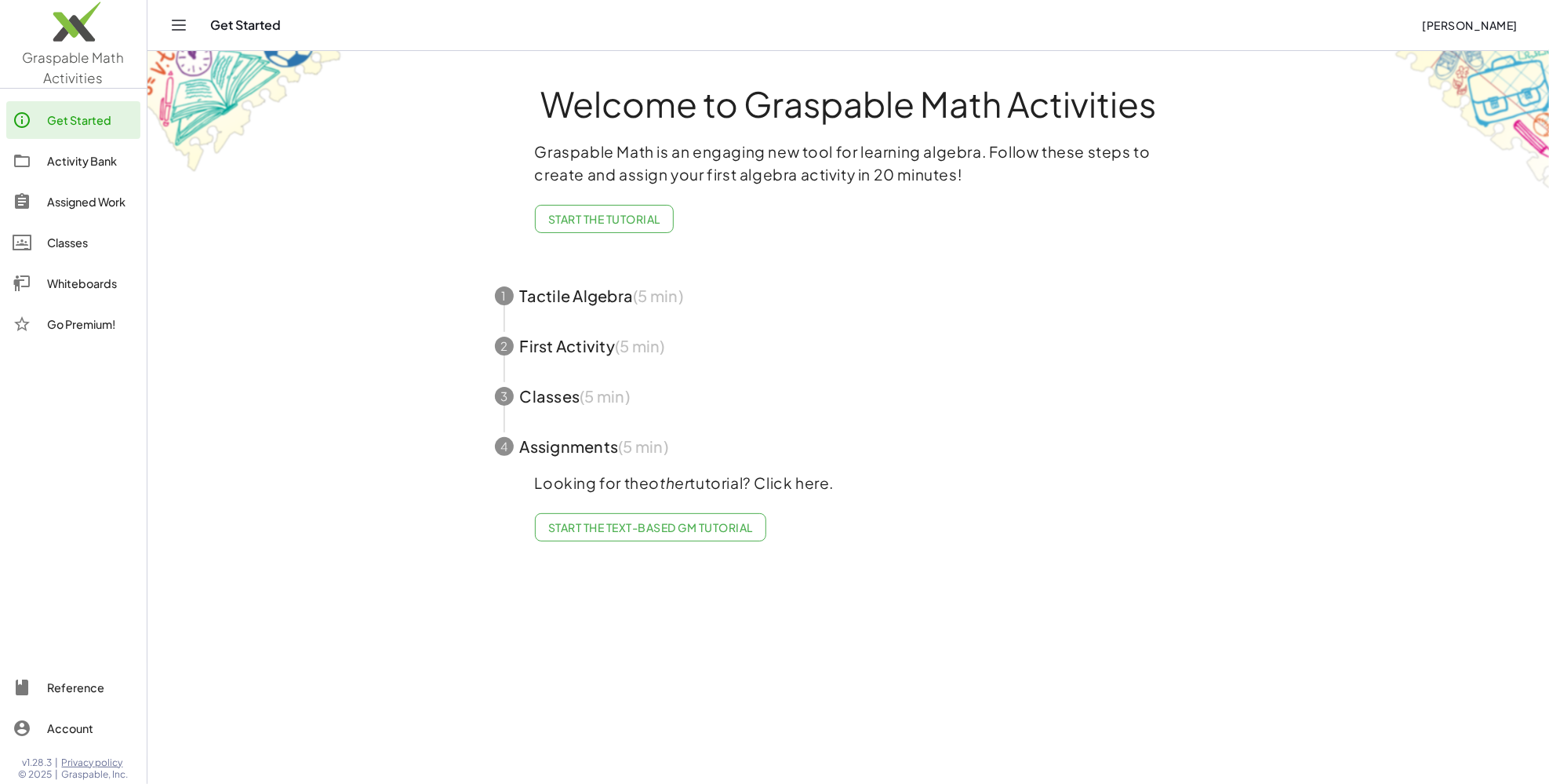
click at [43, 33] on img at bounding box center [73, 25] width 147 height 66
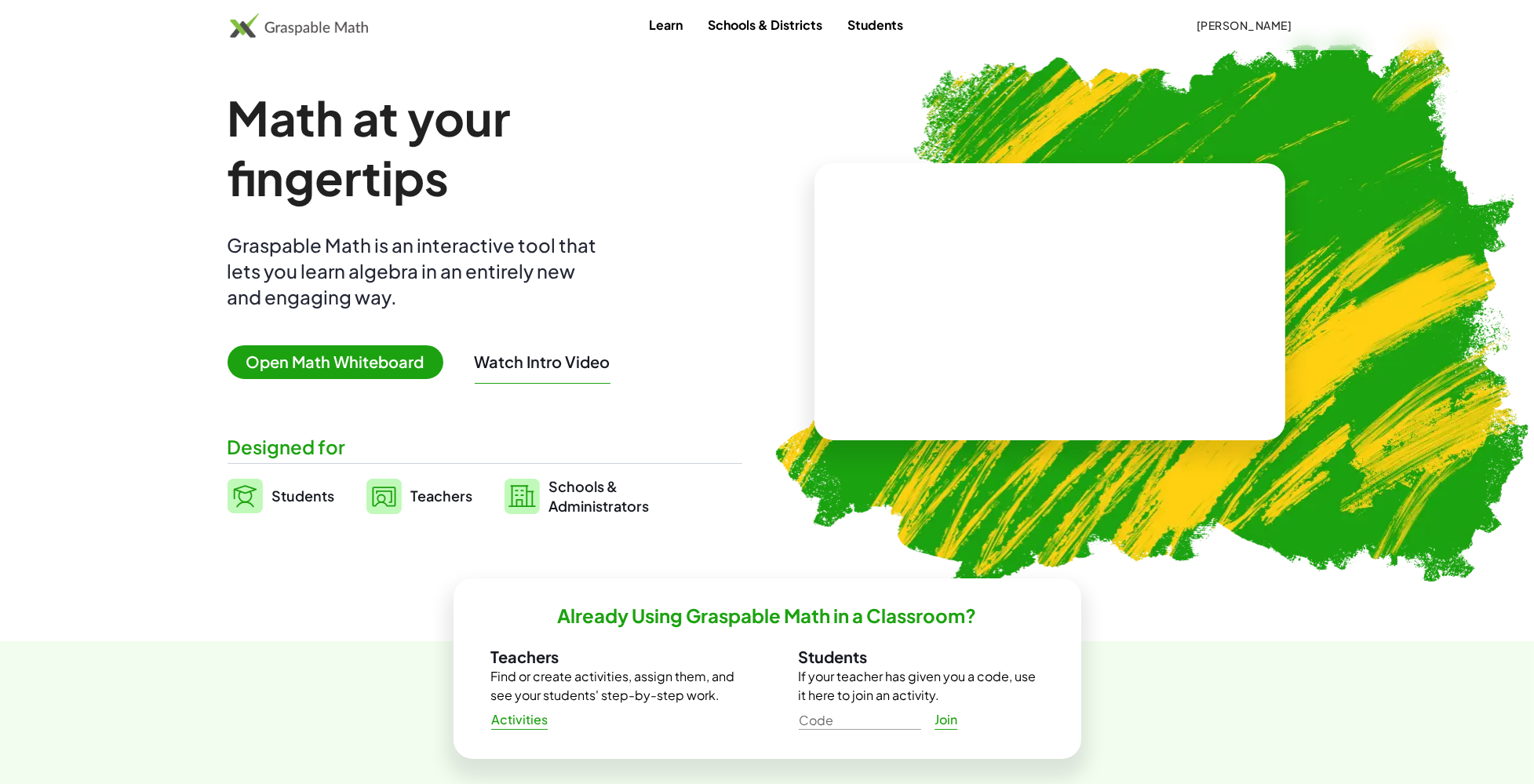
click at [332, 375] on span "Open Math Whiteboard" at bounding box center [335, 361] width 216 height 34
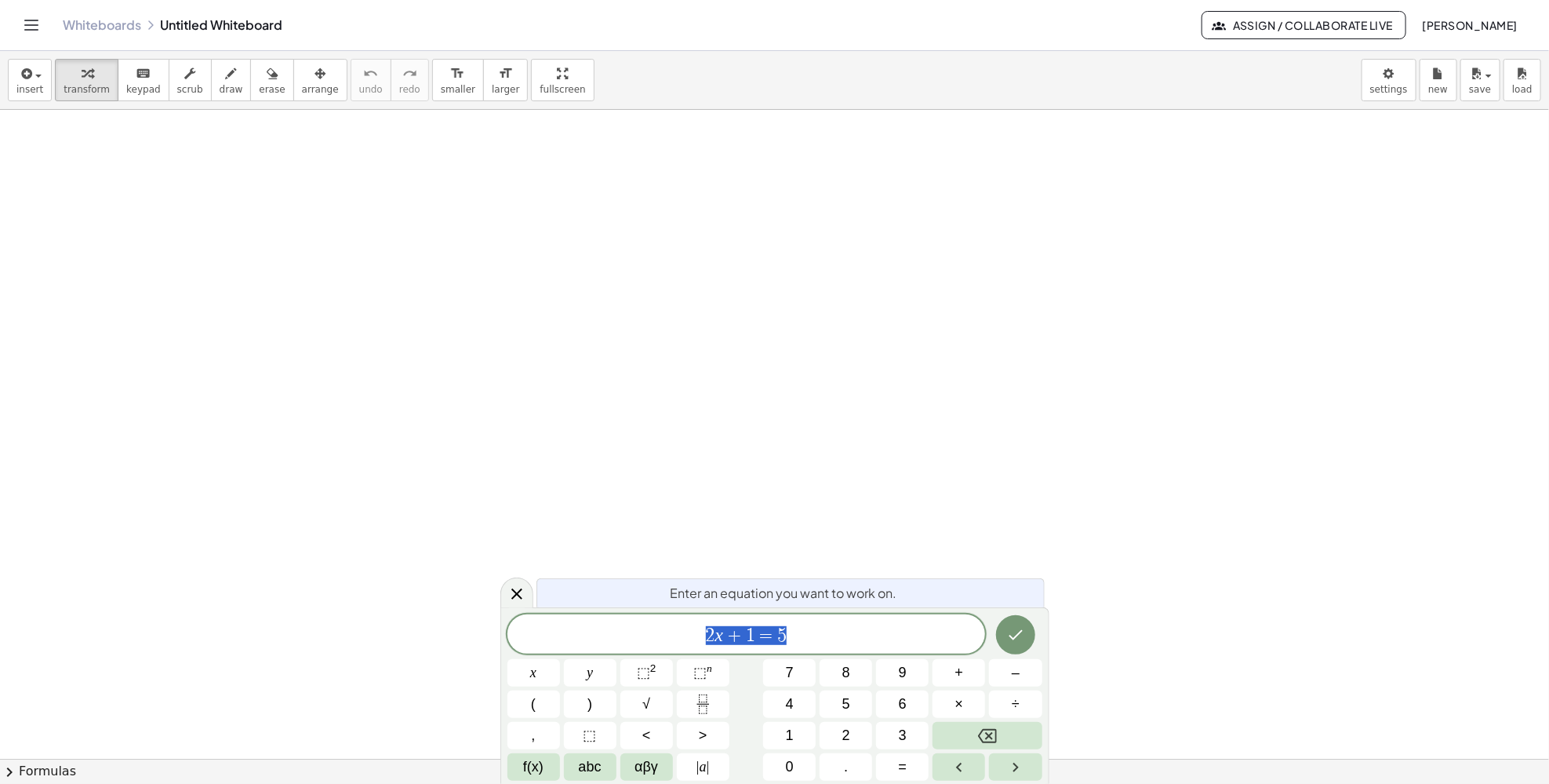
click at [283, 506] on div at bounding box center [774, 759] width 1549 height 1298
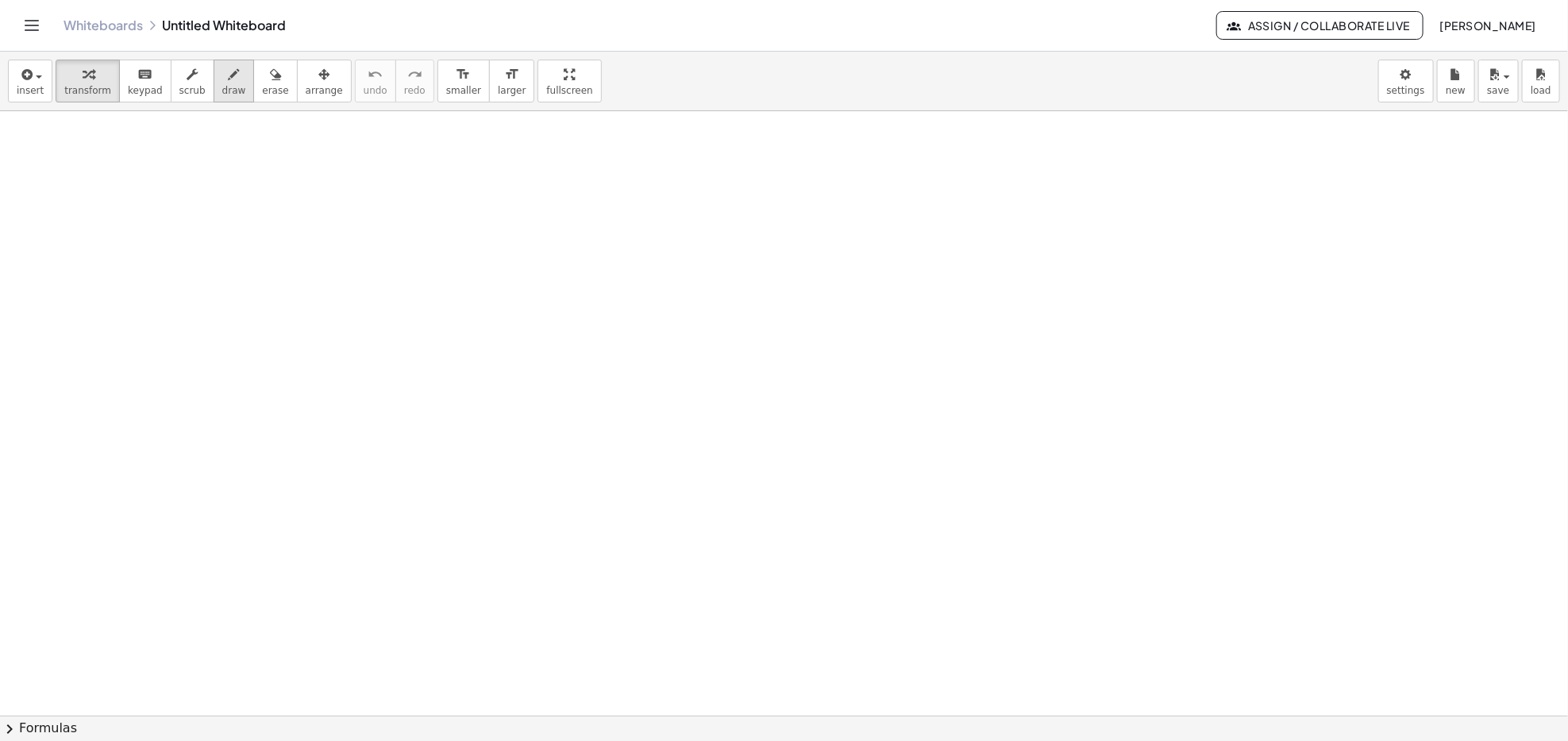
drag, startPoint x: 206, startPoint y: 81, endPoint x: 220, endPoint y: 93, distance: 18.4
click at [222, 81] on div "button" at bounding box center [234, 74] width 24 height 19
drag, startPoint x: 60, startPoint y: 136, endPoint x: 54, endPoint y: 192, distance: 56.3
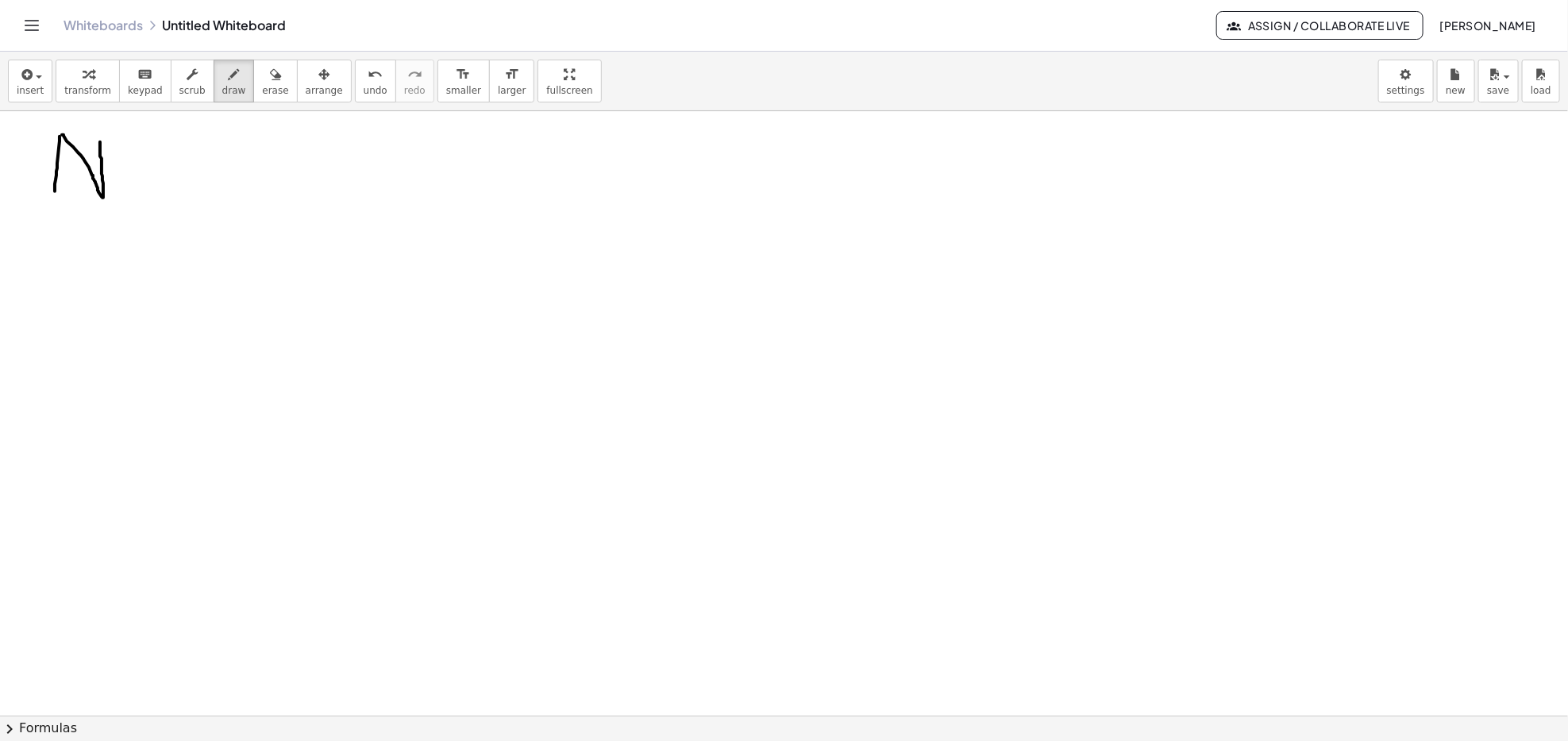
drag, startPoint x: 62, startPoint y: 135, endPoint x: 101, endPoint y: 135, distance: 39.0
drag, startPoint x: 132, startPoint y: 162, endPoint x: 161, endPoint y: 162, distance: 29.0
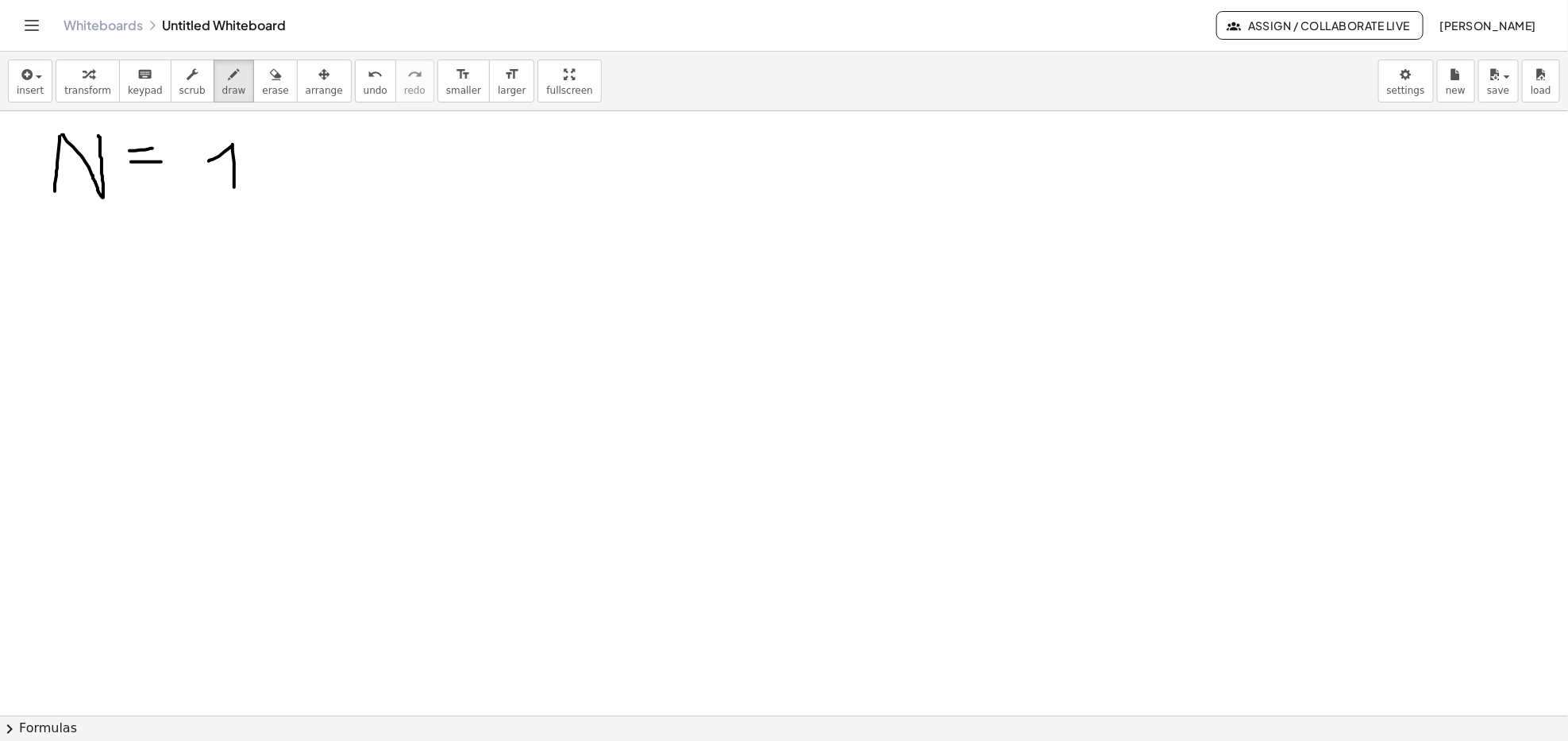
drag, startPoint x: 209, startPoint y: 161, endPoint x: 234, endPoint y: 191, distance: 39.1
drag, startPoint x: 217, startPoint y: 186, endPoint x: 236, endPoint y: 188, distance: 19.1
drag, startPoint x: 269, startPoint y: 182, endPoint x: 265, endPoint y: 210, distance: 28.3
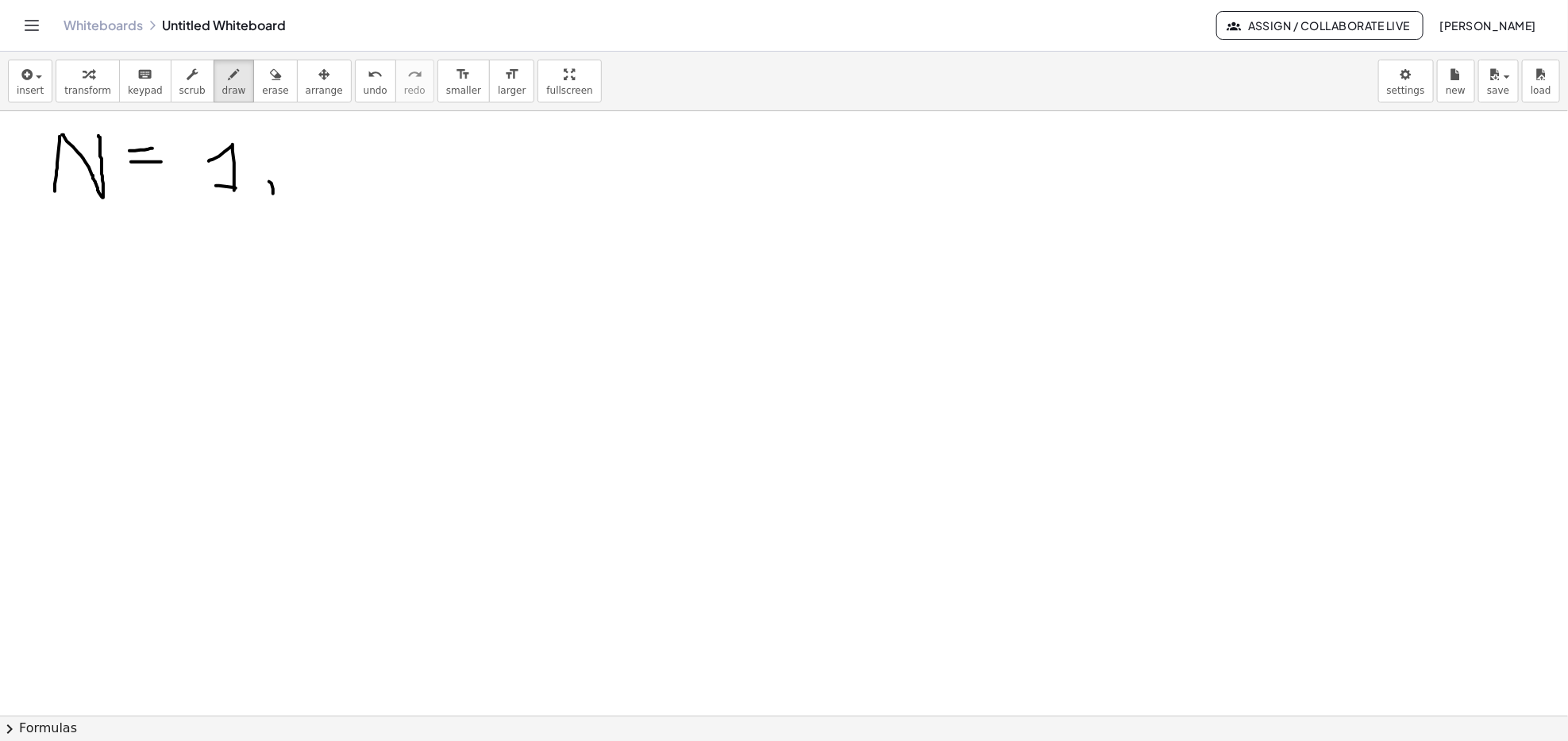
drag, startPoint x: 306, startPoint y: 146, endPoint x: 347, endPoint y: 193, distance: 62.4
drag, startPoint x: 360, startPoint y: 185, endPoint x: 357, endPoint y: 223, distance: 38.1
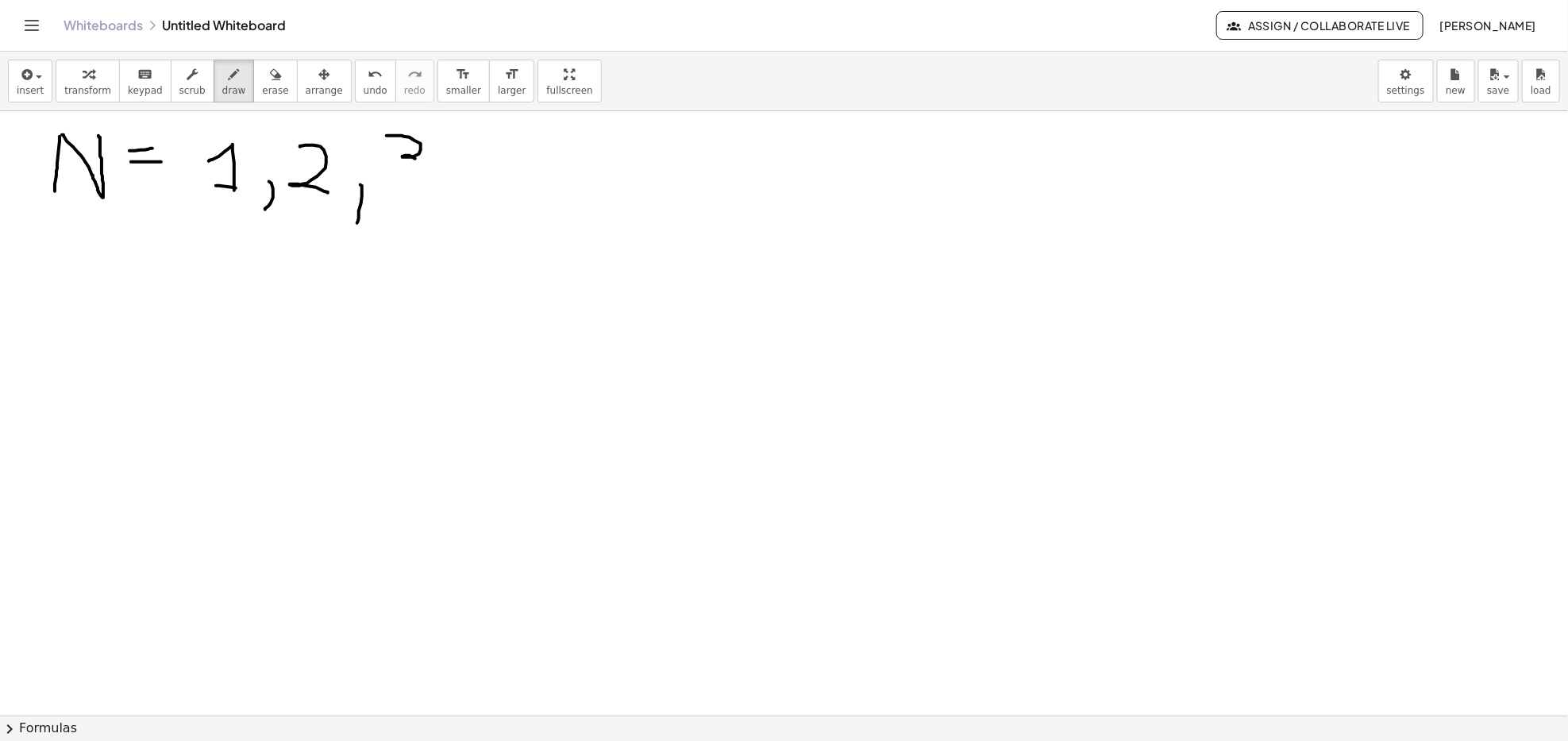
drag, startPoint x: 387, startPoint y: 135, endPoint x: 392, endPoint y: 176, distance: 41.3
drag, startPoint x: 461, startPoint y: 183, endPoint x: 445, endPoint y: 226, distance: 45.9
drag, startPoint x: 485, startPoint y: 140, endPoint x: 506, endPoint y: 155, distance: 25.8
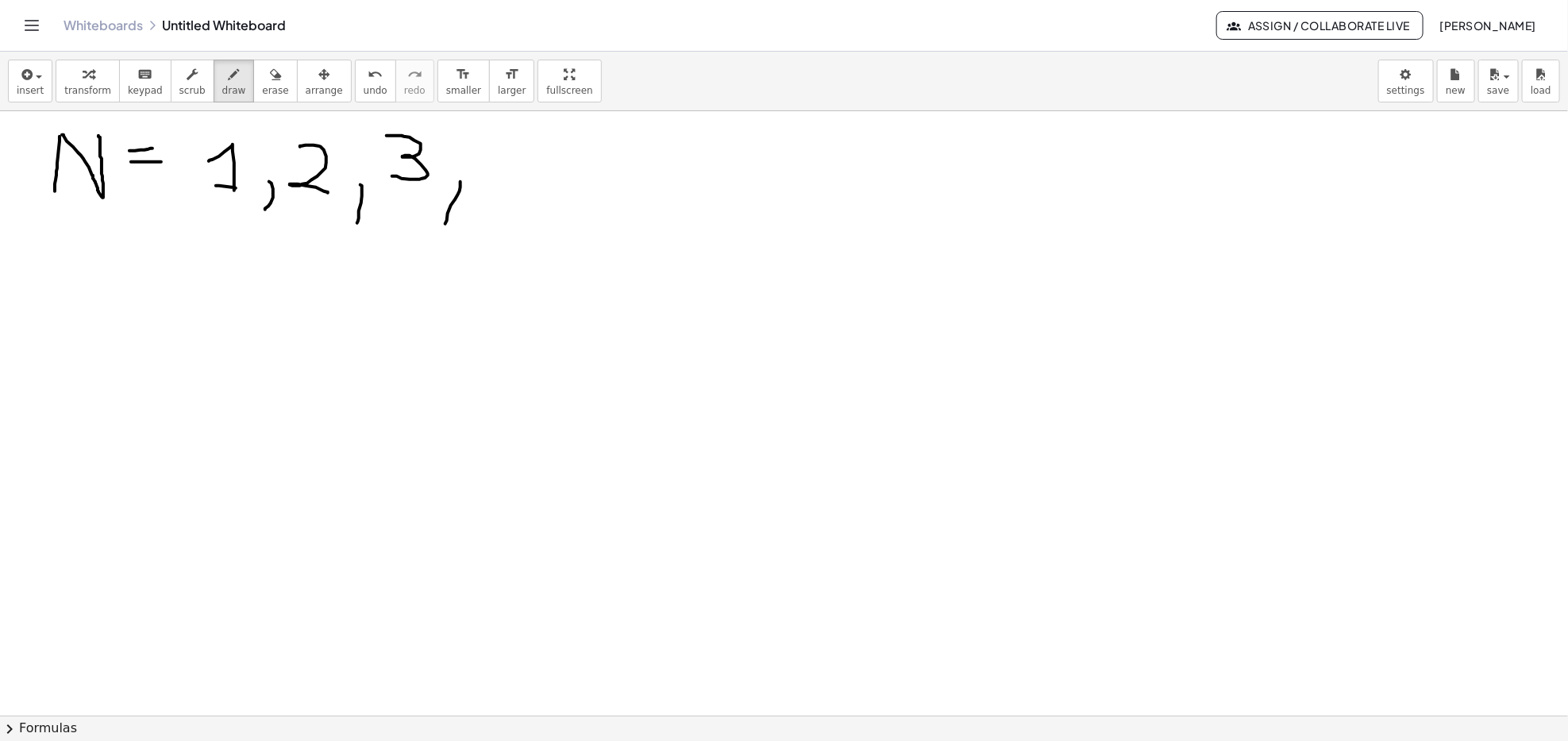
drag, startPoint x: 510, startPoint y: 185, endPoint x: 566, endPoint y: 192, distance: 56.4
drag, startPoint x: 548, startPoint y: 191, endPoint x: 576, endPoint y: 195, distance: 28.3
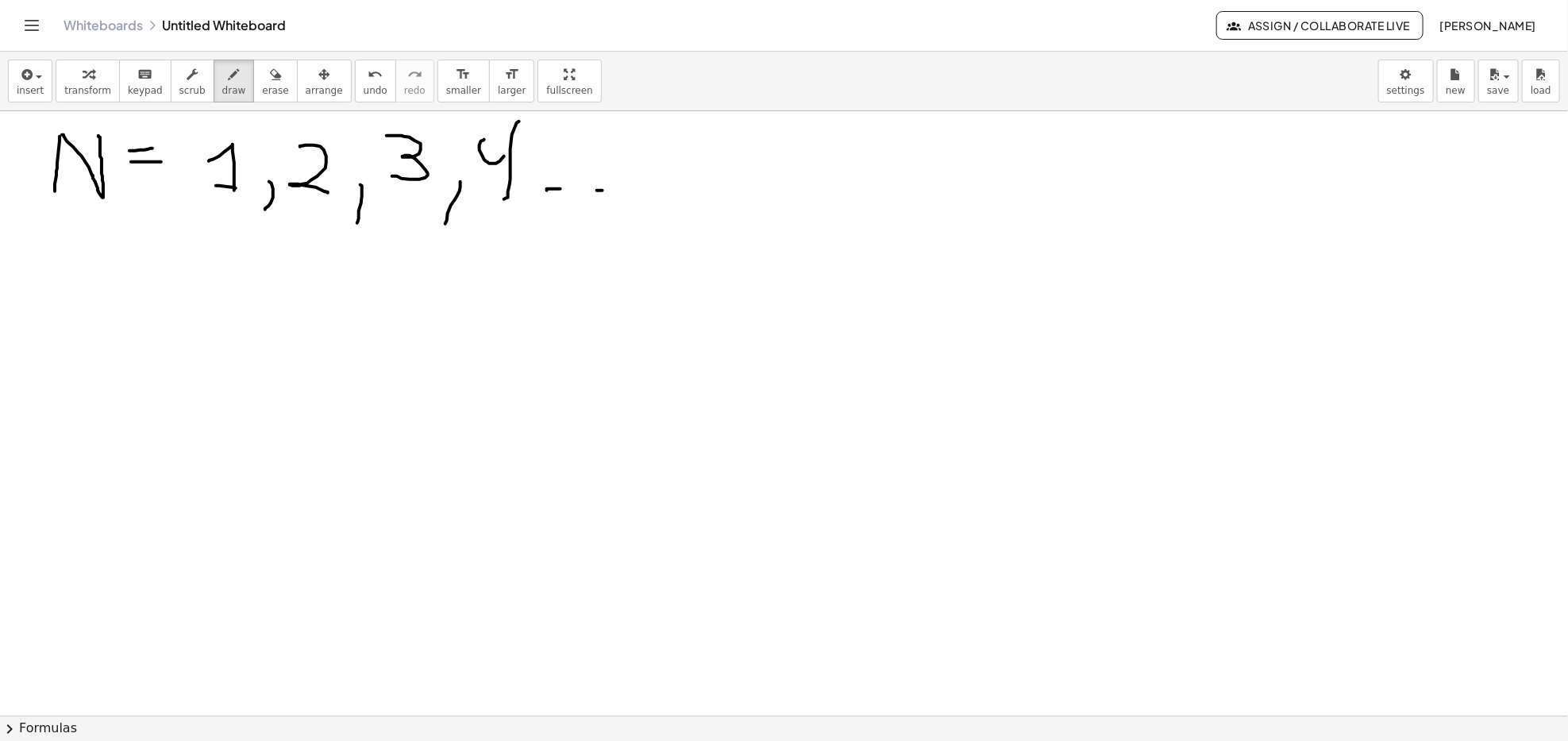
drag, startPoint x: 603, startPoint y: 191, endPoint x: 611, endPoint y: 188, distance: 8.5
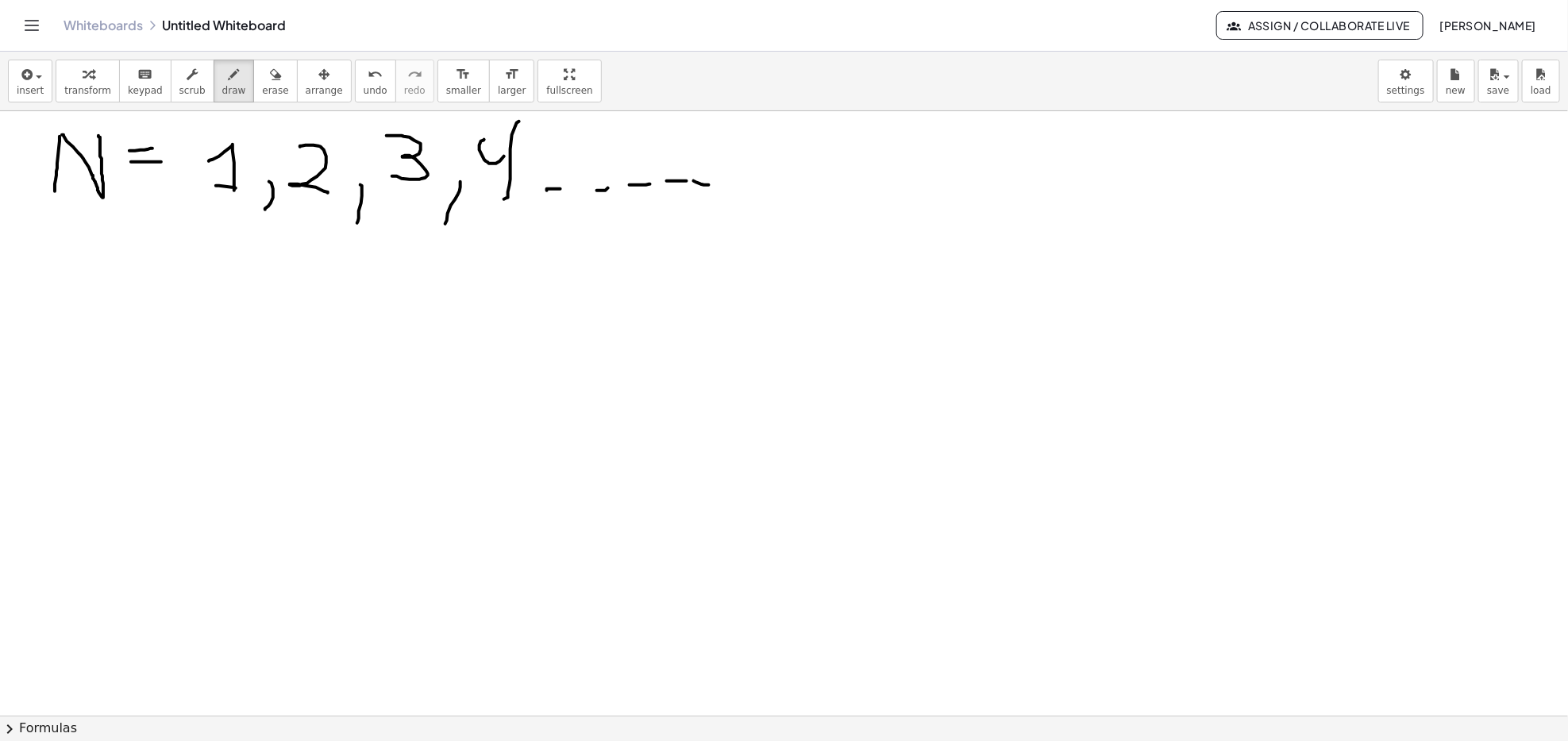
drag, startPoint x: 843, startPoint y: 145, endPoint x: 860, endPoint y: 135, distance: 19.7
drag, startPoint x: 894, startPoint y: 163, endPoint x: 945, endPoint y: 122, distance: 65.4
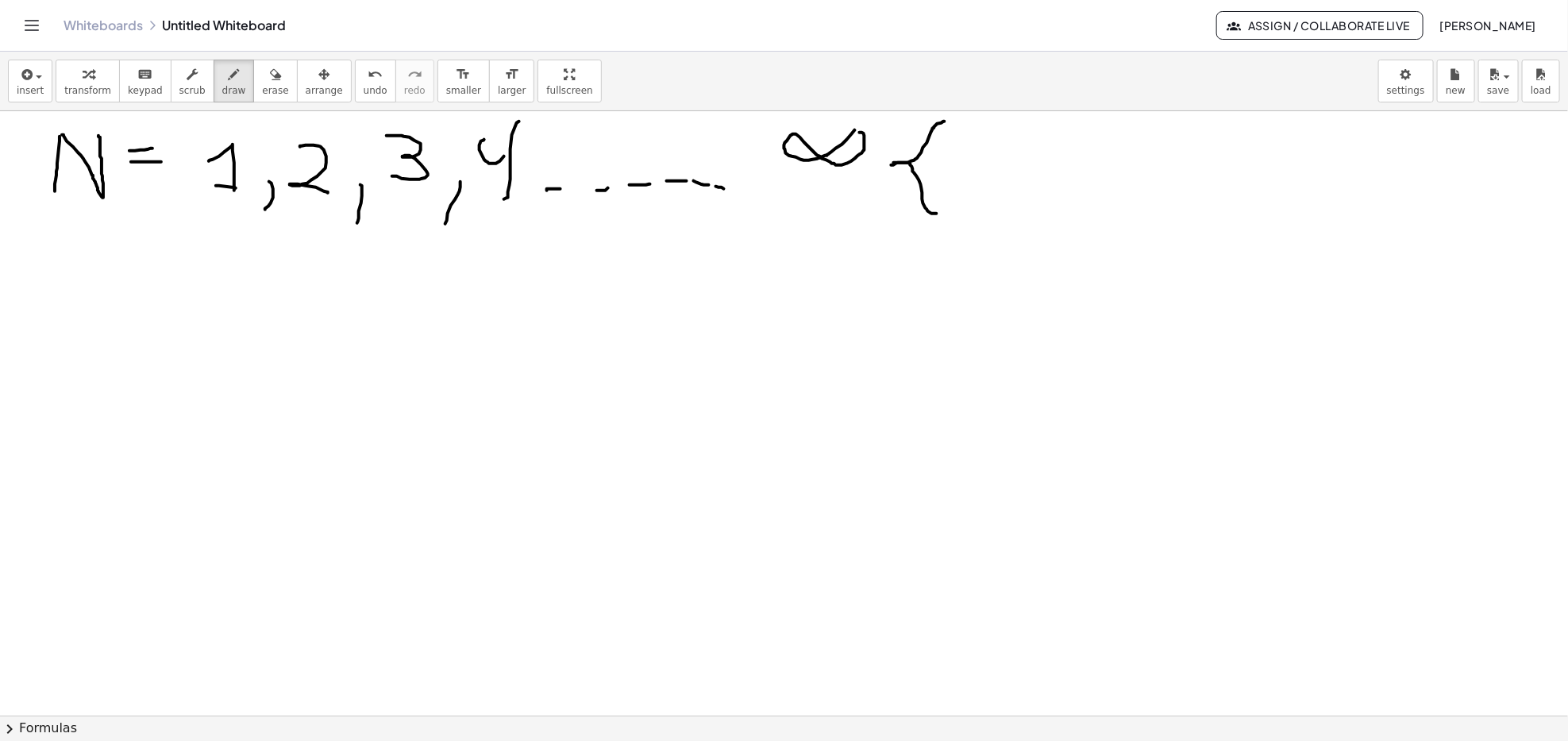
drag, startPoint x: 891, startPoint y: 165, endPoint x: 937, endPoint y: 214, distance: 67.2
drag, startPoint x: 961, startPoint y: 135, endPoint x: 996, endPoint y: 178, distance: 55.4
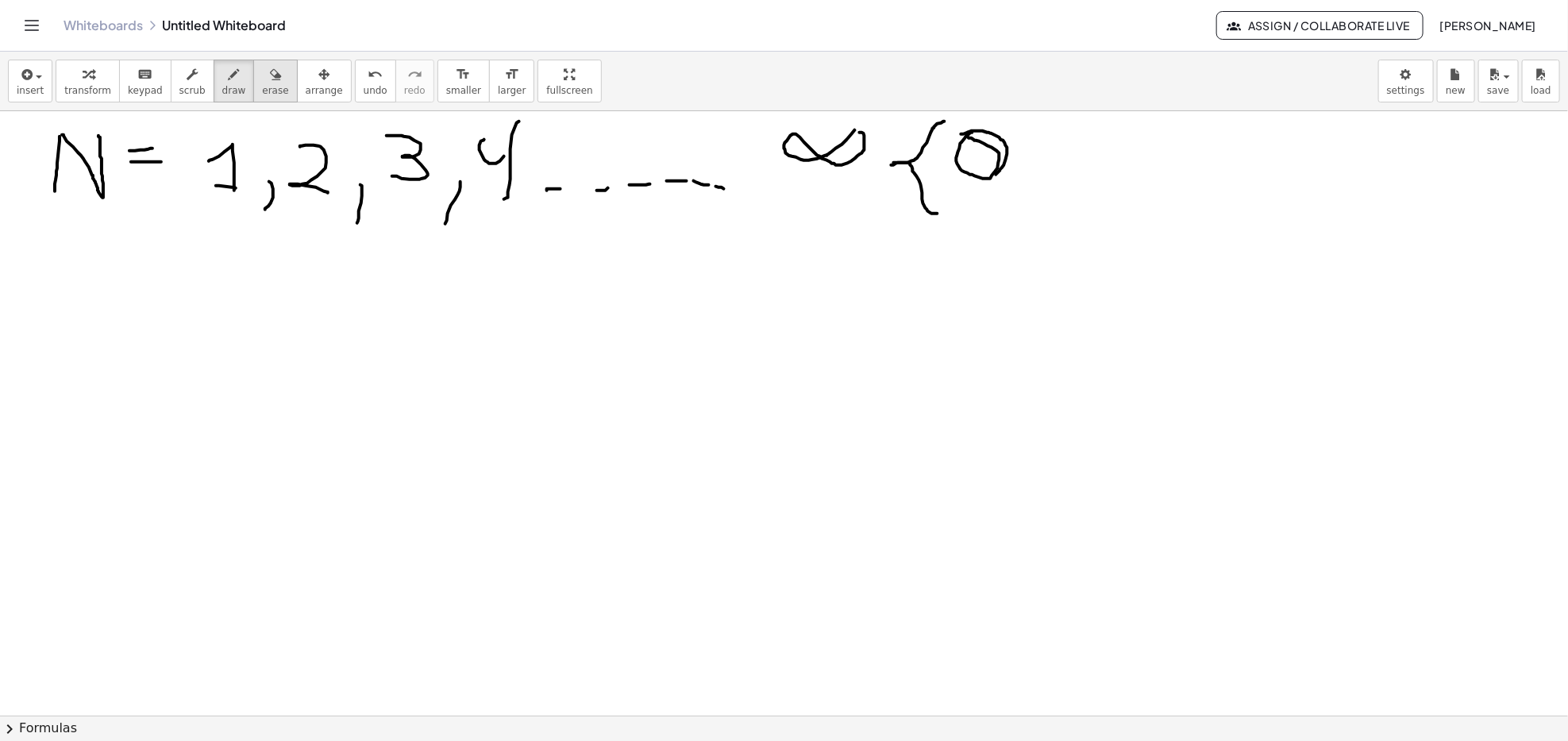
click at [262, 92] on span "erase" at bounding box center [275, 90] width 26 height 11
drag, startPoint x: 1018, startPoint y: 205, endPoint x: 981, endPoint y: 159, distance: 59.0
click at [224, 66] on div "button" at bounding box center [234, 74] width 24 height 19
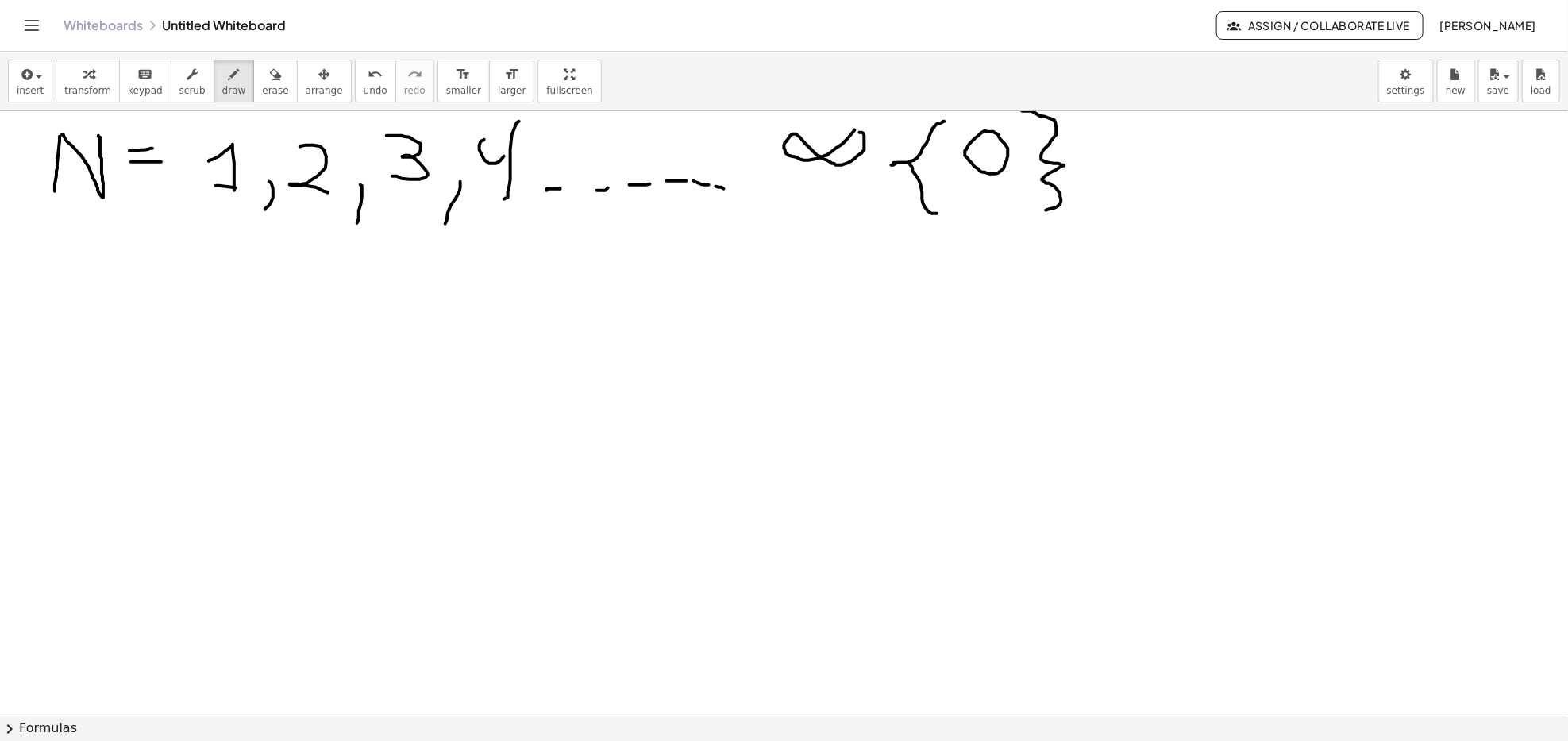
drag, startPoint x: 1023, startPoint y: 112, endPoint x: 1009, endPoint y: 201, distance: 90.1
drag, startPoint x: 1190, startPoint y: 157, endPoint x: 1199, endPoint y: 158, distance: 9.1
drag, startPoint x: 1185, startPoint y: 135, endPoint x: 1186, endPoint y: 185, distance: 50.0
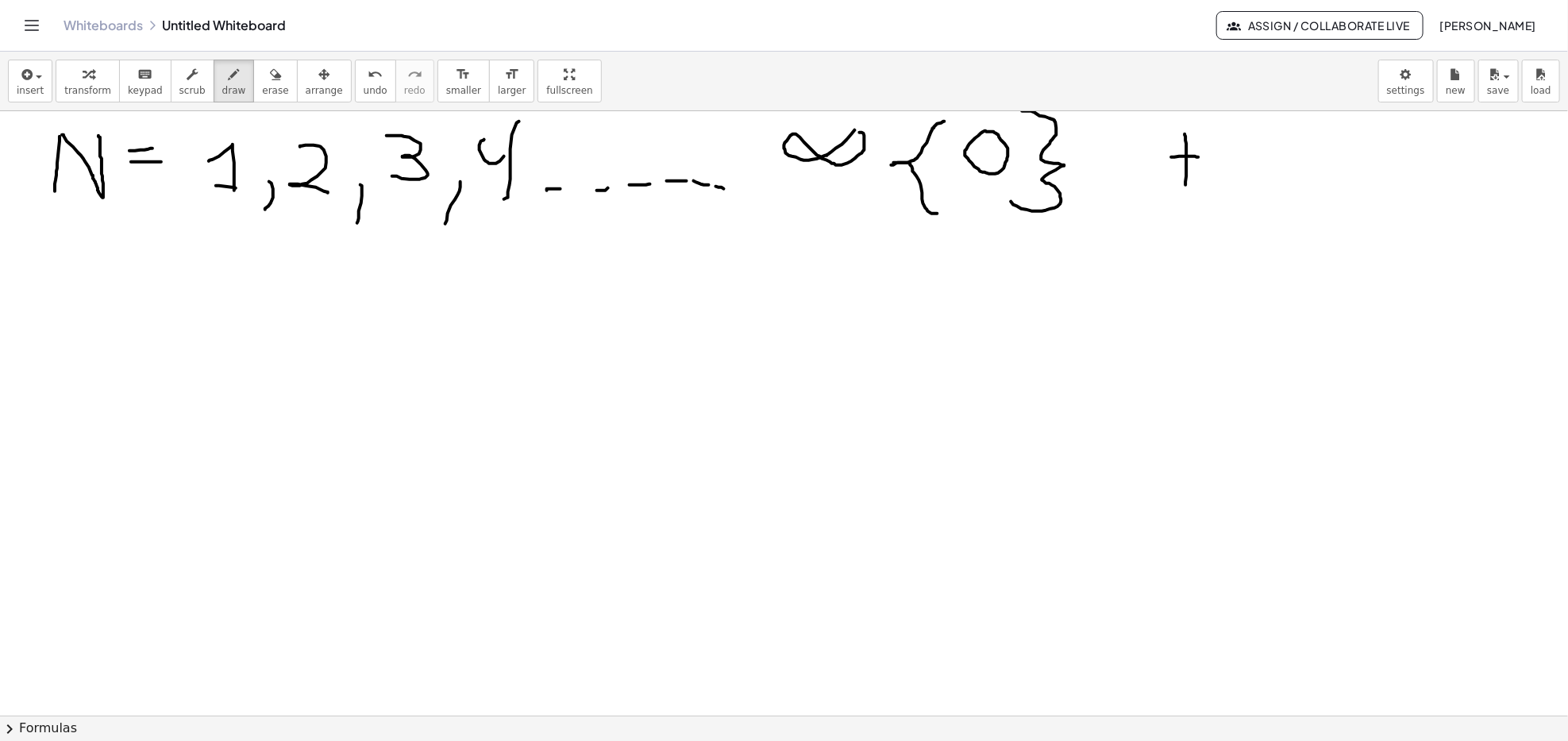
drag, startPoint x: 1291, startPoint y: 150, endPoint x: 1313, endPoint y: 174, distance: 32.6
drag, startPoint x: 1288, startPoint y: 173, endPoint x: 1314, endPoint y: 147, distance: 36.8
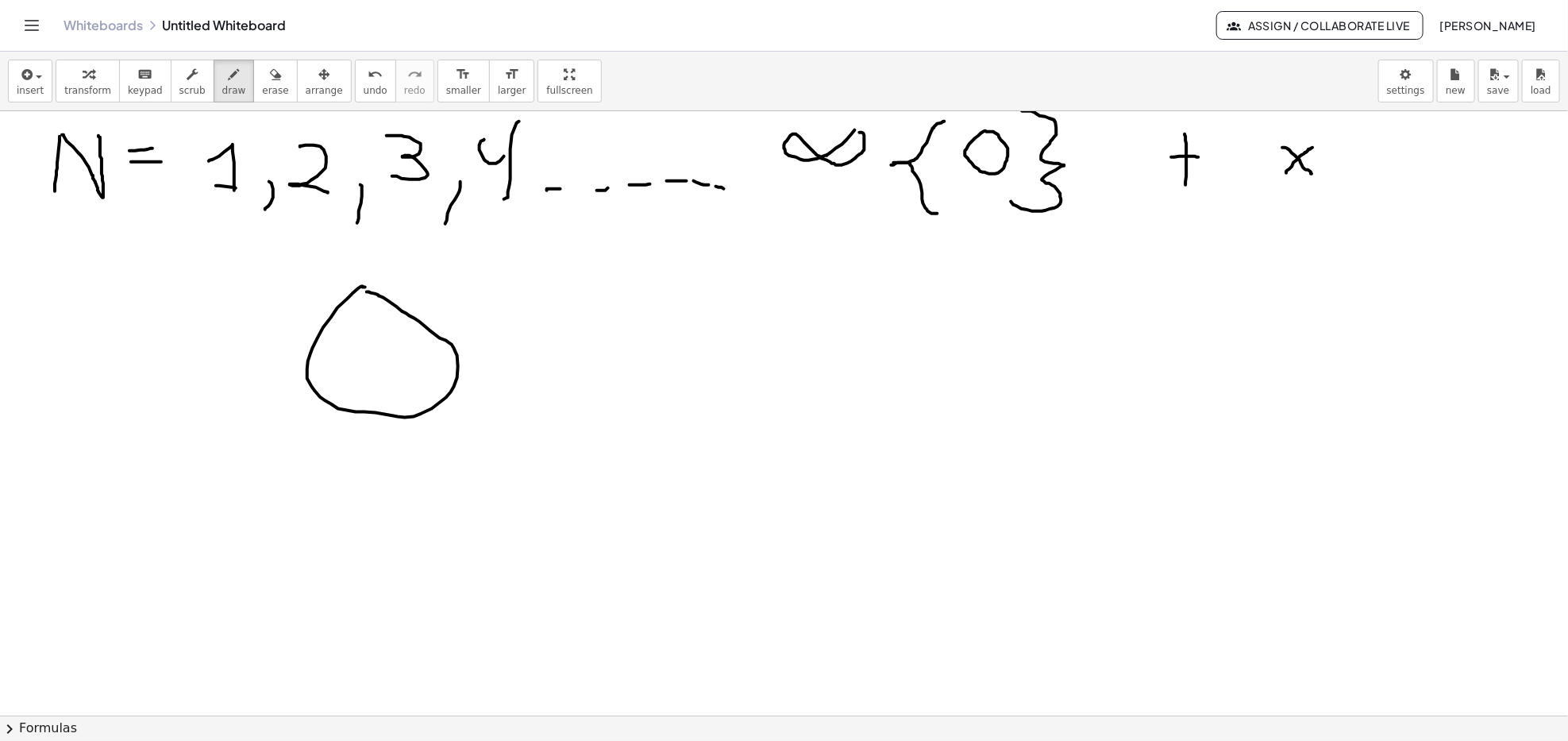
drag, startPoint x: 370, startPoint y: 332, endPoint x: 363, endPoint y: 360, distance: 28.9
drag, startPoint x: 384, startPoint y: 332, endPoint x: 407, endPoint y: 348, distance: 28.0
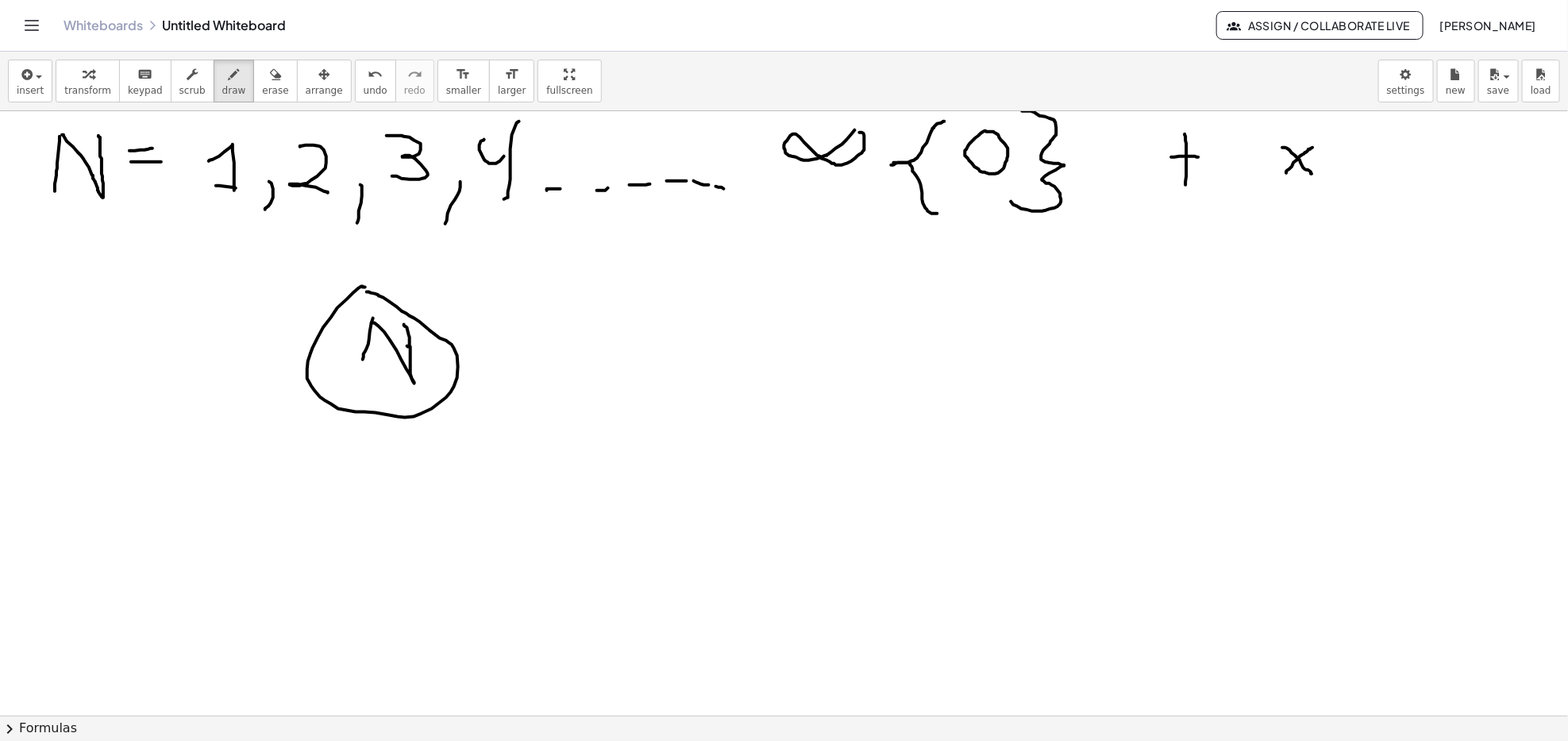
drag, startPoint x: 405, startPoint y: 324, endPoint x: 409, endPoint y: 354, distance: 30.3
click at [265, 86] on button "erase" at bounding box center [275, 81] width 43 height 43
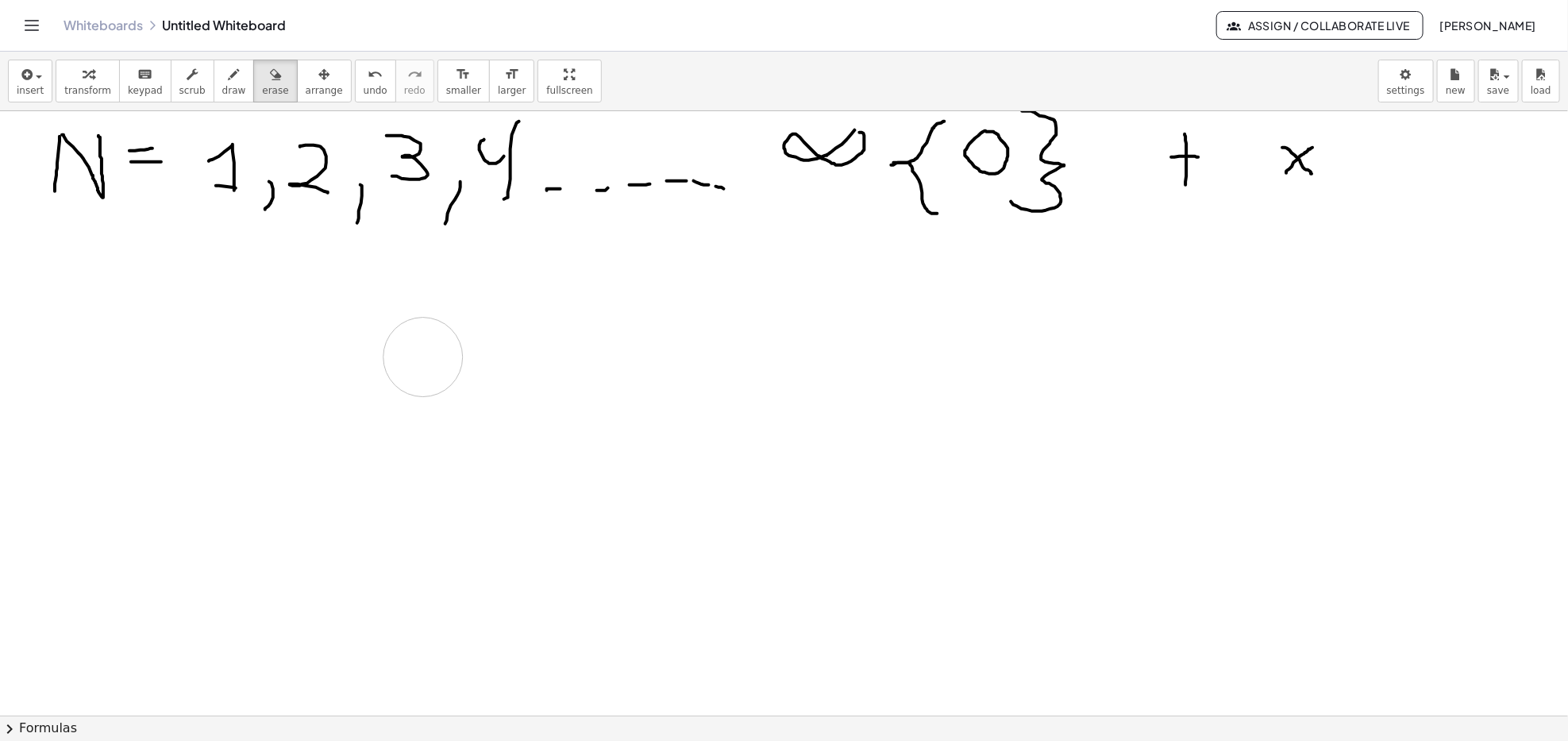
drag, startPoint x: 479, startPoint y: 375, endPoint x: 336, endPoint y: 452, distance: 162.4
drag, startPoint x: 204, startPoint y: 259, endPoint x: 227, endPoint y: 276, distance: 28.6
click at [222, 68] on div "button" at bounding box center [234, 74] width 24 height 19
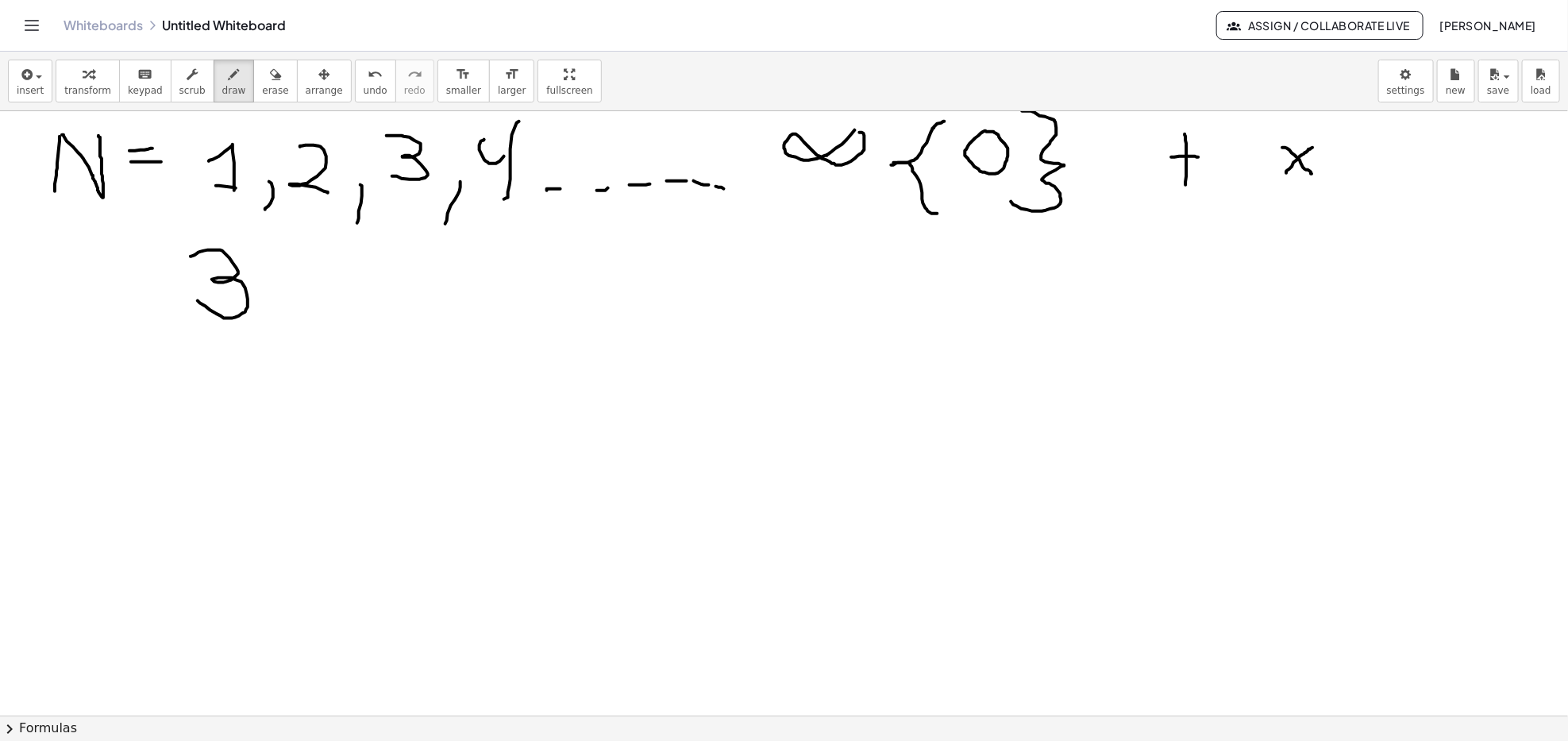
drag, startPoint x: 191, startPoint y: 256, endPoint x: 192, endPoint y: 297, distance: 41.0
drag, startPoint x: 277, startPoint y: 285, endPoint x: 301, endPoint y: 285, distance: 24.0
drag, startPoint x: 287, startPoint y: 273, endPoint x: 282, endPoint y: 297, distance: 24.5
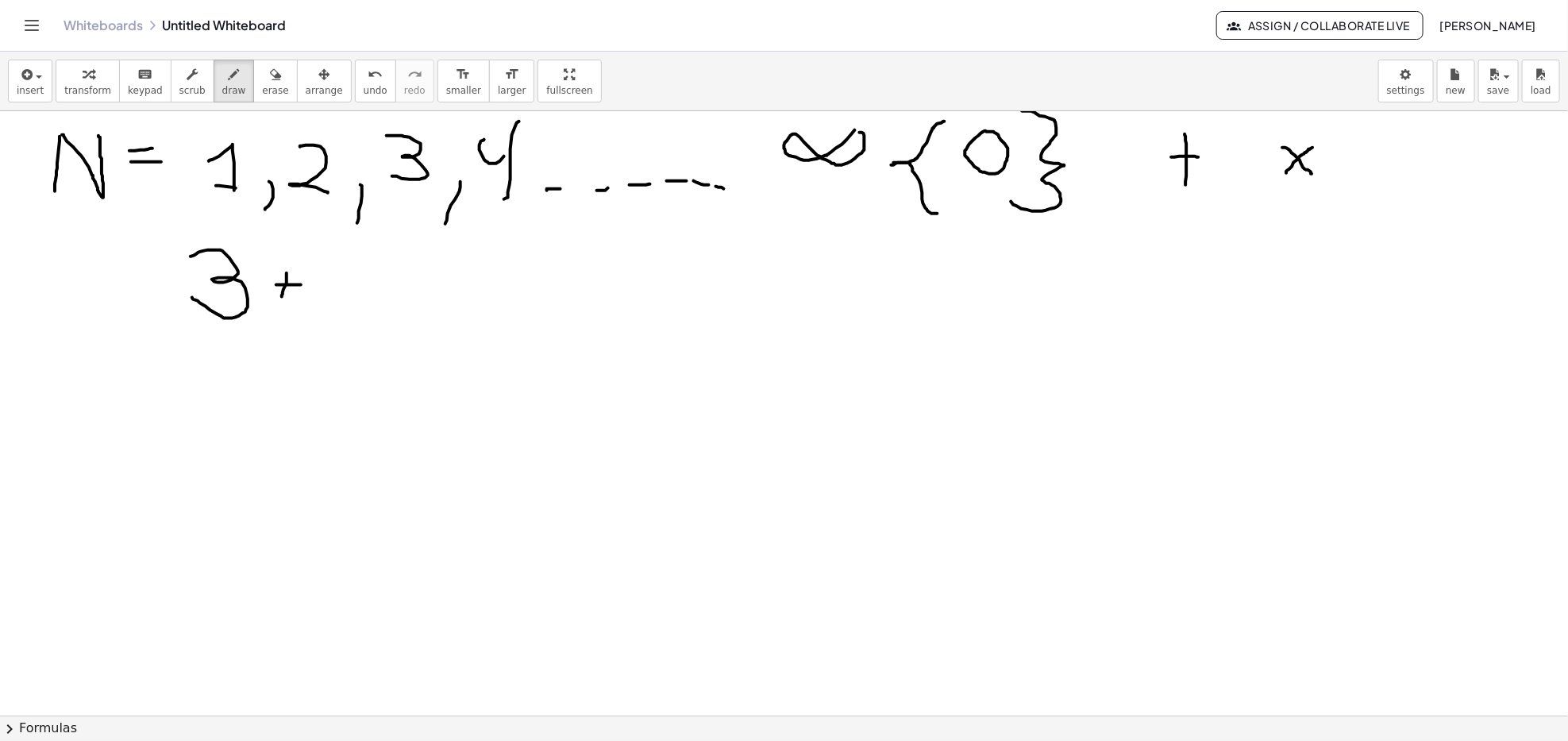
drag, startPoint x: 338, startPoint y: 276, endPoint x: 364, endPoint y: 314, distance: 46.0
drag, startPoint x: 336, startPoint y: 314, endPoint x: 376, endPoint y: 269, distance: 60.2
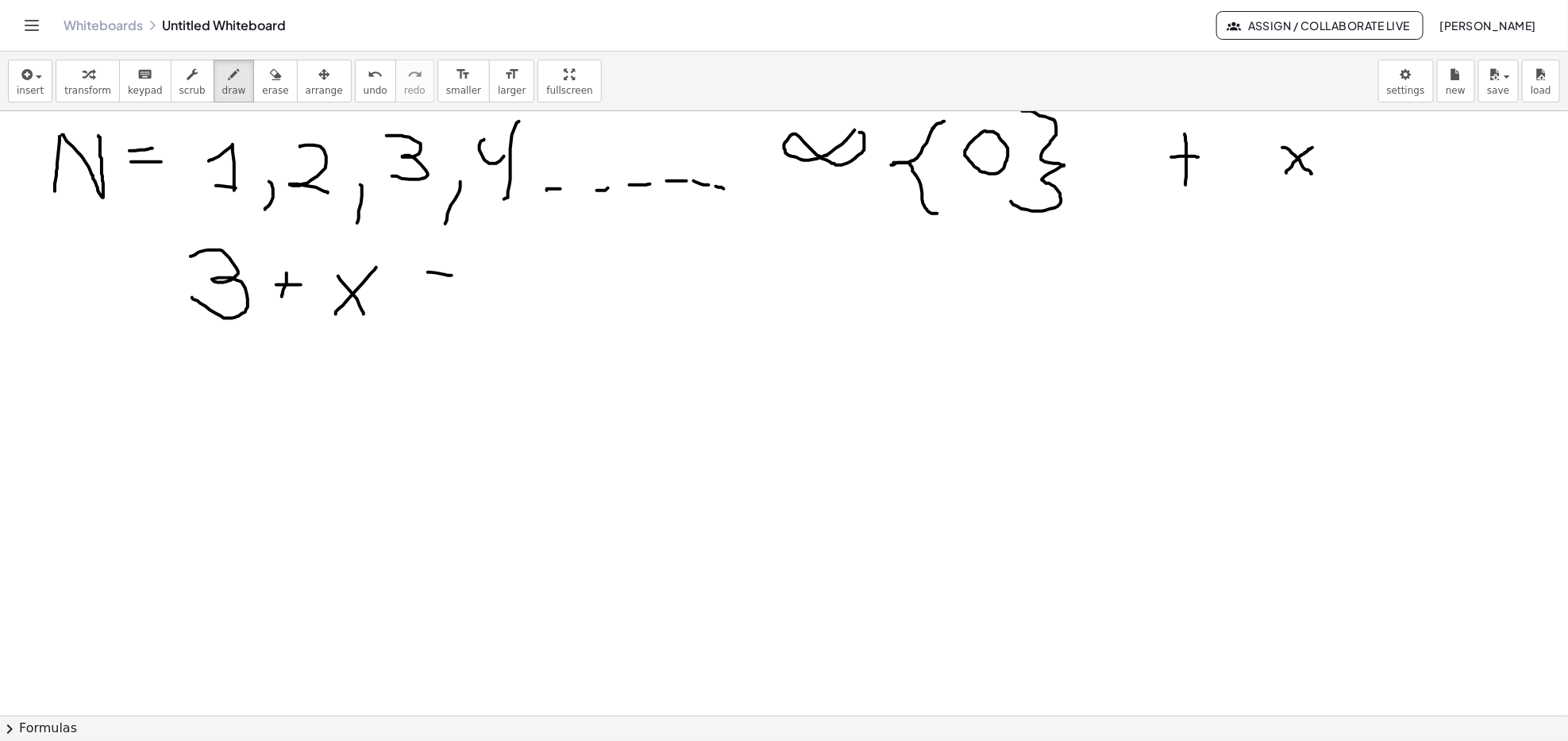
drag, startPoint x: 417, startPoint y: 289, endPoint x: 439, endPoint y: 289, distance: 22.0
drag, startPoint x: 519, startPoint y: 254, endPoint x: 563, endPoint y: 307, distance: 68.9
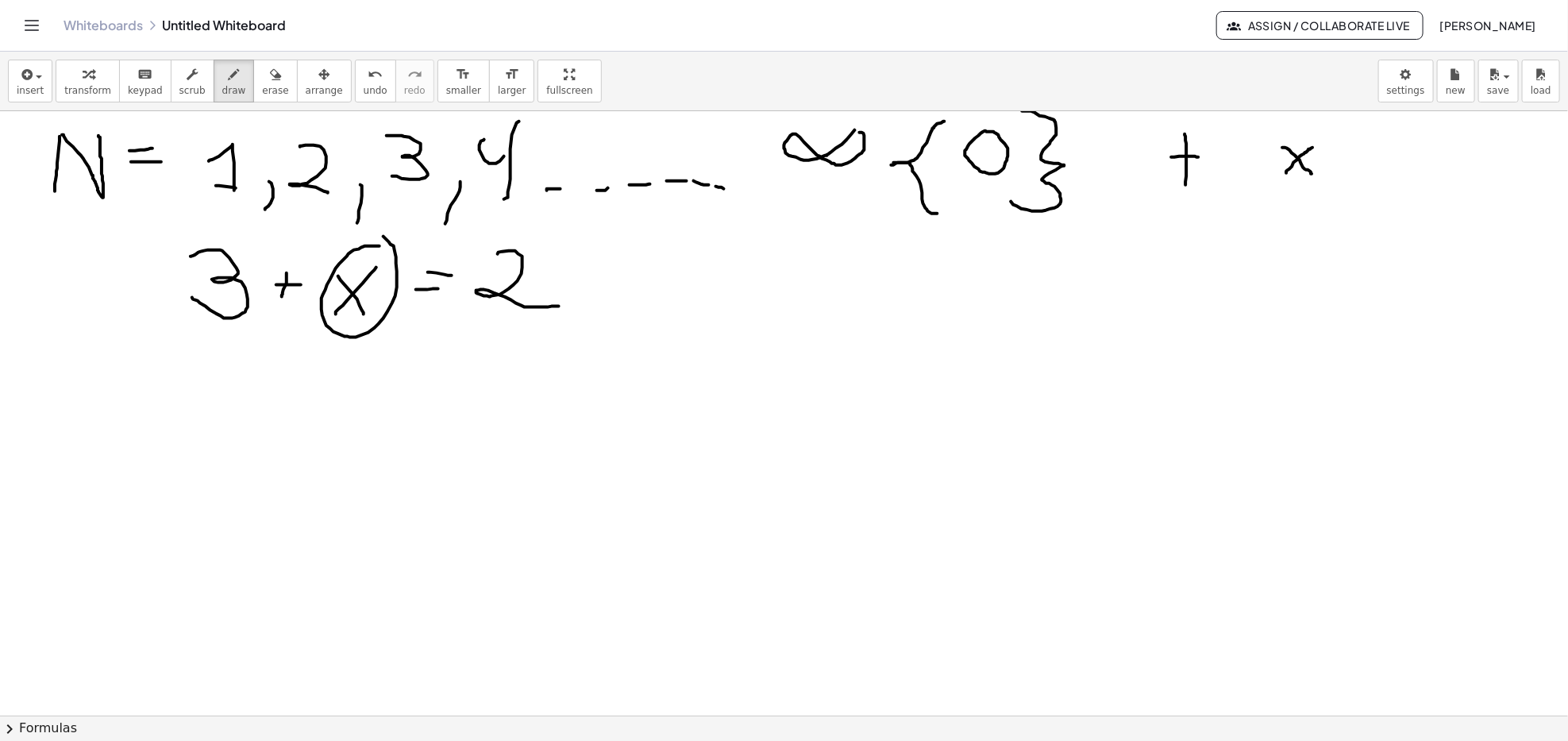
drag, startPoint x: 369, startPoint y: 246, endPoint x: 380, endPoint y: 250, distance: 11.7
drag, startPoint x: 403, startPoint y: 340, endPoint x: 444, endPoint y: 364, distance: 47.5
drag, startPoint x: 466, startPoint y: 345, endPoint x: 498, endPoint y: 374, distance: 43.2
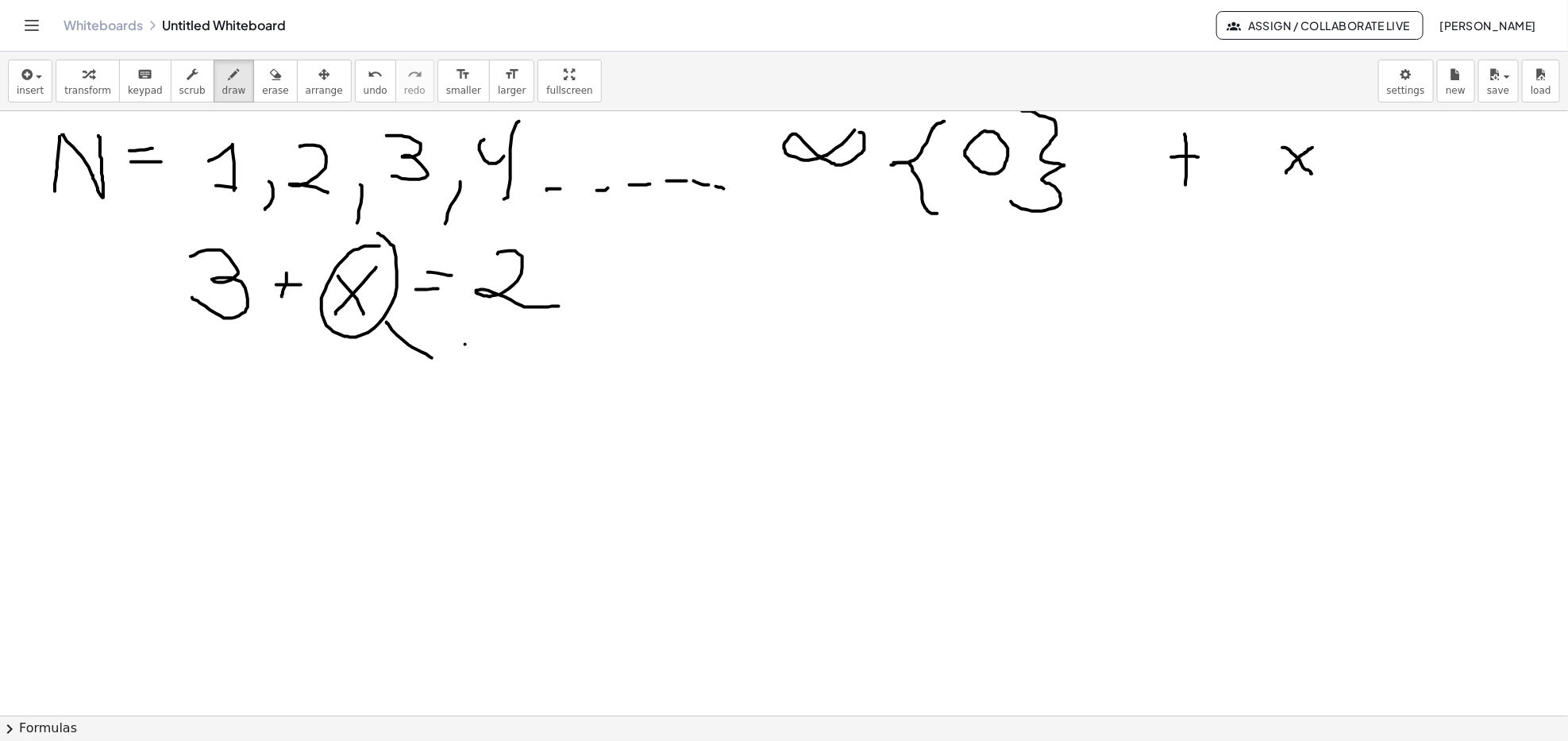
drag, startPoint x: 467, startPoint y: 375, endPoint x: 507, endPoint y: 347, distance: 48.8
drag, startPoint x: 525, startPoint y: 344, endPoint x: 548, endPoint y: 346, distance: 23.1
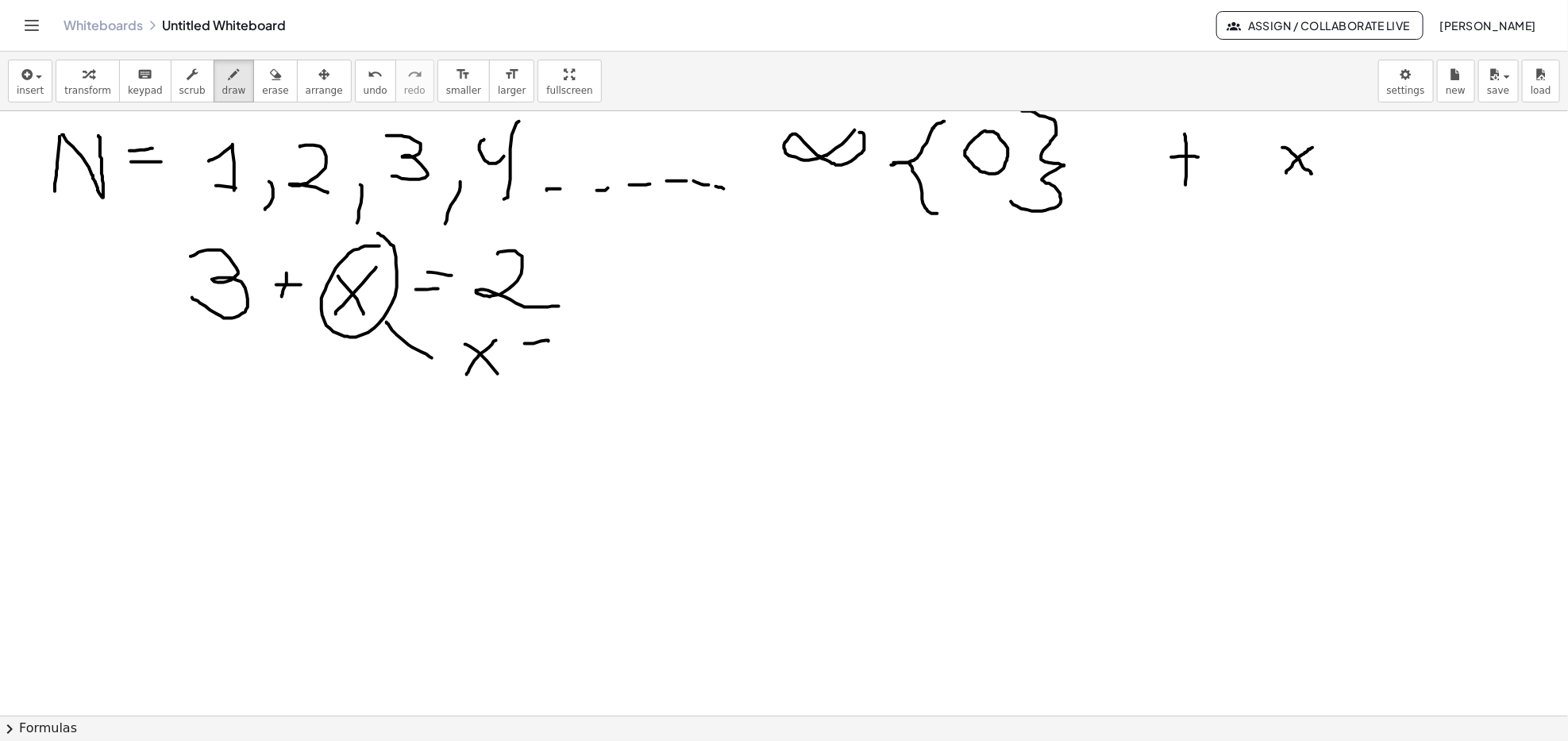
drag, startPoint x: 543, startPoint y: 356, endPoint x: 553, endPoint y: 356, distance: 10.0
drag, startPoint x: 581, startPoint y: 328, endPoint x: 588, endPoint y: 347, distance: 20.2
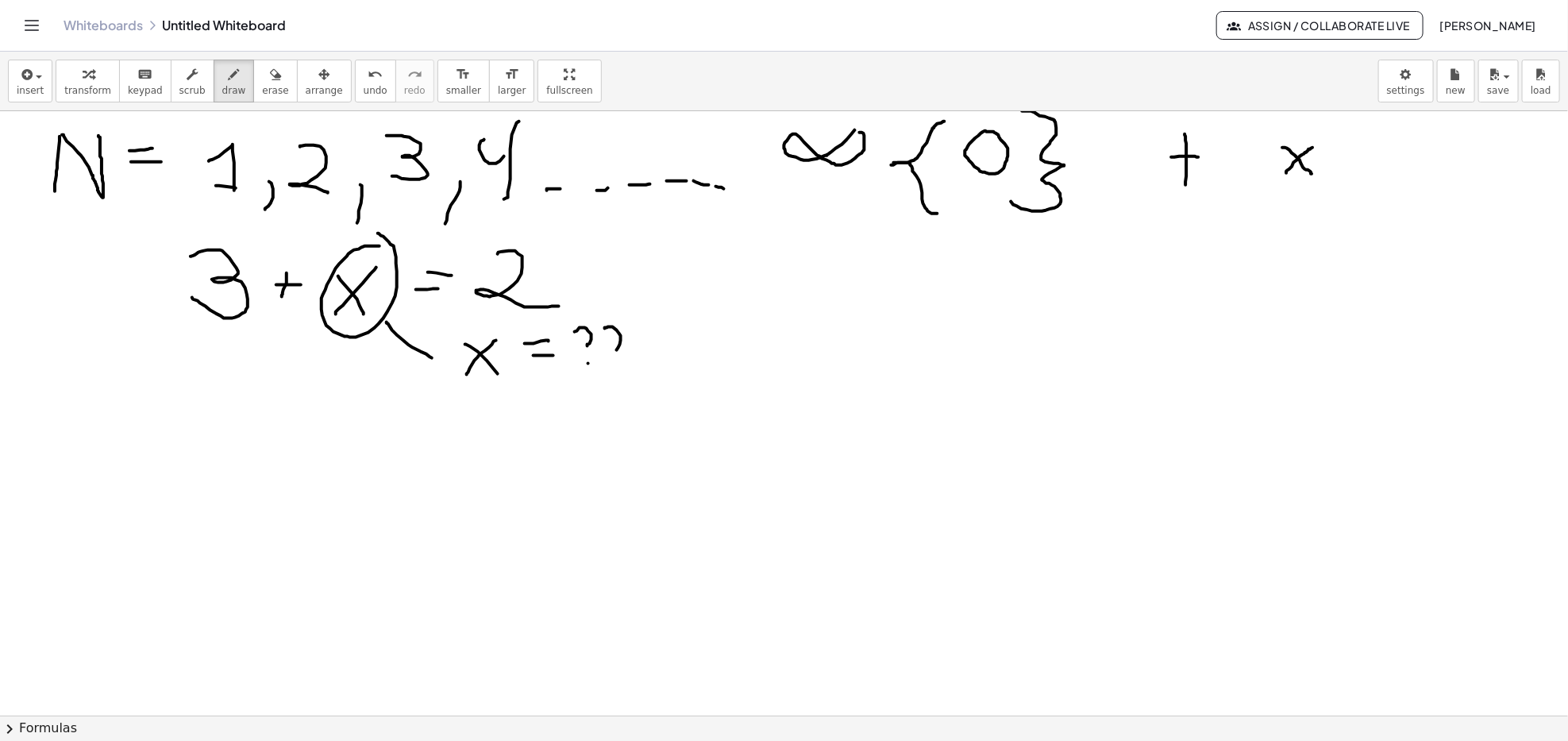
drag, startPoint x: 605, startPoint y: 329, endPoint x: 617, endPoint y: 359, distance: 32.3
drag, startPoint x: 618, startPoint y: 375, endPoint x: 638, endPoint y: 334, distance: 45.6
click at [270, 77] on icon "button" at bounding box center [276, 75] width 11 height 19
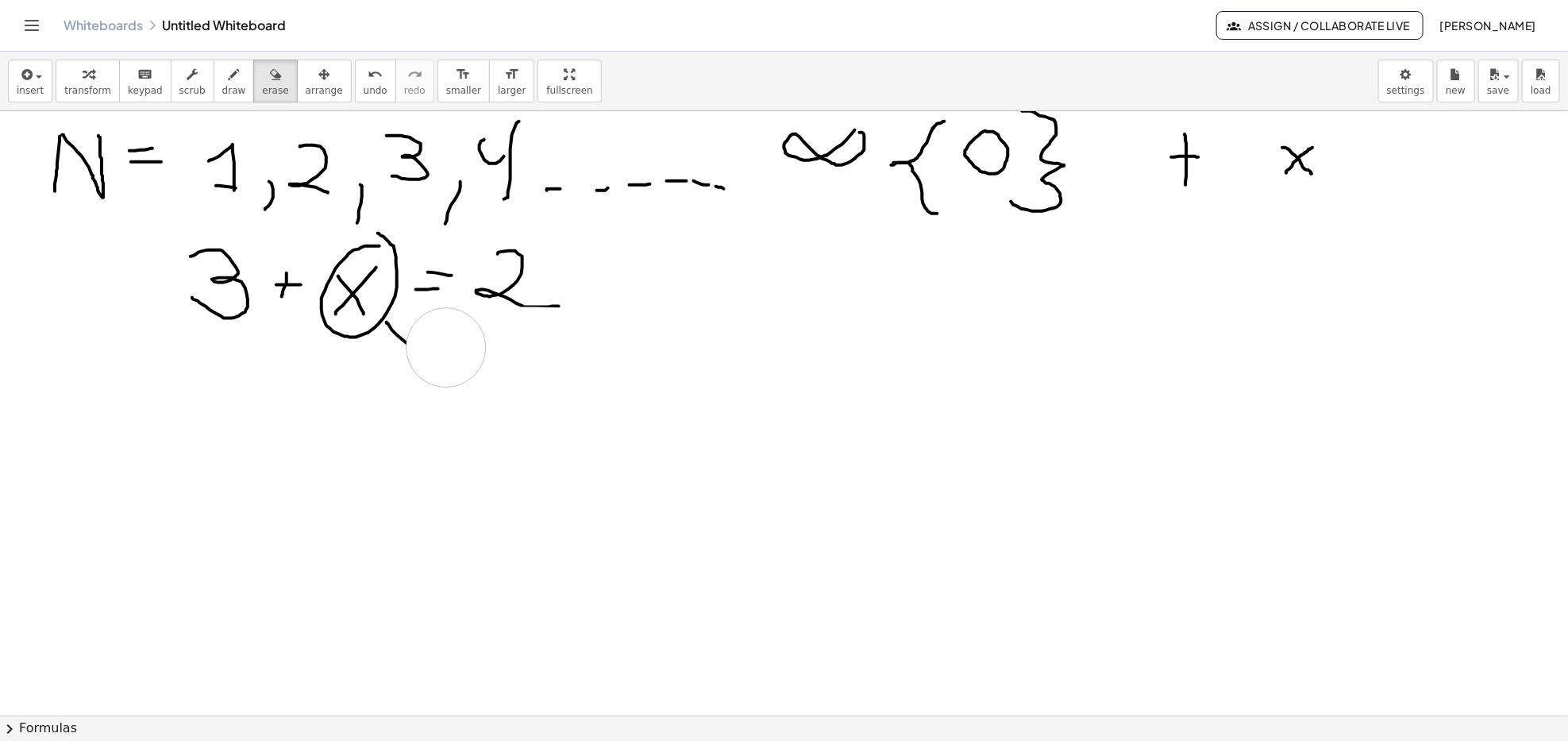
drag, startPoint x: 713, startPoint y: 369, endPoint x: 446, endPoint y: 347, distance: 267.9
click at [222, 85] on span "draw" at bounding box center [234, 90] width 24 height 11
drag, startPoint x: 108, startPoint y: 367, endPoint x: 87, endPoint y: 416, distance: 53.3
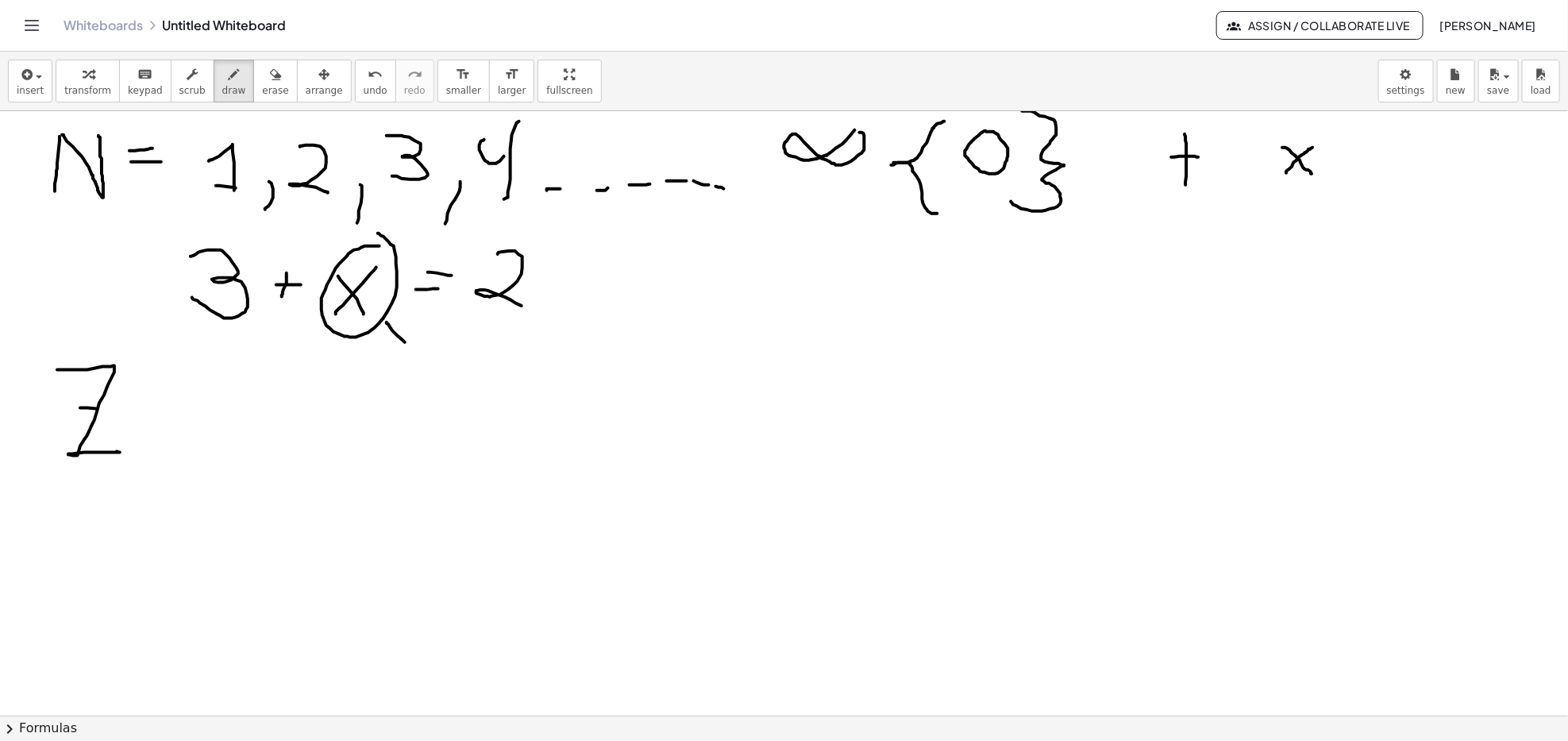
drag, startPoint x: 80, startPoint y: 408, endPoint x: 118, endPoint y: 409, distance: 38.0
drag, startPoint x: 157, startPoint y: 401, endPoint x: 183, endPoint y: 403, distance: 26.1
drag, startPoint x: 158, startPoint y: 427, endPoint x: 175, endPoint y: 428, distance: 17.0
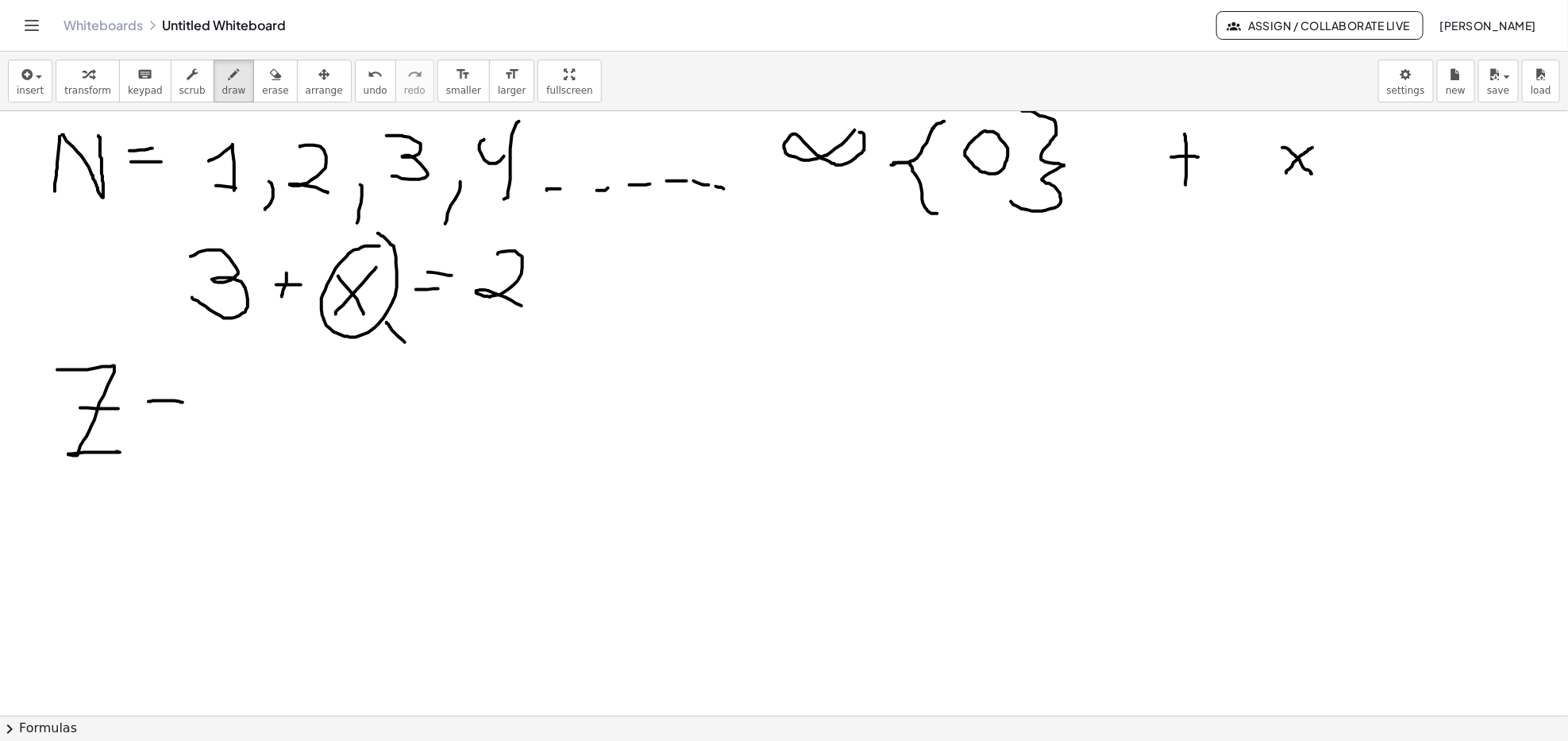
drag, startPoint x: 212, startPoint y: 416, endPoint x: 231, endPoint y: 418, distance: 19.1
drag, startPoint x: 254, startPoint y: 401, endPoint x: 255, endPoint y: 429, distance: 28.0
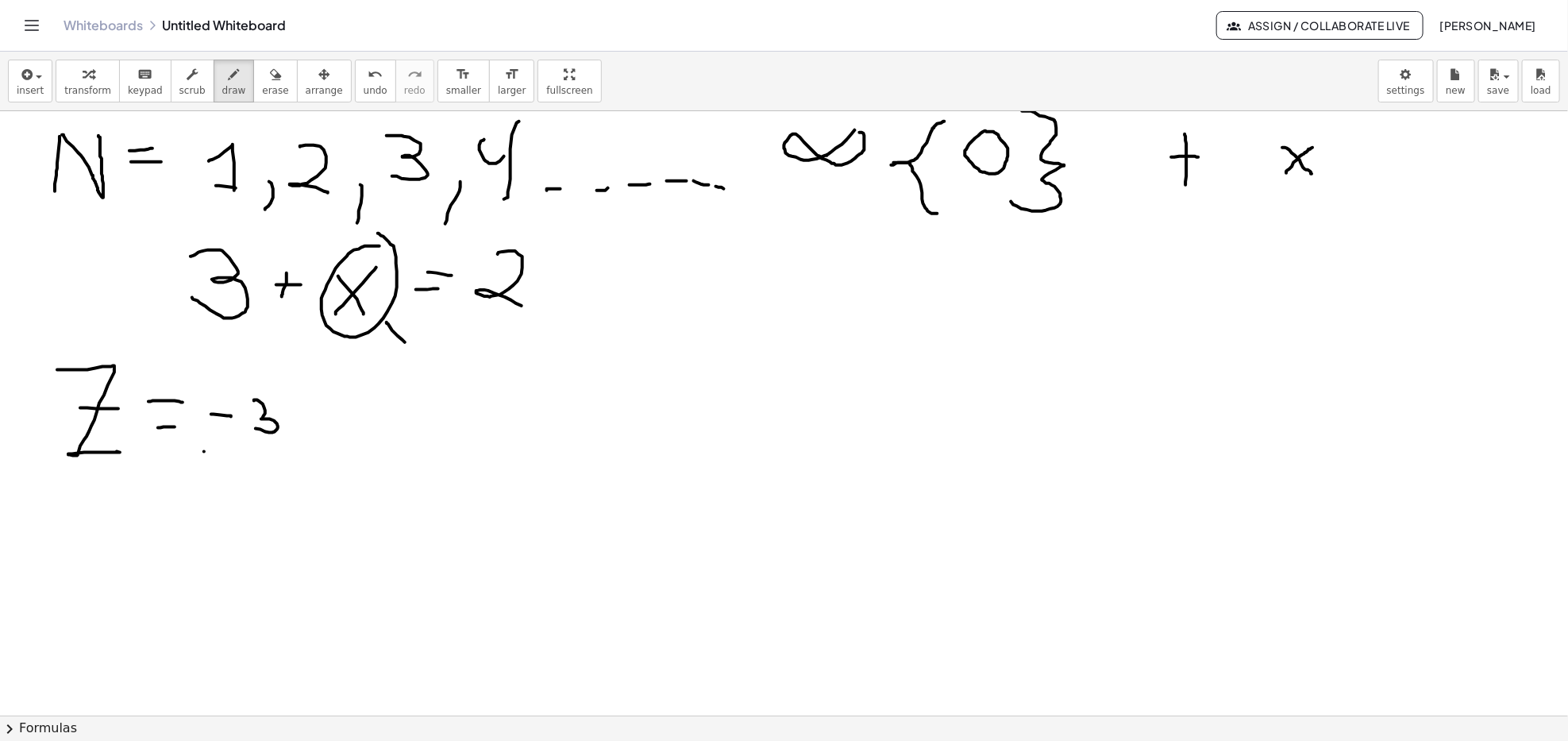
drag, startPoint x: 204, startPoint y: 452, endPoint x: 181, endPoint y: 445, distance: 24.0
drag, startPoint x: 307, startPoint y: 416, endPoint x: 347, endPoint y: 409, distance: 40.6
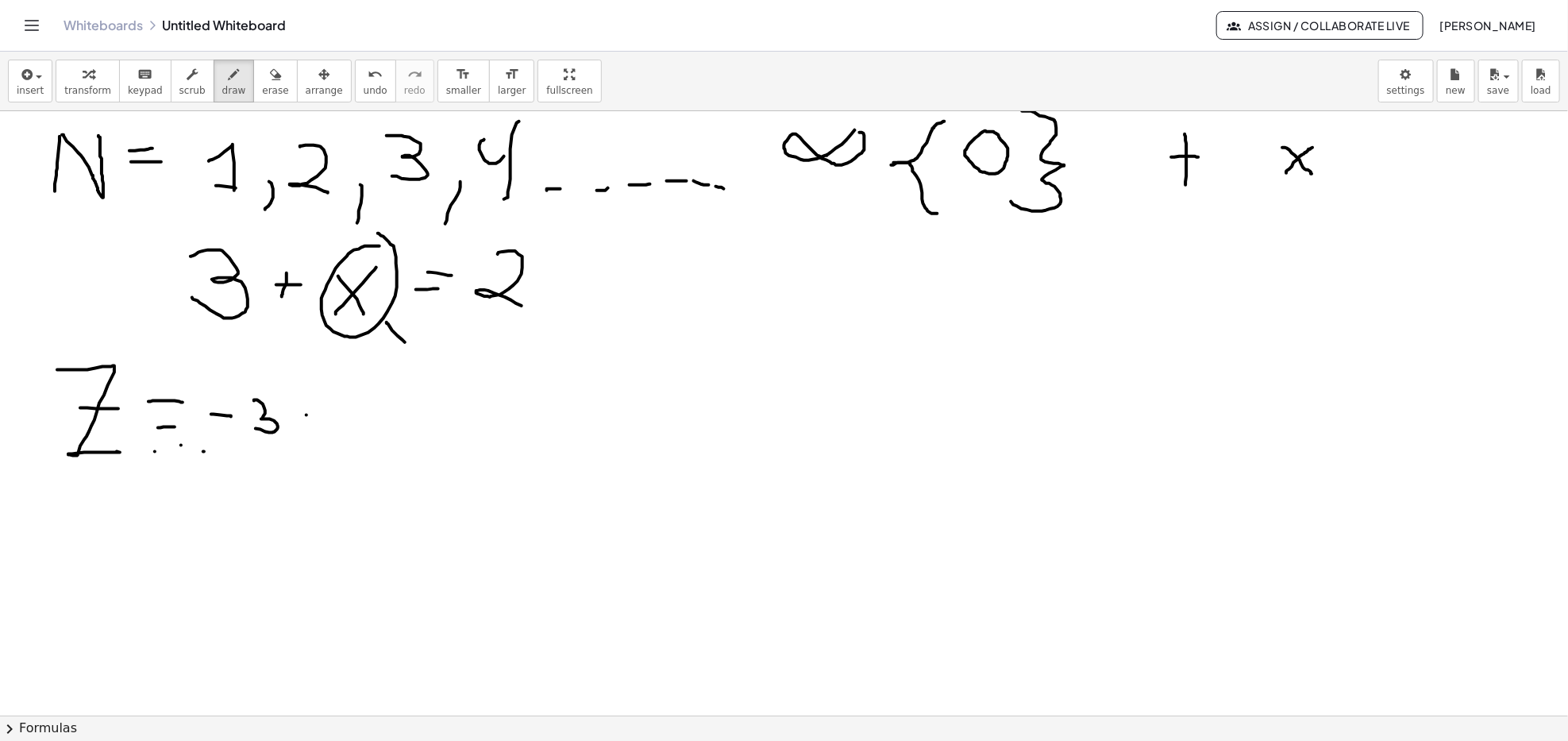
drag, startPoint x: 356, startPoint y: 398, endPoint x: 382, endPoint y: 434, distance: 44.4
drag, startPoint x: 414, startPoint y: 403, endPoint x: 441, endPoint y: 395, distance: 28.2
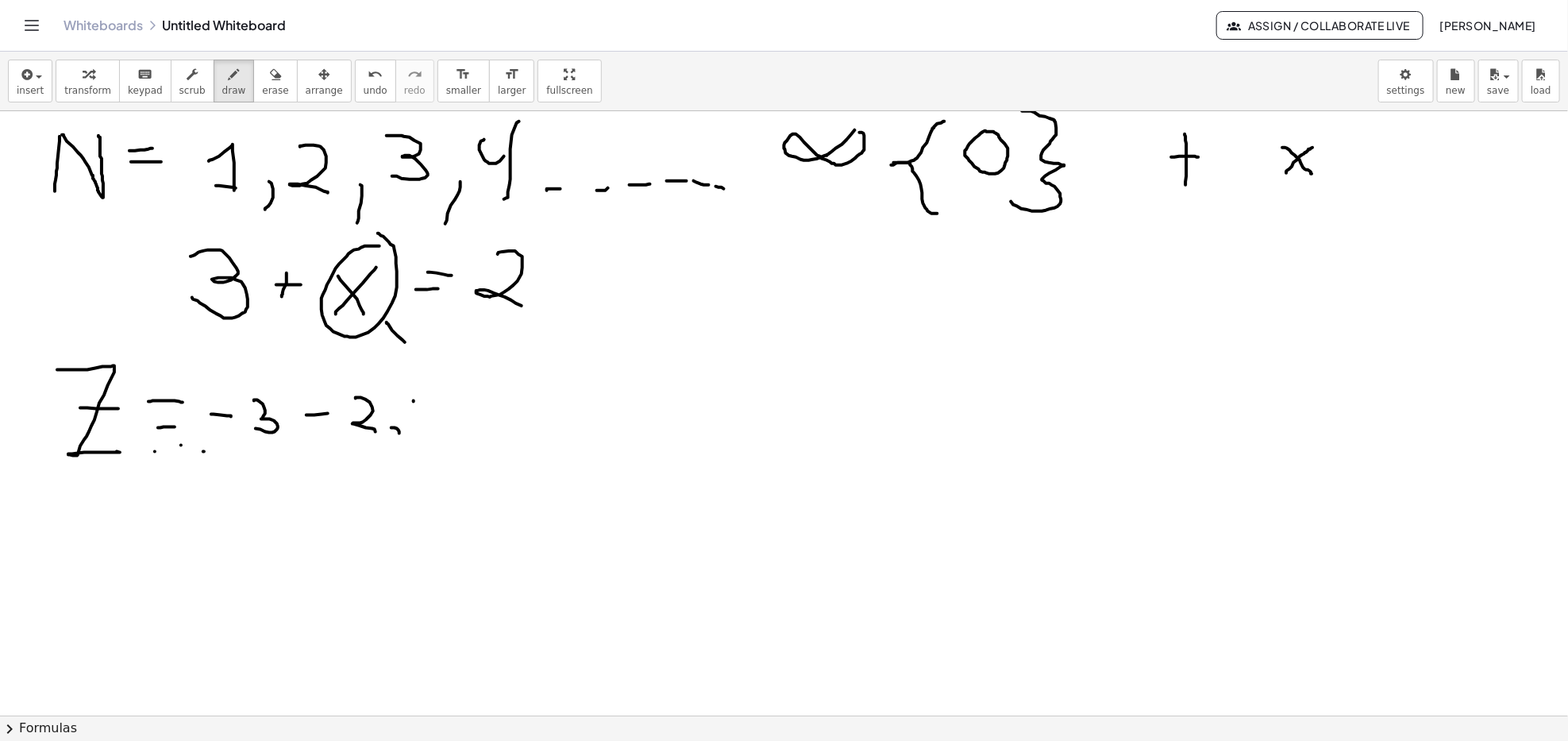
drag, startPoint x: 306, startPoint y: 429, endPoint x: 398, endPoint y: 423, distance: 92.2
drag, startPoint x: 460, startPoint y: 392, endPoint x: 460, endPoint y: 415, distance: 23.0
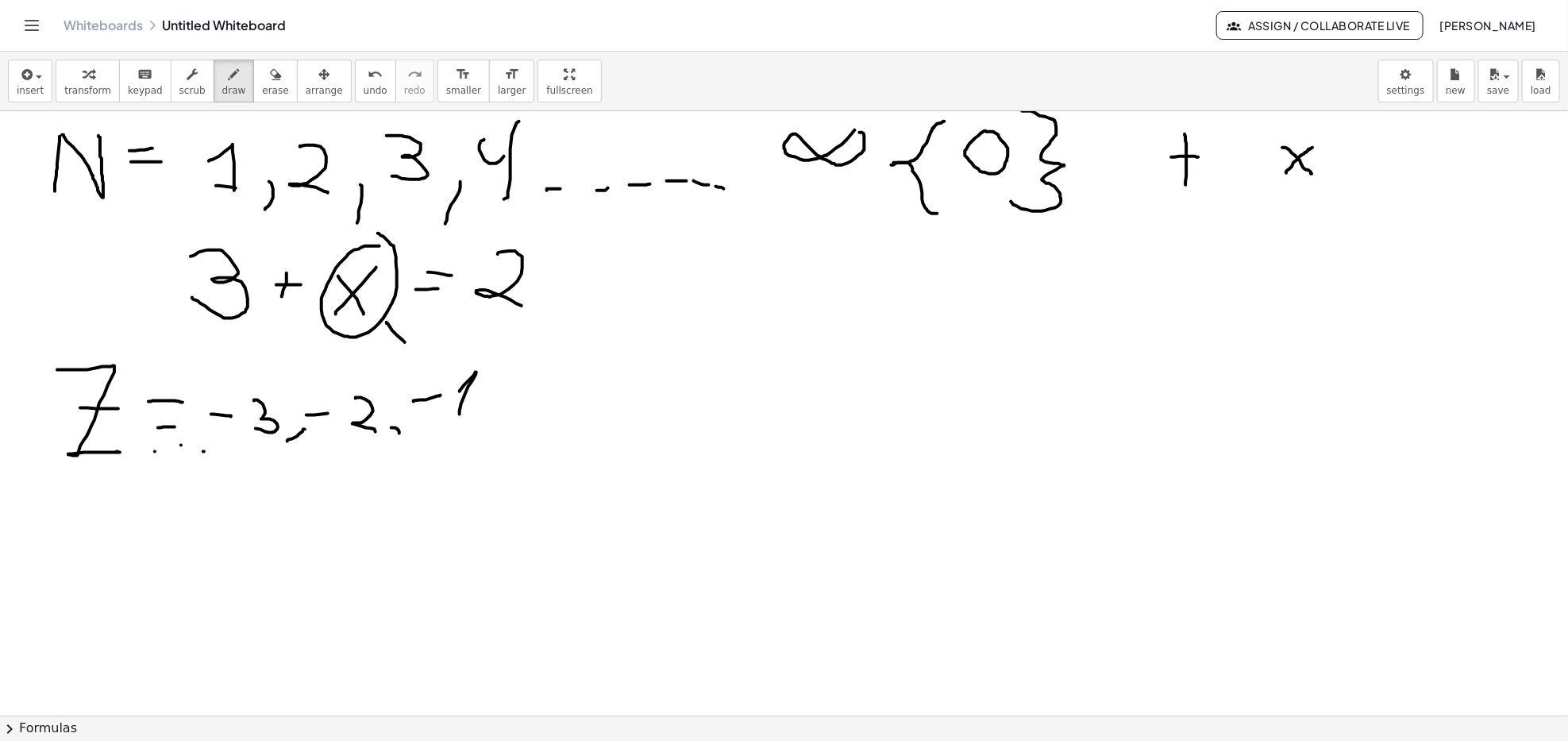
drag, startPoint x: 441, startPoint y: 424, endPoint x: 478, endPoint y: 415, distance: 38.1
drag, startPoint x: 616, startPoint y: 387, endPoint x: 618, endPoint y: 410, distance: 23.1
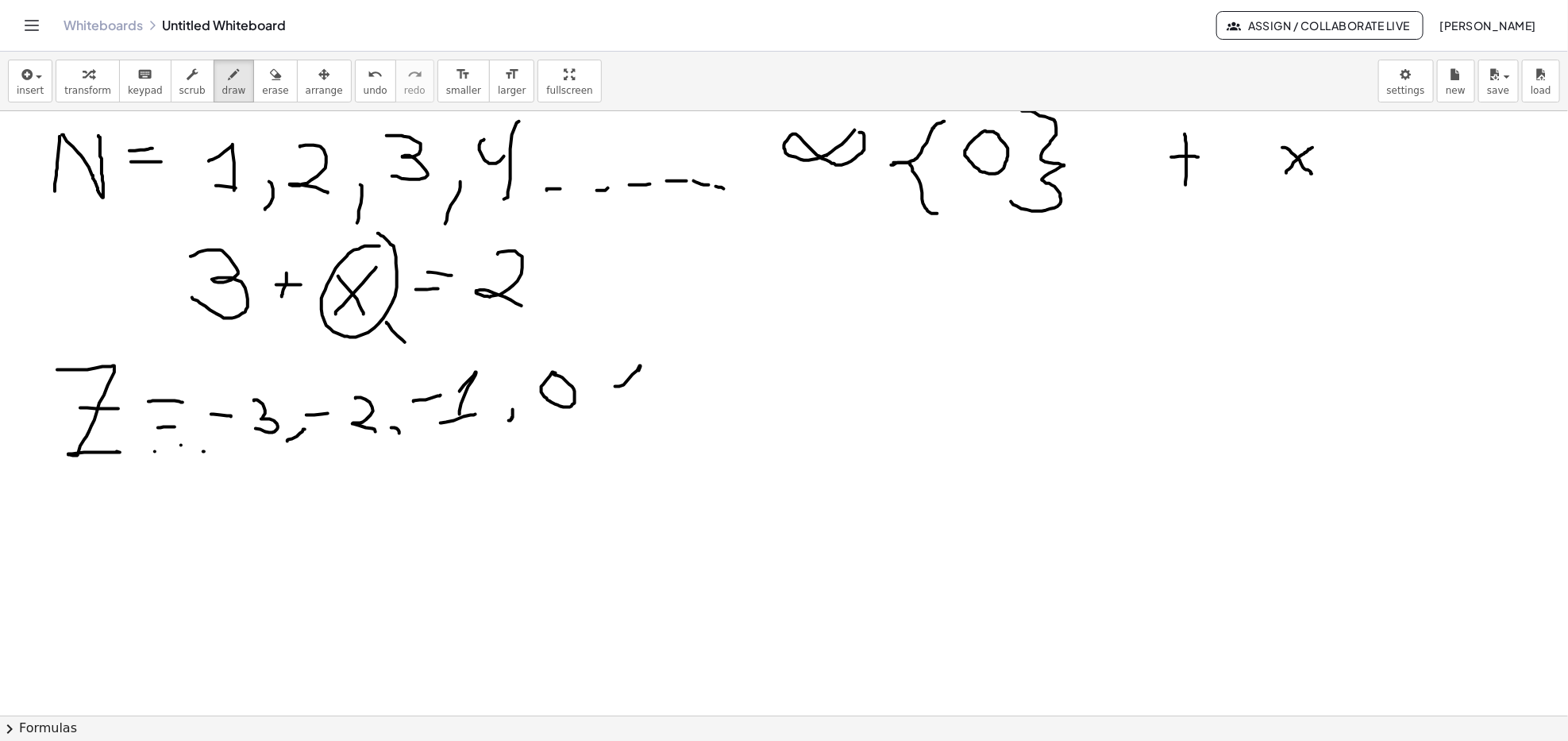
drag, startPoint x: 618, startPoint y: 410, endPoint x: 650, endPoint y: 409, distance: 32.0
drag, startPoint x: 581, startPoint y: 416, endPoint x: 581, endPoint y: 433, distance: 17.0
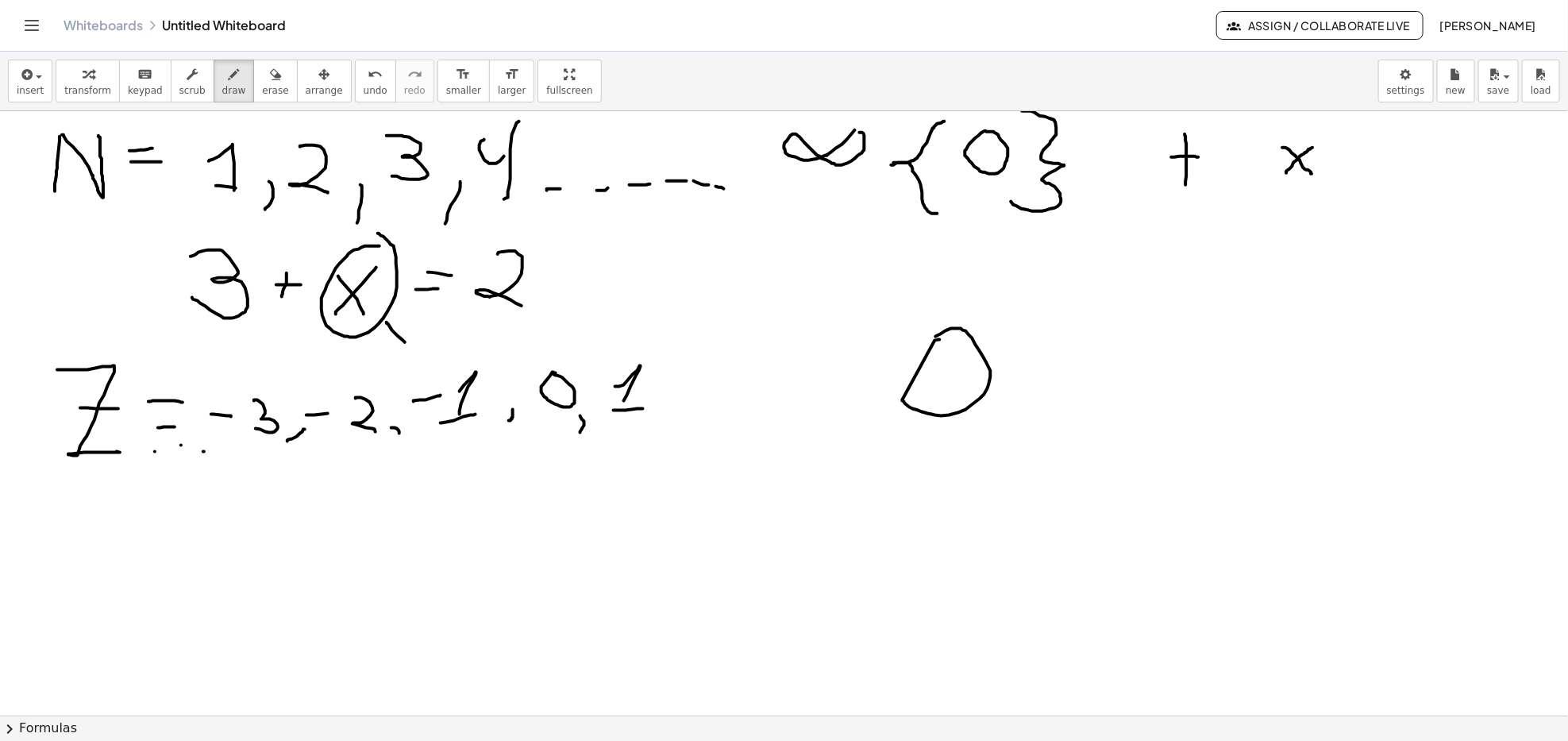
drag, startPoint x: 938, startPoint y: 340, endPoint x: 944, endPoint y: 370, distance: 30.6
drag, startPoint x: 943, startPoint y: 357, endPoint x: 945, endPoint y: 386, distance: 29.1
drag, startPoint x: 943, startPoint y: 357, endPoint x: 964, endPoint y: 350, distance: 22.1
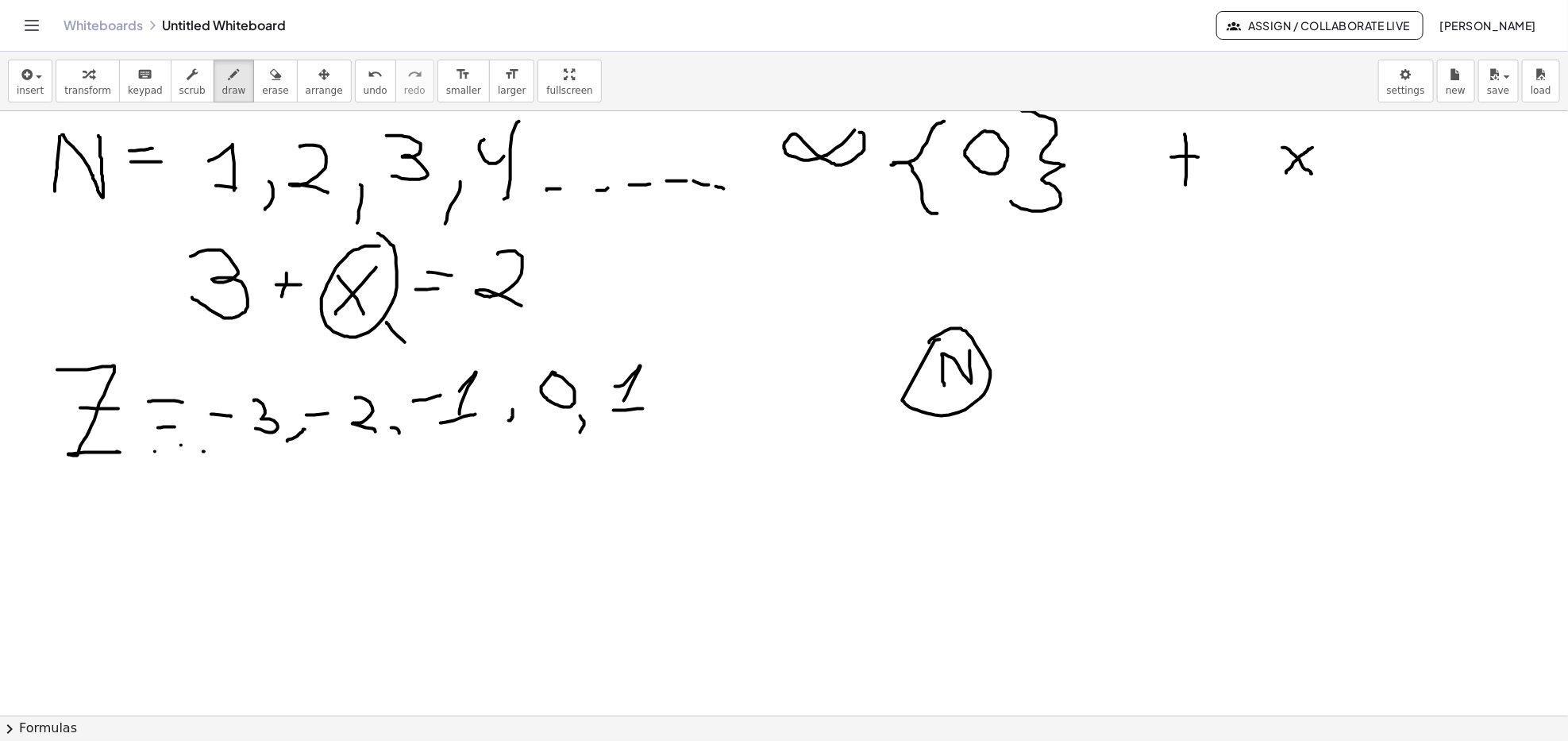
drag, startPoint x: 966, startPoint y: 293, endPoint x: 944, endPoint y: 302, distance: 23.8
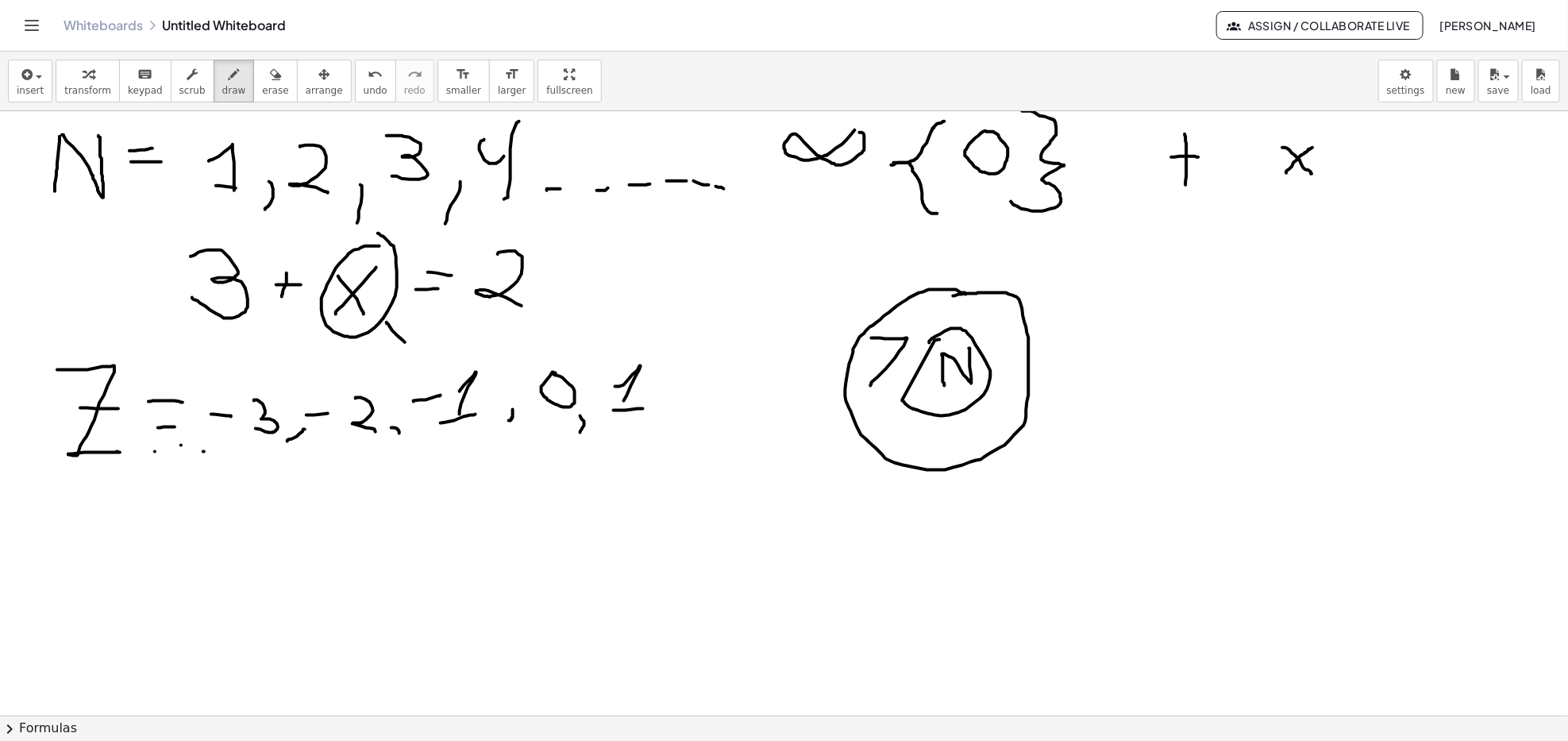
drag, startPoint x: 872, startPoint y: 339, endPoint x: 888, endPoint y: 385, distance: 48.7
drag, startPoint x: 880, startPoint y: 359, endPoint x: 900, endPoint y: 359, distance: 20.0
drag, startPoint x: 674, startPoint y: 404, endPoint x: 668, endPoint y: 439, distance: 35.5
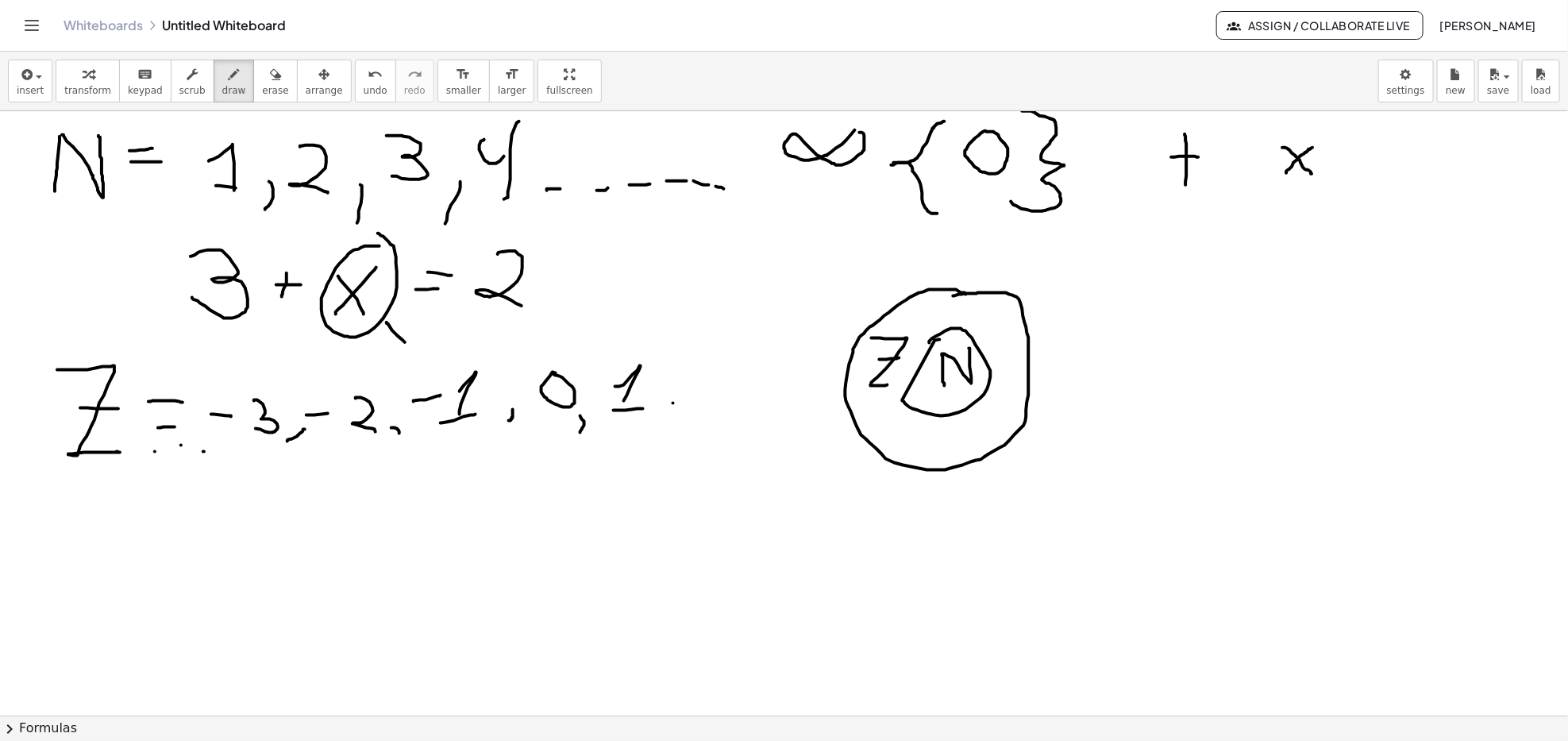
drag, startPoint x: 695, startPoint y: 370, endPoint x: 710, endPoint y: 424, distance: 56.0
drag, startPoint x: 410, startPoint y: 340, endPoint x: 565, endPoint y: 331, distance: 155.3
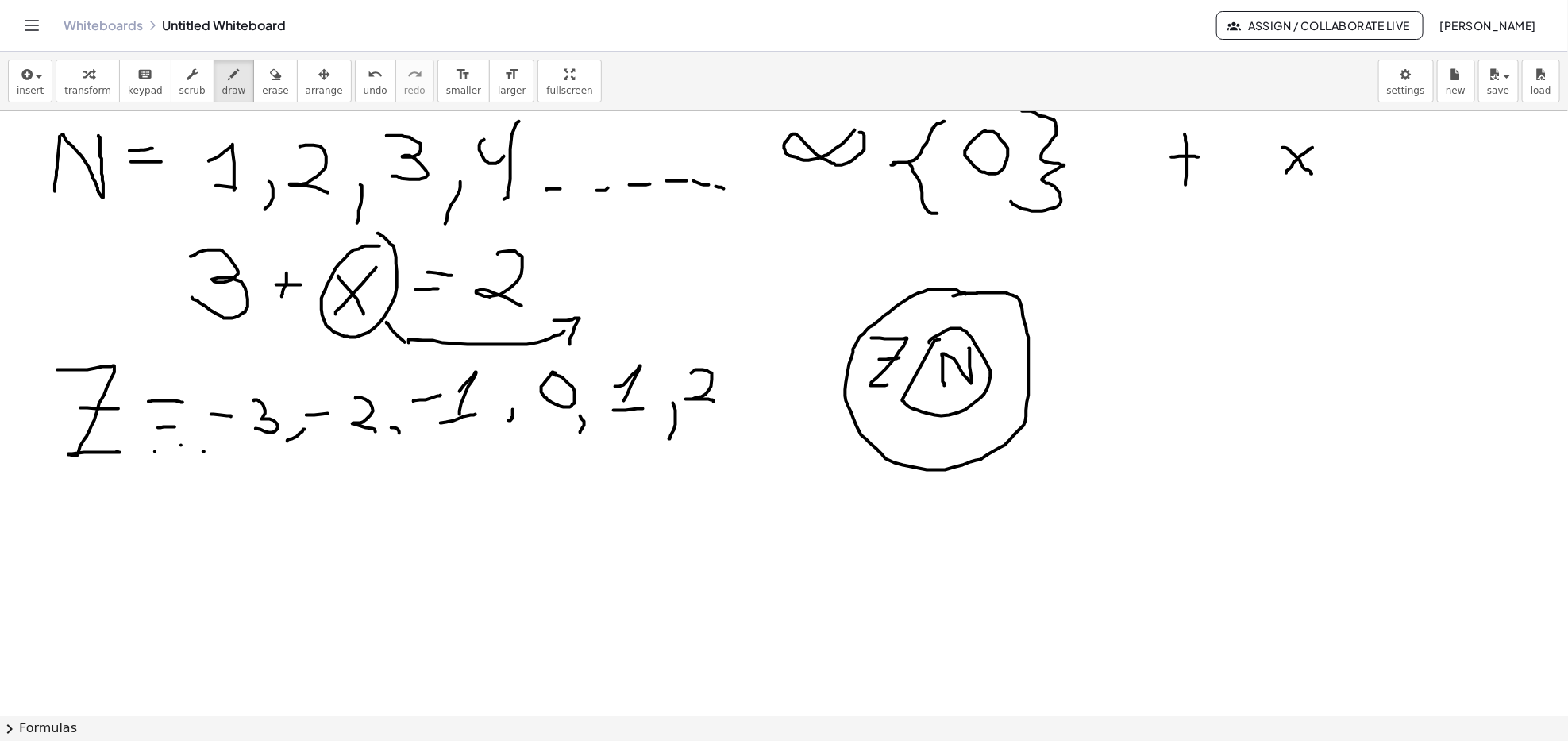
drag, startPoint x: 575, startPoint y: 318, endPoint x: 571, endPoint y: 347, distance: 29.3
drag, startPoint x: 649, startPoint y: 276, endPoint x: 664, endPoint y: 312, distance: 39.0
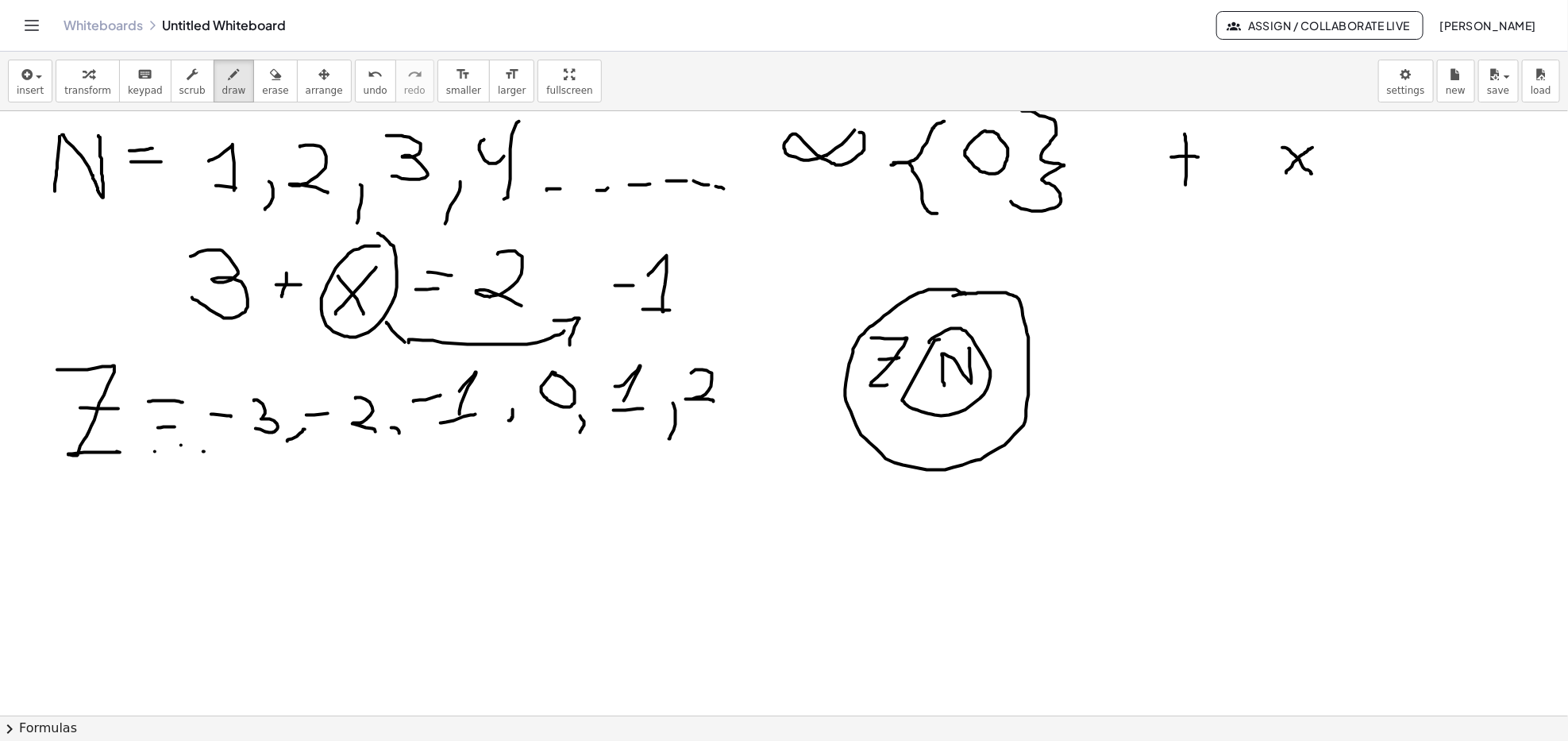
drag, startPoint x: 644, startPoint y: 310, endPoint x: 681, endPoint y: 312, distance: 37.1
drag, startPoint x: 743, startPoint y: 293, endPoint x: 780, endPoint y: 260, distance: 49.6
drag, startPoint x: 742, startPoint y: 307, endPoint x: 800, endPoint y: 262, distance: 73.4
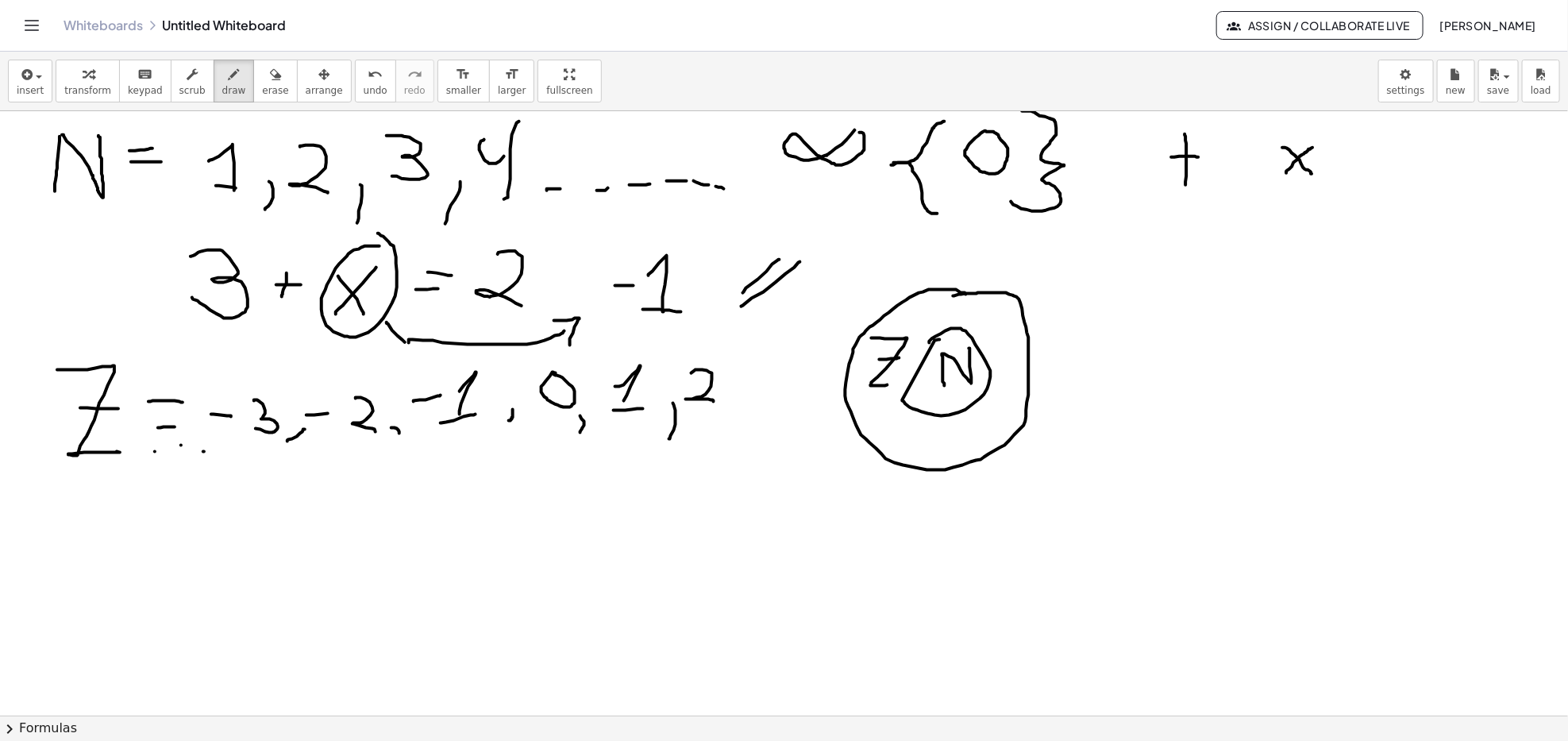
drag, startPoint x: 729, startPoint y: 279, endPoint x: 816, endPoint y: 265, distance: 88.1
click at [253, 85] on button "erase" at bounding box center [275, 81] width 43 height 43
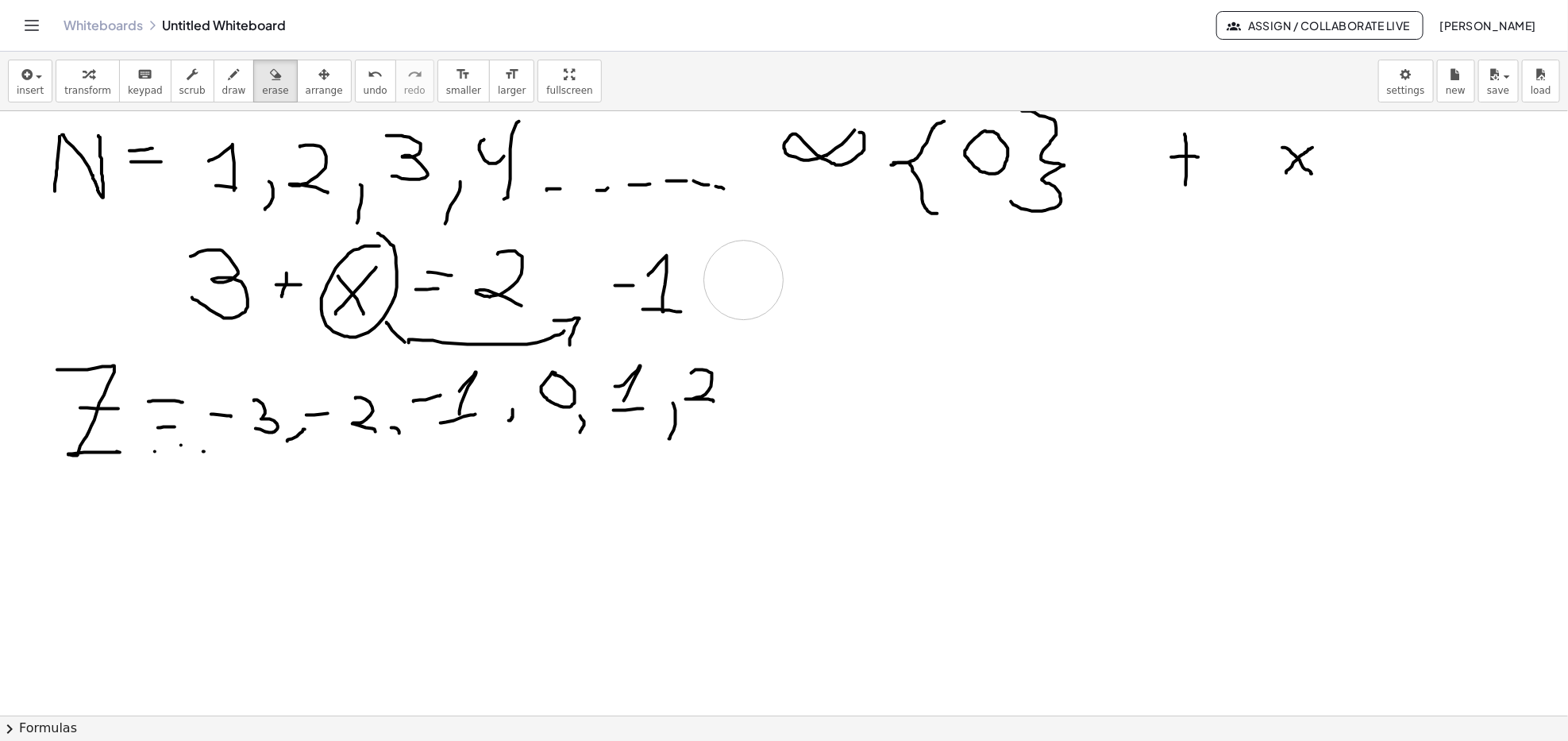
drag, startPoint x: 971, startPoint y: 548, endPoint x: 747, endPoint y: 280, distance: 349.3
click at [222, 87] on span "draw" at bounding box center [234, 90] width 24 height 11
drag, startPoint x: 872, startPoint y: 356, endPoint x: 877, endPoint y: 400, distance: 44.3
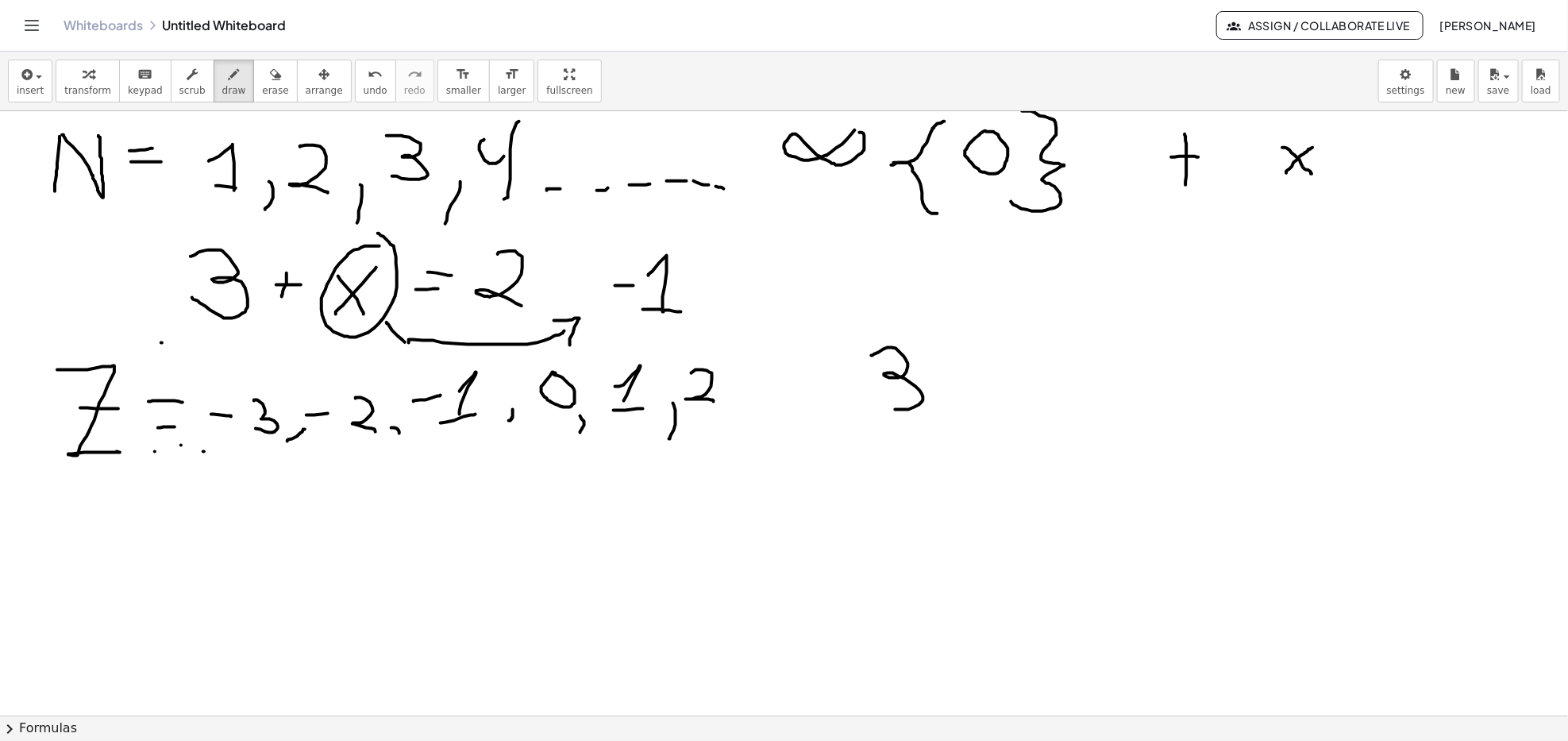
drag, startPoint x: 940, startPoint y: 363, endPoint x: 958, endPoint y: 370, distance: 19.3
drag, startPoint x: 946, startPoint y: 372, endPoint x: 960, endPoint y: 359, distance: 19.1
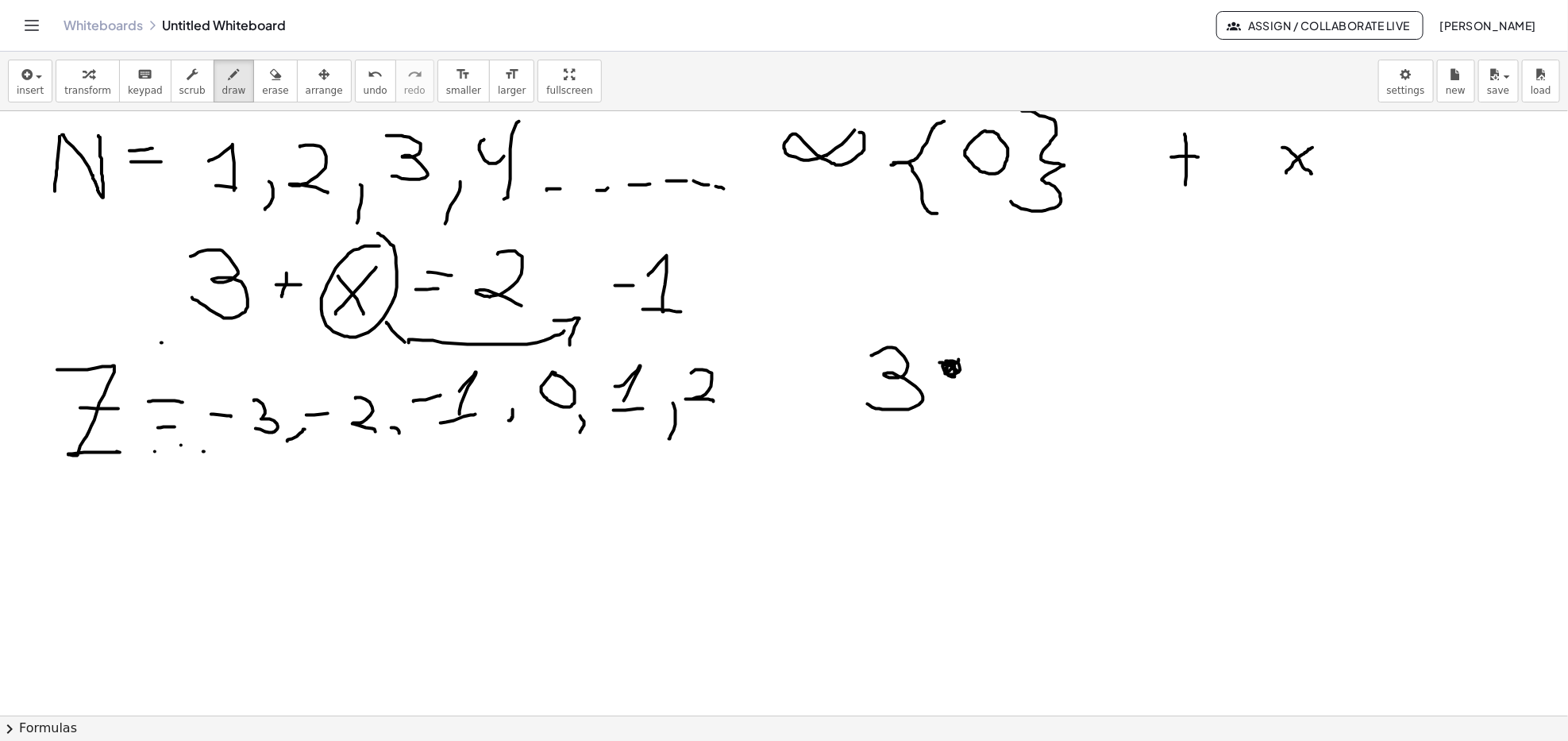
drag, startPoint x: 948, startPoint y: 364, endPoint x: 955, endPoint y: 373, distance: 11.4
drag, startPoint x: 1010, startPoint y: 373, endPoint x: 1023, endPoint y: 401, distance: 30.9
drag, startPoint x: 1005, startPoint y: 401, endPoint x: 1027, endPoint y: 350, distance: 55.5
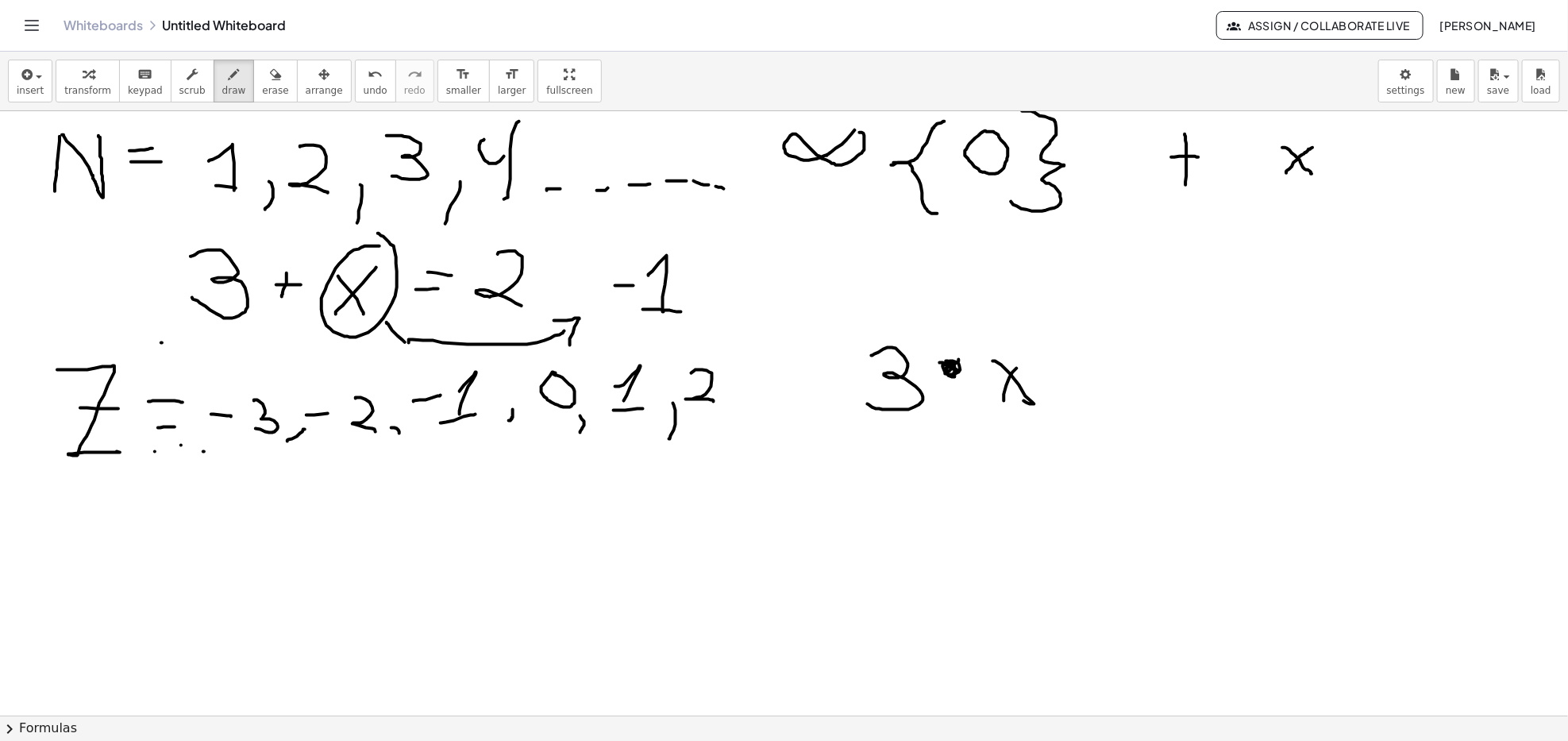
drag, startPoint x: 1058, startPoint y: 369, endPoint x: 1067, endPoint y: 370, distance: 9.1
drag, startPoint x: 1057, startPoint y: 369, endPoint x: 1079, endPoint y: 369, distance: 22.0
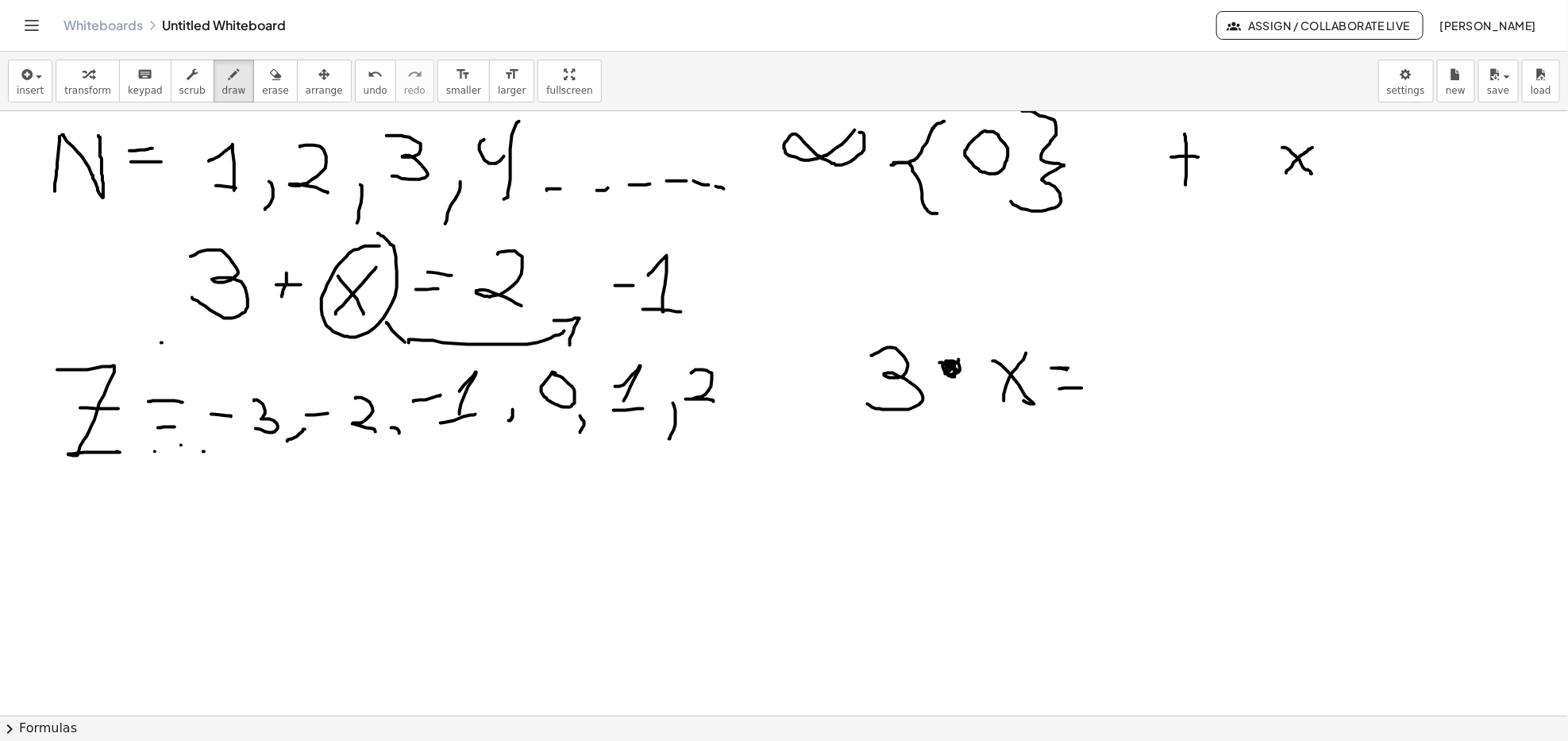
drag, startPoint x: 1125, startPoint y: 339, endPoint x: 1184, endPoint y: 390, distance: 78.0
drag, startPoint x: 59, startPoint y: 631, endPoint x: 132, endPoint y: 531, distance: 123.8
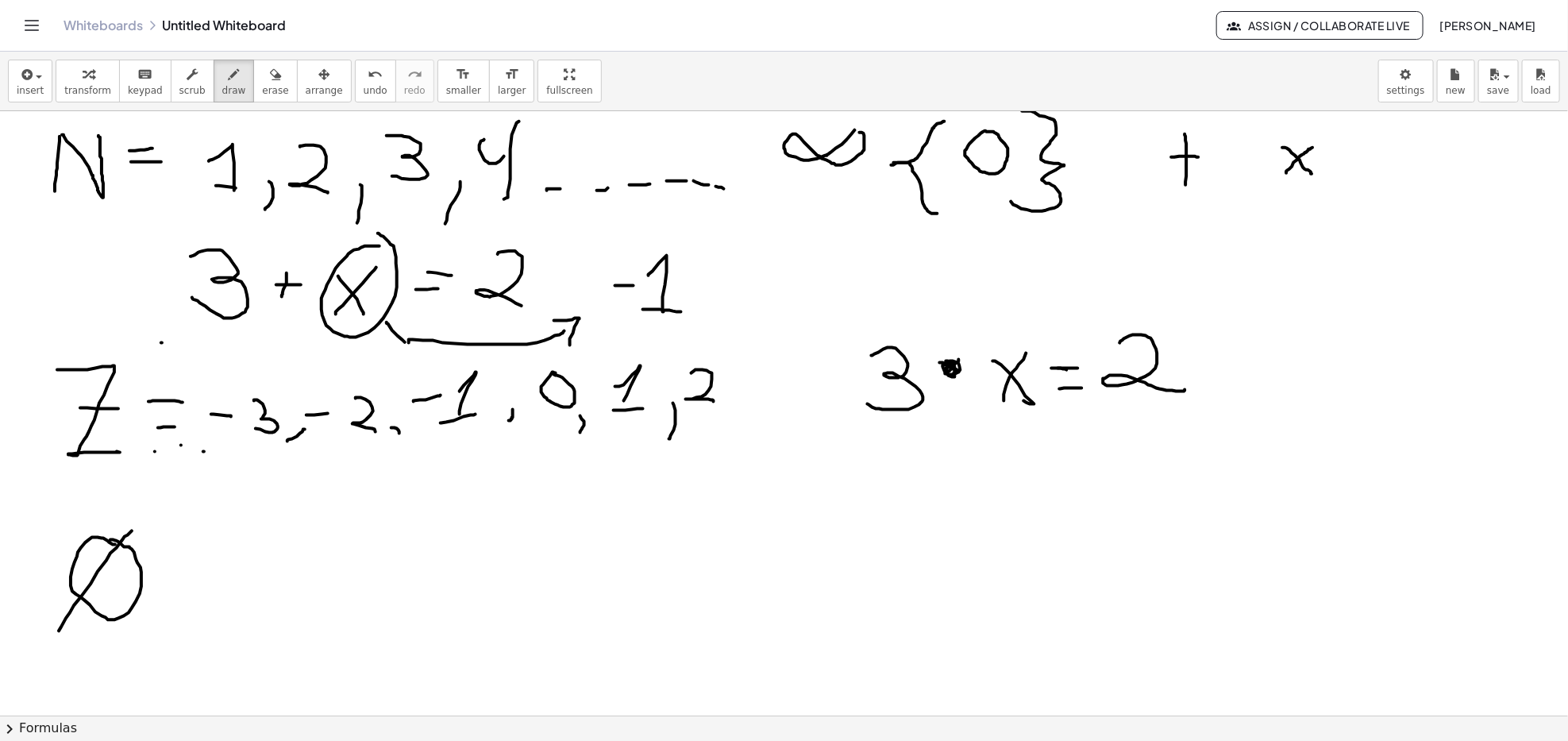
drag, startPoint x: 86, startPoint y: 617, endPoint x: 154, endPoint y: 544, distance: 99.8
drag, startPoint x: 163, startPoint y: 568, endPoint x: 192, endPoint y: 565, distance: 29.2
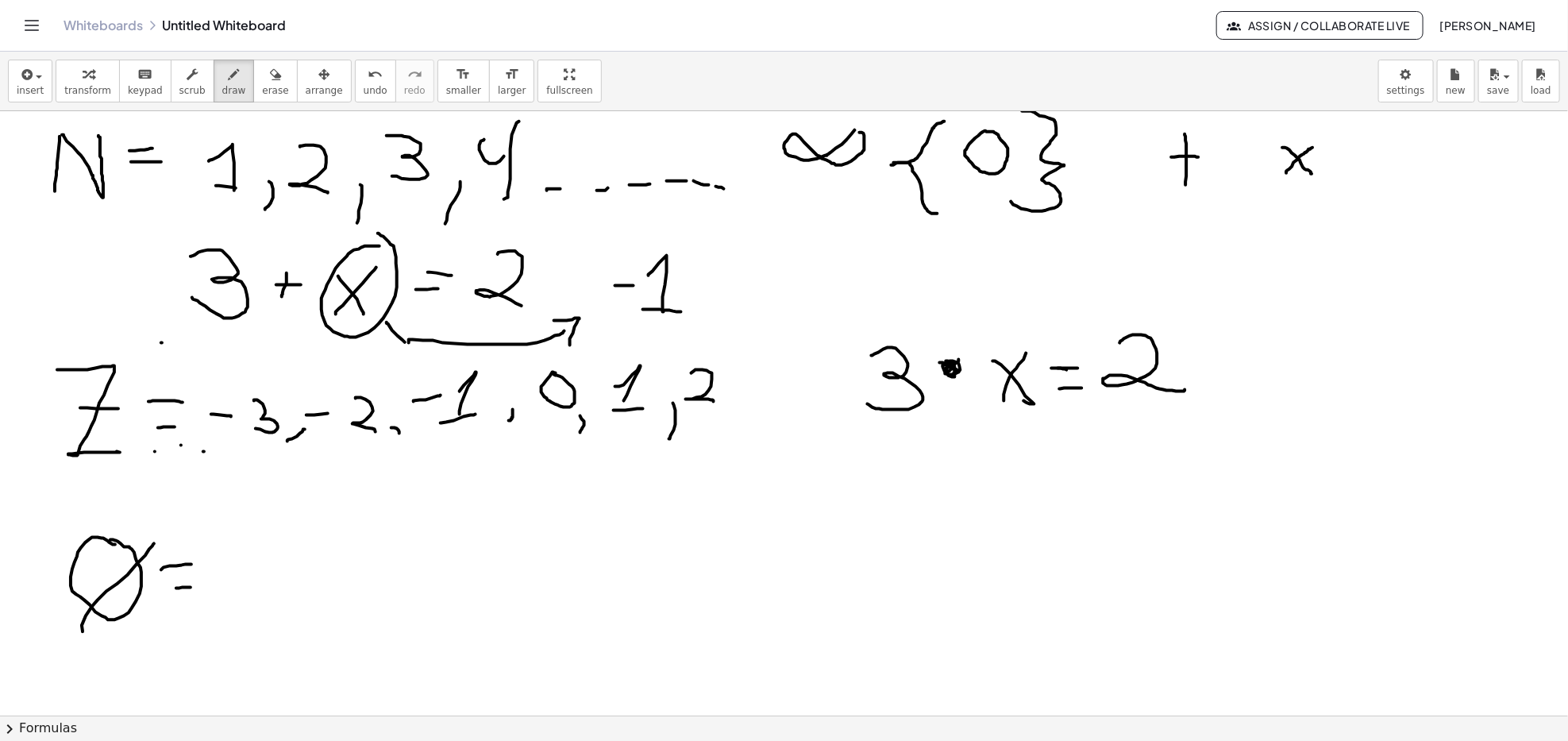
drag, startPoint x: 176, startPoint y: 588, endPoint x: 204, endPoint y: 588, distance: 28.0
drag, startPoint x: 245, startPoint y: 536, endPoint x: 301, endPoint y: 553, distance: 58.5
drag, startPoint x: 237, startPoint y: 565, endPoint x: 320, endPoint y: 565, distance: 83.0
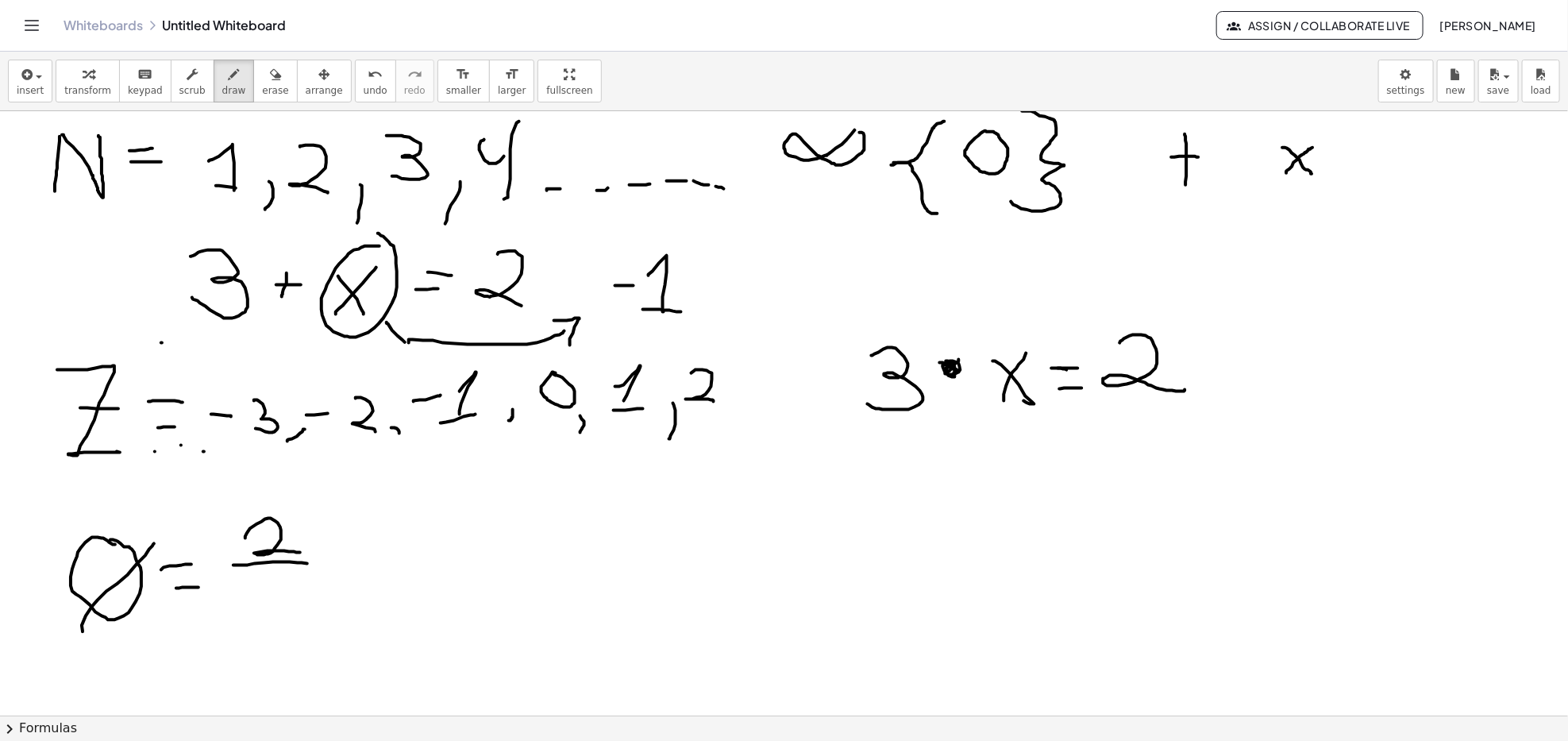
drag, startPoint x: 270, startPoint y: 582, endPoint x: 318, endPoint y: 628, distance: 66.5
drag, startPoint x: 267, startPoint y: 594, endPoint x: 277, endPoint y: 629, distance: 36.4
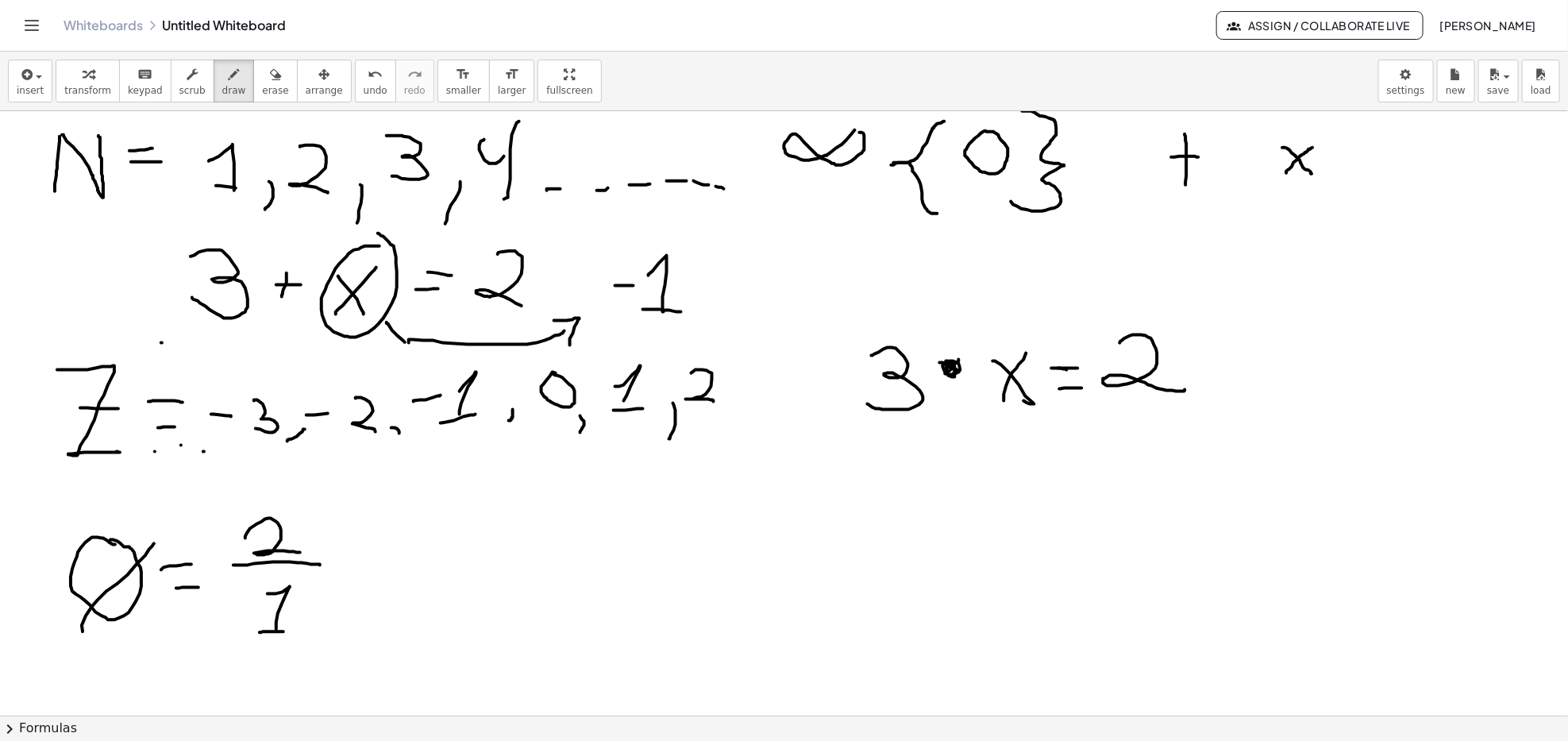
drag, startPoint x: 274, startPoint y: 632, endPoint x: 297, endPoint y: 632, distance: 23.0
drag, startPoint x: 364, startPoint y: 553, endPoint x: 362, endPoint y: 589, distance: 36.1
drag, startPoint x: 451, startPoint y: 504, endPoint x: 440, endPoint y: 541, distance: 38.6
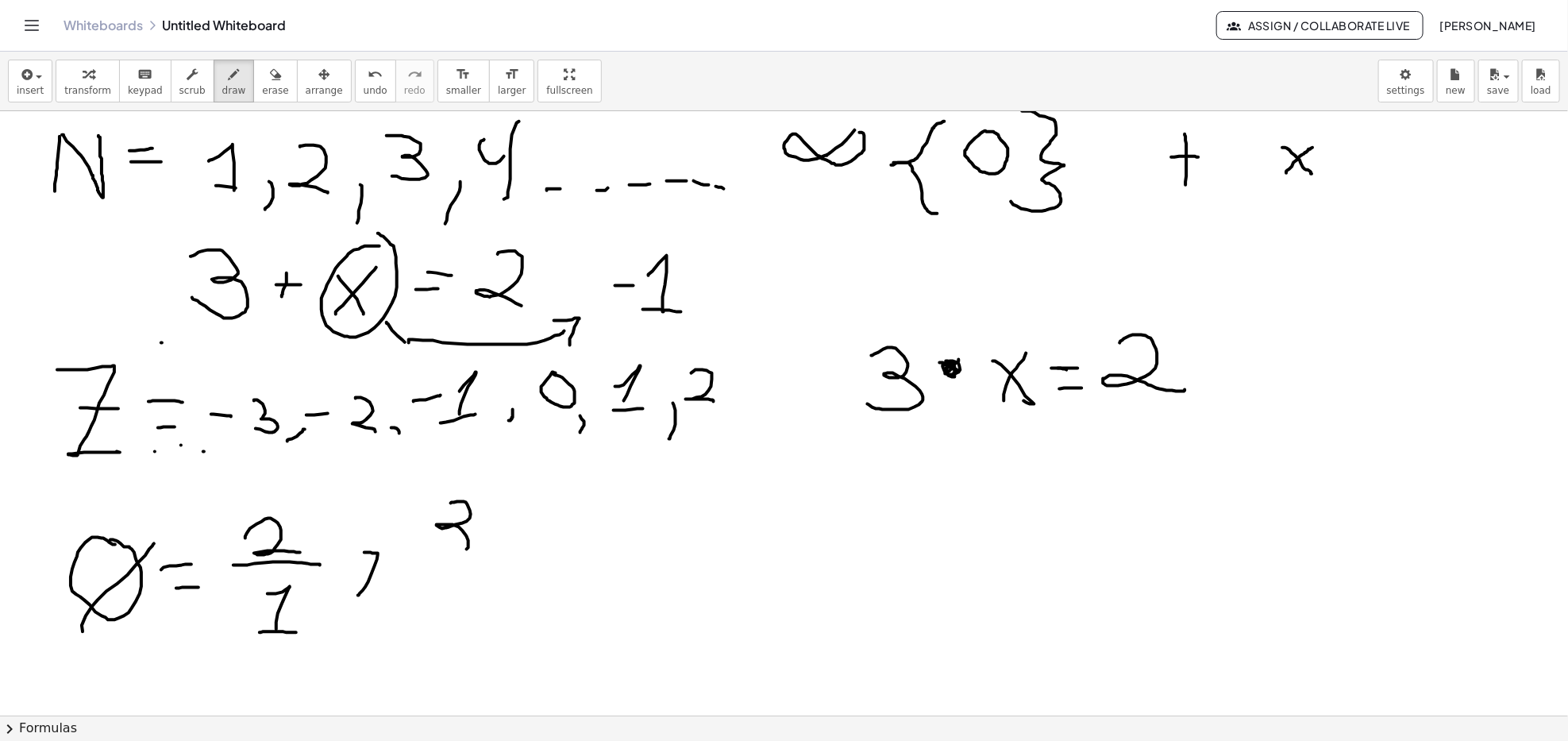
drag, startPoint x: 424, startPoint y: 548, endPoint x: 503, endPoint y: 552, distance: 79.1
drag, startPoint x: 473, startPoint y: 553, endPoint x: 503, endPoint y: 617, distance: 70.7
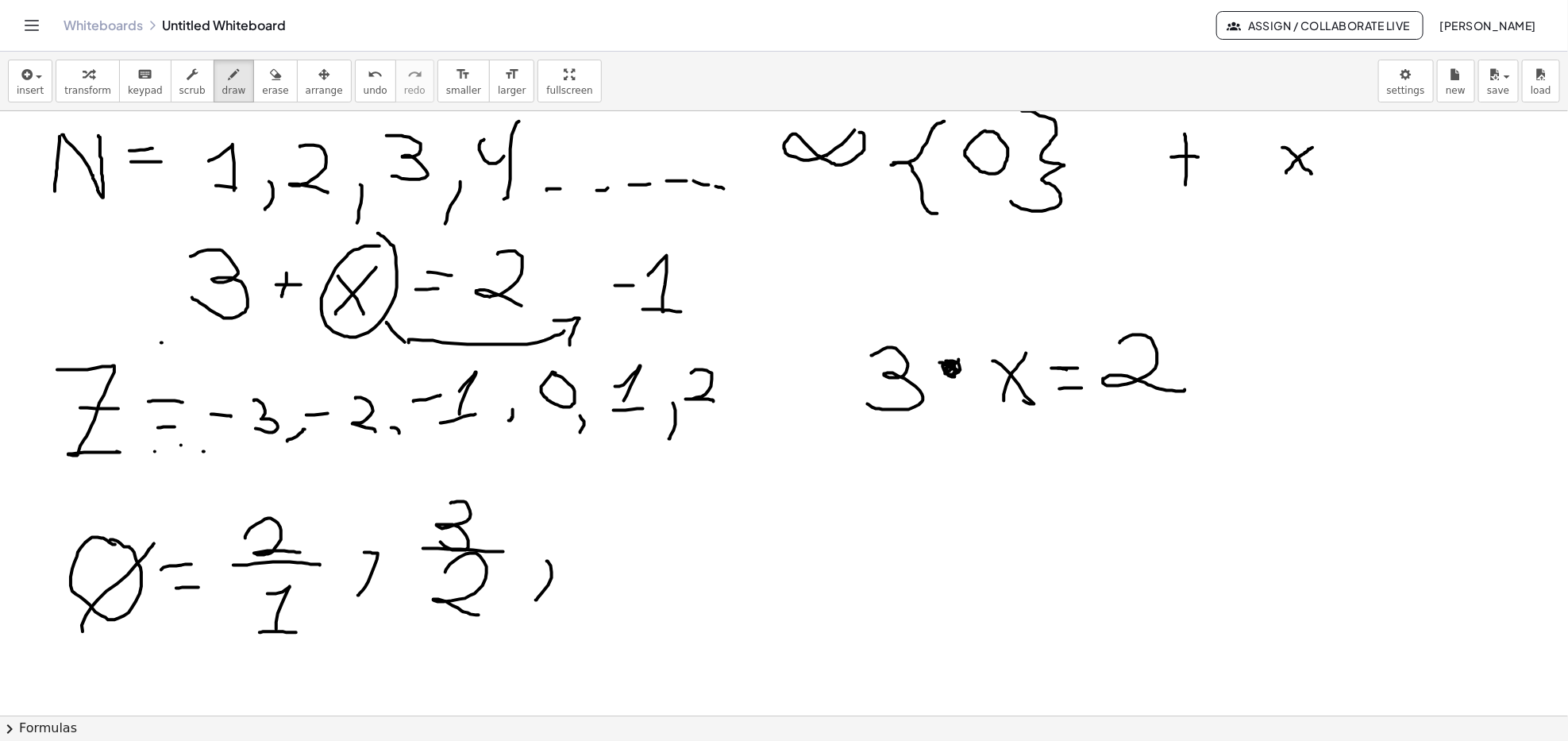
drag, startPoint x: 548, startPoint y: 561, endPoint x: 485, endPoint y: 585, distance: 67.4
drag, startPoint x: 607, startPoint y: 511, endPoint x: 627, endPoint y: 518, distance: 21.2
drag, startPoint x: 601, startPoint y: 532, endPoint x: 679, endPoint y: 527, distance: 78.2
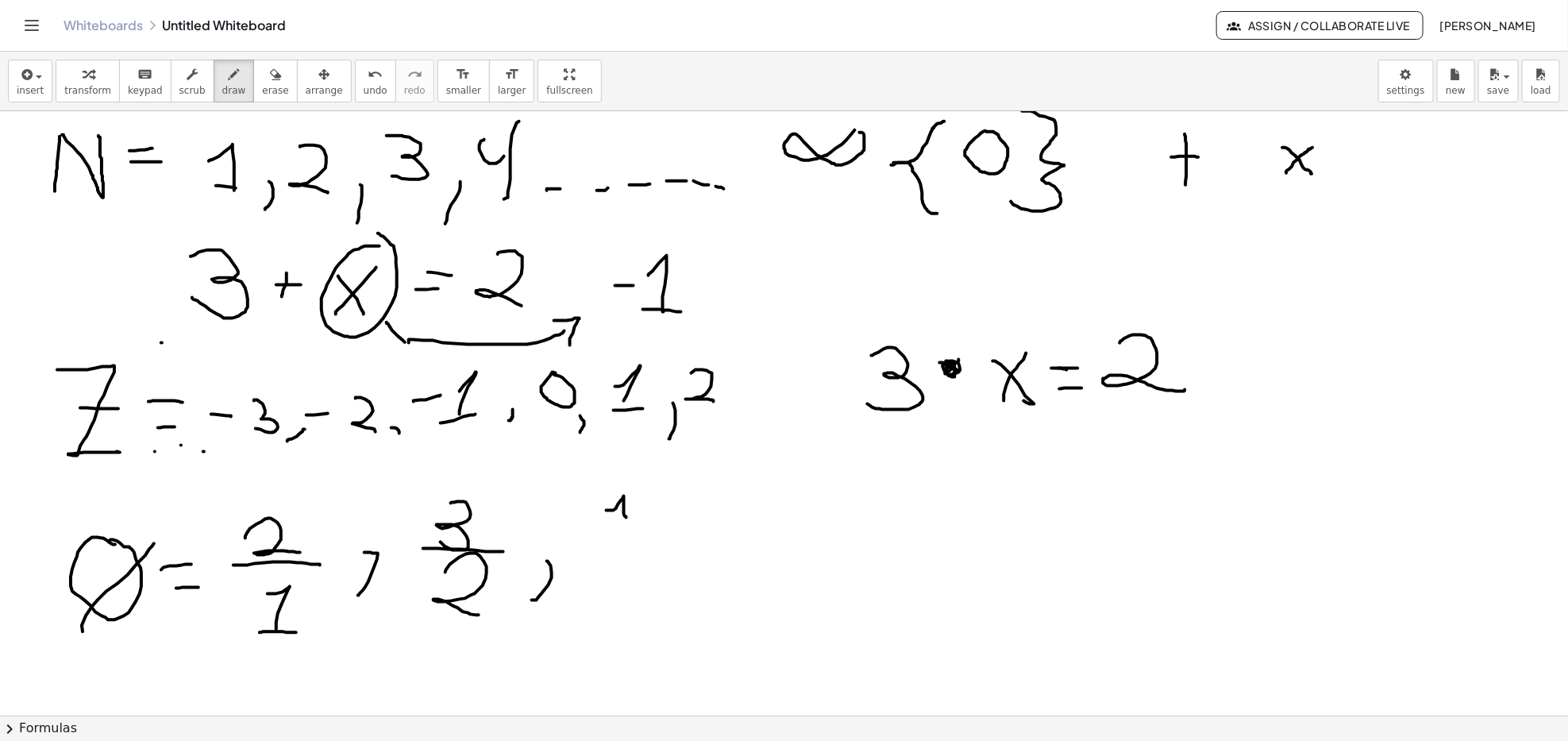
drag, startPoint x: 643, startPoint y: 553, endPoint x: 668, endPoint y: 598, distance: 51.5
drag, startPoint x: 968, startPoint y: 353, endPoint x: 949, endPoint y: 369, distance: 24.8
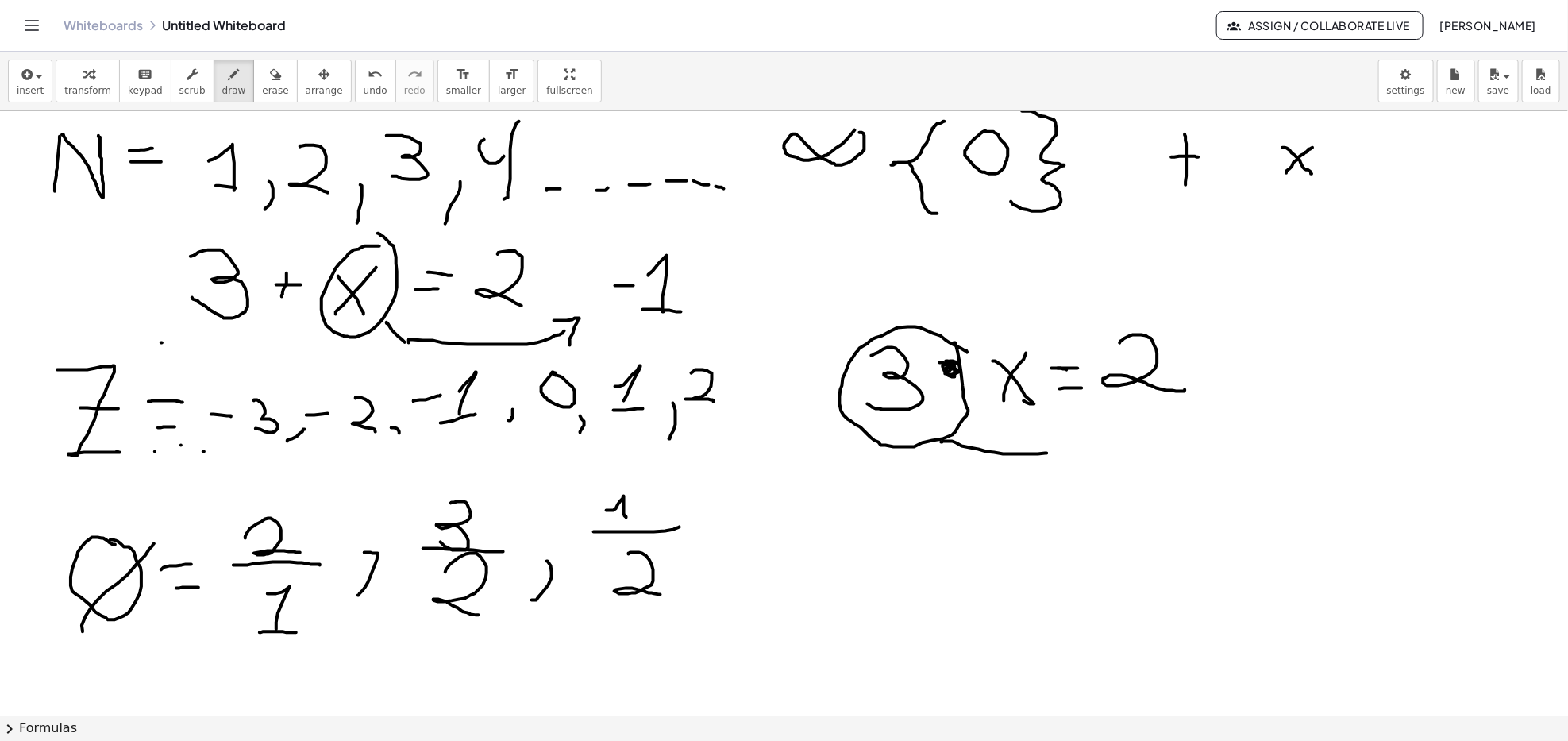
drag, startPoint x: 953, startPoint y: 441, endPoint x: 1047, endPoint y: 453, distance: 94.8
drag, startPoint x: 1040, startPoint y: 433, endPoint x: 1046, endPoint y: 483, distance: 50.4
drag, startPoint x: 1226, startPoint y: 351, endPoint x: 1261, endPoint y: 387, distance: 50.2
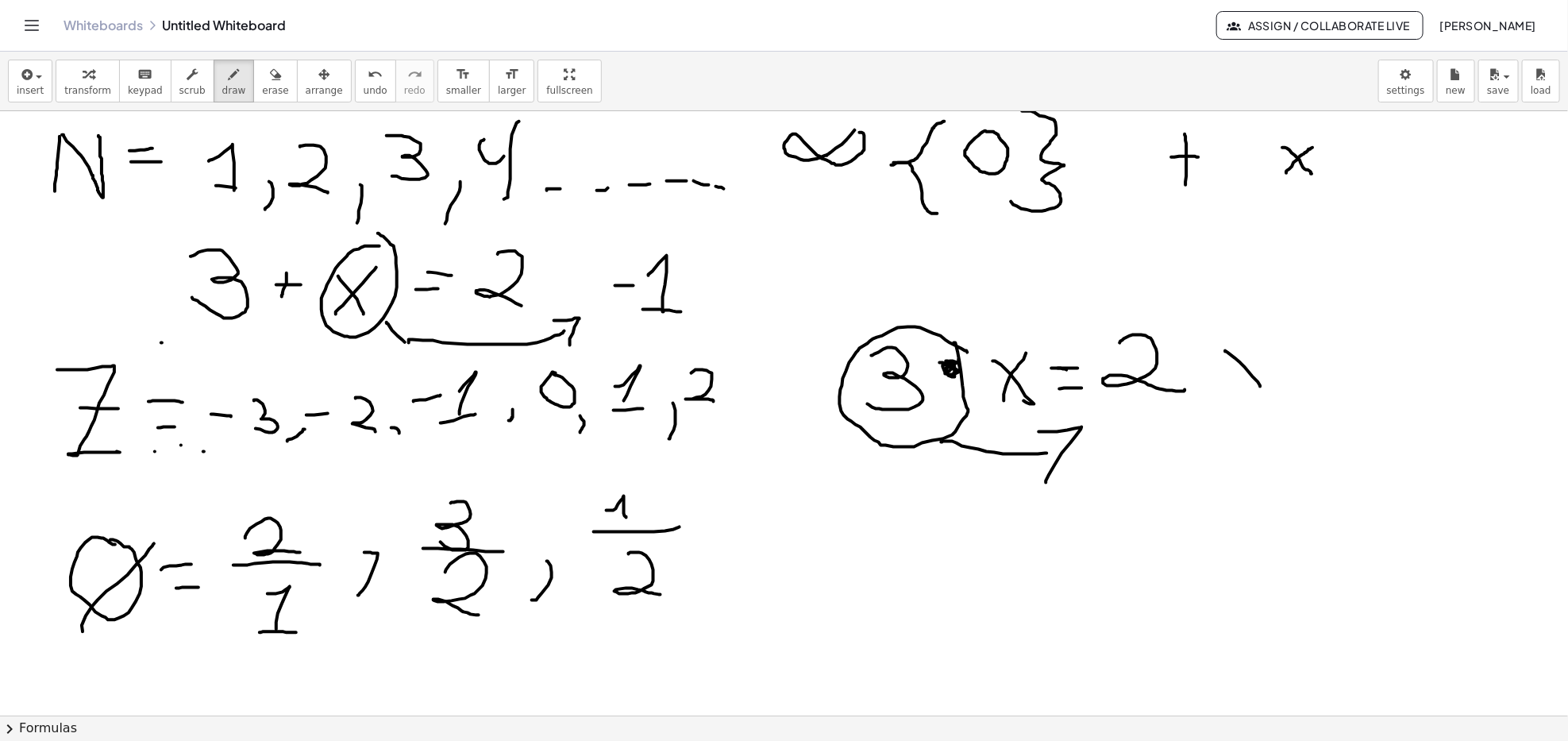
drag, startPoint x: 1235, startPoint y: 383, endPoint x: 1260, endPoint y: 359, distance: 34.7
drag, startPoint x: 1274, startPoint y: 354, endPoint x: 1305, endPoint y: 352, distance: 31.1
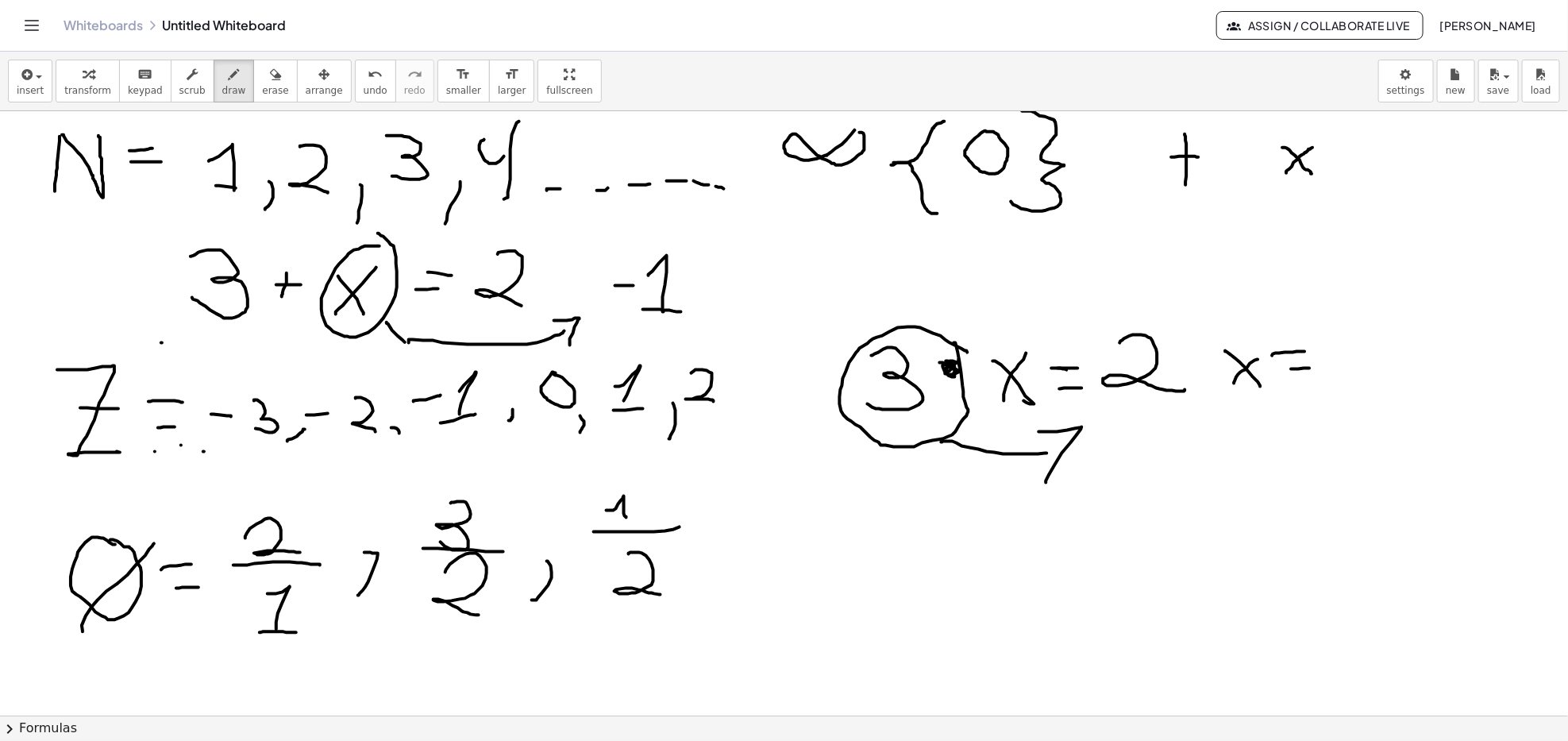
drag, startPoint x: 1292, startPoint y: 370, endPoint x: 1316, endPoint y: 367, distance: 24.2
drag, startPoint x: 1350, startPoint y: 339, endPoint x: 1377, endPoint y: 379, distance: 48.3
drag, startPoint x: 1335, startPoint y: 371, endPoint x: 1401, endPoint y: 385, distance: 67.5
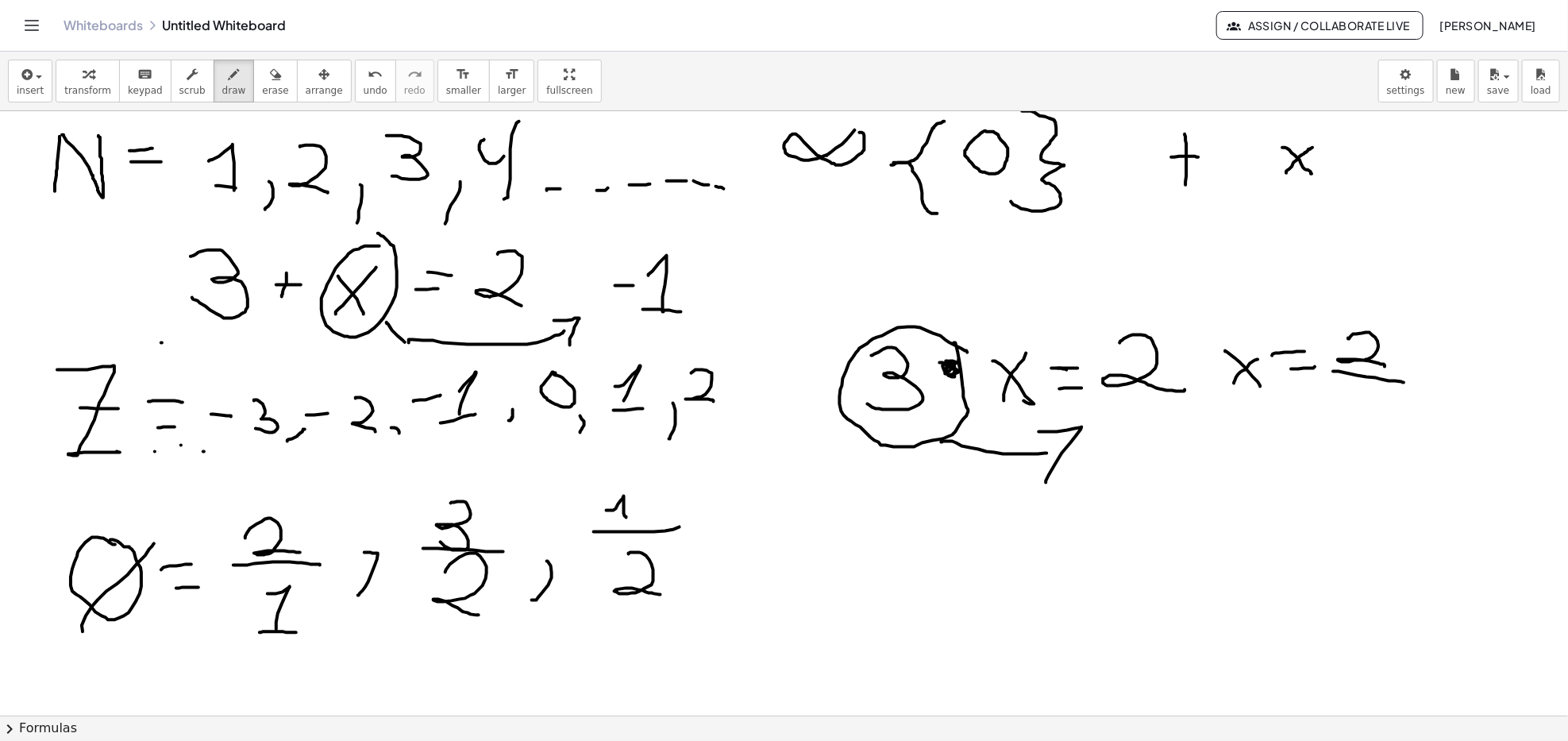
drag, startPoint x: 1350, startPoint y: 398, endPoint x: 1347, endPoint y: 434, distance: 36.1
drag, startPoint x: 1408, startPoint y: 382, endPoint x: 1356, endPoint y: 265, distance: 128.0
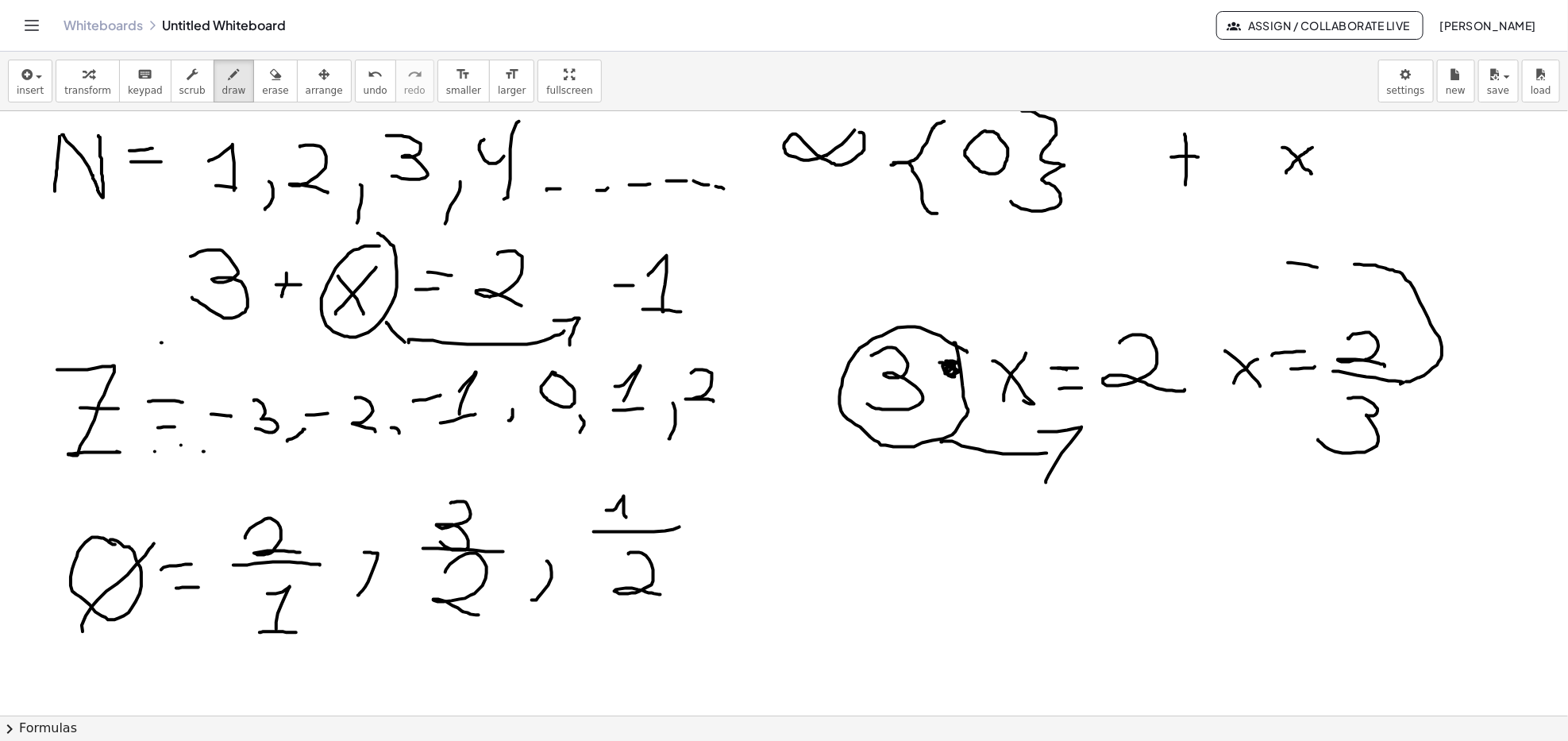
drag, startPoint x: 1298, startPoint y: 264, endPoint x: 1334, endPoint y: 270, distance: 36.5
drag, startPoint x: 1316, startPoint y: 243, endPoint x: 1309, endPoint y: 272, distance: 29.8
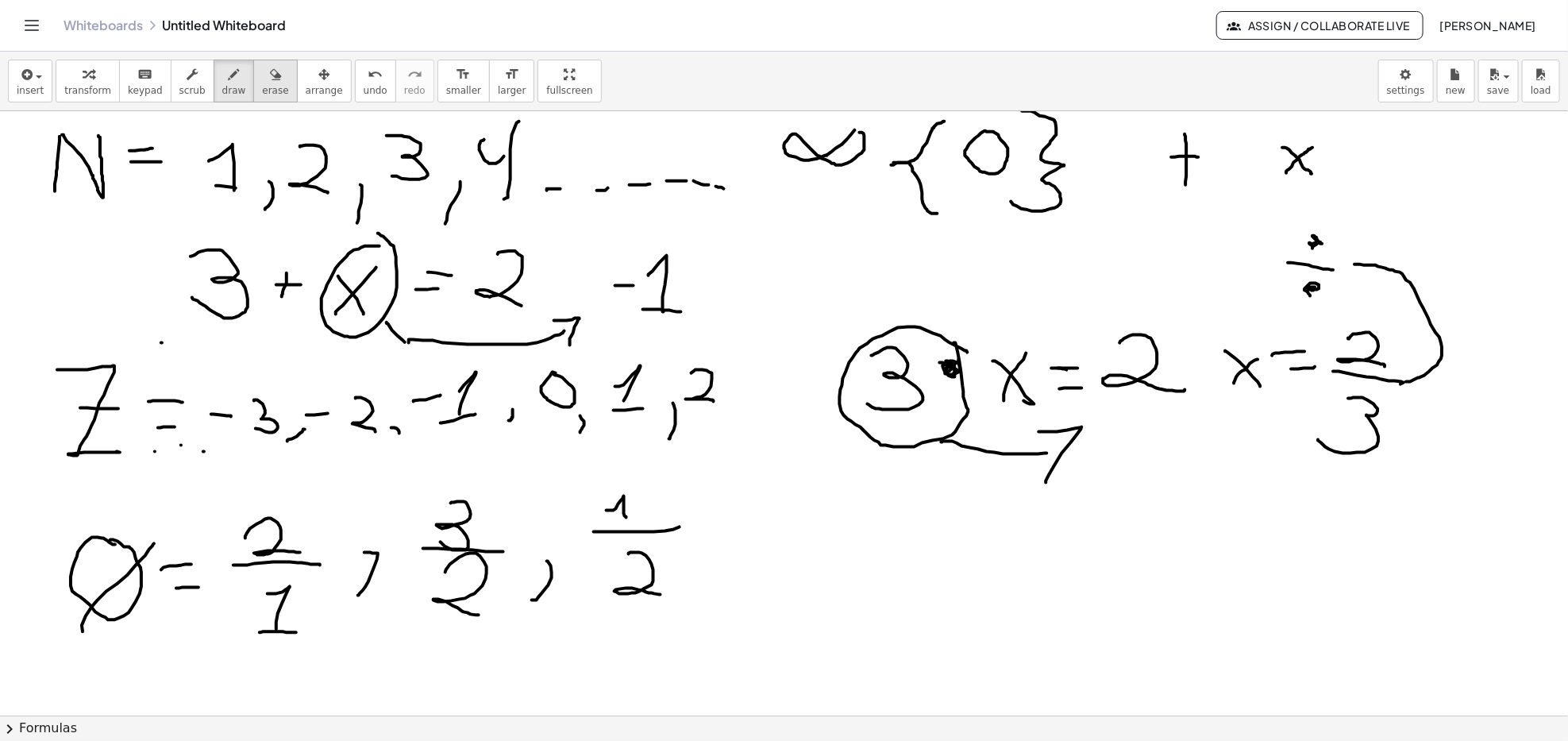
click at [270, 83] on icon "button" at bounding box center [276, 75] width 11 height 19
drag
click at [253, 77] on button "erase" at bounding box center [275, 81] width 43 height 43
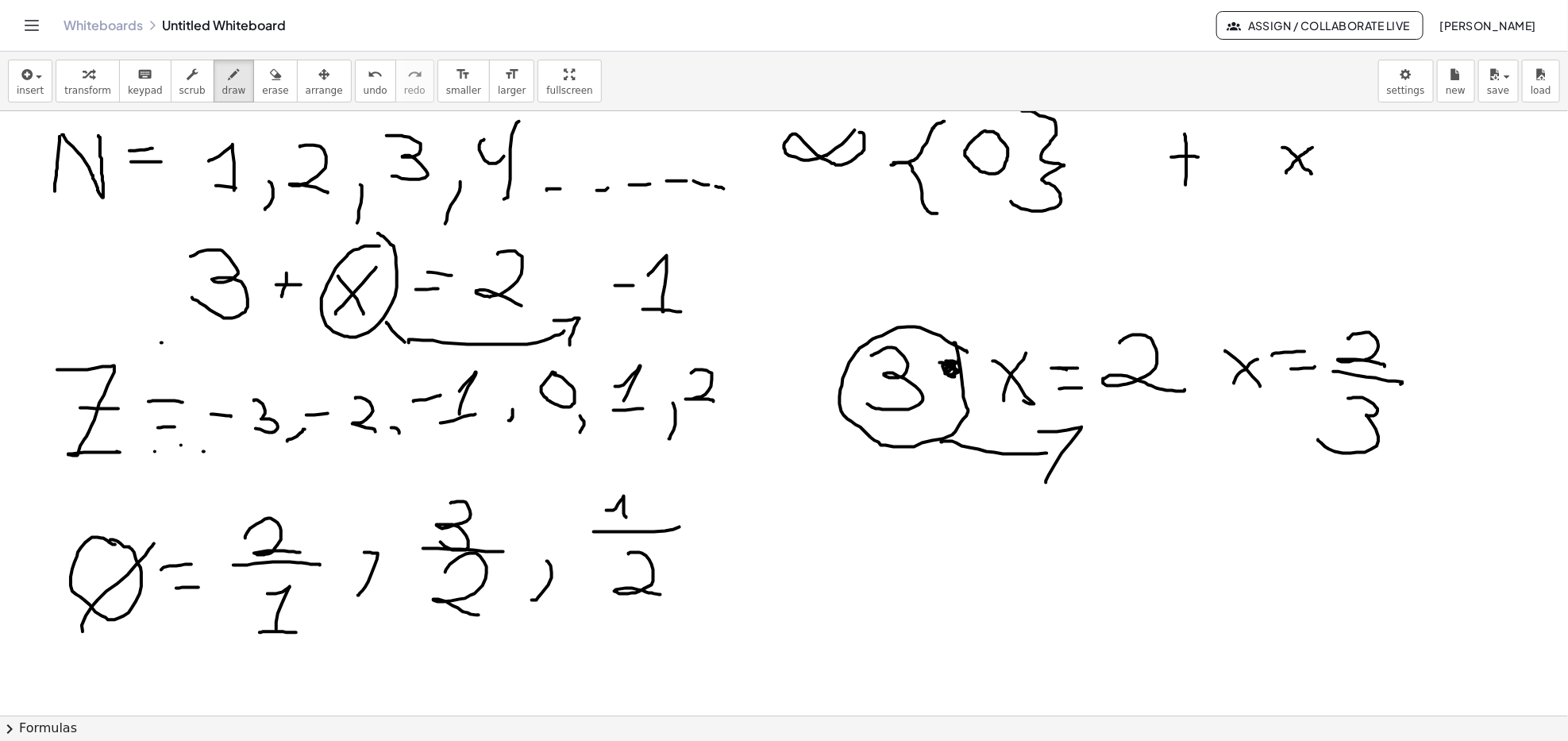
click at [229, 71] on icon "button" at bounding box center [234, 75] width 11 height 19
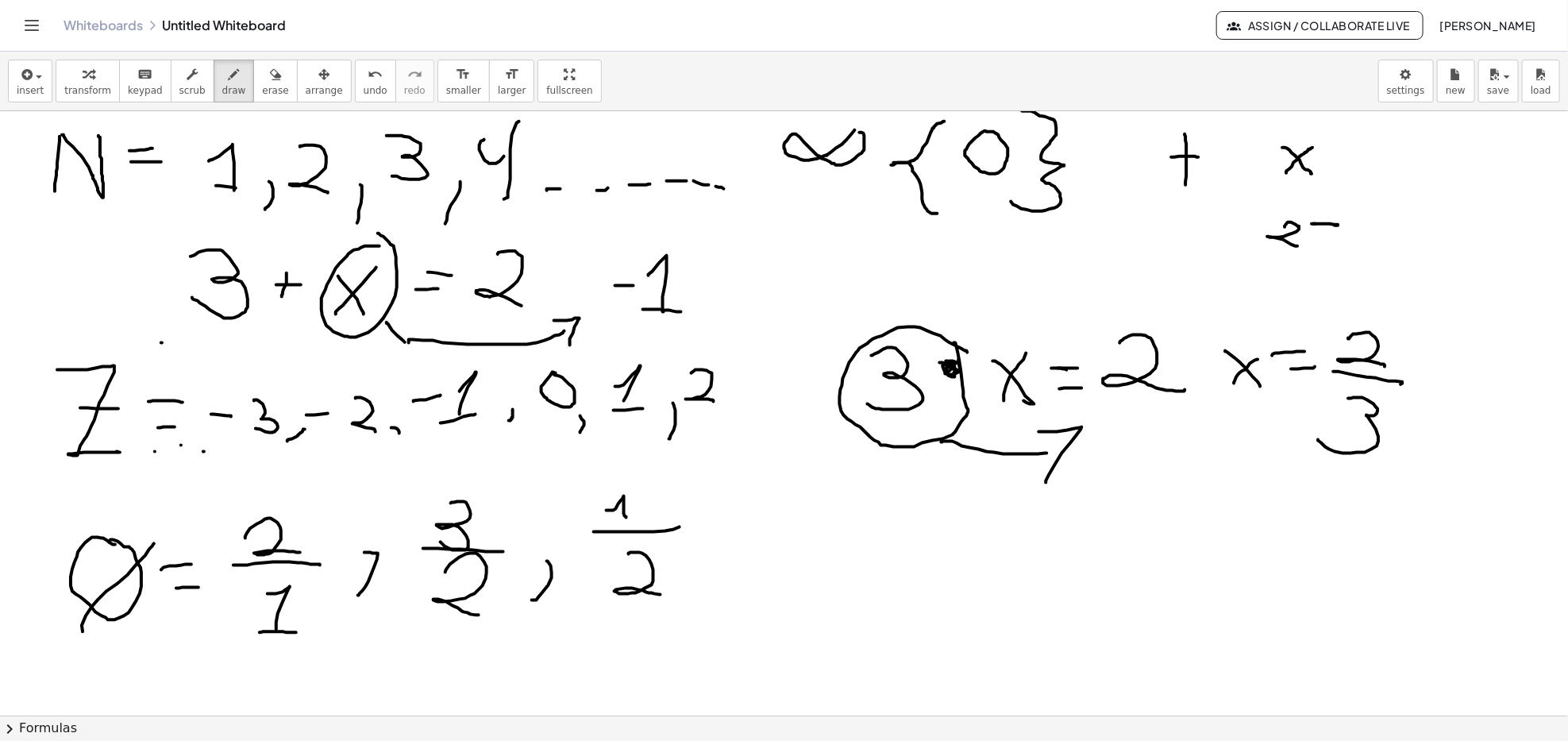
click at [235, 82] on div "transform keyboard keypad scrub draw erase arrange" at bounding box center [203, 81] width 295 height 43
click at [262, 75] on div "button" at bounding box center [275, 74] width 26 height 19
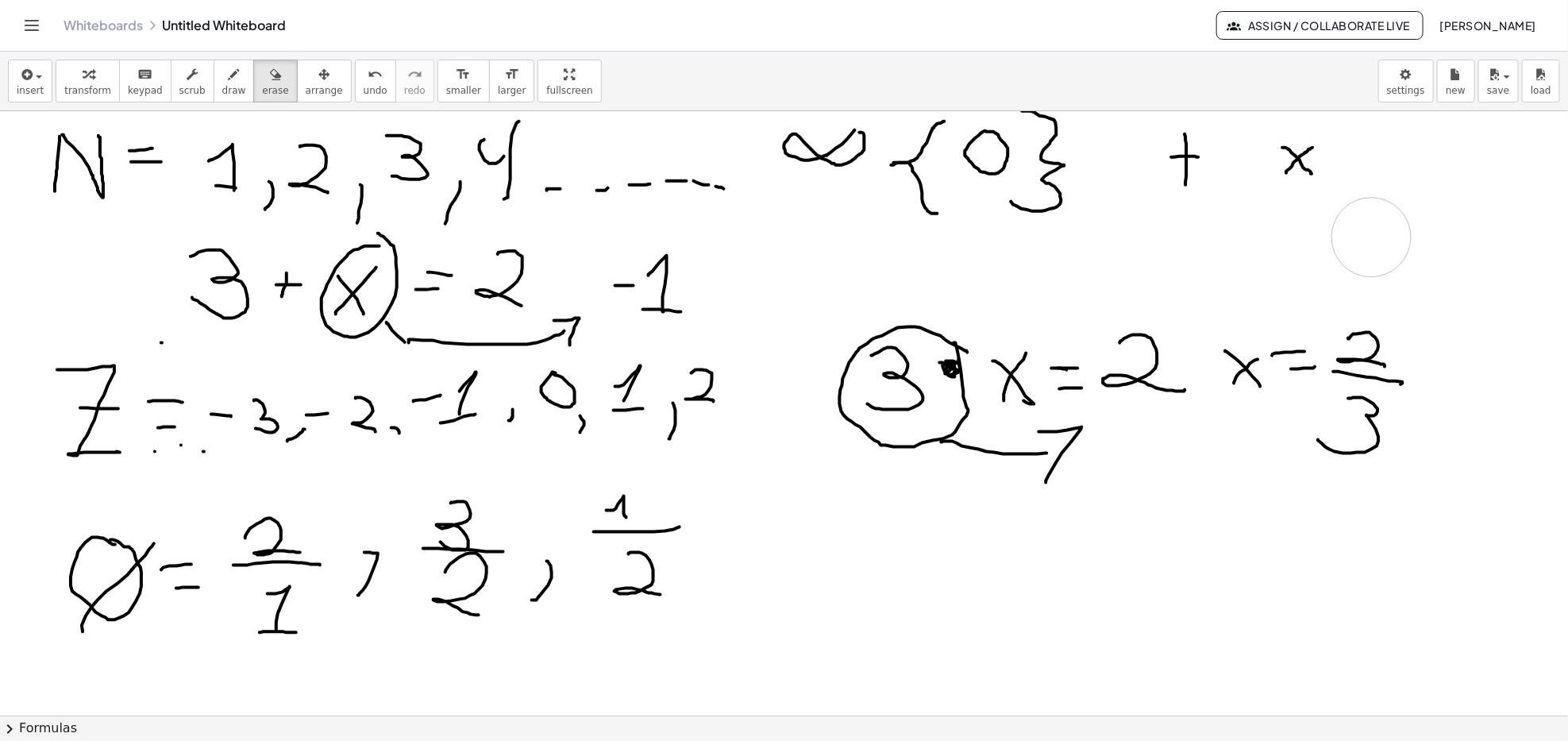
click at [222, 79] on div "button" at bounding box center [234, 74] width 24 height 19
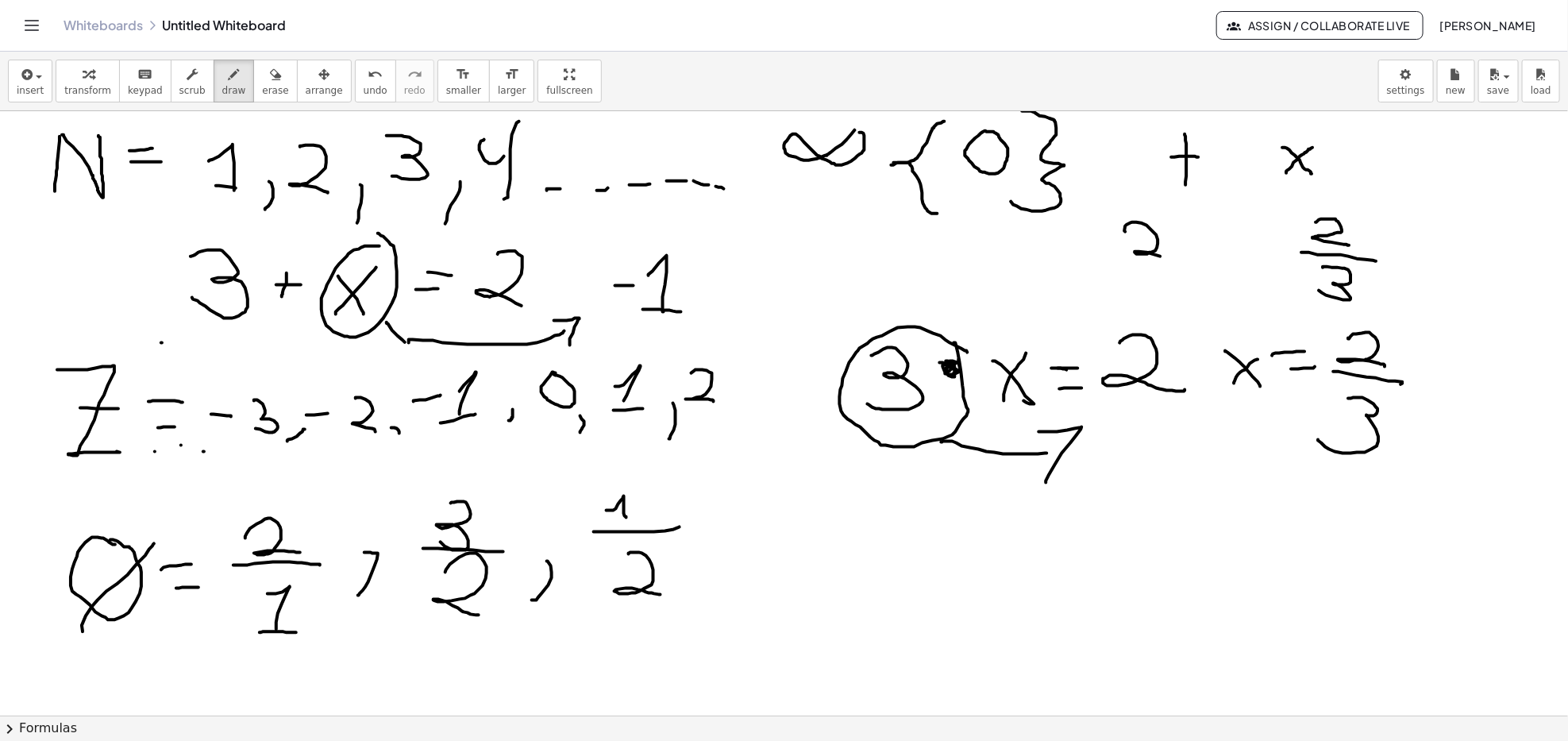
drag, startPoint x: 1126, startPoint y: 231, endPoint x: 1199, endPoint y: 251, distance: 75.7
drag, startPoint x: 1201, startPoint y: 243, endPoint x: 1217, endPoint y: 242, distance: 16.0
drag, startPoint x: 1201, startPoint y: 219, endPoint x: 1218, endPoint y: 241, distance: 27.8
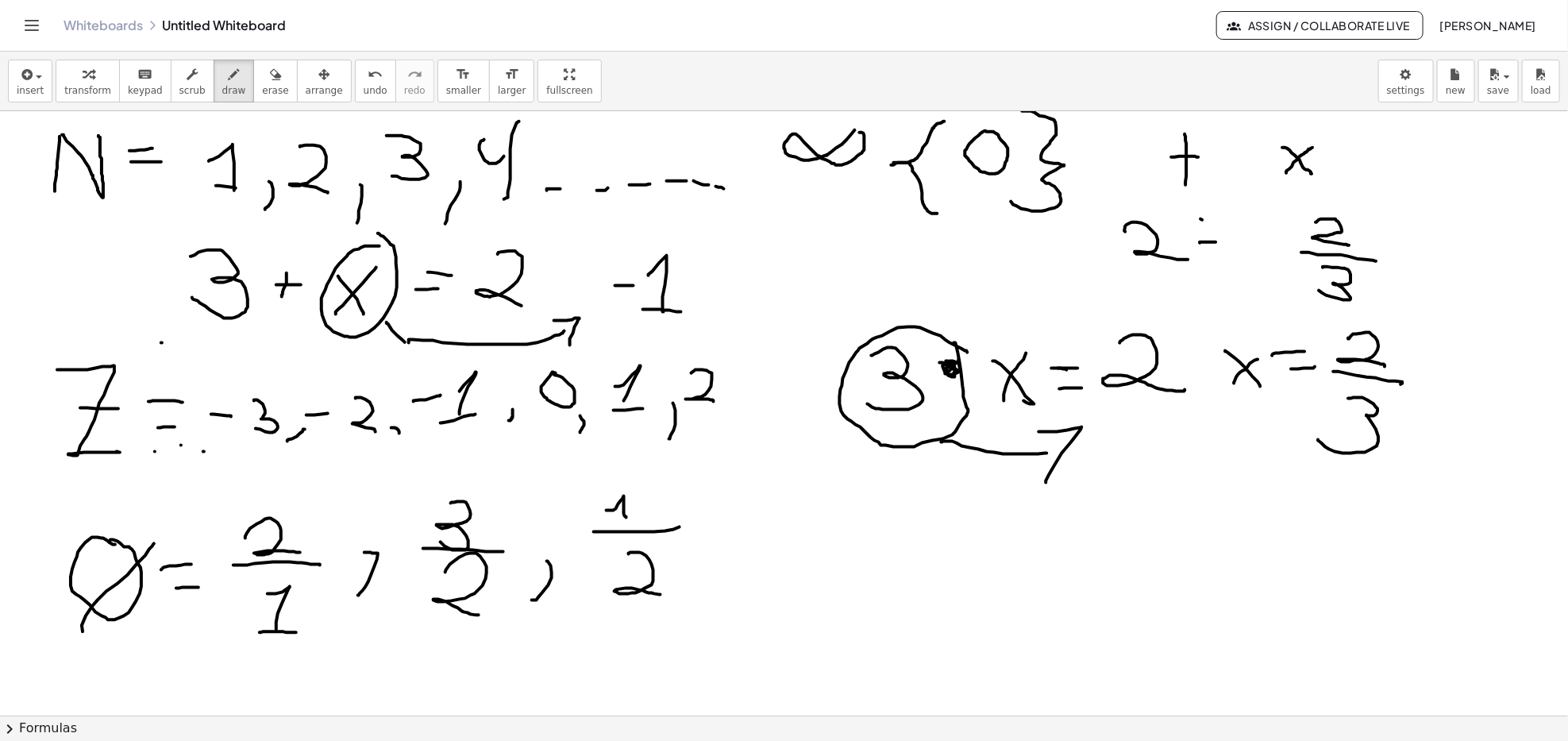
drag, startPoint x: 1247, startPoint y: 220, endPoint x: 1248, endPoint y: 281, distance: 61.0
click at [265, 85] on button "erase" at bounding box center [275, 81] width 43 height 43
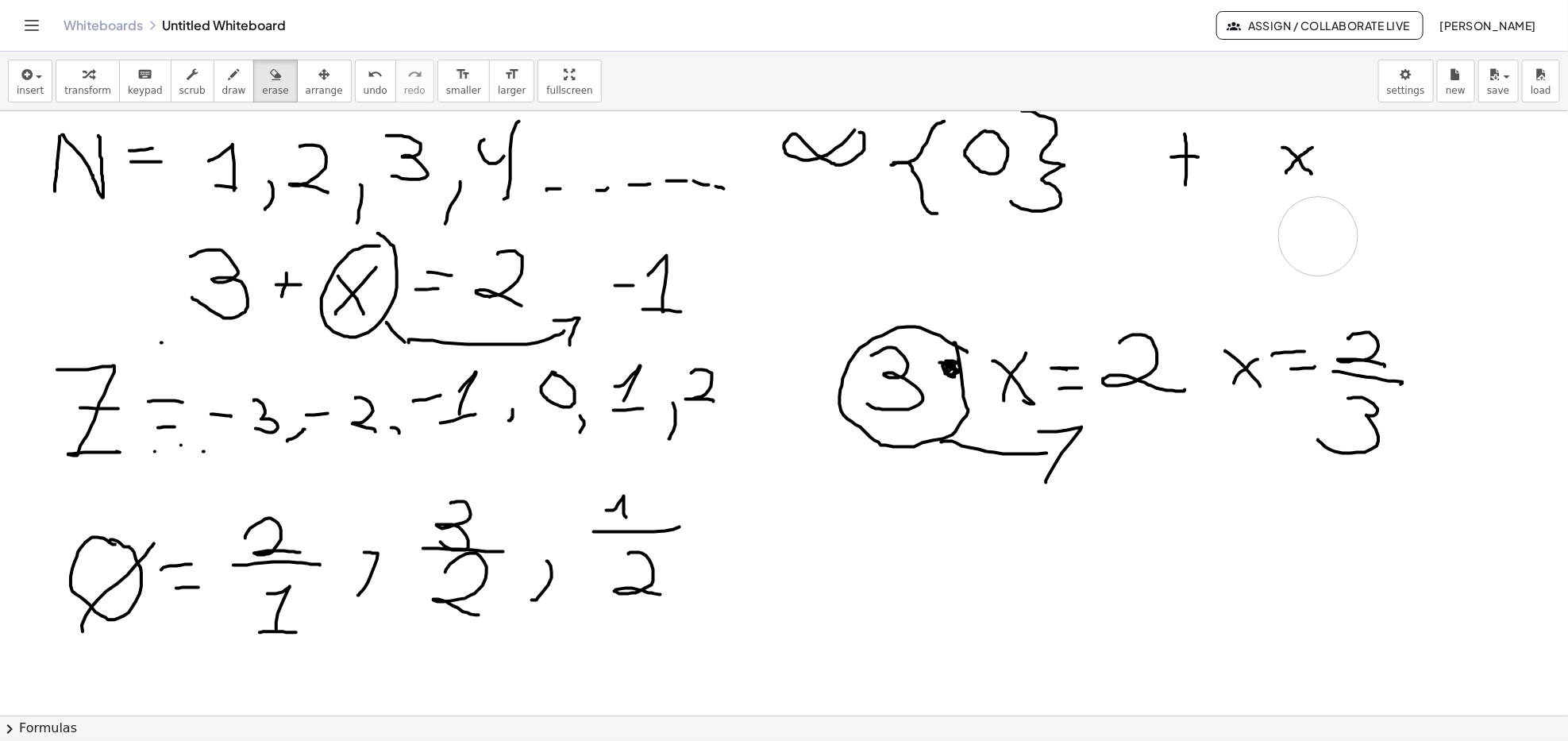
drag, startPoint x: 1112, startPoint y: 252, endPoint x: 1349, endPoint y: 292, distance: 240.4
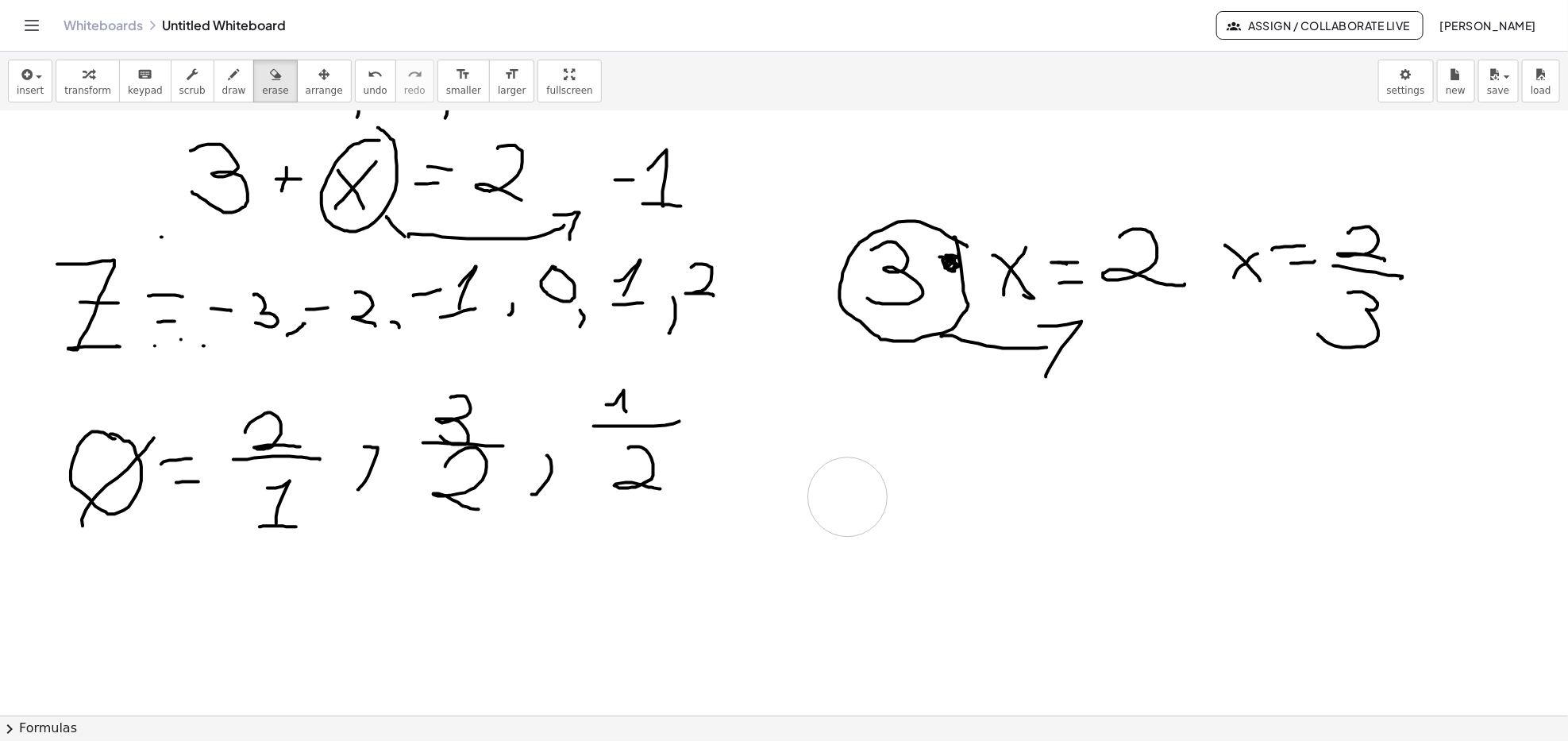
drag, startPoint x: 880, startPoint y: 421, endPoint x: 840, endPoint y: 483, distance: 73.8
click at [886, 502] on div at bounding box center [784, 662] width 1568 height 1313
click at [253, 76] on button "erase" at bounding box center [275, 81] width 43 height 43
drag, startPoint x: 220, startPoint y: 72, endPoint x: 303, endPoint y: 137, distance: 105.4
click at [229, 72] on icon "button" at bounding box center [234, 75] width 11 height 19
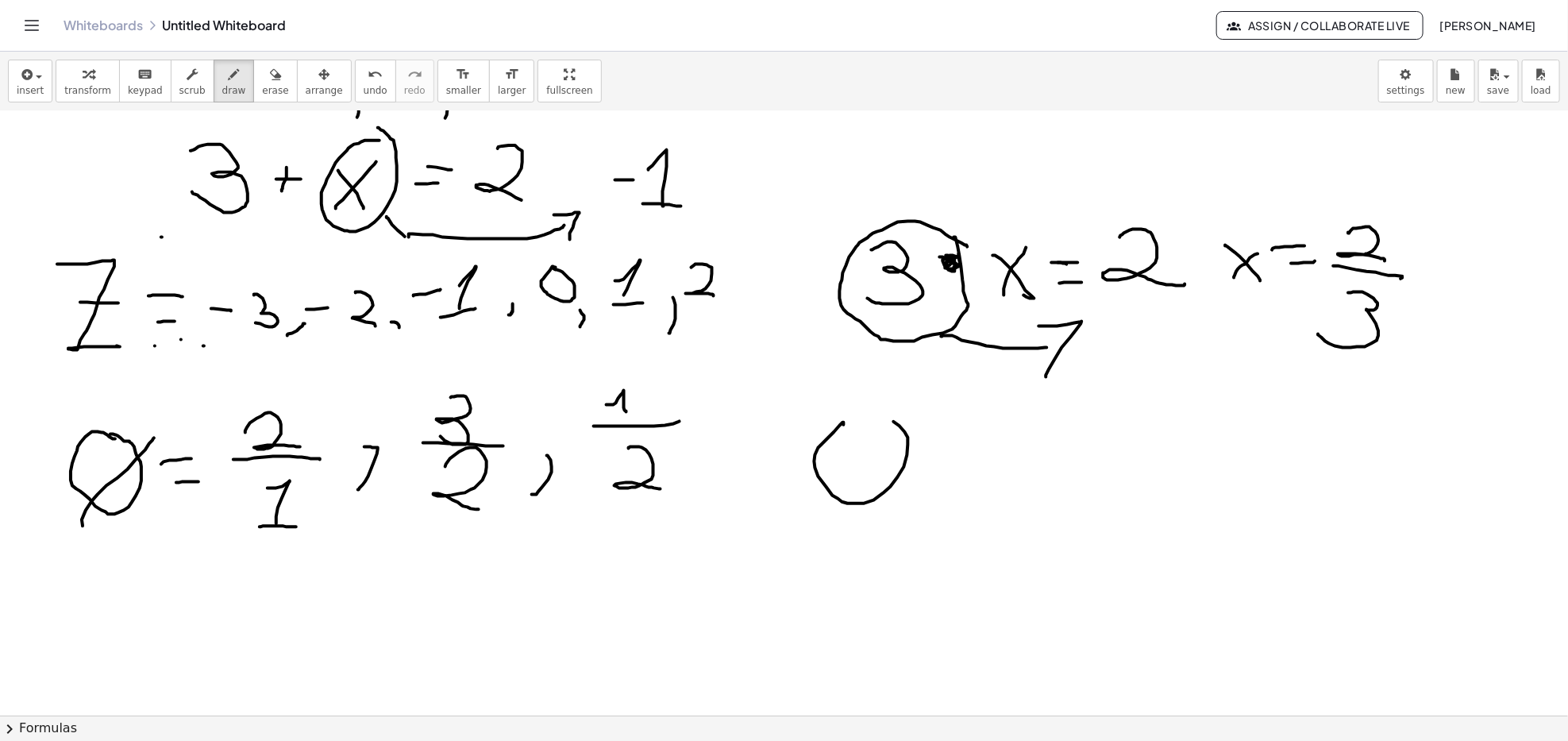
drag, startPoint x: 844, startPoint y: 425, endPoint x: 826, endPoint y: 442, distance: 24.8
click at [824, 419] on div at bounding box center [784, 662] width 1568 height 1313
drag, startPoint x: 904, startPoint y: 503, endPoint x: 906, endPoint y: 530, distance: 27.1
click at [906, 530] on div at bounding box center [784, 662] width 1568 height 1313
drag, startPoint x: 922, startPoint y: 500, endPoint x: 944, endPoint y: 504, distance: 22.4
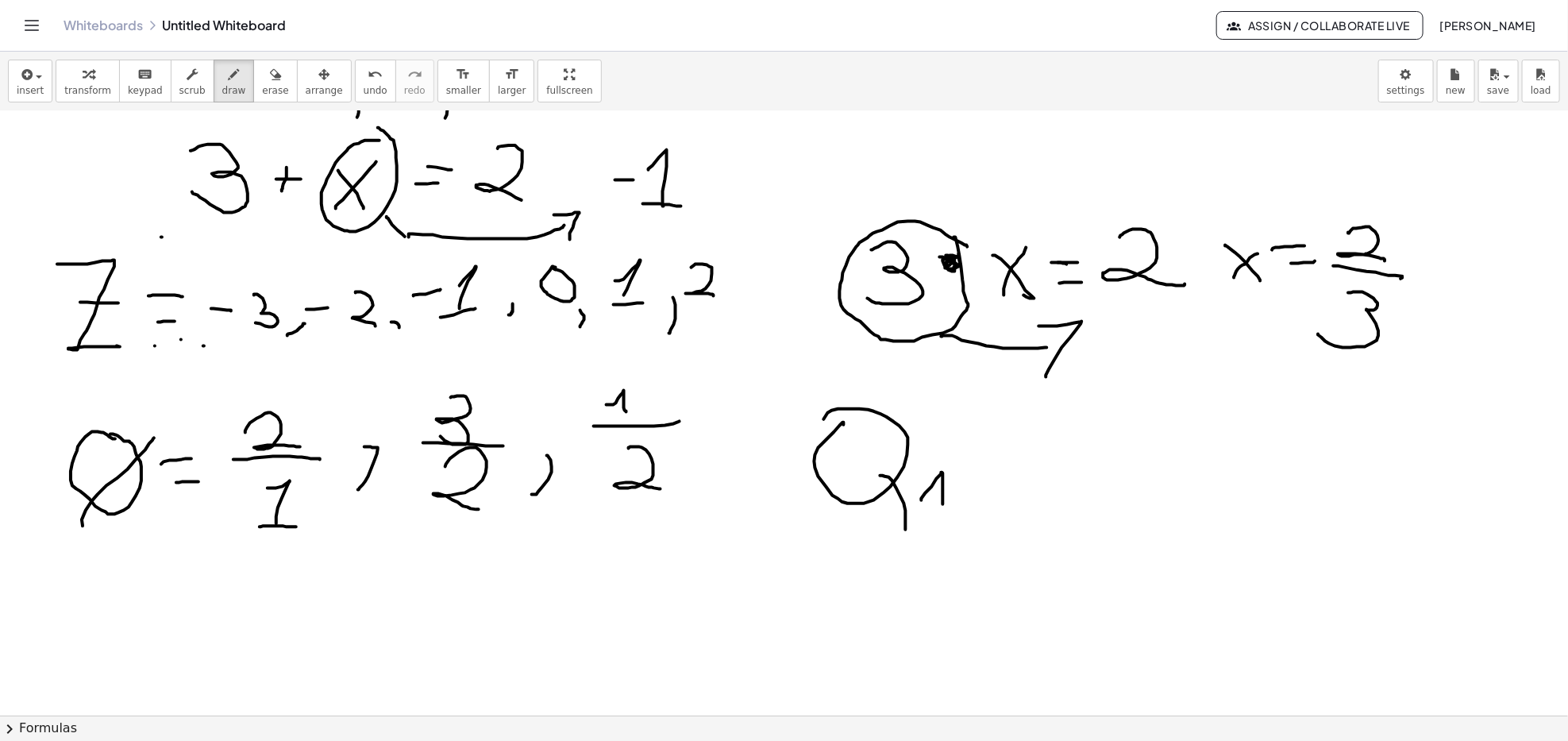
click at [944, 504] on div at bounding box center [784, 662] width 1568 height 1313
drag, startPoint x: 924, startPoint y: 512, endPoint x: 991, endPoint y: 563, distance: 84.2
click at [949, 512] on div at bounding box center [784, 662] width 1568 height 1313
drag, startPoint x: 987, startPoint y: 449, endPoint x: 996, endPoint y: 449, distance: 9.0
click at [996, 449] on div at bounding box center [784, 662] width 1568 height 1313
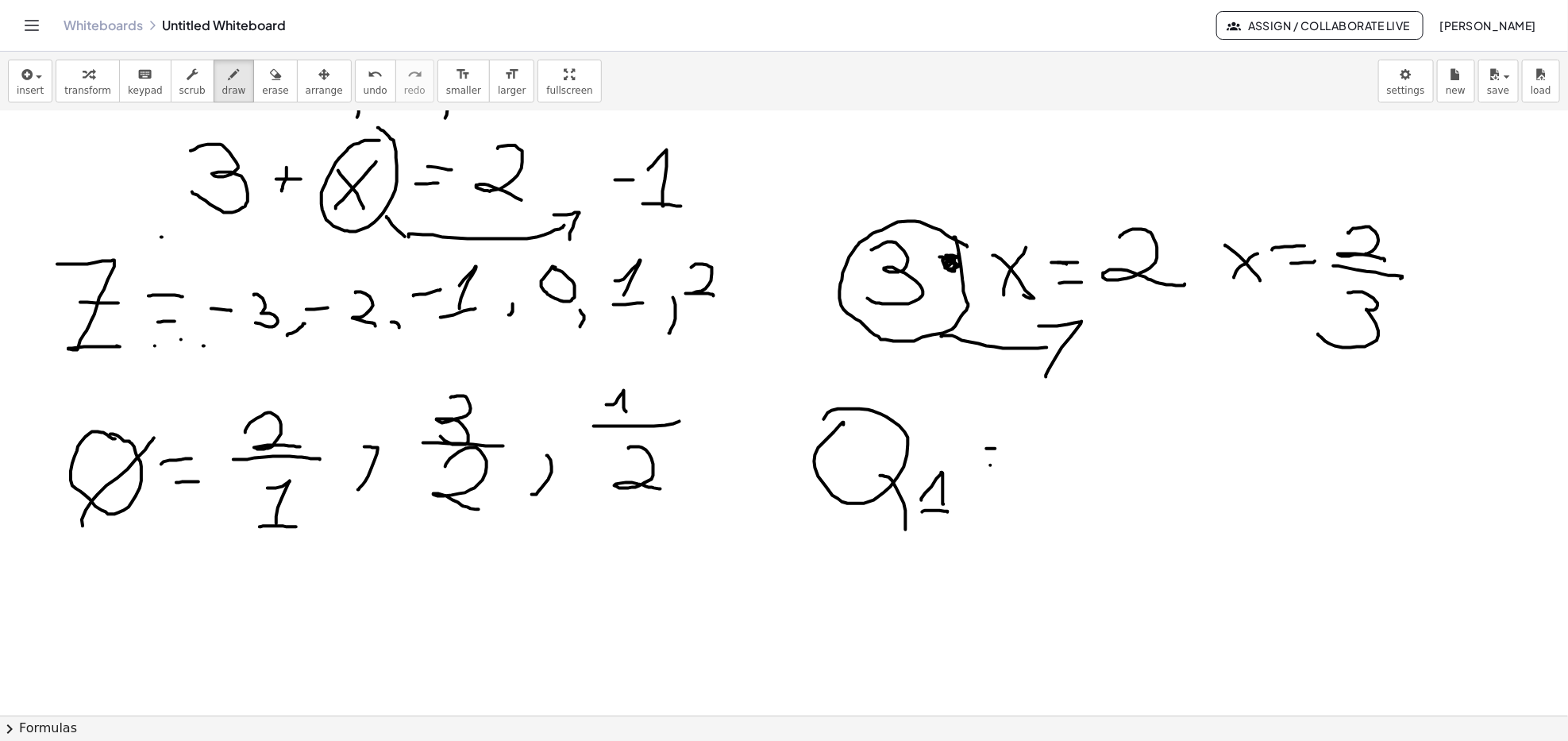
drag, startPoint x: 992, startPoint y: 465, endPoint x: 1004, endPoint y: 488, distance: 25.9
click at [1000, 470] on div at bounding box center [784, 662] width 1568 height 1313
click at [1012, 470] on div at bounding box center [784, 662] width 1568 height 1313
click at [1011, 448] on div at bounding box center [784, 662] width 1568 height 1313
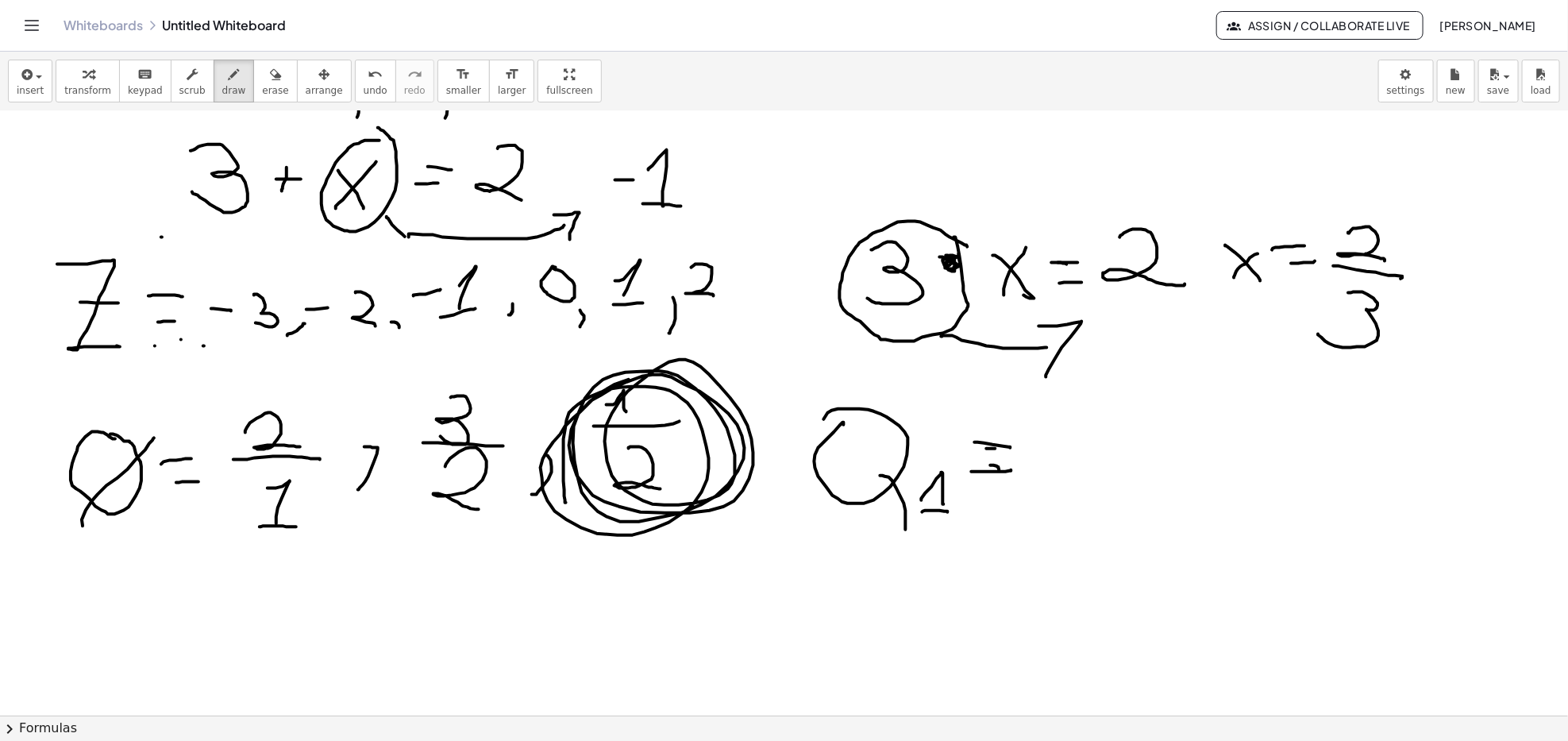
drag, startPoint x: 566, startPoint y: 502, endPoint x: 666, endPoint y: 396, distance: 145.7
click at [659, 382] on div at bounding box center [784, 662] width 1568 height 1313
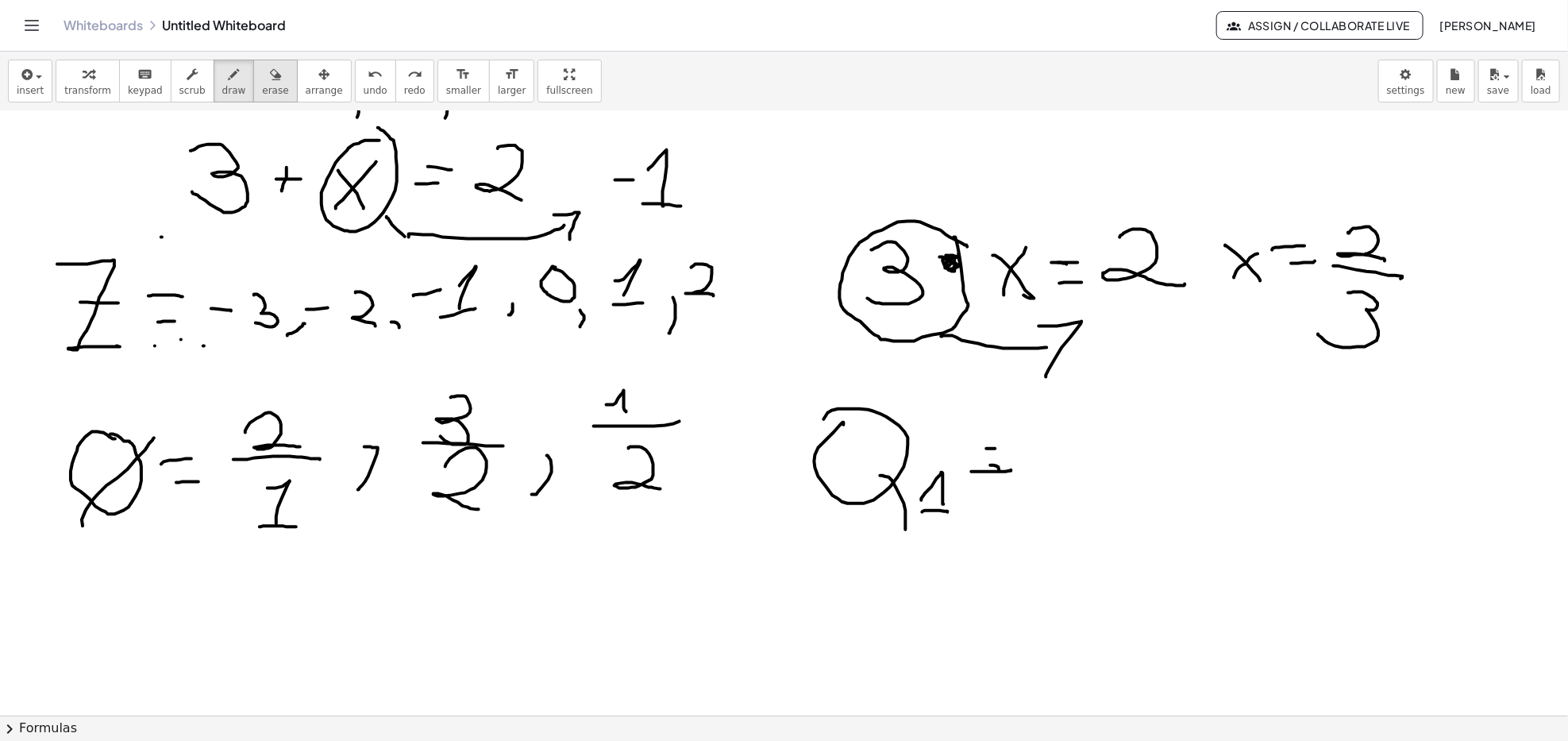
click at [262, 85] on span "erase" at bounding box center [275, 90] width 26 height 11
drag, startPoint x: 1030, startPoint y: 471, endPoint x: 996, endPoint y: 450, distance: 40.0
click at [1000, 448] on div at bounding box center [784, 662] width 1568 height 1313
click at [220, 56] on div "insert select one: Math Expression Function Text Youtube Video Graphing Geometr…" at bounding box center [784, 81] width 1568 height 60
click at [227, 76] on button "draw" at bounding box center [234, 81] width 41 height 43
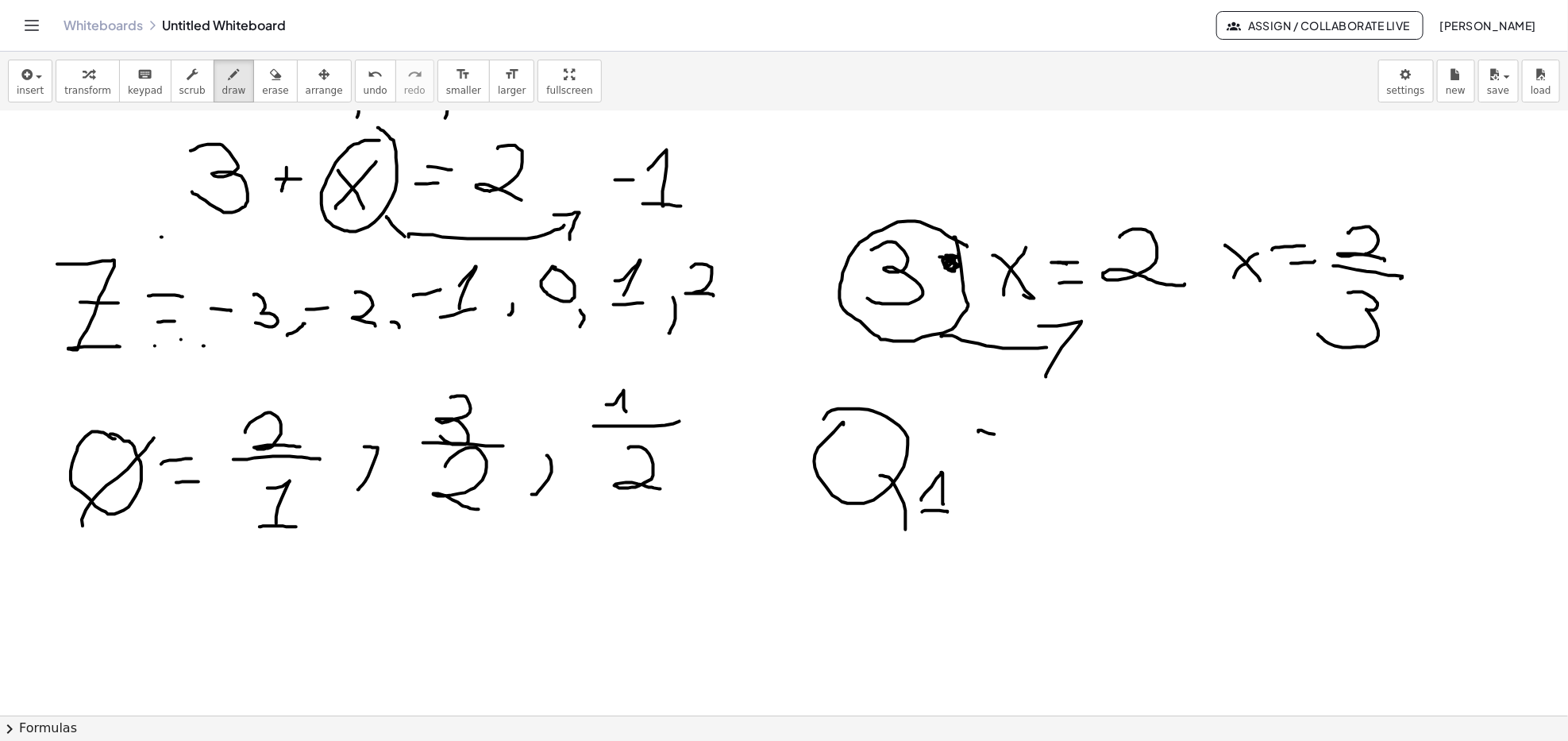
drag, startPoint x: 983, startPoint y: 430, endPoint x: 1004, endPoint y: 436, distance: 21.8
click at [1004, 436] on div at bounding box center [784, 662] width 1568 height 1313
drag, startPoint x: 984, startPoint y: 458, endPoint x: 1006, endPoint y: 458, distance: 22.0
click at [1006, 458] on div at bounding box center [784, 662] width 1568 height 1313
drag, startPoint x: 1075, startPoint y: 434, endPoint x: 1103, endPoint y: 446, distance: 30.5
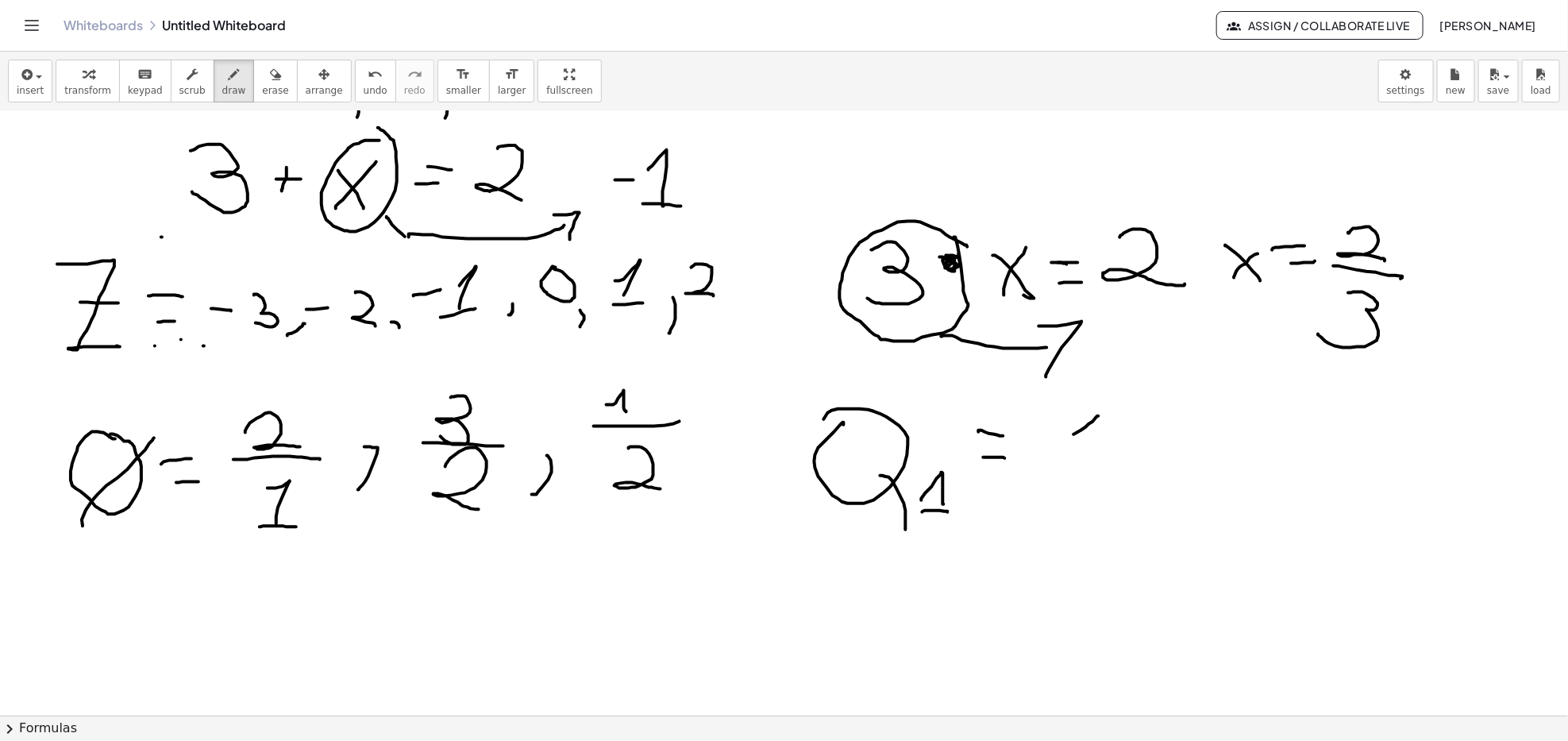
click at [1103, 446] on div at bounding box center [784, 662] width 1568 height 1313
drag, startPoint x: 1090, startPoint y: 455, endPoint x: 1121, endPoint y: 490, distance: 46.8
click at [1147, 463] on div at bounding box center [784, 662] width 1568 height 1313
drag, startPoint x: 1096, startPoint y: 475, endPoint x: 1114, endPoint y: 475, distance: 18.0
click at [1114, 475] on div at bounding box center [784, 662] width 1568 height 1313
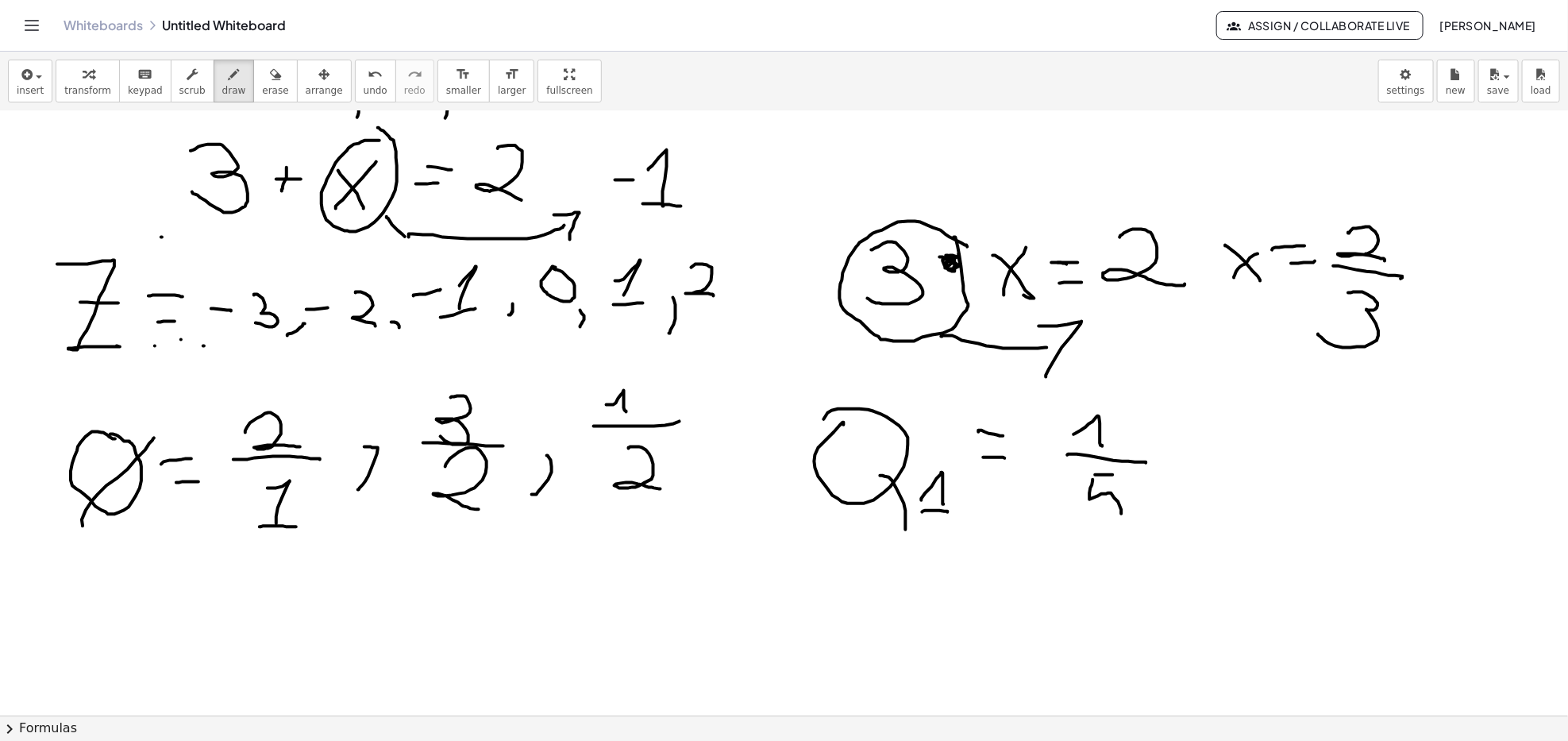
drag, startPoint x: 1091, startPoint y: 493, endPoint x: 1090, endPoint y: 504, distance: 11.0
click at [1093, 506] on div at bounding box center [784, 662] width 1568 height 1313
drag, startPoint x: 1096, startPoint y: 483, endPoint x: 1161, endPoint y: 530, distance: 80.2
click at [1138, 524] on div at bounding box center [784, 662] width 1568 height 1313
drag, startPoint x: 1185, startPoint y: 441, endPoint x: 1218, endPoint y: 448, distance: 33.7
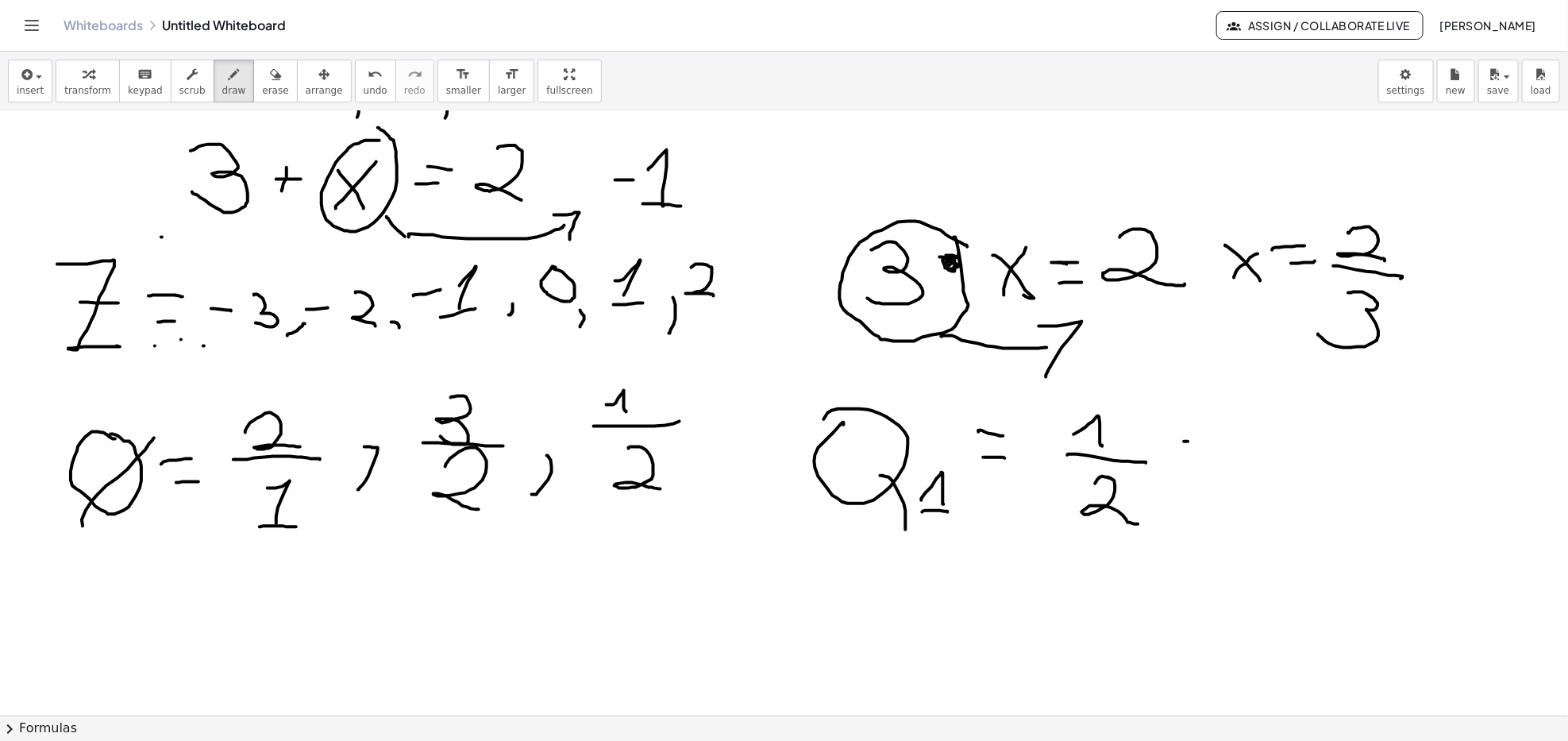
click at [1218, 447] on div at bounding box center [784, 662] width 1568 height 1313
drag, startPoint x: 1183, startPoint y: 461, endPoint x: 1196, endPoint y: 460, distance: 13.0
click at [1196, 460] on div at bounding box center [784, 662] width 1568 height 1313
drag, startPoint x: 1214, startPoint y: 421, endPoint x: 1209, endPoint y: 477, distance: 56.2
click at [1209, 477] on div at bounding box center [784, 662] width 1568 height 1313
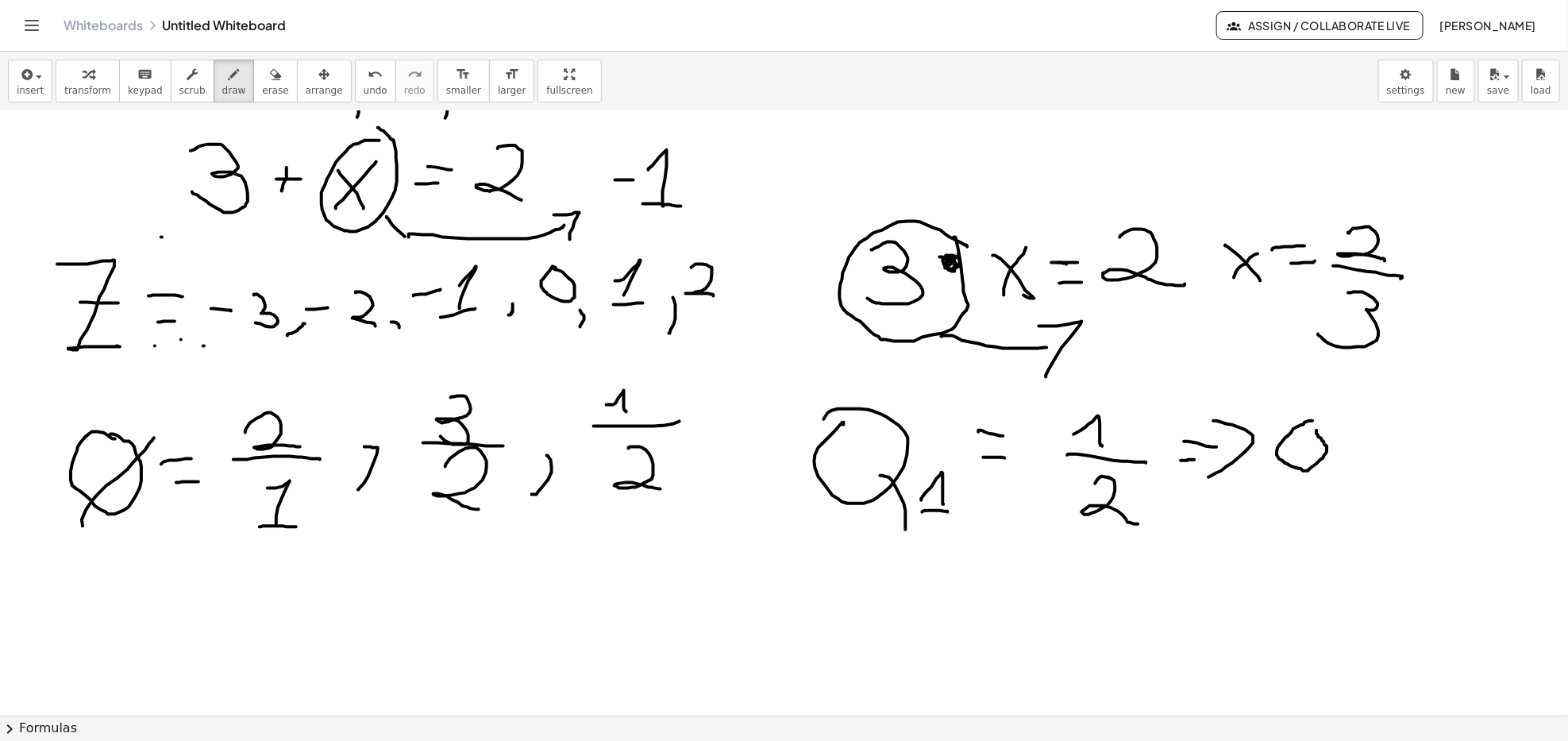
click at [1309, 424] on div at bounding box center [784, 662] width 1568 height 1313
drag, startPoint x: 1342, startPoint y: 468, endPoint x: 1358, endPoint y: 460, distance: 17.9
click at [1341, 476] on div at bounding box center [784, 662] width 1568 height 1313
drag, startPoint x: 1364, startPoint y: 417, endPoint x: 1379, endPoint y: 420, distance: 15.3
click at [1379, 420] on div at bounding box center [784, 662] width 1568 height 1313
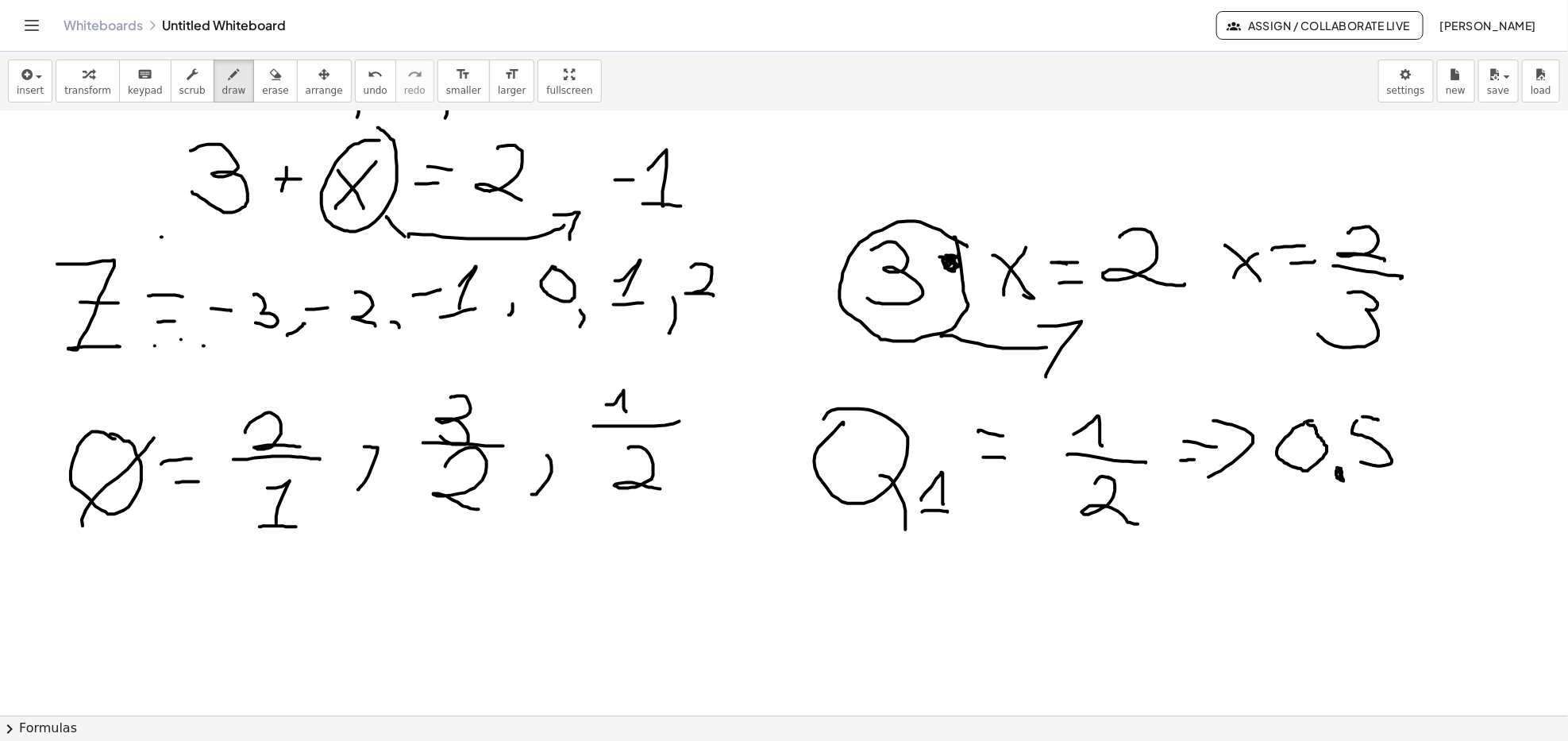
drag, startPoint x: 1353, startPoint y: 430, endPoint x: 1350, endPoint y: 458, distance: 28.2
click at [1350, 459] on div at bounding box center [784, 662] width 1568 height 1313
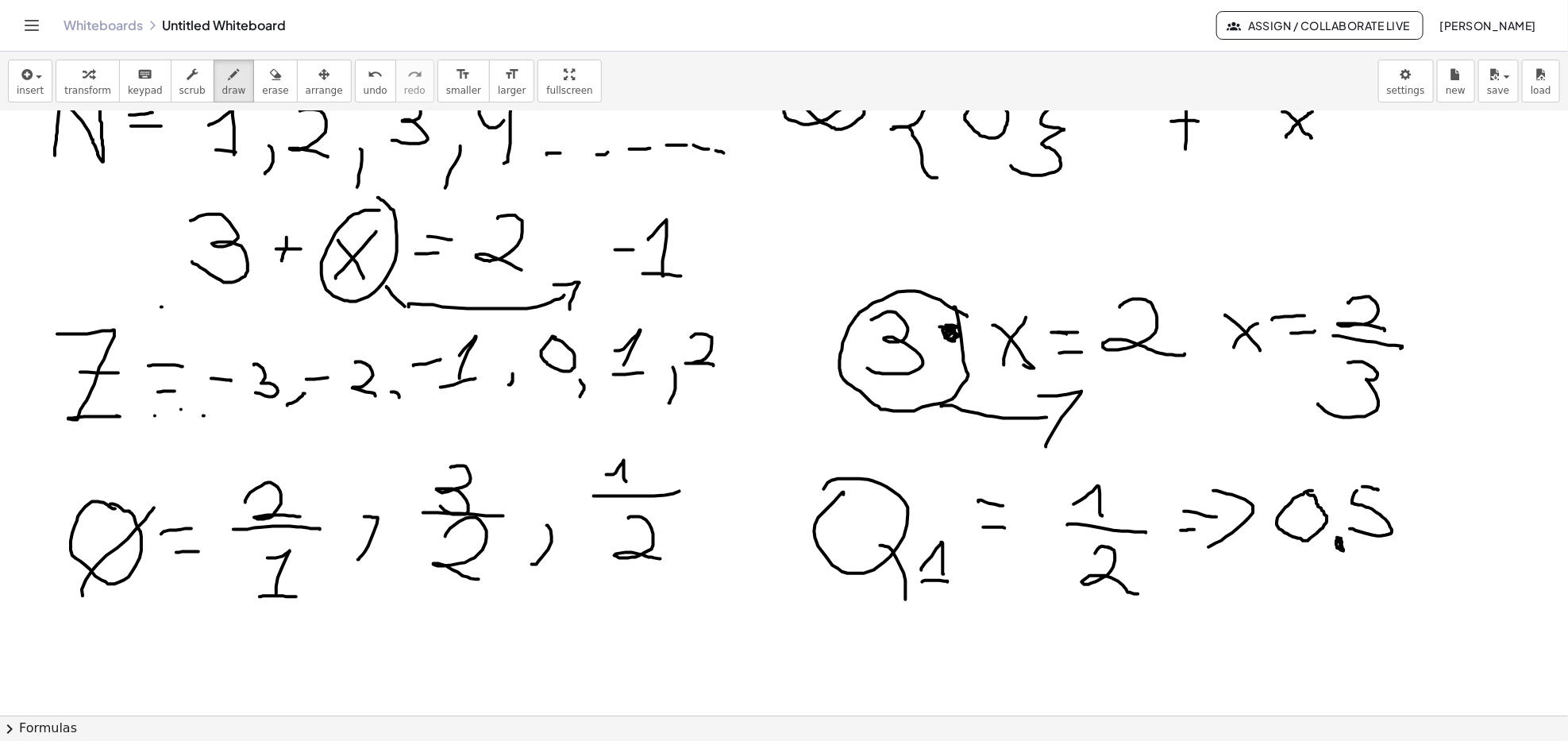
scroll to position [0, 0]
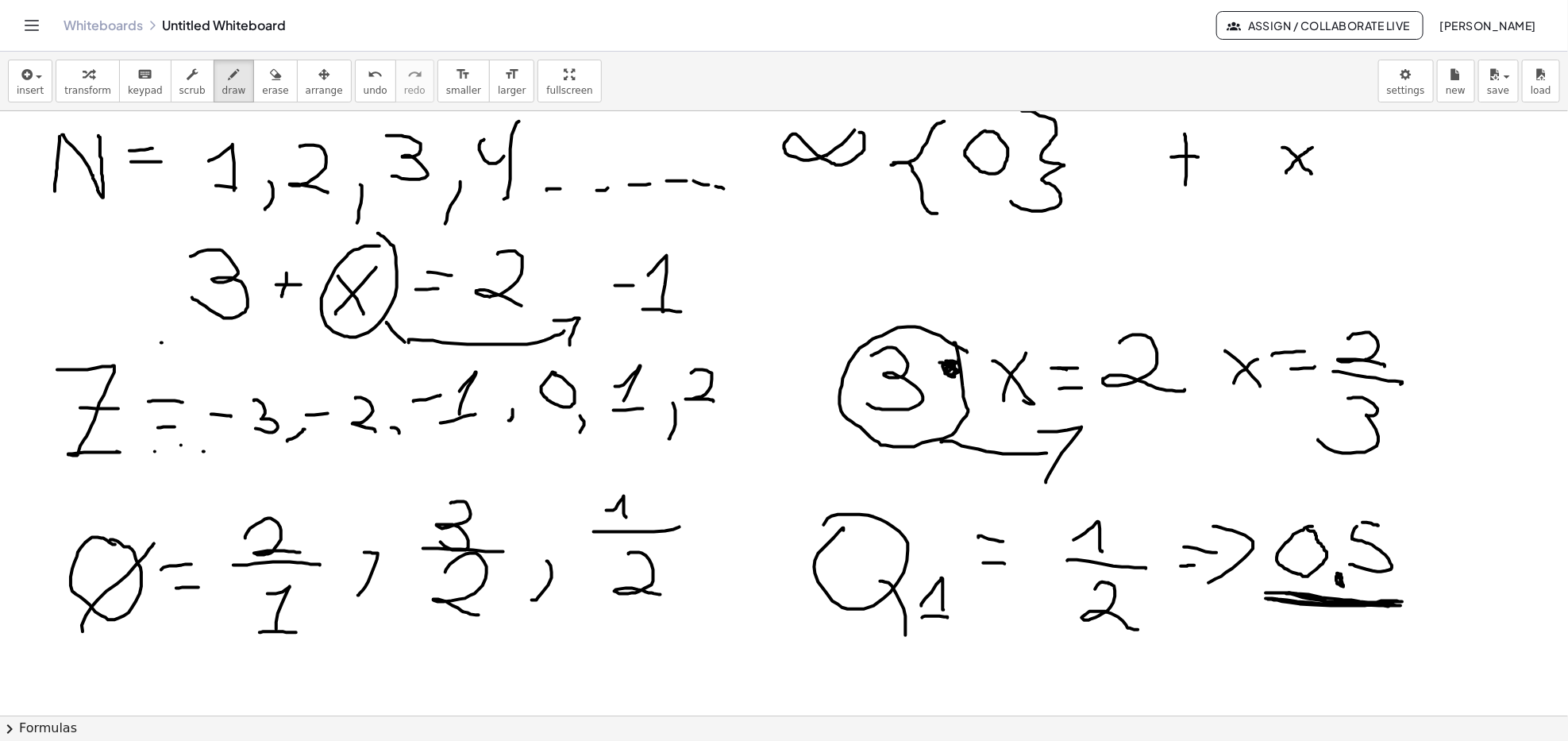
drag, startPoint x: 1271, startPoint y: 594, endPoint x: 1300, endPoint y: 599, distance: 29.4
drag, startPoint x: 1342, startPoint y: 575, endPoint x: 1307, endPoint y: 558, distance: 38.9
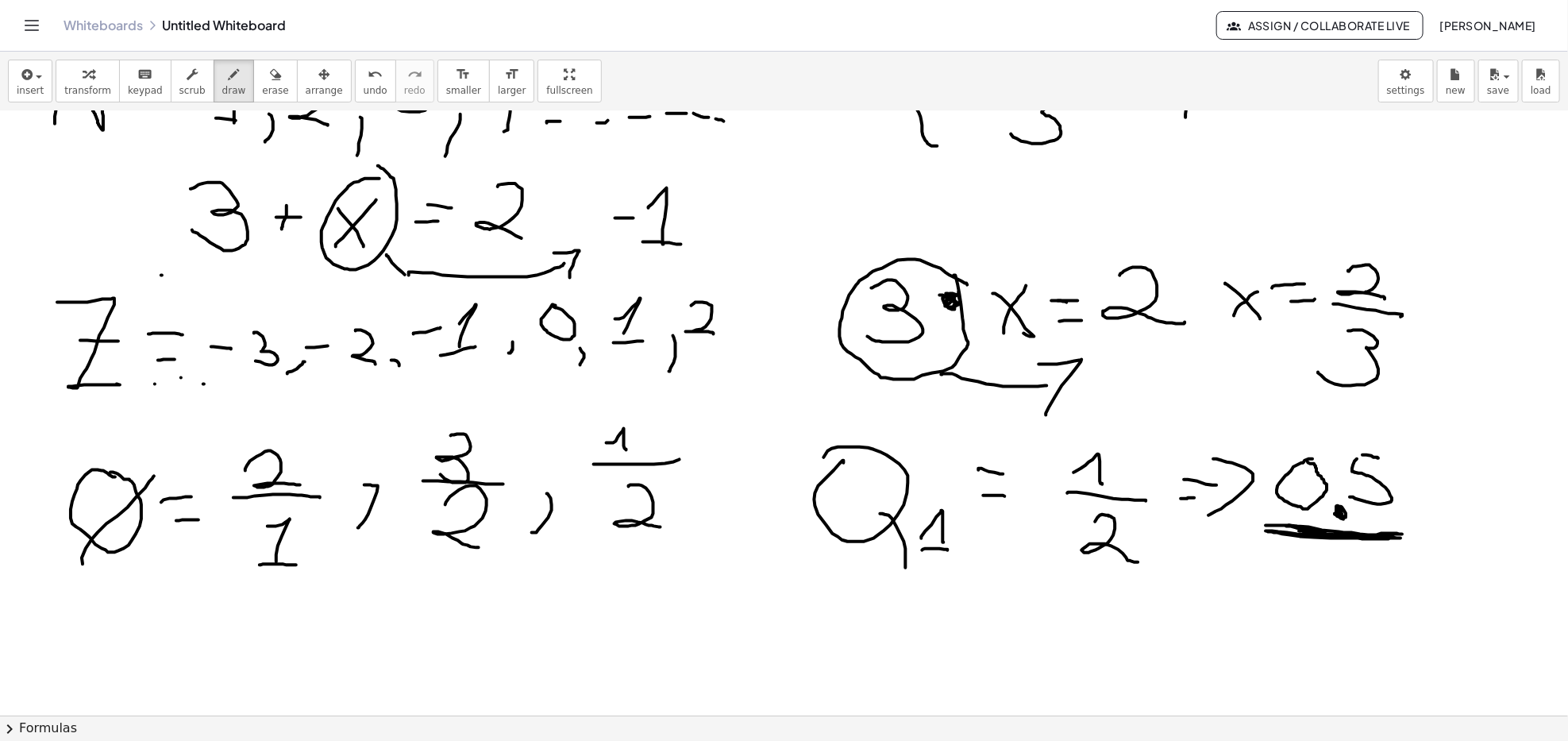
scroll to position [106, 0]
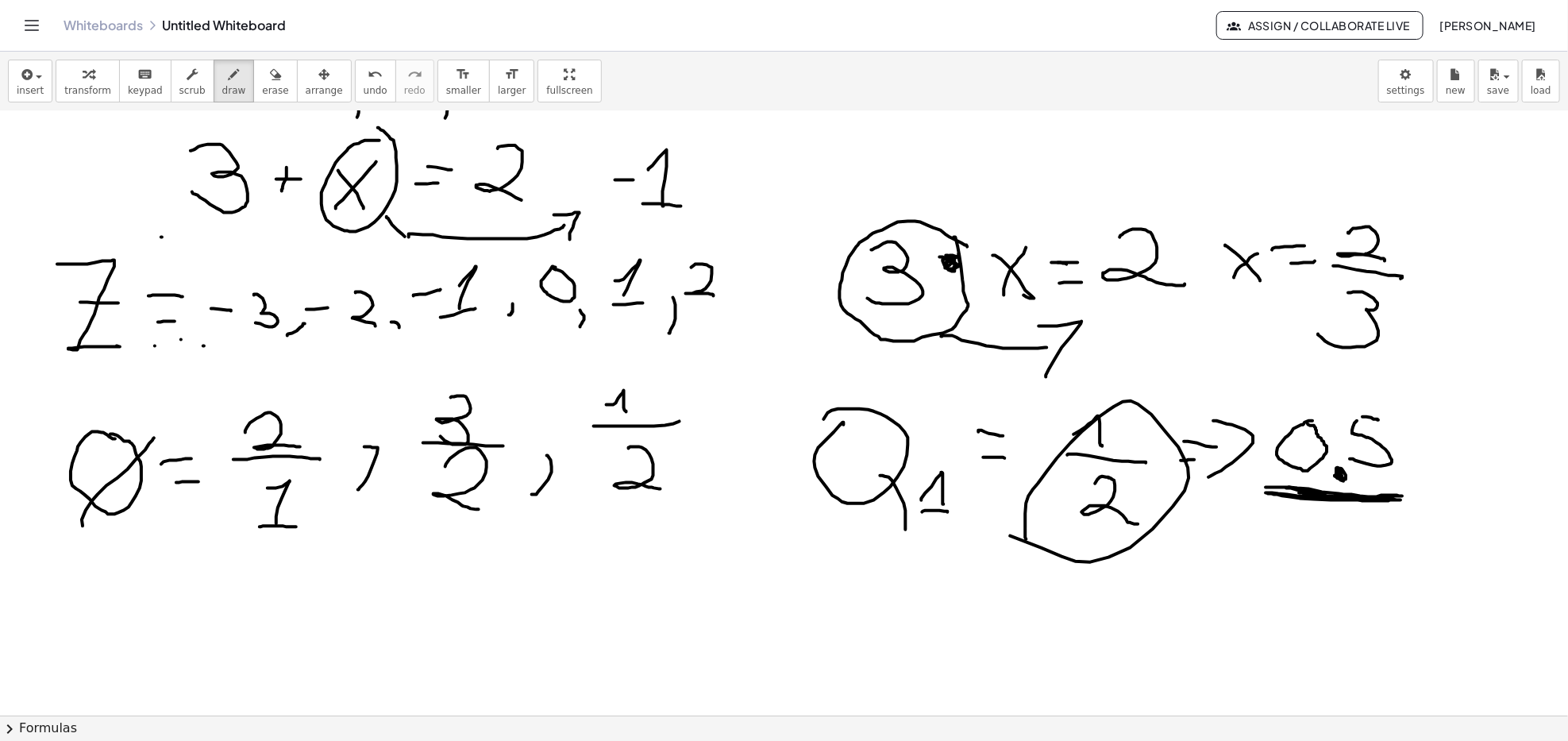
drag, startPoint x: 1027, startPoint y: 503, endPoint x: 1115, endPoint y: 455, distance: 100.2
click at [975, 511] on div at bounding box center [784, 662] width 1568 height 1313
drag, startPoint x: 1285, startPoint y: 436, endPoint x: 1338, endPoint y: 467, distance: 61.4
click at [1326, 503] on div at bounding box center [784, 662] width 1568 height 1313
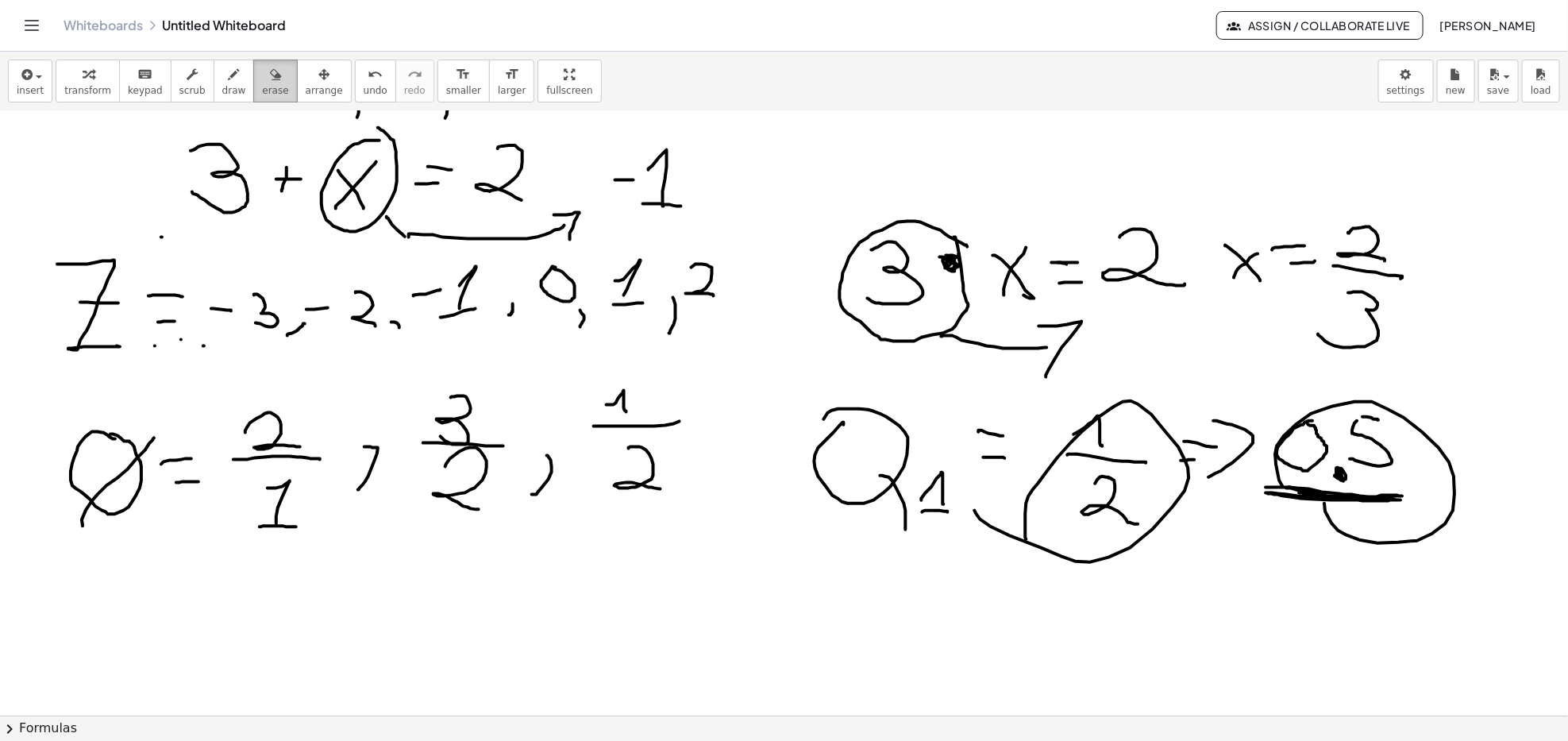
click at [262, 78] on div "button" at bounding box center [275, 74] width 26 height 19
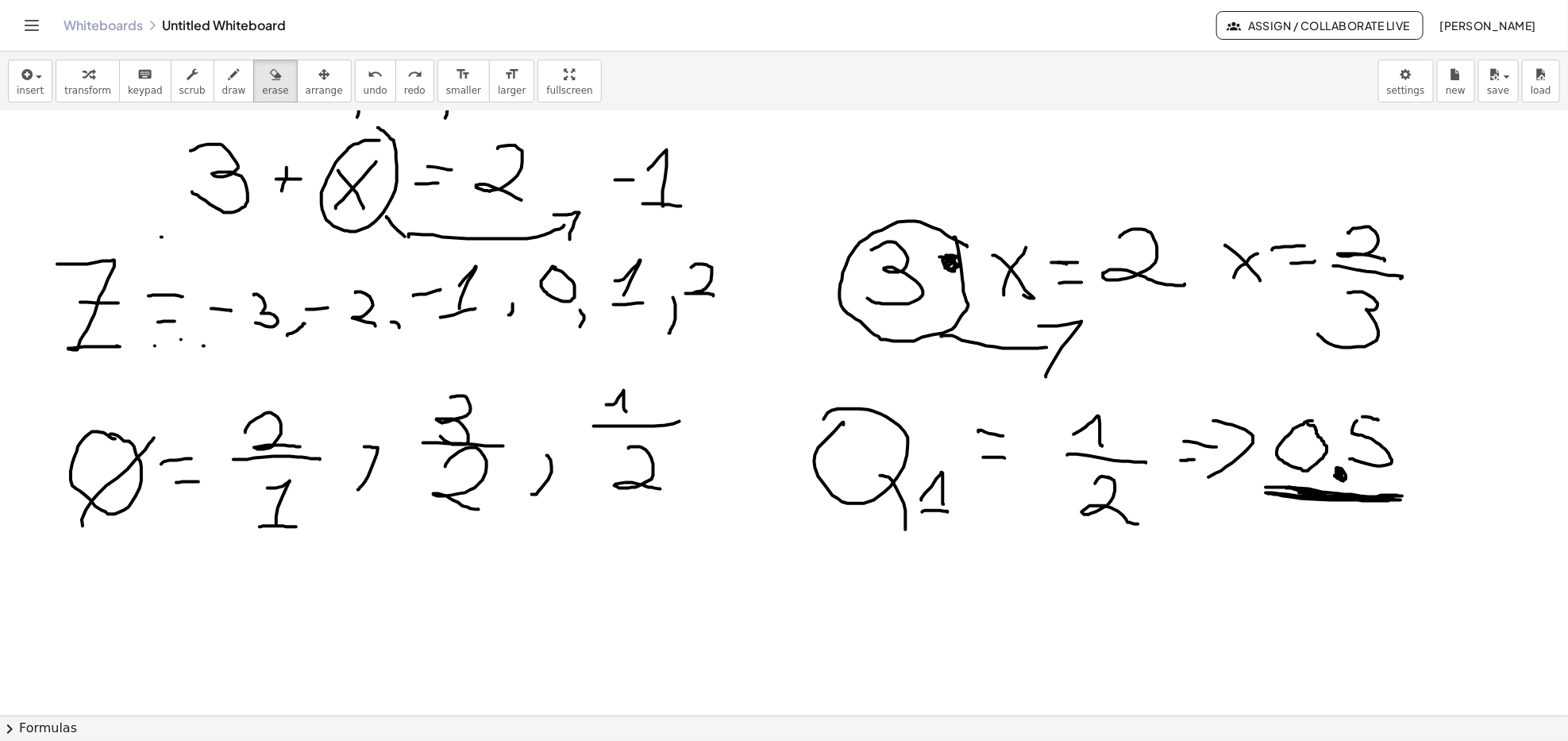
scroll to position [211, 0]
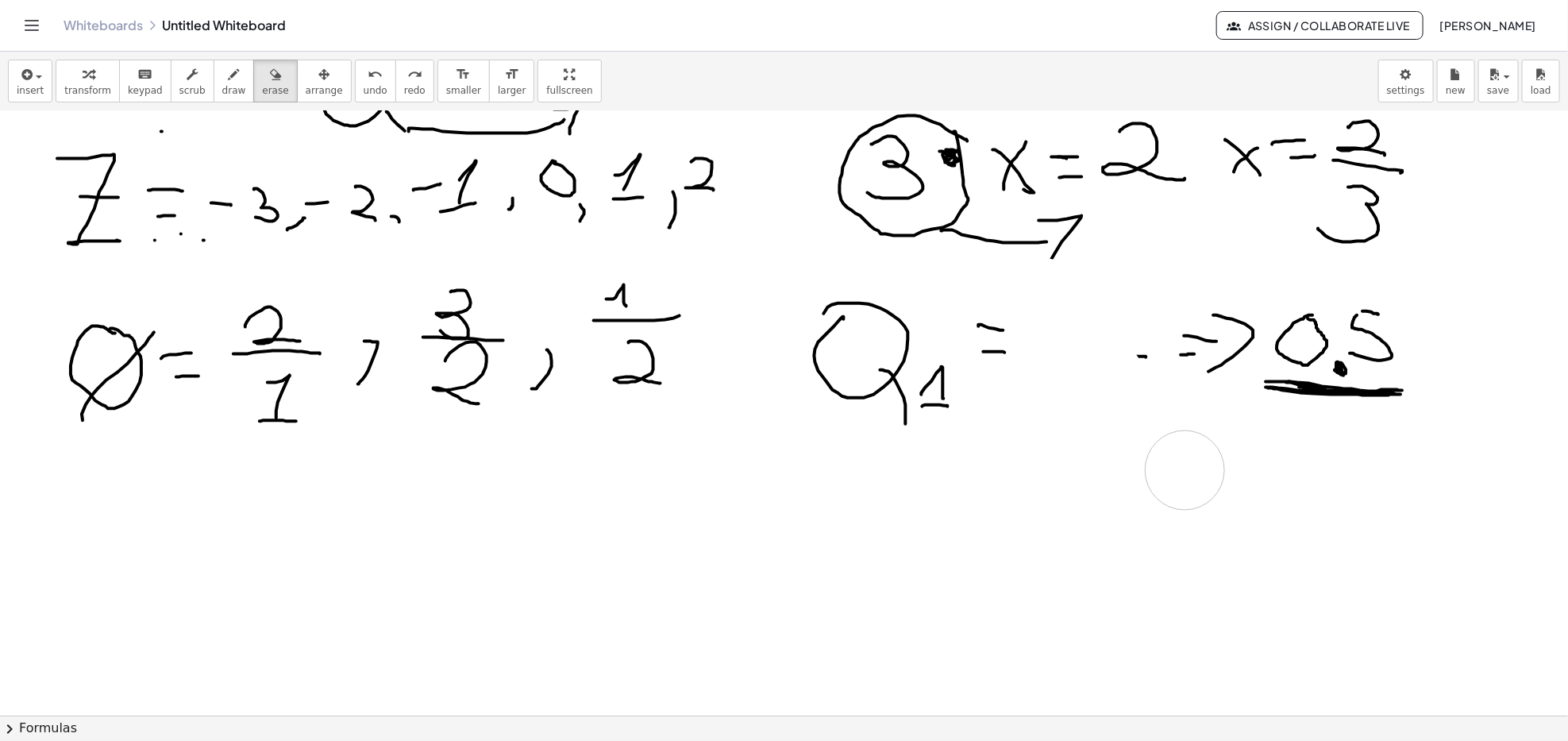
drag, startPoint x: 1048, startPoint y: 300, endPoint x: 1173, endPoint y: 466, distance: 207.8
click at [1174, 467] on div at bounding box center [784, 556] width 1568 height 1313
click at [225, 72] on div "button" at bounding box center [234, 74] width 24 height 19
drag, startPoint x: 1140, startPoint y: 337, endPoint x: 1153, endPoint y: 297, distance: 42.1
click at [1154, 297] on div at bounding box center [784, 556] width 1568 height 1313
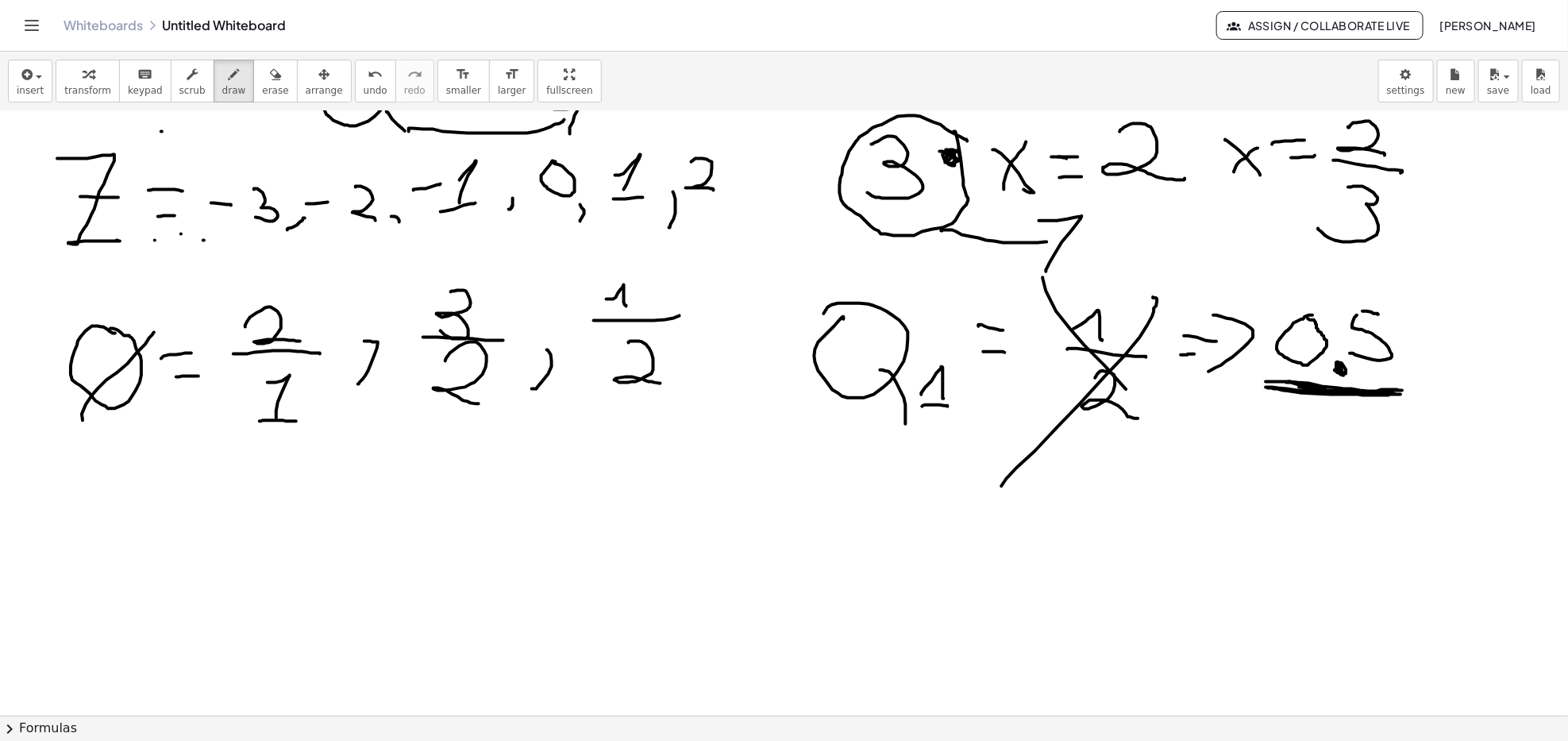
drag, startPoint x: 1046, startPoint y: 290, endPoint x: 1155, endPoint y: 421, distance: 170.4
click at [1155, 421] on div at bounding box center [784, 556] width 1568 height 1313
drag, startPoint x: 1445, startPoint y: 301, endPoint x: 1023, endPoint y: 702, distance: 582.1
click at [1388, 295] on div at bounding box center [784, 556] width 1568 height 1313
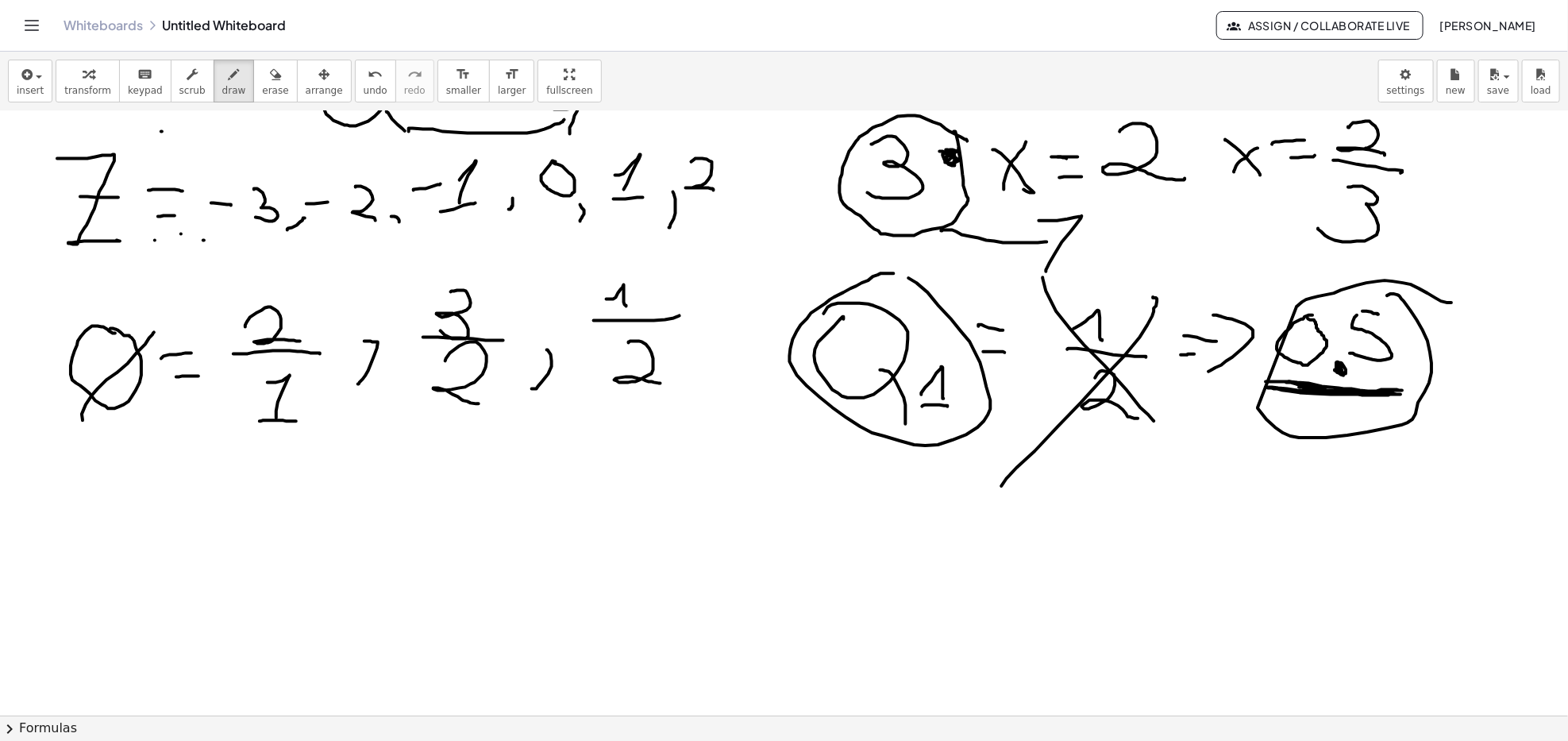
drag, startPoint x: 874, startPoint y: 276, endPoint x: 846, endPoint y: 309, distance: 43.3
click at [868, 271] on div at bounding box center [784, 556] width 1568 height 1313
drag, startPoint x: 224, startPoint y: 517, endPoint x: 236, endPoint y: 551, distance: 36.1
click at [209, 594] on div at bounding box center [784, 556] width 1568 height 1313
drag, startPoint x: 239, startPoint y: 519, endPoint x: 232, endPoint y: 593, distance: 74.3
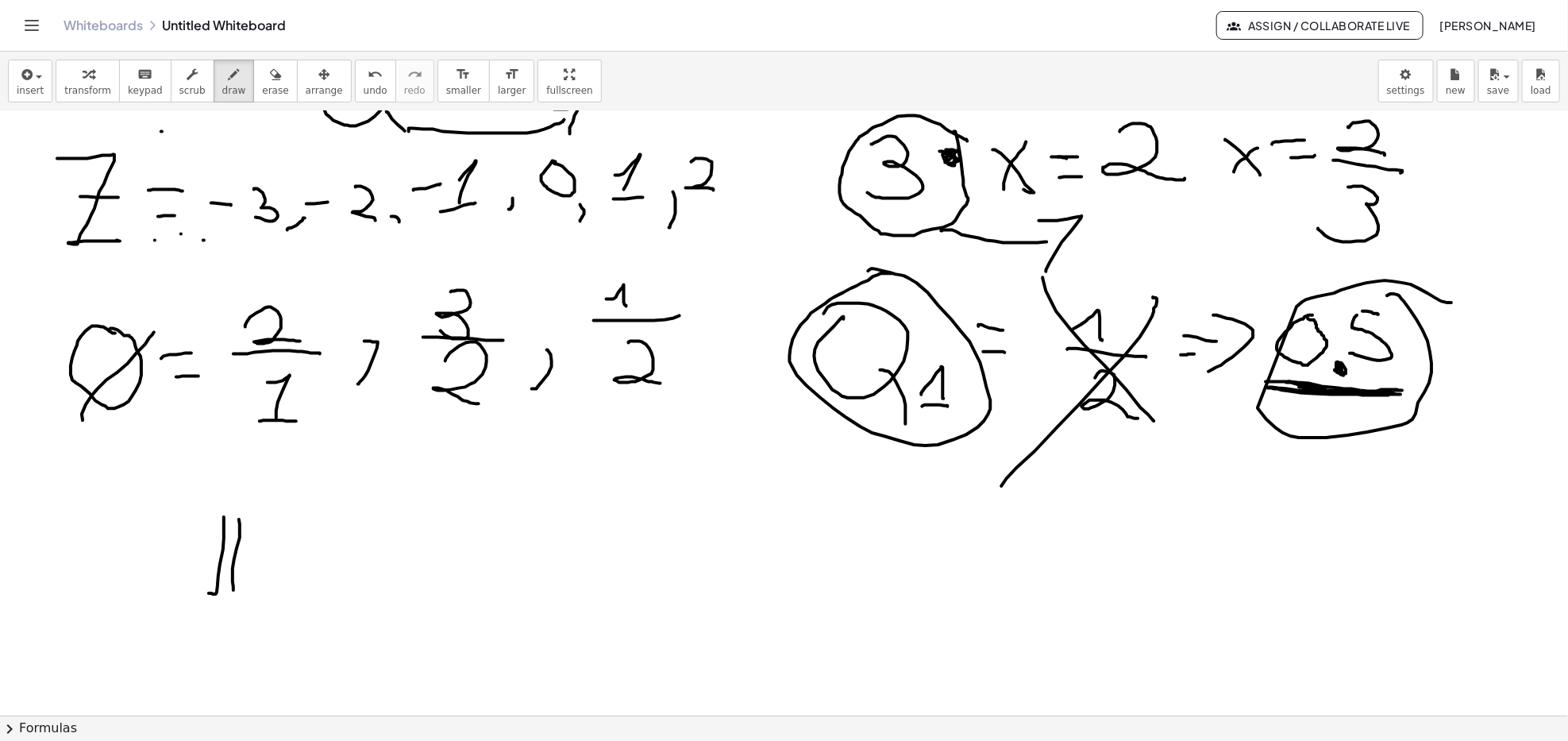
click at [234, 593] on div at bounding box center [784, 556] width 1568 height 1313
drag, startPoint x: 179, startPoint y: 510, endPoint x: 310, endPoint y: 535, distance: 133.4
click at [310, 535] on div at bounding box center [784, 556] width 1568 height 1313
drag, startPoint x: 320, startPoint y: 547, endPoint x: 346, endPoint y: 547, distance: 26.0
click at [346, 547] on div at bounding box center [784, 556] width 1568 height 1313
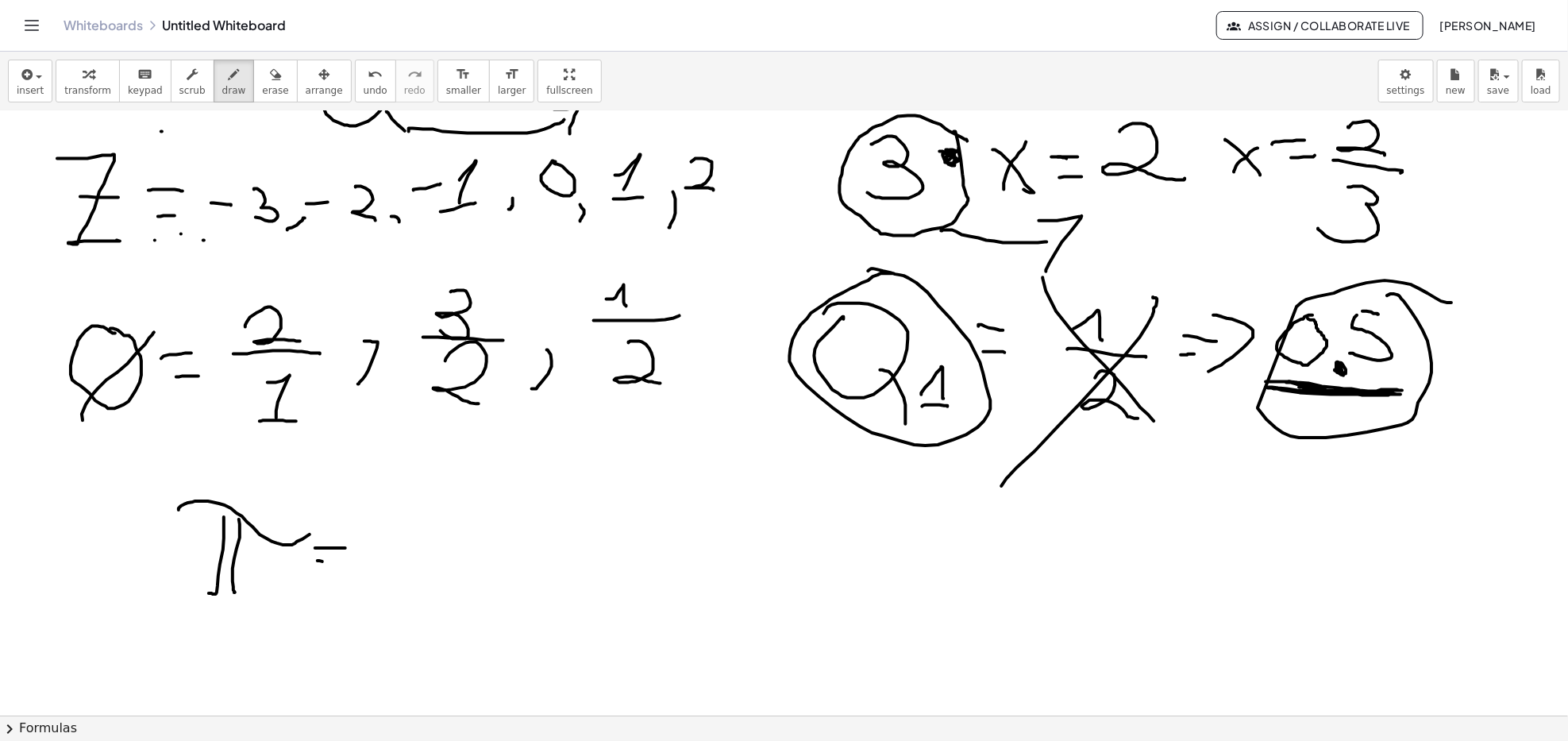
drag, startPoint x: 318, startPoint y: 560, endPoint x: 346, endPoint y: 562, distance: 28.1
click at [346, 562] on div at bounding box center [784, 556] width 1568 height 1313
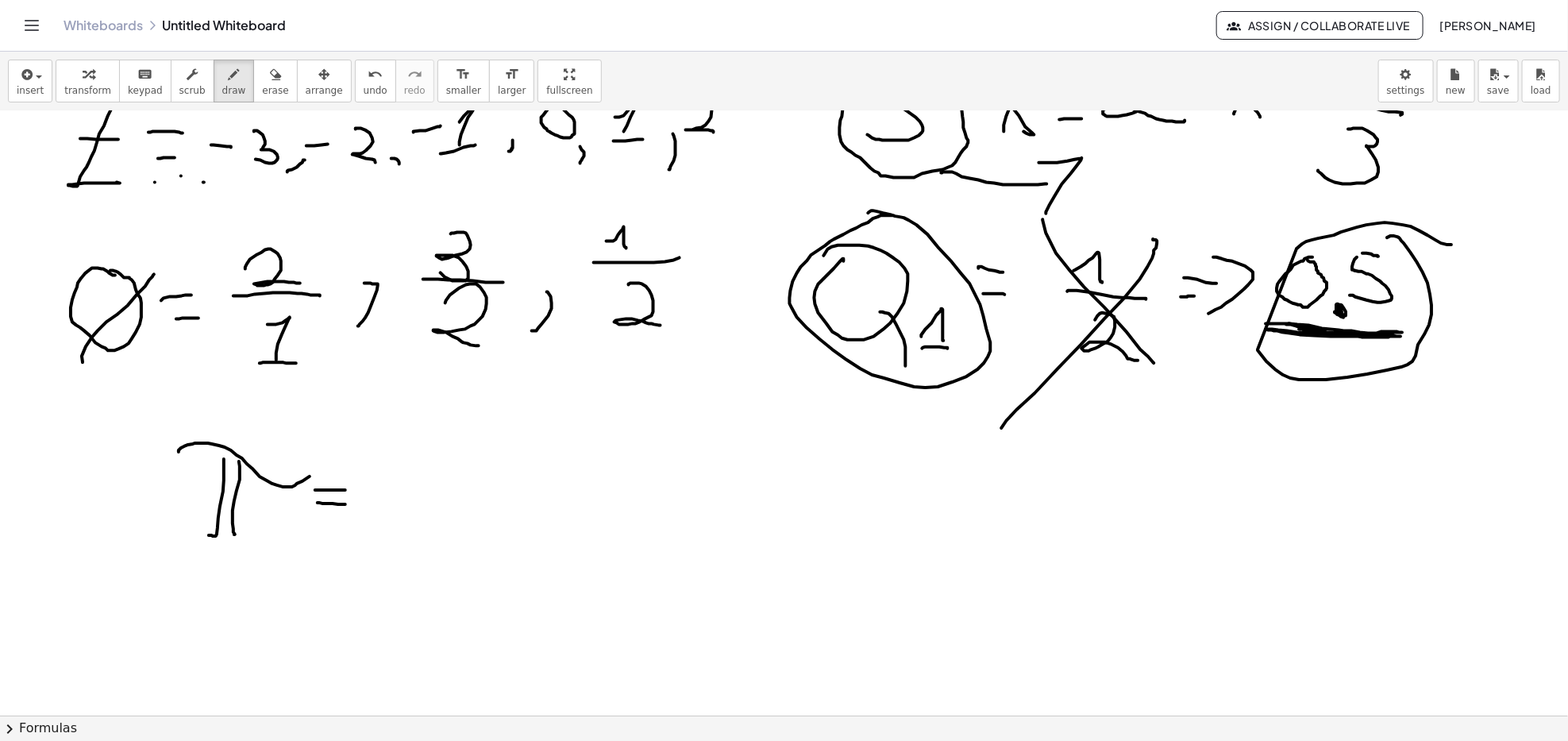
scroll to position [318, 0]
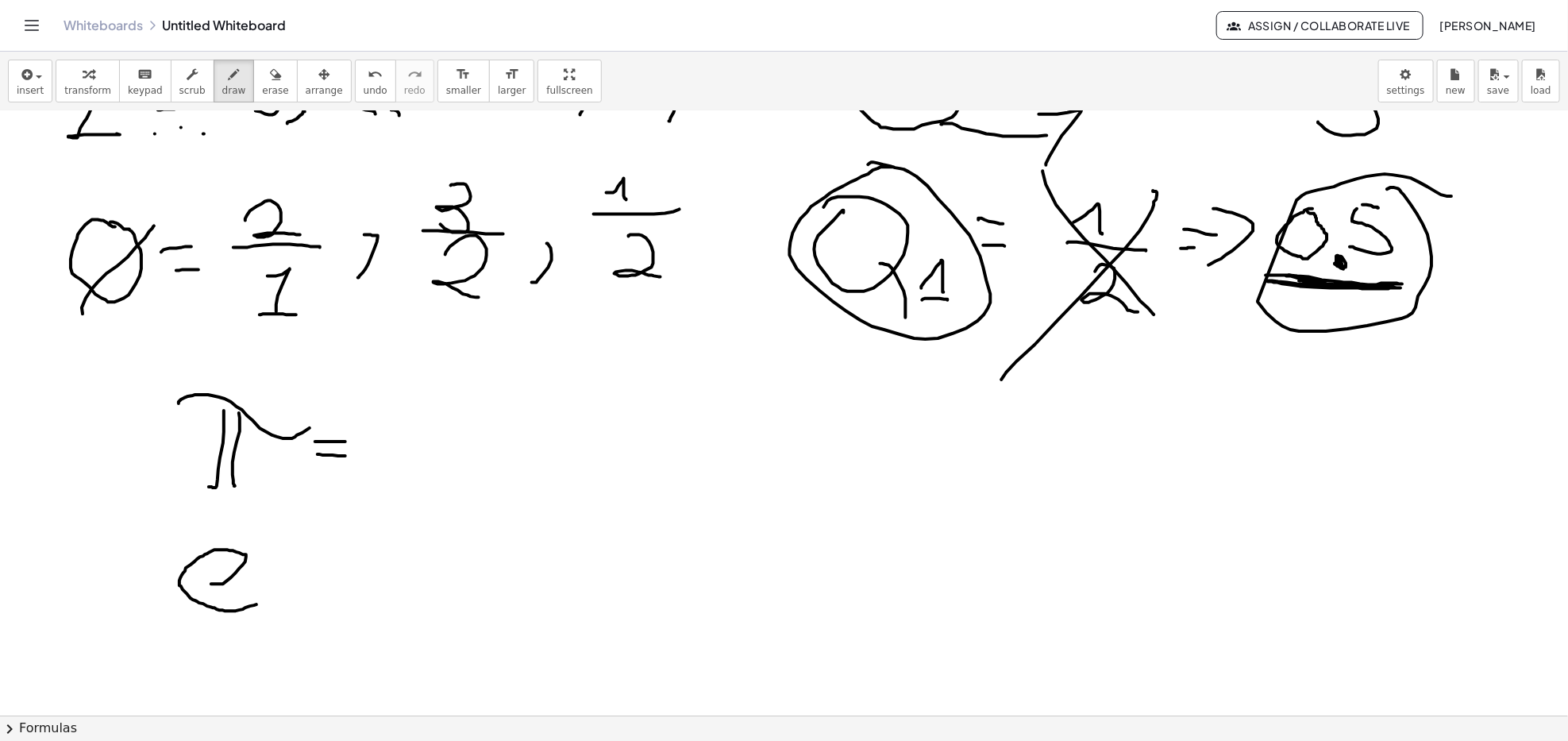
drag, startPoint x: 223, startPoint y: 584, endPoint x: 264, endPoint y: 601, distance: 44.4
click at [264, 601] on div at bounding box center [784, 450] width 1568 height 1313
drag, startPoint x: 307, startPoint y: 549, endPoint x: 323, endPoint y: 551, distance: 16.1
click at [323, 550] on div at bounding box center [784, 450] width 1568 height 1313
drag, startPoint x: 300, startPoint y: 567, endPoint x: 335, endPoint y: 565, distance: 35.1
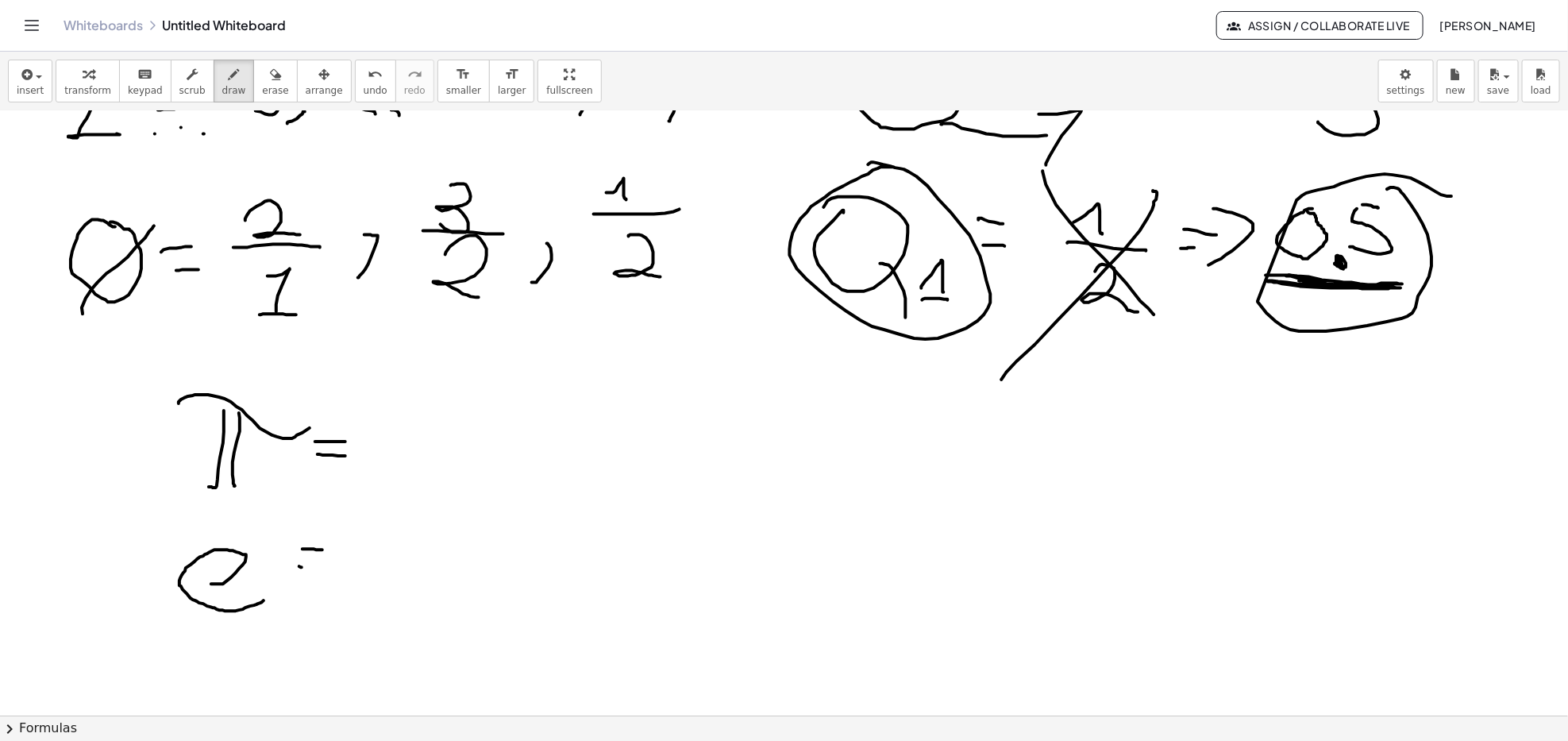
click at [335, 565] on div at bounding box center [784, 450] width 1568 height 1313
drag, startPoint x: 320, startPoint y: 549, endPoint x: 341, endPoint y: 592, distance: 47.9
click at [338, 552] on div at bounding box center [784, 450] width 1568 height 1313
drag, startPoint x: 729, startPoint y: 334, endPoint x: 765, endPoint y: 323, distance: 37.6
click at [765, 323] on div at bounding box center [784, 450] width 1568 height 1313
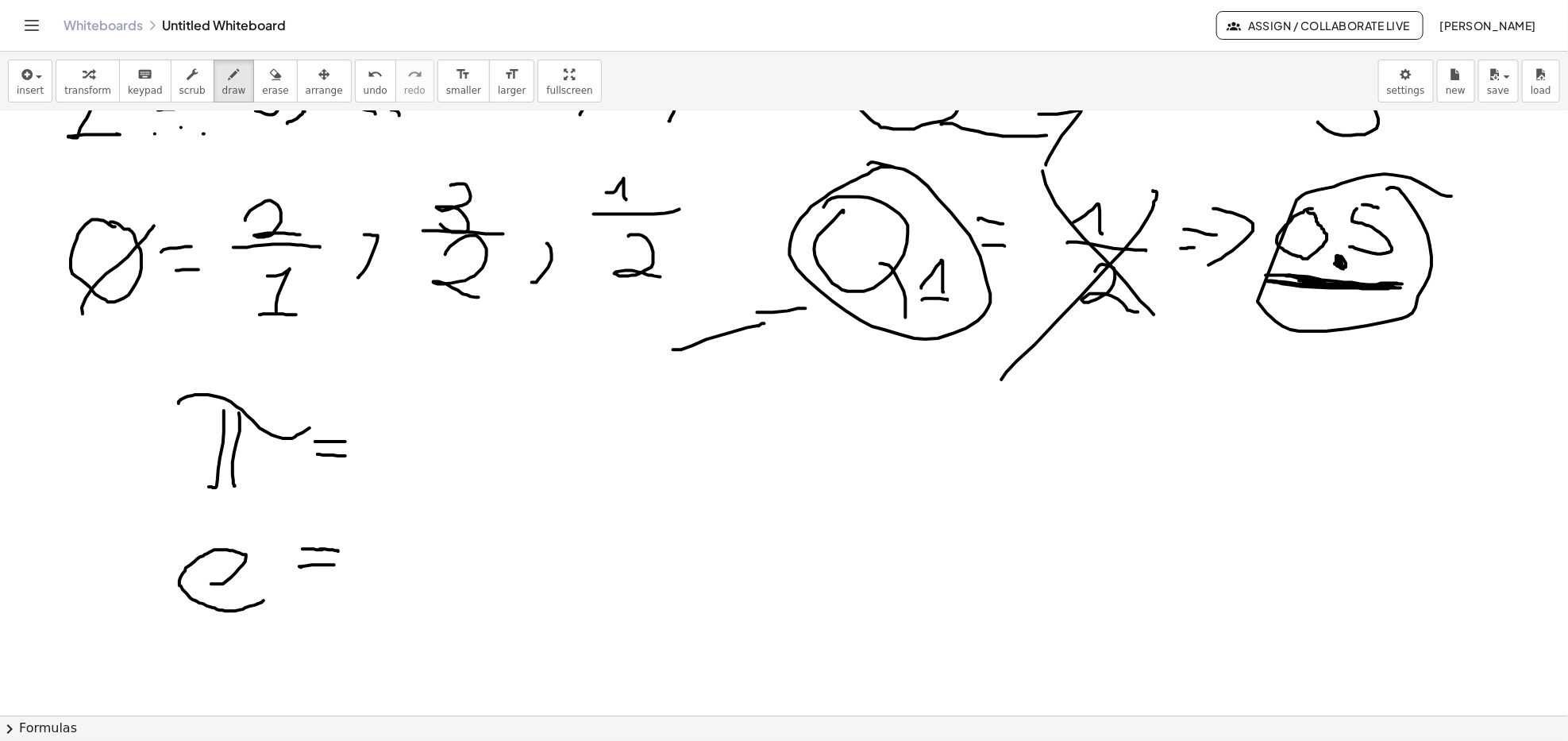
drag, startPoint x: 759, startPoint y: 313, endPoint x: 777, endPoint y: 405, distance: 93.7
click at [762, 341] on div at bounding box center [784, 450] width 1568 height 1313
drag, startPoint x: 395, startPoint y: 421, endPoint x: 397, endPoint y: 449, distance: 28.1
click at [407, 458] on div at bounding box center [784, 450] width 1568 height 1313
drag, startPoint x: 405, startPoint y: 404, endPoint x: 439, endPoint y: 427, distance: 41.0
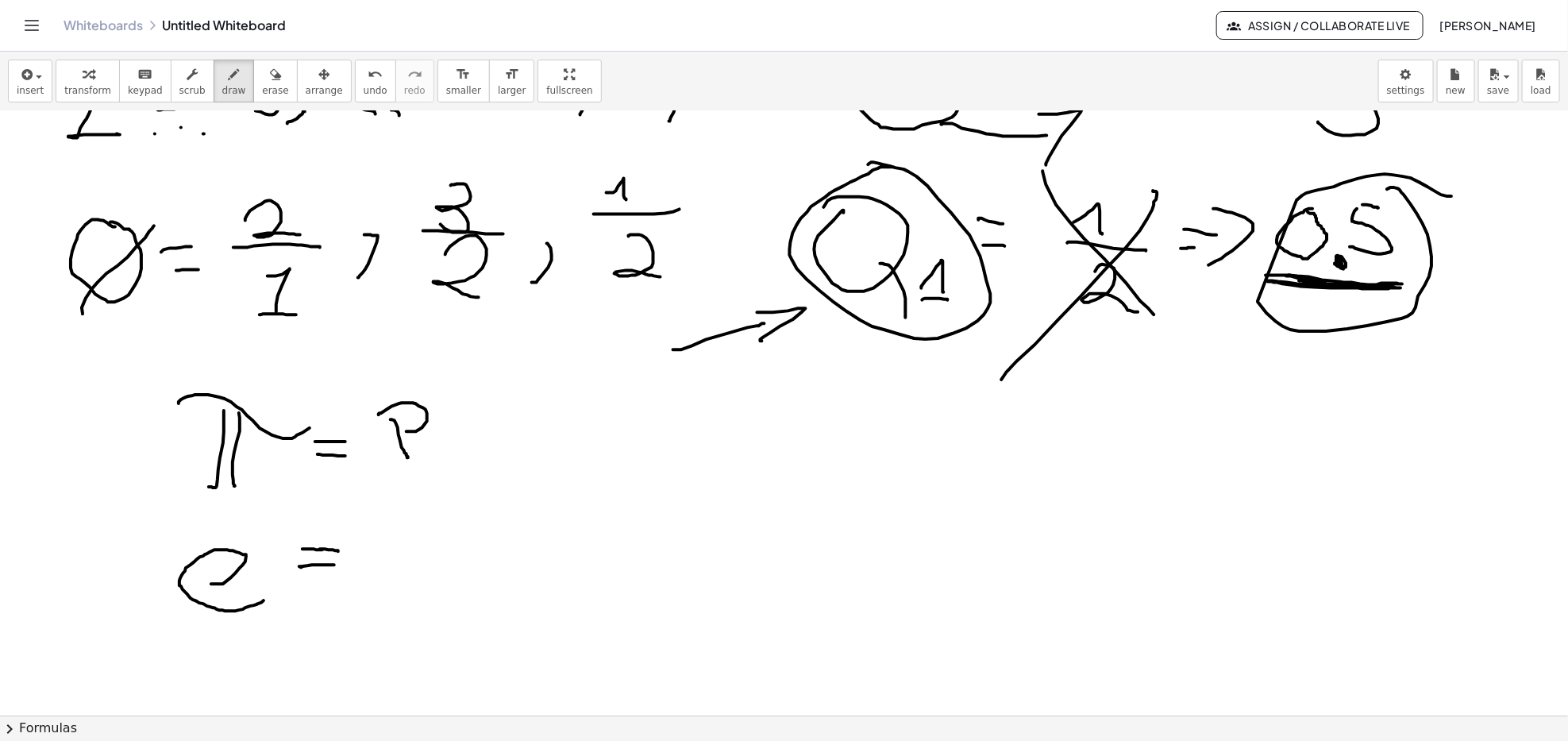
click at [397, 428] on div at bounding box center [784, 450] width 1568 height 1313
drag, startPoint x: 460, startPoint y: 416, endPoint x: 452, endPoint y: 428, distance: 14.4
click at [462, 455] on div at bounding box center [784, 450] width 1568 height 1313
drag, startPoint x: 439, startPoint y: 417, endPoint x: 475, endPoint y: 429, distance: 37.9
click at [474, 416] on div at bounding box center [784, 450] width 1568 height 1313
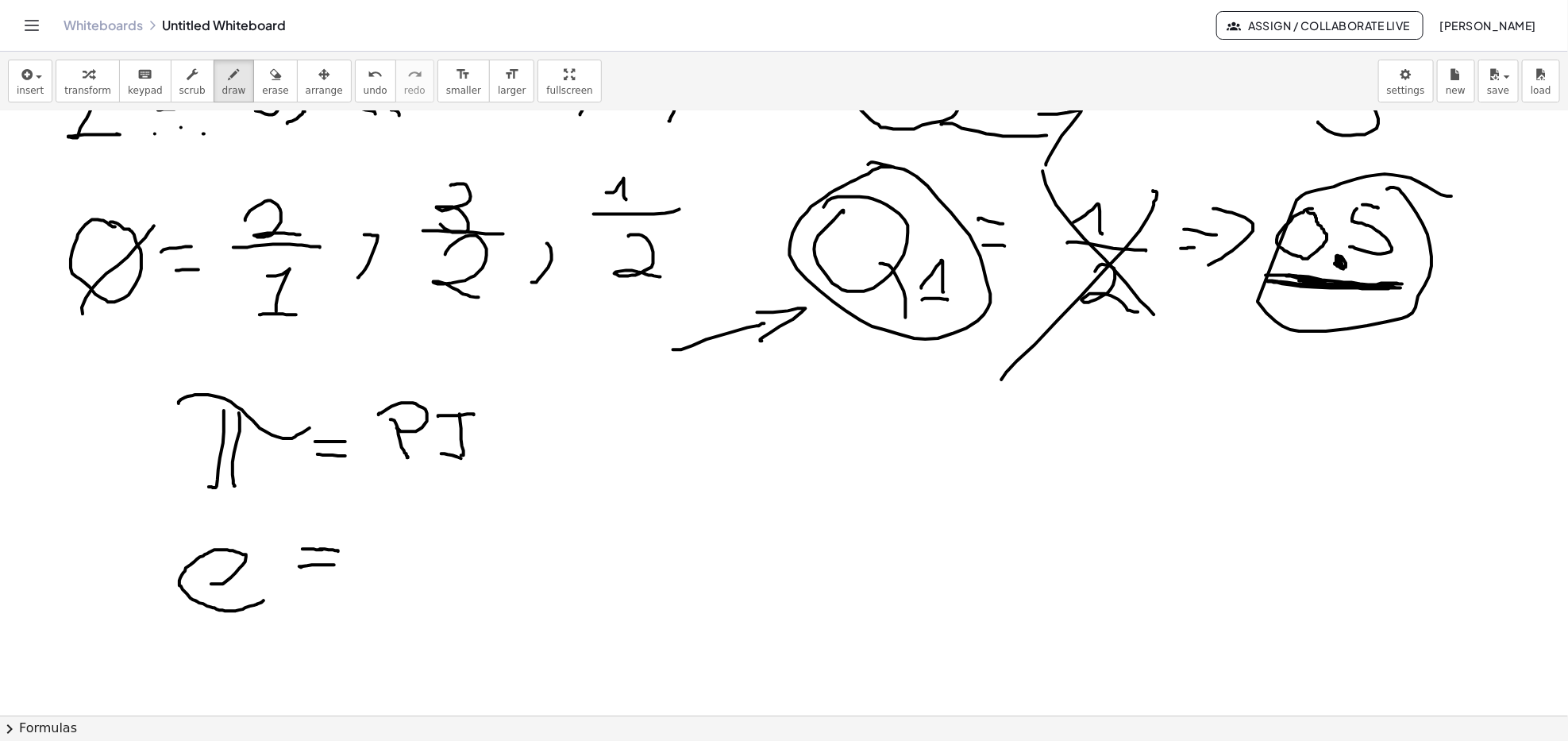
drag, startPoint x: 462, startPoint y: 459, endPoint x: 471, endPoint y: 463, distance: 9.8
click at [470, 461] on div at bounding box center [784, 450] width 1568 height 1313
click at [391, 567] on div at bounding box center [784, 450] width 1568 height 1313
drag, startPoint x: 512, startPoint y: 428, endPoint x: 531, endPoint y: 429, distance: 19.0
click at [531, 429] on div at bounding box center [784, 450] width 1568 height 1313
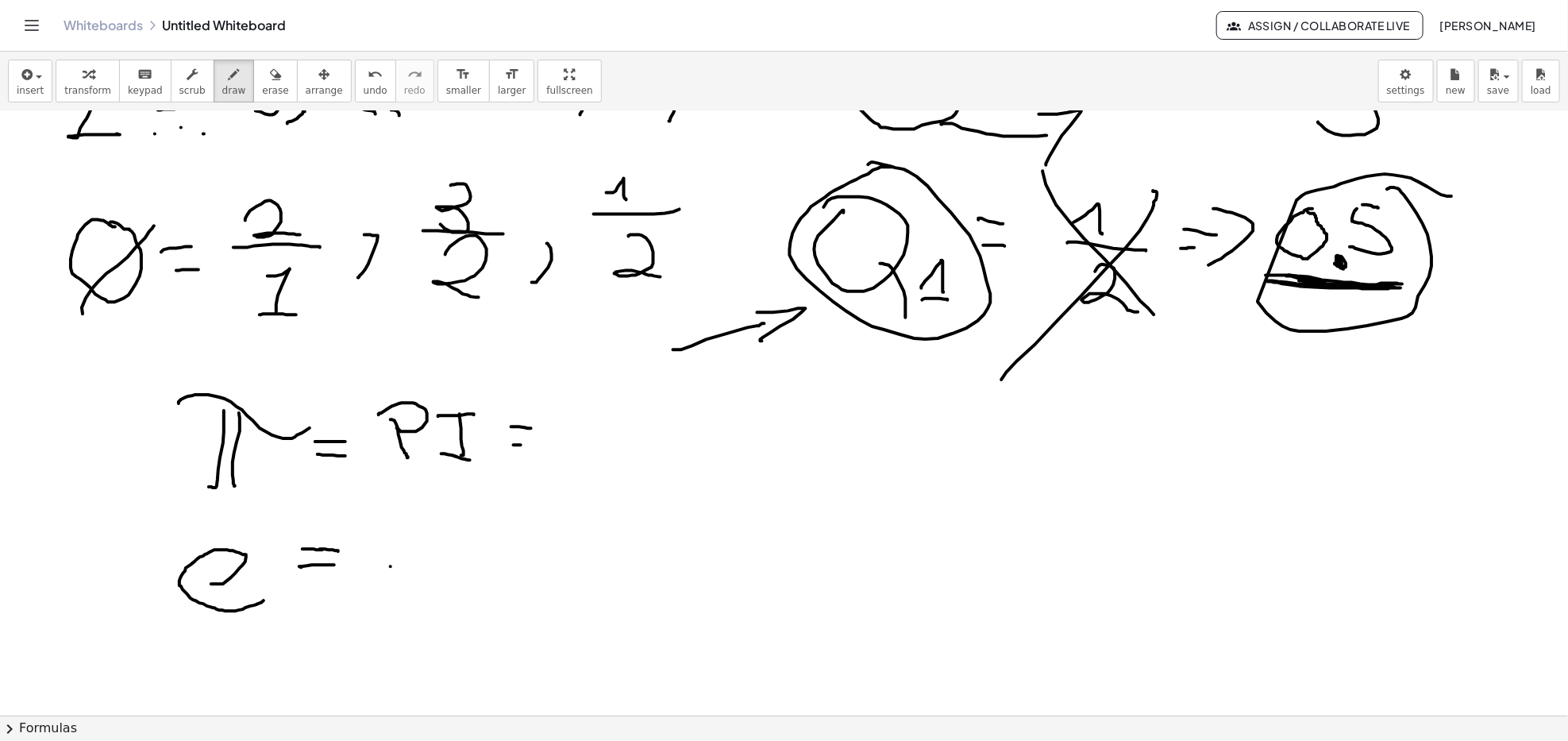
drag, startPoint x: 513, startPoint y: 444, endPoint x: 527, endPoint y: 445, distance: 14.0
click at [527, 445] on div at bounding box center [784, 450] width 1568 height 1313
drag, startPoint x: 604, startPoint y: 407, endPoint x: 584, endPoint y: 460, distance: 56.6
click at [582, 460] on div at bounding box center [784, 450] width 1568 height 1313
click at [659, 464] on div at bounding box center [784, 450] width 1568 height 1313
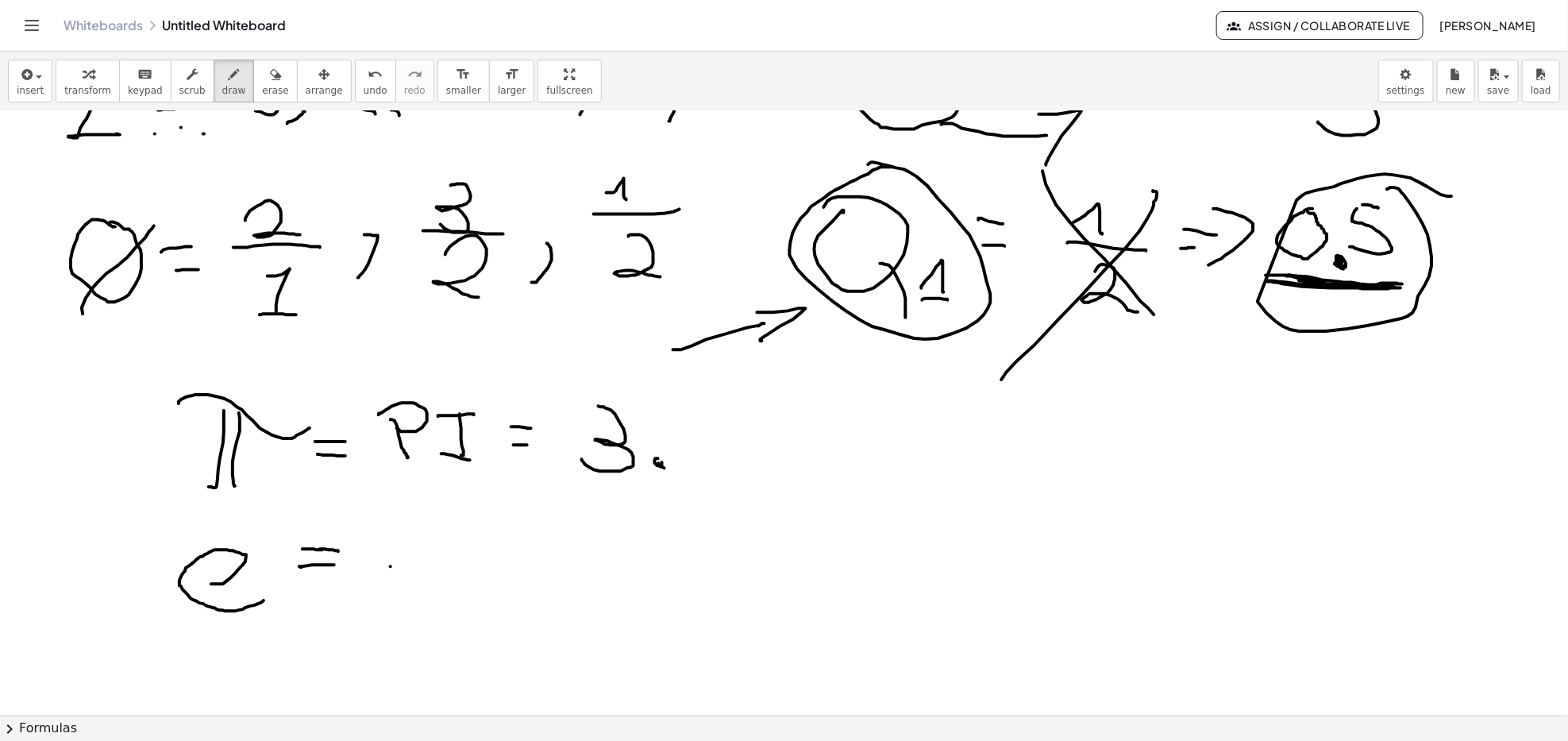
drag, startPoint x: 662, startPoint y: 463, endPoint x: 686, endPoint y: 447, distance: 28.8
click at [666, 465] on div at bounding box center [784, 450] width 1568 height 1313
drag, startPoint x: 692, startPoint y: 424, endPoint x: 713, endPoint y: 464, distance: 45.2
click at [712, 467] on div at bounding box center [784, 450] width 1568 height 1313
drag, startPoint x: 750, startPoint y: 405, endPoint x: 765, endPoint y: 417, distance: 19.2
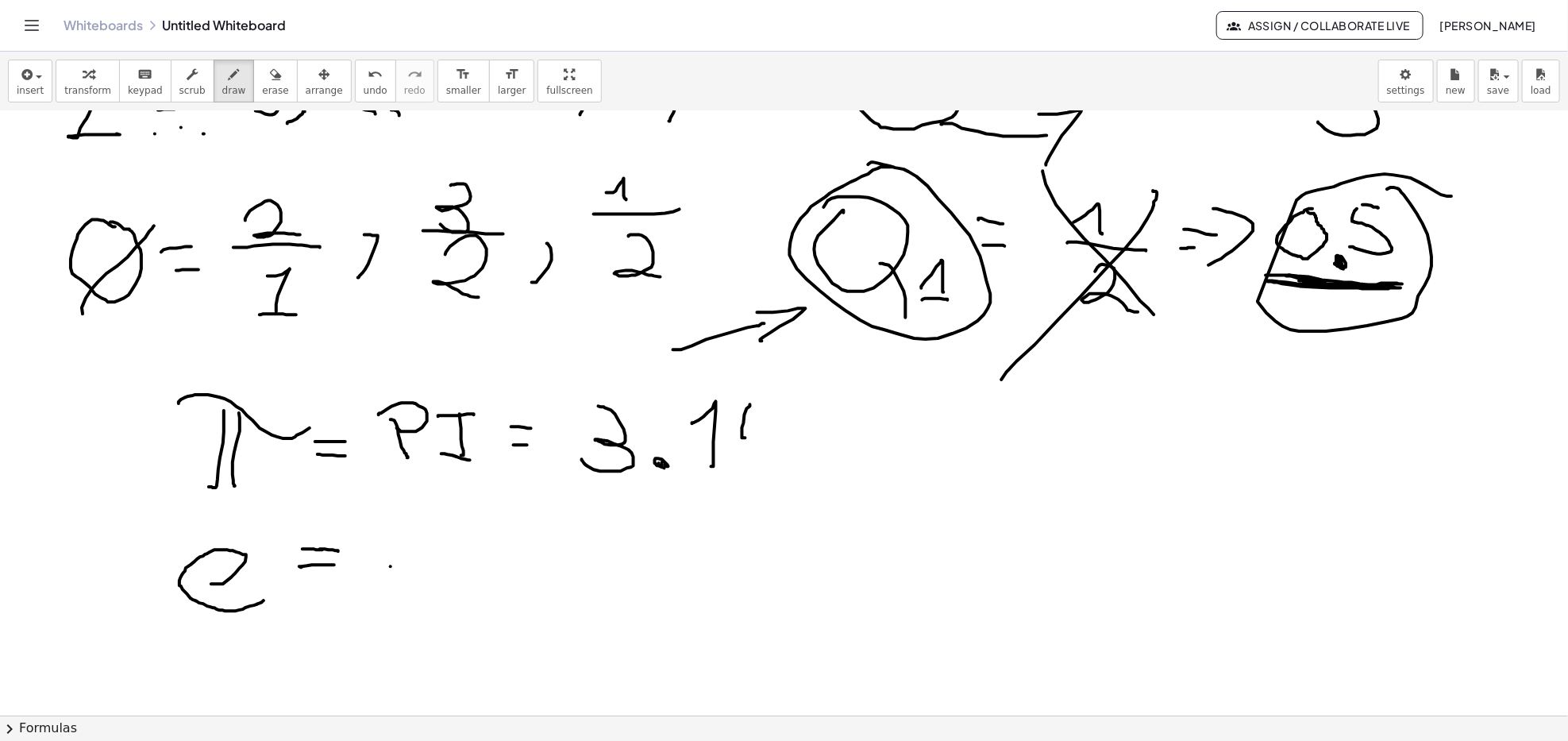
click at [755, 433] on div at bounding box center [784, 450] width 1568 height 1313
drag, startPoint x: 771, startPoint y: 404, endPoint x: 763, endPoint y: 462, distance: 58.5
click at [763, 462] on div at bounding box center [784, 450] width 1568 height 1313
drag, startPoint x: 800, startPoint y: 424, endPoint x: 841, endPoint y: 437, distance: 43.0
click at [818, 461] on div at bounding box center [784, 450] width 1568 height 1313
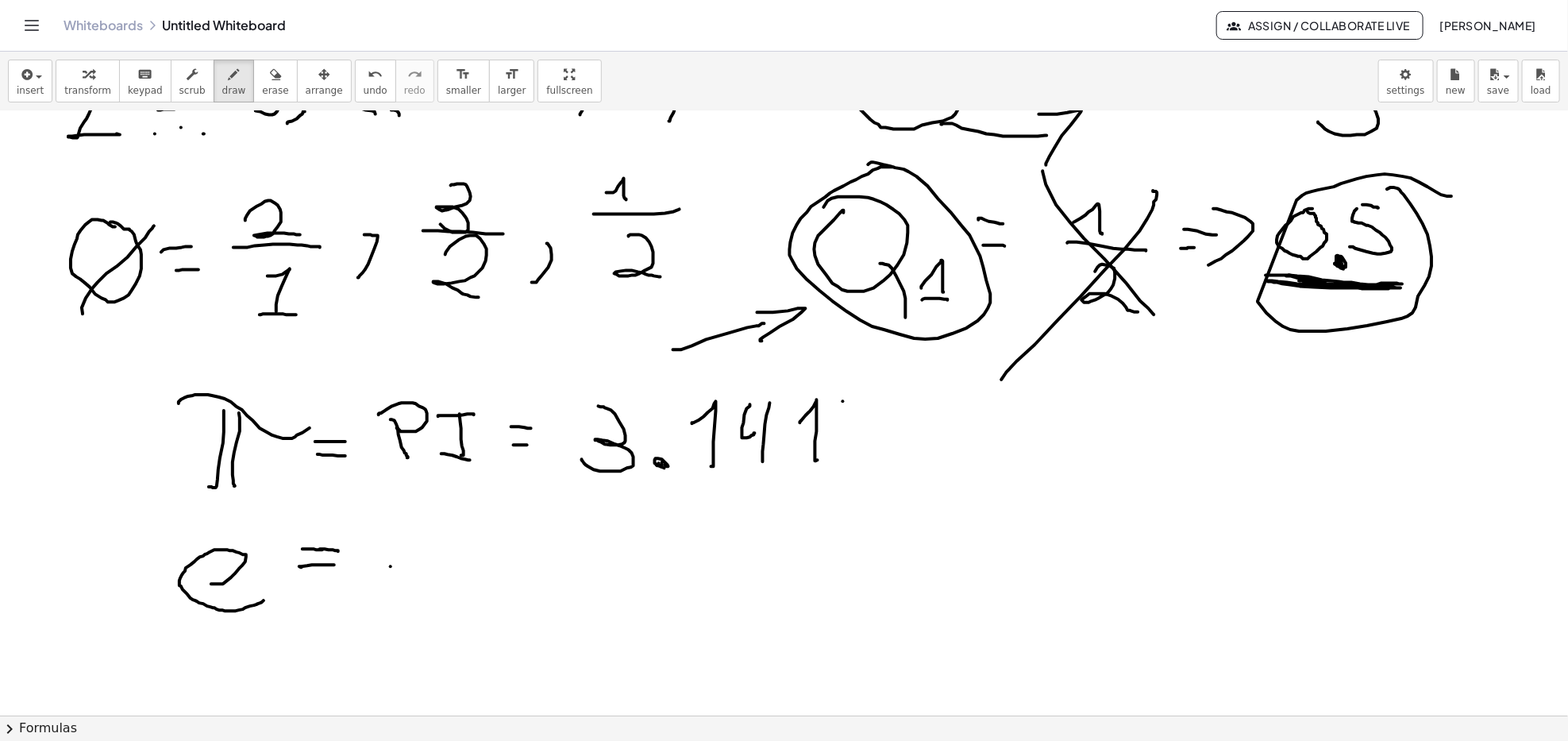
drag, startPoint x: 843, startPoint y: 403, endPoint x: 858, endPoint y: 402, distance: 15.0
click at [858, 402] on div at bounding box center [784, 450] width 1568 height 1313
drag, startPoint x: 834, startPoint y: 413, endPoint x: 879, endPoint y: 436, distance: 50.5
click at [827, 438] on div at bounding box center [784, 450] width 1568 height 1313
drag, startPoint x: 902, startPoint y: 405, endPoint x: 928, endPoint y: 420, distance: 30.0
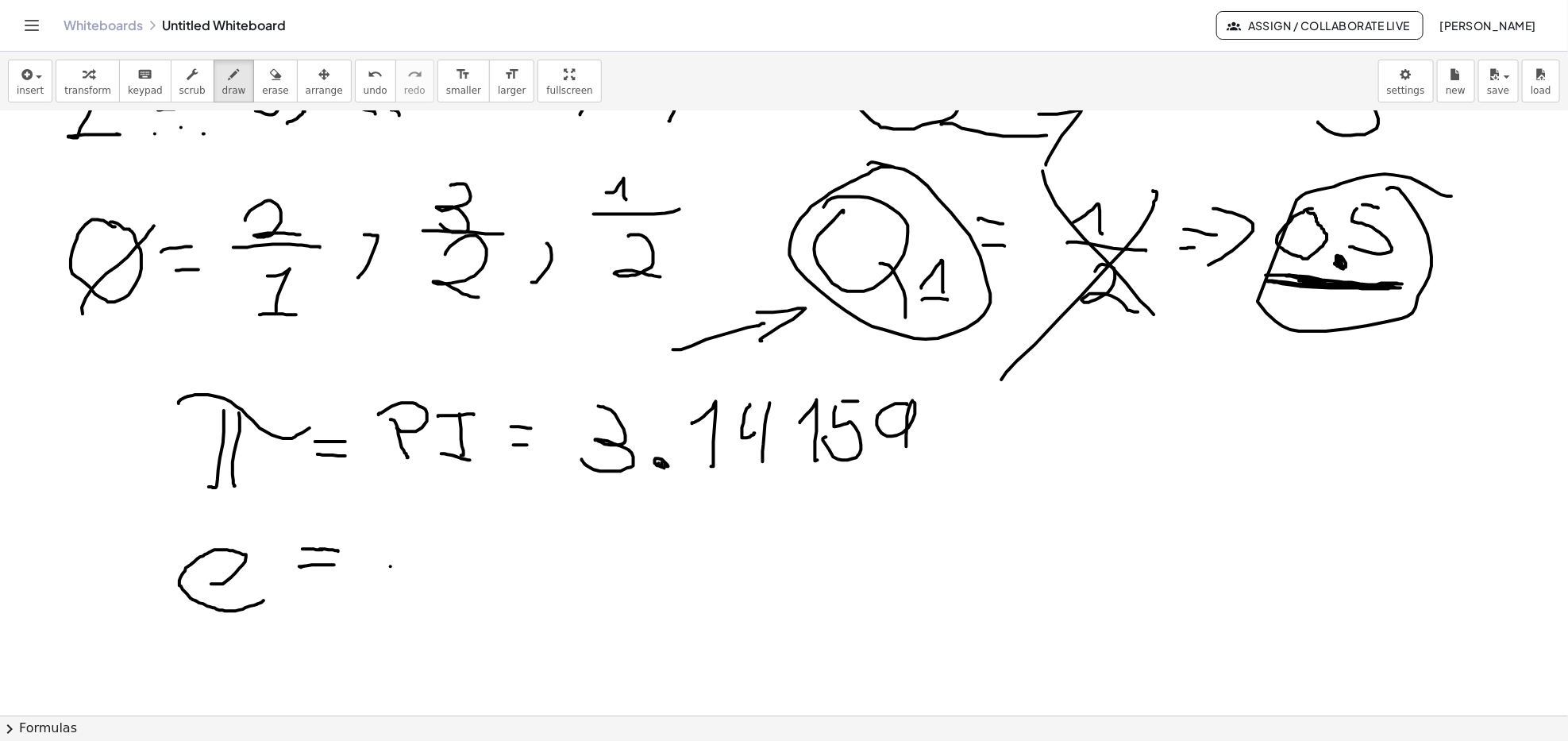
click at [906, 457] on div at bounding box center [784, 450] width 1568 height 1313
drag, startPoint x: 938, startPoint y: 403, endPoint x: 954, endPoint y: 450, distance: 49.6
click at [954, 450] on div at bounding box center [784, 450] width 1568 height 1313
drag, startPoint x: 979, startPoint y: 407, endPoint x: 1023, endPoint y: 422, distance: 46.5
click at [994, 429] on div at bounding box center [784, 450] width 1568 height 1313
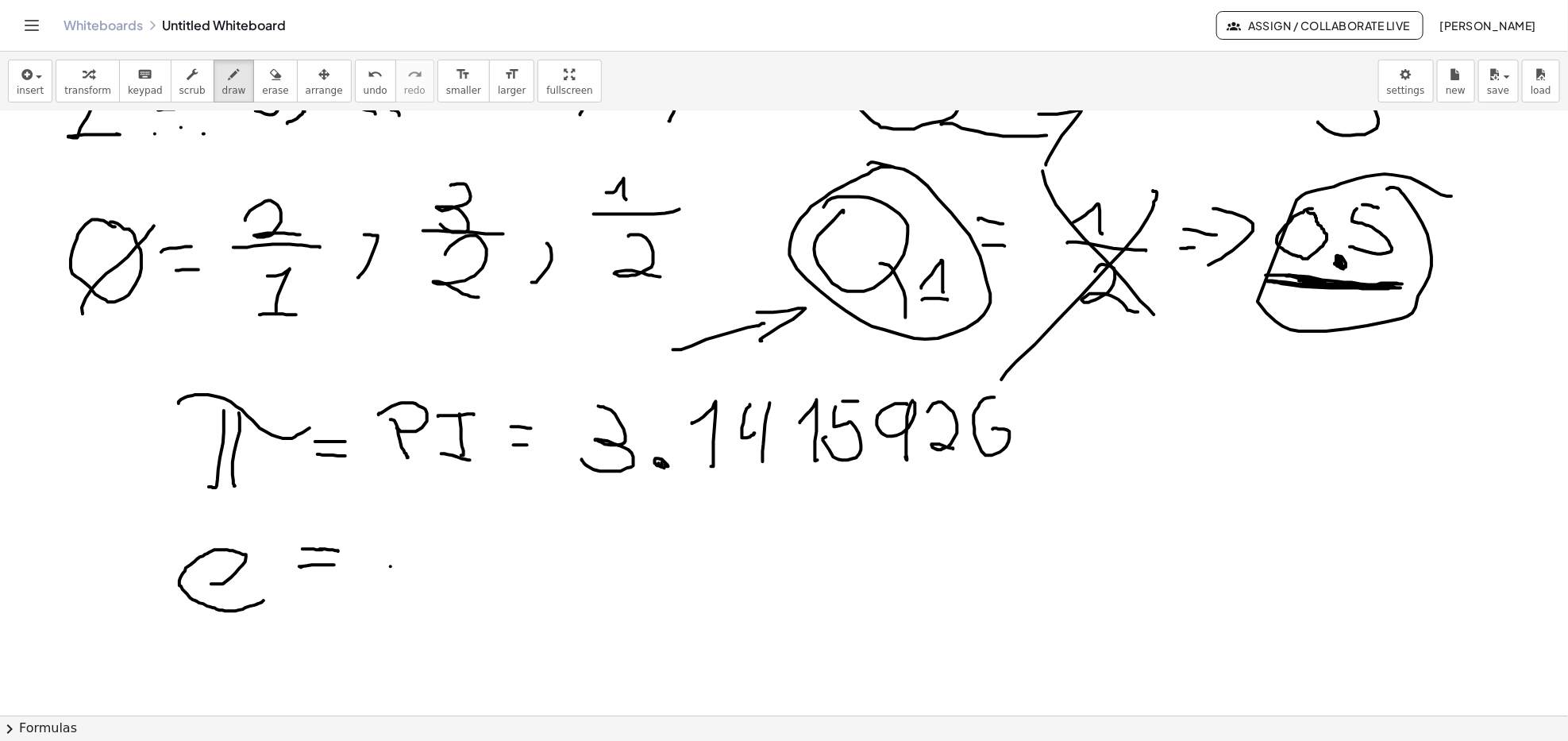
drag, startPoint x: 1032, startPoint y: 392, endPoint x: 1055, endPoint y: 392, distance: 23.0
click at [1055, 392] on div at bounding box center [784, 450] width 1568 height 1313
drag, startPoint x: 1034, startPoint y: 395, endPoint x: 1023, endPoint y: 437, distance: 43.4
click at [1025, 441] on div at bounding box center [784, 450] width 1568 height 1313
click at [1081, 455] on div at bounding box center [784, 450] width 1568 height 1313
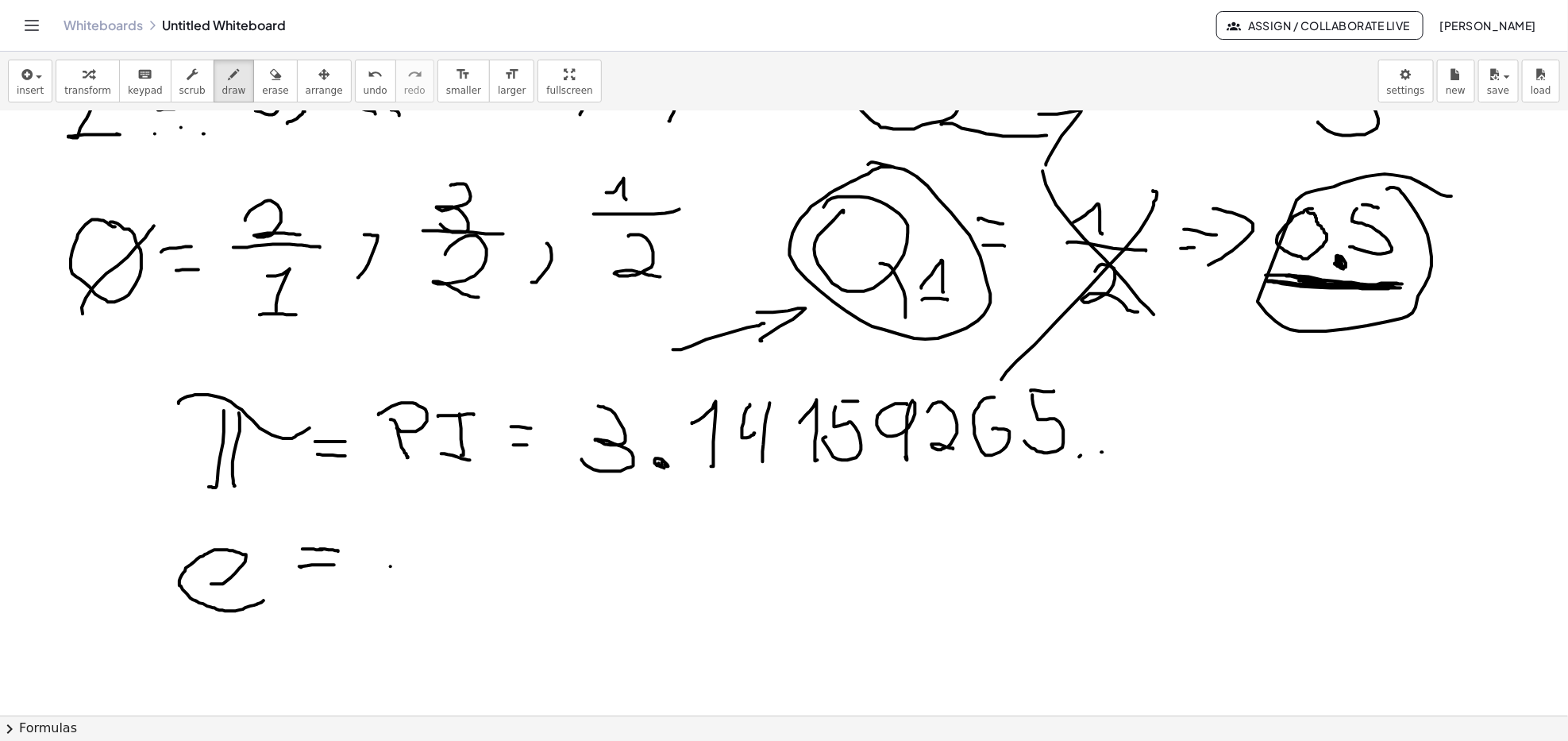
drag, startPoint x: 1103, startPoint y: 453, endPoint x: 1121, endPoint y: 454, distance: 18.0
click at [1105, 453] on div at bounding box center [784, 450] width 1568 height 1313
drag, startPoint x: 1121, startPoint y: 454, endPoint x: 1144, endPoint y: 454, distance: 23.0
click at [1136, 454] on div at bounding box center [784, 450] width 1568 height 1313
drag, startPoint x: 1148, startPoint y: 453, endPoint x: 1165, endPoint y: 454, distance: 17.0
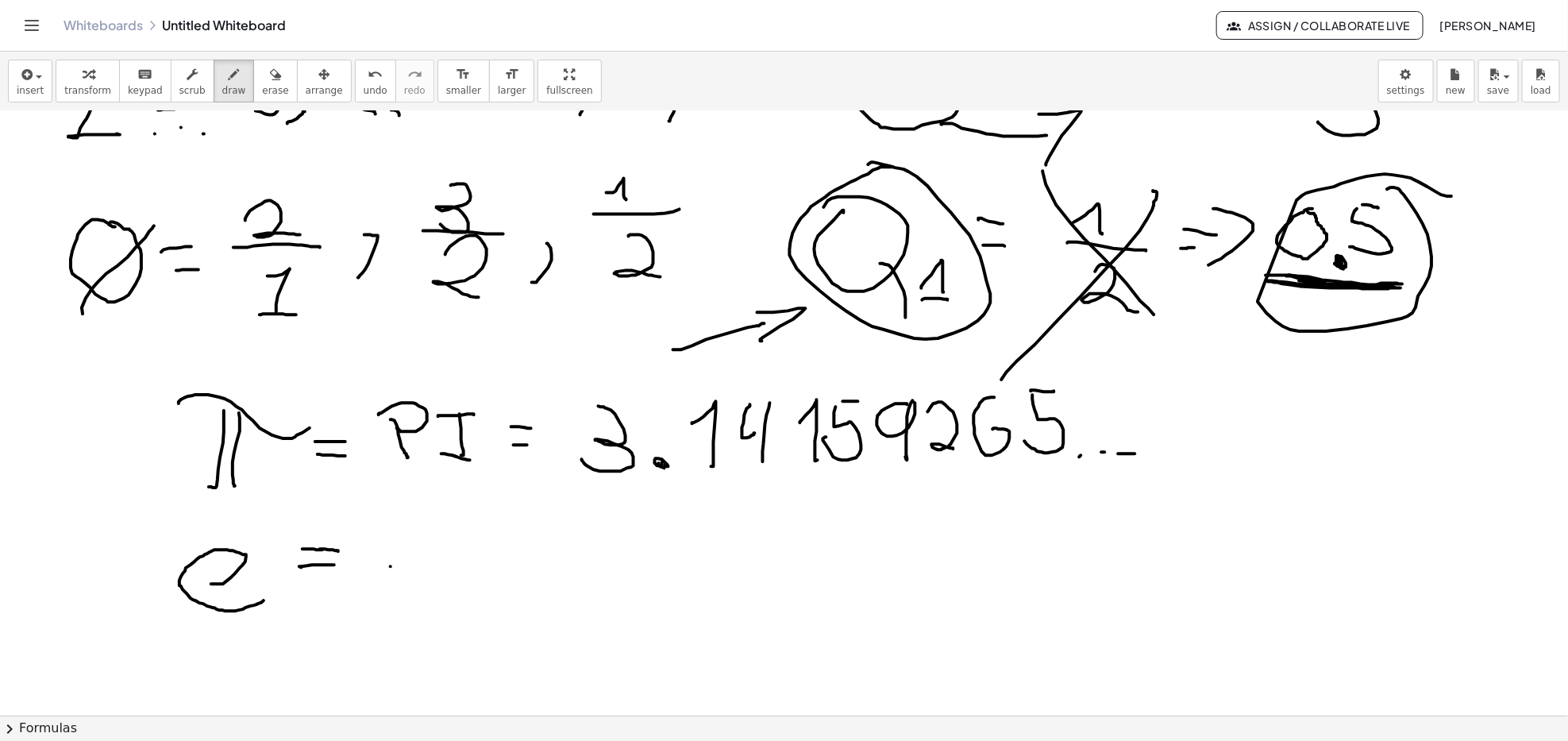
click at [1159, 454] on div at bounding box center [784, 450] width 1568 height 1313
drag, startPoint x: 1165, startPoint y: 454, endPoint x: 1175, endPoint y: 454, distance: 10.0
click at [1171, 454] on div at bounding box center [784, 450] width 1568 height 1313
click at [1176, 454] on div at bounding box center [784, 450] width 1568 height 1313
click at [1224, 457] on div at bounding box center [784, 450] width 1568 height 1313
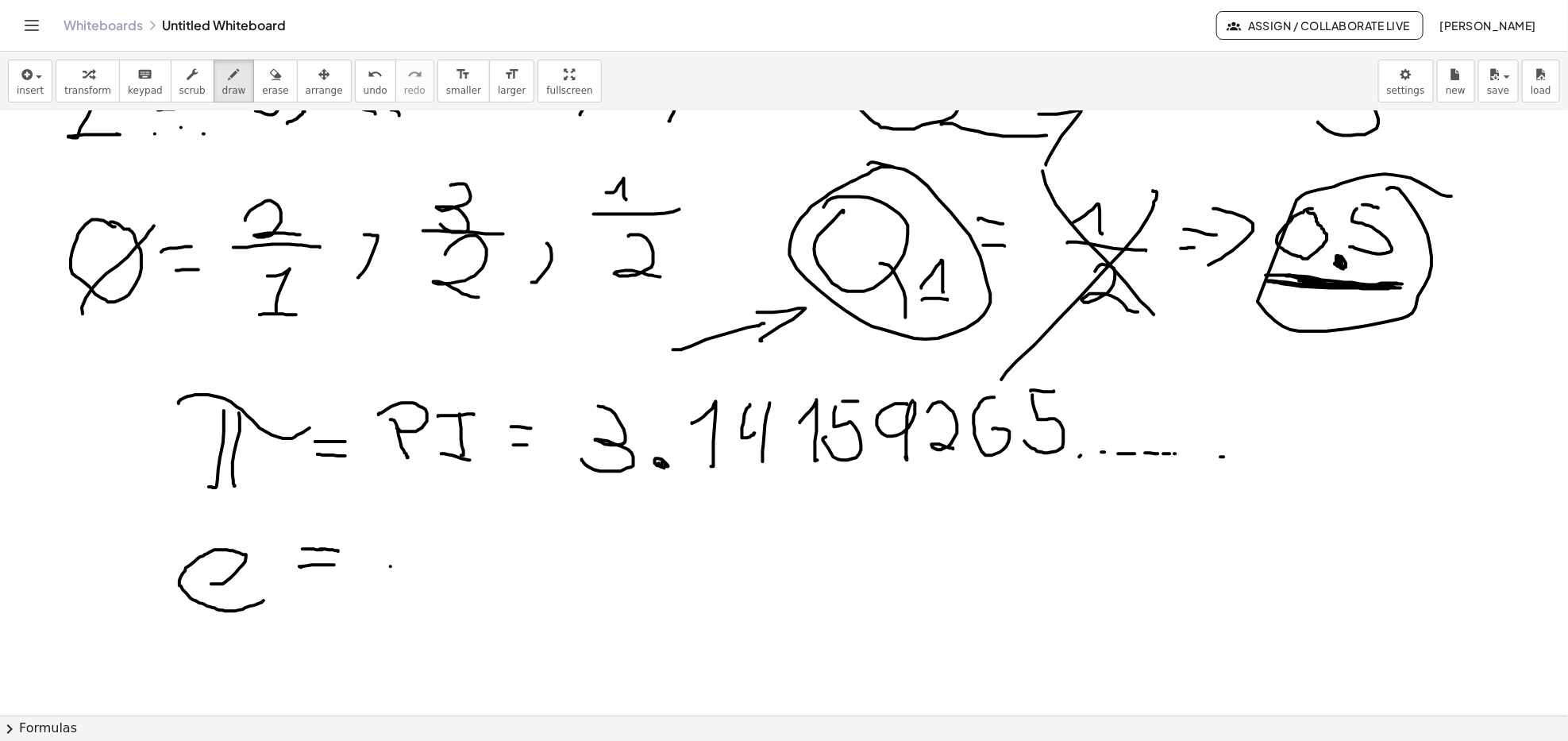
click at [1243, 455] on div at bounding box center [784, 450] width 1568 height 1313
drag, startPoint x: 1263, startPoint y: 452, endPoint x: 1287, endPoint y: 455, distance: 24.2
click at [1267, 453] on div at bounding box center [784, 450] width 1568 height 1313
click at [1287, 455] on div at bounding box center [784, 450] width 1568 height 1313
drag, startPoint x: 1304, startPoint y: 449, endPoint x: 1313, endPoint y: 449, distance: 9.0
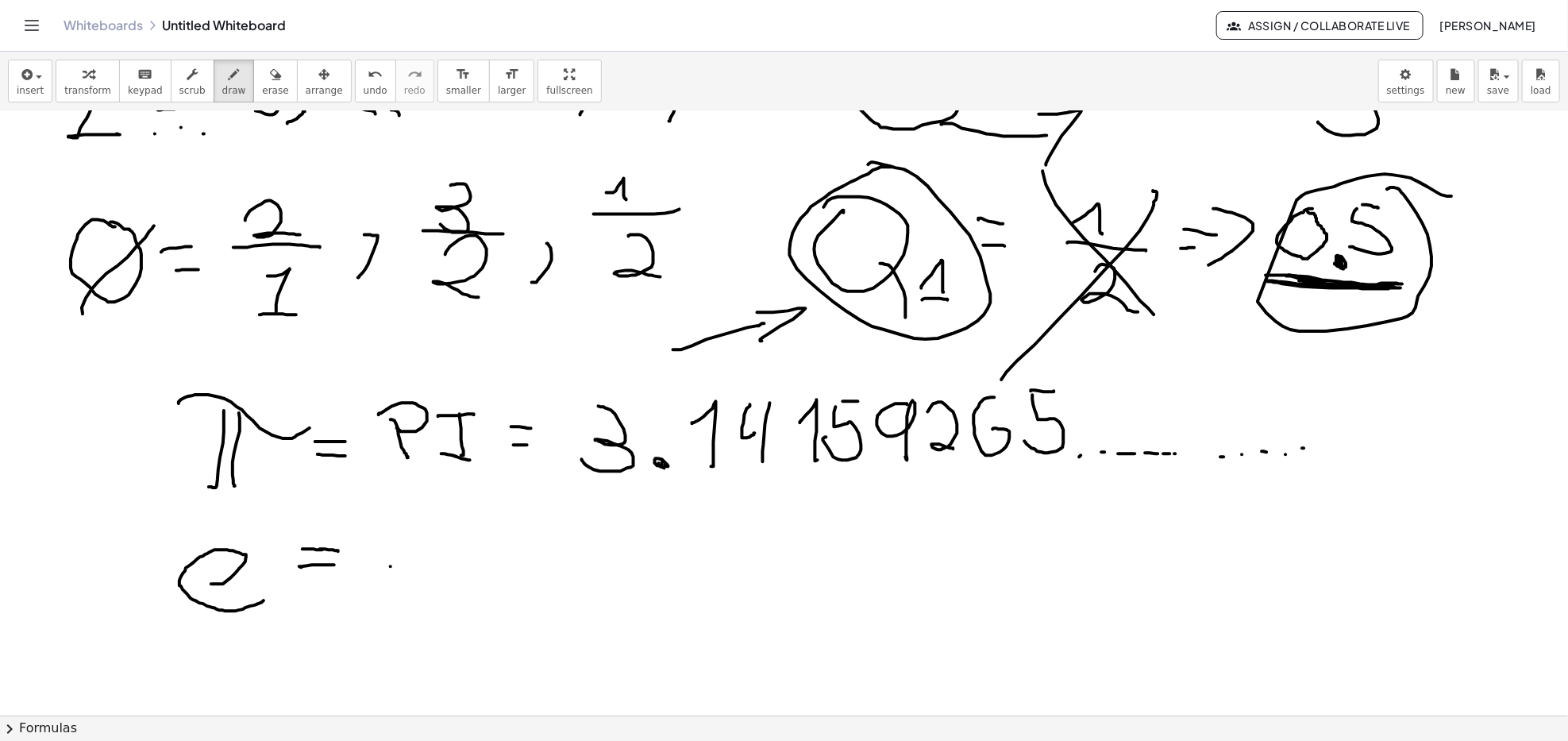
click at [1305, 449] on div at bounding box center [784, 450] width 1568 height 1313
drag, startPoint x: 1313, startPoint y: 449, endPoint x: 1338, endPoint y: 451, distance: 25.1
click at [1314, 449] on div at bounding box center [784, 450] width 1568 height 1313
click at [1373, 455] on div at bounding box center [784, 450] width 1568 height 1313
drag, startPoint x: 1386, startPoint y: 453, endPoint x: 1440, endPoint y: 455, distance: 54.0
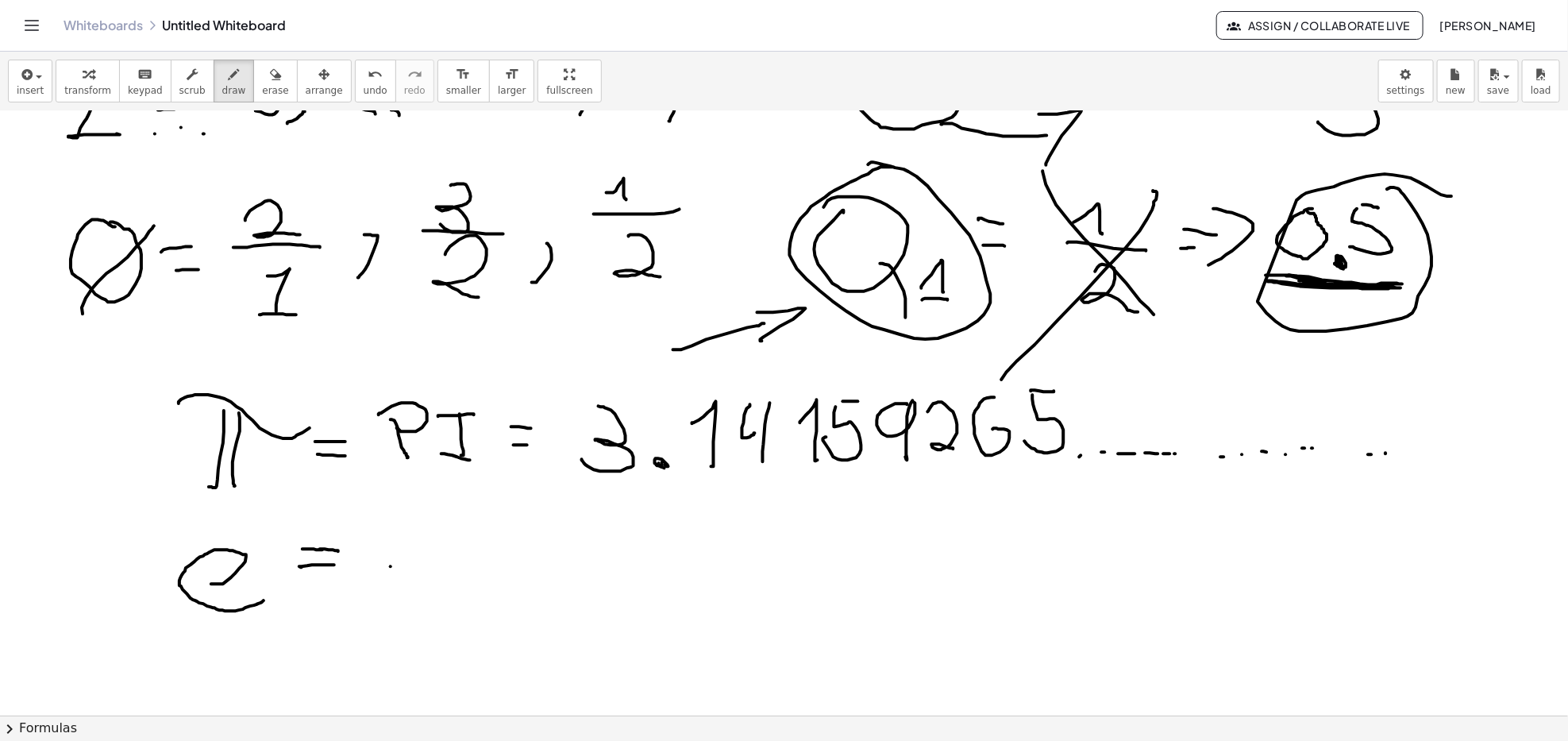
click at [1402, 455] on div at bounding box center [784, 450] width 1568 height 1313
drag, startPoint x: 1440, startPoint y: 455, endPoint x: 1468, endPoint y: 454, distance: 28.0
click at [1454, 455] on div at bounding box center [784, 450] width 1568 height 1313
drag, startPoint x: 1468, startPoint y: 454, endPoint x: 1489, endPoint y: 452, distance: 21.1
click at [1475, 454] on div at bounding box center [784, 450] width 1568 height 1313
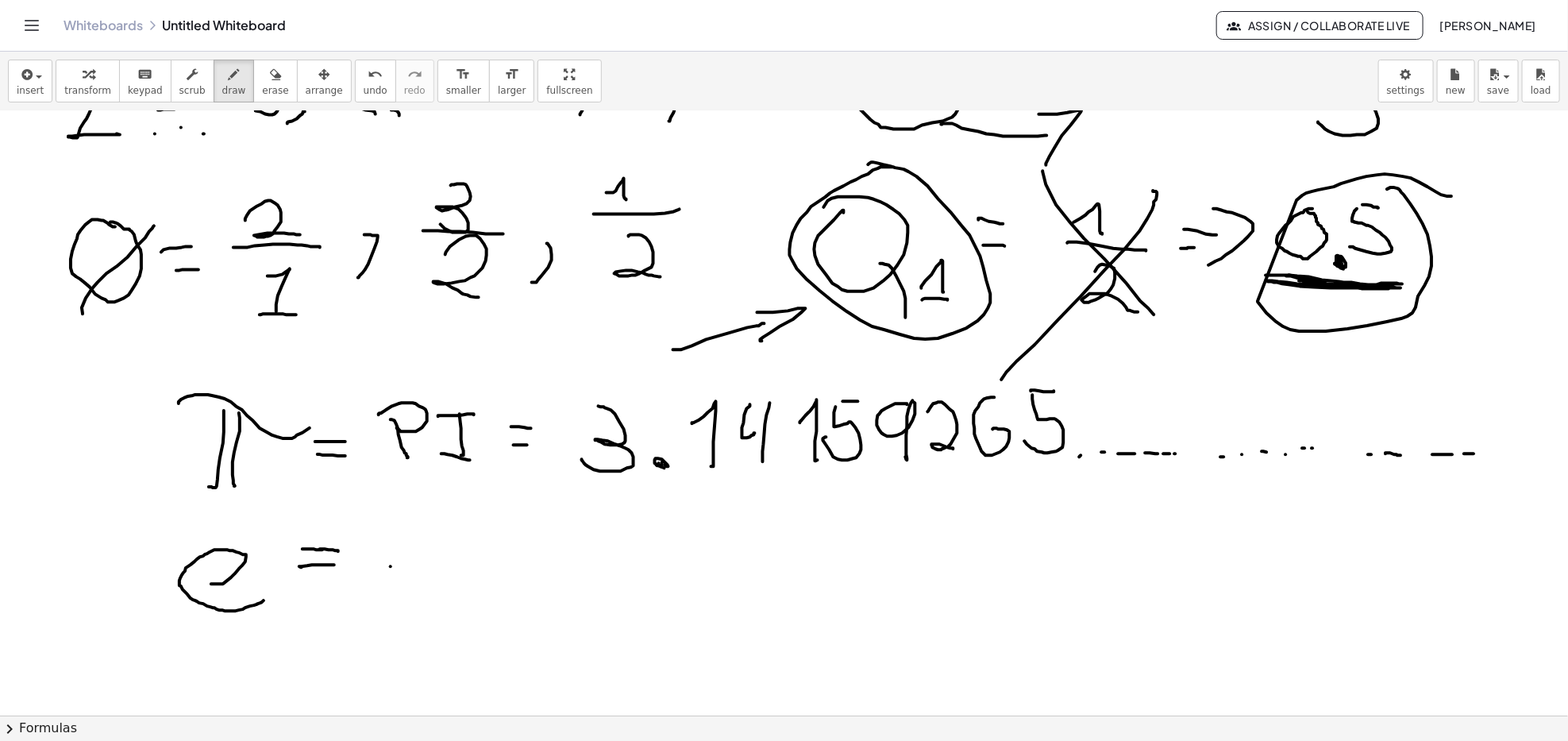
click at [1509, 452] on div at bounding box center [784, 450] width 1568 height 1313
click at [1523, 450] on div at bounding box center [784, 450] width 1568 height 1313
click at [1538, 410] on div at bounding box center [784, 450] width 1568 height 1313
drag, startPoint x: 845, startPoint y: 496, endPoint x: 863, endPoint y: 504, distance: 19.7
click at [855, 512] on div at bounding box center [784, 450] width 1568 height 1313
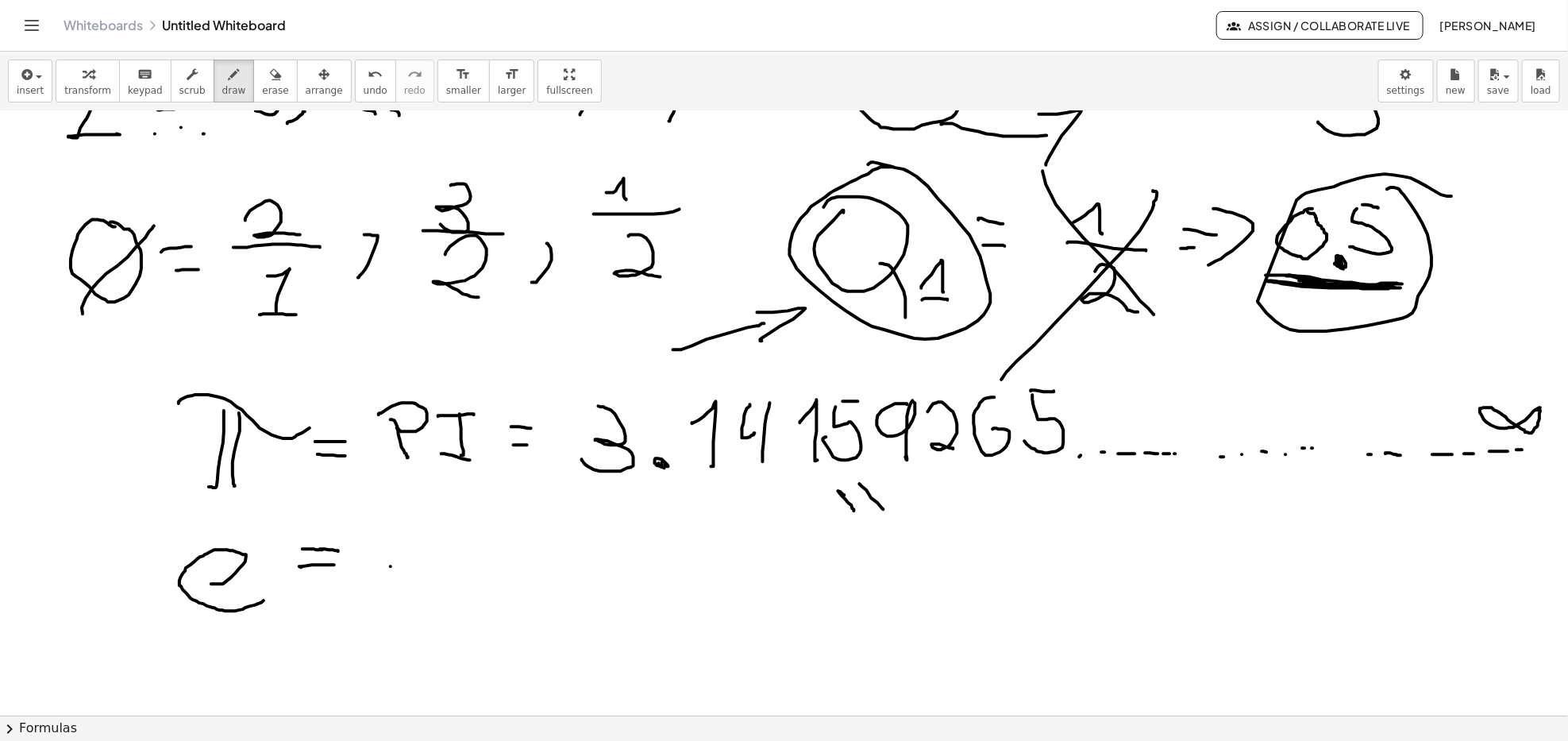
drag, startPoint x: 860, startPoint y: 485, endPoint x: 832, endPoint y: 524, distance: 48.0
click at [882, 513] on div at bounding box center [784, 450] width 1568 height 1313
drag, startPoint x: 833, startPoint y: 515, endPoint x: 909, endPoint y: 541, distance: 80.3
click at [918, 517] on div at bounding box center [784, 450] width 1568 height 1313
drag, startPoint x: 973, startPoint y: 515, endPoint x: 1024, endPoint y: 549, distance: 61.3
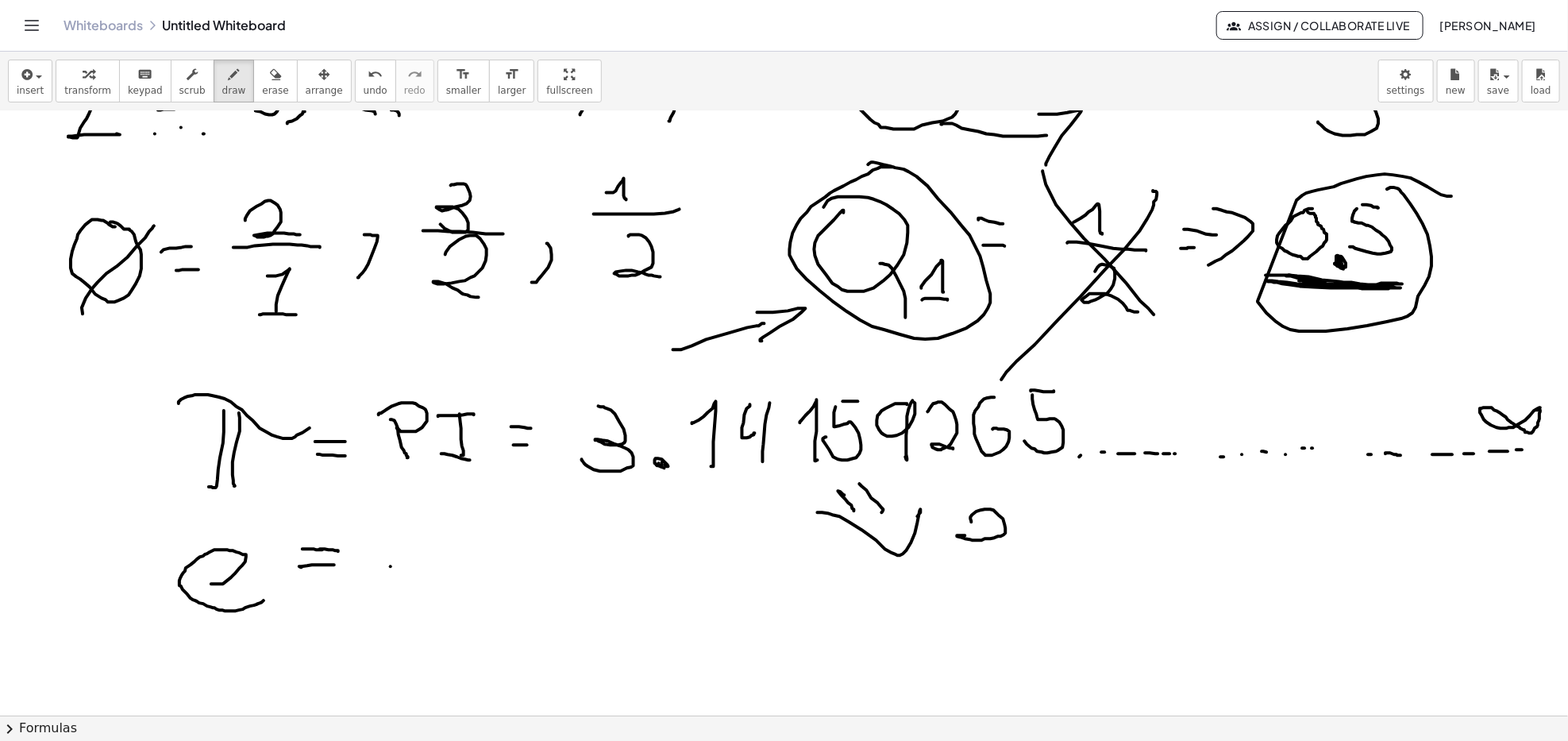
click at [1021, 548] on div at bounding box center [784, 450] width 1568 height 1313
drag, startPoint x: 1040, startPoint y: 514, endPoint x: 1088, endPoint y: 547, distance: 58.2
click at [1088, 545] on div at bounding box center [784, 450] width 1568 height 1313
click at [1088, 568] on div at bounding box center [784, 450] width 1568 height 1313
click at [1019, 620] on div at bounding box center [784, 450] width 1568 height 1313
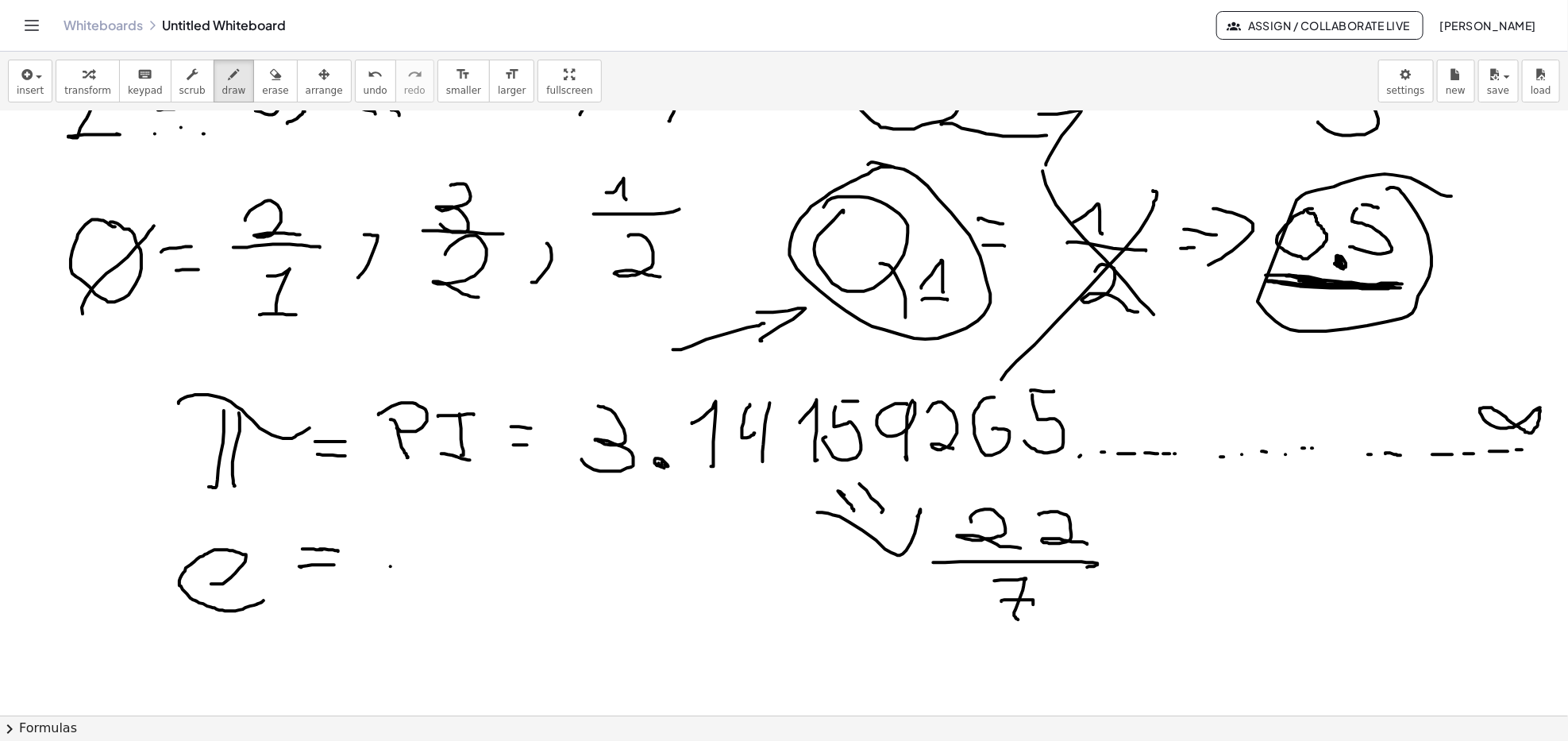
click at [1034, 606] on div at bounding box center [784, 450] width 1568 height 1313
click at [1195, 549] on div at bounding box center [784, 450] width 1568 height 1313
click at [1210, 570] on div at bounding box center [784, 450] width 1568 height 1313
click at [1224, 601] on div at bounding box center [784, 450] width 1568 height 1313
click at [240, 73] on div "transform keyboard keypad scrub draw erase arrange" at bounding box center [203, 81] width 295 height 43
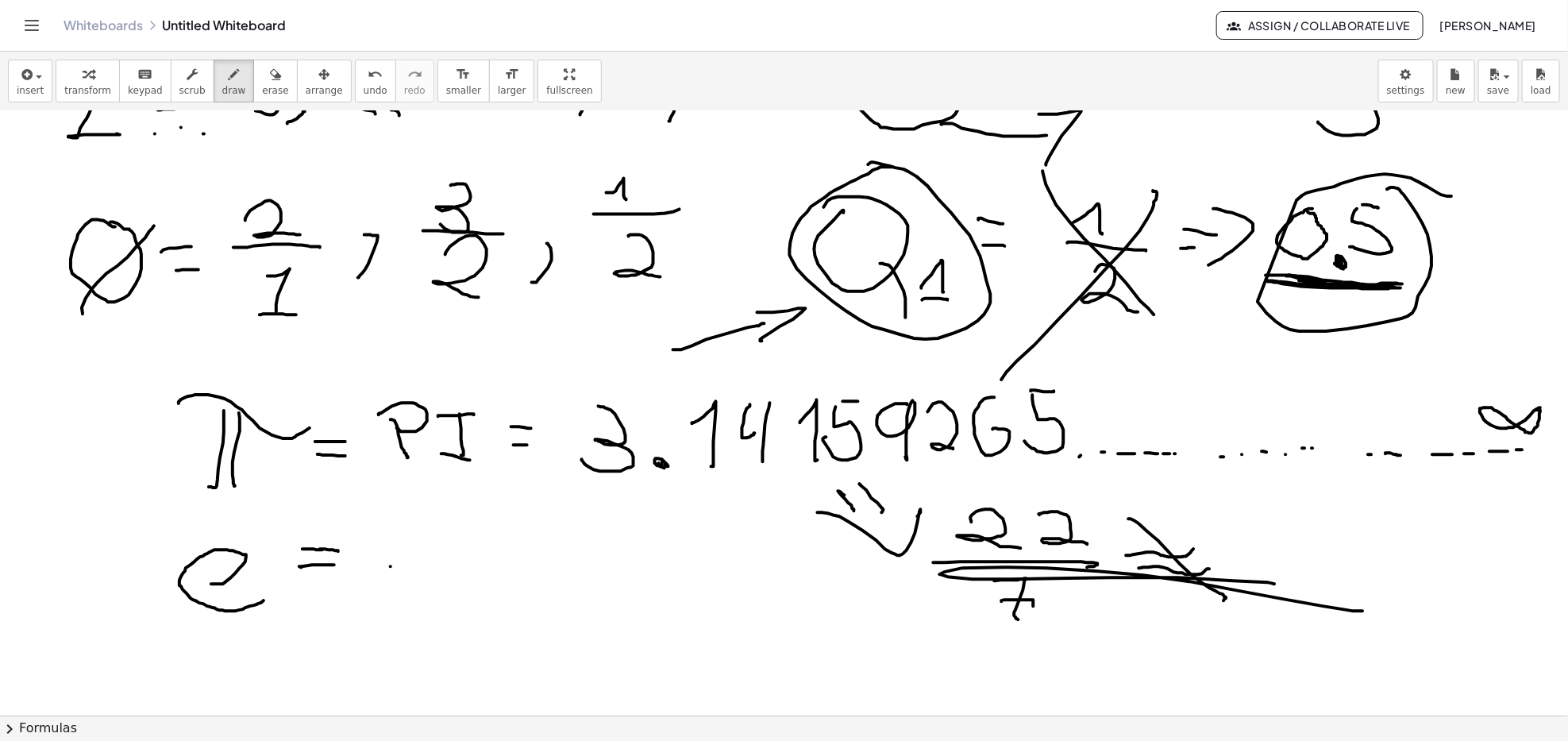
drag, startPoint x: 1324, startPoint y: 606, endPoint x: 1256, endPoint y: 574, distance: 75.2
click at [1270, 582] on div at bounding box center [784, 450] width 1568 height 1313
click at [270, 75] on icon "button" at bounding box center [276, 75] width 11 height 19
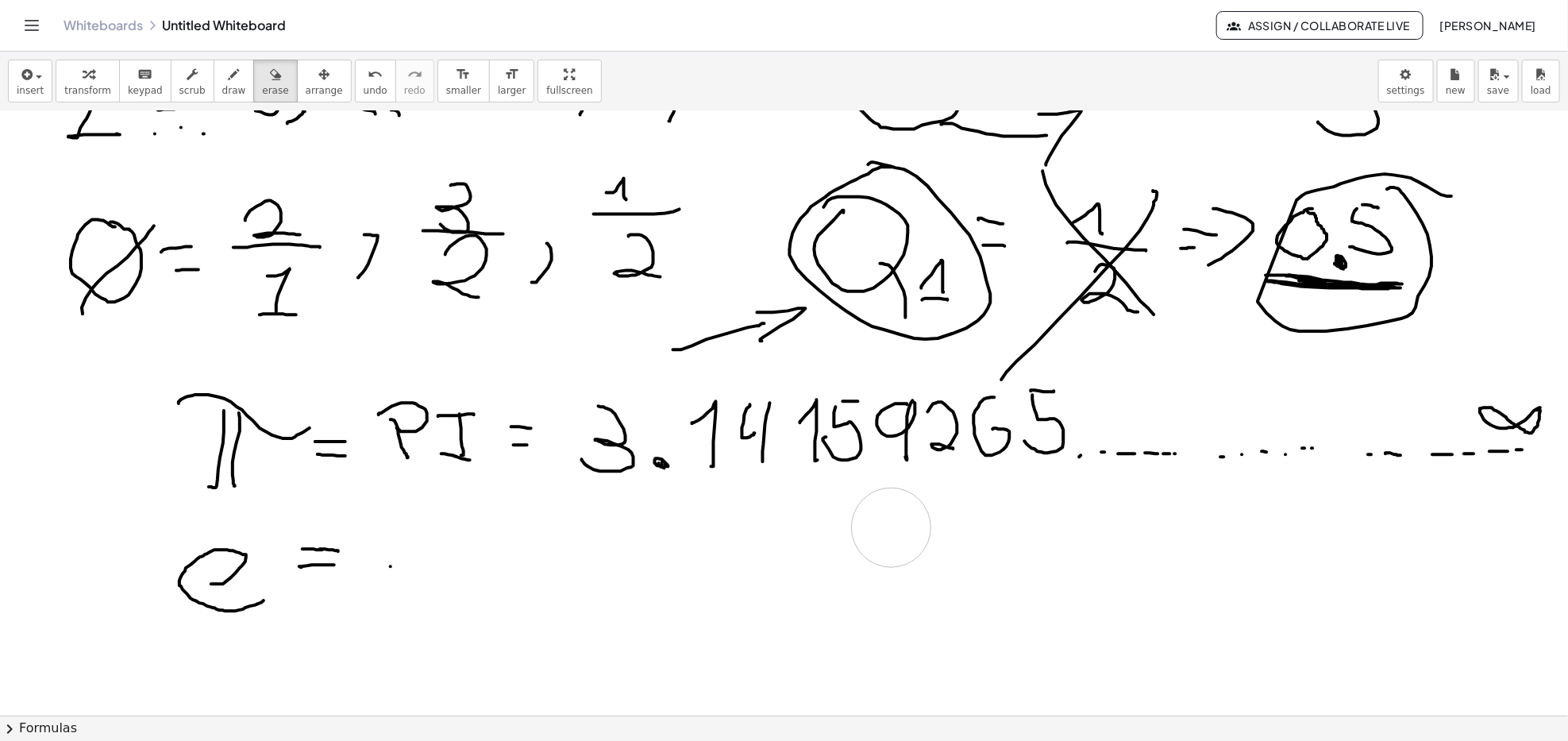
drag, startPoint x: 1421, startPoint y: 640, endPoint x: 891, endPoint y: 528, distance: 541.7
click at [891, 528] on div at bounding box center [784, 450] width 1568 height 1313
drag, startPoint x: 987, startPoint y: 590, endPoint x: 1076, endPoint y: 617, distance: 93.0
click at [1076, 615] on div at bounding box center [784, 450] width 1568 height 1313
drag, startPoint x: 416, startPoint y: 535, endPoint x: 393, endPoint y: 573, distance: 44.4
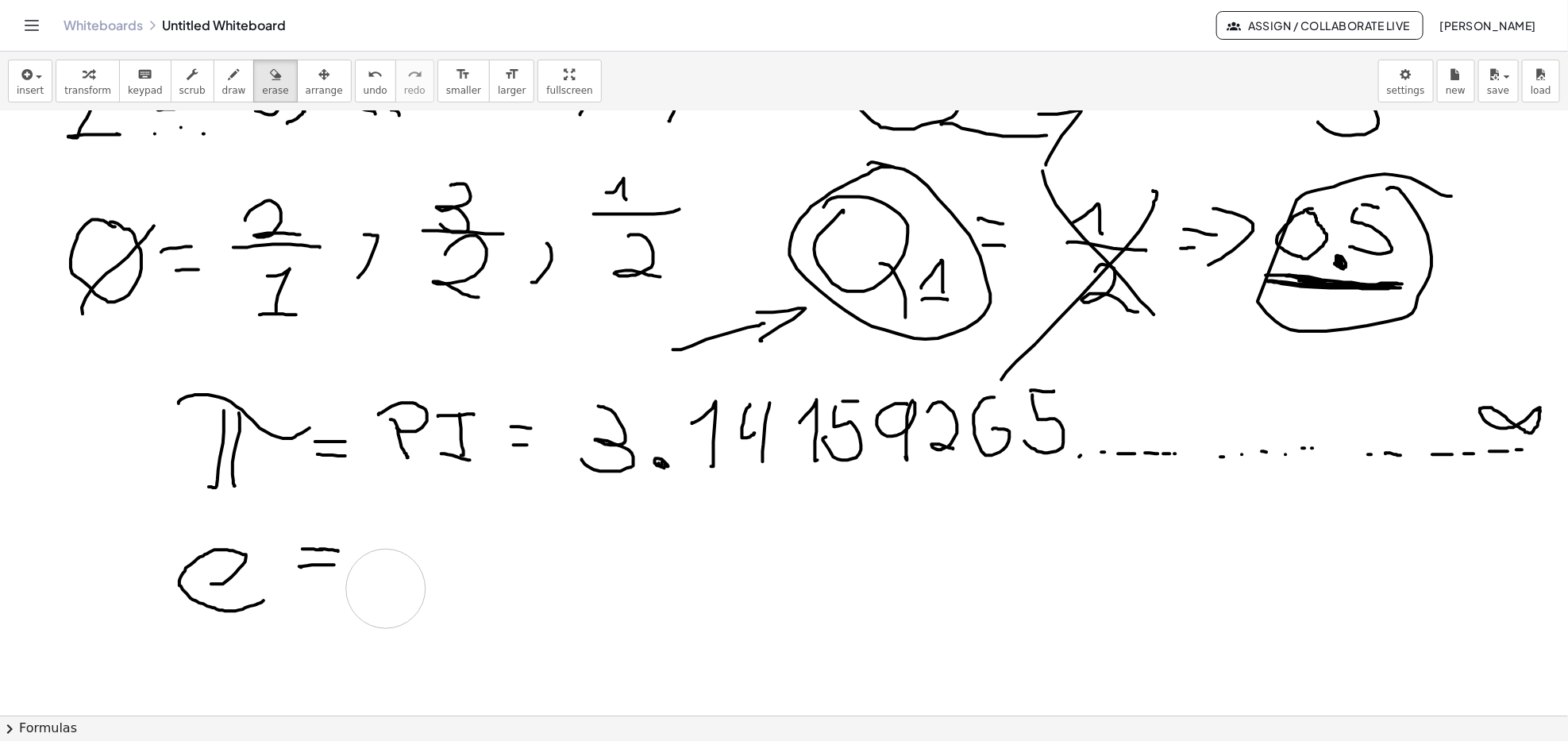
click at [386, 587] on div at bounding box center [784, 450] width 1568 height 1313
click at [214, 80] on button "draw" at bounding box center [234, 81] width 41 height 43
drag, startPoint x: 407, startPoint y: 542, endPoint x: 485, endPoint y: 594, distance: 93.7
click at [430, 593] on div at bounding box center [784, 450] width 1568 height 1313
click at [480, 592] on div at bounding box center [784, 450] width 1568 height 1313
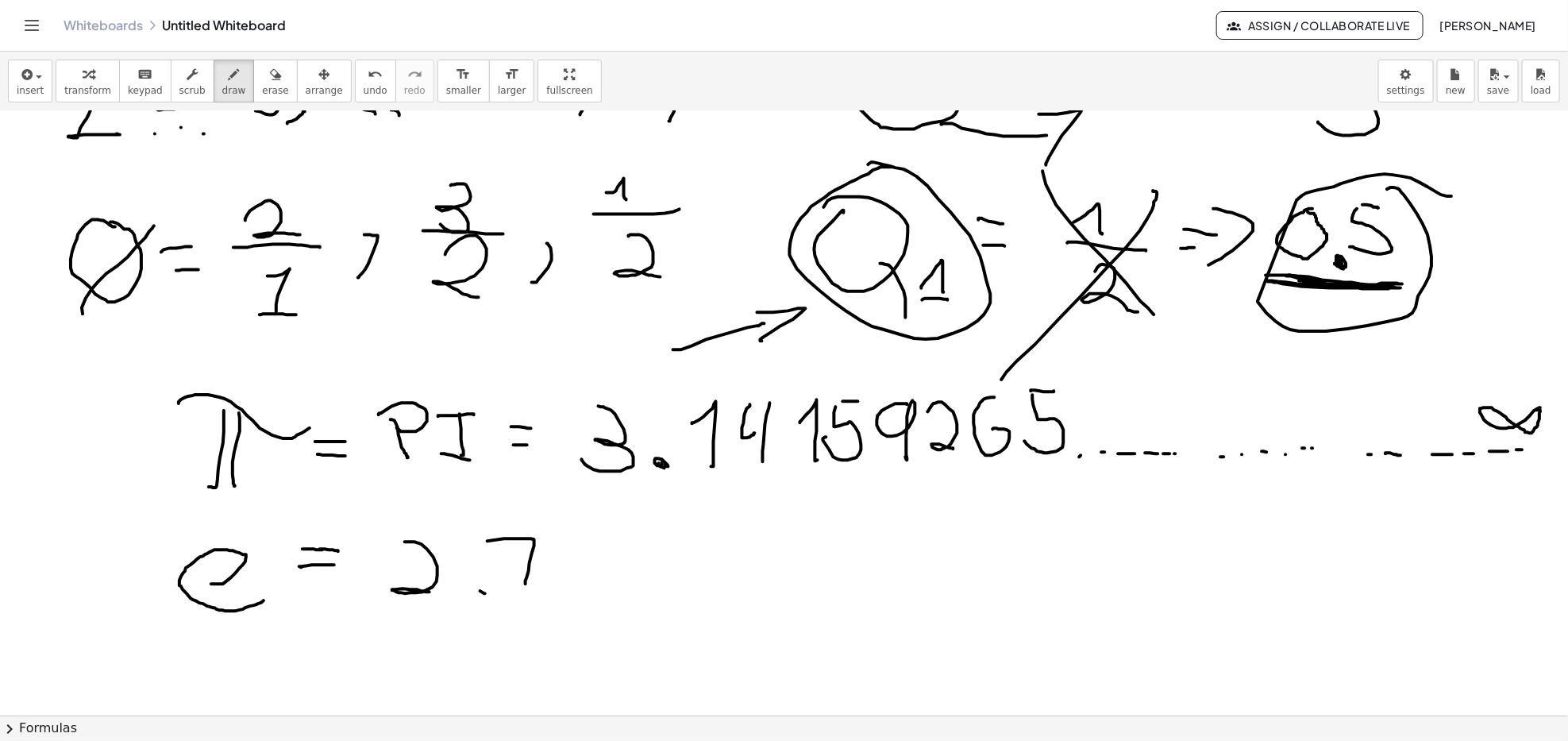
drag, startPoint x: 493, startPoint y: 541, endPoint x: 525, endPoint y: 584, distance: 53.6
click at [525, 584] on div at bounding box center [784, 450] width 1568 height 1313
drag, startPoint x: 515, startPoint y: 565, endPoint x: 554, endPoint y: 562, distance: 39.1
click at [541, 564] on div at bounding box center [784, 450] width 1568 height 1313
drag, startPoint x: 572, startPoint y: 547, endPoint x: 588, endPoint y: 571, distance: 28.8
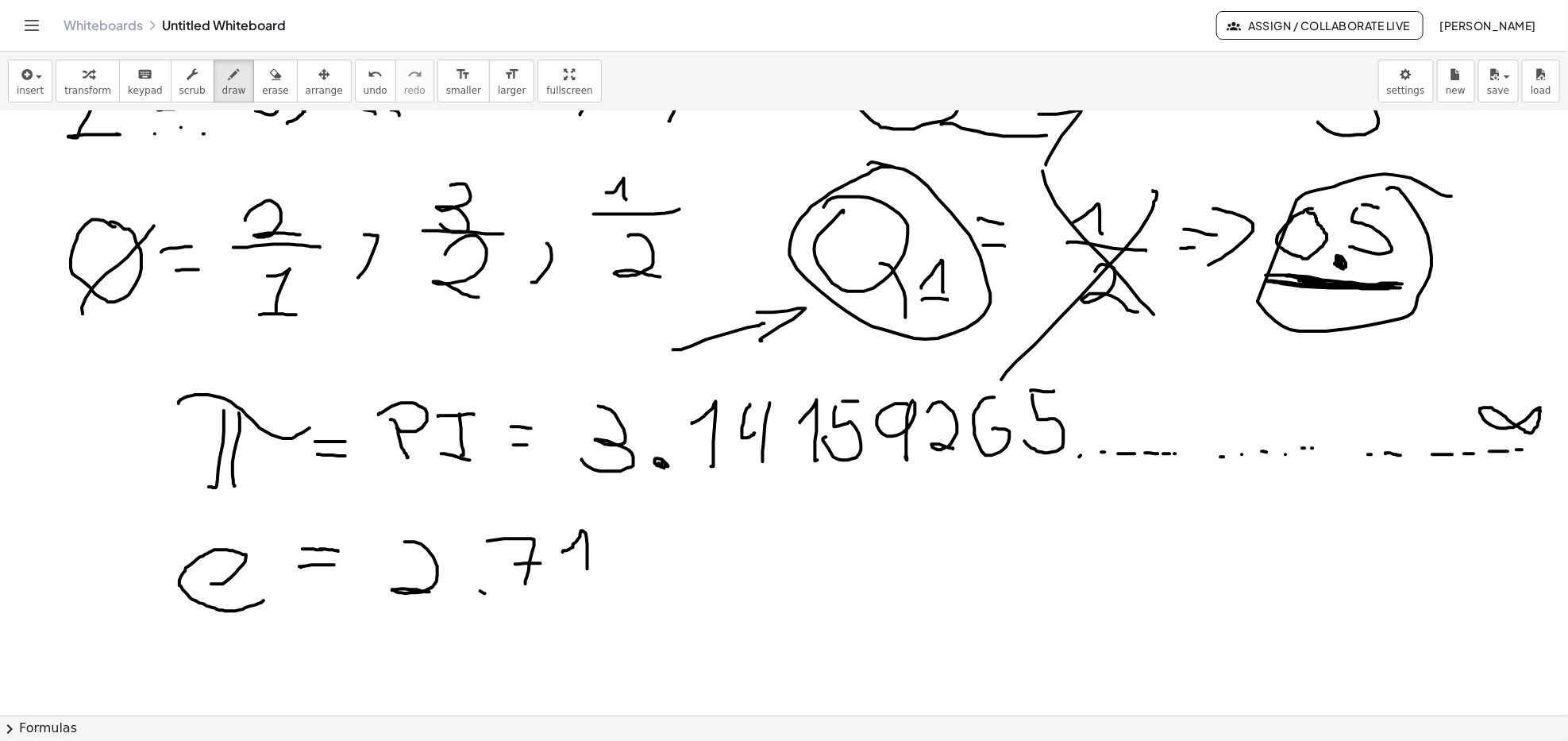
click at [588, 571] on div at bounding box center [784, 450] width 1568 height 1313
drag, startPoint x: 749, startPoint y: 542, endPoint x: 895, endPoint y: 510, distance: 149.5
click at [898, 510] on div at bounding box center [784, 450] width 1568 height 1313
drag, startPoint x: 845, startPoint y: 527, endPoint x: 881, endPoint y: 588, distance: 70.8
click at [881, 588] on div at bounding box center [784, 450] width 1568 height 1313
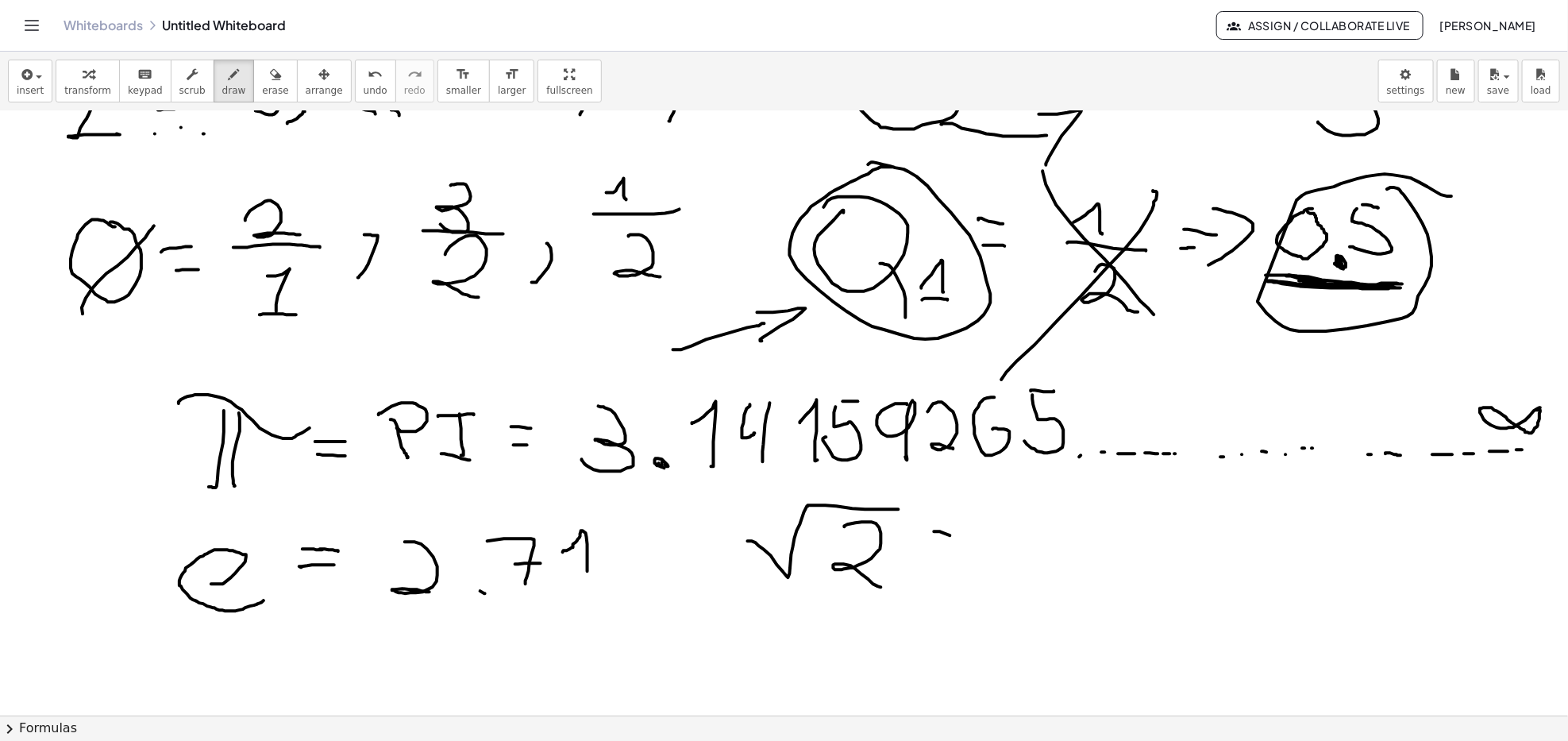
drag, startPoint x: 935, startPoint y: 532, endPoint x: 970, endPoint y: 542, distance: 36.4
click at [970, 542] on div at bounding box center [784, 450] width 1568 height 1313
drag, startPoint x: 943, startPoint y: 567, endPoint x: 981, endPoint y: 566, distance: 38.0
click at [981, 566] on div at bounding box center [784, 450] width 1568 height 1313
click at [262, 72] on div "button" at bounding box center [275, 74] width 26 height 19
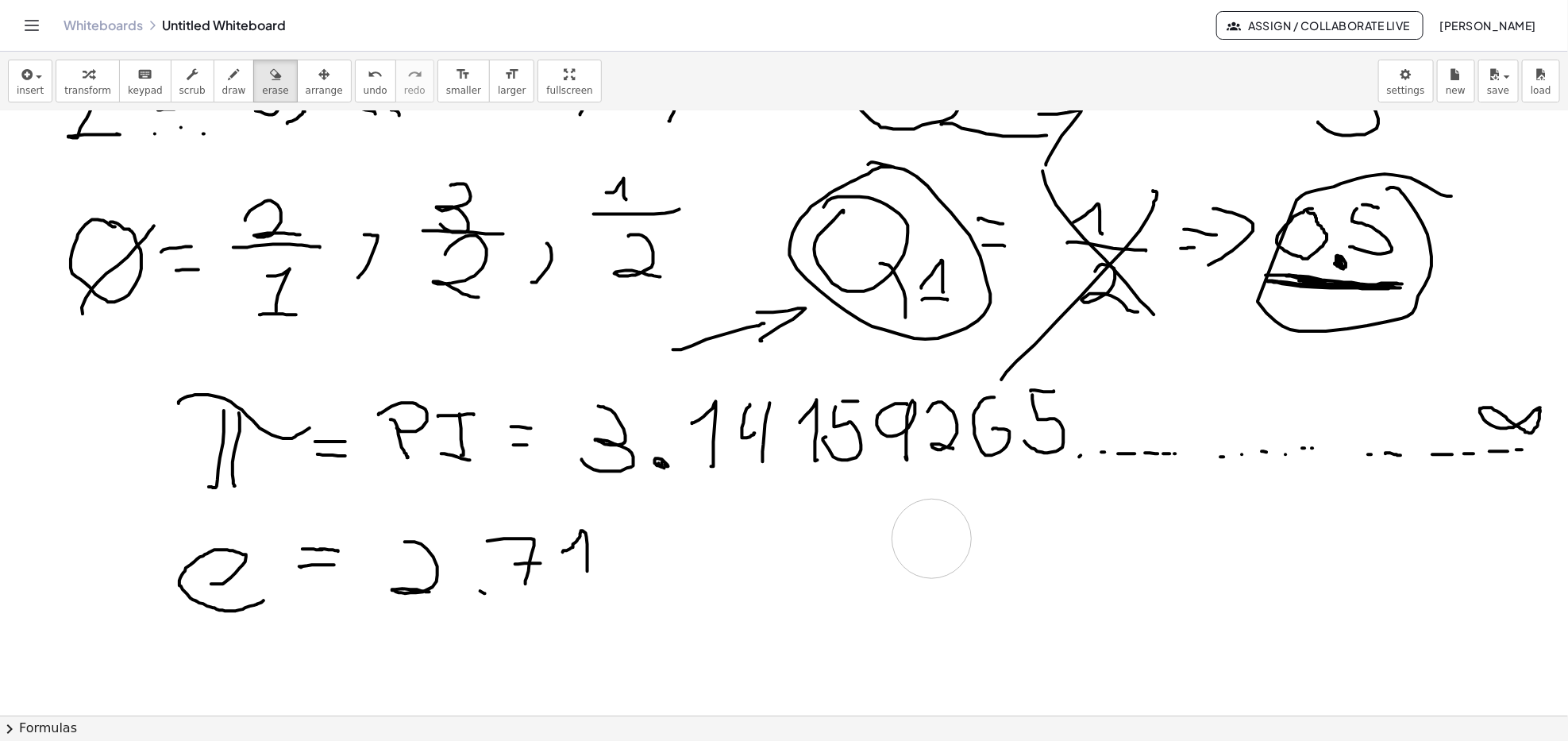
drag, startPoint x: 1096, startPoint y: 541, endPoint x: 868, endPoint y: 540, distance: 228.0
click at [868, 540] on div at bounding box center [784, 450] width 1568 height 1313
click at [214, 62] on button "draw" at bounding box center [234, 81] width 41 height 43
click at [234, 539] on div at bounding box center [784, 450] width 1568 height 1313
drag, startPoint x: 760, startPoint y: 558, endPoint x: 890, endPoint y: 519, distance: 135.7
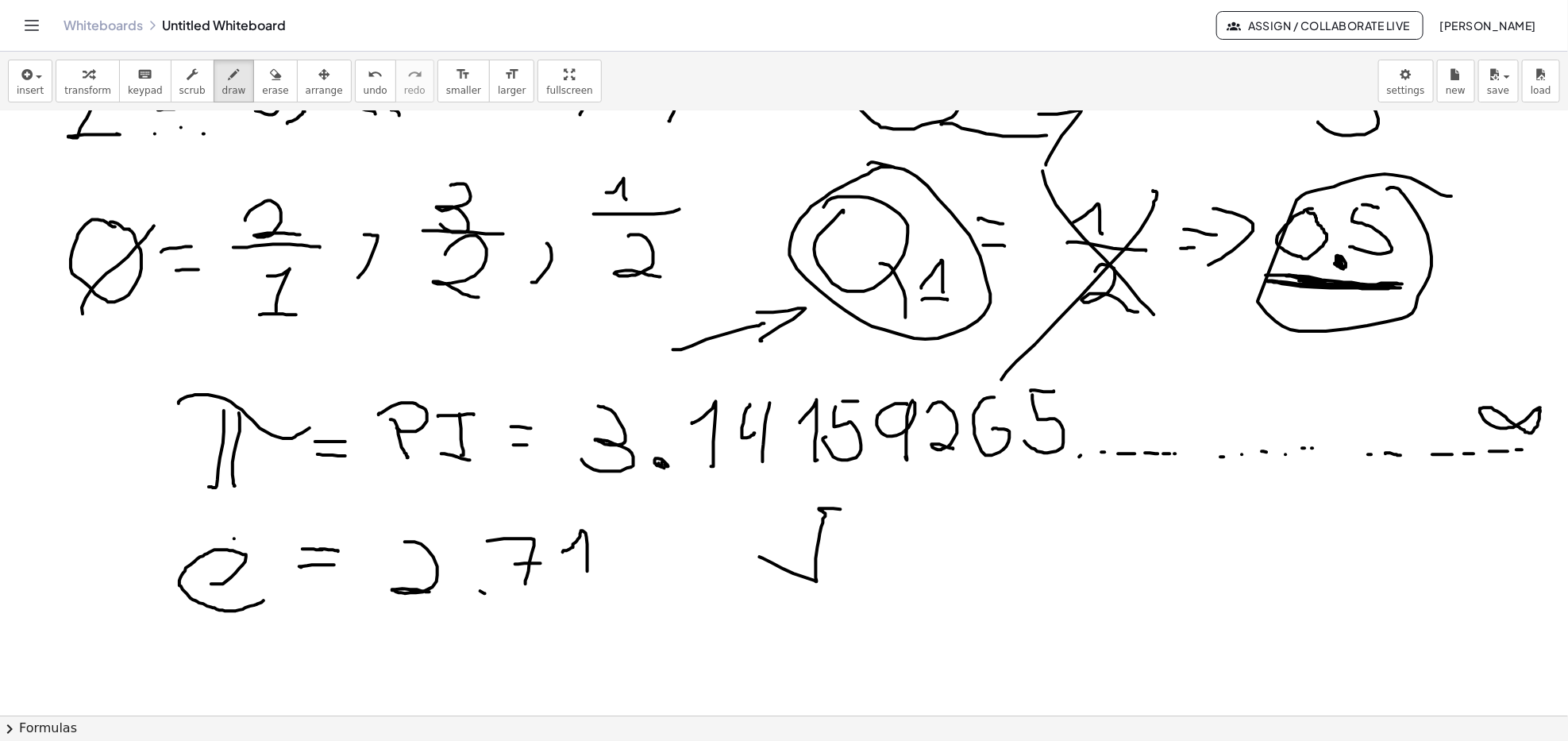
click at [894, 516] on div at bounding box center [784, 450] width 1568 height 1313
drag, startPoint x: 857, startPoint y: 535, endPoint x: 915, endPoint y: 588, distance: 78.6
click at [915, 588] on div at bounding box center [784, 450] width 1568 height 1313
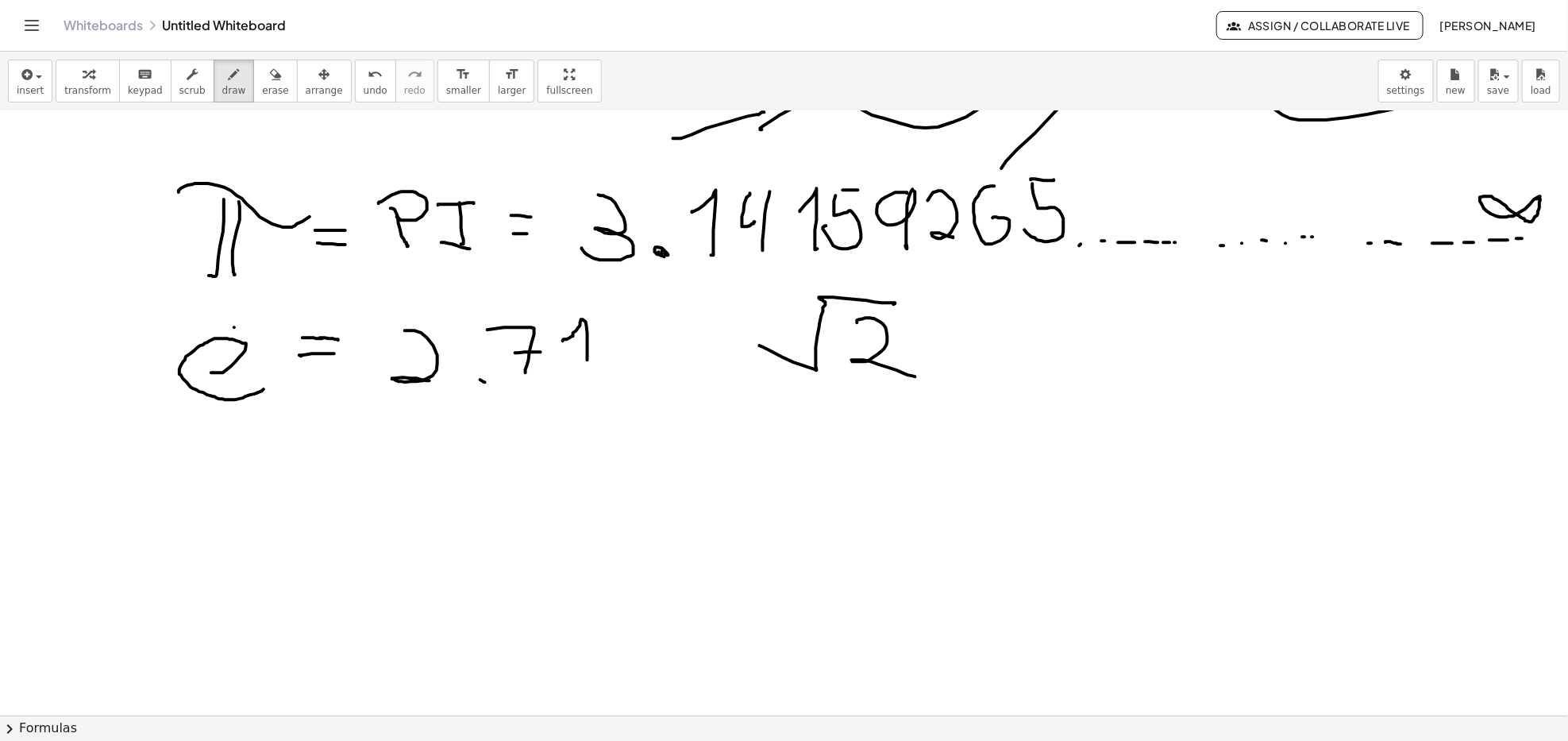
scroll to position [423, 0]
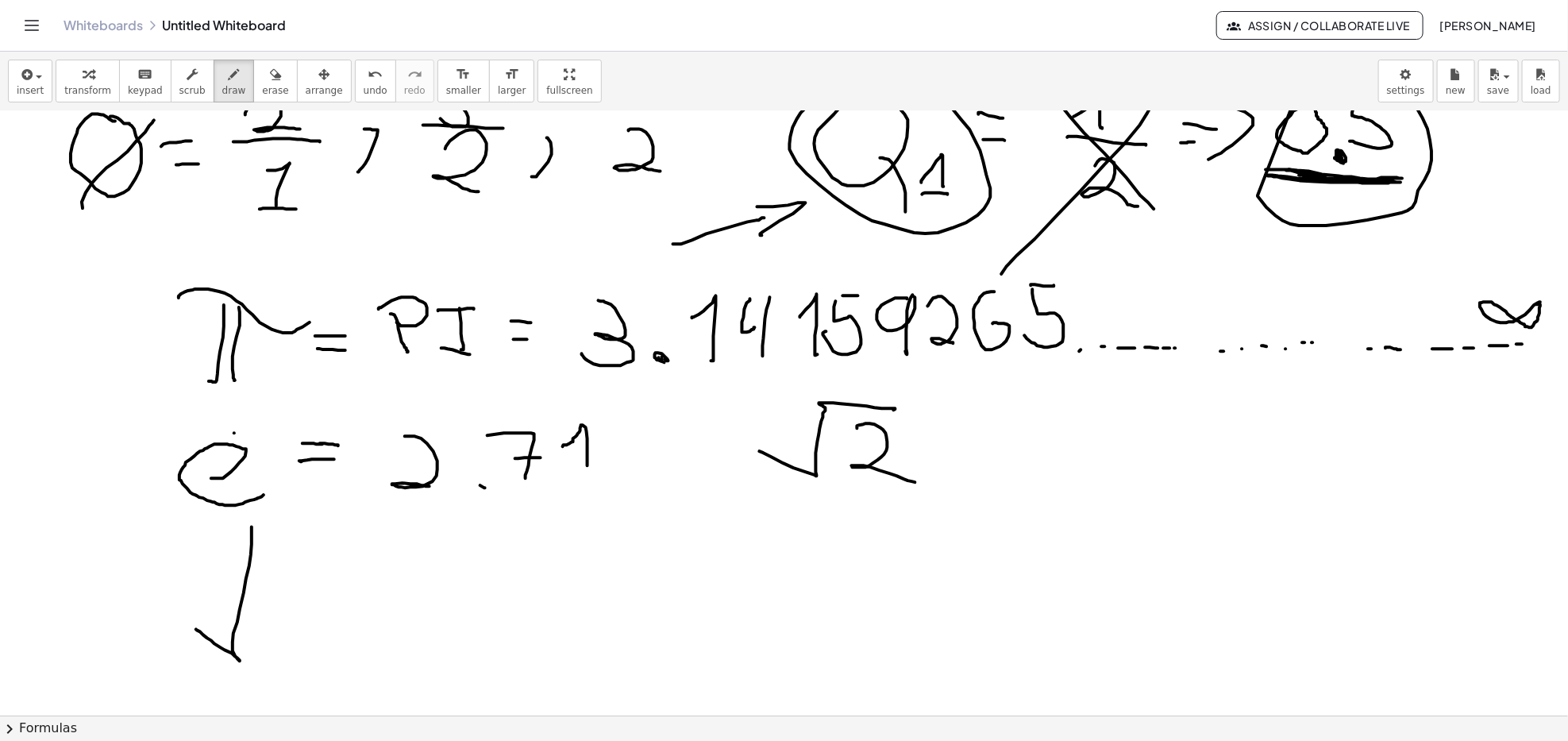
drag, startPoint x: 196, startPoint y: 629, endPoint x: 297, endPoint y: 531, distance: 140.7
click at [297, 531] on div at bounding box center [784, 344] width 1568 height 1313
drag, startPoint x: 235, startPoint y: 663, endPoint x: 339, endPoint y: 578, distance: 134.3
click at [339, 578] on div at bounding box center [784, 344] width 1568 height 1313
drag, startPoint x: 260, startPoint y: 618, endPoint x: 279, endPoint y: 620, distance: 19.1
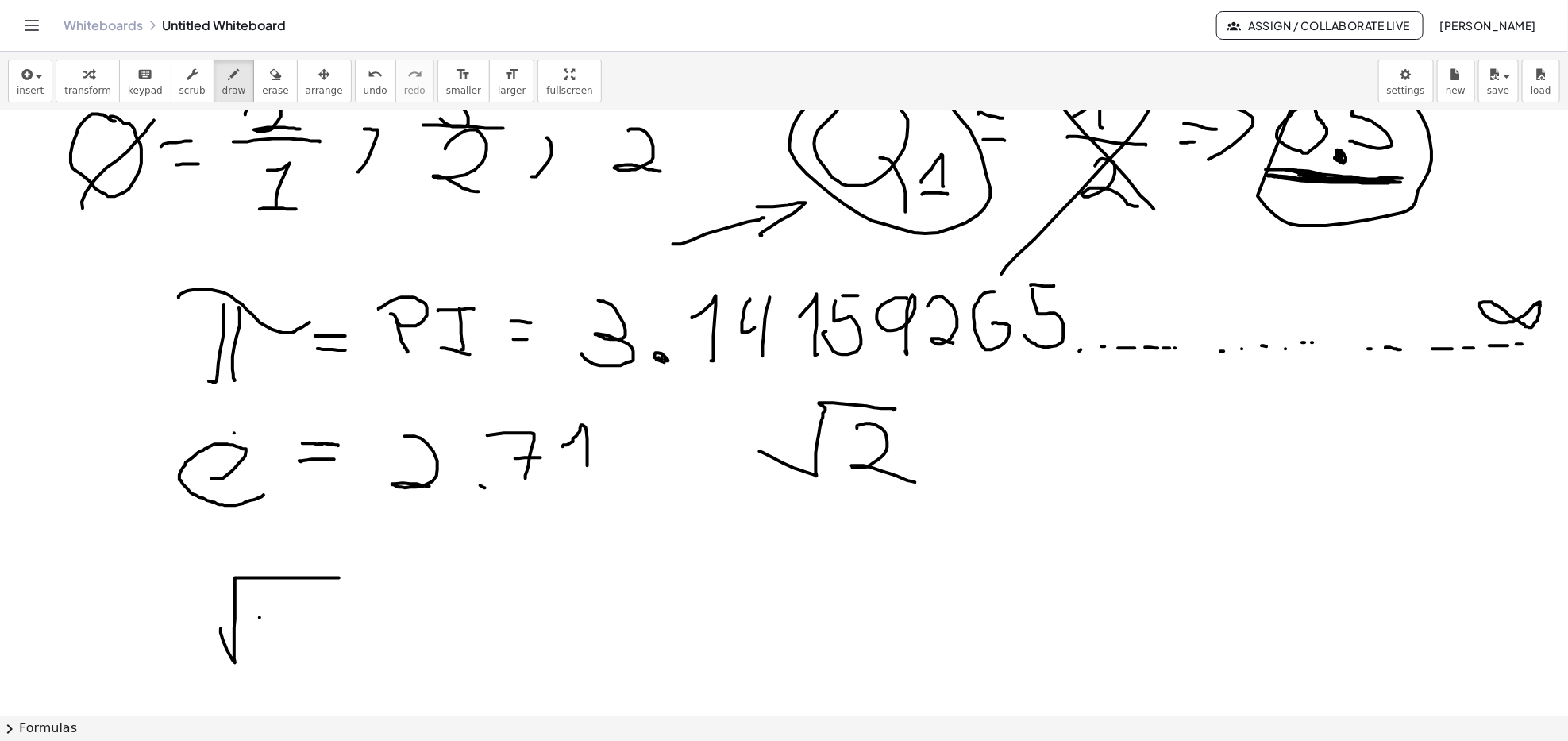
click at [279, 620] on div at bounding box center [784, 344] width 1568 height 1313
drag, startPoint x: 306, startPoint y: 612, endPoint x: 321, endPoint y: 651, distance: 41.8
click at [324, 642] on div at bounding box center [784, 344] width 1568 height 1313
drag, startPoint x: 301, startPoint y: 645, endPoint x: 346, endPoint y: 645, distance: 45.0
click at [346, 645] on div at bounding box center [784, 344] width 1568 height 1313
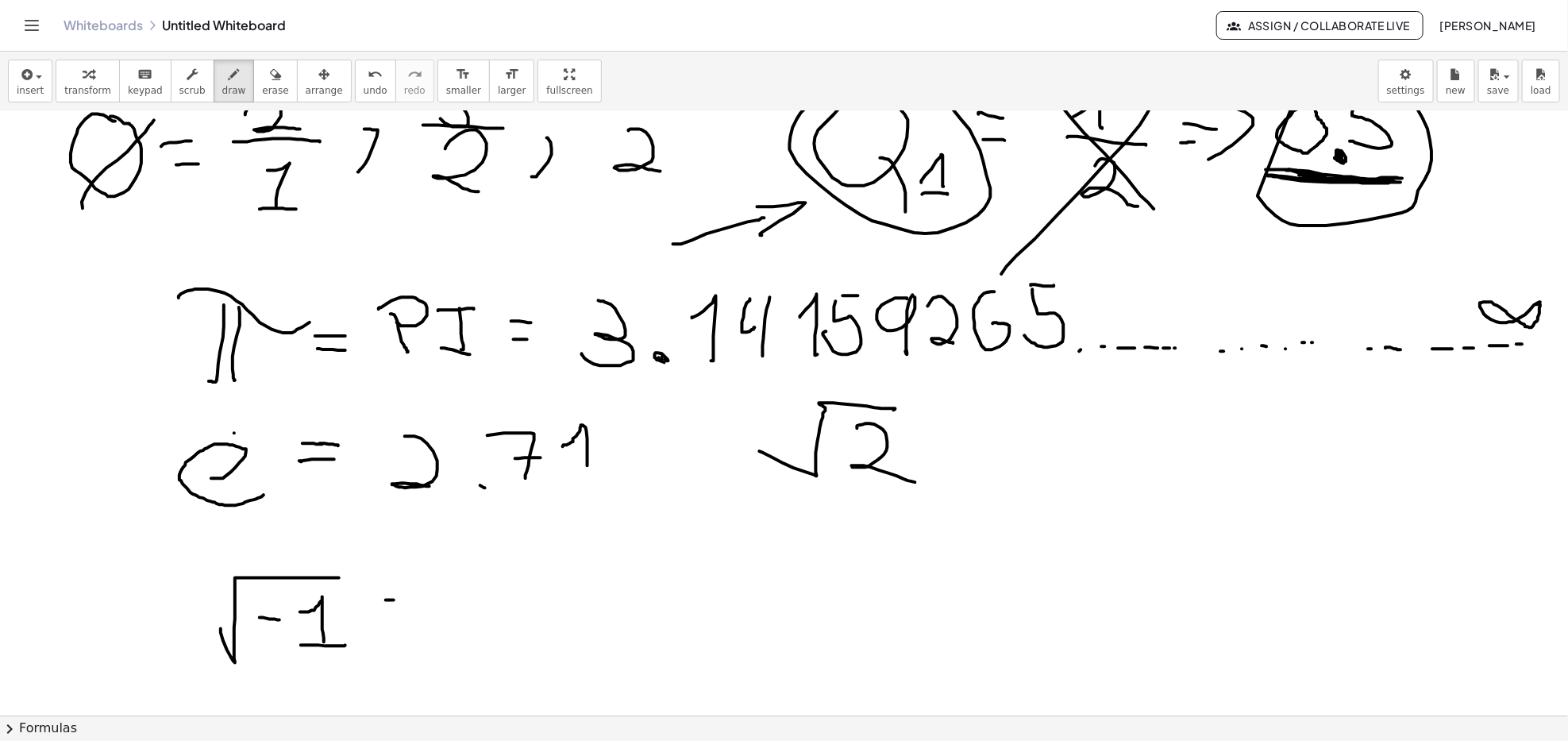
drag, startPoint x: 385, startPoint y: 600, endPoint x: 412, endPoint y: 601, distance: 27.0
click at [412, 601] on div at bounding box center [784, 344] width 1568 height 1313
click at [403, 626] on div at bounding box center [784, 344] width 1568 height 1313
drag, startPoint x: 1035, startPoint y: 455, endPoint x: 1095, endPoint y: 409, distance: 75.6
click at [1095, 409] on div at bounding box center [784, 344] width 1568 height 1313
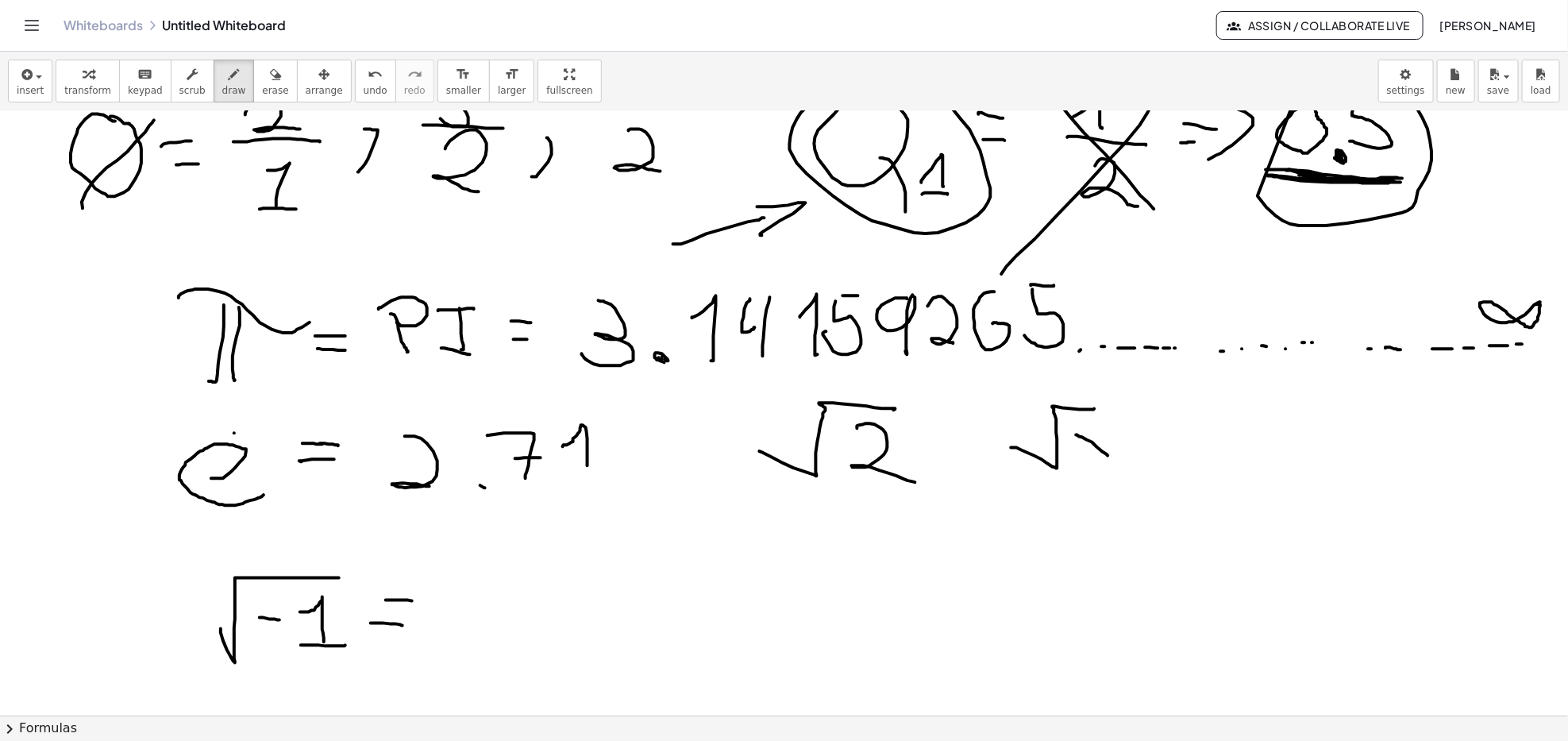
drag, startPoint x: 1077, startPoint y: 435, endPoint x: 1098, endPoint y: 458, distance: 31.1
click at [1102, 458] on div at bounding box center [784, 344] width 1568 height 1313
drag, startPoint x: 1087, startPoint y: 457, endPoint x: 1110, endPoint y: 429, distance: 36.2
click at [1108, 439] on div at bounding box center [784, 344] width 1568 height 1313
drag, startPoint x: 1093, startPoint y: 407, endPoint x: 1115, endPoint y: 409, distance: 22.1
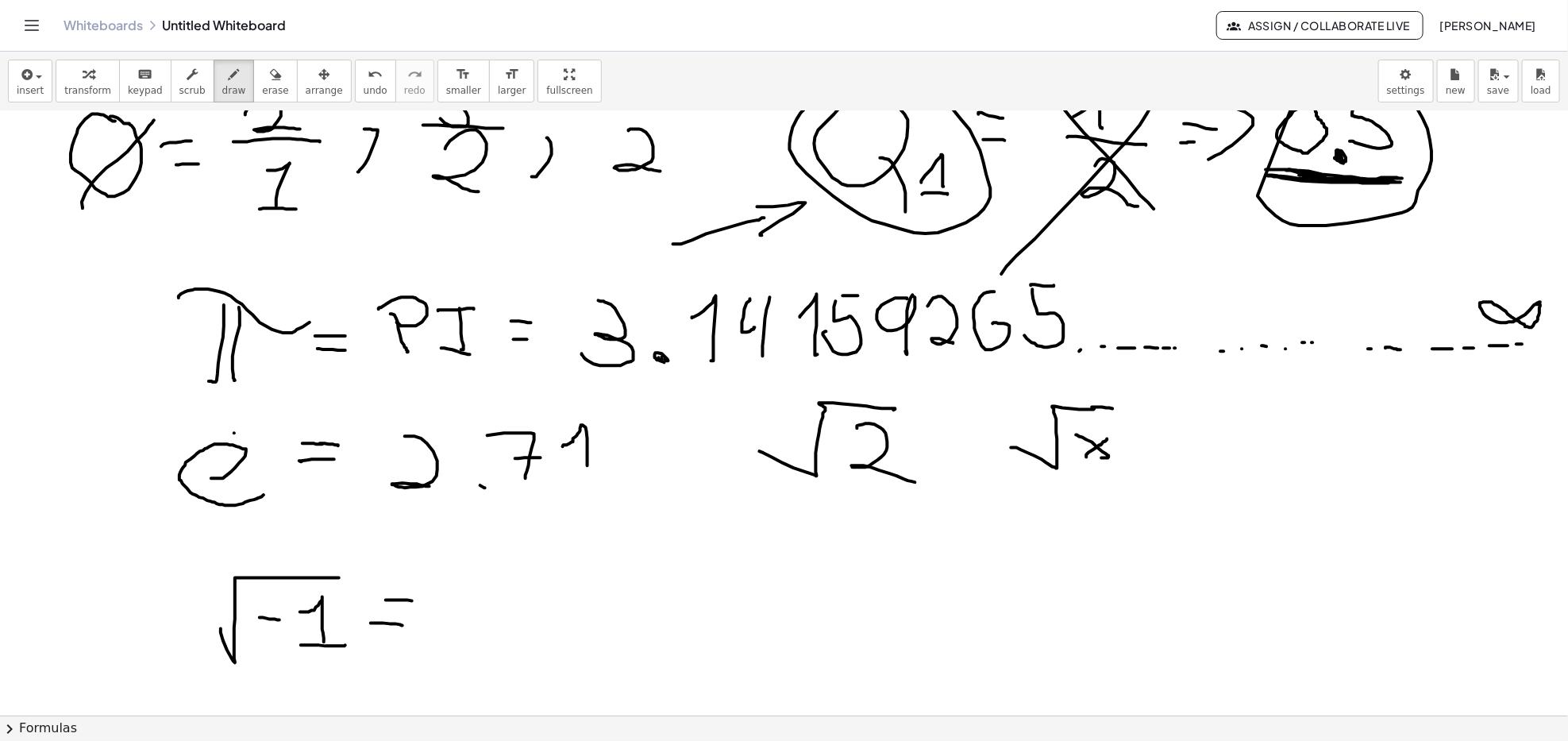
click at [1115, 409] on div at bounding box center [784, 344] width 1568 height 1313
click at [270, 73] on icon "button" at bounding box center [276, 75] width 11 height 19
drag, startPoint x: 1040, startPoint y: 410, endPoint x: 1064, endPoint y: 453, distance: 49.2
click at [1062, 449] on div at bounding box center [784, 344] width 1568 height 1313
click at [318, 72] on icon "button" at bounding box center [324, 75] width 11 height 19
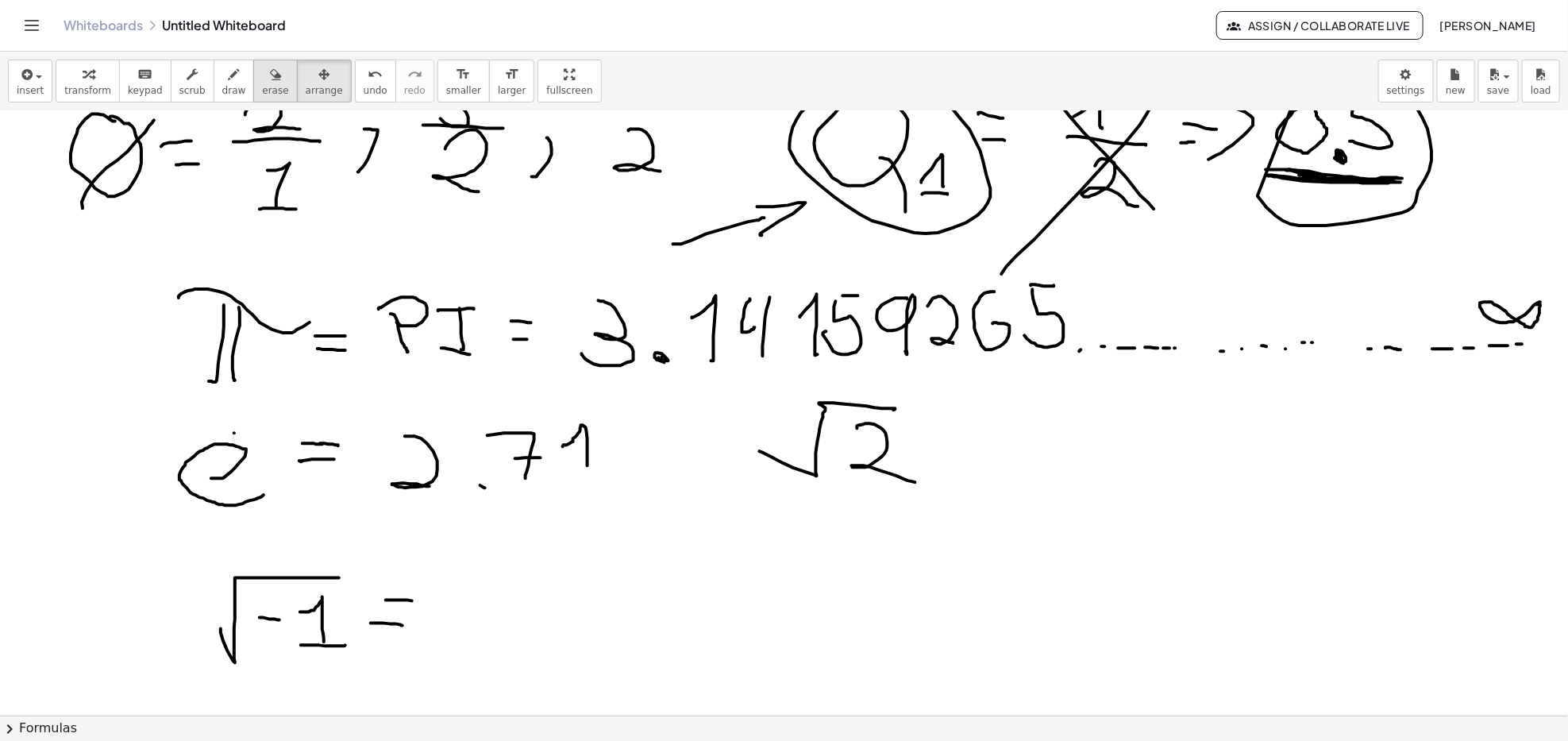
click at [270, 74] on icon "button" at bounding box center [276, 75] width 11 height 19
drag, startPoint x: 486, startPoint y: 594, endPoint x: 518, endPoint y: 628, distance: 46.7
click at [519, 628] on div at bounding box center [784, 344] width 1568 height 1313
click at [214, 71] on button "draw" at bounding box center [234, 81] width 41 height 43
drag, startPoint x: 485, startPoint y: 593, endPoint x: 488, endPoint y: 622, distance: 29.2
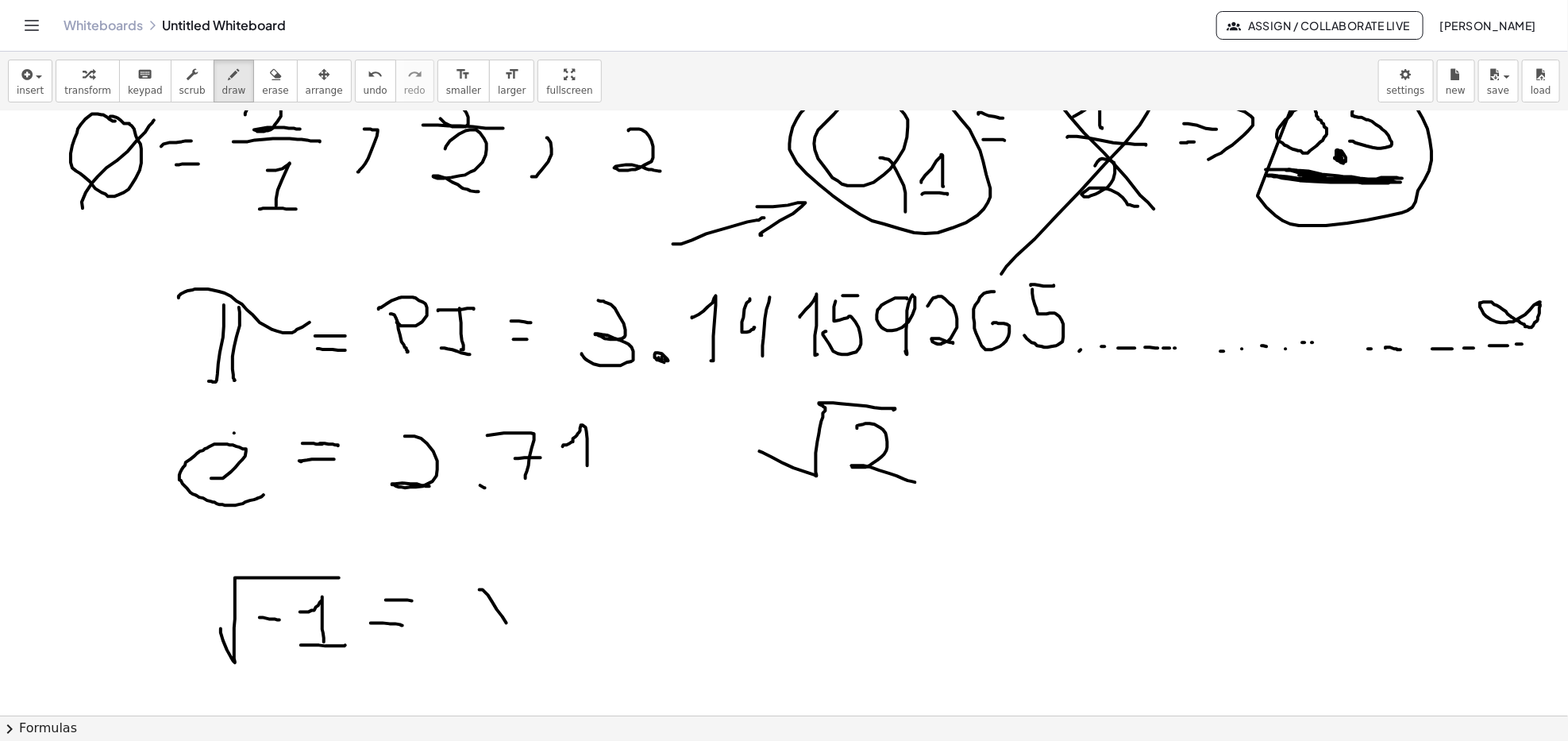
click at [514, 631] on div at bounding box center [784, 344] width 1568 height 1313
drag, startPoint x: 485, startPoint y: 622, endPoint x: 534, endPoint y: 599, distance: 54.1
click at [513, 594] on div at bounding box center [784, 344] width 1568 height 1313
drag, startPoint x: 565, startPoint y: 588, endPoint x: 576, endPoint y: 626, distance: 39.6
click at [599, 618] on div at bounding box center [784, 344] width 1568 height 1313
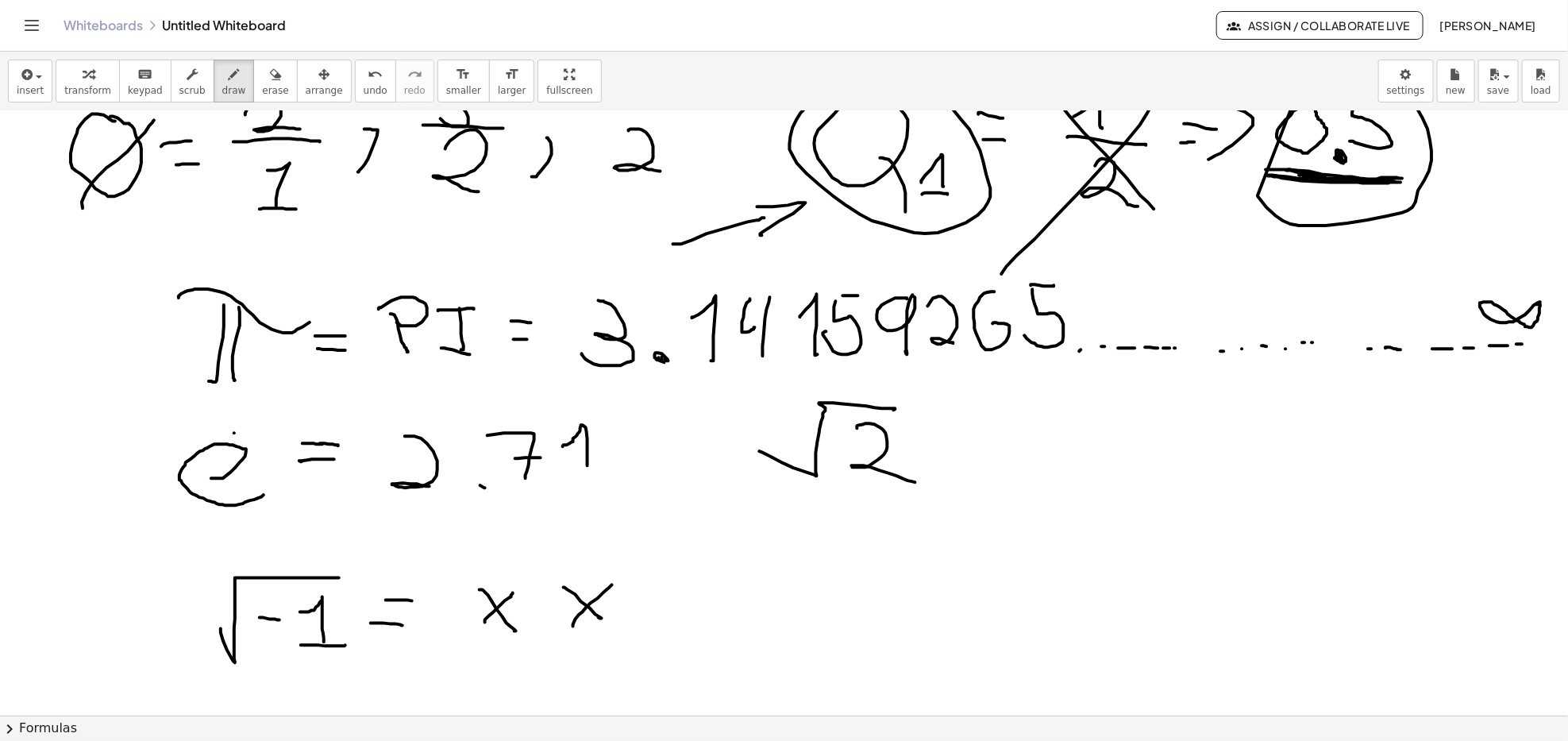
drag, startPoint x: 573, startPoint y: 627, endPoint x: 610, endPoint y: 591, distance: 51.6
click at [613, 584] on div at bounding box center [784, 344] width 1568 height 1313
drag, startPoint x: 537, startPoint y: 612, endPoint x: 548, endPoint y: 607, distance: 12.1
click at [548, 607] on div at bounding box center [784, 344] width 1568 height 1313
drag, startPoint x: 555, startPoint y: 606, endPoint x: 541, endPoint y: 606, distance: 14.0
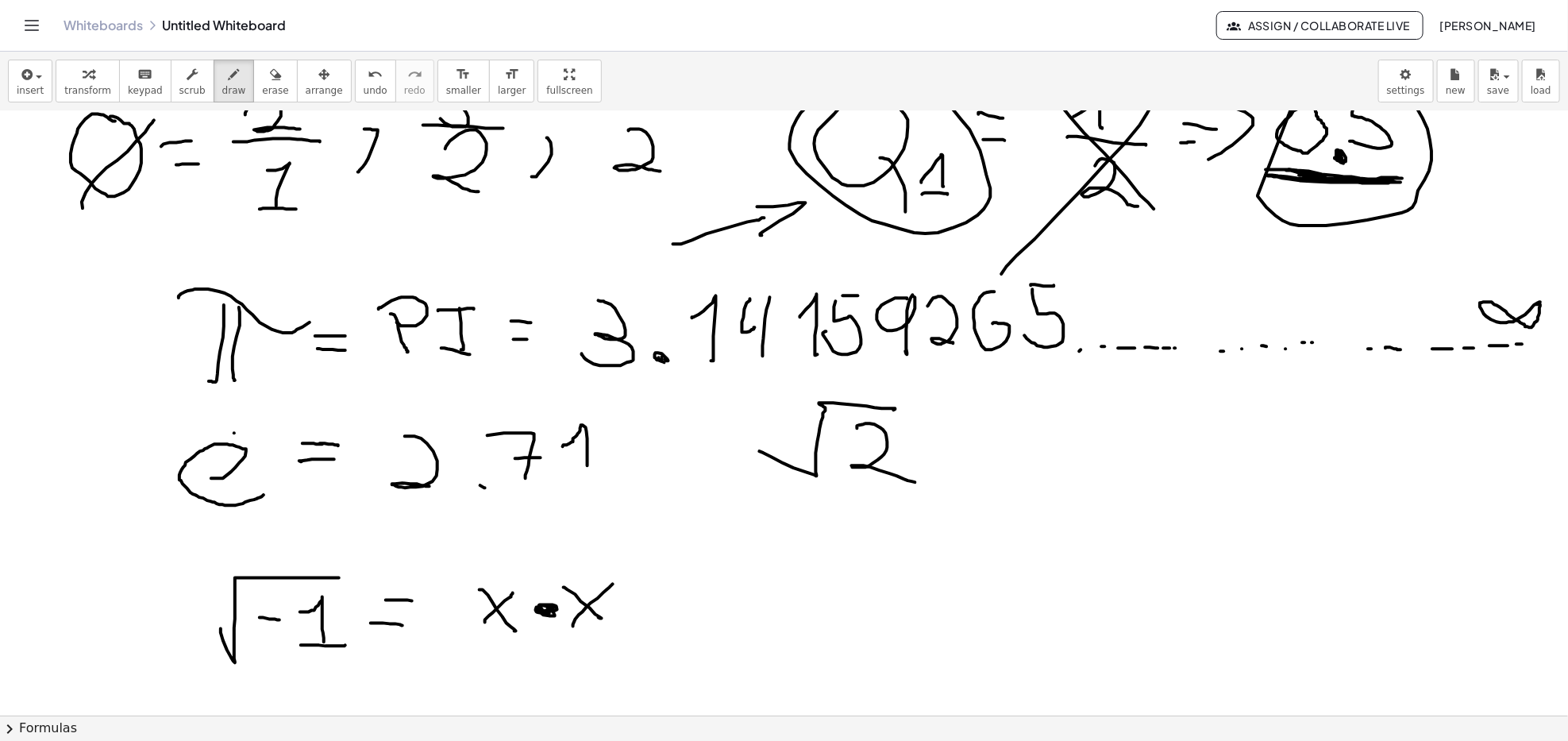
click at [542, 606] on div at bounding box center [784, 344] width 1568 height 1313
drag, startPoint x: 653, startPoint y: 589, endPoint x: 678, endPoint y: 589, distance: 25.0
click at [678, 589] on div at bounding box center [784, 344] width 1568 height 1313
drag, startPoint x: 669, startPoint y: 598, endPoint x: 656, endPoint y: 605, distance: 14.8
click at [656, 605] on div at bounding box center [784, 344] width 1568 height 1313
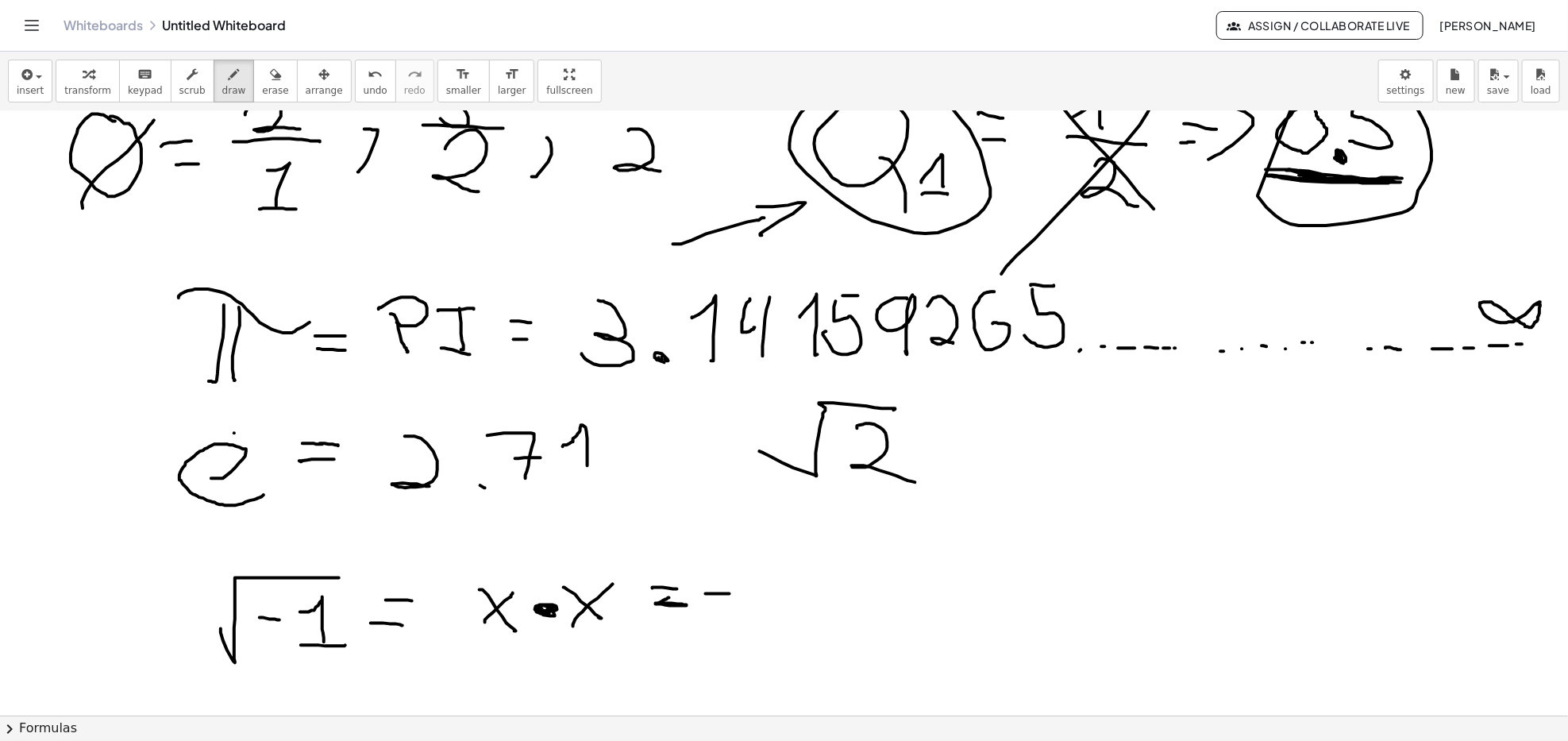
drag, startPoint x: 710, startPoint y: 594, endPoint x: 736, endPoint y: 594, distance: 26.0
click at [736, 594] on div at bounding box center [784, 344] width 1568 height 1313
drag, startPoint x: 757, startPoint y: 587, endPoint x: 779, endPoint y: 598, distance: 24.6
click at [779, 598] on div at bounding box center [784, 344] width 1568 height 1313
drag, startPoint x: 765, startPoint y: 600, endPoint x: 785, endPoint y: 602, distance: 20.1
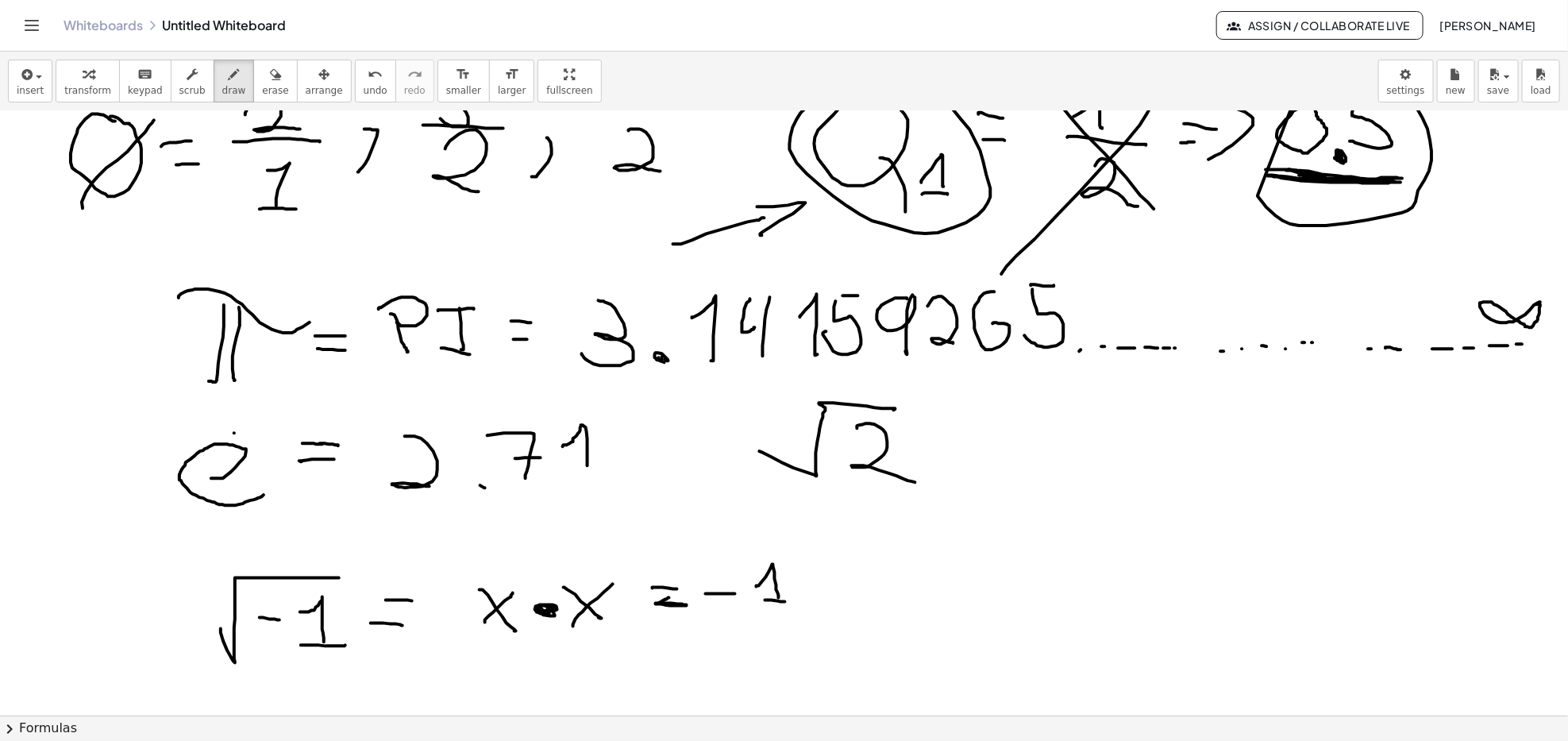
click at [785, 602] on div at bounding box center [784, 344] width 1568 height 1313
drag, startPoint x: 966, startPoint y: 550, endPoint x: 1000, endPoint y: 548, distance: 34.1
click at [994, 548] on div at bounding box center [784, 344] width 1568 height 1313
drag, startPoint x: 1024, startPoint y: 535, endPoint x: 1031, endPoint y: 560, distance: 26.0
click at [1031, 560] on div at bounding box center [784, 344] width 1568 height 1313
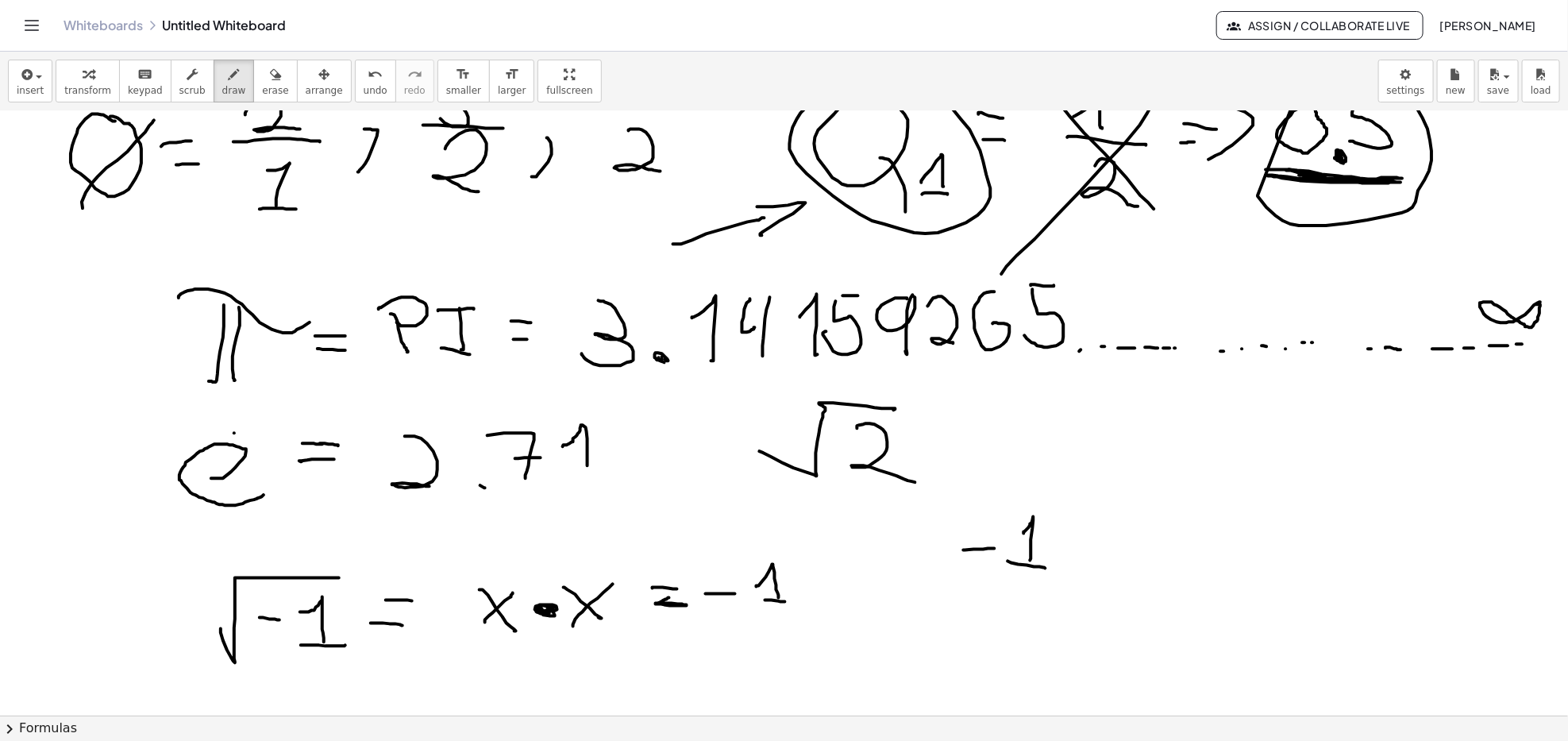
drag, startPoint x: 1008, startPoint y: 561, endPoint x: 1067, endPoint y: 547, distance: 60.6
click at [1045, 570] on div at bounding box center [784, 344] width 1568 height 1313
drag, startPoint x: 1071, startPoint y: 541, endPoint x: 1086, endPoint y: 551, distance: 18.0
click at [1086, 550] on div at bounding box center [784, 344] width 1568 height 1313
click at [1089, 532] on div at bounding box center [784, 344] width 1568 height 1313
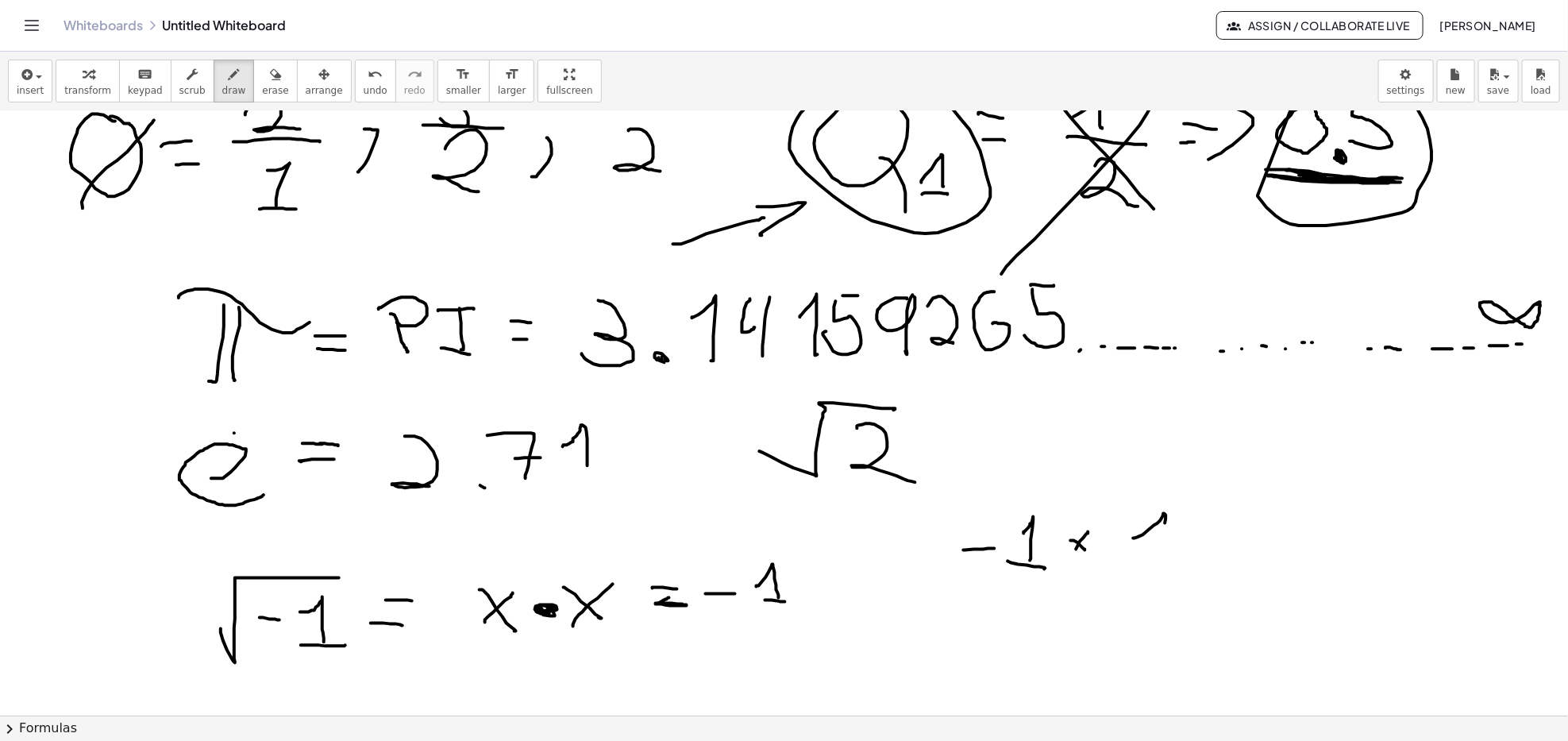
drag, startPoint x: 1136, startPoint y: 538, endPoint x: 1166, endPoint y: 523, distance: 33.5
click at [1166, 523] on div at bounding box center [784, 344] width 1568 height 1313
click at [1110, 542] on div at bounding box center [784, 344] width 1568 height 1313
drag, startPoint x: 1166, startPoint y: 523, endPoint x: 1164, endPoint y: 559, distance: 36.1
click at [1164, 553] on div at bounding box center [784, 344] width 1568 height 1313
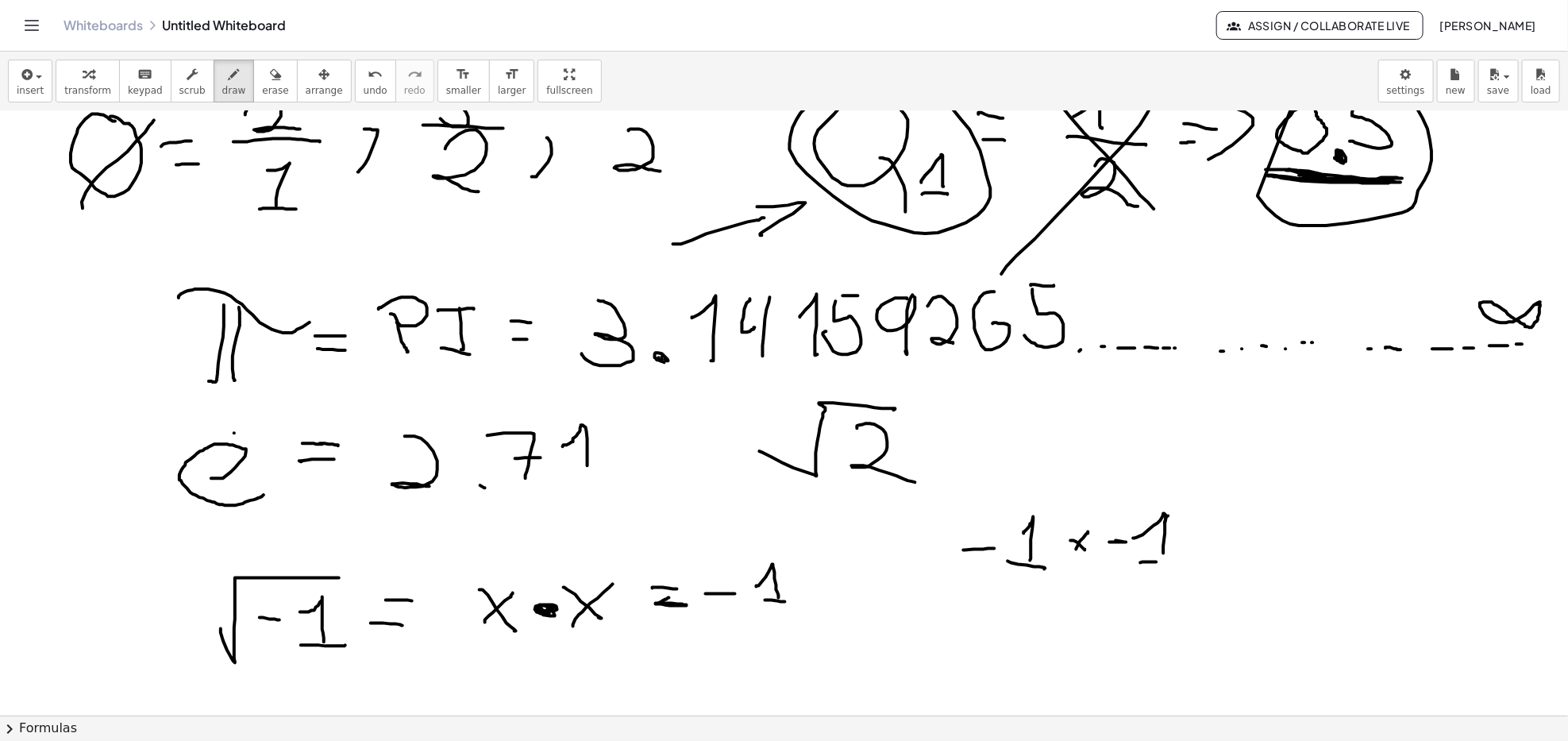
drag, startPoint x: 1157, startPoint y: 562, endPoint x: 1170, endPoint y: 563, distance: 13.0
click at [1170, 563] on div at bounding box center [784, 344] width 1568 height 1313
drag, startPoint x: 1220, startPoint y: 536, endPoint x: 1234, endPoint y: 538, distance: 14.1
click at [1235, 536] on div at bounding box center [784, 344] width 1568 height 1313
drag, startPoint x: 1220, startPoint y: 553, endPoint x: 1220, endPoint y: 618, distance: 65.0
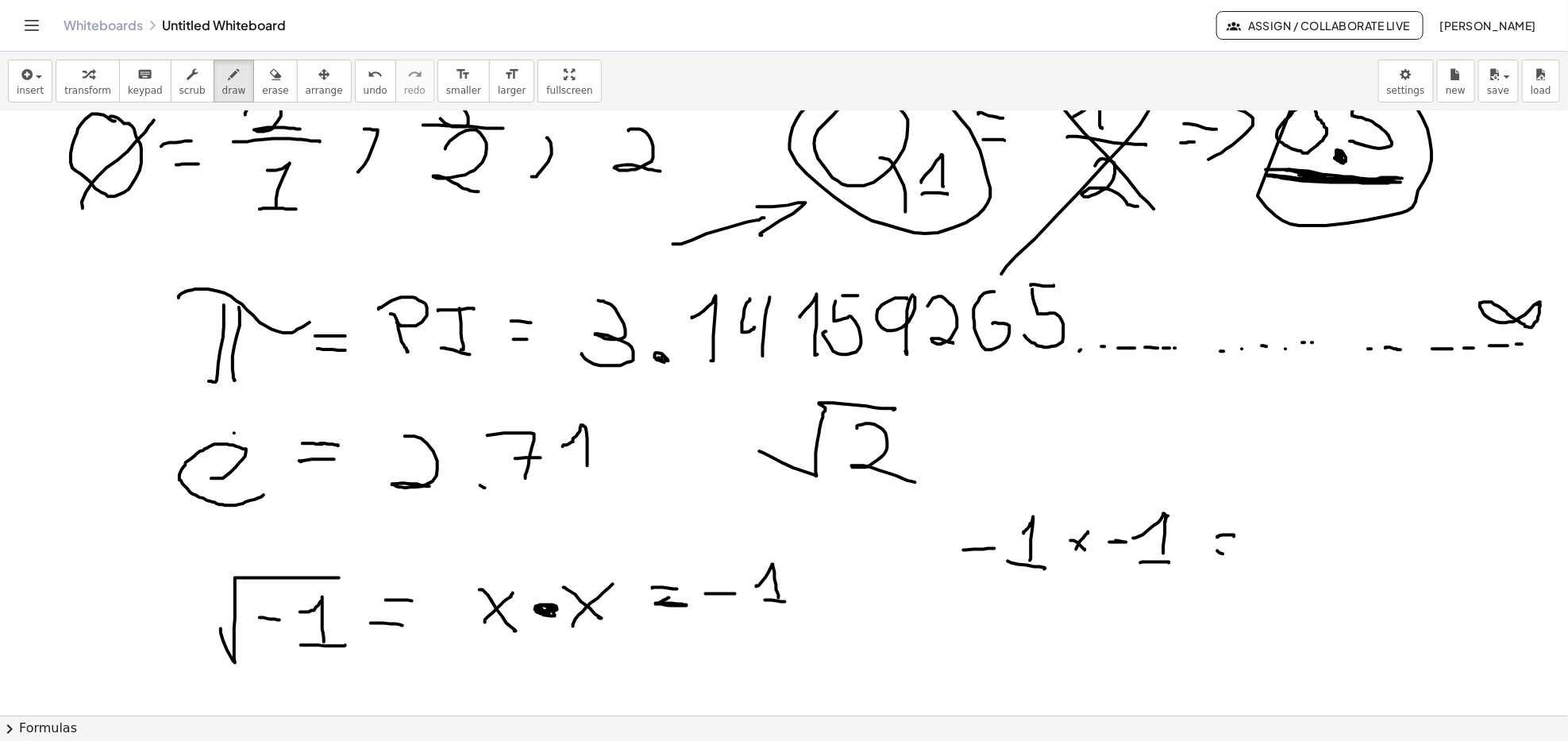
click at [1237, 555] on div at bounding box center [784, 344] width 1568 height 1313
drag, startPoint x: 1317, startPoint y: 524, endPoint x: 1326, endPoint y: 559, distance: 36.1
click at [1326, 559] on div at bounding box center [784, 344] width 1568 height 1313
click at [1335, 560] on div at bounding box center [784, 344] width 1568 height 1313
drag, startPoint x: 1331, startPoint y: 563, endPoint x: 1310, endPoint y: 566, distance: 21.2
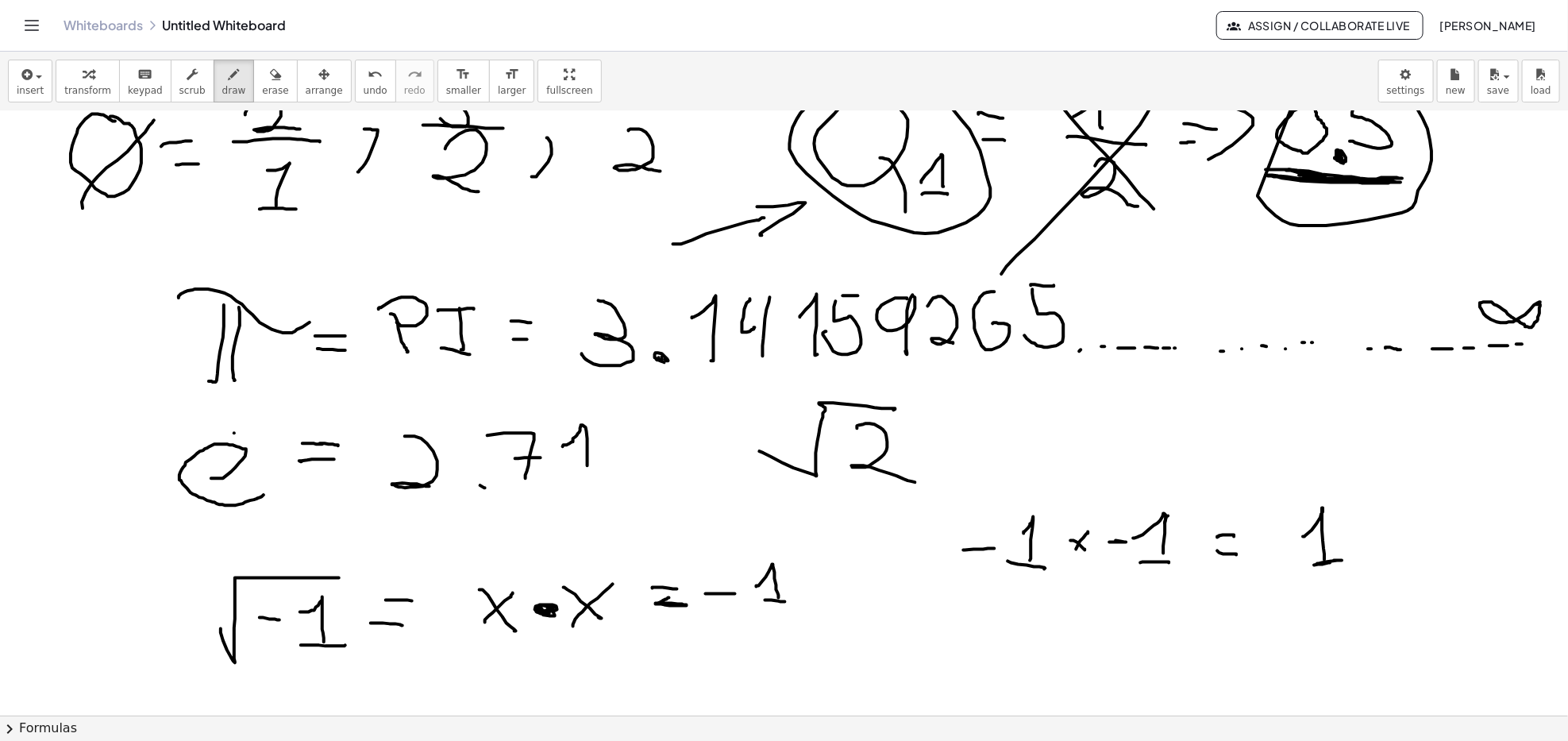
click at [1311, 565] on div at bounding box center [784, 344] width 1568 height 1313
drag, startPoint x: 1276, startPoint y: 530, endPoint x: 1274, endPoint y: 548, distance: 18.1
click at [1279, 558] on div at bounding box center [784, 344] width 1568 height 1313
drag, startPoint x: 1267, startPoint y: 545, endPoint x: 1289, endPoint y: 542, distance: 22.2
click at [1289, 542] on div at bounding box center [784, 344] width 1568 height 1313
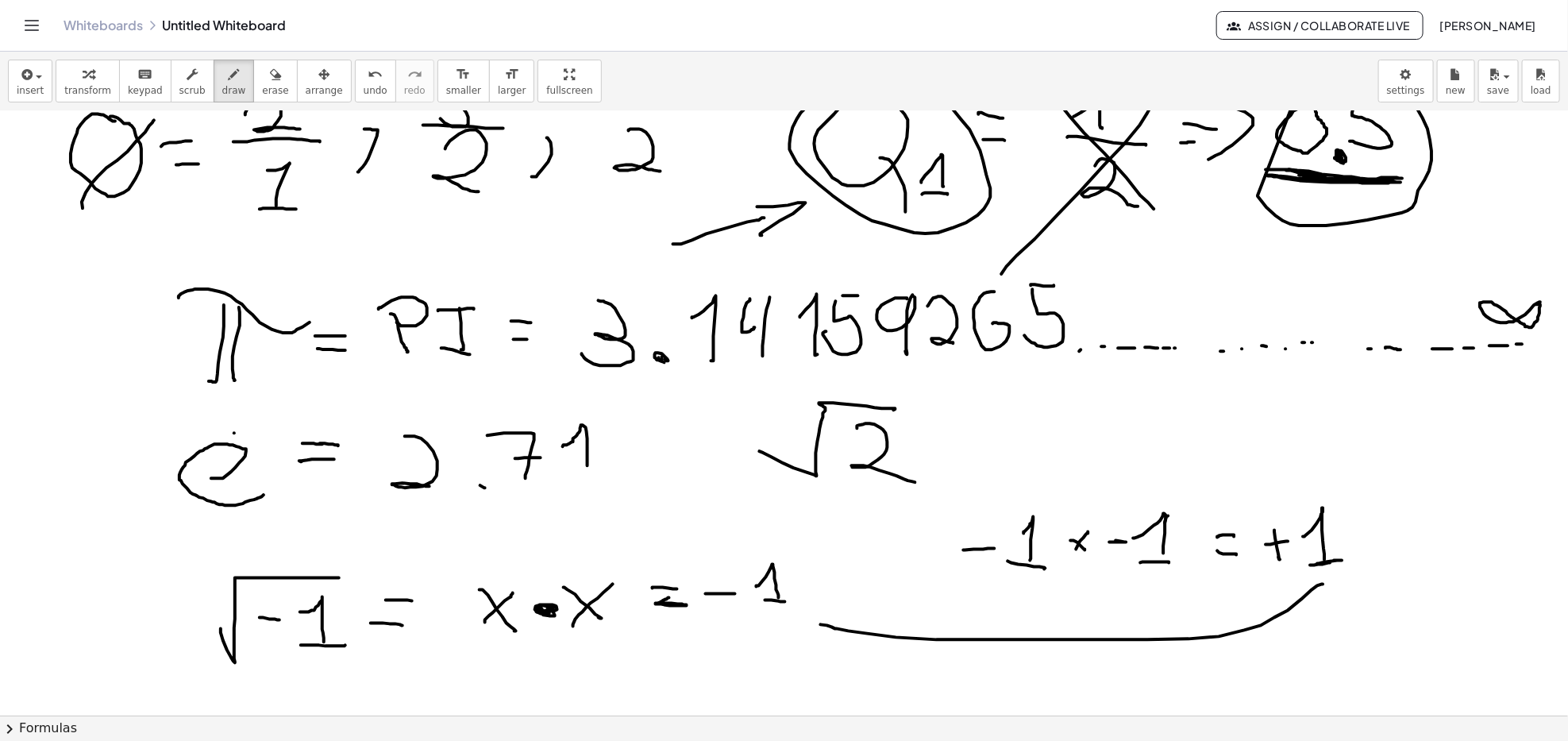
drag, startPoint x: 1324, startPoint y: 584, endPoint x: 823, endPoint y: 635, distance: 503.6
click at [808, 618] on div at bounding box center [784, 344] width 1568 height 1313
drag, startPoint x: 827, startPoint y: 639, endPoint x: 848, endPoint y: 608, distance: 37.4
click at [848, 608] on div at bounding box center [784, 344] width 1568 height 1313
drag, startPoint x: 1000, startPoint y: 445, endPoint x: 1034, endPoint y: 445, distance: 34.0
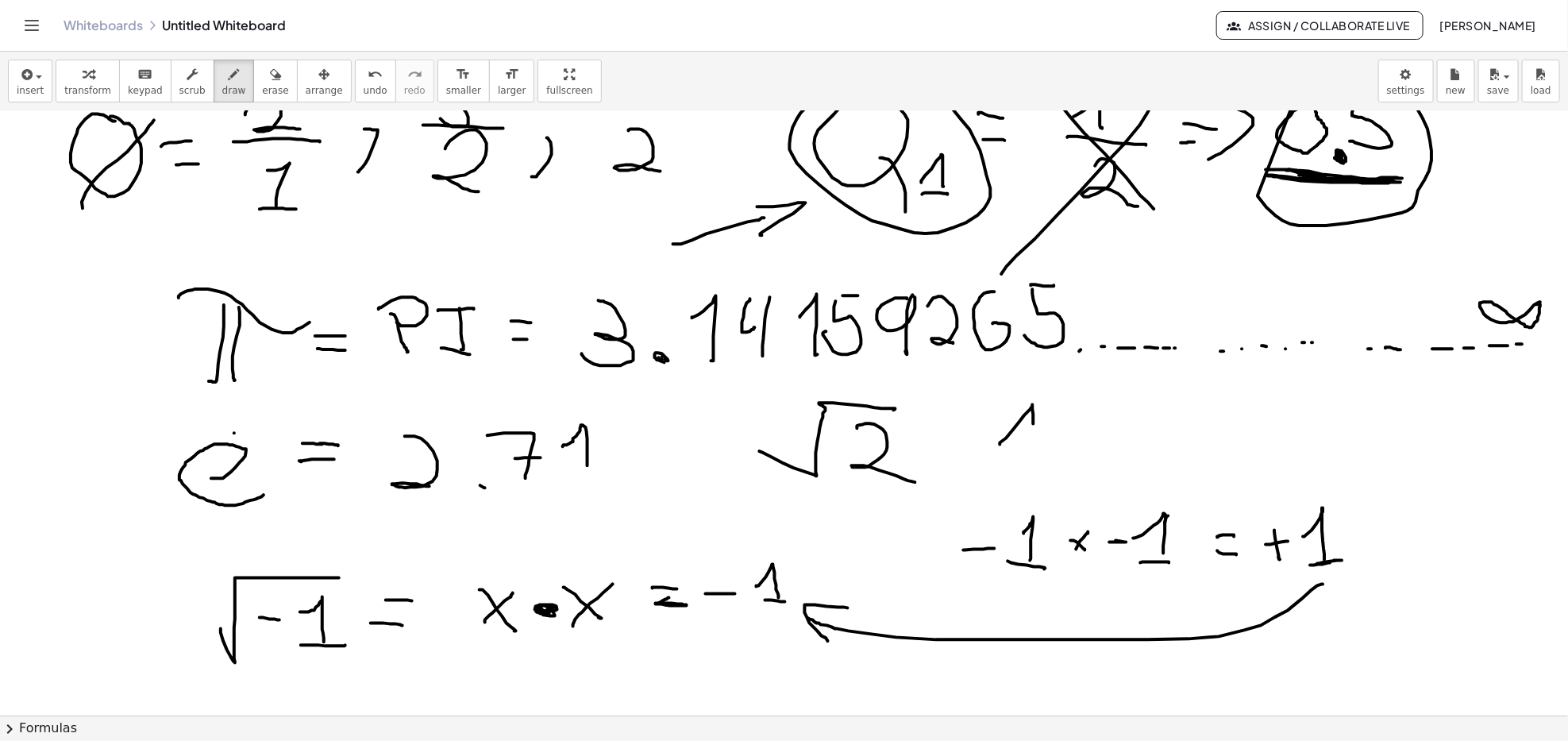
click at [1034, 445] on div at bounding box center [784, 344] width 1568 height 1313
drag, startPoint x: 1071, startPoint y: 416, endPoint x: 1095, endPoint y: 421, distance: 24.5
click at [1098, 420] on div at bounding box center [784, 344] width 1568 height 1313
drag, startPoint x: 1087, startPoint y: 421, endPoint x: 1105, endPoint y: 412, distance: 20.1
click at [1086, 412] on div at bounding box center [784, 344] width 1568 height 1313
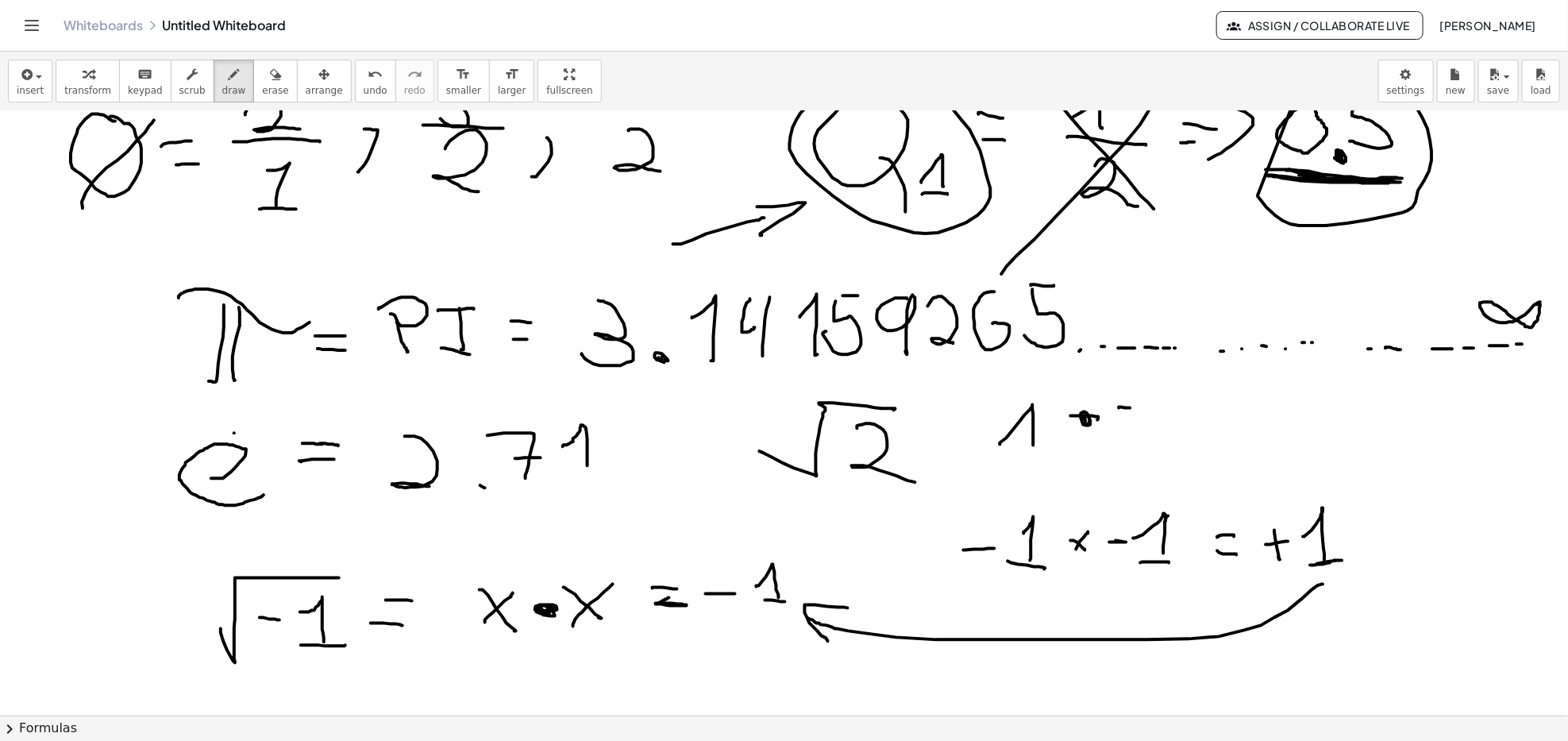
drag, startPoint x: 1131, startPoint y: 408, endPoint x: 1166, endPoint y: 415, distance: 35.7
click at [1126, 409] on div at bounding box center [784, 344] width 1568 height 1313
drag, startPoint x: 1169, startPoint y: 395, endPoint x: 1165, endPoint y: 427, distance: 32.2
click at [1165, 427] on div at bounding box center [784, 344] width 1568 height 1313
drag, startPoint x: 1157, startPoint y: 424, endPoint x: 1174, endPoint y: 433, distance: 19.2
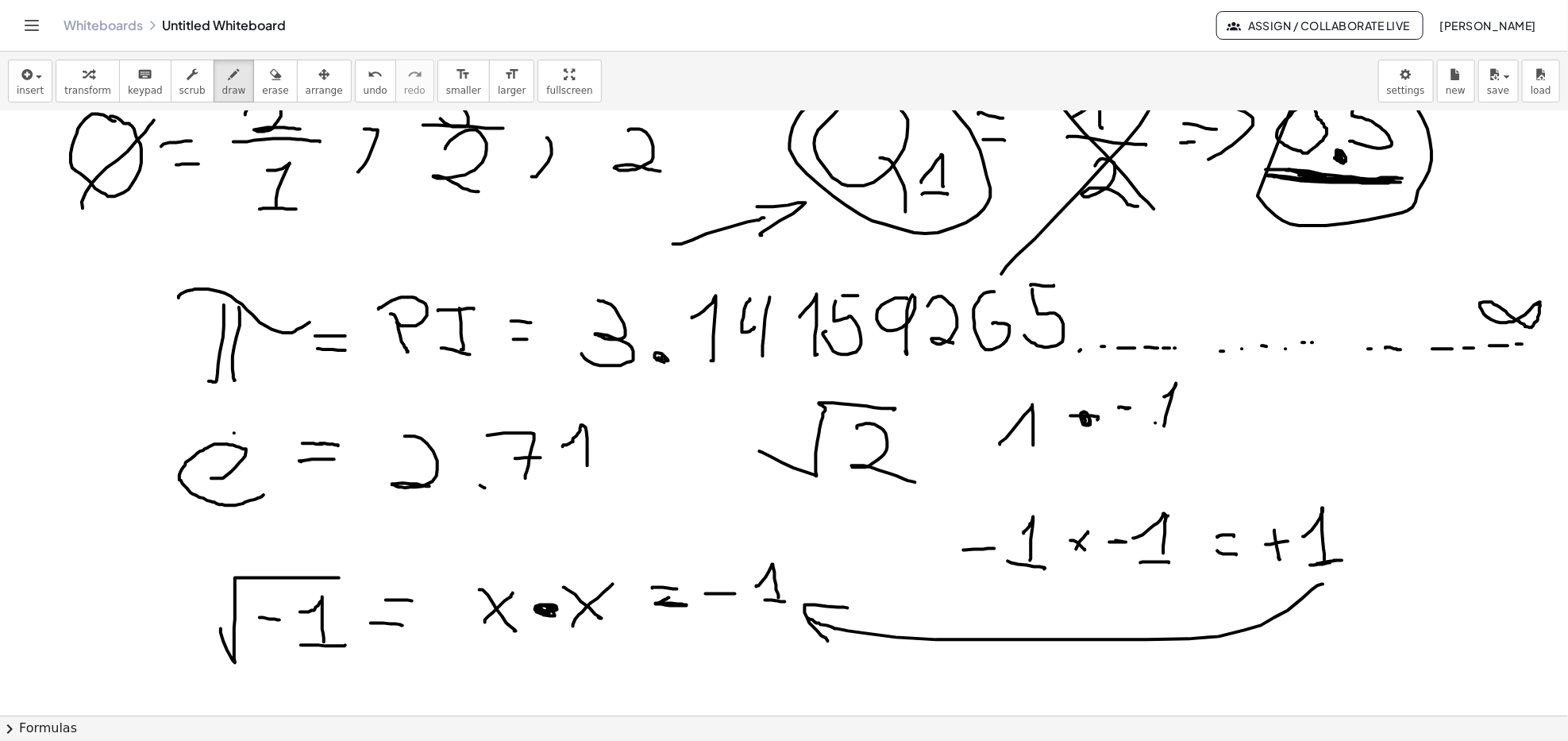
click at [1178, 433] on div at bounding box center [784, 344] width 1568 height 1313
drag, startPoint x: 1213, startPoint y: 396, endPoint x: 1227, endPoint y: 415, distance: 23.6
click at [1237, 405] on div at bounding box center [784, 344] width 1568 height 1313
drag, startPoint x: 1222, startPoint y: 423, endPoint x: 1250, endPoint y: 424, distance: 28.0
click at [1242, 428] on div at bounding box center [784, 344] width 1568 height 1313
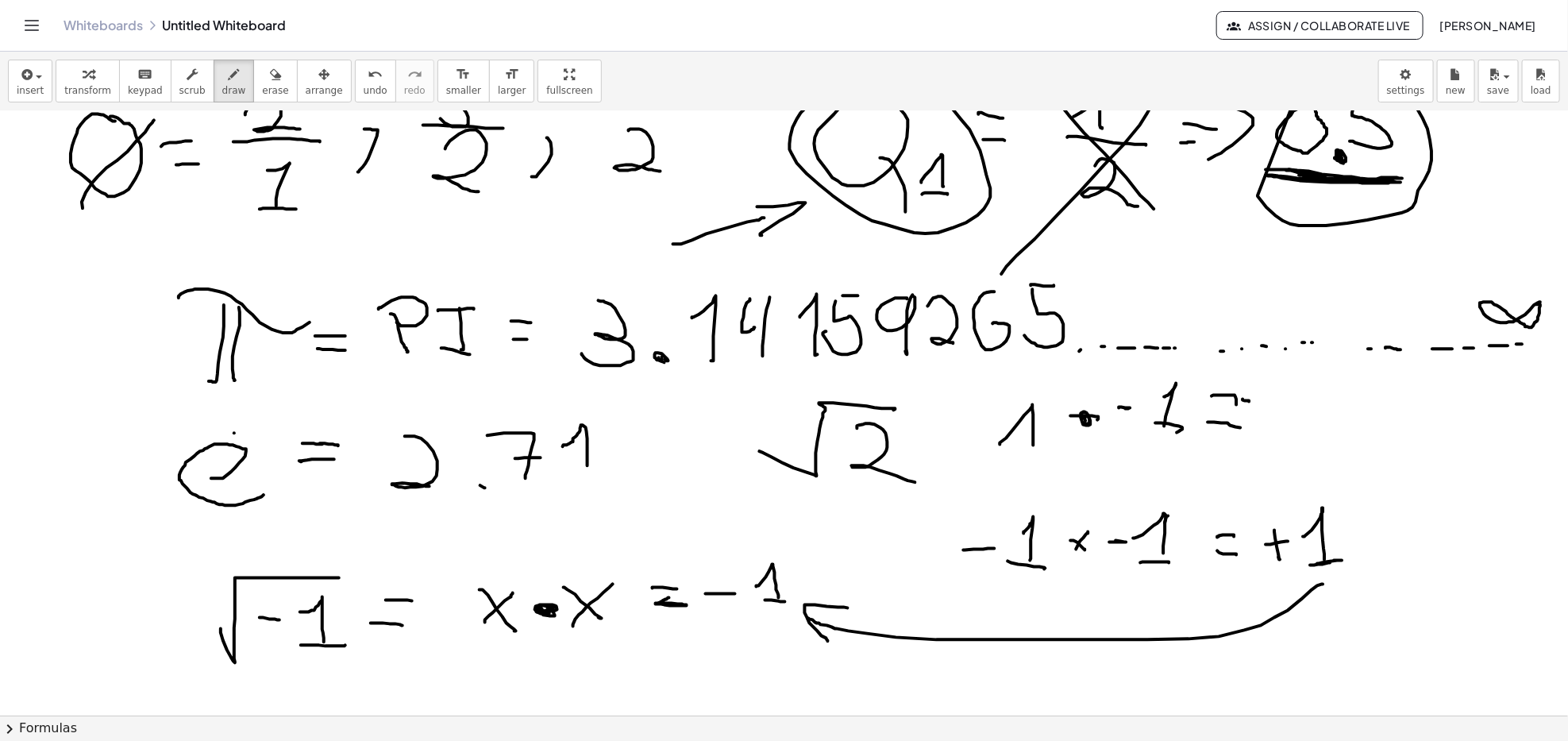
drag, startPoint x: 1247, startPoint y: 401, endPoint x: 1298, endPoint y: 412, distance: 52.2
click at [1251, 405] on div at bounding box center [784, 344] width 1568 height 1313
drag, startPoint x: 1296, startPoint y: 385, endPoint x: 1284, endPoint y: 429, distance: 45.6
click at [1286, 429] on div at bounding box center [784, 344] width 1568 height 1313
drag, startPoint x: 999, startPoint y: 464, endPoint x: 1051, endPoint y: 453, distance: 53.2
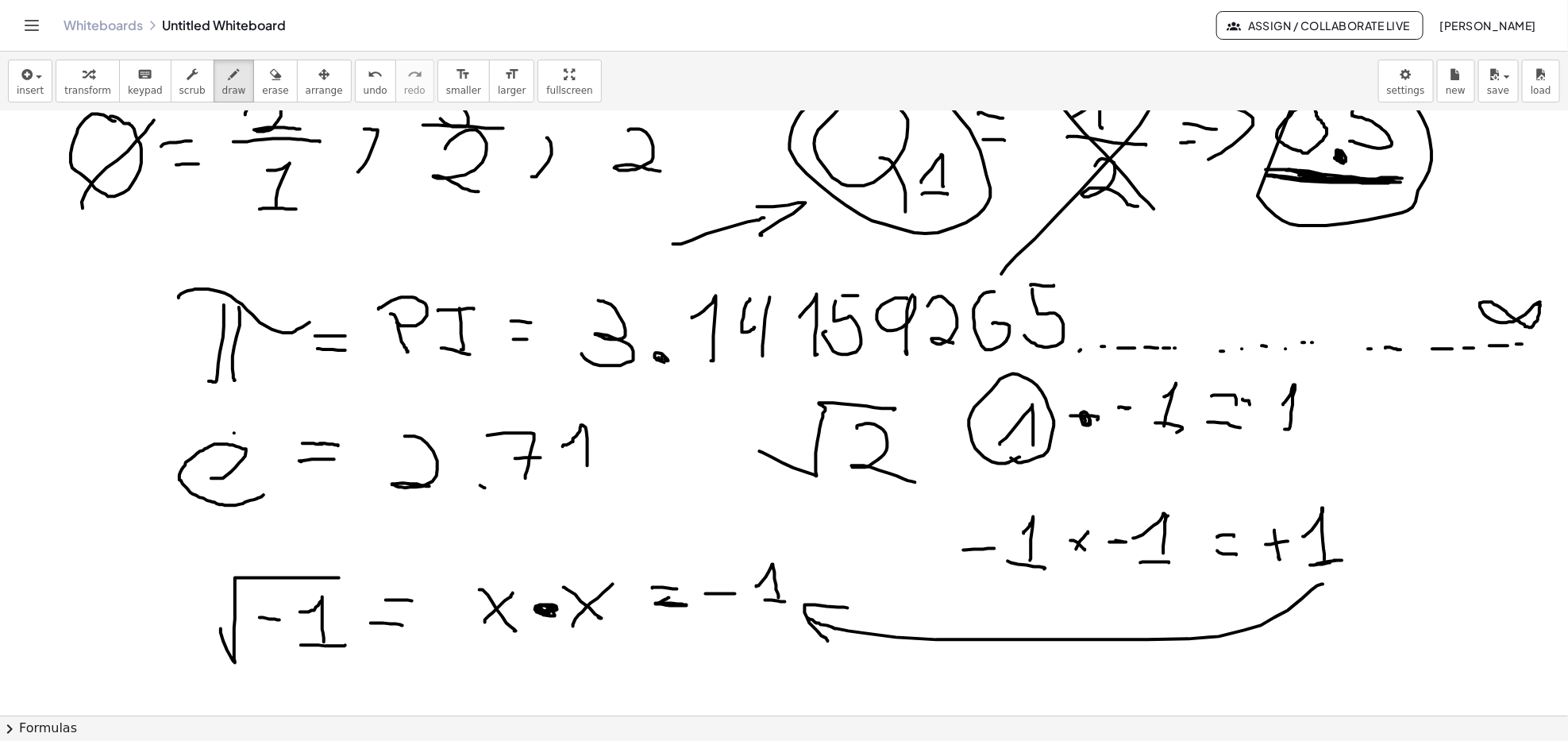
click at [1009, 455] on div at bounding box center [784, 344] width 1568 height 1313
drag, startPoint x: 1132, startPoint y: 442, endPoint x: 1123, endPoint y: 436, distance: 10.8
click at [1131, 433] on div at bounding box center [784, 344] width 1568 height 1313
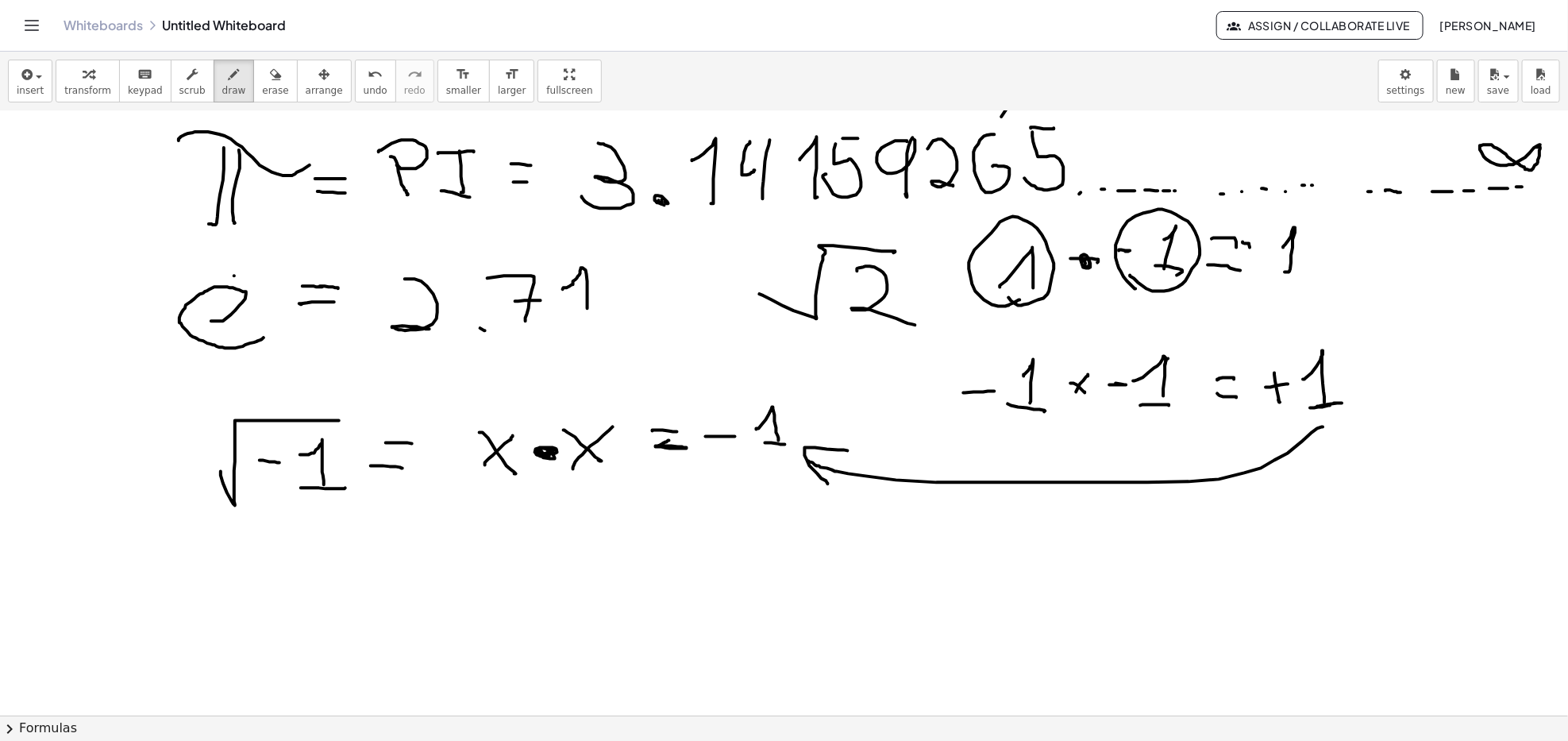
scroll to position [635, 0]
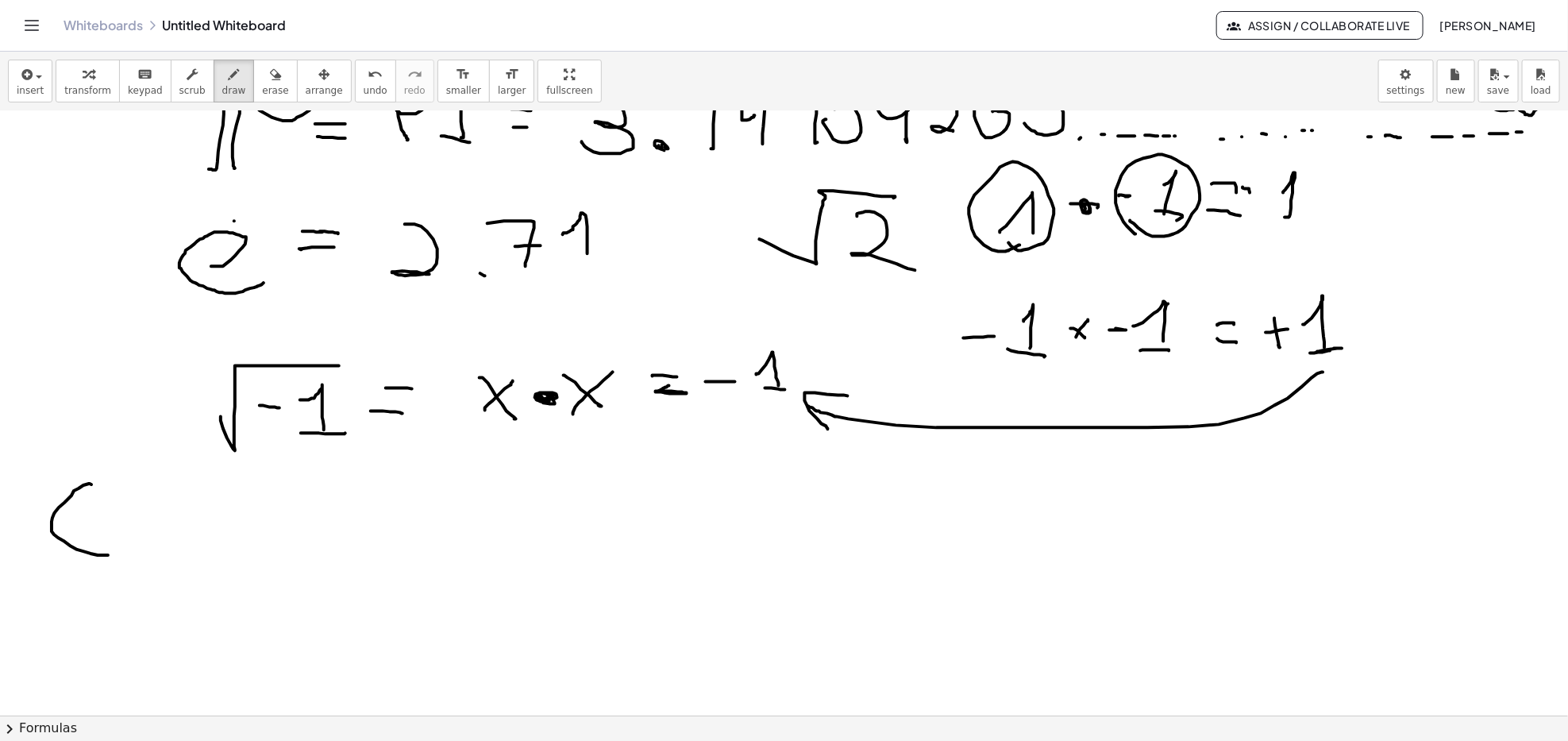
drag, startPoint x: 89, startPoint y: 485, endPoint x: 108, endPoint y: 556, distance: 73.5
click at [108, 556] on div at bounding box center [784, 132] width 1568 height 1313
drag, startPoint x: 140, startPoint y: 513, endPoint x: 135, endPoint y: 505, distance: 9.4
click at [135, 505] on div at bounding box center [784, 132] width 1568 height 1313
drag, startPoint x: 166, startPoint y: 517, endPoint x: 199, endPoint y: 535, distance: 37.6
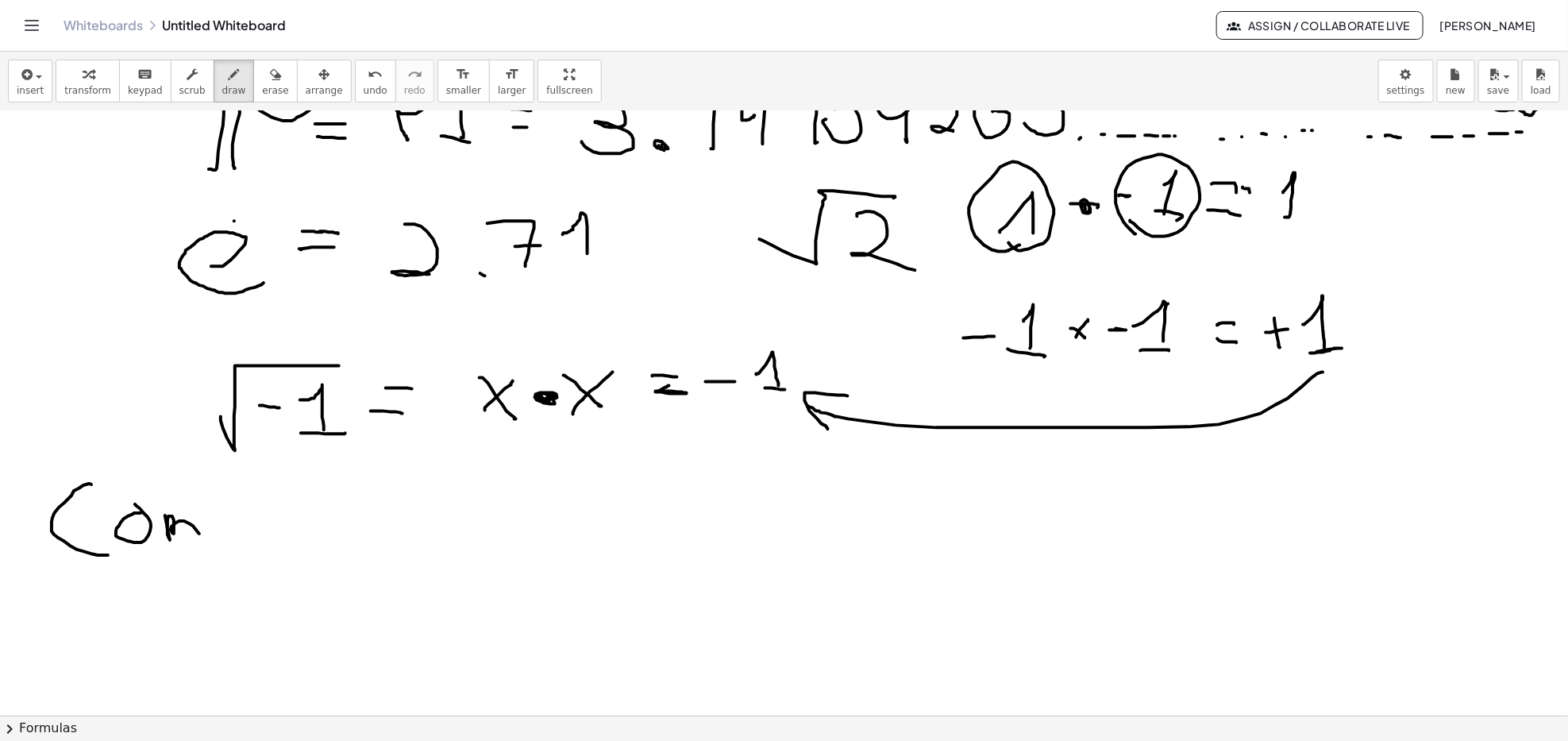
click at [199, 535] on div at bounding box center [784, 132] width 1568 height 1313
click at [222, 507] on div at bounding box center [784, 132] width 1568 height 1313
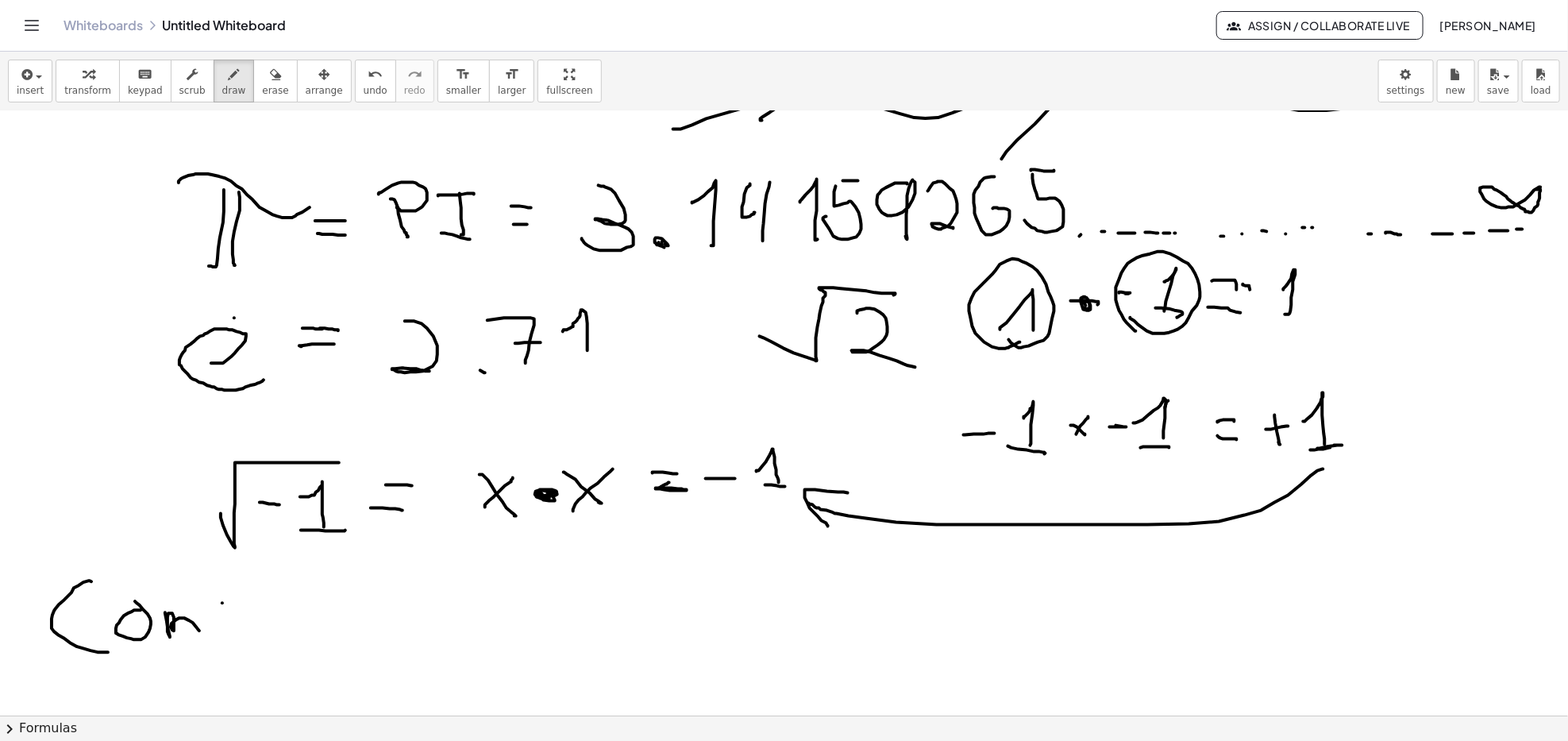
scroll to position [498, 0]
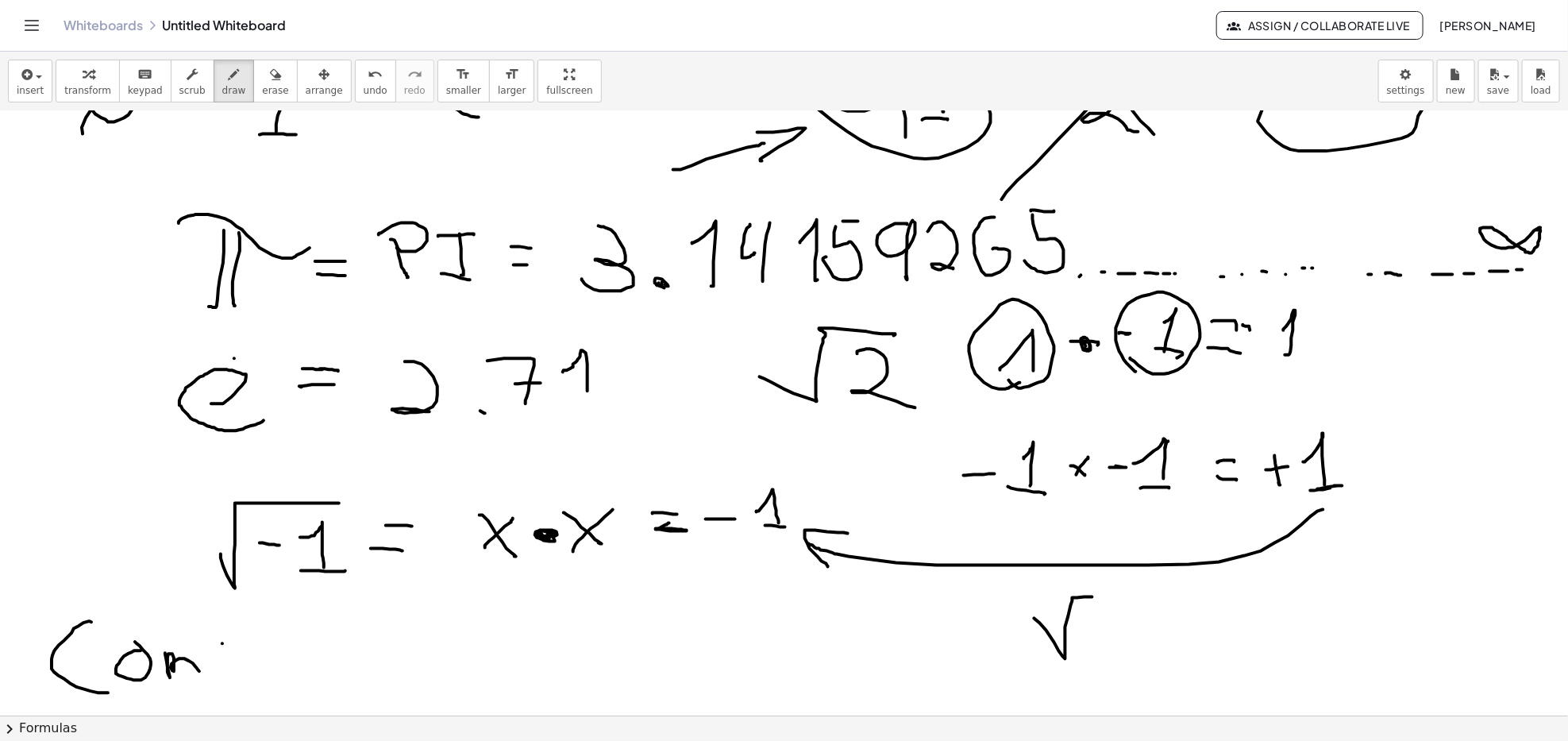
drag, startPoint x: 1035, startPoint y: 618, endPoint x: 1133, endPoint y: 597, distance: 100.2
click at [1133, 597] on div at bounding box center [784, 519] width 1568 height 1813
drag, startPoint x: 1112, startPoint y: 617, endPoint x: 1141, endPoint y: 658, distance: 50.2
click at [1120, 657] on div at bounding box center [784, 519] width 1568 height 1813
drag, startPoint x: 1166, startPoint y: 618, endPoint x: 1170, endPoint y: 626, distance: 8.9
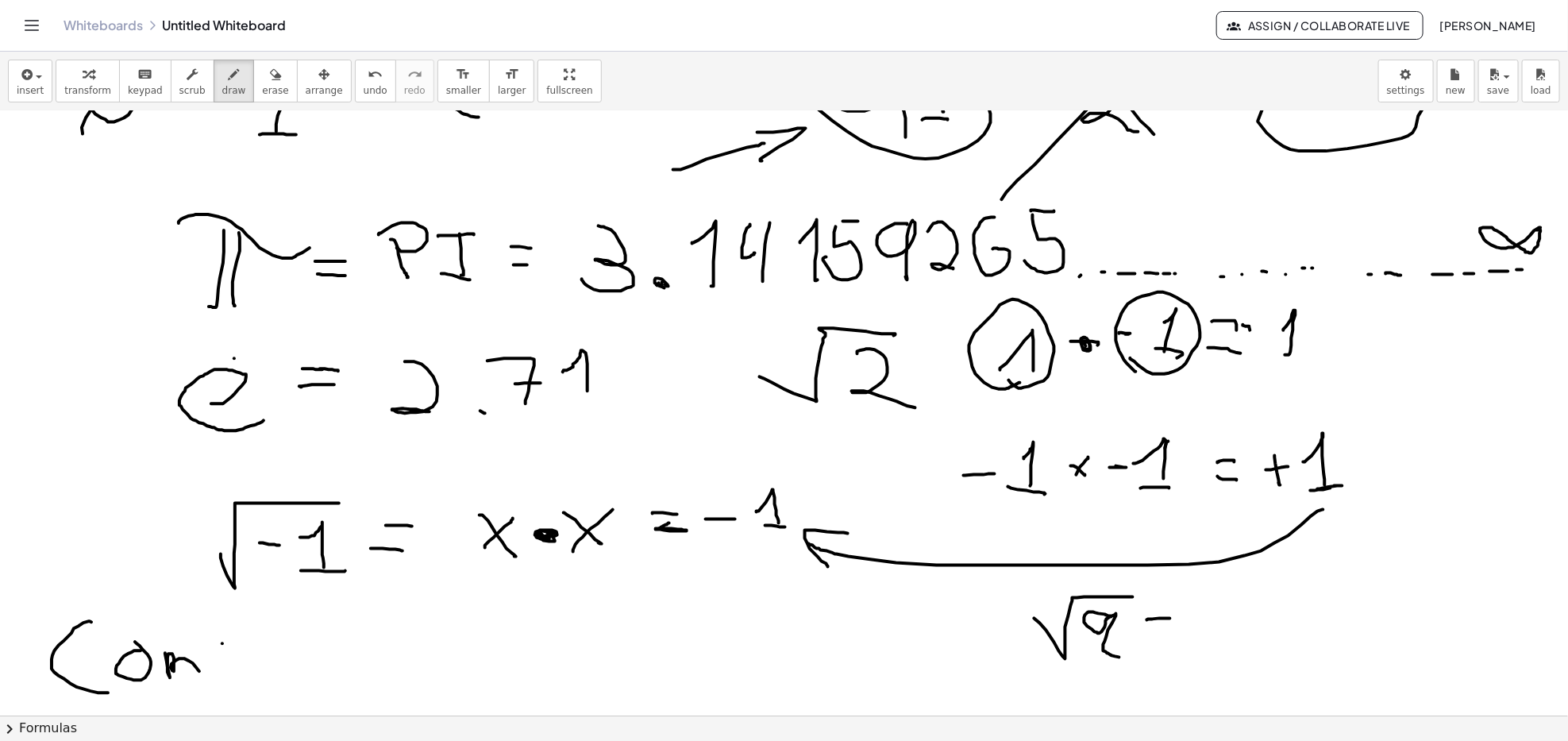
click at [1173, 618] on div at bounding box center [784, 519] width 1568 height 1813
drag, startPoint x: 1147, startPoint y: 629, endPoint x: 1175, endPoint y: 633, distance: 28.3
click at [1175, 632] on div at bounding box center [784, 519] width 1568 height 1813
drag, startPoint x: 1178, startPoint y: 605, endPoint x: 1185, endPoint y: 636, distance: 31.8
click at [1185, 636] on div at bounding box center [784, 519] width 1568 height 1813
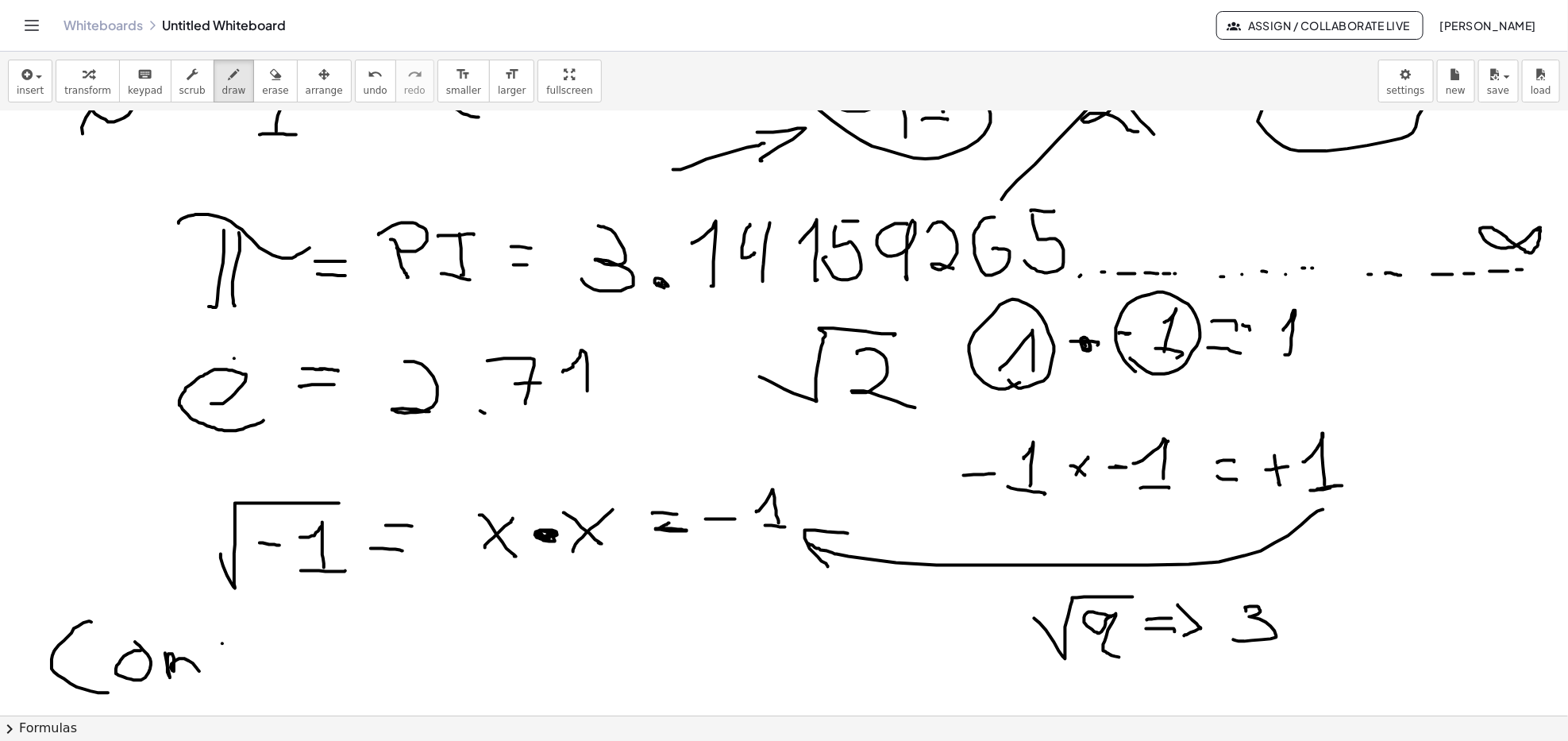
drag, startPoint x: 1247, startPoint y: 610, endPoint x: 1235, endPoint y: 641, distance: 33.2
click at [1230, 639] on div at bounding box center [784, 519] width 1568 height 1813
click at [1271, 661] on div at bounding box center [784, 519] width 1568 height 1813
drag, startPoint x: 1275, startPoint y: 669, endPoint x: 1276, endPoint y: 681, distance: 12.0
click at [1273, 675] on div at bounding box center [784, 519] width 1568 height 1813
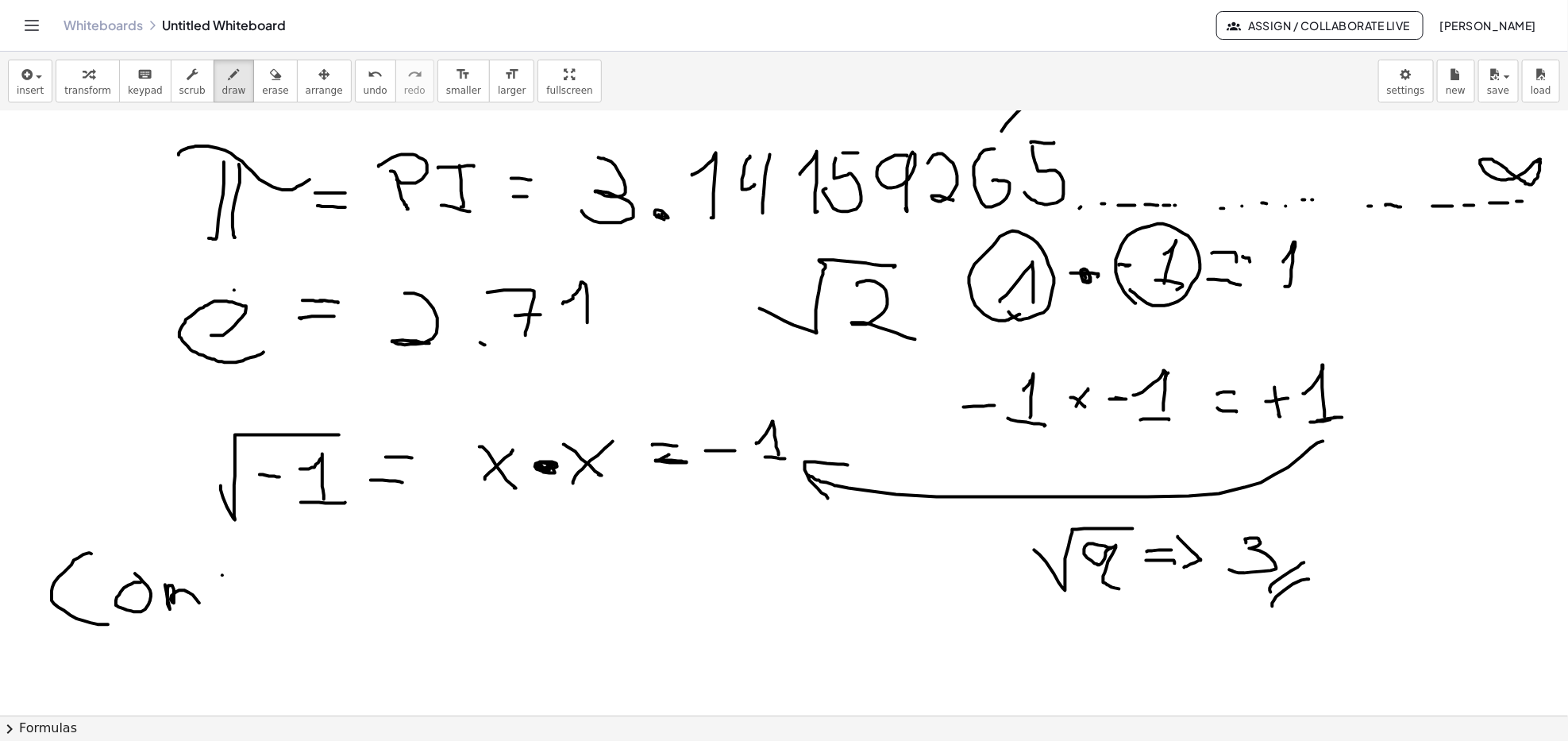
scroll to position [604, 0]
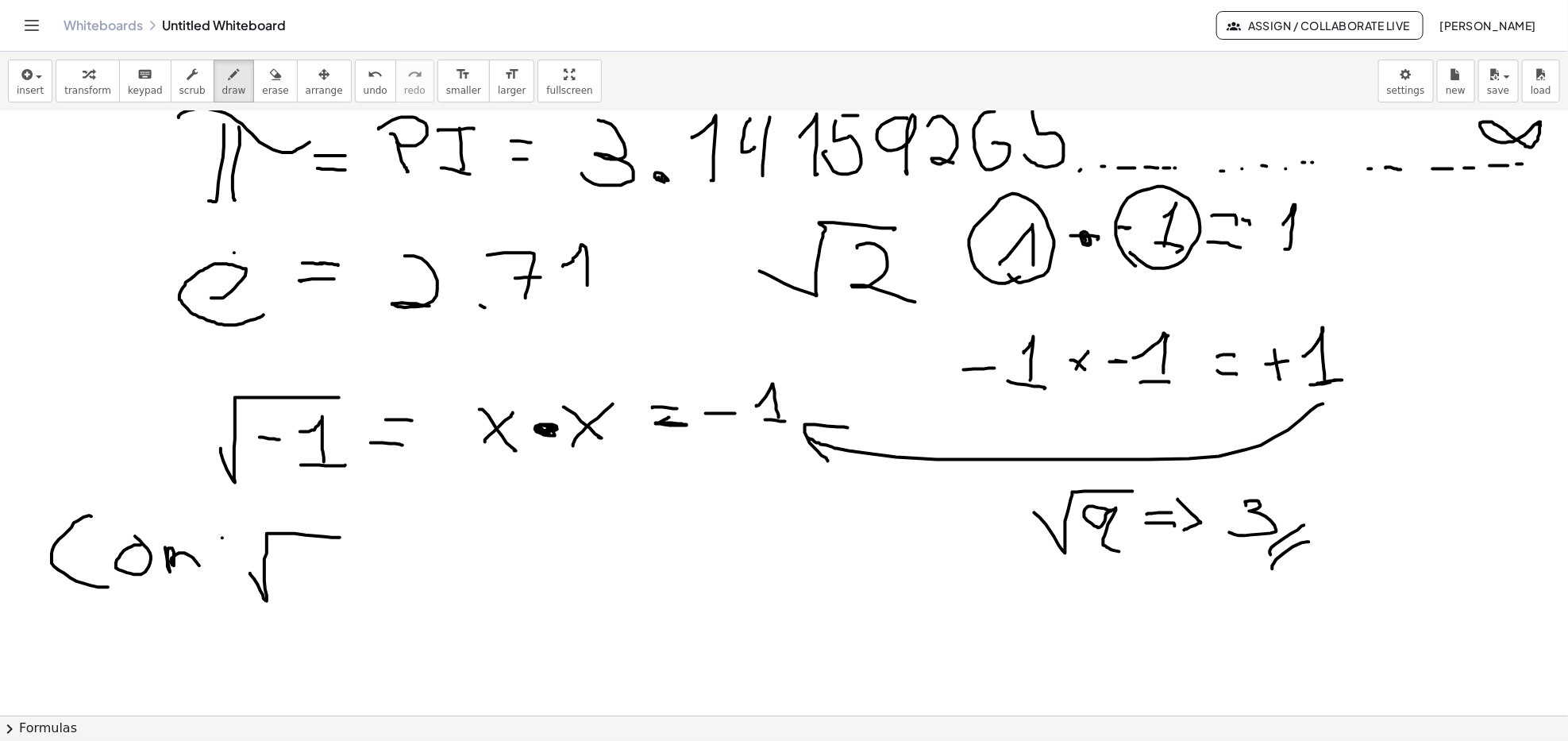
drag, startPoint x: 250, startPoint y: 573, endPoint x: 340, endPoint y: 537, distance: 96.9
click at [340, 537] on div at bounding box center [784, 414] width 1568 height 1813
drag, startPoint x: 282, startPoint y: 575, endPoint x: 296, endPoint y: 575, distance: 14.0
click at [296, 575] on div at bounding box center [784, 414] width 1568 height 1813
drag, startPoint x: 311, startPoint y: 570, endPoint x: 329, endPoint y: 599, distance: 34.1
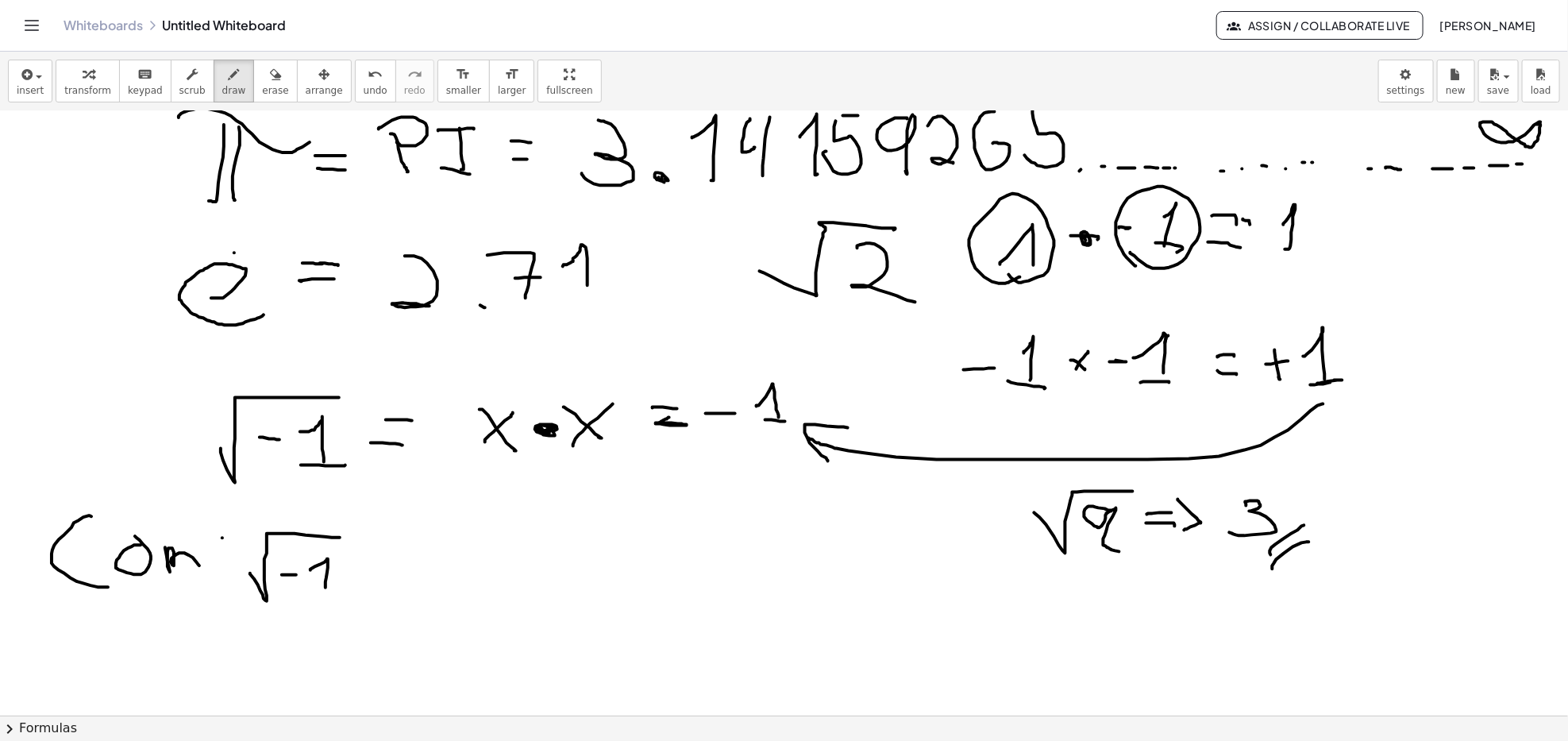
click at [326, 589] on div at bounding box center [784, 414] width 1568 height 1813
drag, startPoint x: 316, startPoint y: 594, endPoint x: 336, endPoint y: 594, distance: 20.0
click at [336, 594] on div at bounding box center [784, 414] width 1568 height 1813
drag, startPoint x: 376, startPoint y: 562, endPoint x: 391, endPoint y: 561, distance: 15.0
click at [391, 561] on div at bounding box center [784, 414] width 1568 height 1813
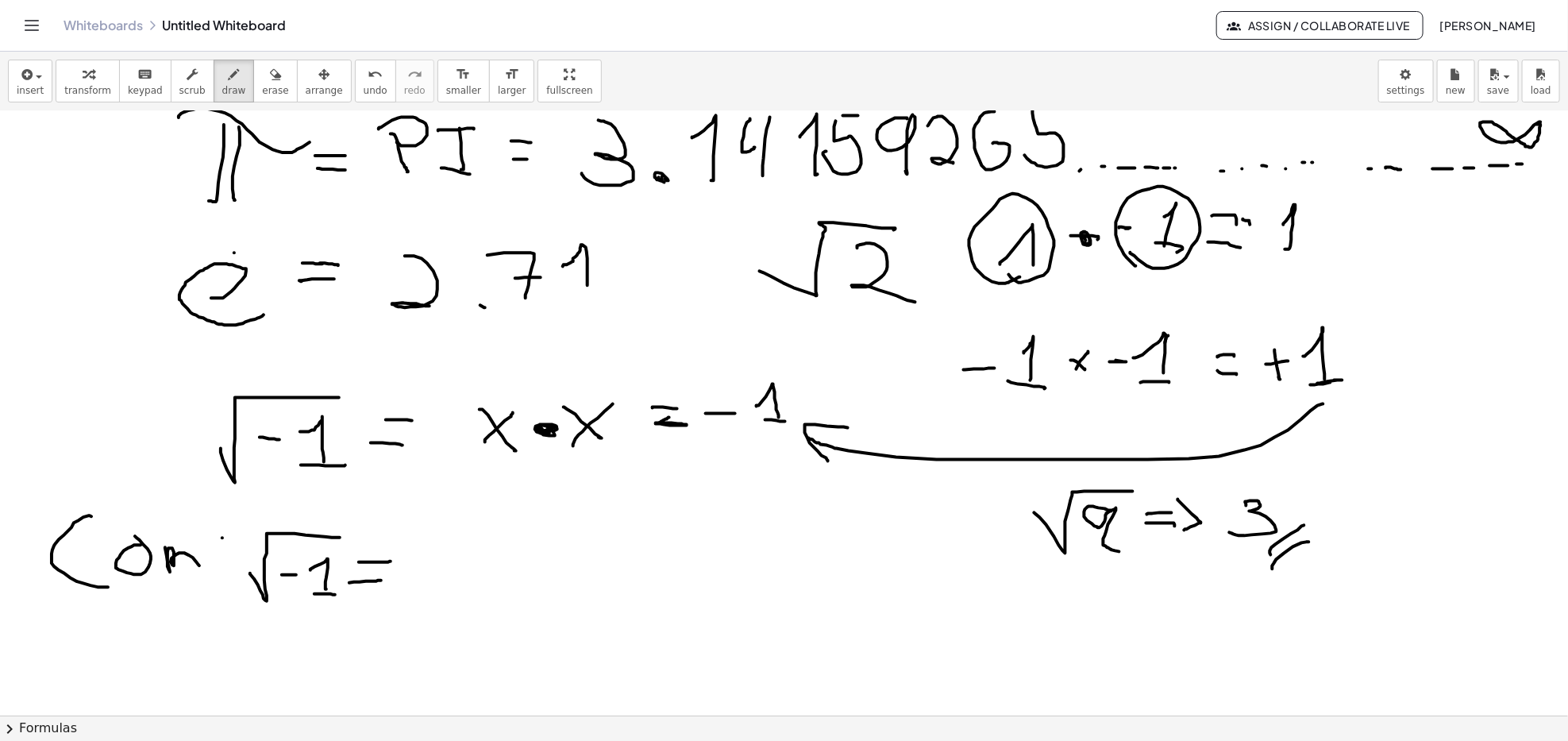
drag, startPoint x: 349, startPoint y: 582, endPoint x: 382, endPoint y: 581, distance: 33.0
click at [382, 581] on div at bounding box center [784, 414] width 1568 height 1813
drag, startPoint x: 414, startPoint y: 594, endPoint x: 446, endPoint y: 561, distance: 46.0
click at [446, 563] on div at bounding box center [784, 414] width 1568 height 1813
drag, startPoint x: 447, startPoint y: 557, endPoint x: 449, endPoint y: 599, distance: 42.0
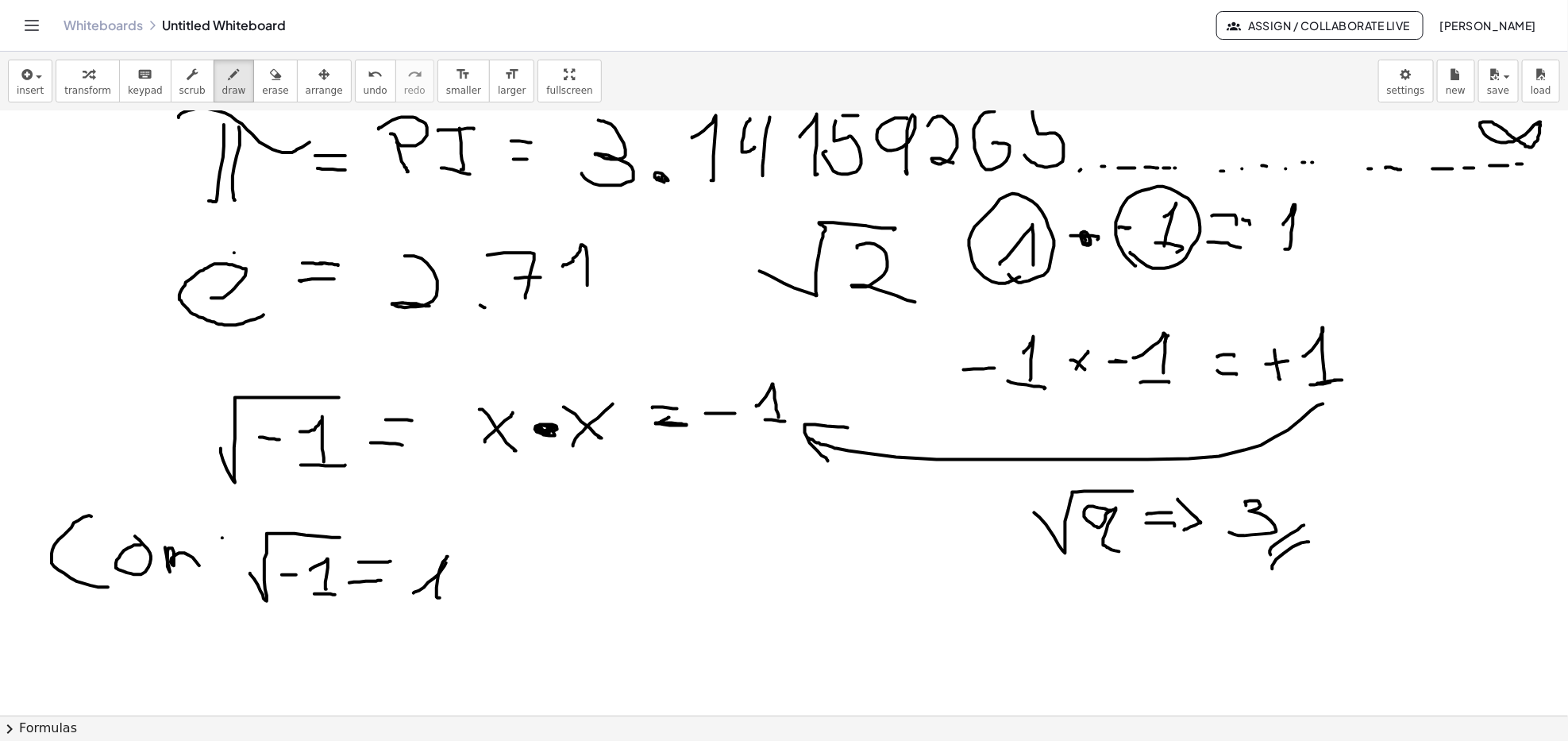
click at [449, 599] on div at bounding box center [784, 414] width 1568 height 1813
click at [450, 536] on div at bounding box center [784, 414] width 1568 height 1813
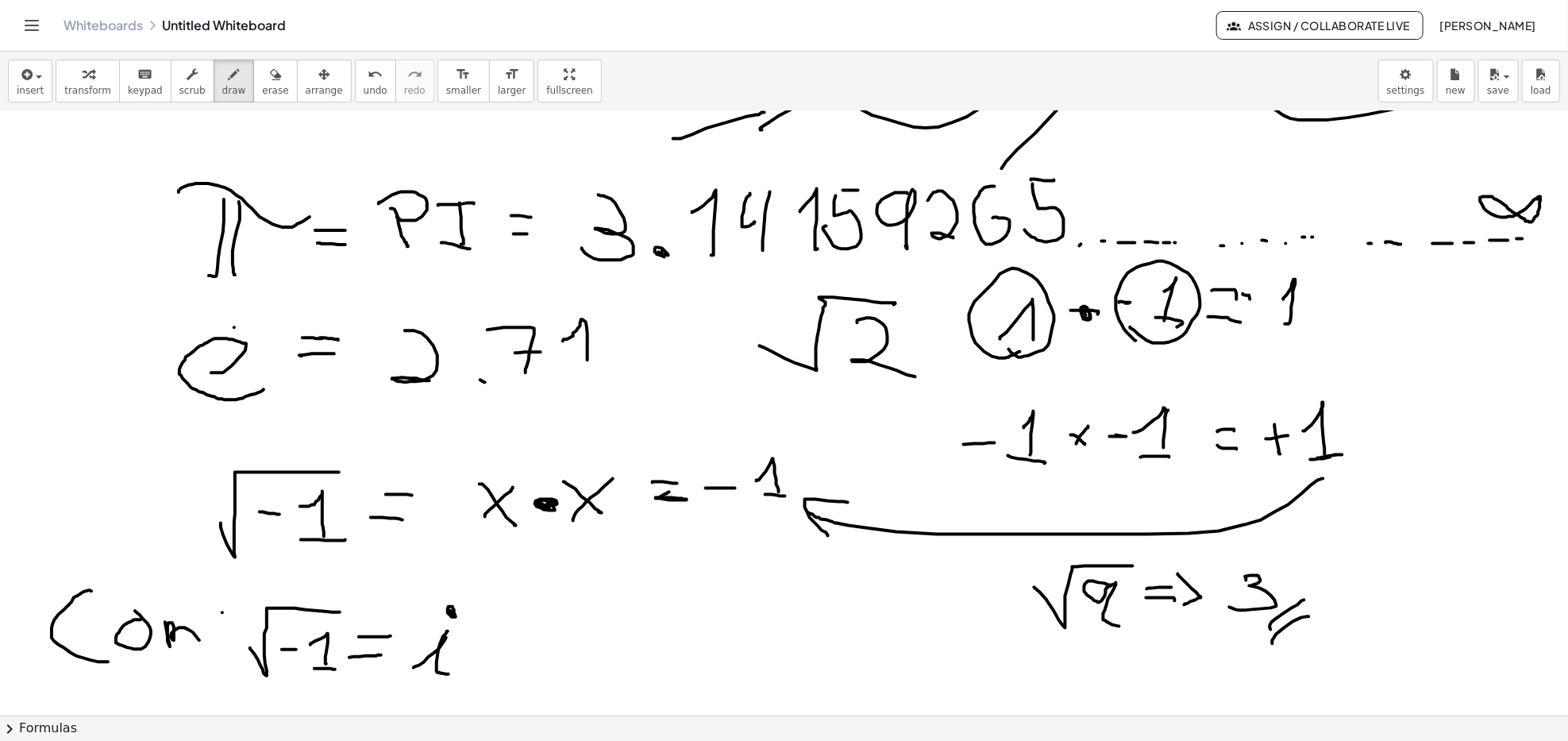
scroll to position [635, 0]
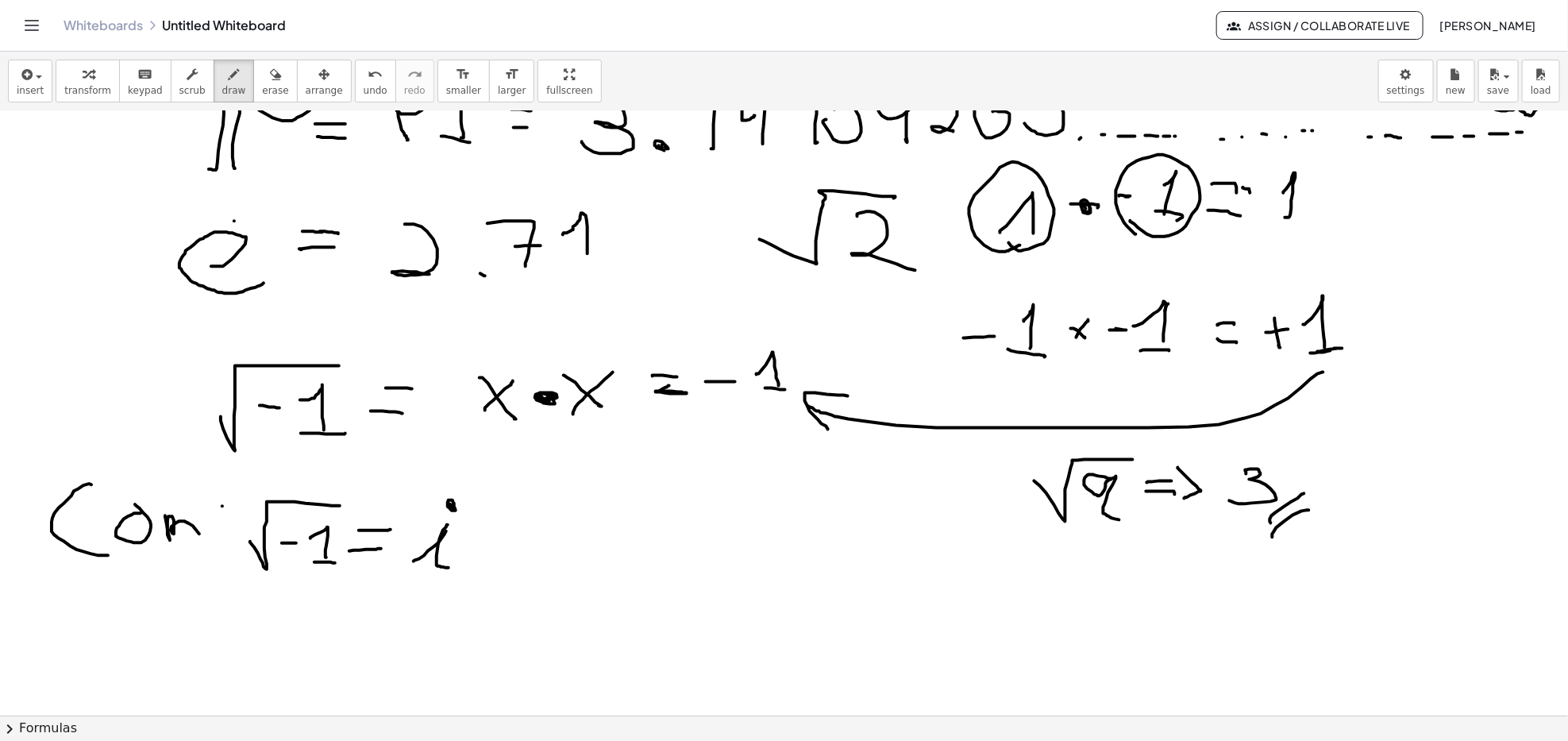
drag, startPoint x: 477, startPoint y: 531, endPoint x: 491, endPoint y: 531, distance: 14.0
click at [491, 530] on div at bounding box center [784, 382] width 1568 height 1813
drag, startPoint x: 478, startPoint y: 540, endPoint x: 497, endPoint y: 542, distance: 19.1
click at [497, 542] on div at bounding box center [784, 382] width 1568 height 1813
drag, startPoint x: 504, startPoint y: 519, endPoint x: 513, endPoint y: 553, distance: 35.2
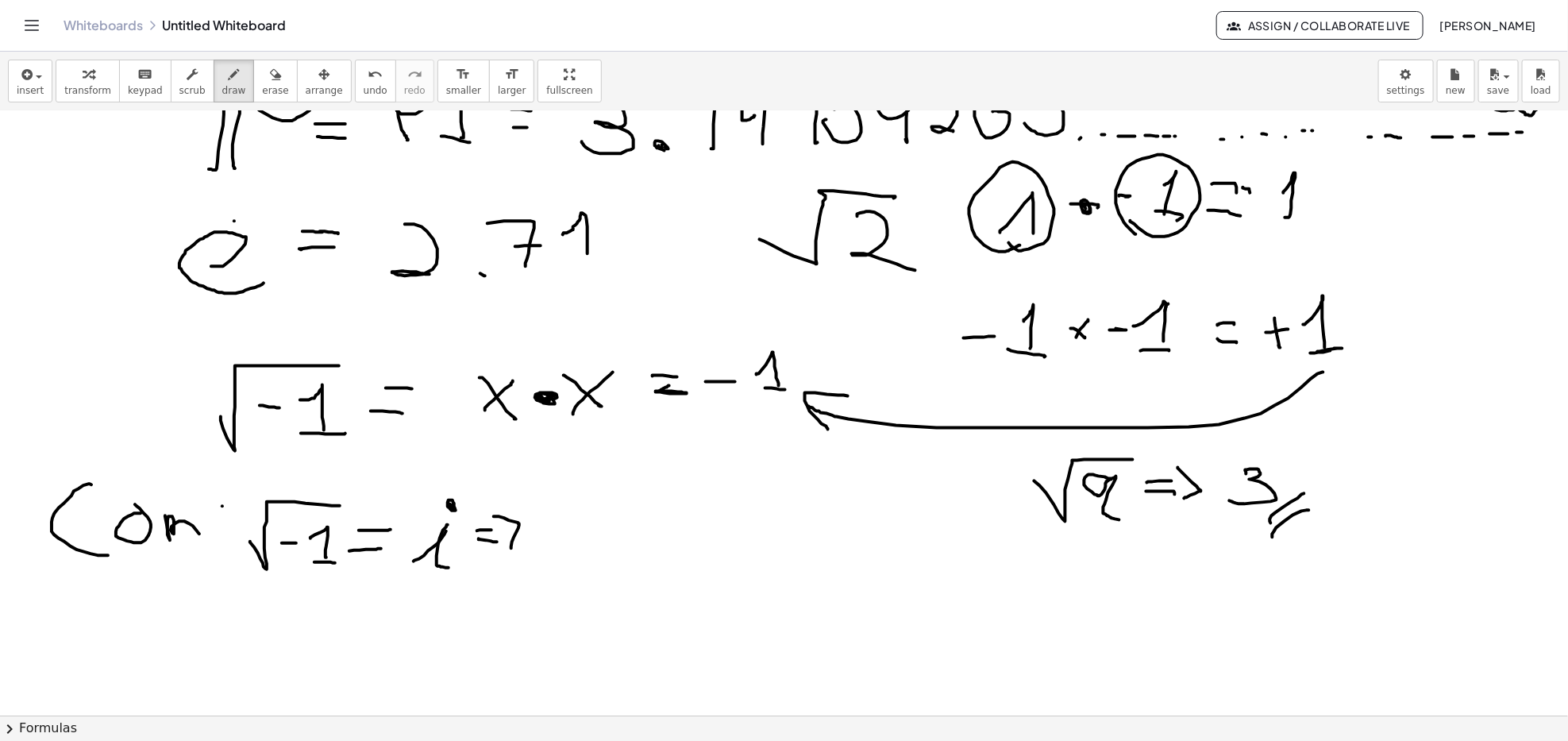
click at [513, 553] on div at bounding box center [784, 382] width 1568 height 1813
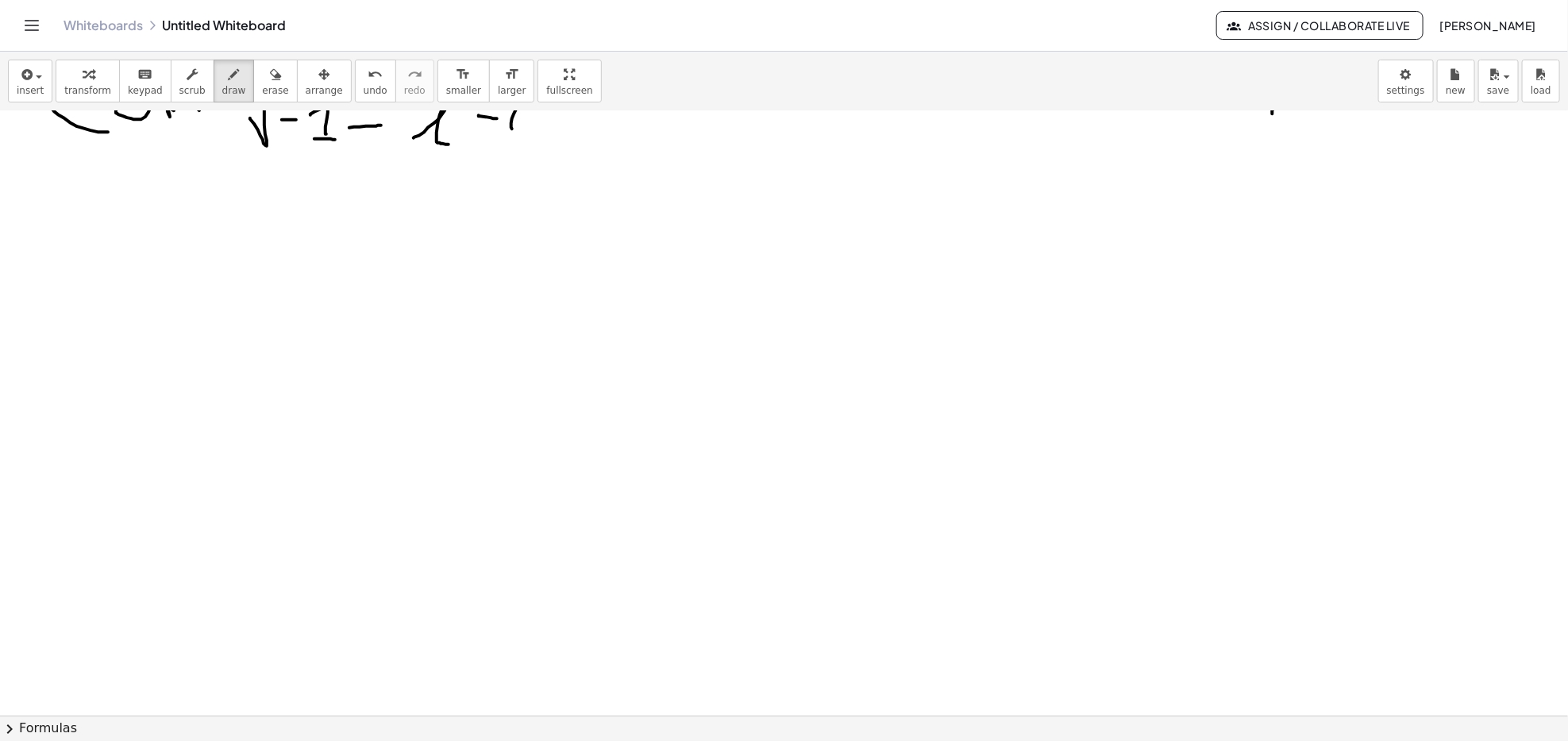
scroll to position [953, 0]
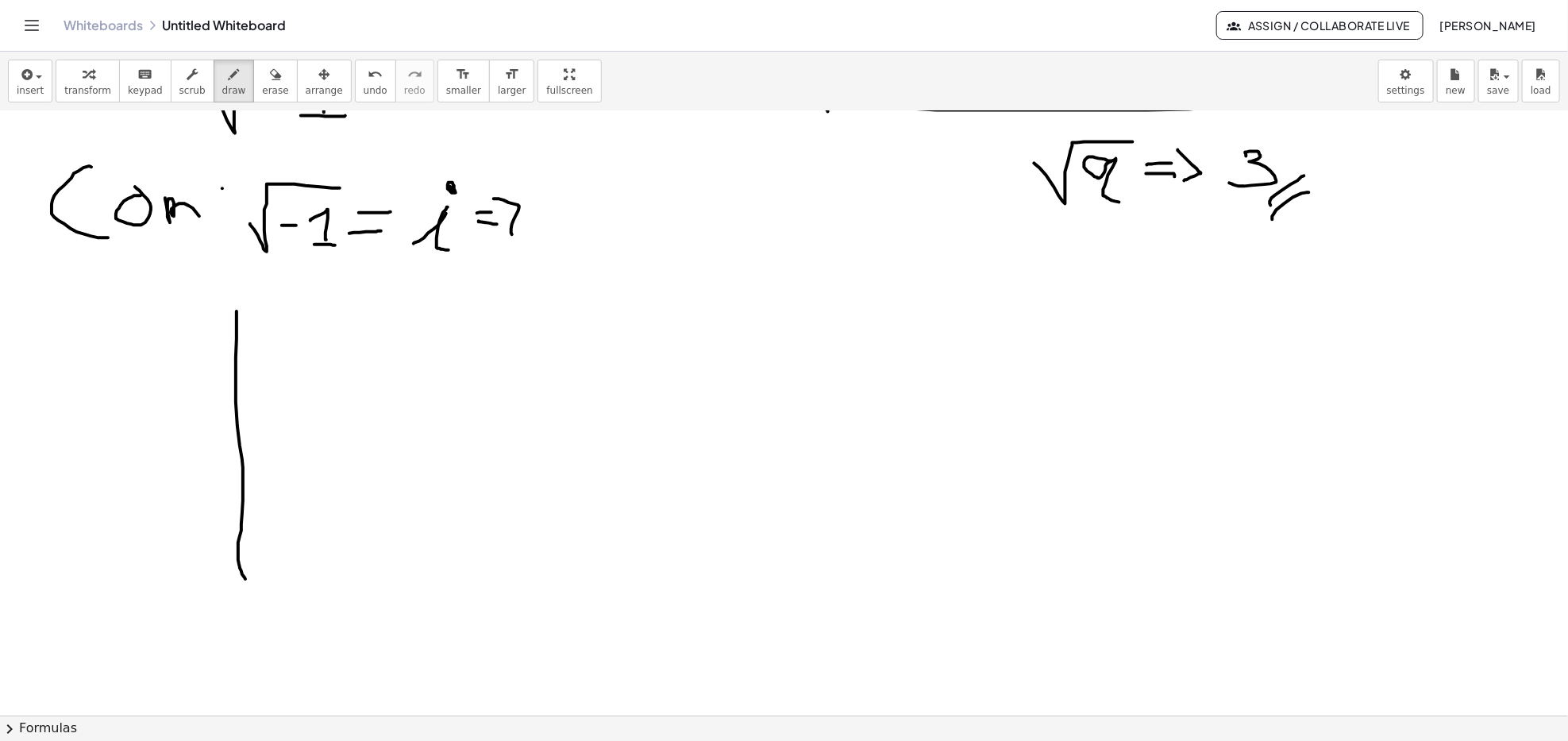
drag, startPoint x: 237, startPoint y: 312, endPoint x: 237, endPoint y: 582, distance: 270.0
click at [238, 582] on div at bounding box center [784, 65] width 1568 height 1813
drag, startPoint x: 128, startPoint y: 429, endPoint x: 385, endPoint y: 430, distance: 257.0
click at [385, 429] on div at bounding box center [784, 65] width 1568 height 1813
click at [244, 432] on div at bounding box center [784, 65] width 1568 height 1813
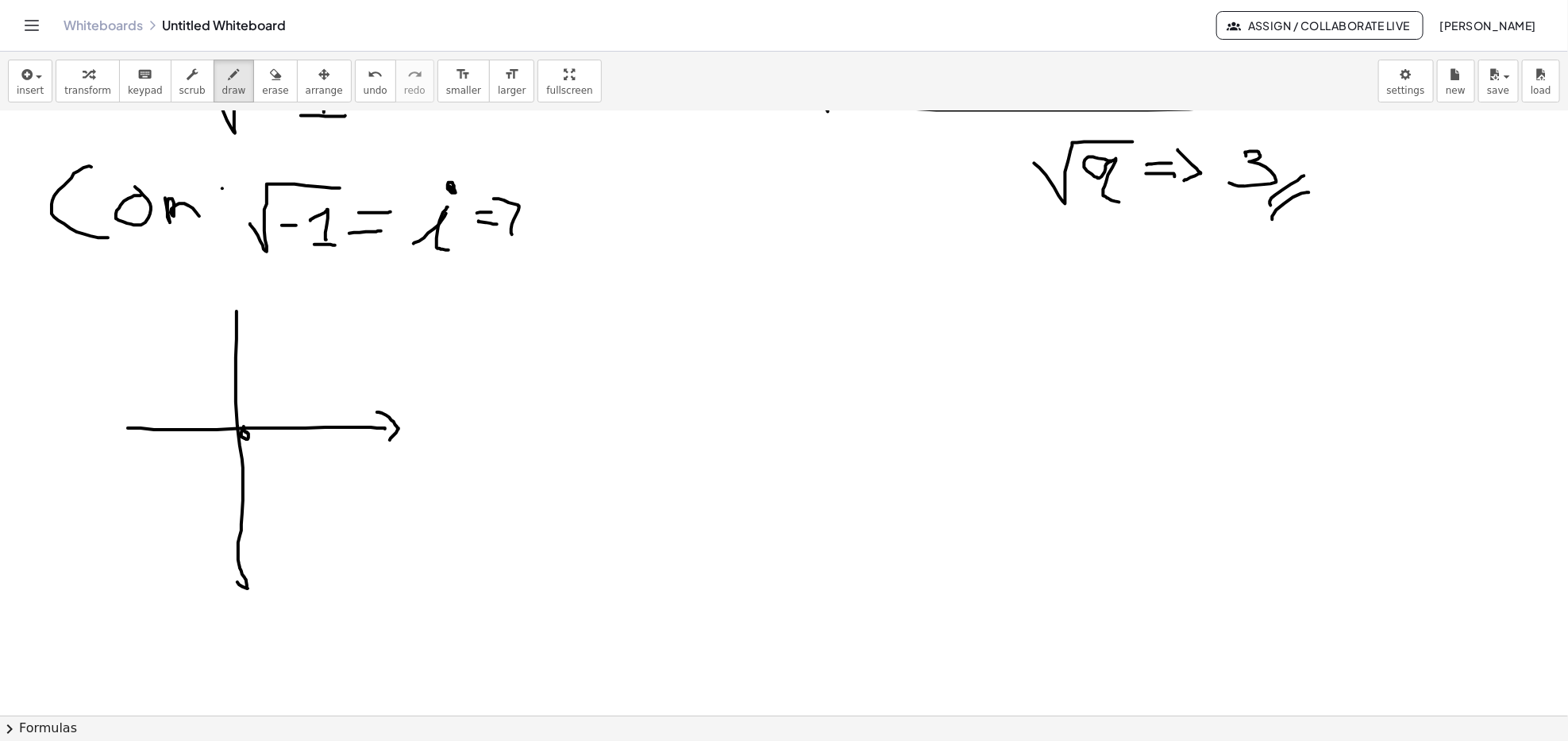
drag, startPoint x: 383, startPoint y: 415, endPoint x: 388, endPoint y: 441, distance: 26.5
click at [388, 441] on div at bounding box center [784, 65] width 1568 height 1813
drag, startPoint x: 225, startPoint y: 322, endPoint x: 247, endPoint y: 313, distance: 23.8
click at [247, 313] on div at bounding box center [784, 65] width 1568 height 1813
drag, startPoint x: 416, startPoint y: 433, endPoint x: 438, endPoint y: 459, distance: 34.1
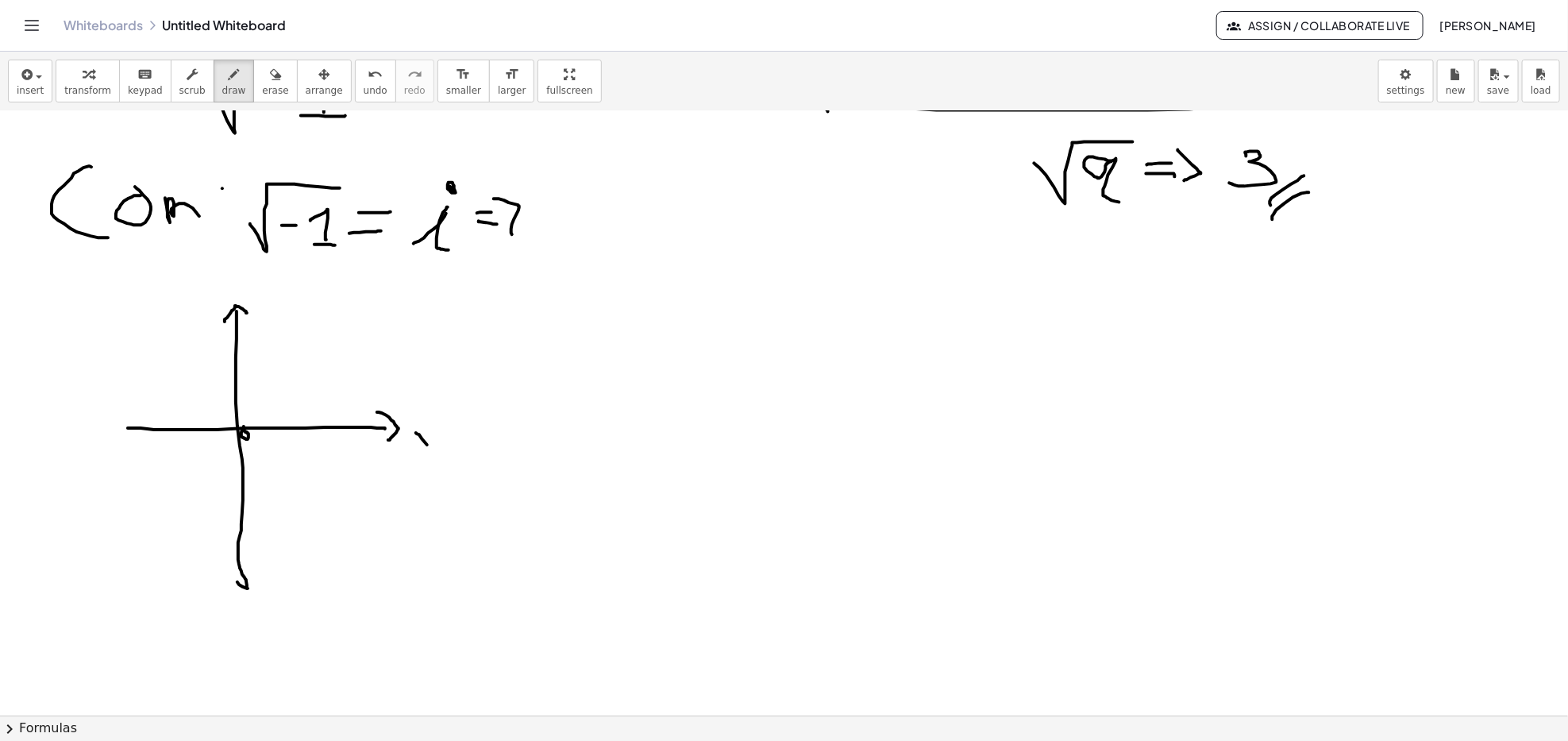
click at [438, 459] on div at bounding box center [784, 65] width 1568 height 1813
drag, startPoint x: 416, startPoint y: 453, endPoint x: 438, endPoint y: 434, distance: 29.1
click at [438, 434] on div at bounding box center [784, 65] width 1568 height 1813
drag, startPoint x: 251, startPoint y: 295, endPoint x: 269, endPoint y: 309, distance: 22.8
click at [269, 309] on div at bounding box center [784, 65] width 1568 height 1813
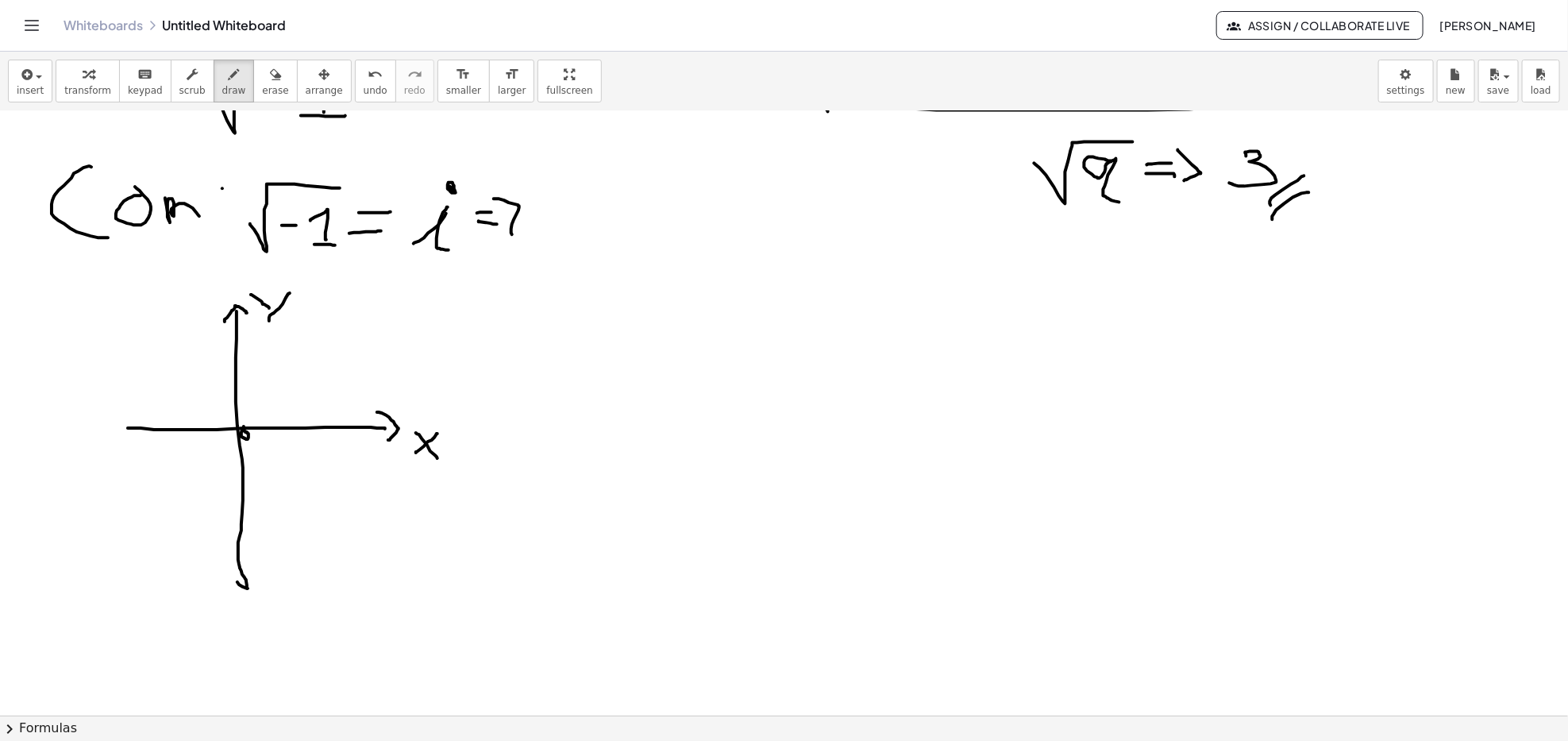
drag, startPoint x: 289, startPoint y: 294, endPoint x: 263, endPoint y: 351, distance: 62.6
click at [269, 323] on div at bounding box center [784, 65] width 1568 height 1813
click at [313, 394] on div at bounding box center [784, 65] width 1568 height 1813
click at [112, 366] on div at bounding box center [784, 65] width 1568 height 1813
click at [336, 347] on div at bounding box center [784, 65] width 1568 height 1813
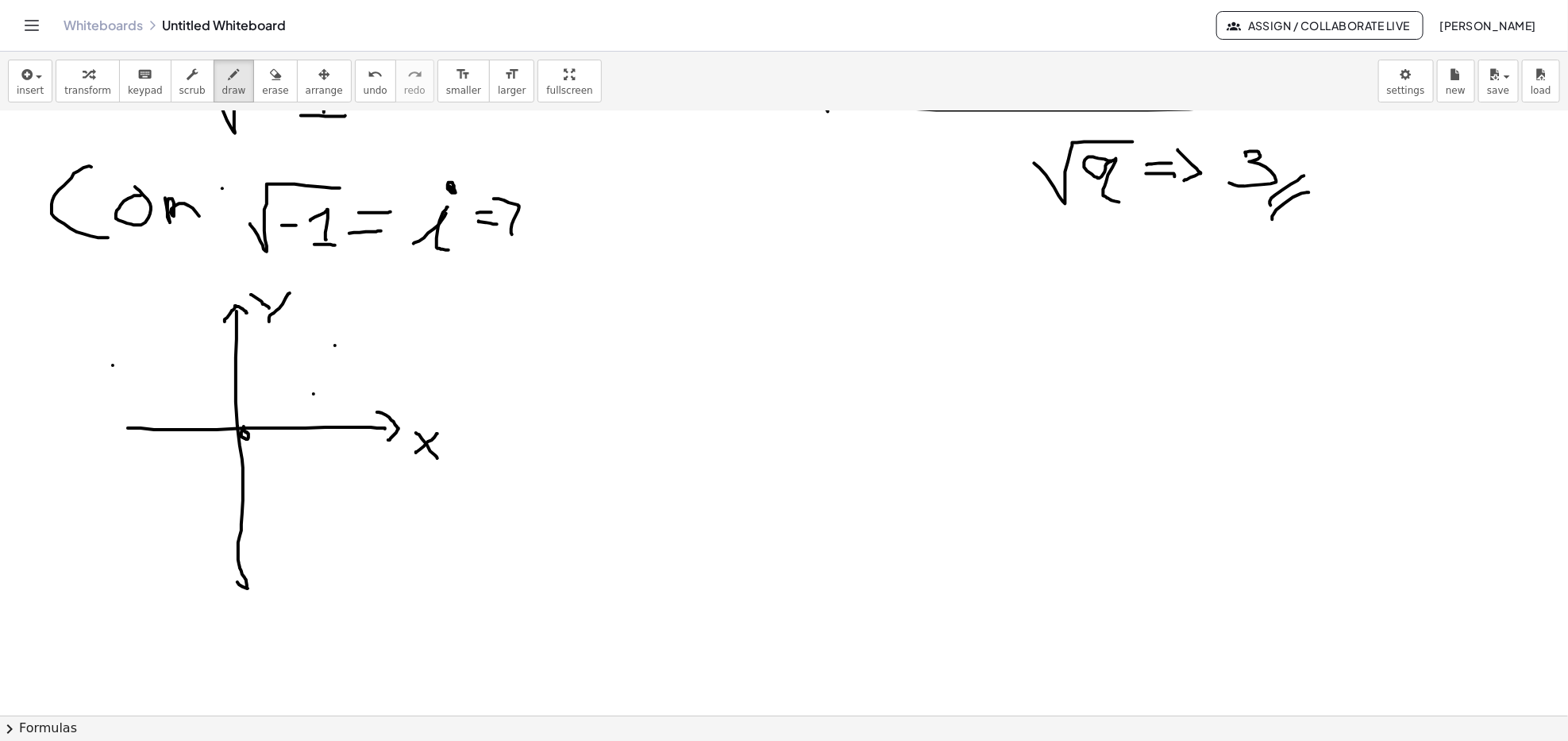
click at [174, 377] on div at bounding box center [784, 65] width 1568 height 1813
click at [157, 497] on div at bounding box center [784, 65] width 1568 height 1813
click at [266, 498] on div at bounding box center [784, 65] width 1568 height 1813
click at [349, 505] on div at bounding box center [784, 65] width 1568 height 1813
click at [309, 399] on div at bounding box center [784, 65] width 1568 height 1813
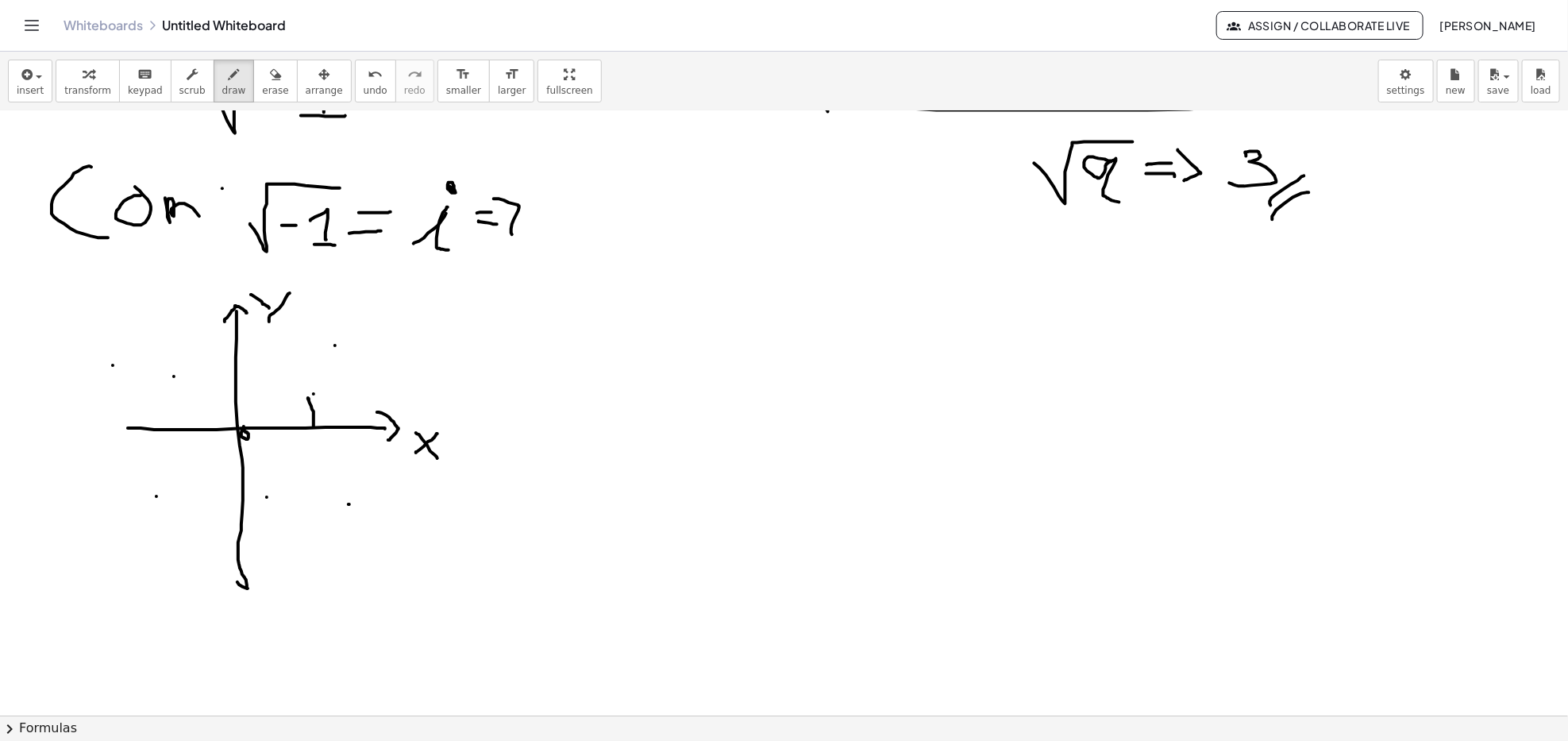
drag, startPoint x: 308, startPoint y: 399, endPoint x: 313, endPoint y: 427, distance: 28.4
click at [313, 427] on div at bounding box center [784, 65] width 1568 height 1813
click at [309, 434] on div at bounding box center [784, 65] width 1568 height 1813
click at [314, 433] on div at bounding box center [784, 65] width 1568 height 1813
click at [318, 437] on div at bounding box center [784, 65] width 1568 height 1813
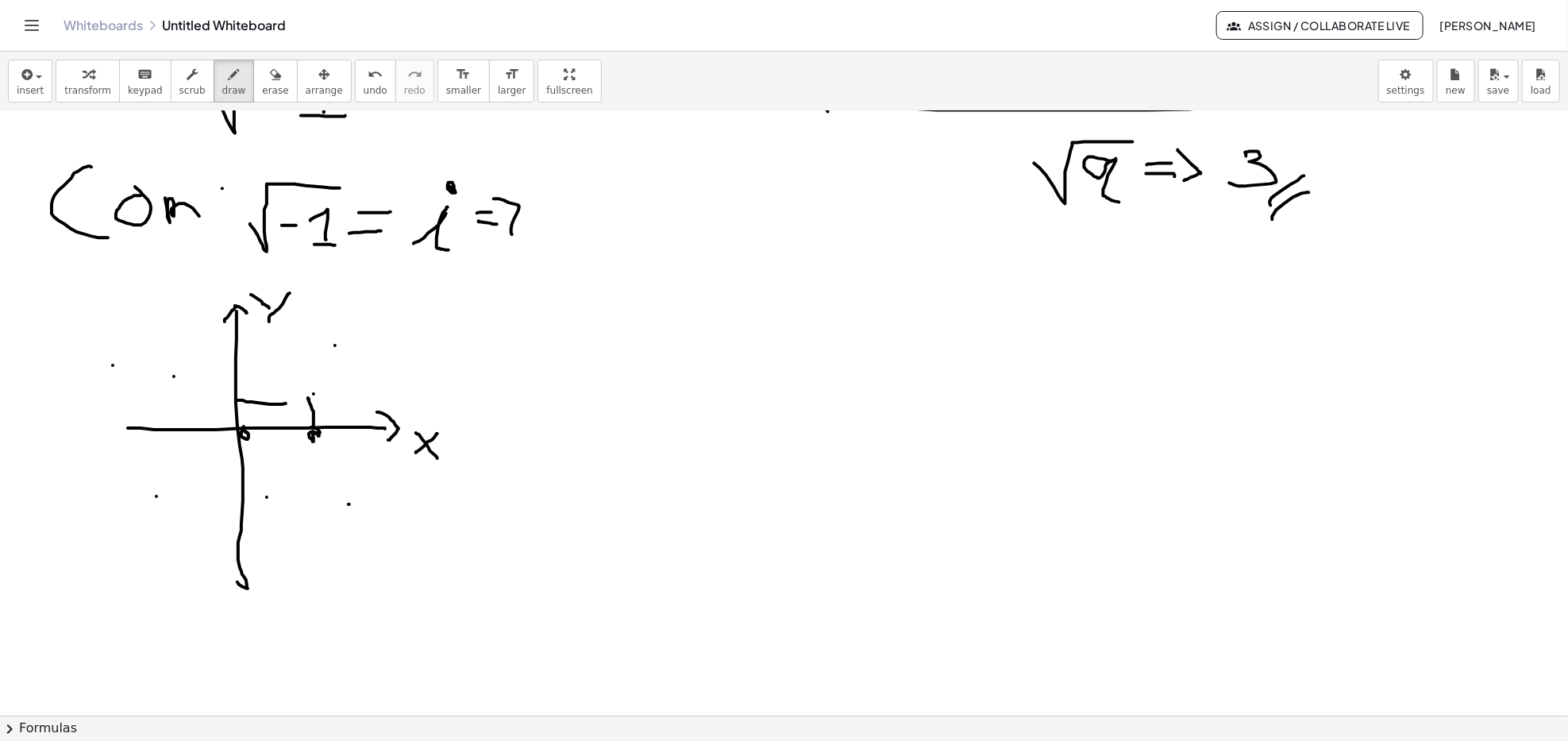
drag, startPoint x: 238, startPoint y: 401, endPoint x: 315, endPoint y: 402, distance: 77.0
click at [315, 402] on div at bounding box center [784, 65] width 1568 height 1813
drag, startPoint x: 209, startPoint y: 394, endPoint x: 220, endPoint y: 401, distance: 13.0
click at [219, 400] on div at bounding box center [784, 65] width 1568 height 1813
drag, startPoint x: 216, startPoint y: 402, endPoint x: 206, endPoint y: 413, distance: 14.9
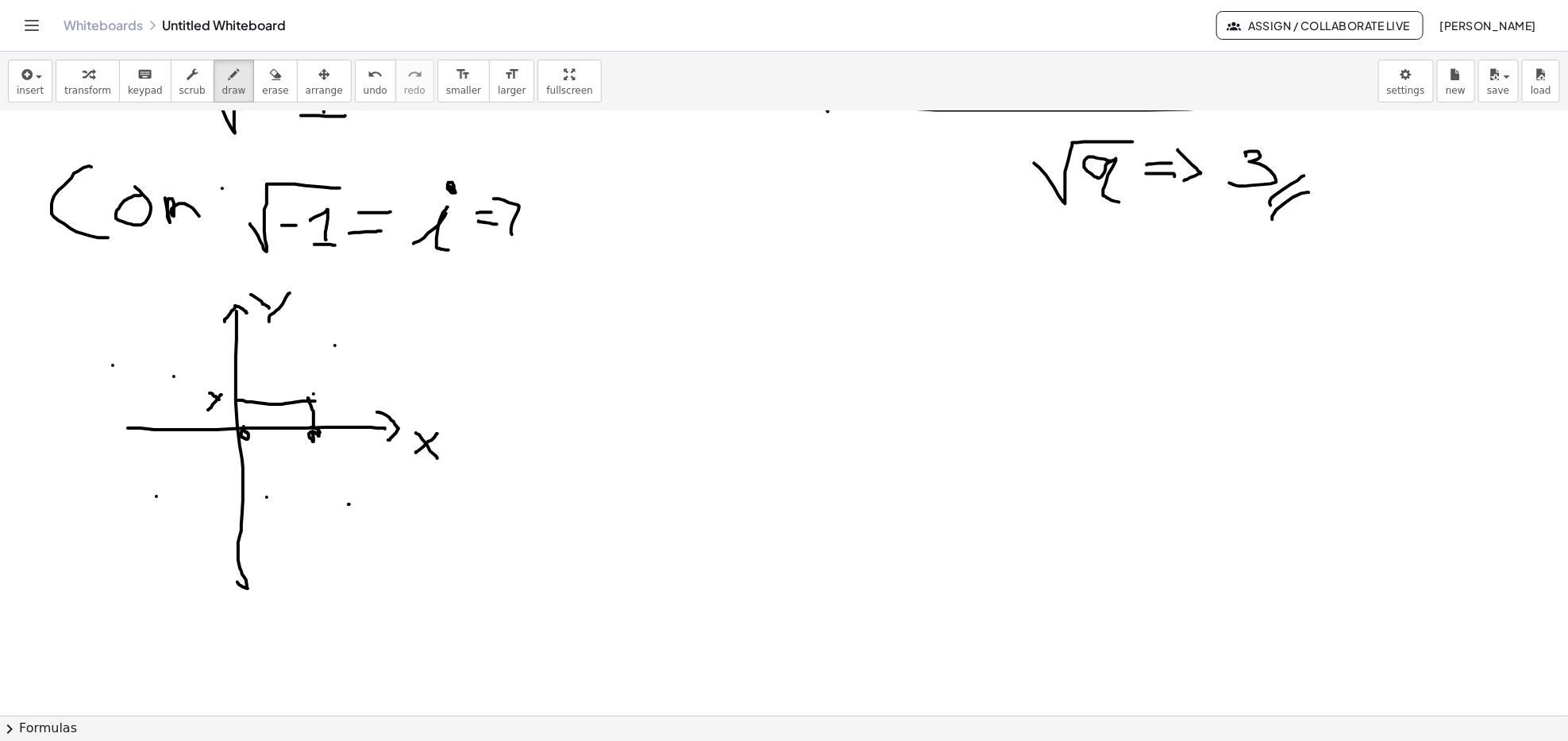
click at [206, 412] on div at bounding box center [784, 65] width 1568 height 1813
drag, startPoint x: 366, startPoint y: 501, endPoint x: 353, endPoint y: 576, distance: 76.1
click at [339, 566] on div at bounding box center [784, 65] width 1568 height 1813
drag, startPoint x: 333, startPoint y: 566, endPoint x: 349, endPoint y: 567, distance: 16.0
click at [349, 567] on div at bounding box center [784, 65] width 1568 height 1813
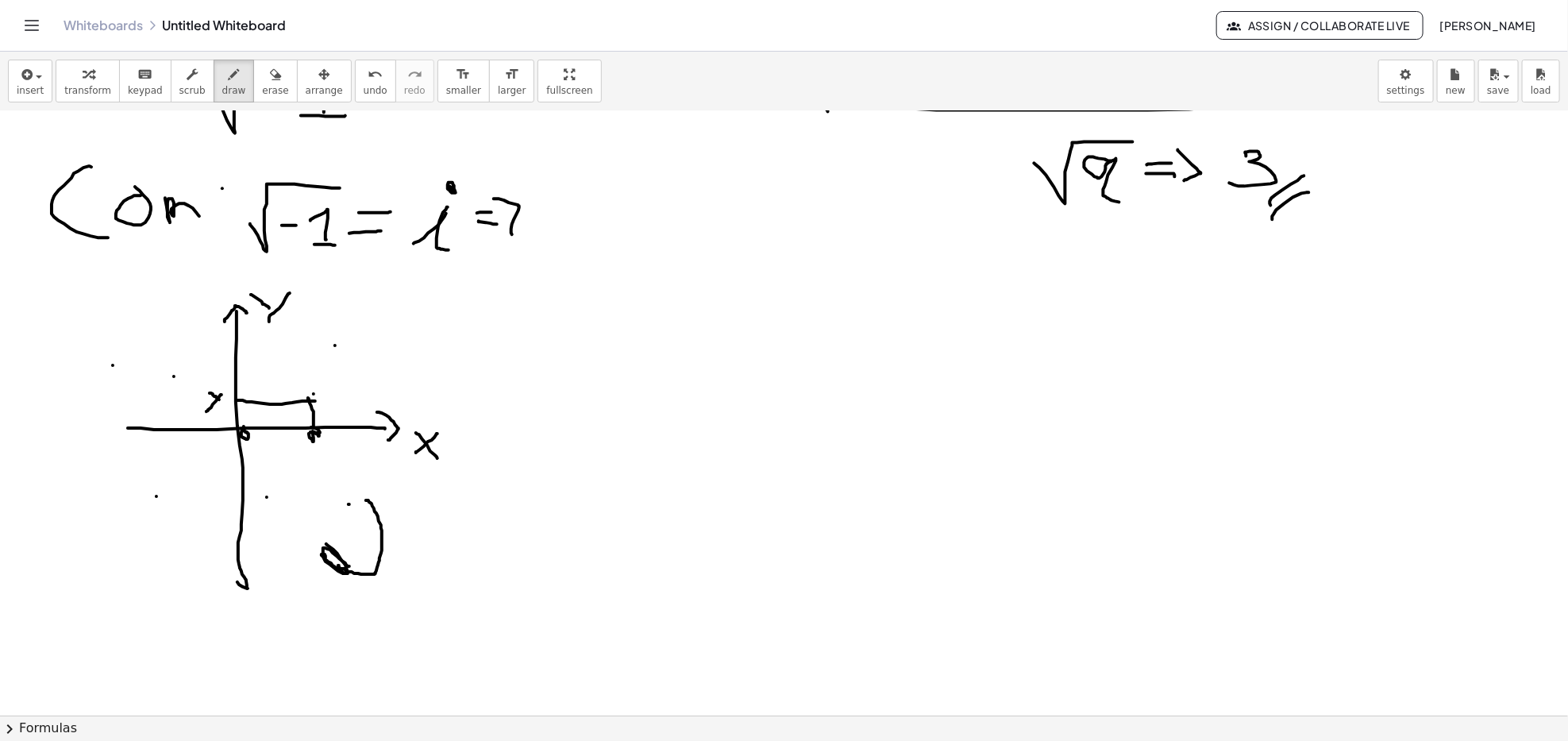
drag, startPoint x: 326, startPoint y: 545, endPoint x: 333, endPoint y: 566, distance: 22.1
click at [333, 566] on div at bounding box center [784, 65] width 1568 height 1813
drag, startPoint x: 345, startPoint y: 605, endPoint x: 362, endPoint y: 569, distance: 39.8
click at [364, 570] on div at bounding box center [784, 65] width 1568 height 1813
drag, startPoint x: 525, startPoint y: 432, endPoint x: 766, endPoint y: 449, distance: 241.6
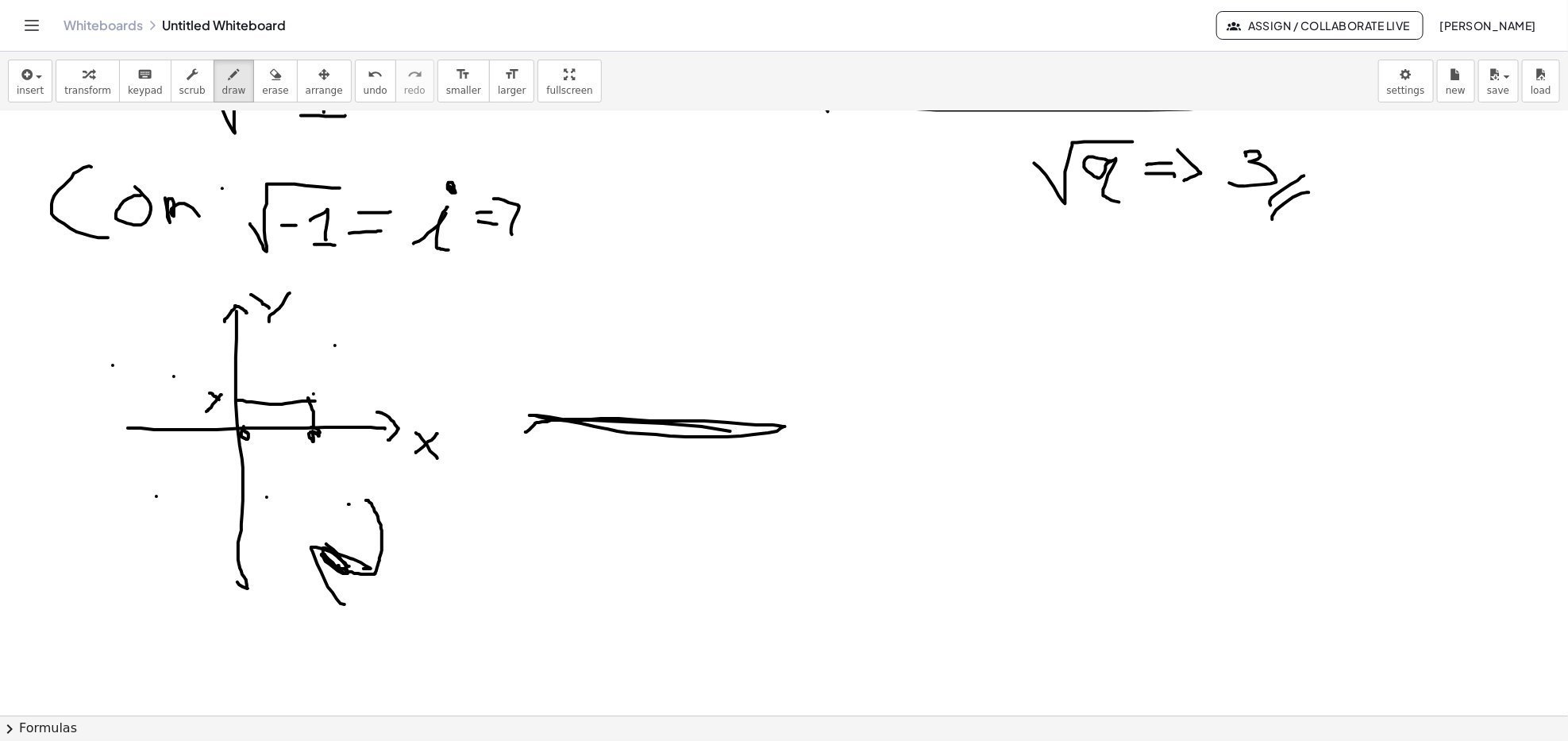
click at [760, 435] on div at bounding box center [784, 65] width 1568 height 1813
drag, startPoint x: 492, startPoint y: 416, endPoint x: 723, endPoint y: 404, distance: 231.3
click at [723, 404] on div at bounding box center [784, 65] width 1568 height 1813
drag, startPoint x: 744, startPoint y: 406, endPoint x: 762, endPoint y: 417, distance: 21.1
click at [762, 417] on div at bounding box center [784, 65] width 1568 height 1813
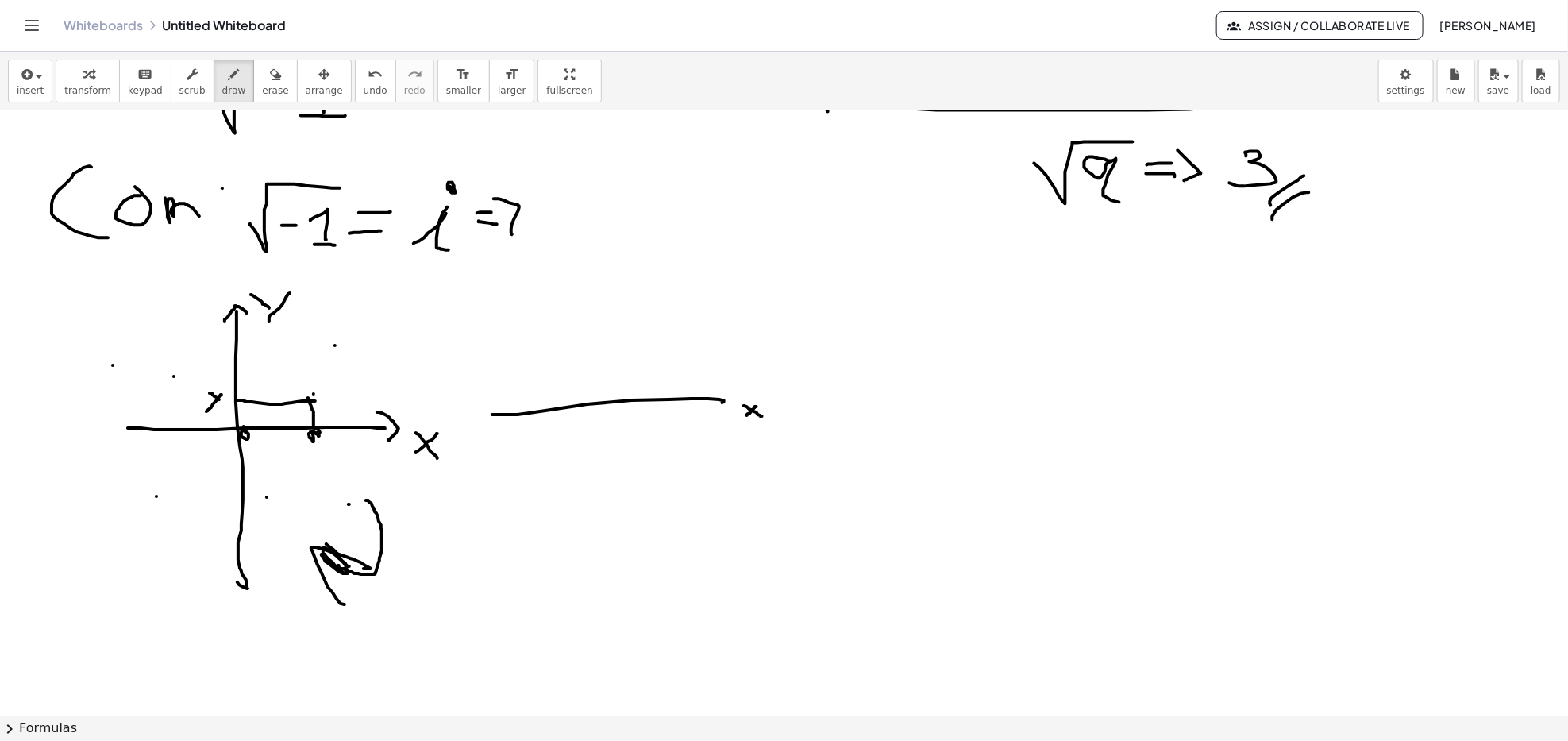
drag, startPoint x: 748, startPoint y: 416, endPoint x: 757, endPoint y: 407, distance: 12.7
click at [757, 407] on div at bounding box center [784, 65] width 1568 height 1813
drag, startPoint x: 773, startPoint y: 402, endPoint x: 785, endPoint y: 410, distance: 14.4
click at [785, 410] on div at bounding box center [784, 65] width 1568 height 1813
drag, startPoint x: 794, startPoint y: 403, endPoint x: 777, endPoint y: 419, distance: 23.3
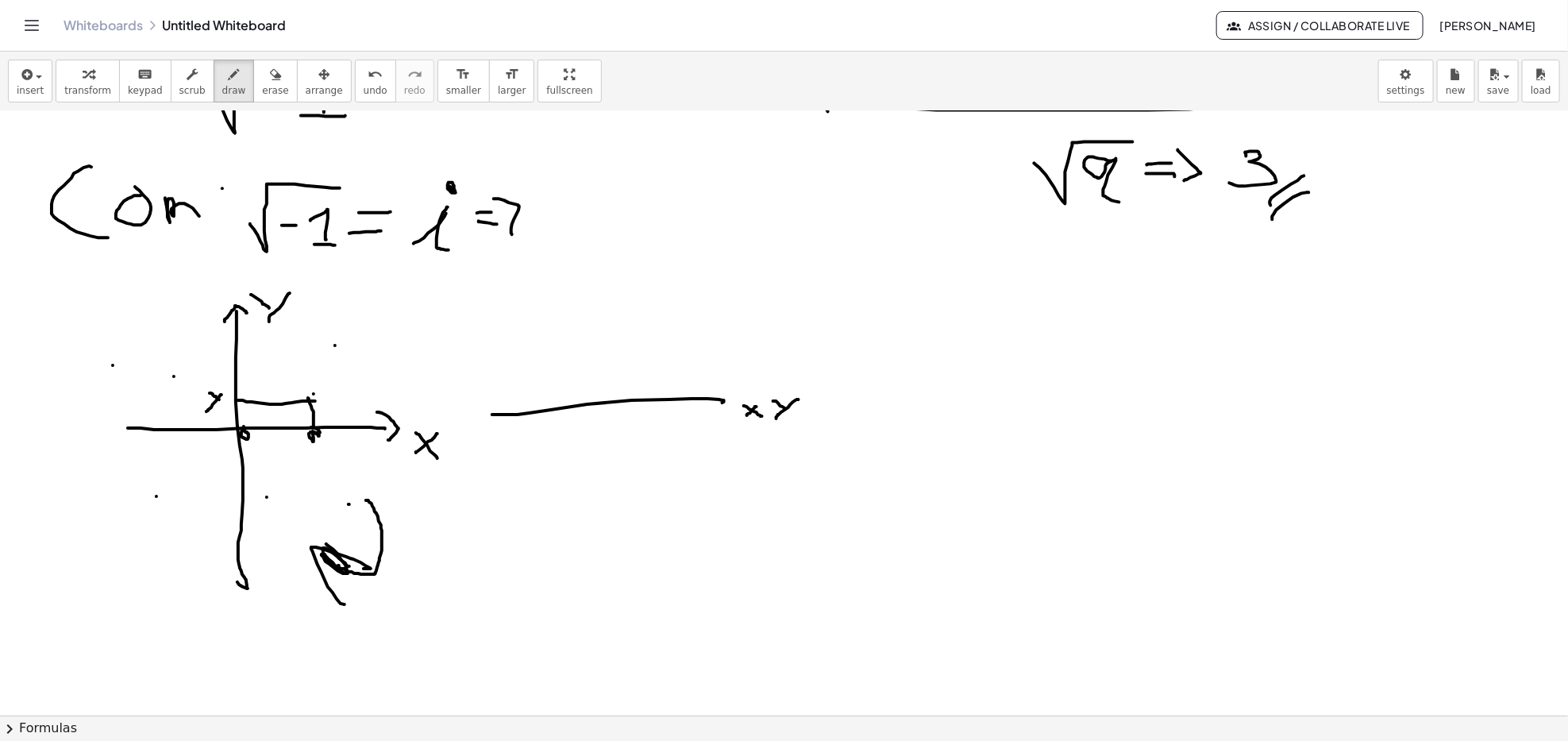
click at [777, 419] on div at bounding box center [784, 65] width 1568 height 1813
drag, startPoint x: 604, startPoint y: 548, endPoint x: 599, endPoint y: 275, distance: 273.0
click at [599, 275] on div at bounding box center [784, 65] width 1568 height 1813
drag, startPoint x: 588, startPoint y: 289, endPoint x: 617, endPoint y: 292, distance: 29.2
click at [617, 292] on div at bounding box center [784, 65] width 1568 height 1813
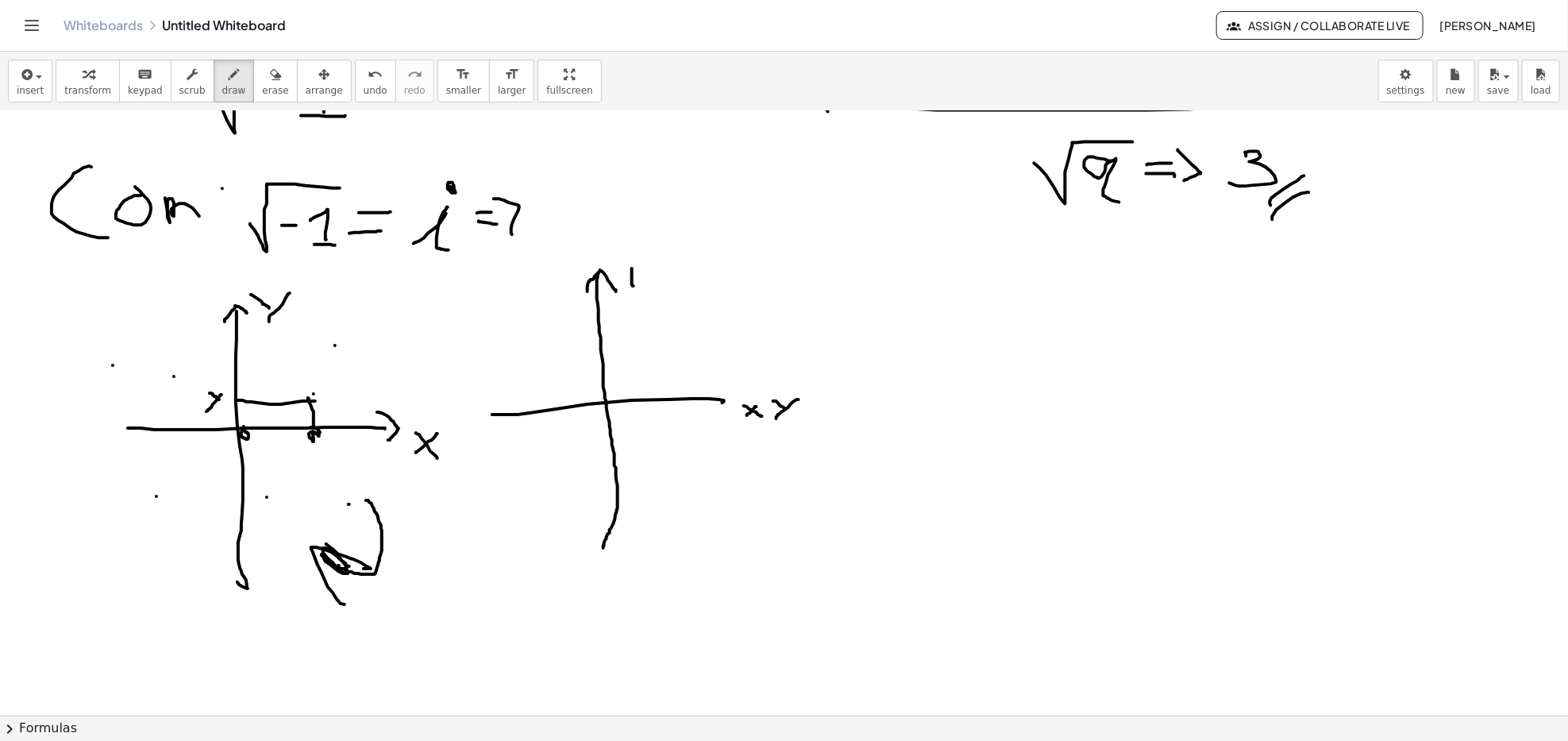
drag, startPoint x: 632, startPoint y: 269, endPoint x: 633, endPoint y: 287, distance: 18.0
click at [633, 287] on div at bounding box center [784, 65] width 1568 height 1813
drag, startPoint x: 628, startPoint y: 288, endPoint x: 640, endPoint y: 287, distance: 12.0
click at [644, 289] on div at bounding box center [784, 65] width 1568 height 1813
click at [625, 254] on div at bounding box center [784, 65] width 1568 height 1813
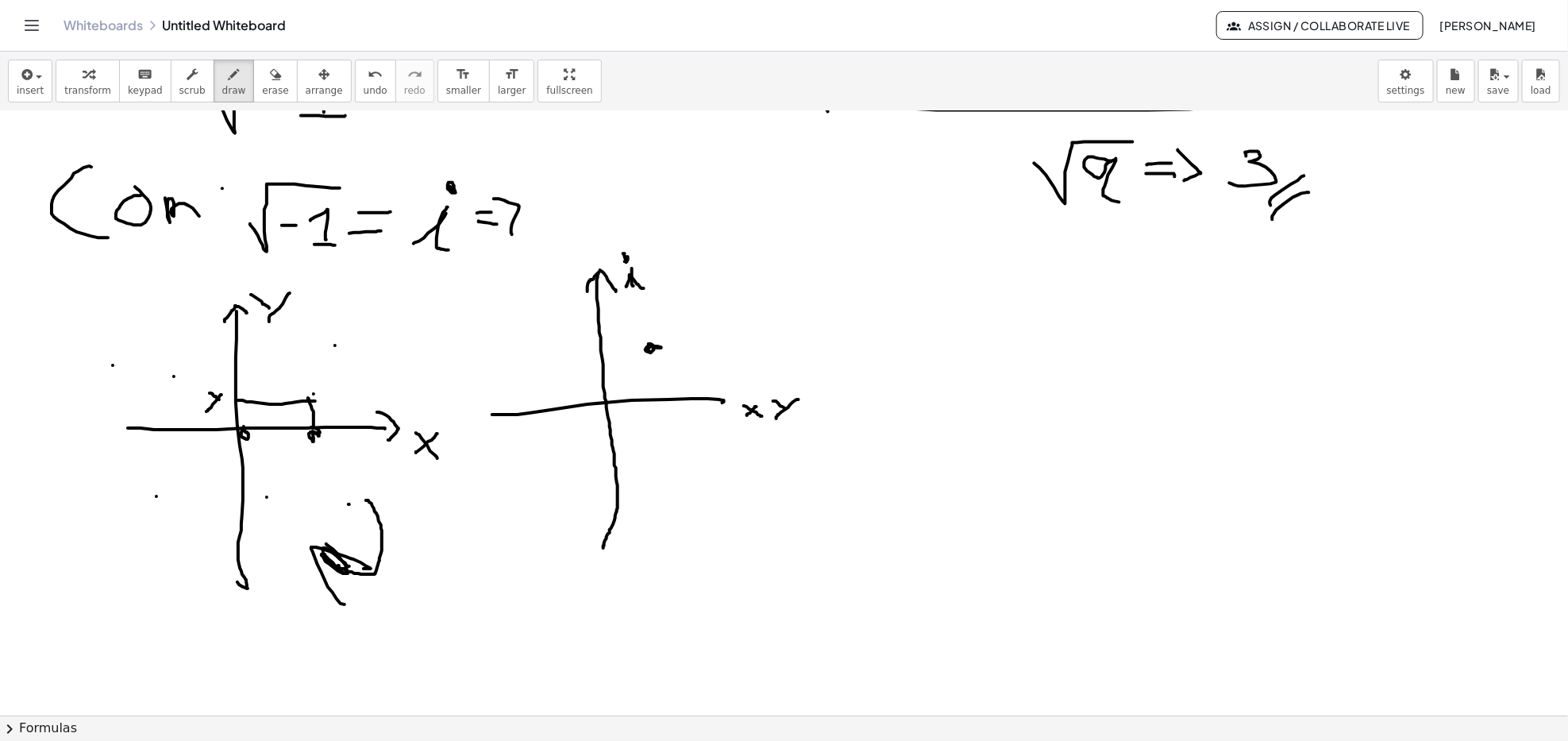
click at [650, 346] on div at bounding box center [784, 65] width 1568 height 1813
drag, startPoint x: 600, startPoint y: 345, endPoint x: 664, endPoint y: 347, distance: 64.0
click at [664, 347] on div at bounding box center [784, 65] width 1568 height 1813
drag, startPoint x: 651, startPoint y: 351, endPoint x: 645, endPoint y: 391, distance: 40.4
click at [645, 391] on div at bounding box center [784, 65] width 1568 height 1813
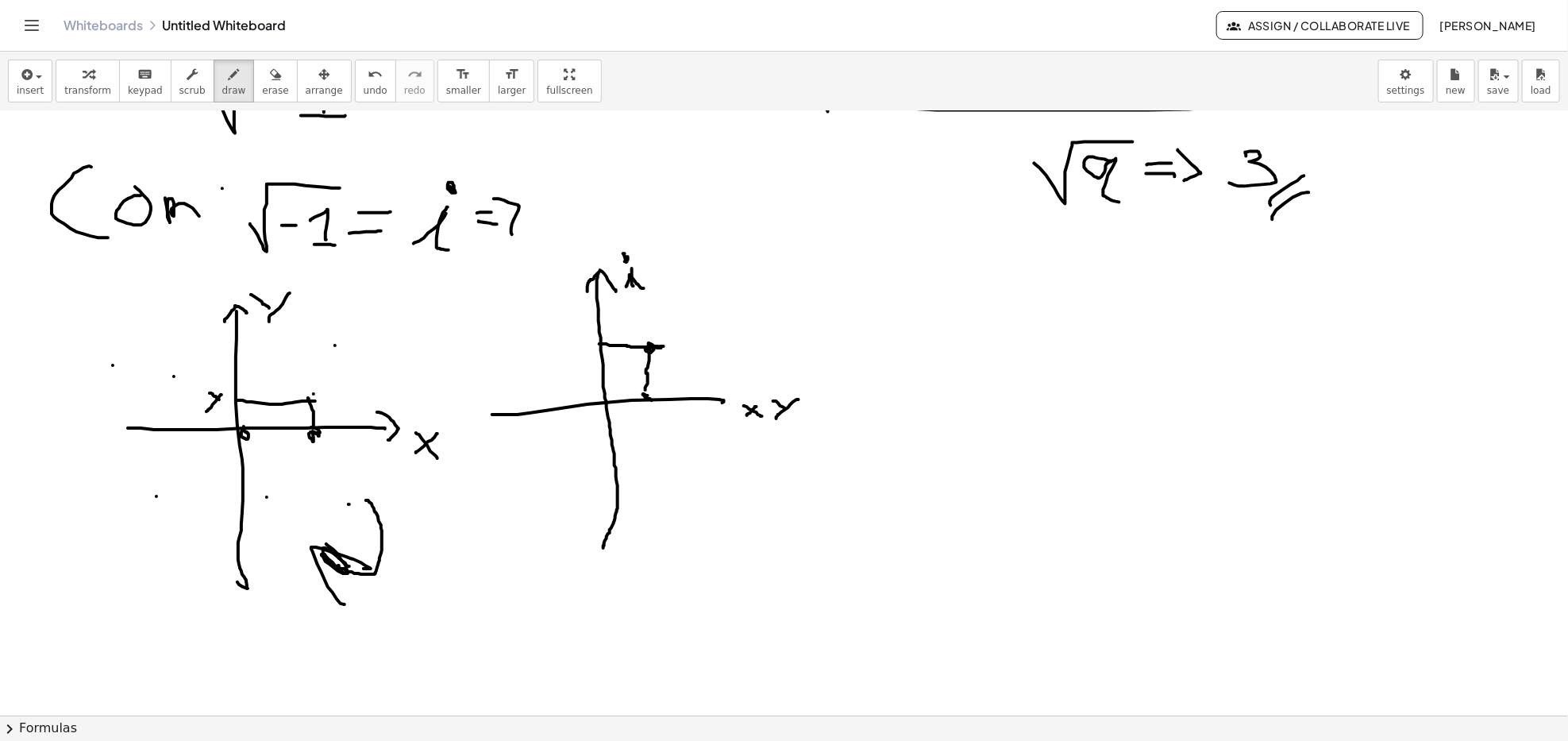
drag, startPoint x: 652, startPoint y: 401, endPoint x: 645, endPoint y: 395, distance: 9.2
click at [648, 397] on div at bounding box center [784, 65] width 1568 height 1813
drag, startPoint x: 738, startPoint y: 399, endPoint x: 743, endPoint y: 430, distance: 31.4
click at [742, 429] on div at bounding box center [784, 65] width 1568 height 1813
drag, startPoint x: 801, startPoint y: 387, endPoint x: 767, endPoint y: 459, distance: 79.6
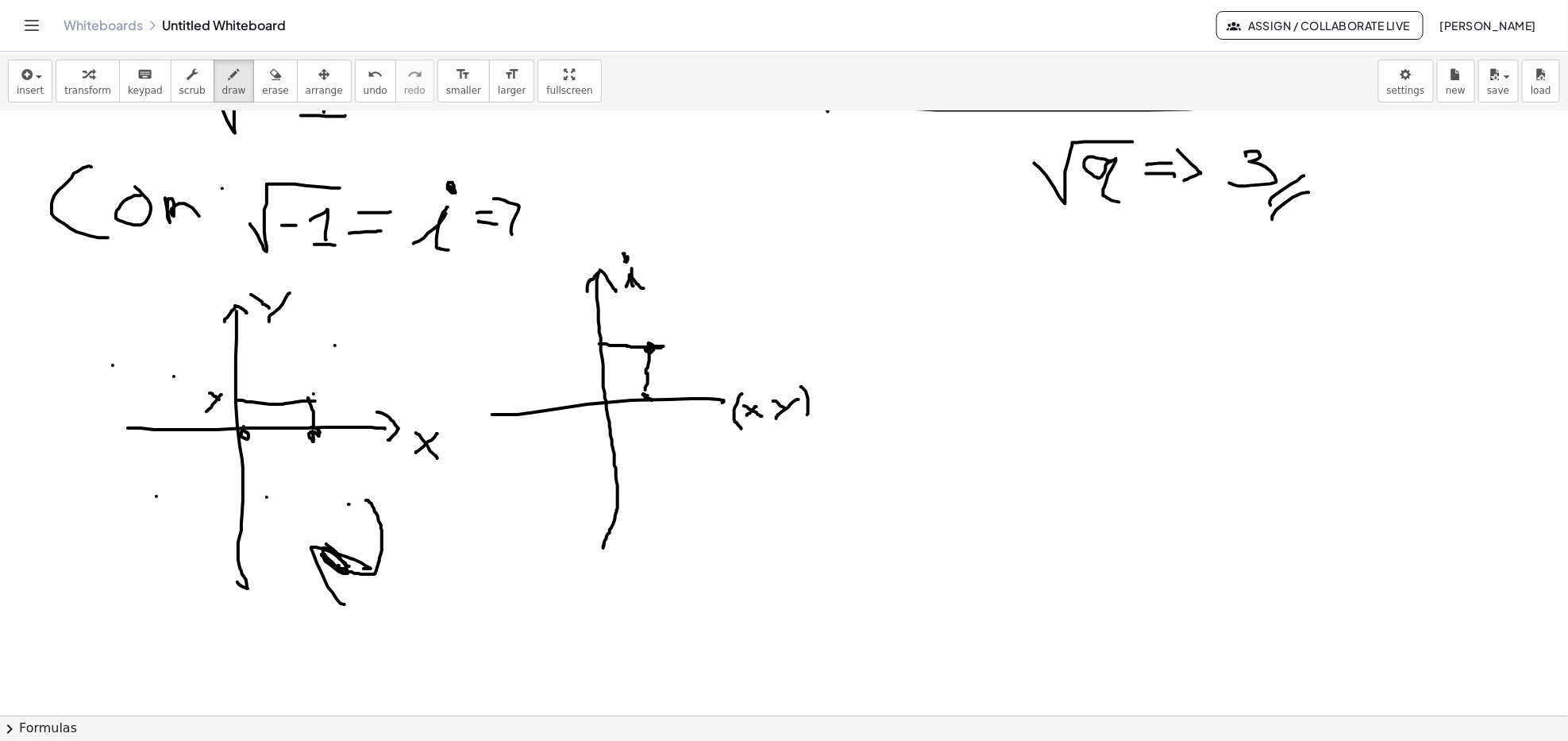
click at [801, 417] on div at bounding box center [784, 65] width 1568 height 1813
drag, startPoint x: 727, startPoint y: 434, endPoint x: 780, endPoint y: 439, distance: 53.2
click at [818, 433] on div at bounding box center [784, 65] width 1568 height 1813
drag, startPoint x: 772, startPoint y: 437, endPoint x: 763, endPoint y: 458, distance: 22.8
click at [772, 452] on div at bounding box center [784, 65] width 1568 height 1813
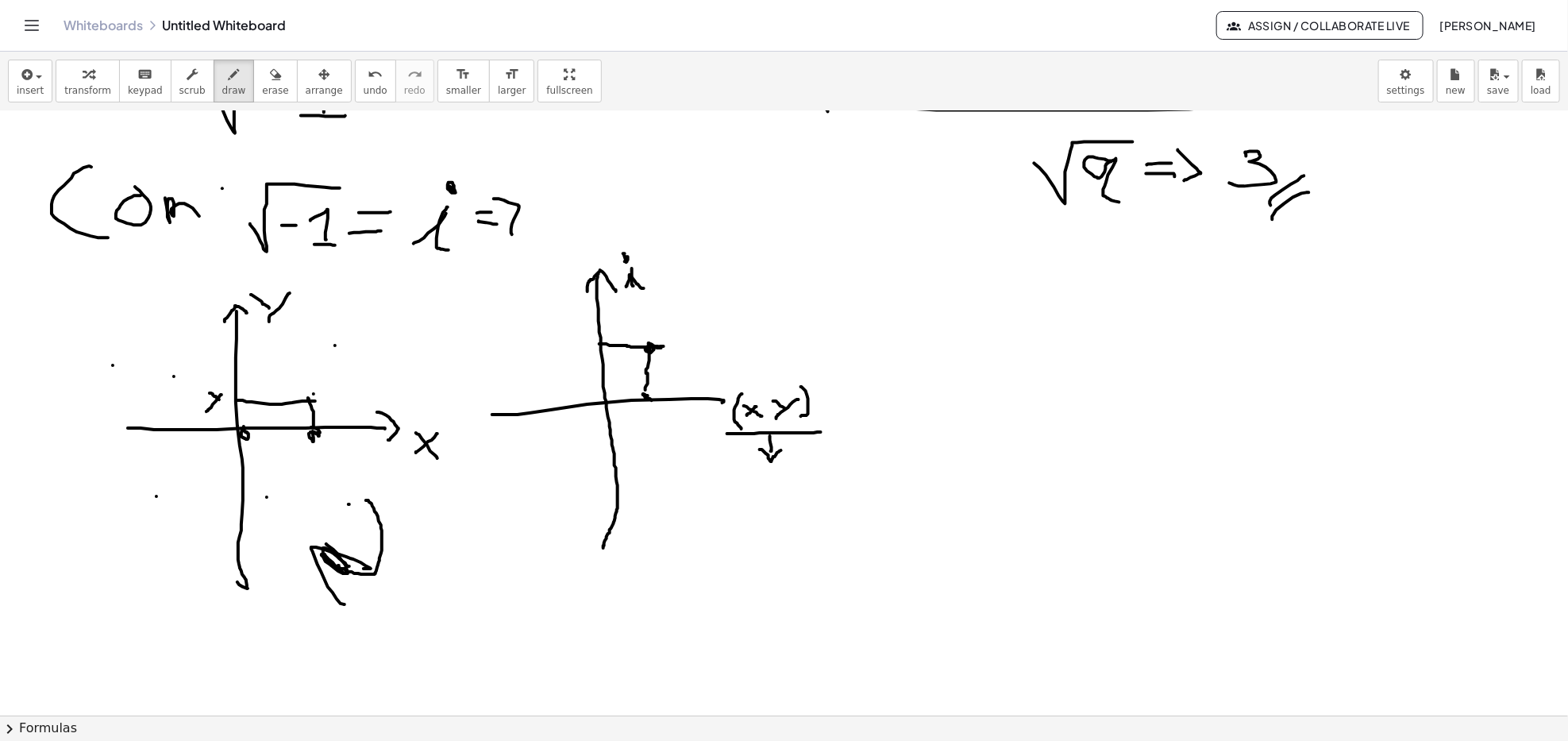
drag, startPoint x: 762, startPoint y: 450, endPoint x: 783, endPoint y: 450, distance: 21.0
click at [783, 450] on div at bounding box center [784, 65] width 1568 height 1813
drag, startPoint x: 743, startPoint y: 484, endPoint x: 739, endPoint y: 492, distance: 8.9
click at [746, 504] on div at bounding box center [784, 65] width 1568 height 1813
drag, startPoint x: 737, startPoint y: 480, endPoint x: 772, endPoint y: 500, distance: 40.3
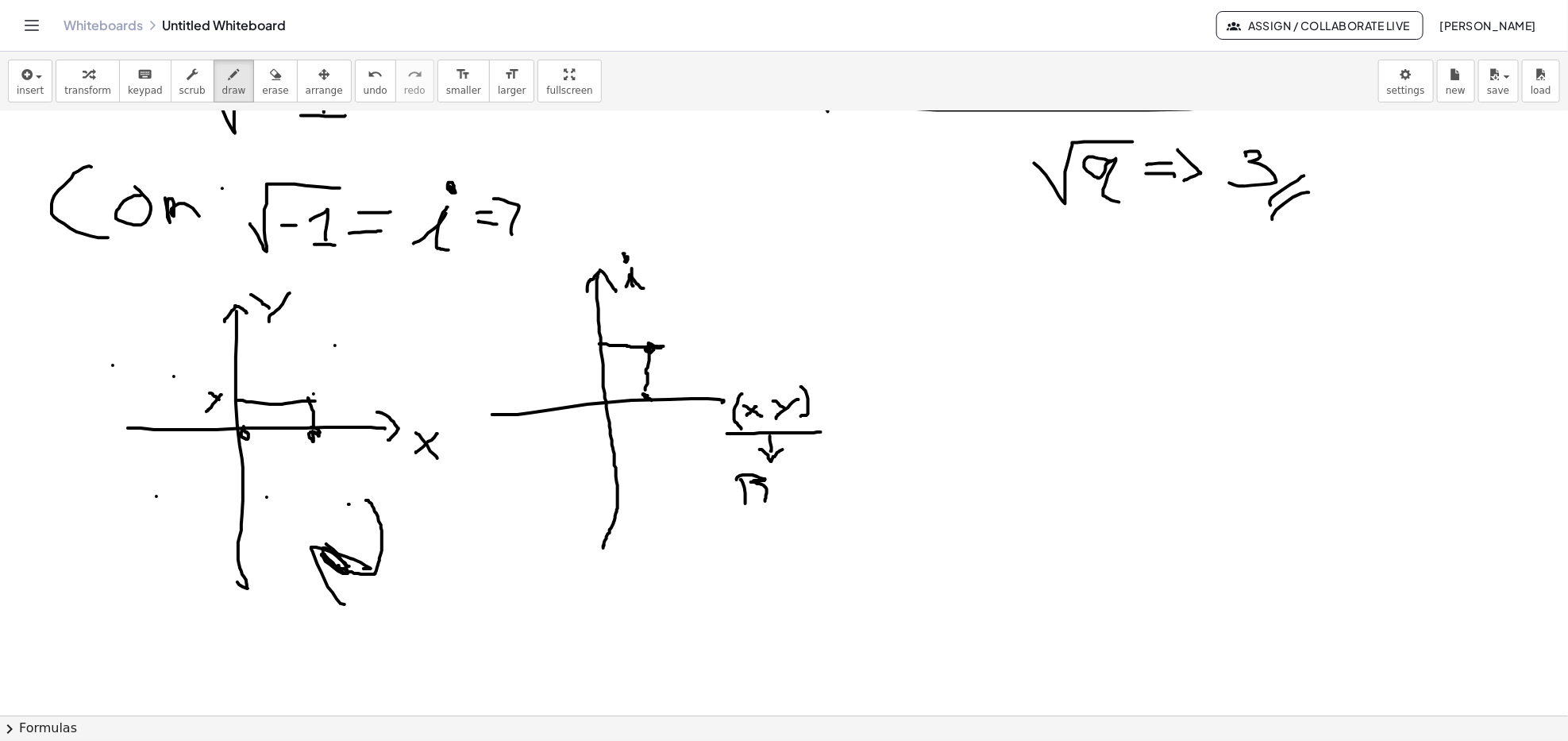
click at [766, 502] on div at bounding box center [784, 65] width 1568 height 1813
drag, startPoint x: 778, startPoint y: 492, endPoint x: 788, endPoint y: 499, distance: 12.2
click at [784, 499] on div at bounding box center [784, 65] width 1568 height 1813
drag, startPoint x: 794, startPoint y: 488, endPoint x: 807, endPoint y: 496, distance: 15.3
click at [807, 496] on div at bounding box center [784, 65] width 1568 height 1813
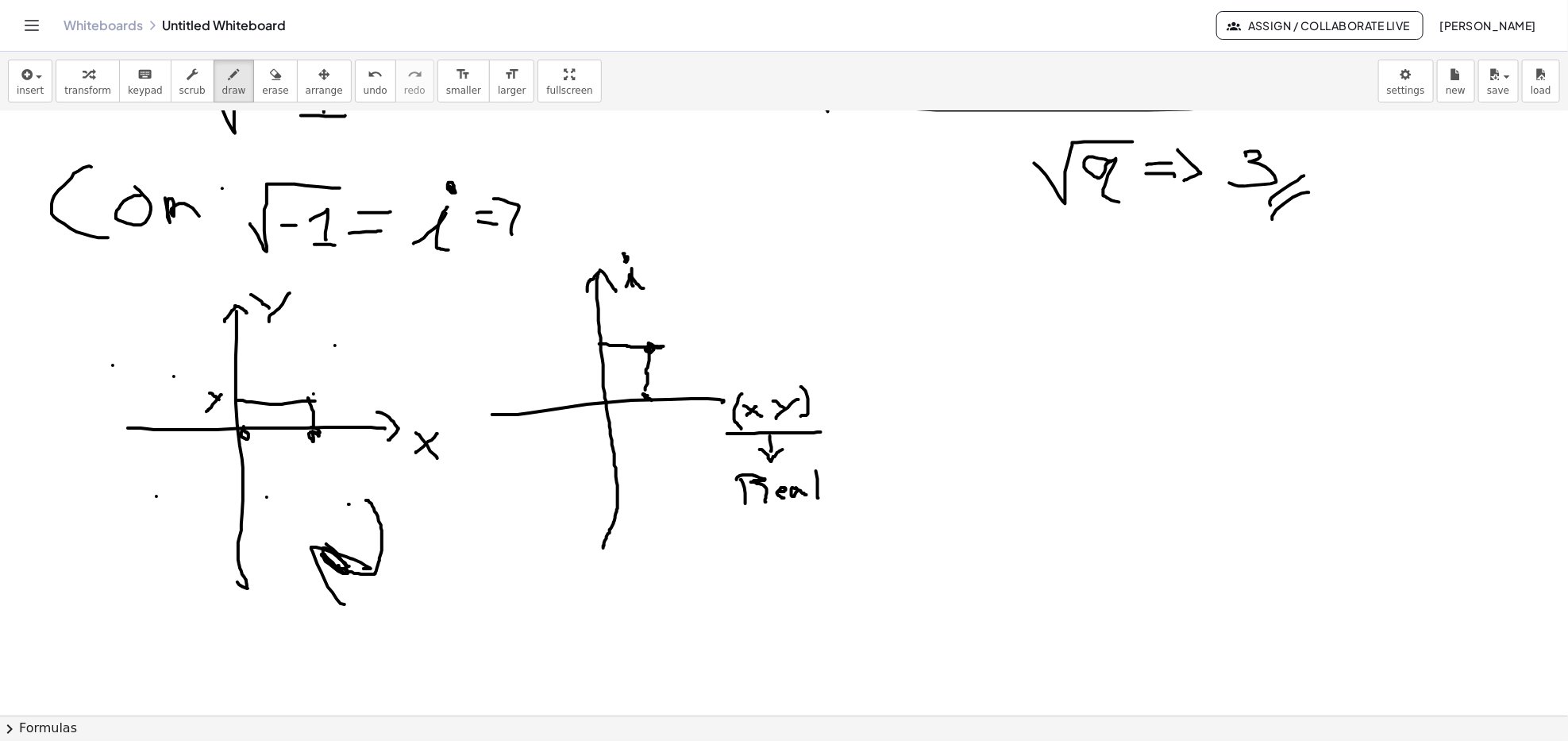
drag, startPoint x: 817, startPoint y: 472, endPoint x: 819, endPoint y: 499, distance: 27.1
click at [819, 499] on div at bounding box center [784, 65] width 1568 height 1813
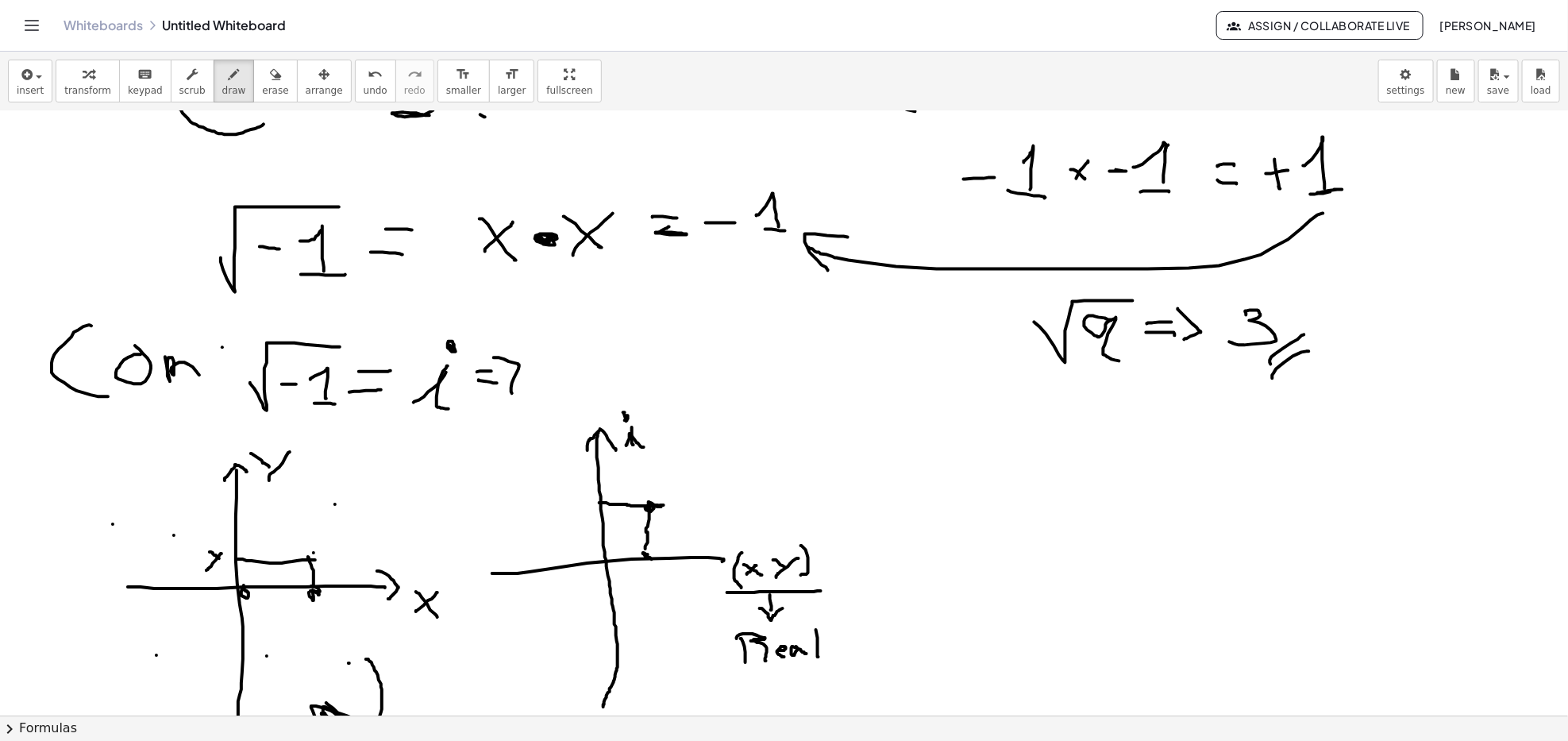
scroll to position [846, 0]
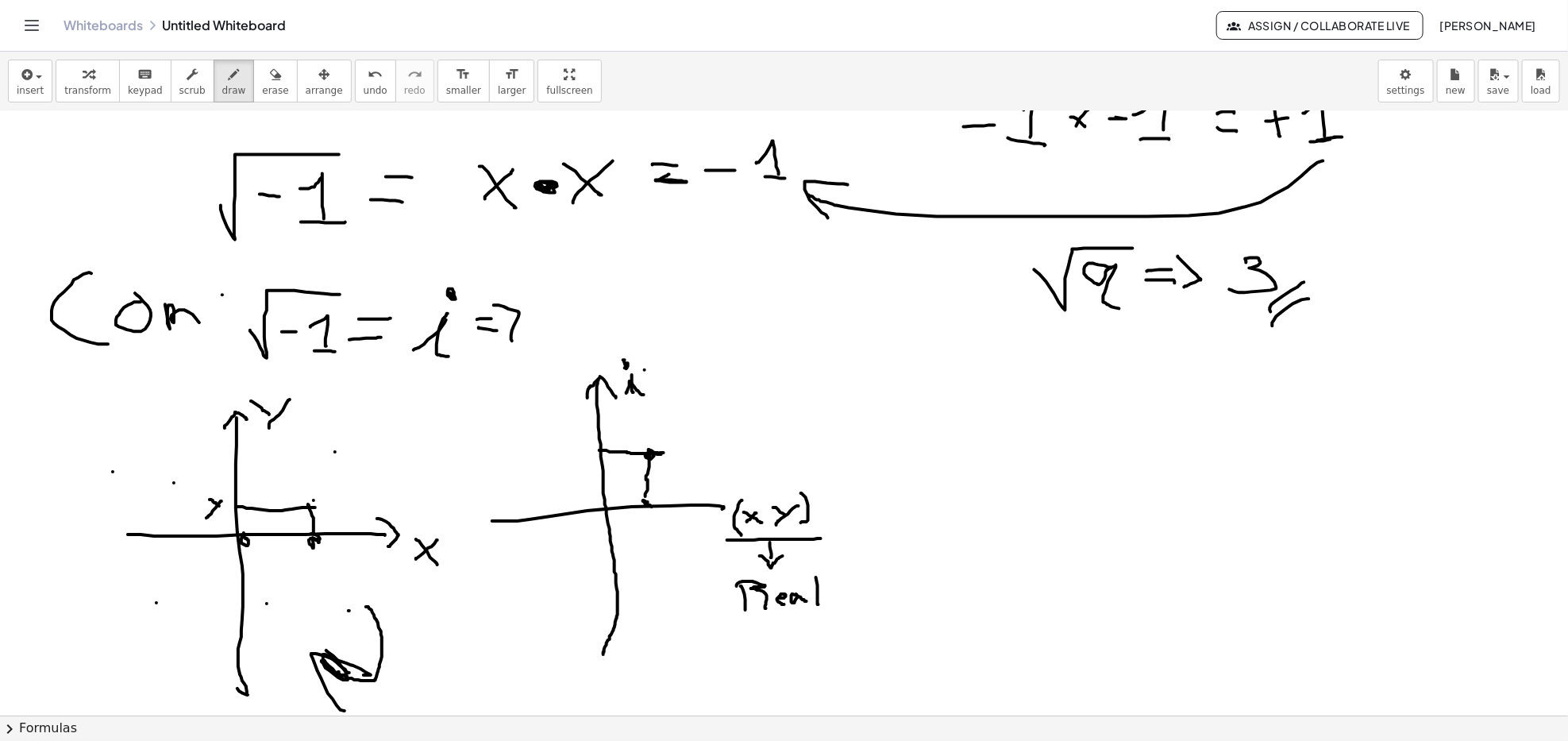
drag, startPoint x: 645, startPoint y: 370, endPoint x: 664, endPoint y: 361, distance: 21.0
click at [664, 365] on div at bounding box center [784, 171] width 1568 height 1813
drag, startPoint x: 662, startPoint y: 344, endPoint x: 674, endPoint y: 380, distance: 37.9
click at [674, 380] on div at bounding box center [784, 171] width 1568 height 1813
drag, startPoint x: 718, startPoint y: 346, endPoint x: 718, endPoint y: 360, distance: 14.0
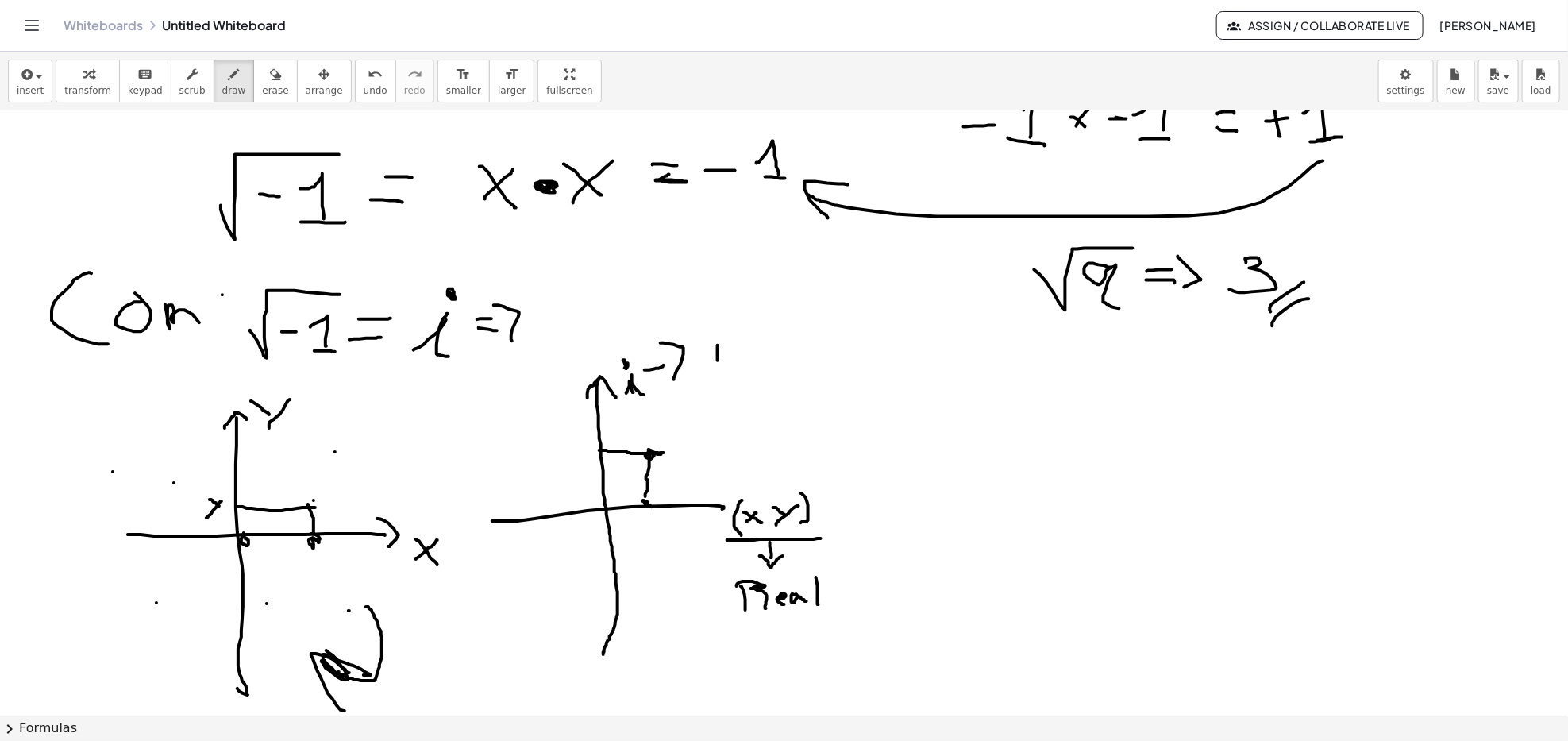
click at [718, 360] on div at bounding box center [784, 171] width 1568 height 1813
drag, startPoint x: 710, startPoint y: 363, endPoint x: 725, endPoint y: 363, distance: 15.0
click at [725, 363] on div at bounding box center [784, 171] width 1568 height 1813
drag, startPoint x: 709, startPoint y: 347, endPoint x: 731, endPoint y: 348, distance: 22.0
click at [731, 348] on div at bounding box center [784, 171] width 1568 height 1813
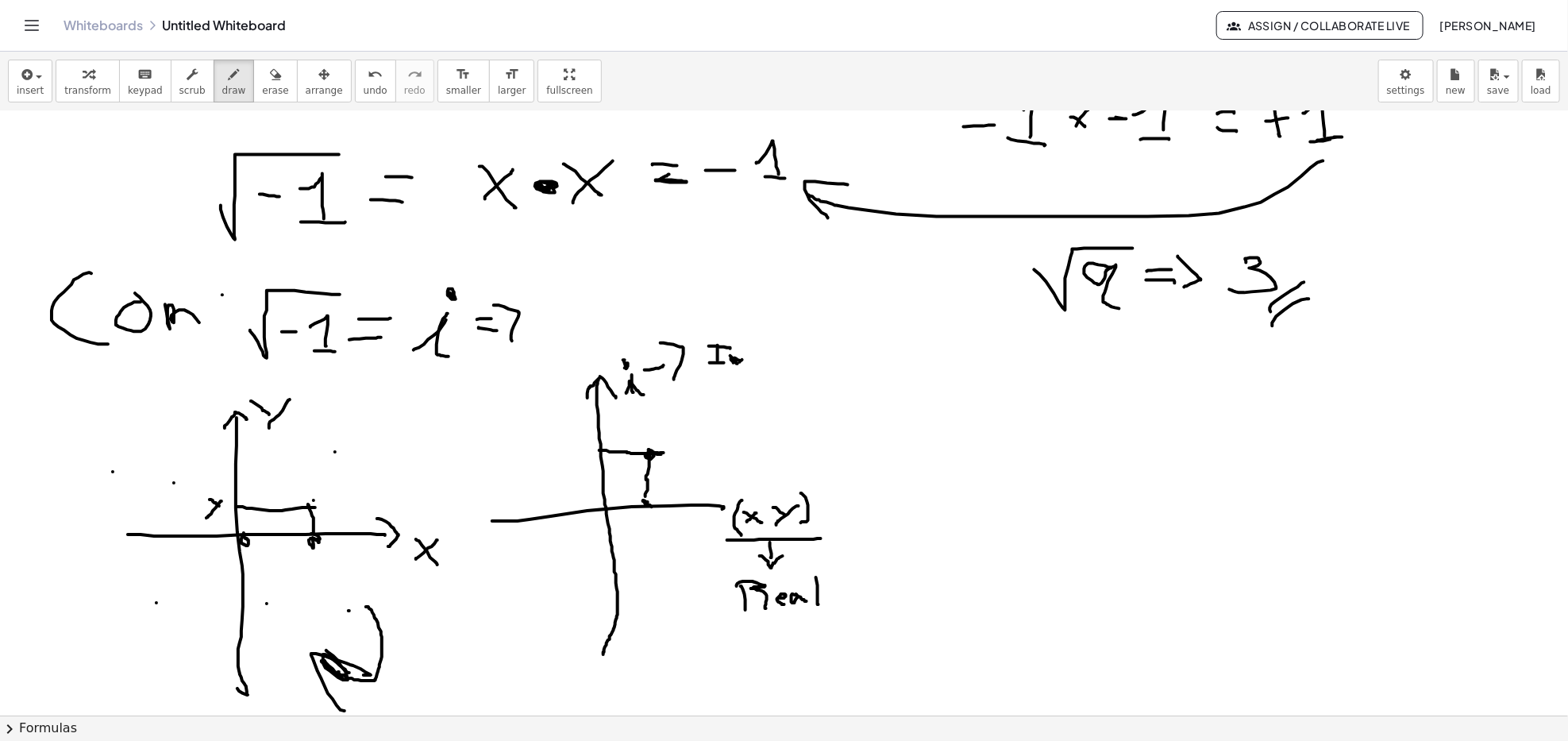
drag, startPoint x: 731, startPoint y: 356, endPoint x: 742, endPoint y: 359, distance: 11.4
click at [742, 359] on div at bounding box center [784, 171] width 1568 height 1813
click at [757, 365] on div at bounding box center [784, 171] width 1568 height 1813
drag, startPoint x: 767, startPoint y: 357, endPoint x: 769, endPoint y: 382, distance: 25.1
click at [778, 360] on div at bounding box center [784, 171] width 1568 height 1813
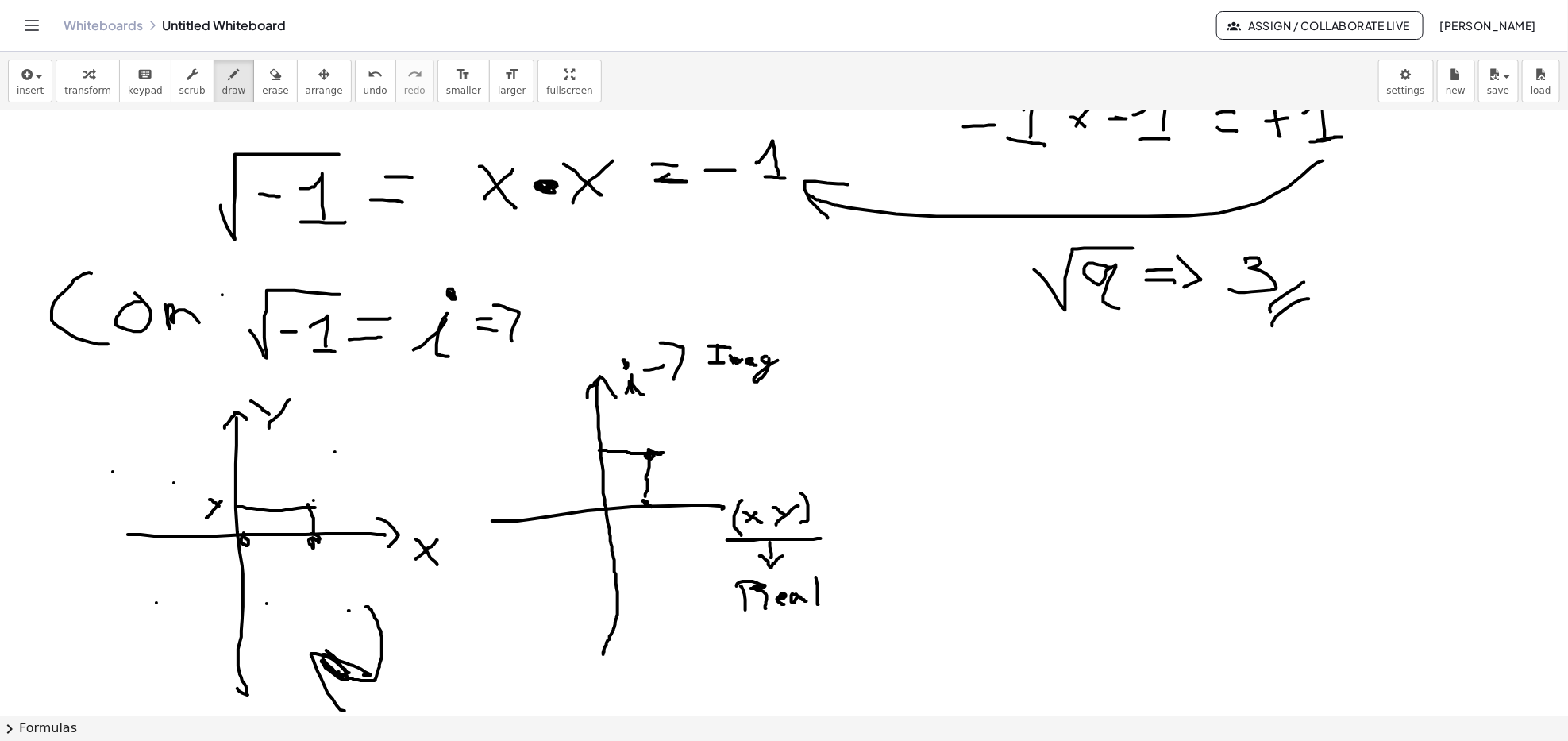
click at [206, 591] on div at bounding box center [784, 171] width 1568 height 1813
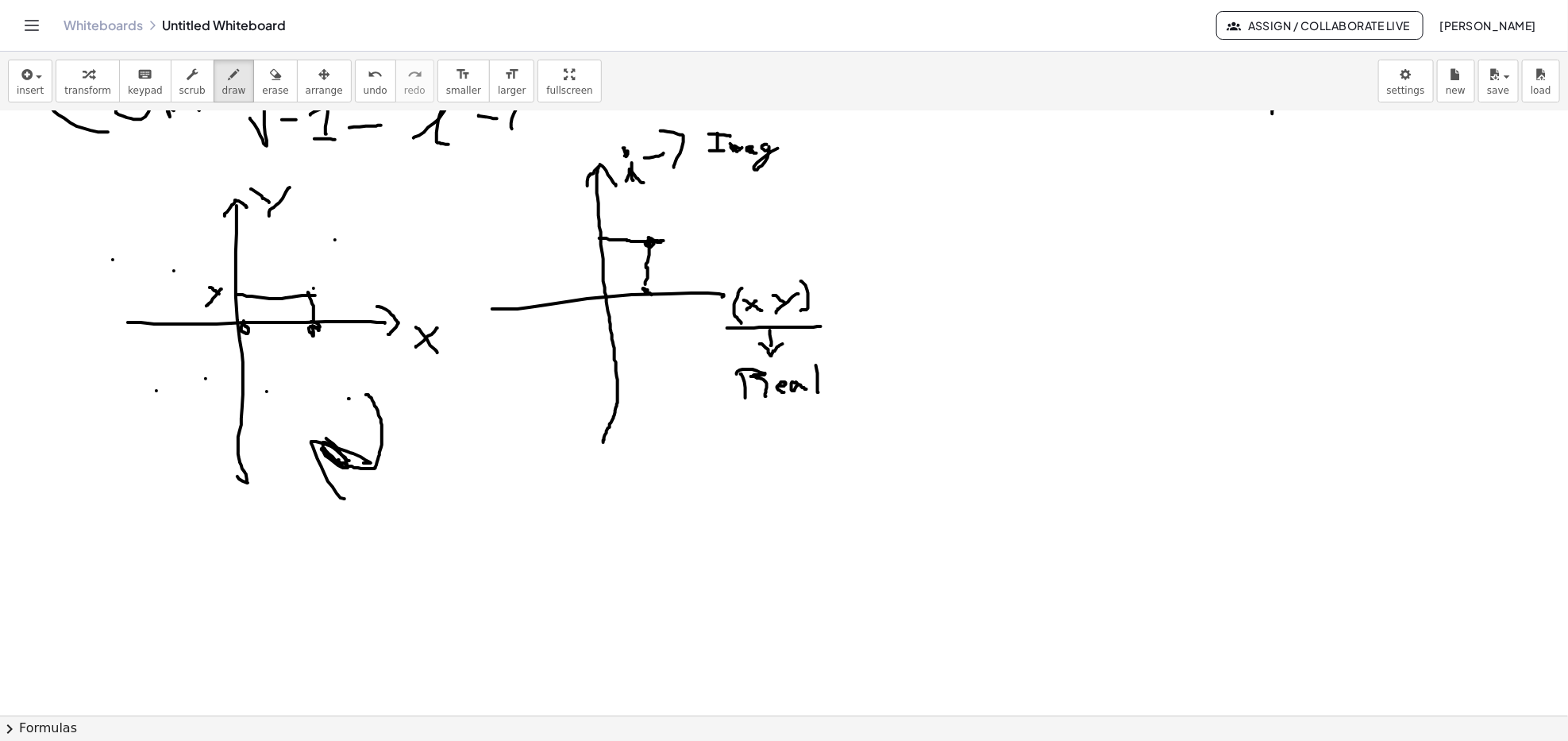
scroll to position [953, 0]
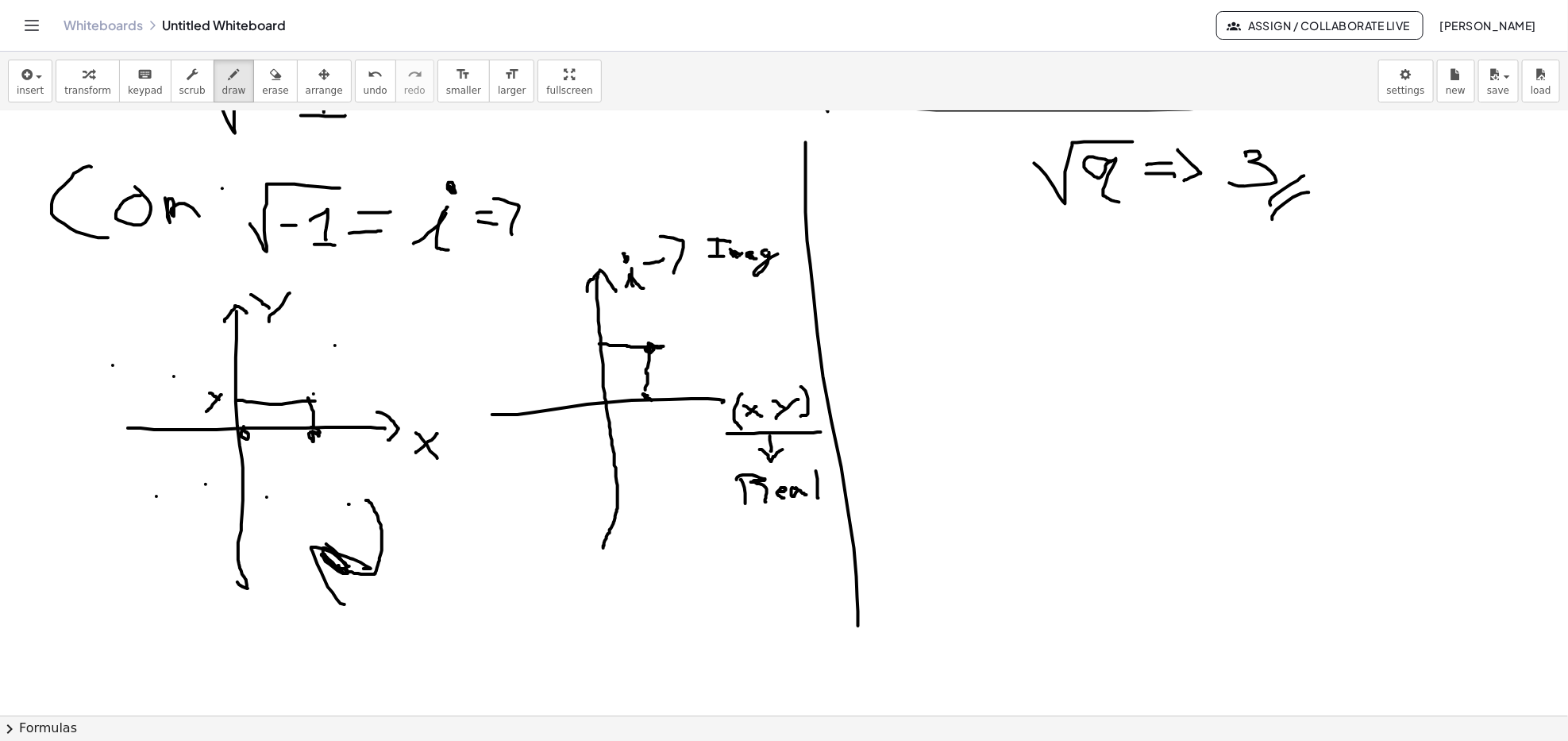
drag, startPoint x: 858, startPoint y: 619, endPoint x: 806, endPoint y: 143, distance: 478.8
click at [806, 143] on div at bounding box center [784, 65] width 1568 height 1813
drag, startPoint x: 867, startPoint y: 323, endPoint x: 977, endPoint y: 287, distance: 115.7
click at [977, 287] on div at bounding box center [784, 65] width 1568 height 1813
click at [902, 326] on div at bounding box center [784, 65] width 1568 height 1813
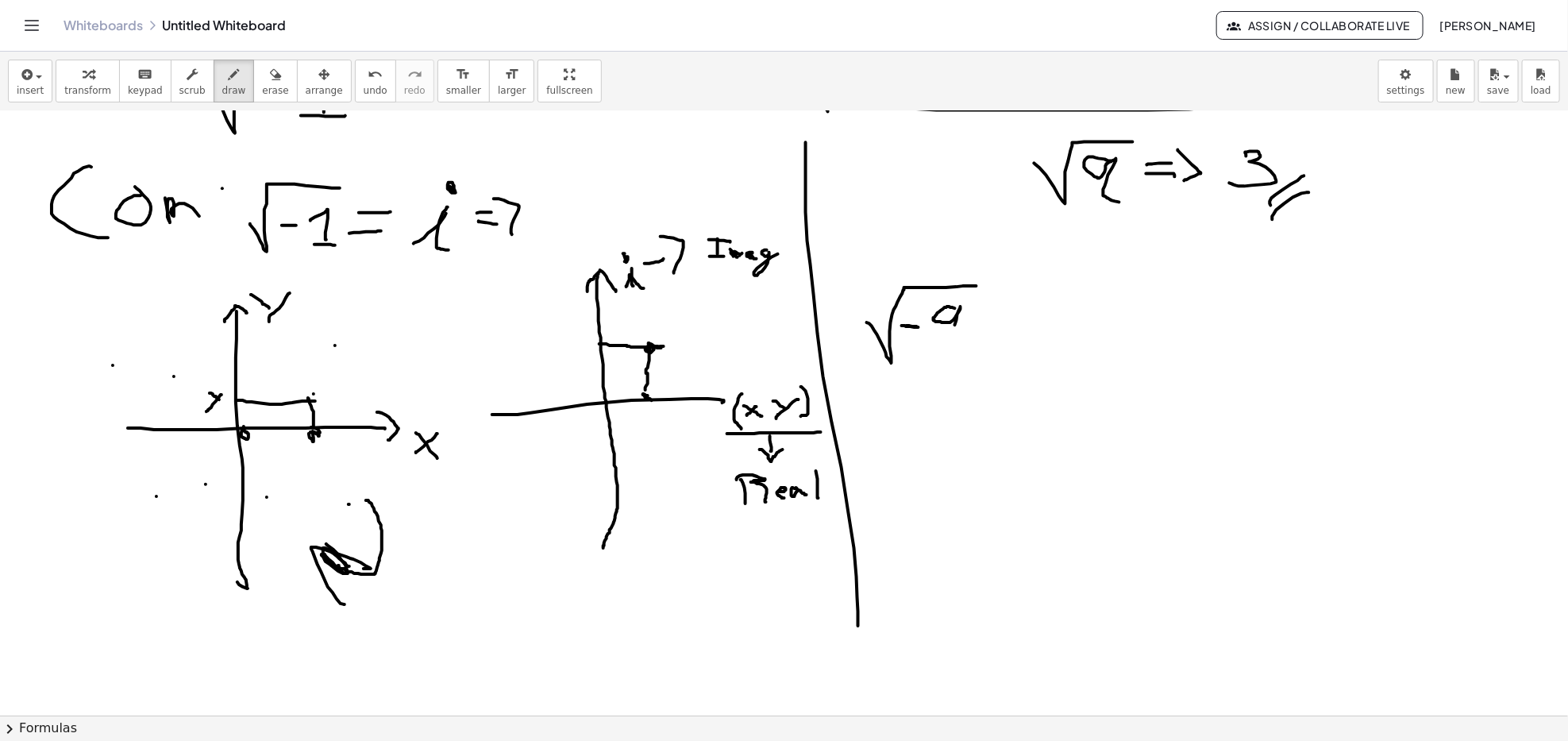
drag, startPoint x: 943, startPoint y: 310, endPoint x: 951, endPoint y: 370, distance: 60.5
click at [951, 370] on div at bounding box center [784, 65] width 1568 height 1813
drag, startPoint x: 1006, startPoint y: 321, endPoint x: 1030, endPoint y: 323, distance: 24.1
click at [1030, 323] on div at bounding box center [784, 65] width 1568 height 1813
drag, startPoint x: 1008, startPoint y: 330, endPoint x: 1032, endPoint y: 332, distance: 24.1
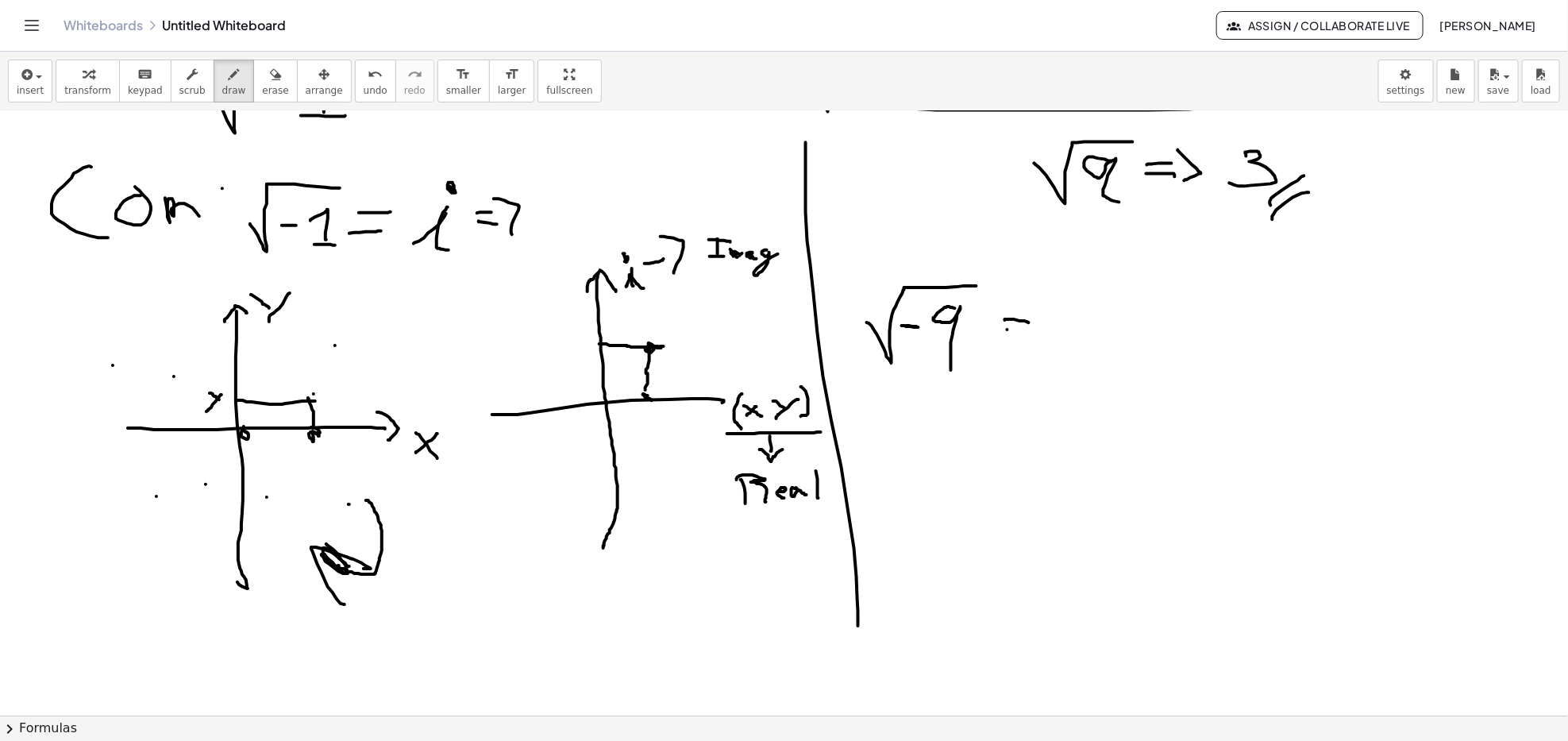
click at [1032, 332] on div at bounding box center [784, 65] width 1568 height 1813
drag, startPoint x: 1034, startPoint y: 309, endPoint x: 1022, endPoint y: 348, distance: 40.8
click at [1022, 348] on div at bounding box center [784, 65] width 1568 height 1813
click at [346, 665] on div at bounding box center [784, 65] width 1568 height 1813
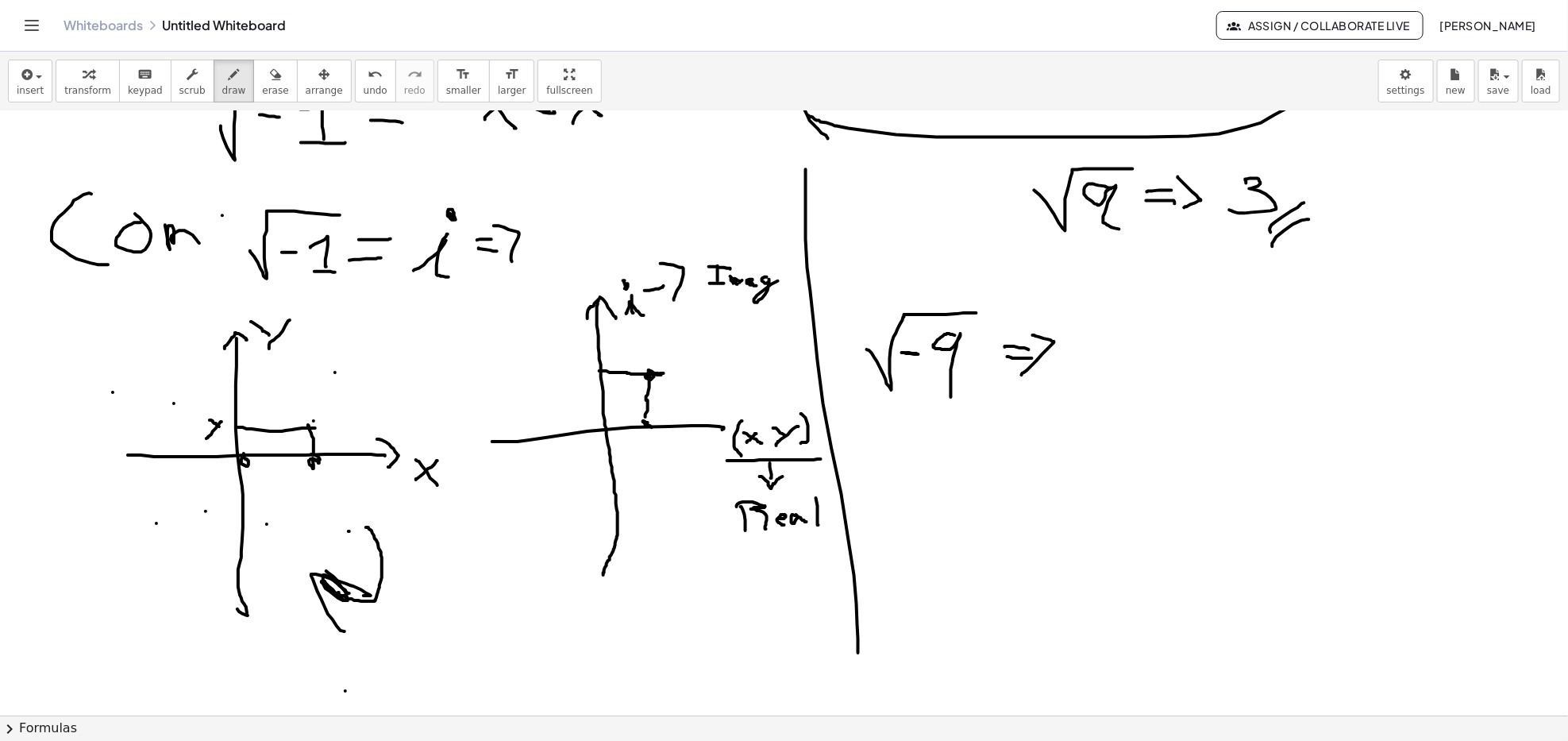
scroll to position [846, 0]
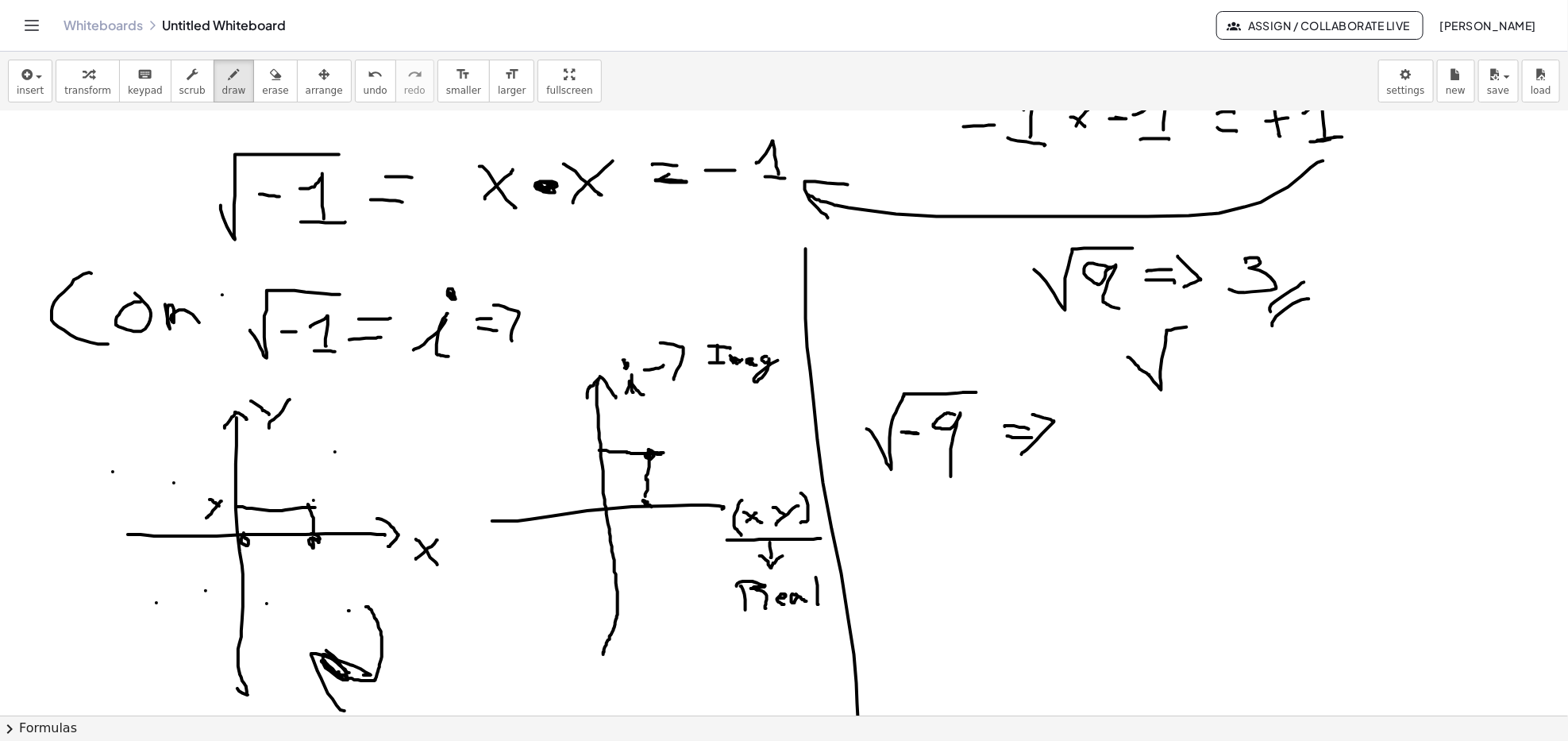
drag, startPoint x: 1128, startPoint y: 358, endPoint x: 1211, endPoint y: 323, distance: 90.1
click at [1211, 323] on div at bounding box center [784, 171] width 1568 height 1813
drag, startPoint x: 1199, startPoint y: 357, endPoint x: 1230, endPoint y: 372, distance: 34.4
click at [1218, 373] on div at bounding box center [784, 171] width 1568 height 1813
drag, startPoint x: 1230, startPoint y: 364, endPoint x: 1267, endPoint y: 357, distance: 37.7
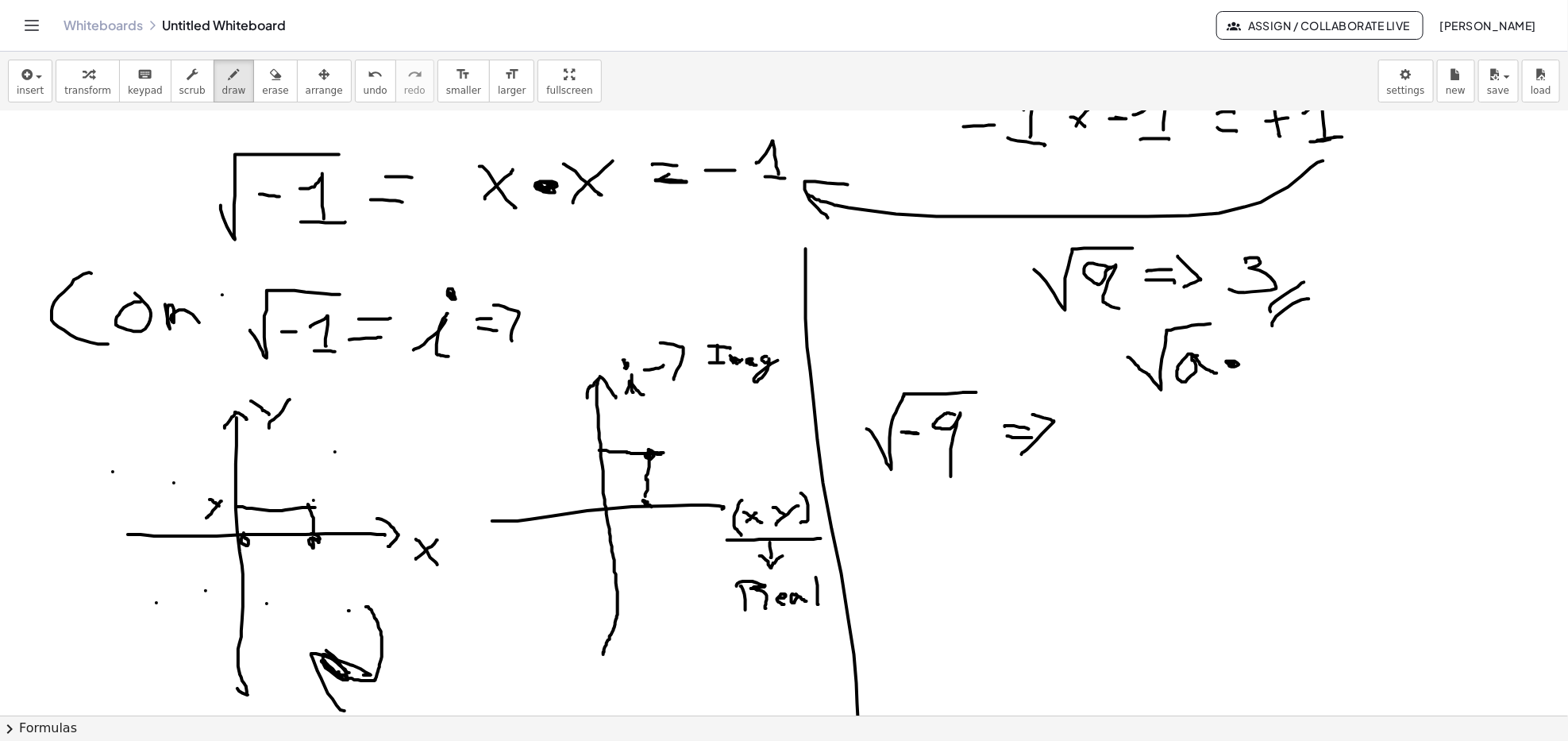
click at [1234, 365] on div at bounding box center [784, 171] width 1568 height 1813
drag, startPoint x: 1267, startPoint y: 344, endPoint x: 1264, endPoint y: 370, distance: 26.2
click at [1262, 382] on div at bounding box center [784, 171] width 1568 height 1813
drag, startPoint x: 1209, startPoint y: 323, endPoint x: 1307, endPoint y: 343, distance: 100.0
click at [1307, 343] on div at bounding box center [784, 171] width 1568 height 1813
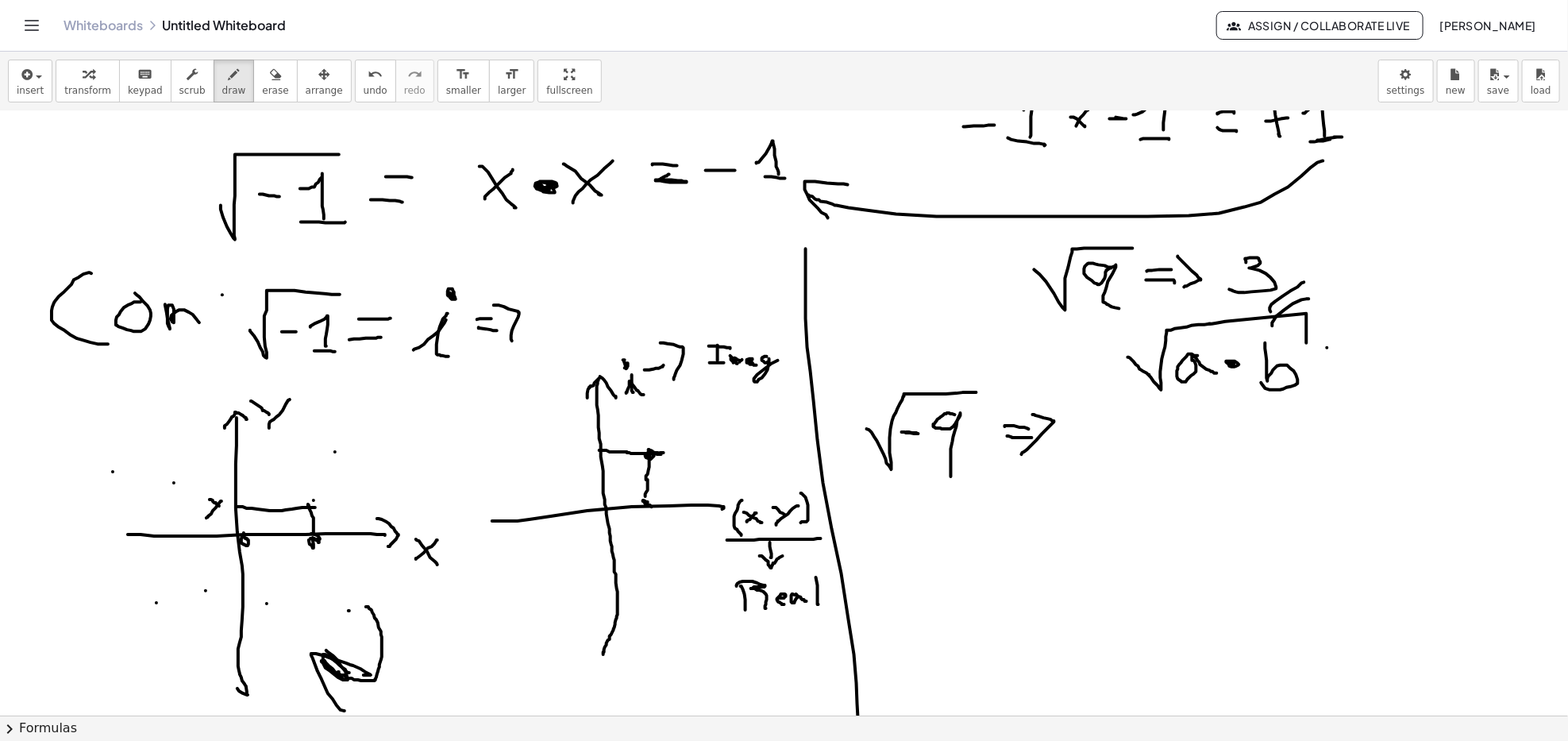
drag, startPoint x: 1327, startPoint y: 347, endPoint x: 1314, endPoint y: 362, distance: 19.8
click at [1345, 350] on div at bounding box center [784, 171] width 1568 height 1813
drag, startPoint x: 1326, startPoint y: 366, endPoint x: 1341, endPoint y: 370, distance: 15.5
click at [1343, 370] on div at bounding box center [784, 171] width 1568 height 1813
click at [307, 607] on div at bounding box center [784, 171] width 1568 height 1813
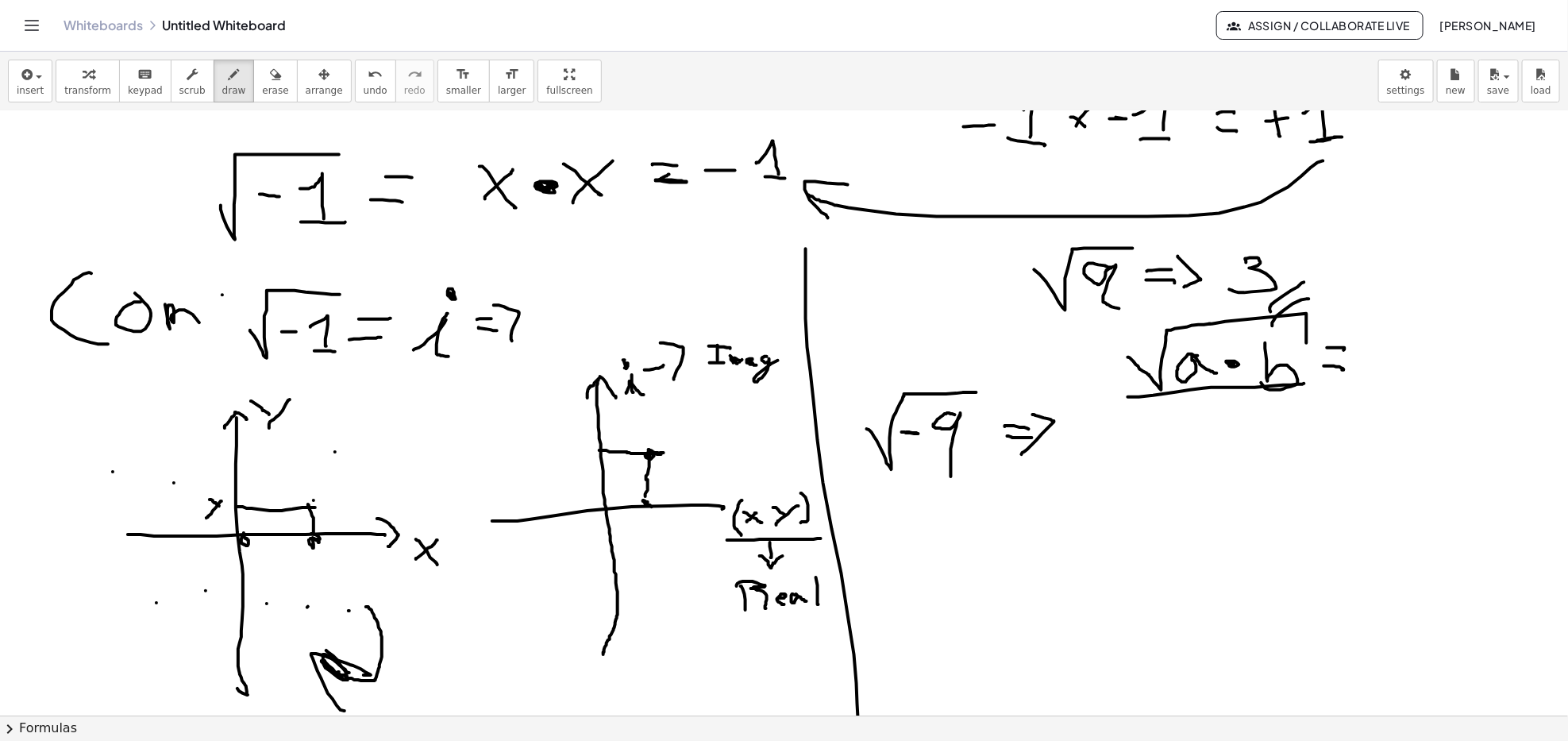
drag, startPoint x: 1129, startPoint y: 397, endPoint x: 1206, endPoint y: 410, distance: 78.1
click at [1304, 383] on div at bounding box center [784, 171] width 1568 height 1813
click at [1148, 415] on div at bounding box center [784, 171] width 1568 height 1813
drag, startPoint x: 1505, startPoint y: 298, endPoint x: 1462, endPoint y: 311, distance: 44.9
click at [1464, 310] on div at bounding box center [784, 171] width 1568 height 1813
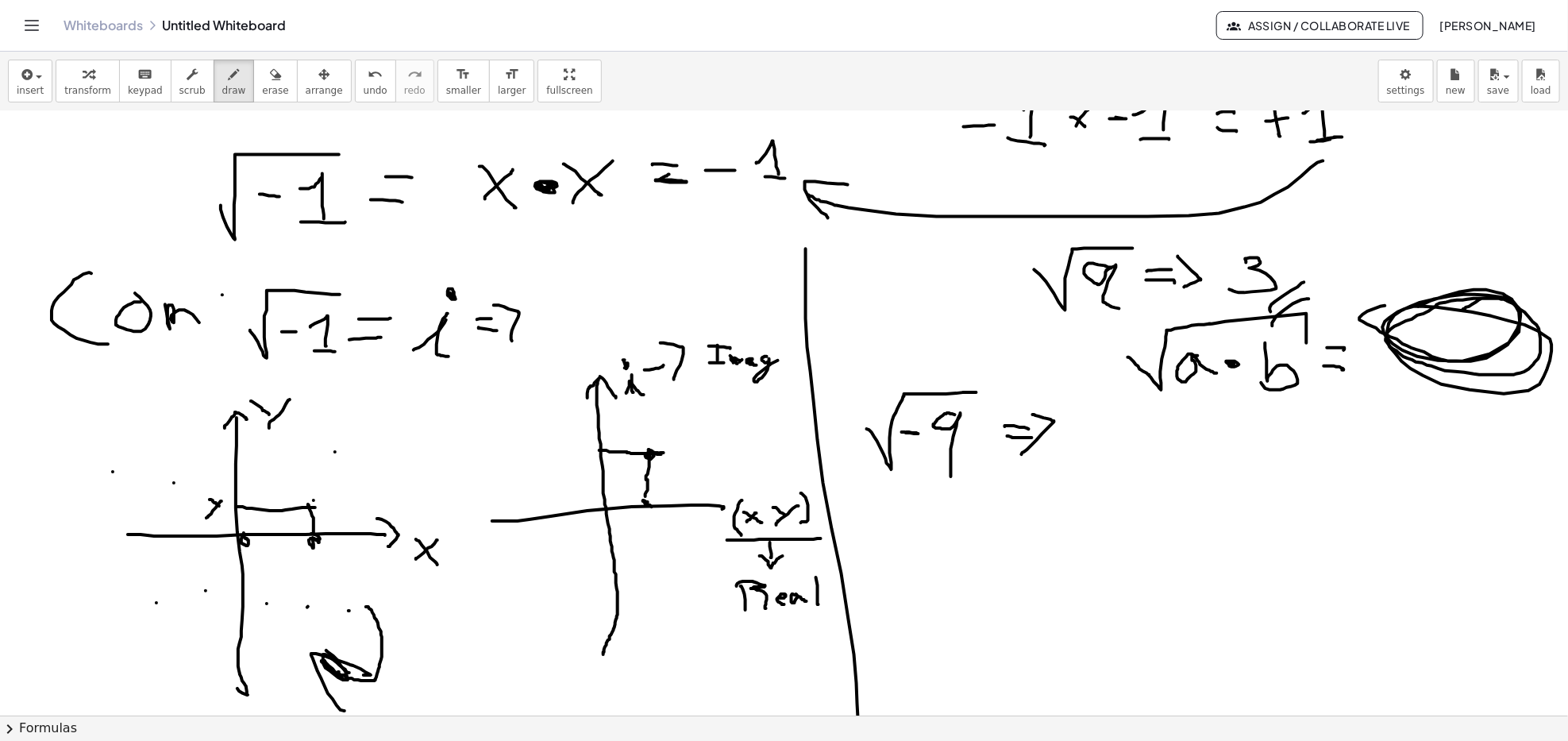
drag, startPoint x: 1361, startPoint y: 318, endPoint x: 1412, endPoint y: 340, distance: 55.5
click at [1414, 335] on div at bounding box center [784, 171] width 1568 height 1813
click at [1351, 348] on div at bounding box center [784, 171] width 1568 height 1813
drag, startPoint x: 1331, startPoint y: 369, endPoint x: 1350, endPoint y: 370, distance: 19.0
click at [1350, 370] on div at bounding box center [784, 171] width 1568 height 1813
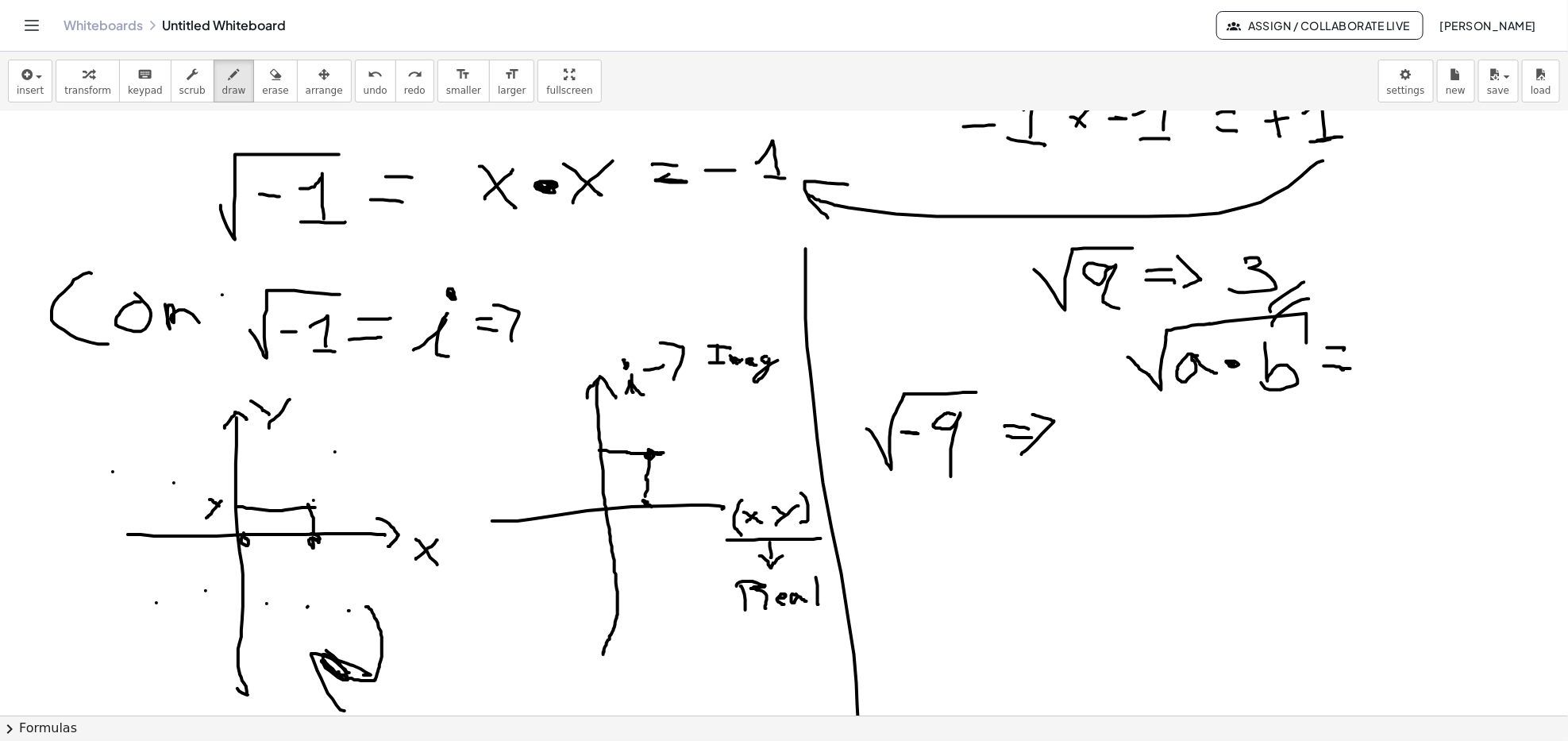
drag, startPoint x: 1341, startPoint y: 369, endPoint x: 1350, endPoint y: 369, distance: 9.0
click at [1350, 369] on div at bounding box center [784, 171] width 1568 height 1813
click at [1348, 349] on div at bounding box center [784, 171] width 1568 height 1813
click at [35, 575] on div at bounding box center [784, 171] width 1568 height 1813
drag, startPoint x: 1397, startPoint y: 352, endPoint x: 1436, endPoint y: 376, distance: 45.8
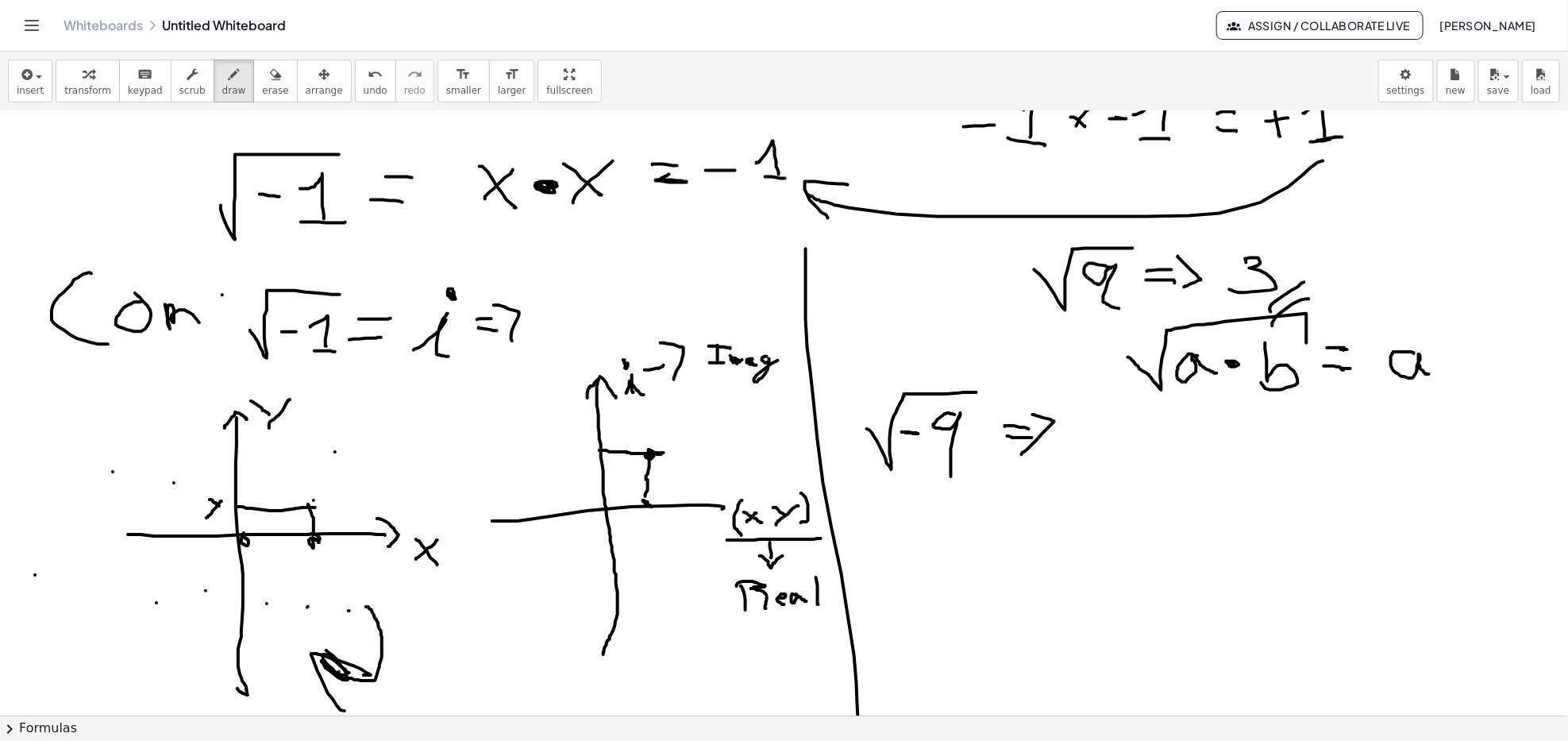
click at [1432, 376] on div at bounding box center [784, 171] width 1568 height 1813
click at [1468, 353] on div at bounding box center [784, 171] width 1568 height 1813
drag, startPoint x: 1520, startPoint y: 330, endPoint x: 1506, endPoint y: 376, distance: 48.1
click at [1506, 376] on div at bounding box center [784, 171] width 1568 height 1813
drag, startPoint x: 1169, startPoint y: 415, endPoint x: 1205, endPoint y: 412, distance: 36.1
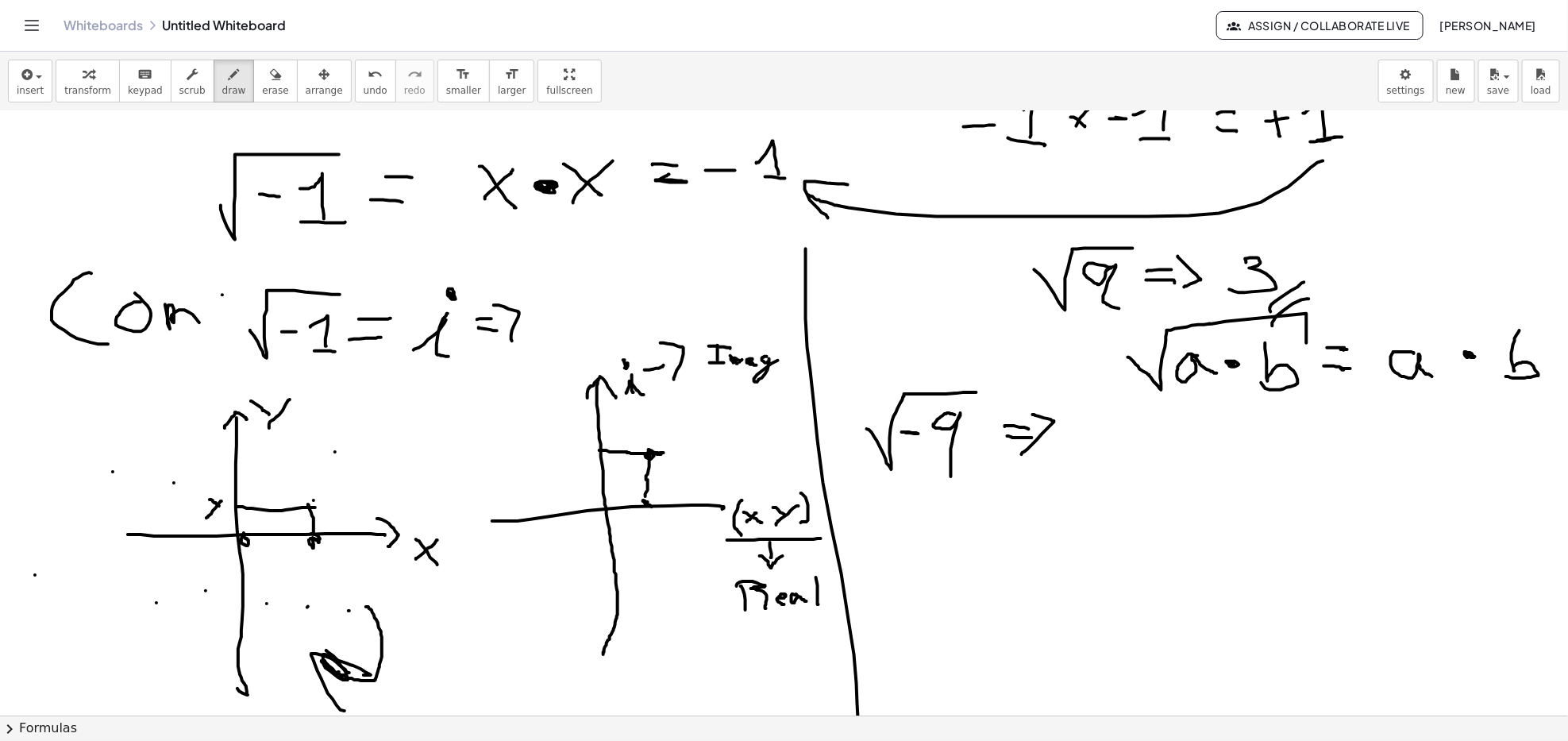
click at [1169, 416] on div at bounding box center [784, 171] width 1568 height 1813
drag, startPoint x: 1367, startPoint y: 370, endPoint x: 1534, endPoint y: 305, distance: 179.2
click at [1539, 302] on div at bounding box center [784, 171] width 1568 height 1813
drag, startPoint x: 1365, startPoint y: 386, endPoint x: 1536, endPoint y: 325, distance: 181.6
click at [1538, 324] on div at bounding box center [784, 171] width 1568 height 1813
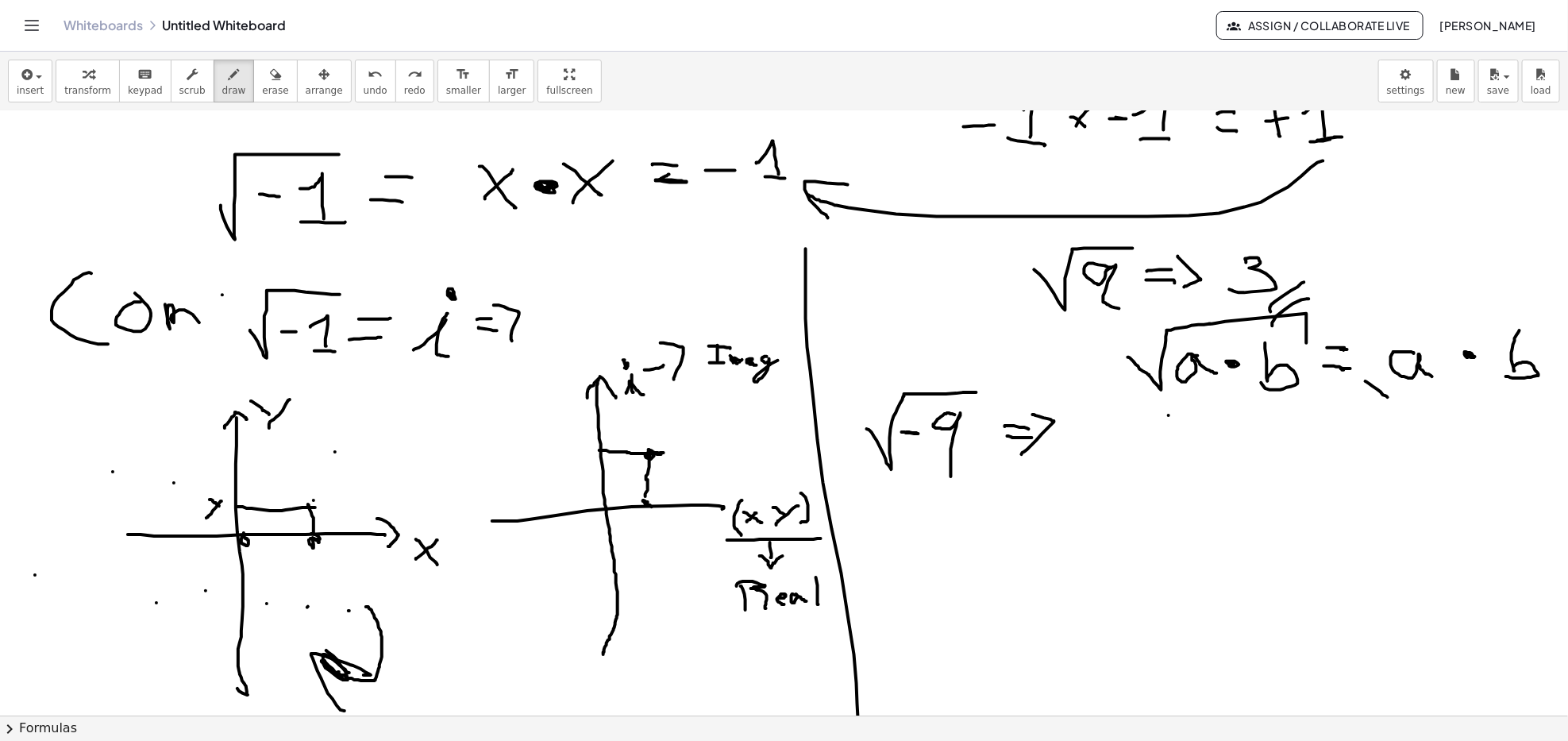
drag, startPoint x: 1366, startPoint y: 382, endPoint x: 1367, endPoint y: 313, distance: 69.0
click at [1369, 324] on div at bounding box center [784, 171] width 1568 height 1813
drag, startPoint x: 1367, startPoint y: 308, endPoint x: 1553, endPoint y: 318, distance: 186.3
click at [1553, 318] on div "×" at bounding box center [784, 414] width 1568 height 605
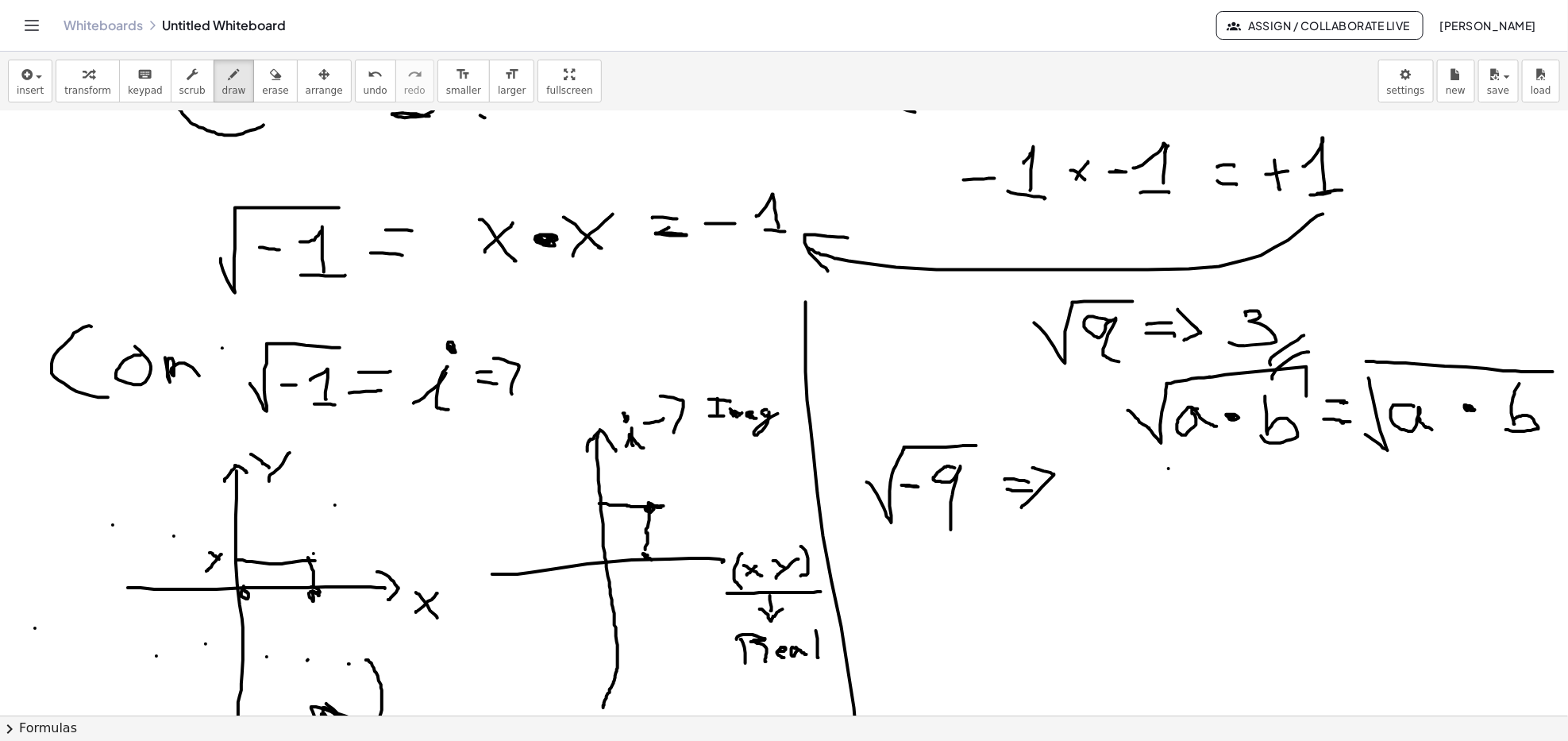
scroll to position [755, 0]
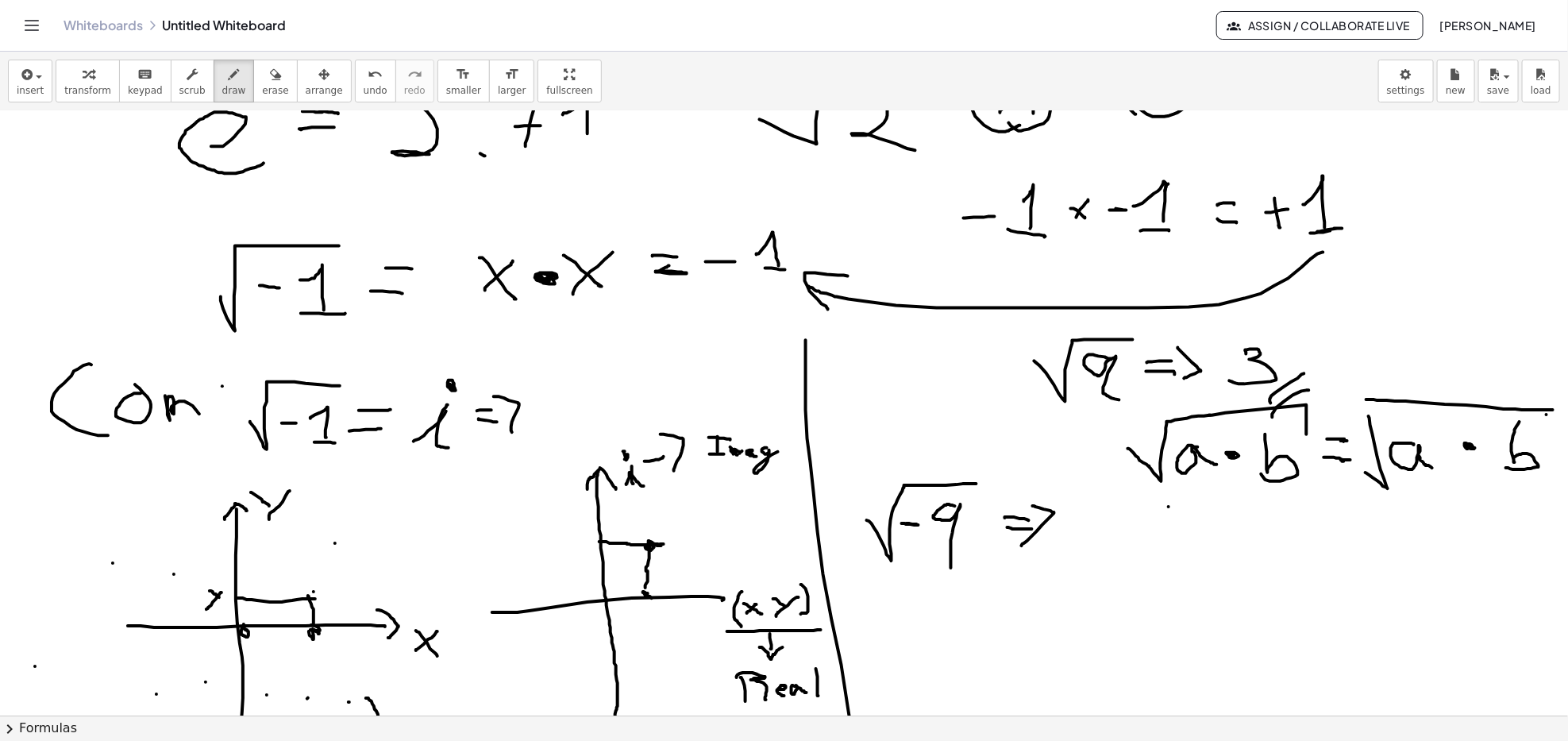
drag, startPoint x: 1547, startPoint y: 416, endPoint x: 1547, endPoint y: 427, distance: 11.0
click at [1547, 427] on div at bounding box center [784, 262] width 1568 height 1813
drag, startPoint x: 1366, startPoint y: 400, endPoint x: 1378, endPoint y: 423, distance: 25.9
click at [1378, 423] on div at bounding box center [784, 262] width 1568 height 1813
drag, startPoint x: 1364, startPoint y: 466, endPoint x: 1434, endPoint y: 424, distance: 81.6
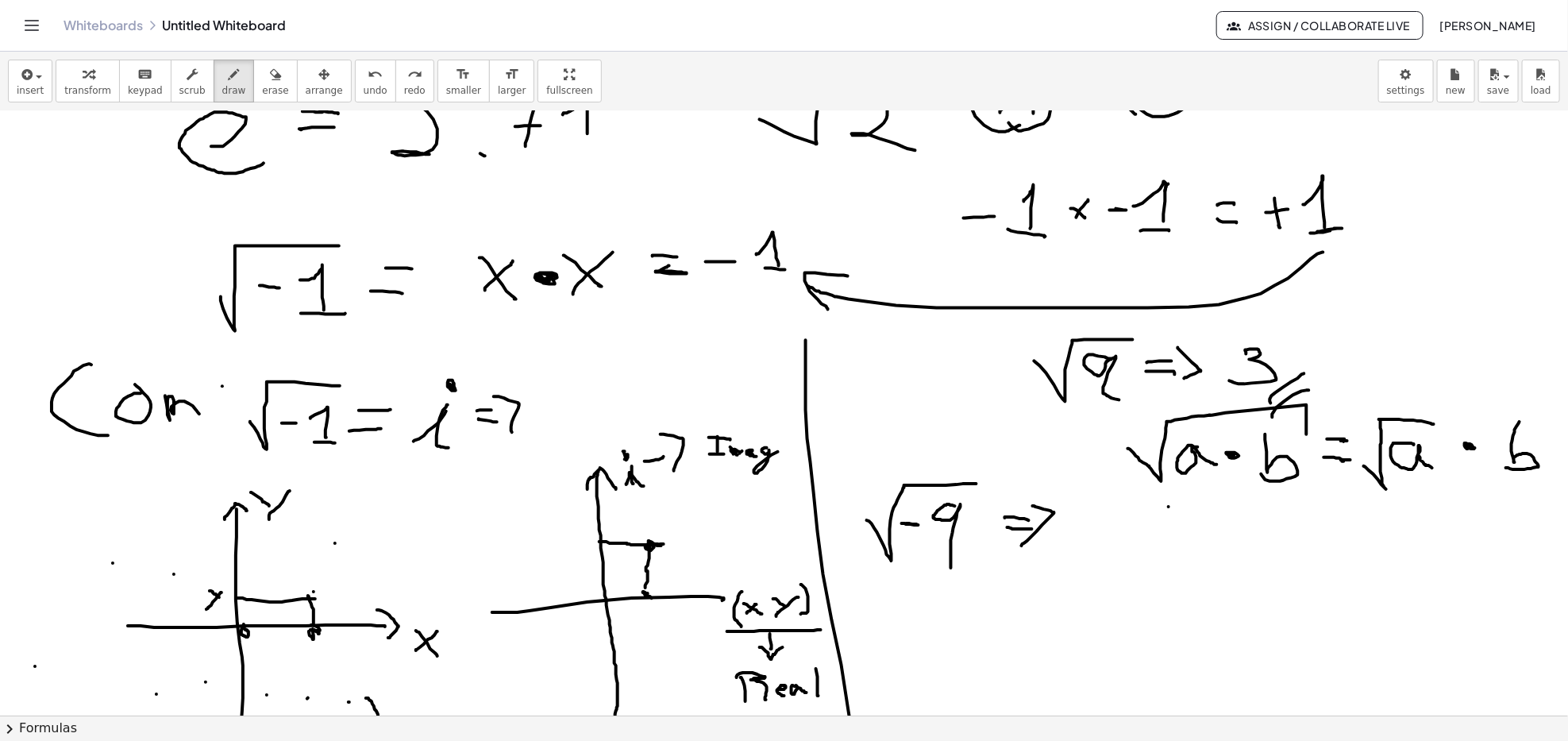
click at [1434, 424] on div at bounding box center [784, 262] width 1568 height 1813
drag, startPoint x: 1487, startPoint y: 453, endPoint x: 1539, endPoint y: 416, distance: 63.8
click at [1539, 416] on div at bounding box center [784, 262] width 1568 height 1813
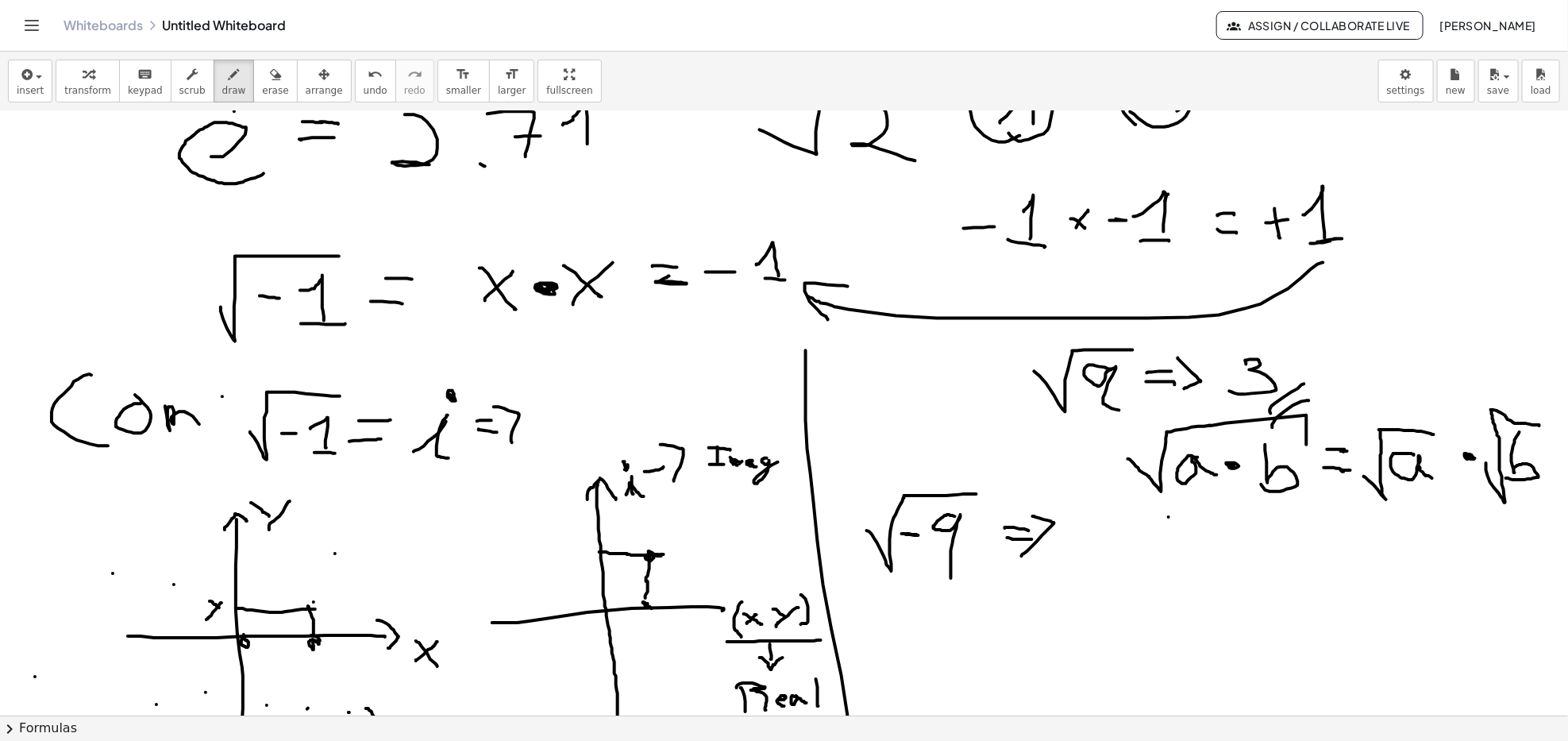
scroll to position [861, 0]
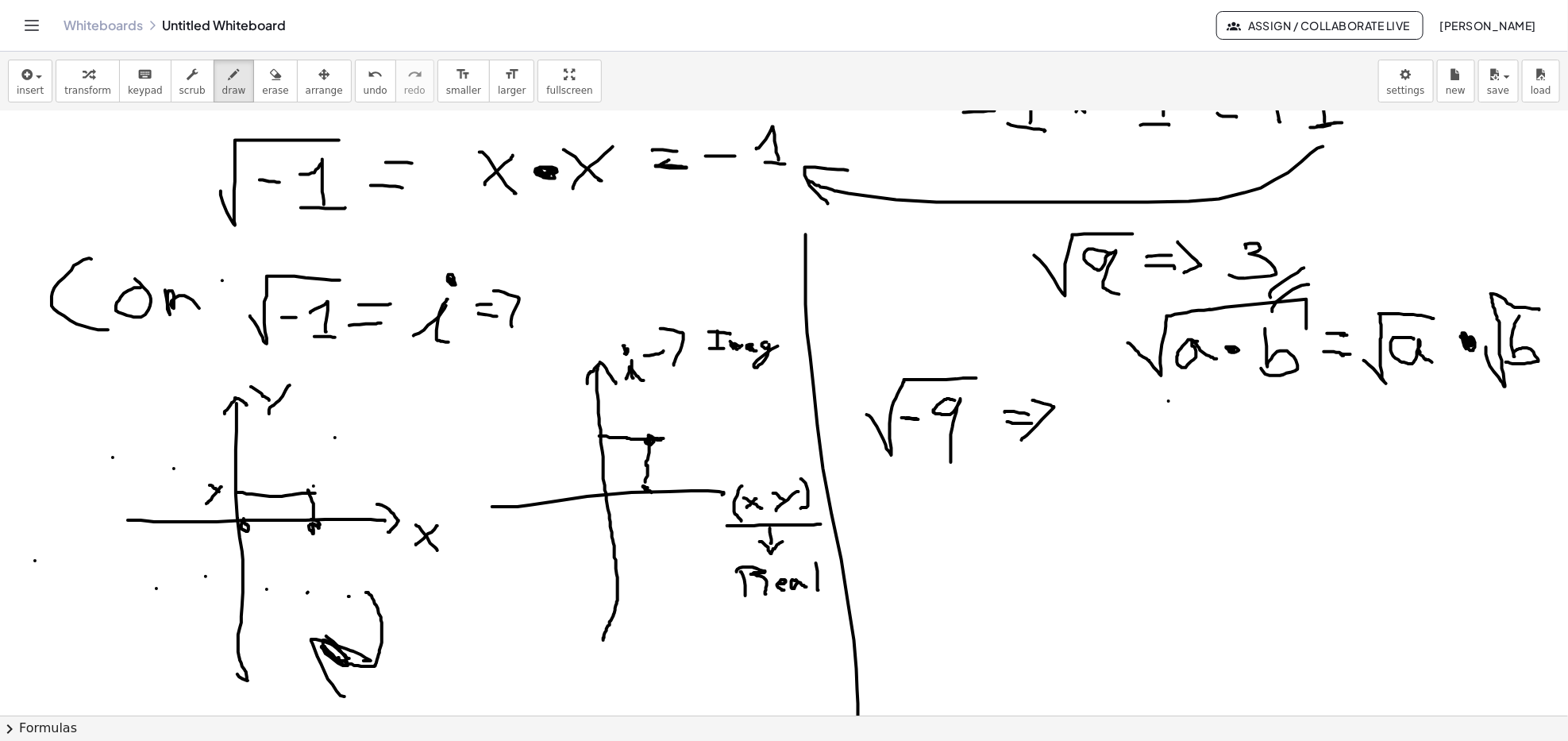
click at [1468, 336] on div at bounding box center [784, 157] width 1568 height 1813
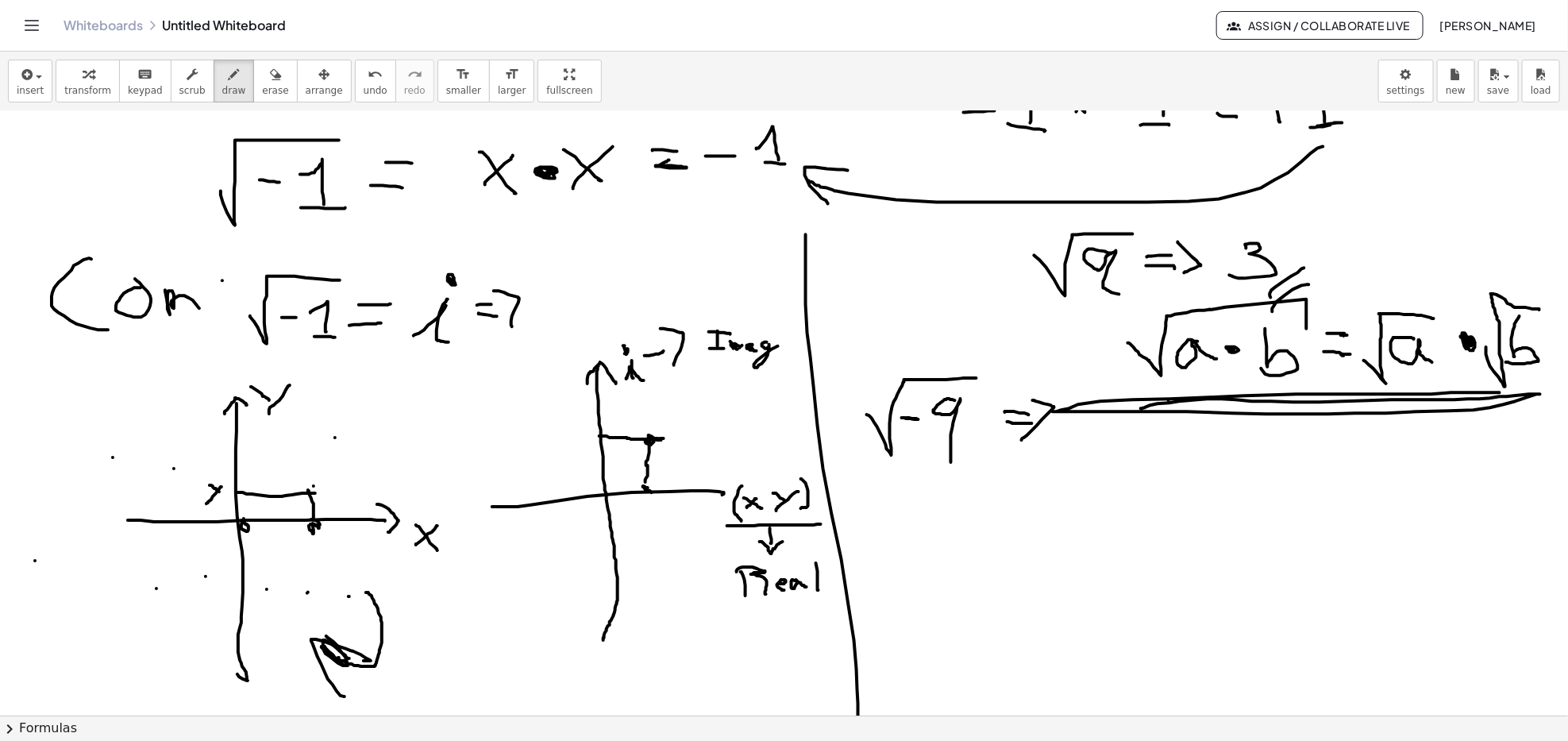
drag, startPoint x: 1170, startPoint y: 403, endPoint x: 1500, endPoint y: 393, distance: 330.2
click at [1500, 393] on div at bounding box center [784, 157] width 1568 height 1813
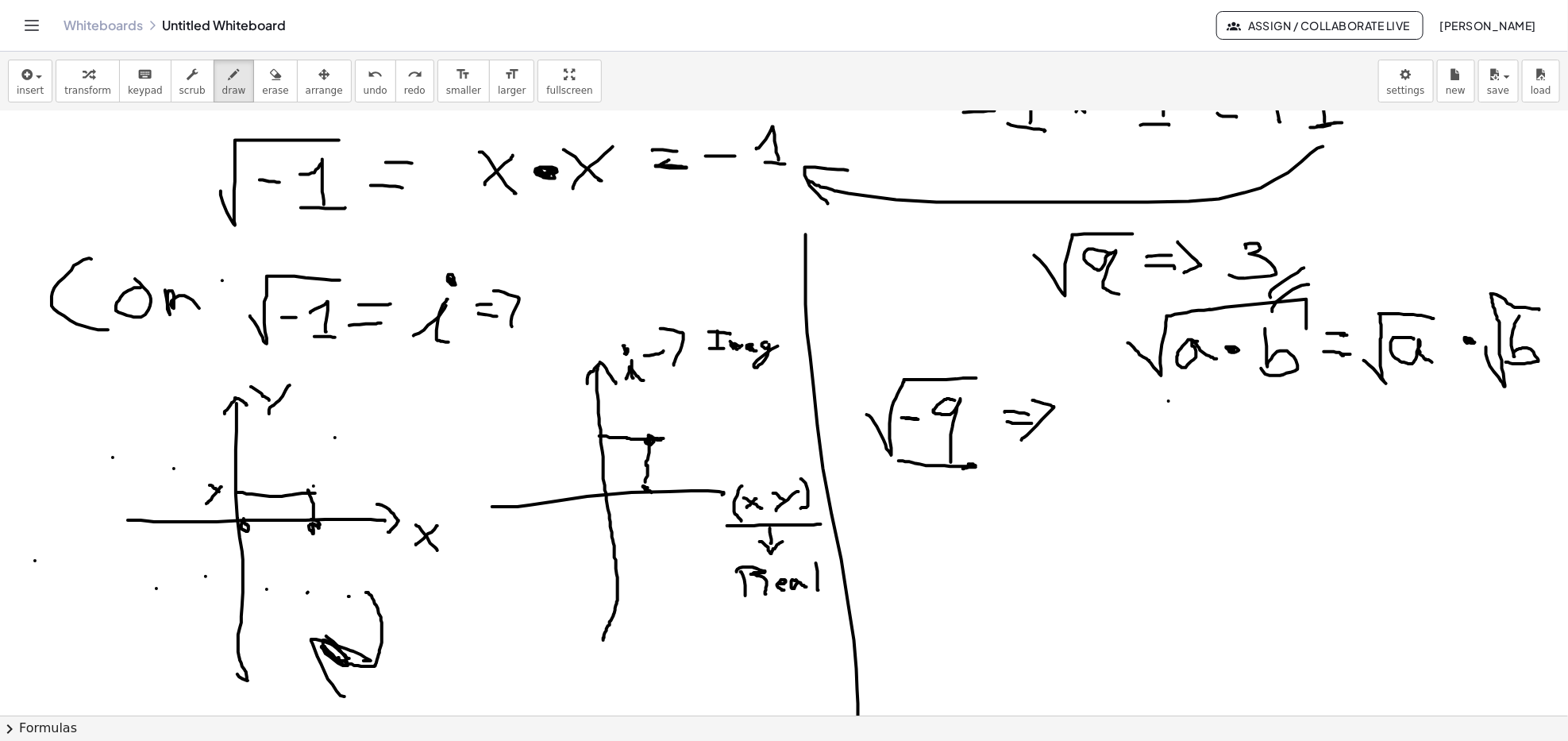
drag, startPoint x: 899, startPoint y: 461, endPoint x: 967, endPoint y: 464, distance: 68.1
click at [969, 464] on div at bounding box center [784, 157] width 1568 height 1813
drag, startPoint x: 898, startPoint y: 488, endPoint x: 920, endPoint y: 507, distance: 29.1
click at [920, 507] on div at bounding box center [784, 157] width 1568 height 1813
drag, startPoint x: 903, startPoint y: 502, endPoint x: 928, endPoint y: 489, distance: 28.2
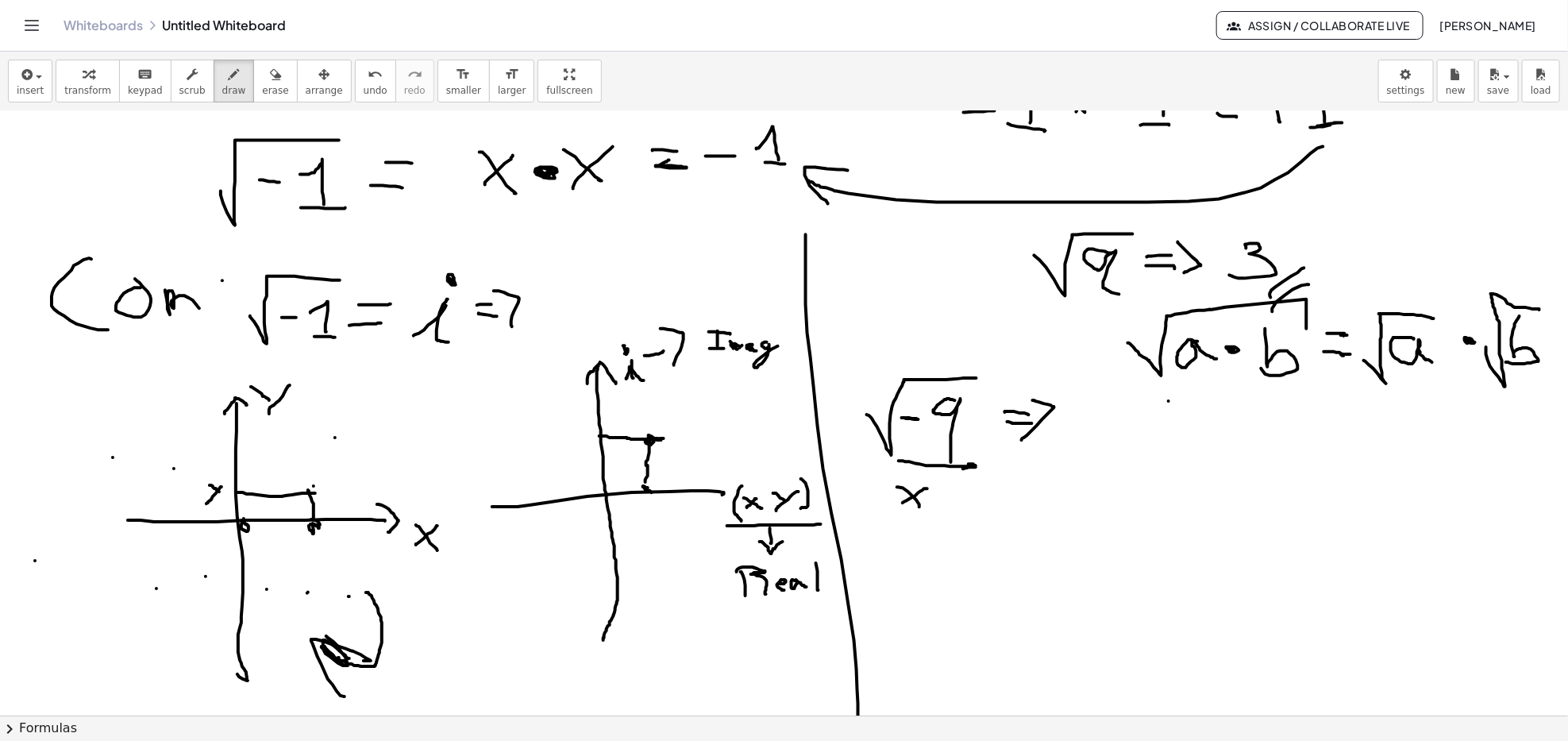
click at [927, 488] on div at bounding box center [784, 157] width 1568 height 1813
click at [941, 499] on div at bounding box center [784, 157] width 1568 height 1813
drag, startPoint x: 909, startPoint y: 488, endPoint x: 932, endPoint y: 509, distance: 31.1
click at [921, 509] on div at bounding box center [784, 157] width 1568 height 1813
click at [938, 496] on div at bounding box center [784, 157] width 1568 height 1813
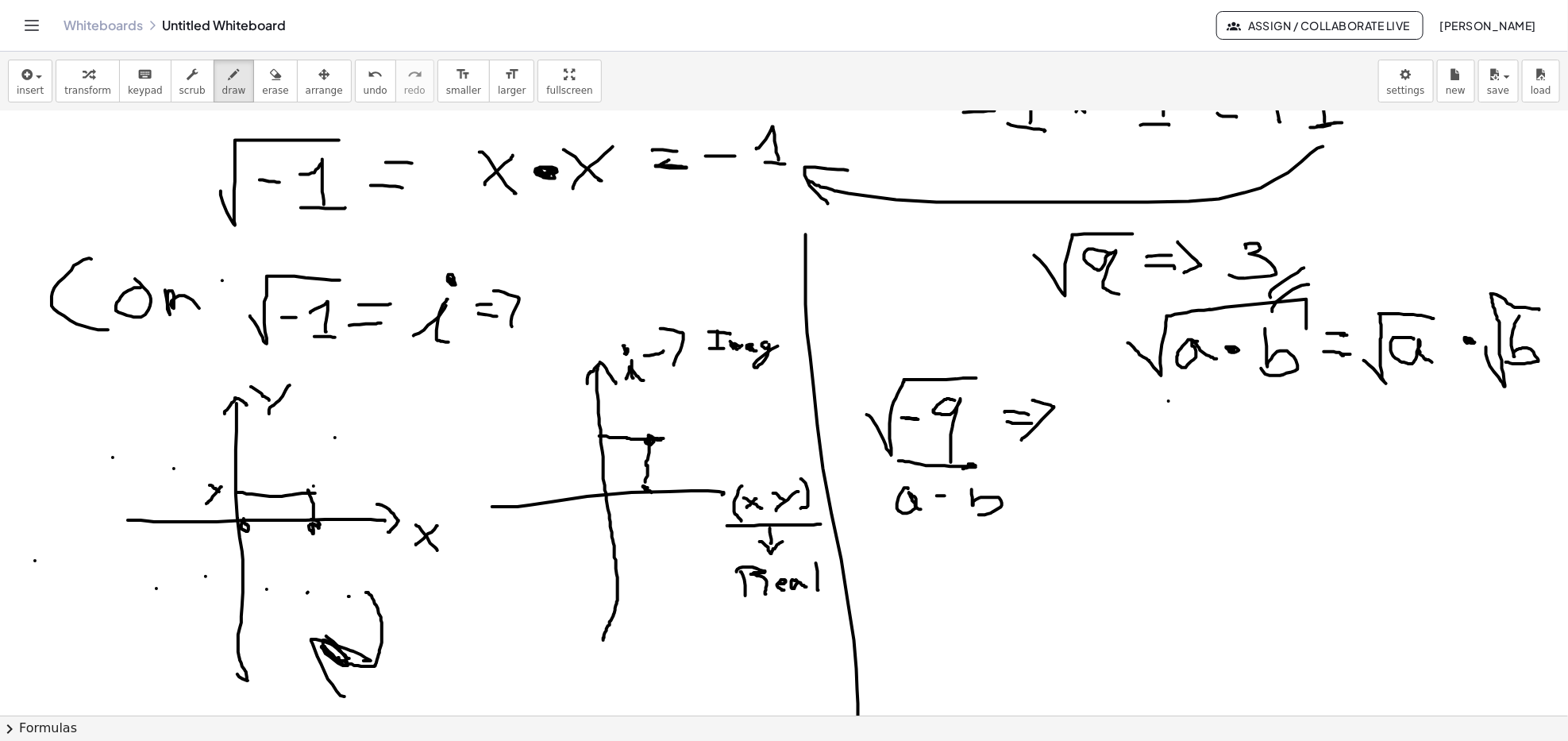
drag, startPoint x: 972, startPoint y: 489, endPoint x: 977, endPoint y: 501, distance: 13.0
click at [970, 513] on div at bounding box center [784, 157] width 1568 height 1813
drag, startPoint x: 972, startPoint y: 483, endPoint x: 972, endPoint y: 512, distance: 29.0
click at [973, 506] on div at bounding box center [784, 157] width 1568 height 1813
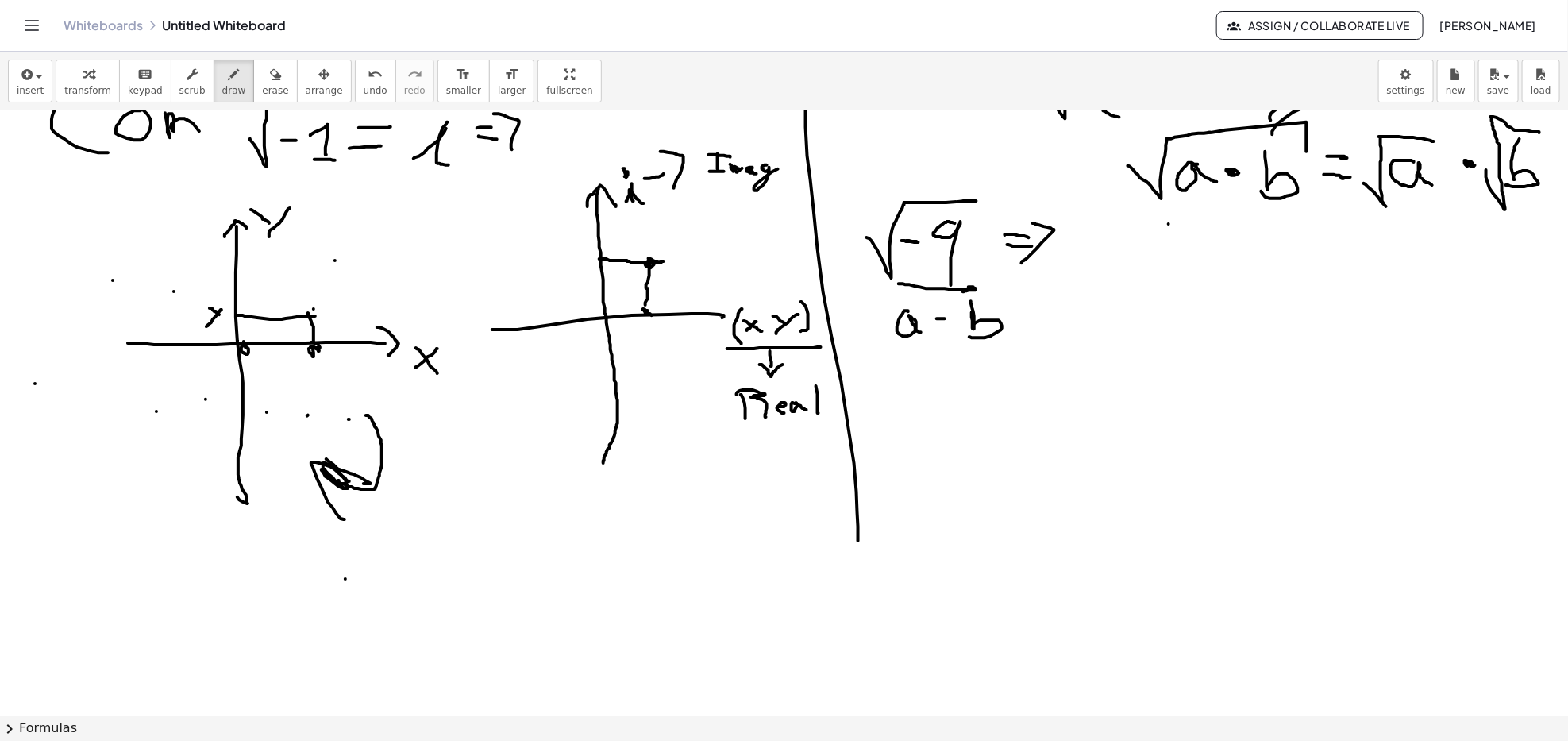
scroll to position [907, 0]
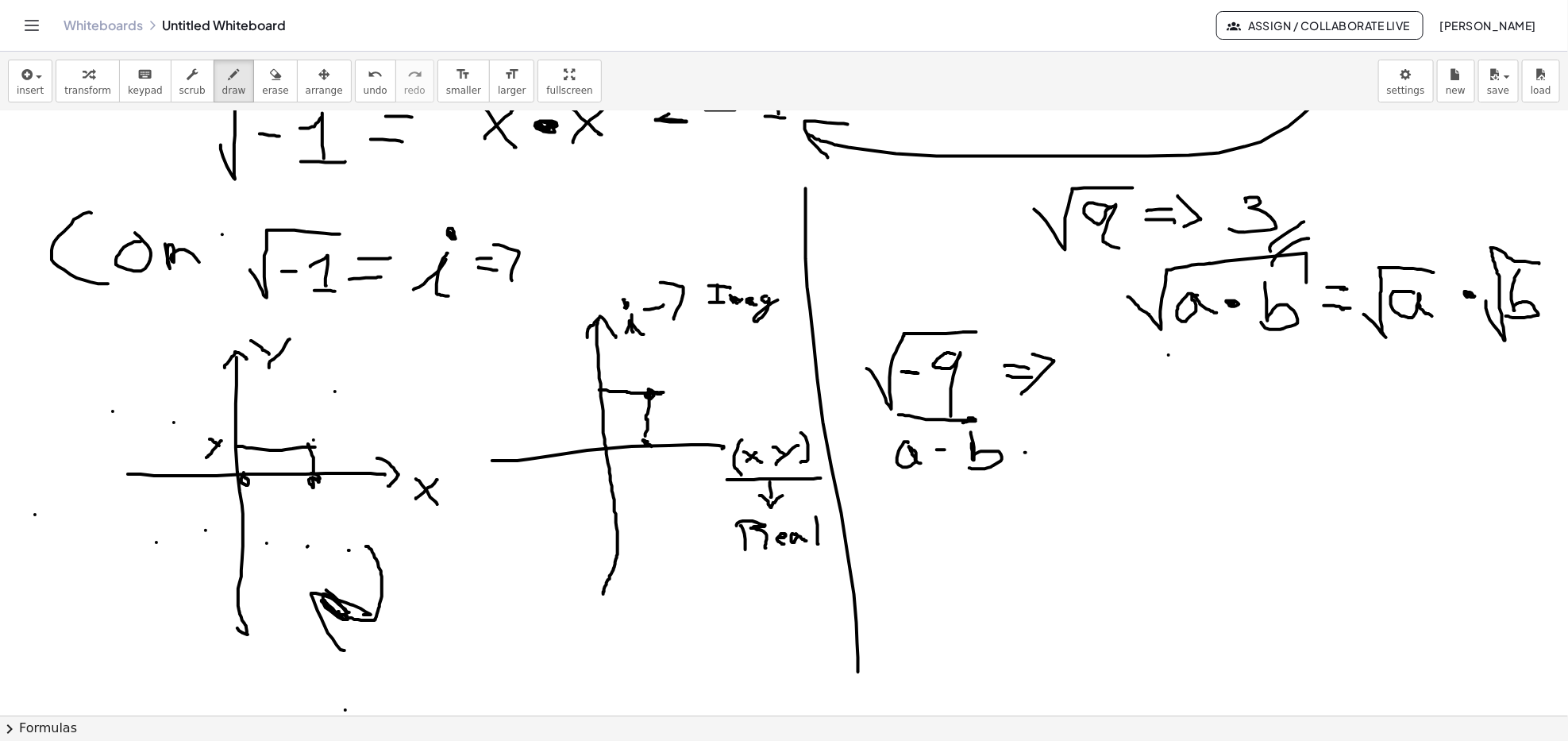
drag, startPoint x: 1024, startPoint y: 453, endPoint x: 1042, endPoint y: 452, distance: 18.0
click at [1042, 452] on div at bounding box center [784, 413] width 1568 height 2417
drag, startPoint x: 1044, startPoint y: 470, endPoint x: 947, endPoint y: 461, distance: 97.4
click at [1043, 470] on div at bounding box center [784, 413] width 1568 height 2417
drag, startPoint x: 942, startPoint y: 446, endPoint x: 935, endPoint y: 450, distance: 8.1
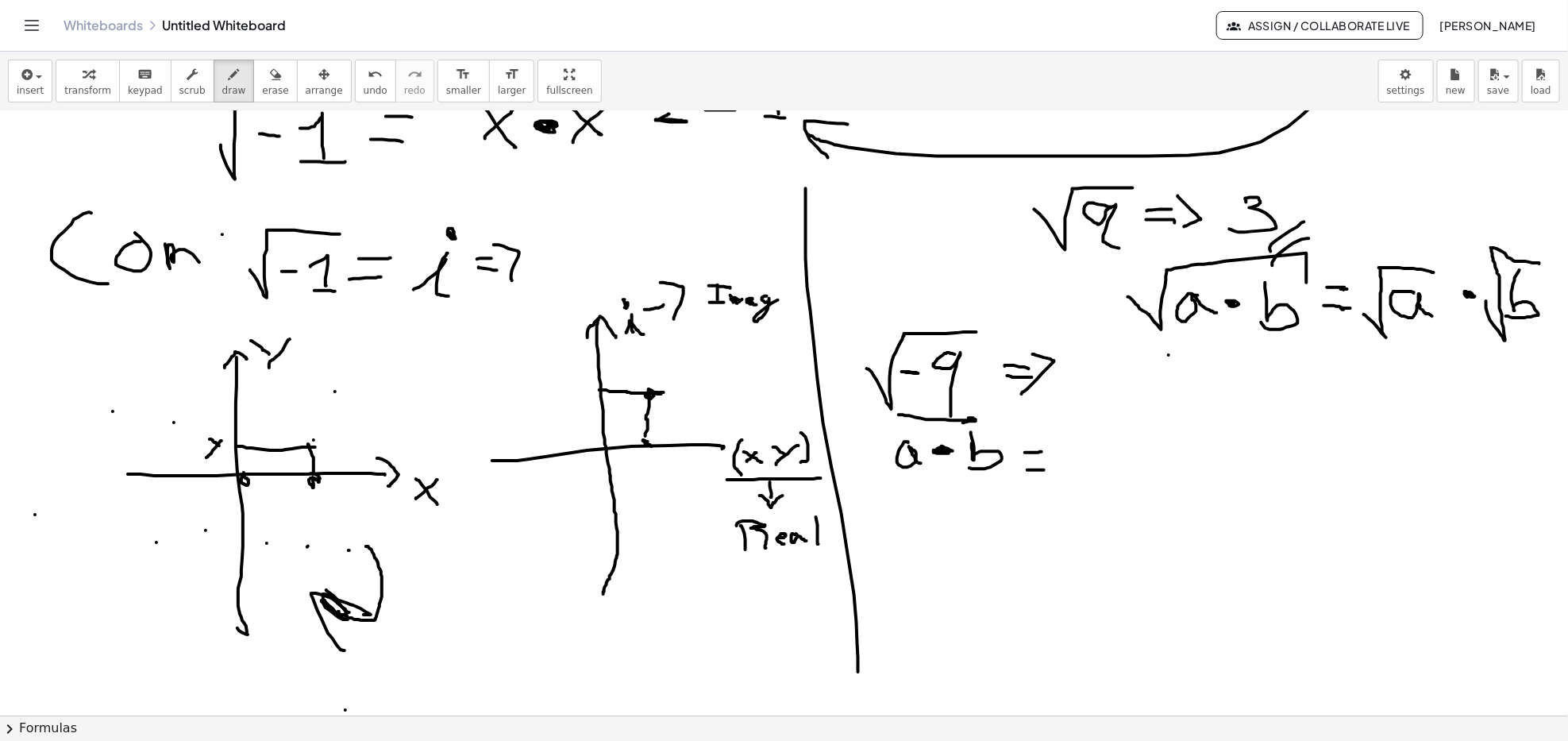
click at [937, 450] on div at bounding box center [784, 413] width 1568 height 2417
drag, startPoint x: 946, startPoint y: 453, endPoint x: 930, endPoint y: 449, distance: 16.5
click at [930, 449] on div at bounding box center [784, 413] width 1568 height 2417
click at [1059, 453] on div at bounding box center [784, 413] width 1568 height 2417
drag, startPoint x: 1102, startPoint y: 439, endPoint x: 1096, endPoint y: 561, distance: 122.1
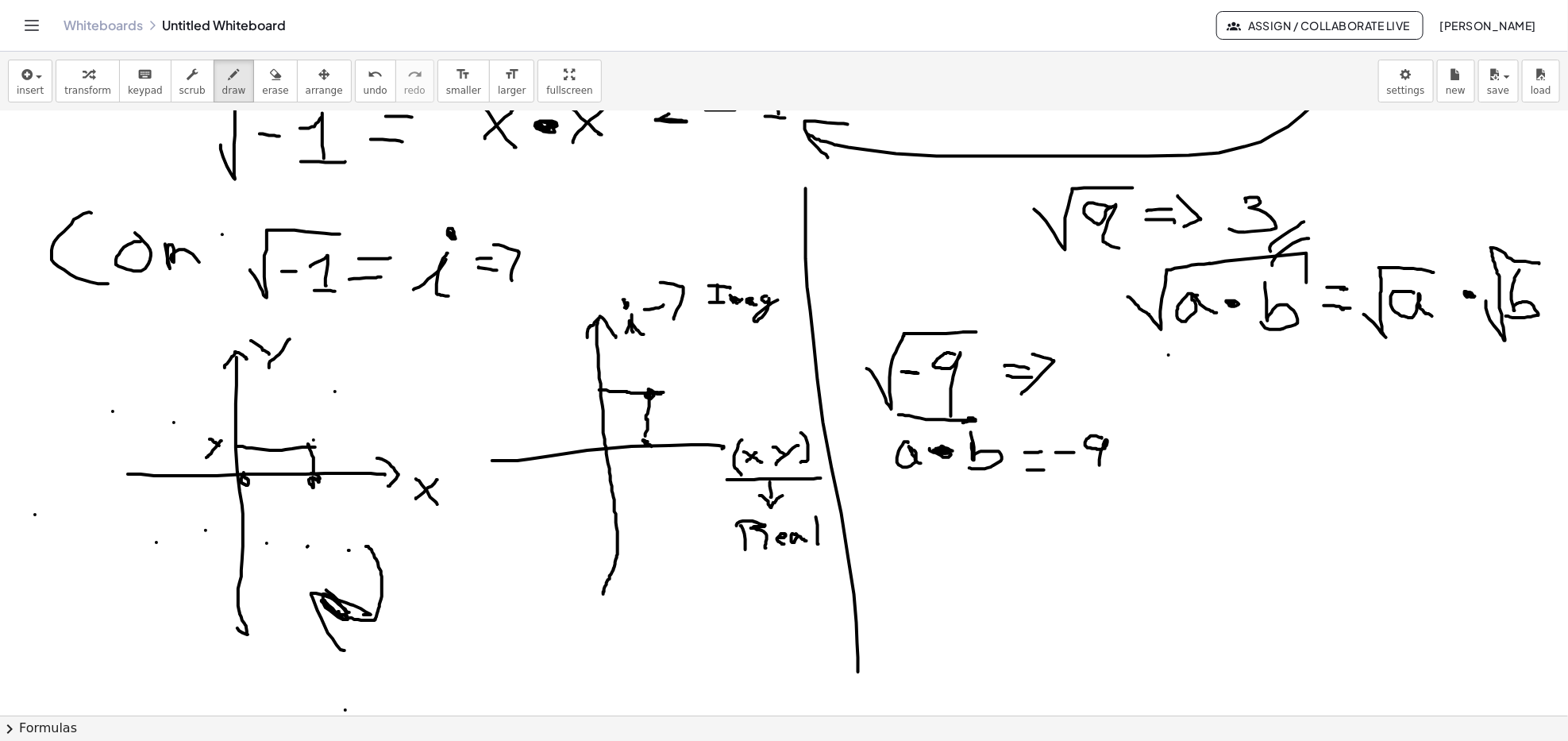
click at [1098, 467] on div at bounding box center [784, 413] width 1568 height 2417
drag, startPoint x: 955, startPoint y: 515, endPoint x: 968, endPoint y: 515, distance: 13.0
click at [968, 515] on div at bounding box center [784, 413] width 1568 height 2417
drag, startPoint x: 983, startPoint y: 509, endPoint x: 986, endPoint y: 528, distance: 19.2
click at [986, 528] on div at bounding box center [784, 413] width 1568 height 2417
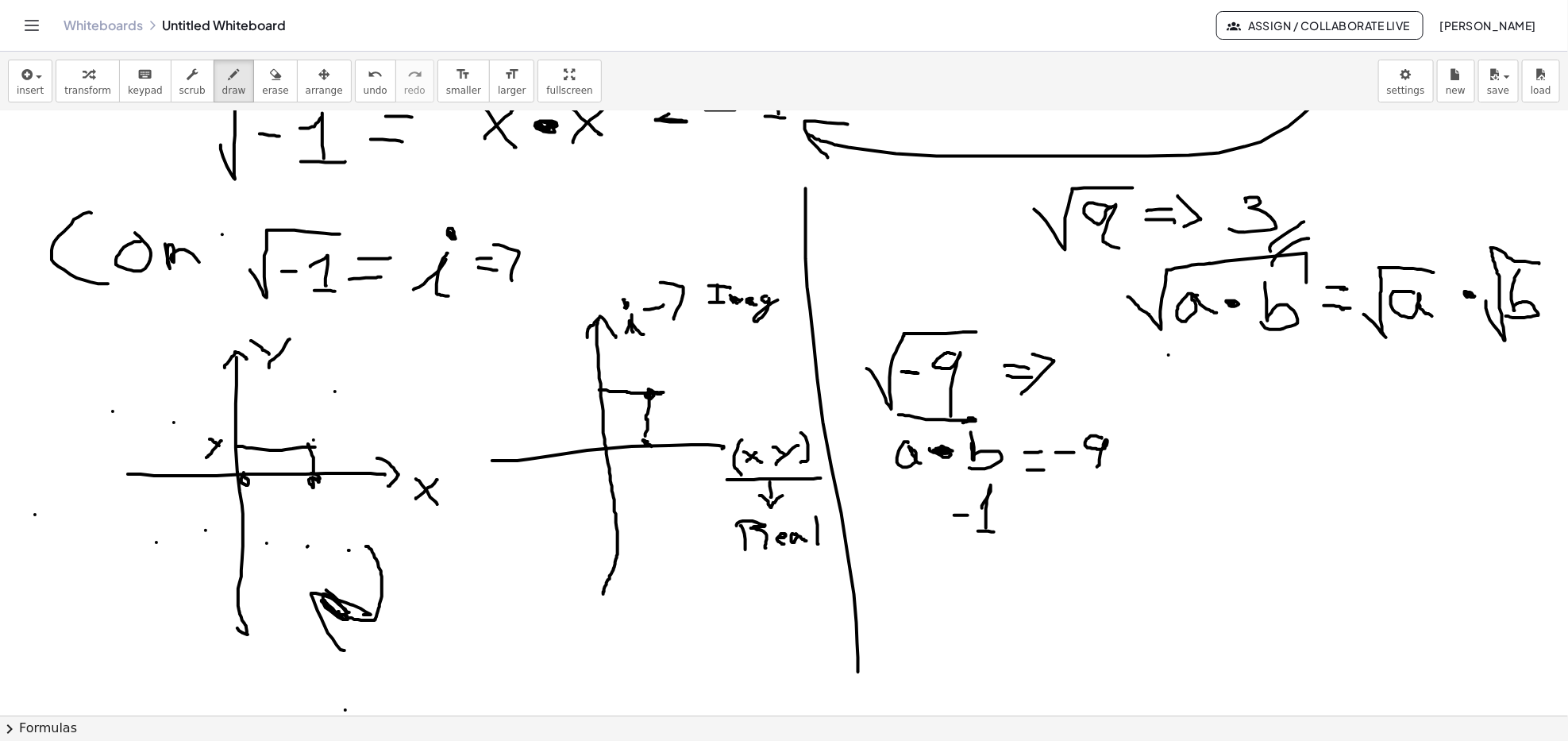
drag, startPoint x: 978, startPoint y: 531, endPoint x: 995, endPoint y: 532, distance: 17.0
click at [995, 532] on div at bounding box center [784, 413] width 1568 height 2417
drag, startPoint x: 941, startPoint y: 517, endPoint x: 936, endPoint y: 510, distance: 8.6
click at [936, 510] on div at bounding box center [784, 413] width 1568 height 2417
click at [895, 497] on div at bounding box center [784, 413] width 1568 height 2417
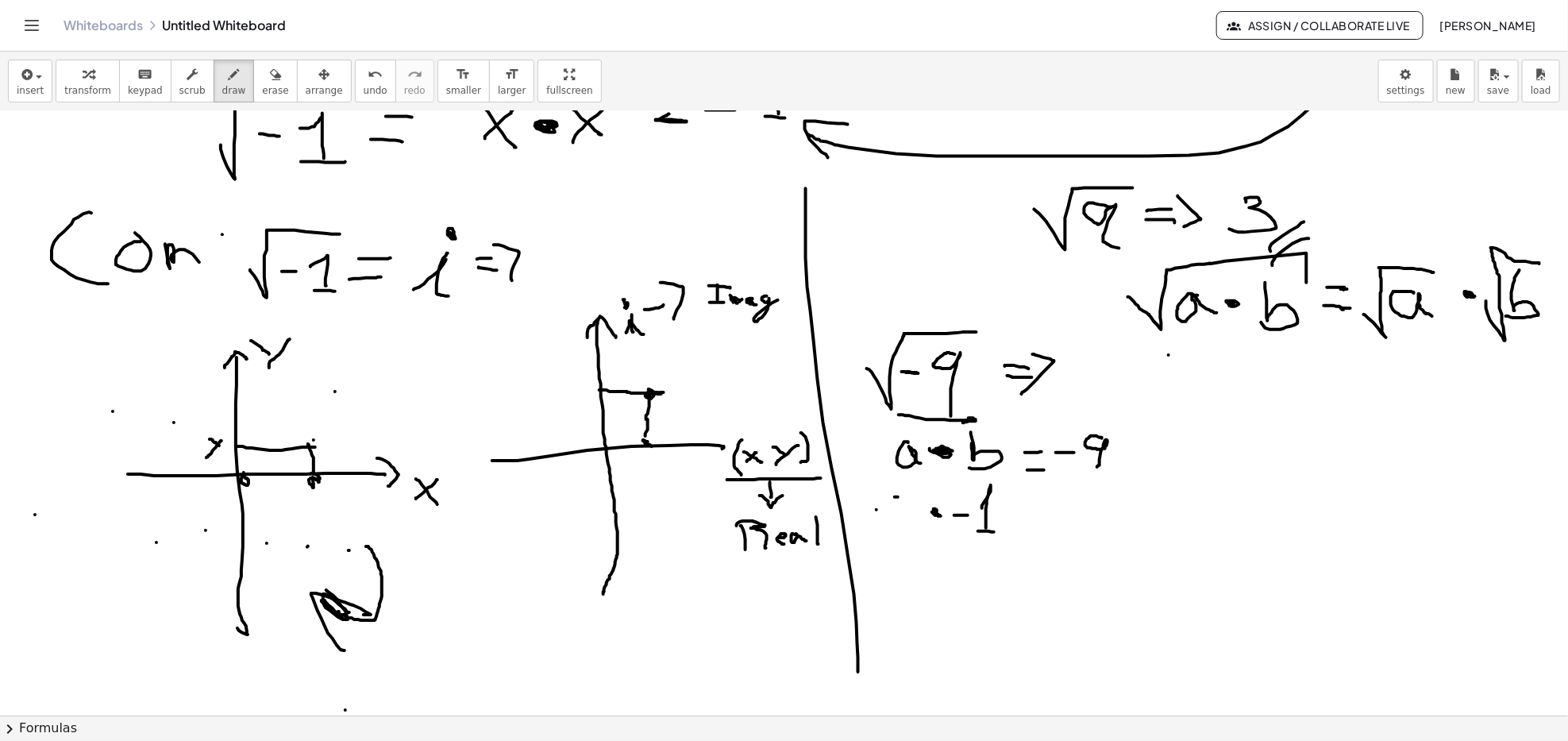
drag, startPoint x: 877, startPoint y: 510, endPoint x: 881, endPoint y: 517, distance: 8.1
click at [881, 517] on div at bounding box center [784, 413] width 1568 height 2417
drag, startPoint x: 878, startPoint y: 512, endPoint x: 881, endPoint y: 523, distance: 11.4
click at [881, 523] on div at bounding box center [784, 413] width 1568 height 2417
click at [878, 514] on div at bounding box center [784, 413] width 1568 height 2417
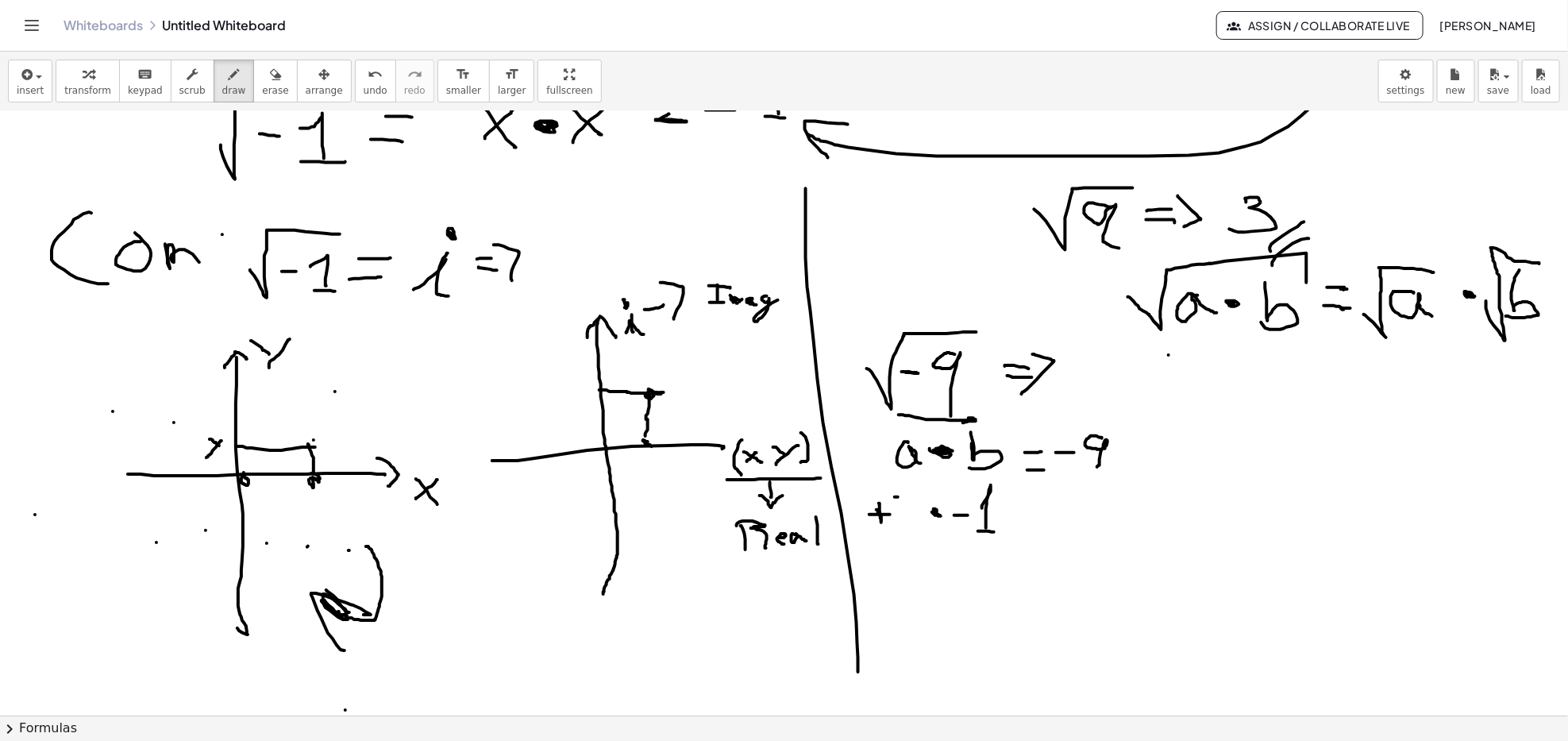
click at [879, 512] on div at bounding box center [784, 413] width 1568 height 2417
drag, startPoint x: 878, startPoint y: 507, endPoint x: 878, endPoint y: 522, distance: 15.0
click at [878, 522] on div at bounding box center [784, 413] width 1568 height 2417
drag, startPoint x: 909, startPoint y: 492, endPoint x: 893, endPoint y: 518, distance: 30.5
click at [902, 496] on div at bounding box center [784, 413] width 1568 height 2417
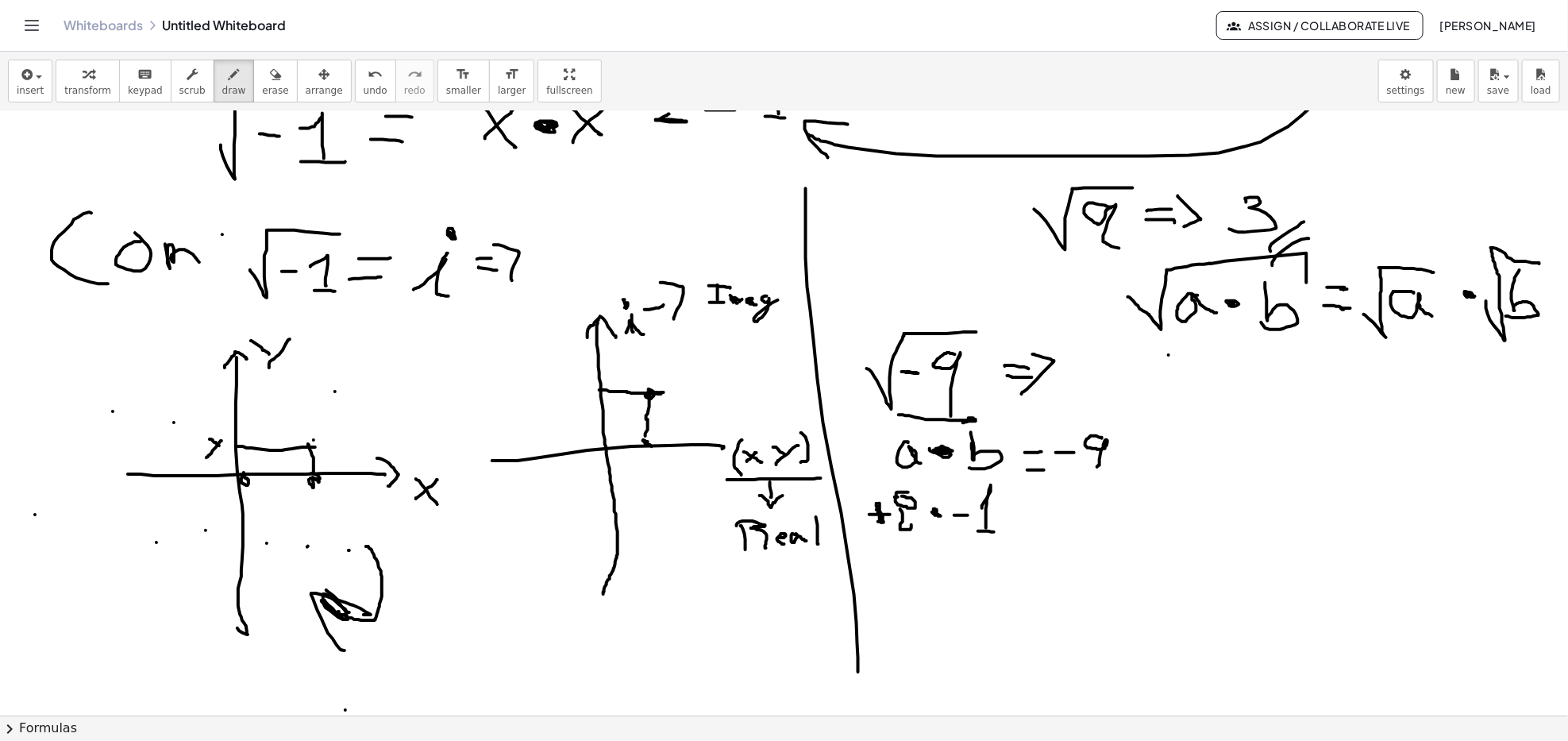
click at [906, 507] on div at bounding box center [784, 413] width 1568 height 2417
drag, startPoint x: 1020, startPoint y: 509, endPoint x: 1045, endPoint y: 507, distance: 25.1
click at [1045, 507] on div at bounding box center [784, 413] width 1568 height 2417
drag, startPoint x: 1021, startPoint y: 519, endPoint x: 1043, endPoint y: 521, distance: 22.1
click at [1043, 521] on div at bounding box center [784, 413] width 1568 height 2417
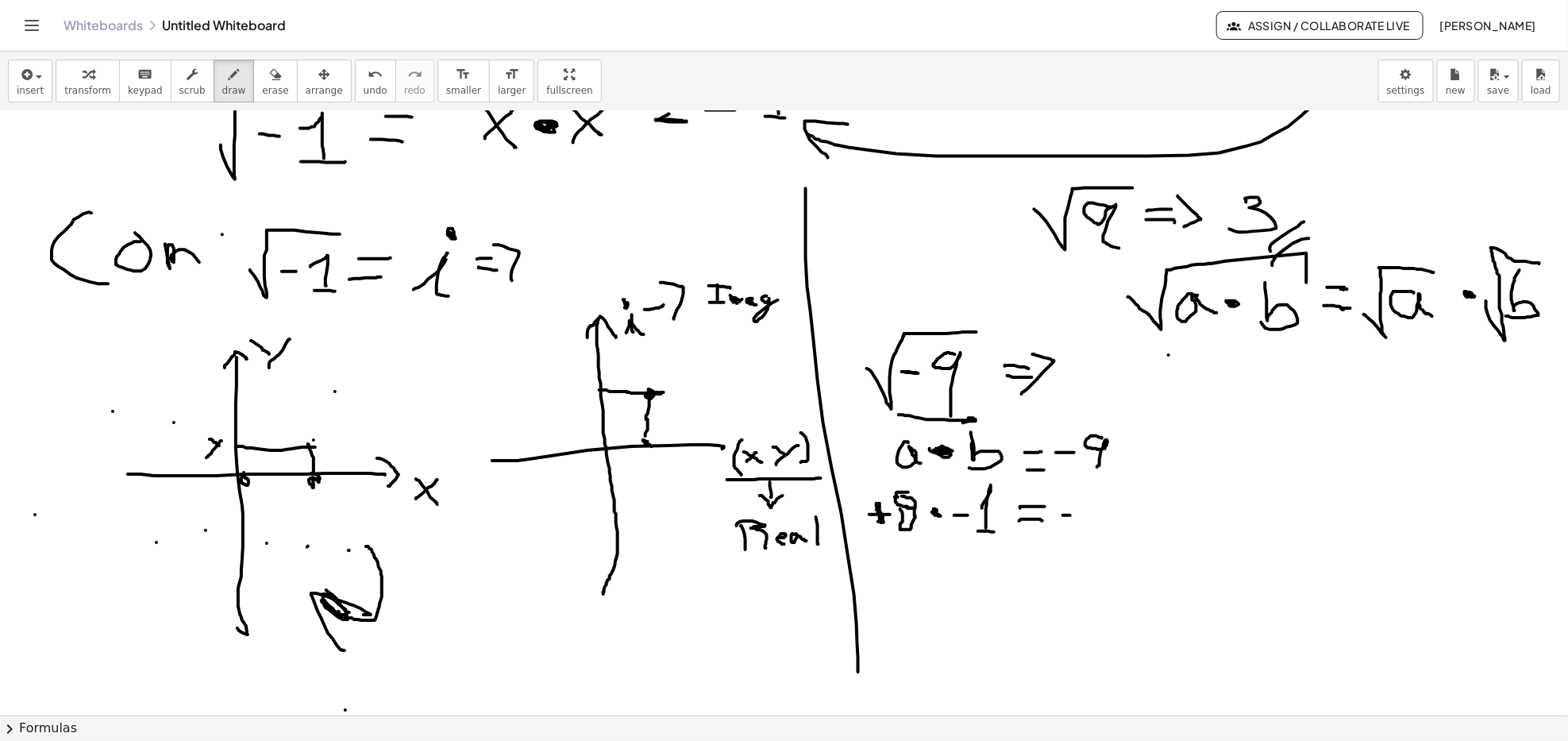
drag, startPoint x: 1064, startPoint y: 515, endPoint x: 1086, endPoint y: 515, distance: 22.0
click at [1086, 515] on div at bounding box center [784, 413] width 1568 height 2417
drag, startPoint x: 1103, startPoint y: 499, endPoint x: 1096, endPoint y: 521, distance: 23.1
click at [1099, 497] on div at bounding box center [784, 413] width 1568 height 2417
click at [1102, 522] on div at bounding box center [784, 413] width 1568 height 2417
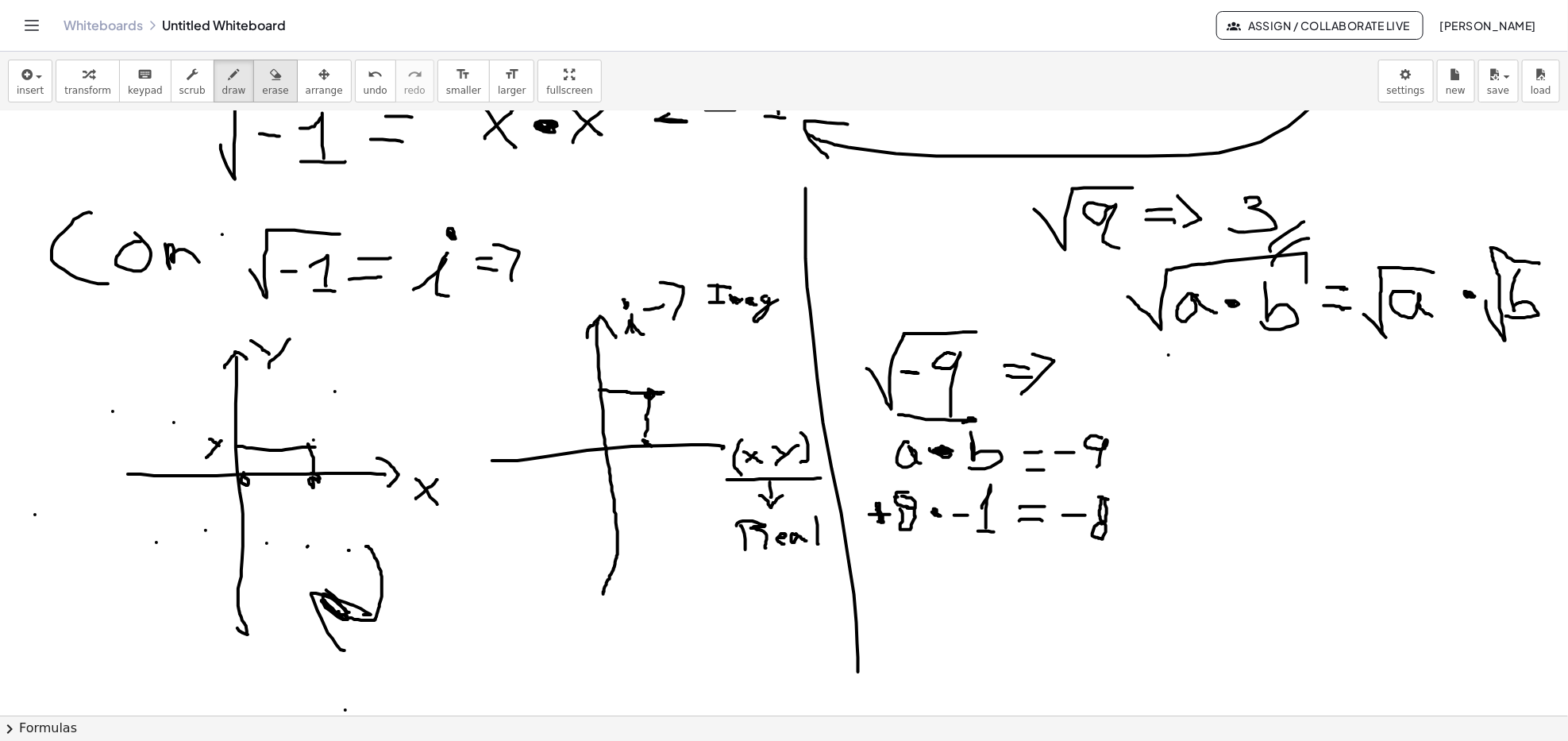
click at [270, 68] on icon "button" at bounding box center [276, 75] width 11 height 19
drag, startPoint x: 1109, startPoint y: 515, endPoint x: 1088, endPoint y: 541, distance: 33.4
click at [1109, 524] on div at bounding box center [784, 413] width 1568 height 2417
drag, startPoint x: 922, startPoint y: 536, endPoint x: 909, endPoint y: 529, distance: 14.8
click at [896, 524] on div at bounding box center [784, 413] width 1568 height 2417
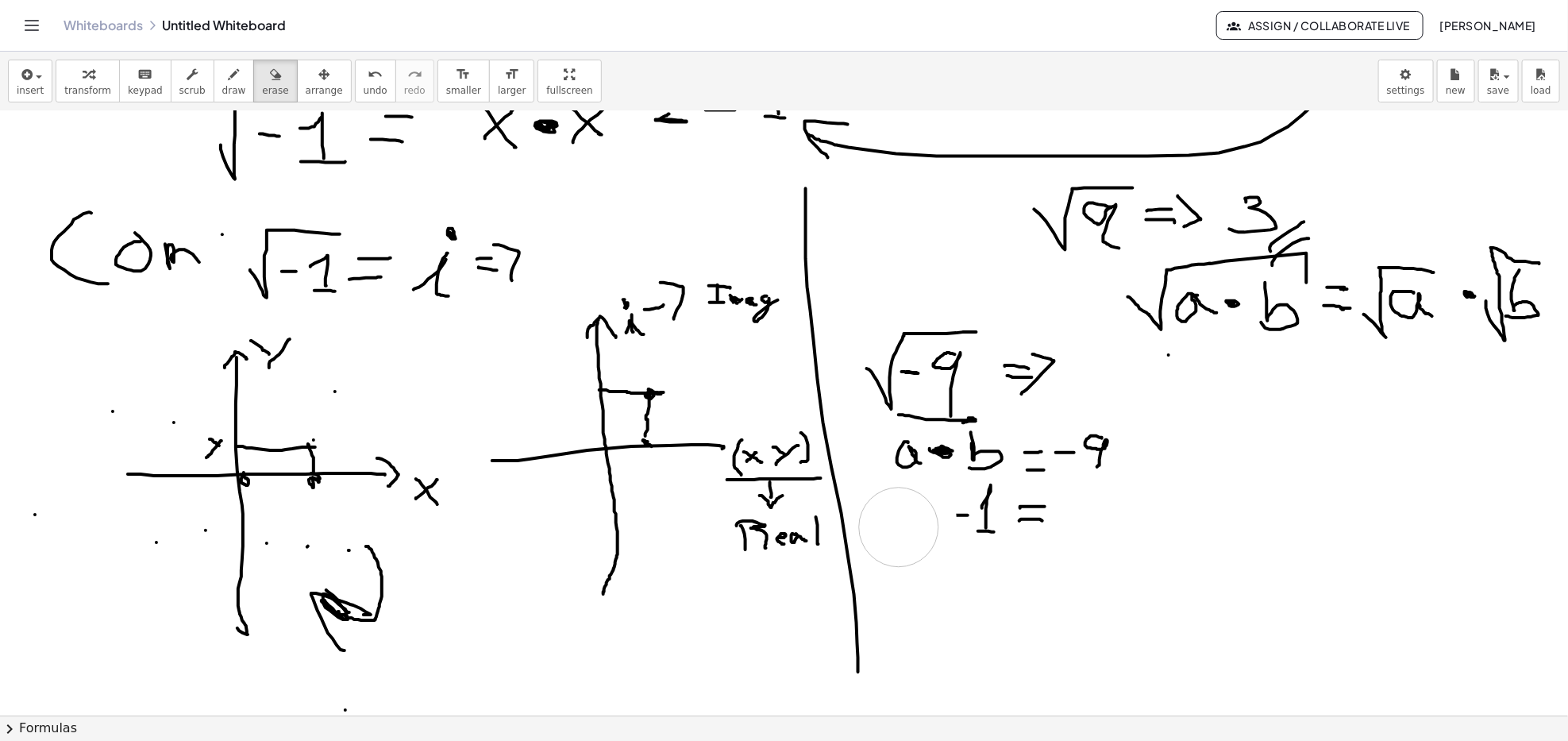
drag, startPoint x: 909, startPoint y: 529, endPoint x: 903, endPoint y: 535, distance: 8.5
click at [909, 531] on div at bounding box center [784, 413] width 1568 height 2417
drag, startPoint x: 917, startPoint y: 500, endPoint x: 904, endPoint y: 500, distance: 13.0
click at [908, 500] on div at bounding box center [784, 413] width 1568 height 2417
click at [226, 65] on button "draw" at bounding box center [234, 81] width 41 height 43
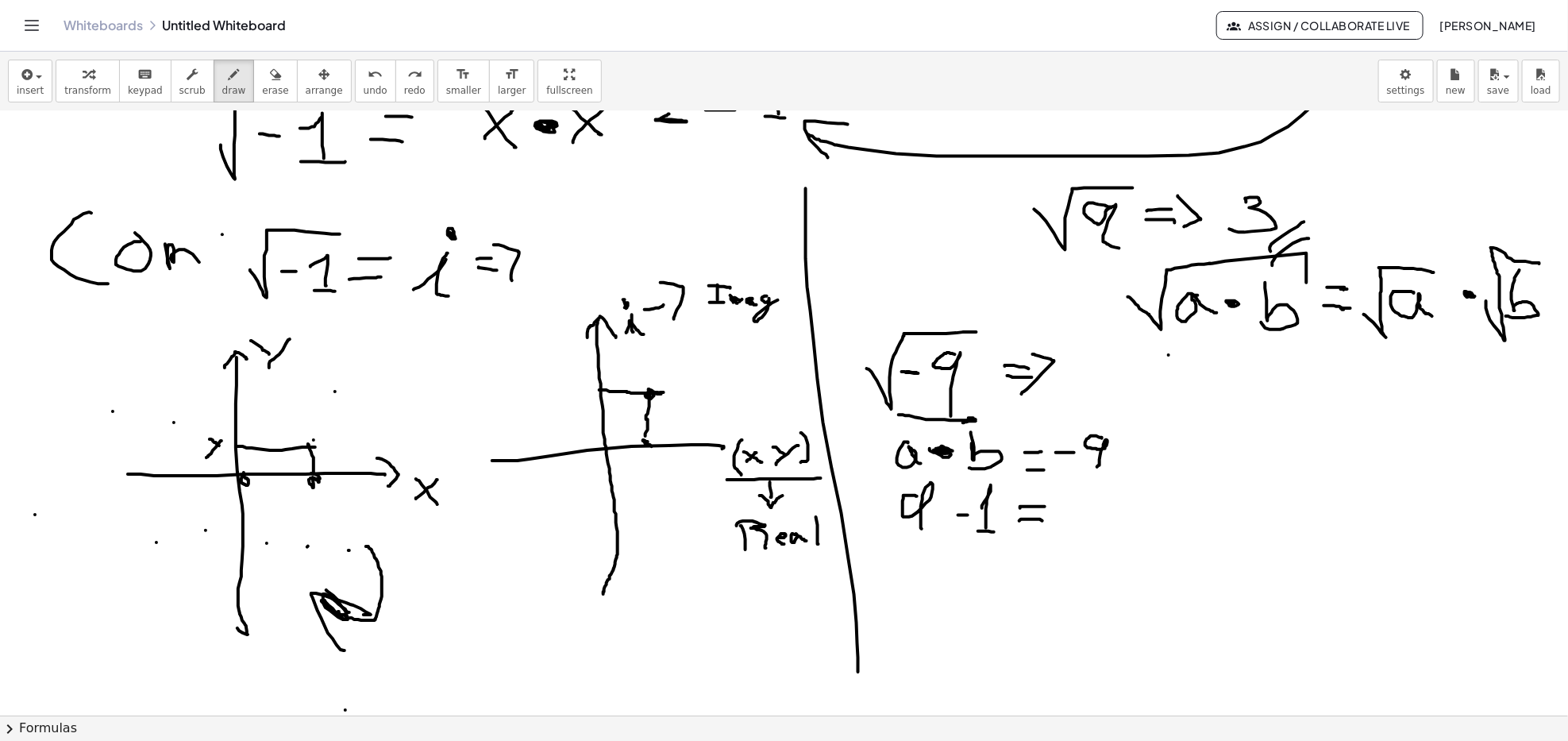
drag, startPoint x: 917, startPoint y: 496, endPoint x: 912, endPoint y: 517, distance: 21.6
click at [924, 530] on div at bounding box center [784, 413] width 1568 height 2417
drag, startPoint x: 907, startPoint y: 496, endPoint x: 932, endPoint y: 534, distance: 45.5
click at [931, 490] on div at bounding box center [784, 413] width 1568 height 2417
click at [937, 512] on div at bounding box center [784, 413] width 1568 height 2417
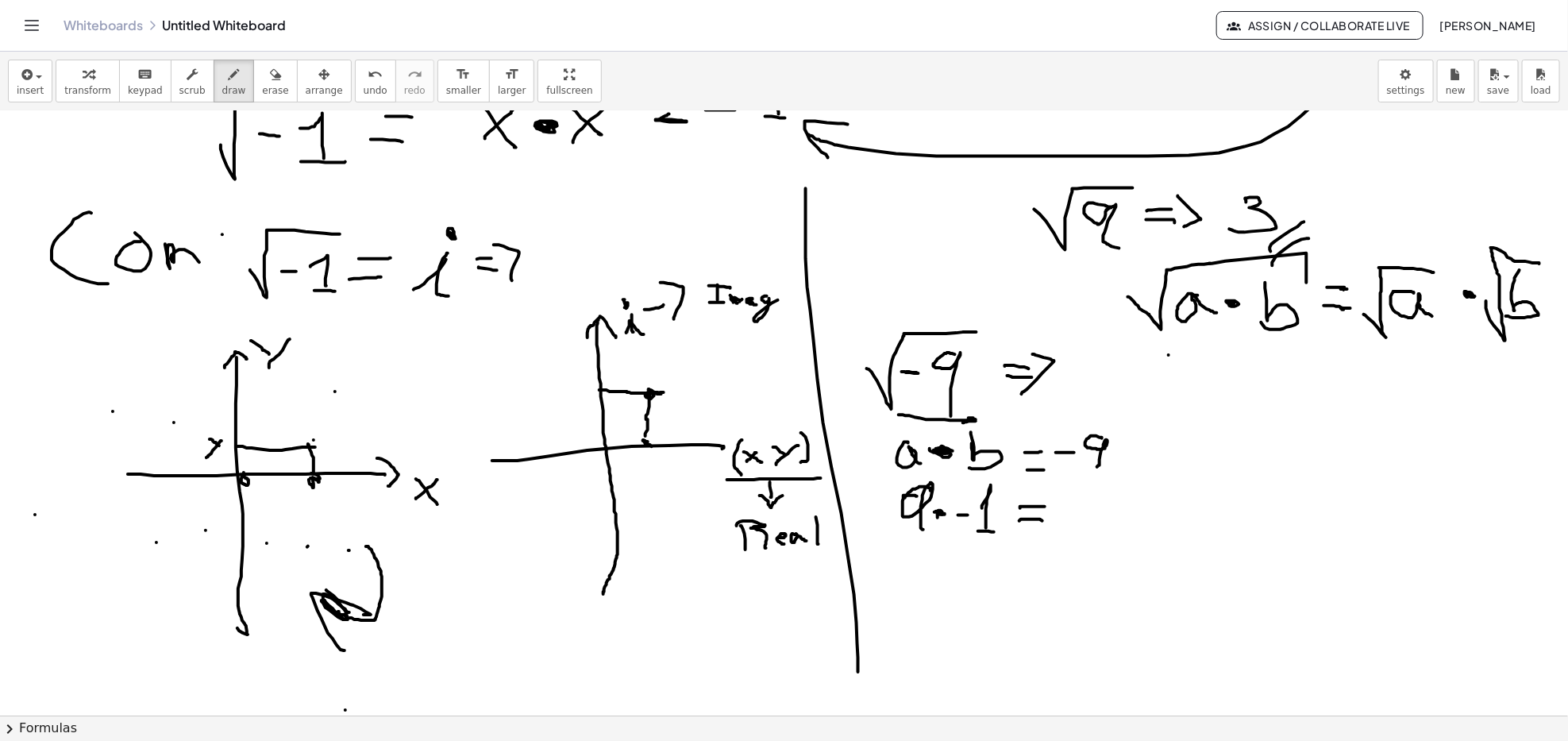
drag, startPoint x: 937, startPoint y: 512, endPoint x: 953, endPoint y: 513, distance: 16.0
click at [937, 514] on div at bounding box center [784, 413] width 1568 height 2417
drag, startPoint x: 954, startPoint y: 493, endPoint x: 951, endPoint y: 547, distance: 54.1
click at [951, 547] on div at bounding box center [784, 413] width 1568 height 2417
drag, startPoint x: 1011, startPoint y: 489, endPoint x: 997, endPoint y: 547, distance: 59.7
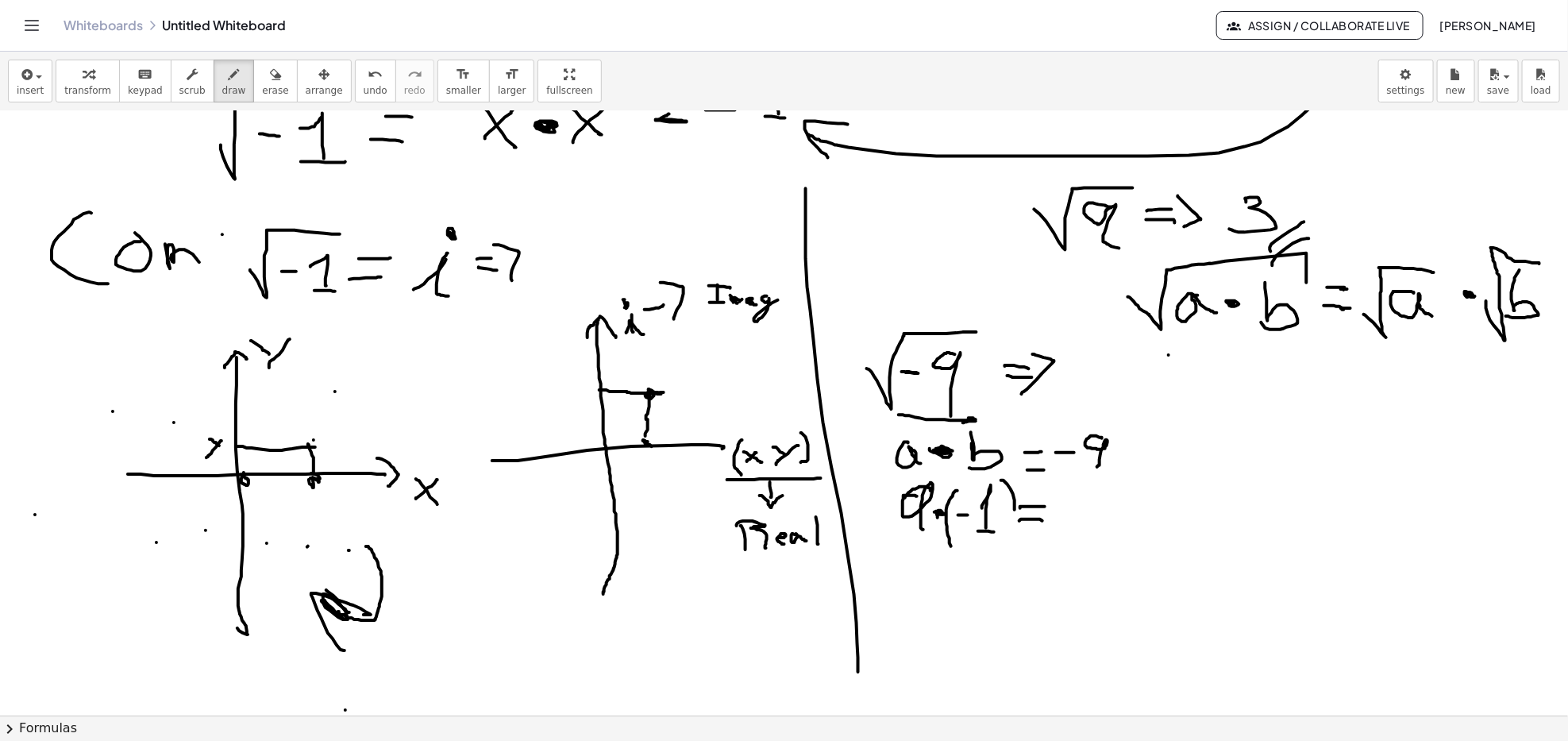
click at [998, 547] on div at bounding box center [784, 413] width 1568 height 2417
drag, startPoint x: 1061, startPoint y: 513, endPoint x: 1069, endPoint y: 512, distance: 8.1
click at [1069, 512] on div at bounding box center [784, 413] width 1568 height 2417
drag, startPoint x: 1101, startPoint y: 492, endPoint x: 1106, endPoint y: 547, distance: 55.2
click at [1114, 526] on div at bounding box center [784, 413] width 1568 height 2417
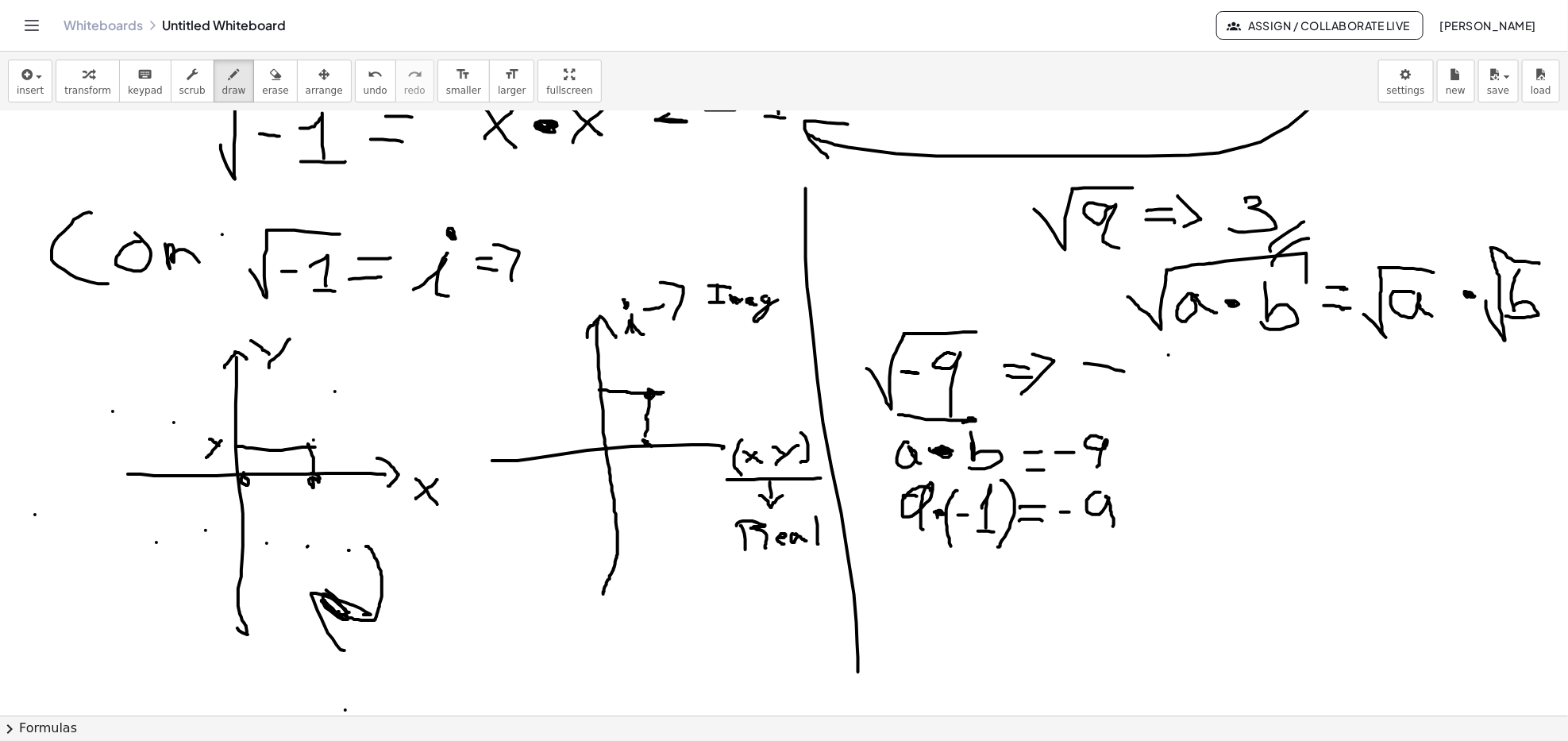
drag, startPoint x: 1093, startPoint y: 364, endPoint x: 1121, endPoint y: 361, distance: 28.2
click at [1125, 373] on div at bounding box center [784, 413] width 1568 height 2417
drag, startPoint x: 1126, startPoint y: 354, endPoint x: 1124, endPoint y: 406, distance: 52.0
click at [1127, 400] on div at bounding box center [784, 413] width 1568 height 2417
drag, startPoint x: 1173, startPoint y: 416, endPoint x: 1277, endPoint y: 385, distance: 108.5
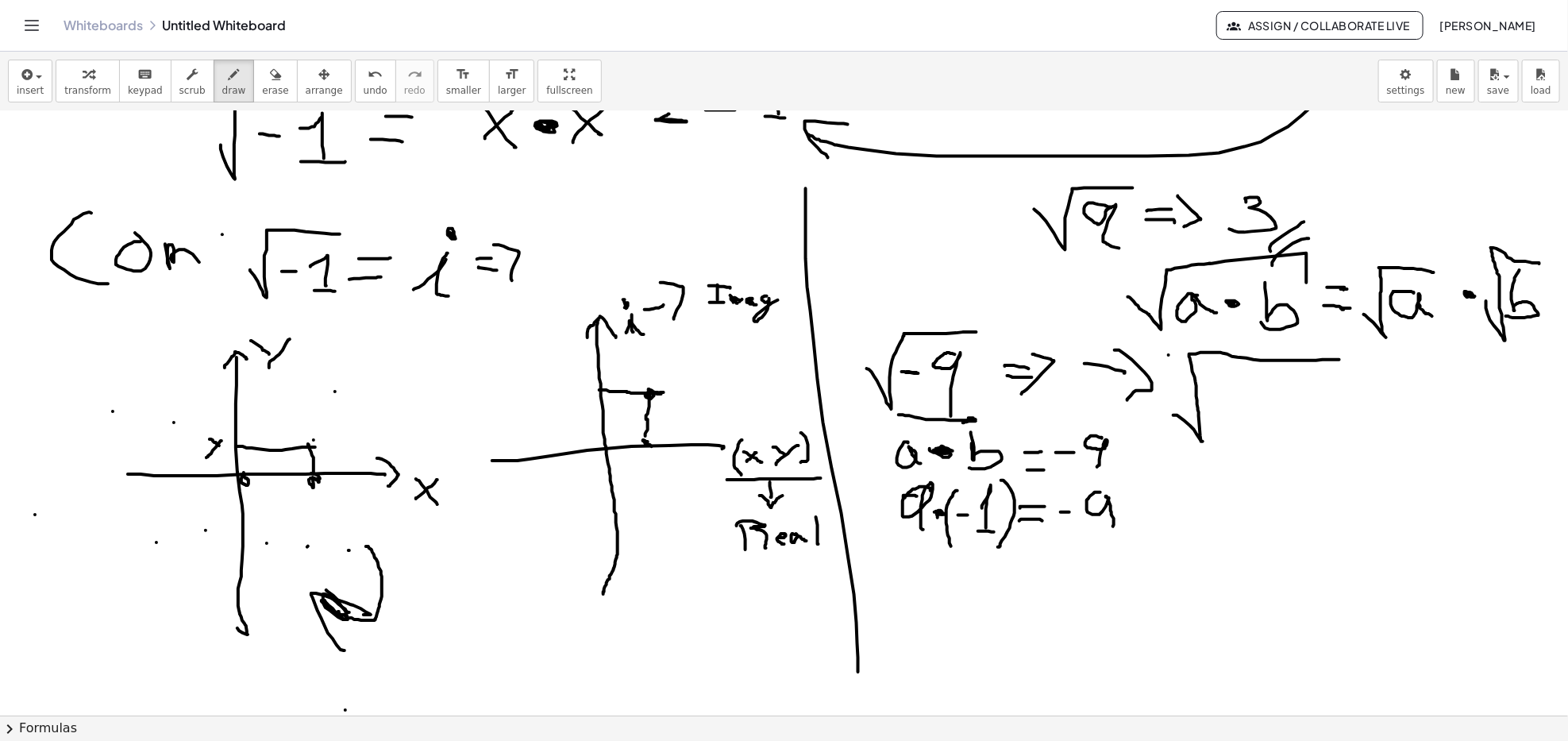
click at [1332, 359] on div at bounding box center [784, 413] width 1568 height 2417
drag, startPoint x: 1246, startPoint y: 387, endPoint x: 1266, endPoint y: 421, distance: 39.4
click at [1253, 424] on div at bounding box center [784, 413] width 1568 height 2417
click at [1271, 407] on div at bounding box center [784, 413] width 1568 height 2417
drag, startPoint x: 1300, startPoint y: 386, endPoint x: 1303, endPoint y: 418, distance: 32.1
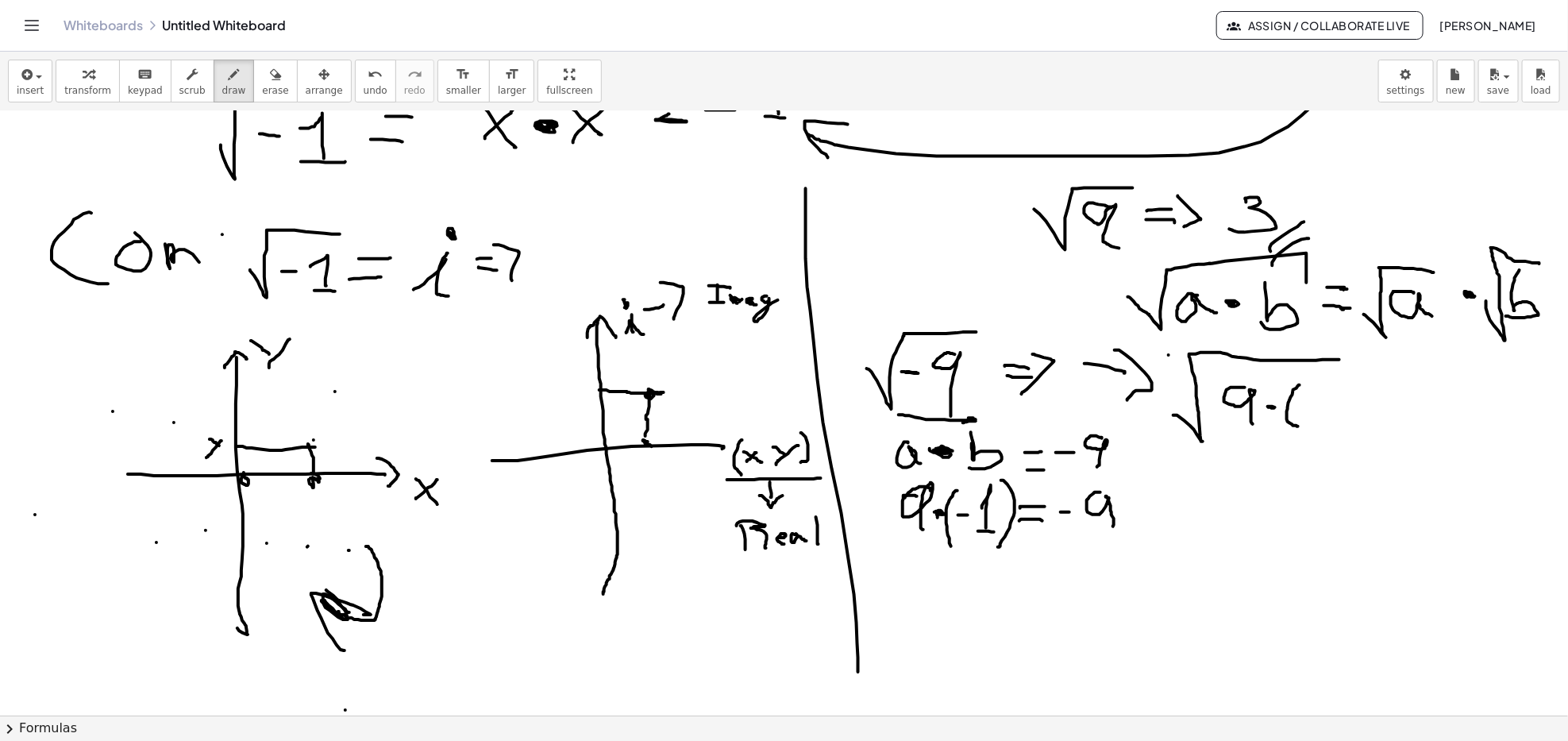
click at [1300, 422] on div at bounding box center [784, 413] width 1568 height 2417
click at [1311, 406] on div at bounding box center [784, 413] width 1568 height 2417
drag, startPoint x: 1338, startPoint y: 394, endPoint x: 1350, endPoint y: 387, distance: 13.9
click at [1336, 416] on div at bounding box center [784, 413] width 1568 height 2417
drag, startPoint x: 1350, startPoint y: 382, endPoint x: 1334, endPoint y: 433, distance: 53.5
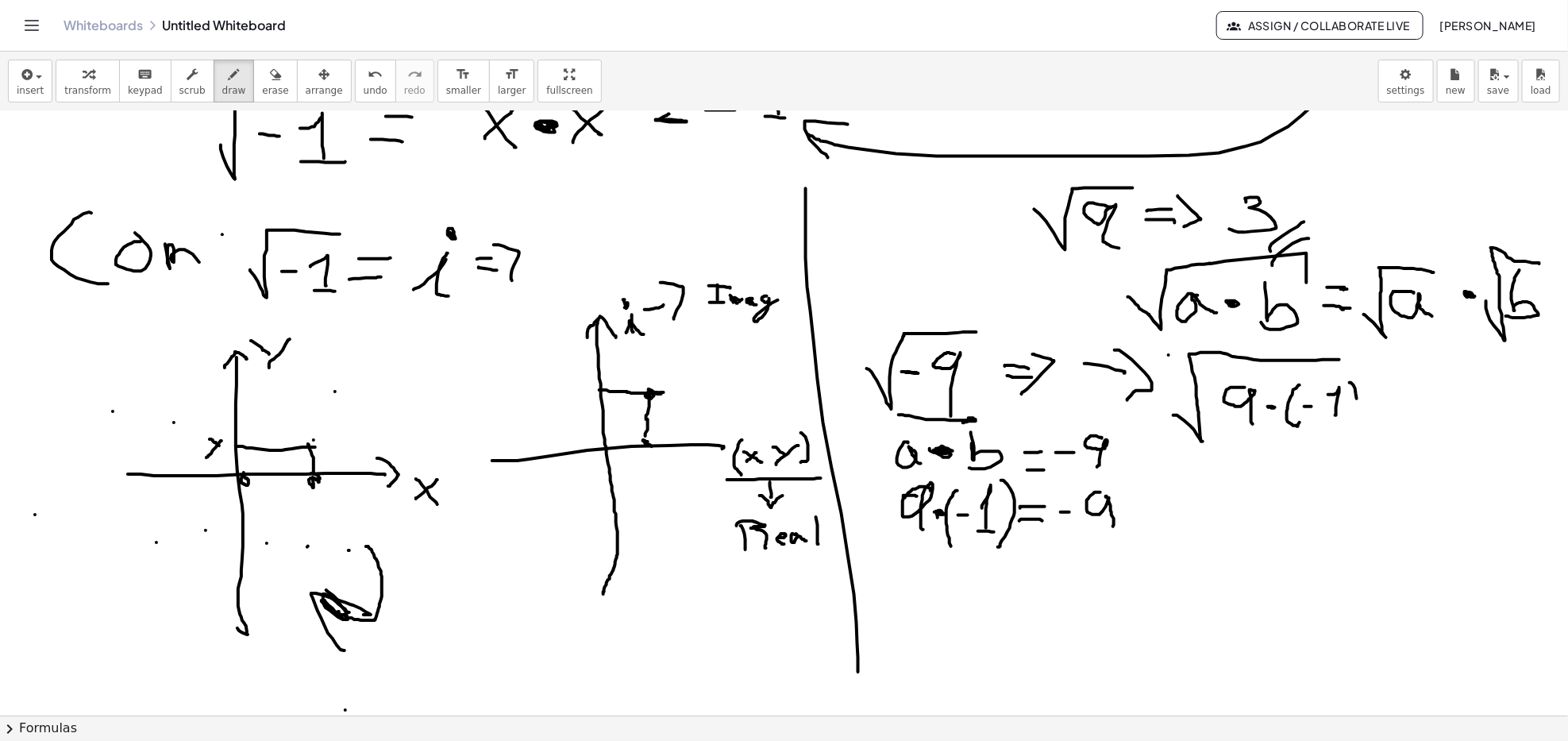
click at [1334, 433] on div at bounding box center [784, 413] width 1568 height 2417
drag, startPoint x: 1344, startPoint y: 360, endPoint x: 1336, endPoint y: 398, distance: 38.8
click at [1364, 361] on div at bounding box center [784, 413] width 1568 height 2417
click at [1310, 409] on div at bounding box center [784, 413] width 1568 height 2417
click at [1266, 410] on div at bounding box center [784, 413] width 1568 height 2417
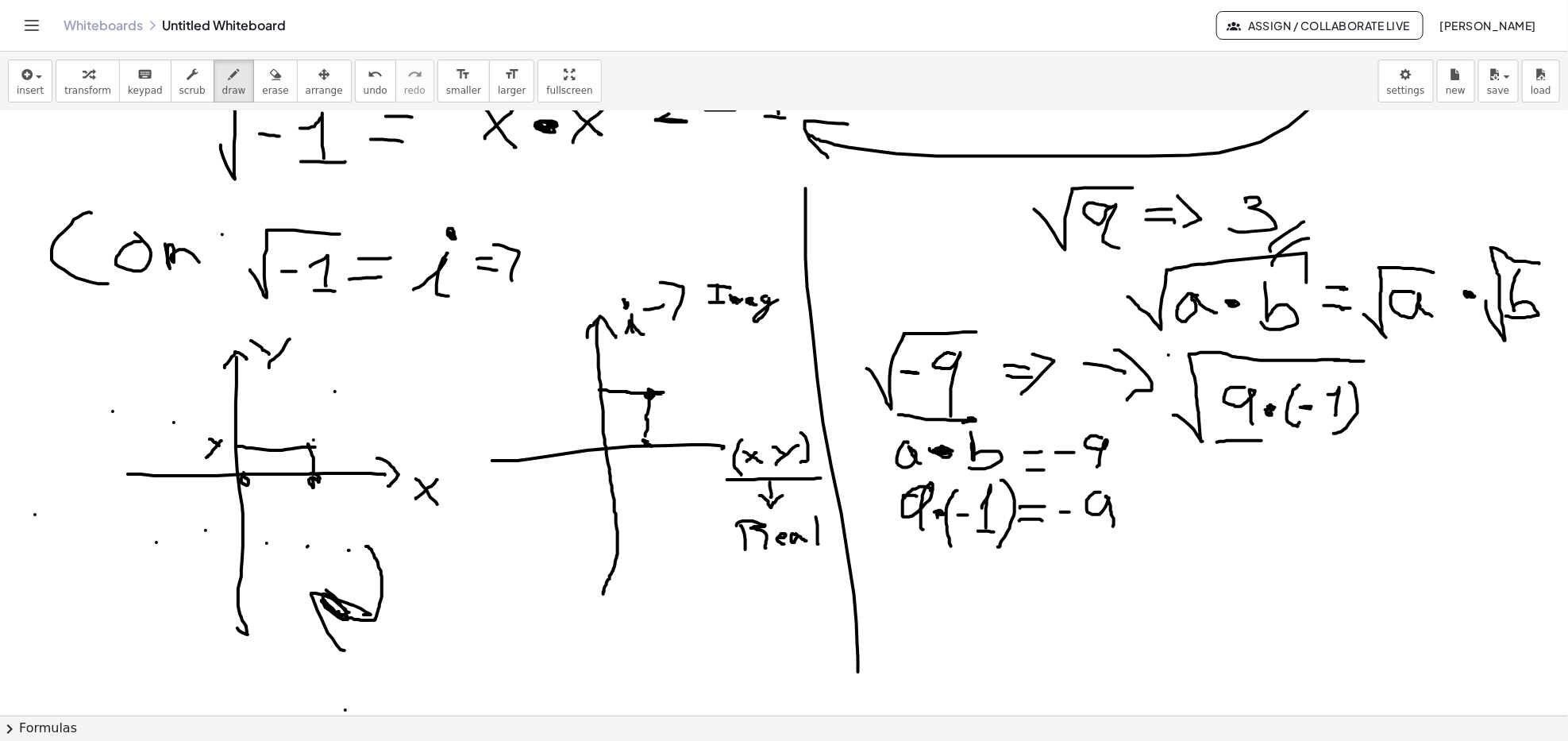
drag, startPoint x: 1218, startPoint y: 442, endPoint x: 1246, endPoint y: 463, distance: 35.0
click at [1262, 441] on div at bounding box center [784, 413] width 1568 height 2417
drag, startPoint x: 1242, startPoint y: 455, endPoint x: 1245, endPoint y: 477, distance: 22.2
click at [1245, 477] on div at bounding box center [784, 413] width 1568 height 2417
drag, startPoint x: 1267, startPoint y: 421, endPoint x: 1276, endPoint y: 442, distance: 22.8
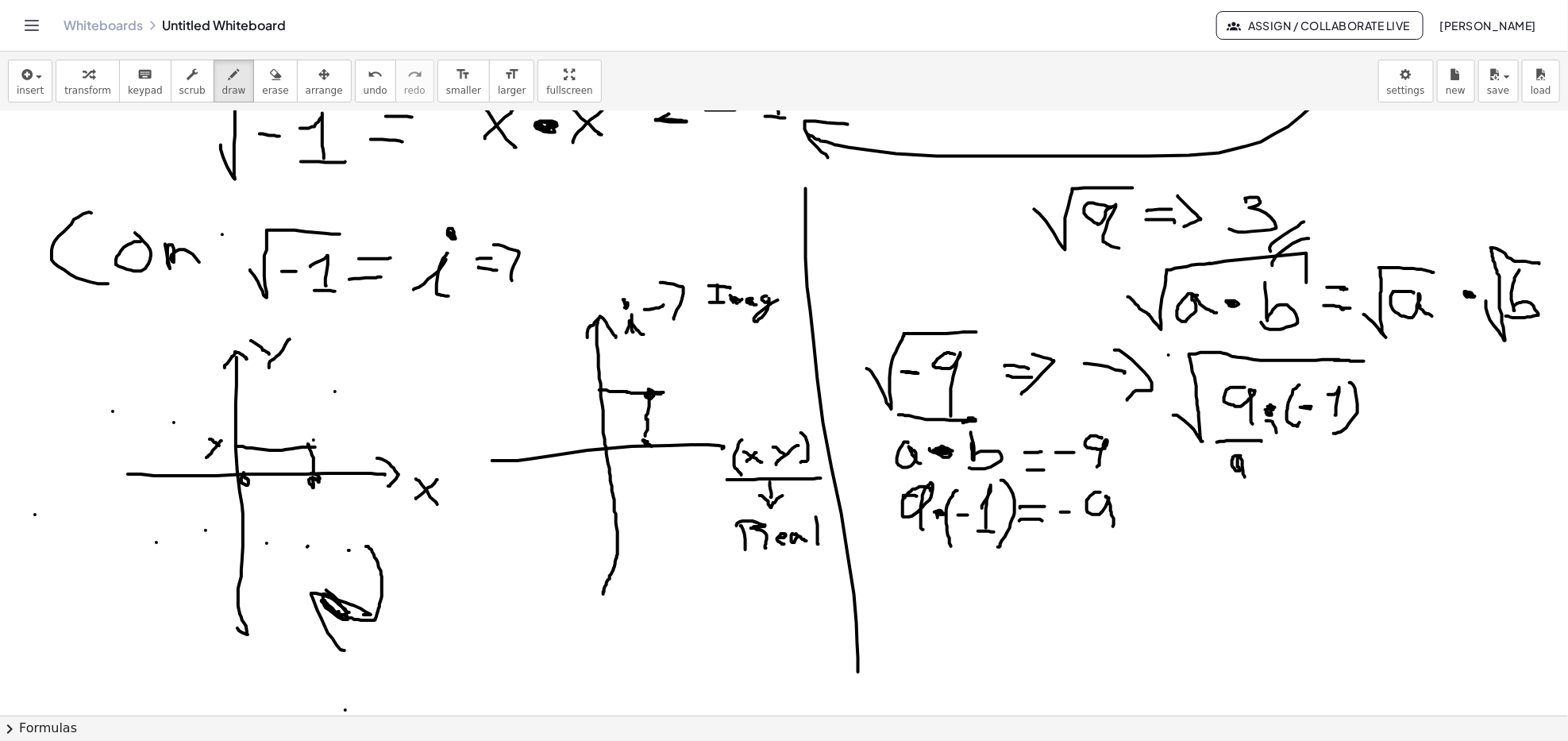
click at [1277, 439] on div at bounding box center [784, 413] width 1568 height 2417
click at [1269, 462] on div at bounding box center [784, 413] width 1568 height 2417
drag, startPoint x: 1312, startPoint y: 450, endPoint x: 1304, endPoint y: 483, distance: 34.0
click at [1303, 484] on div at bounding box center [784, 413] width 1568 height 2417
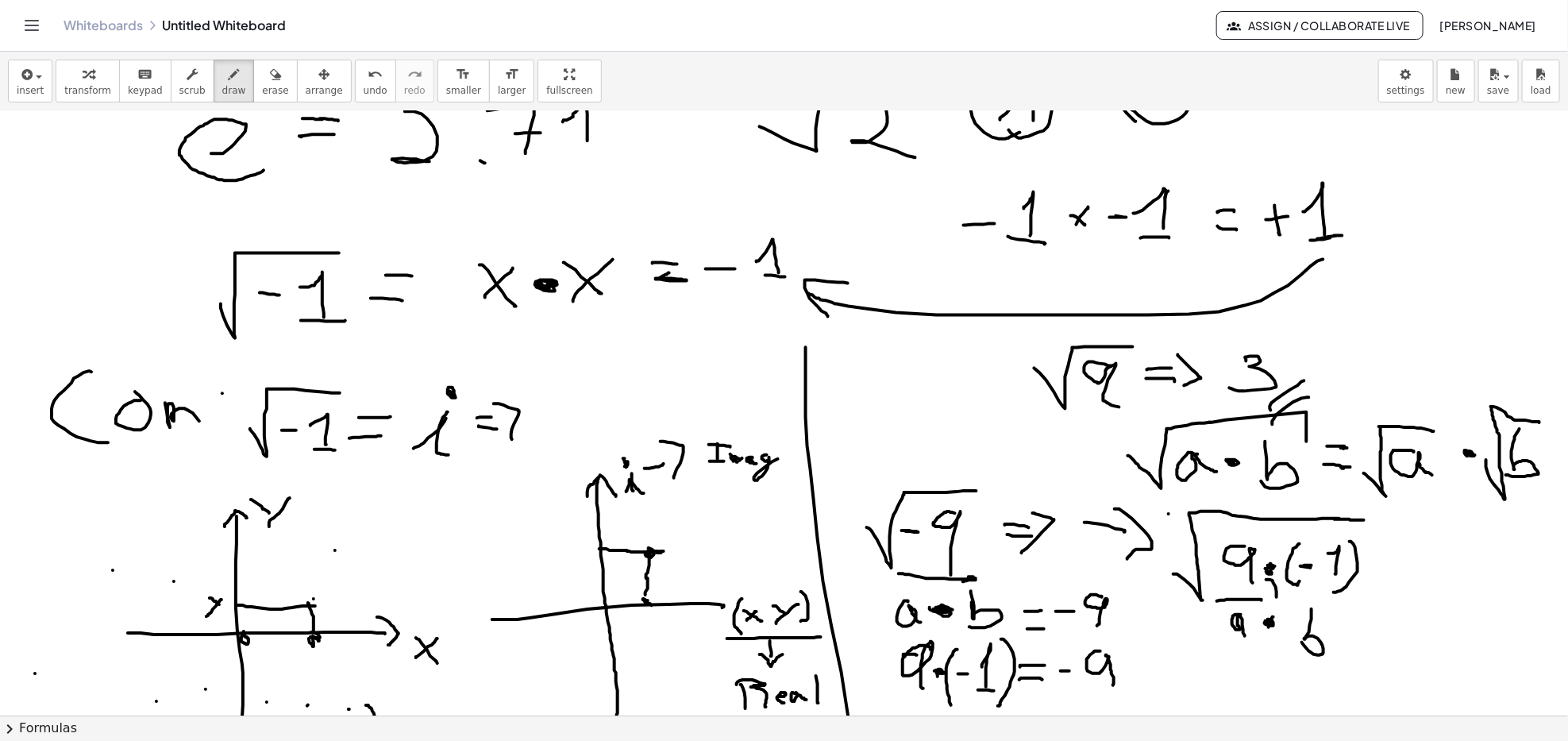
scroll to position [741, 0]
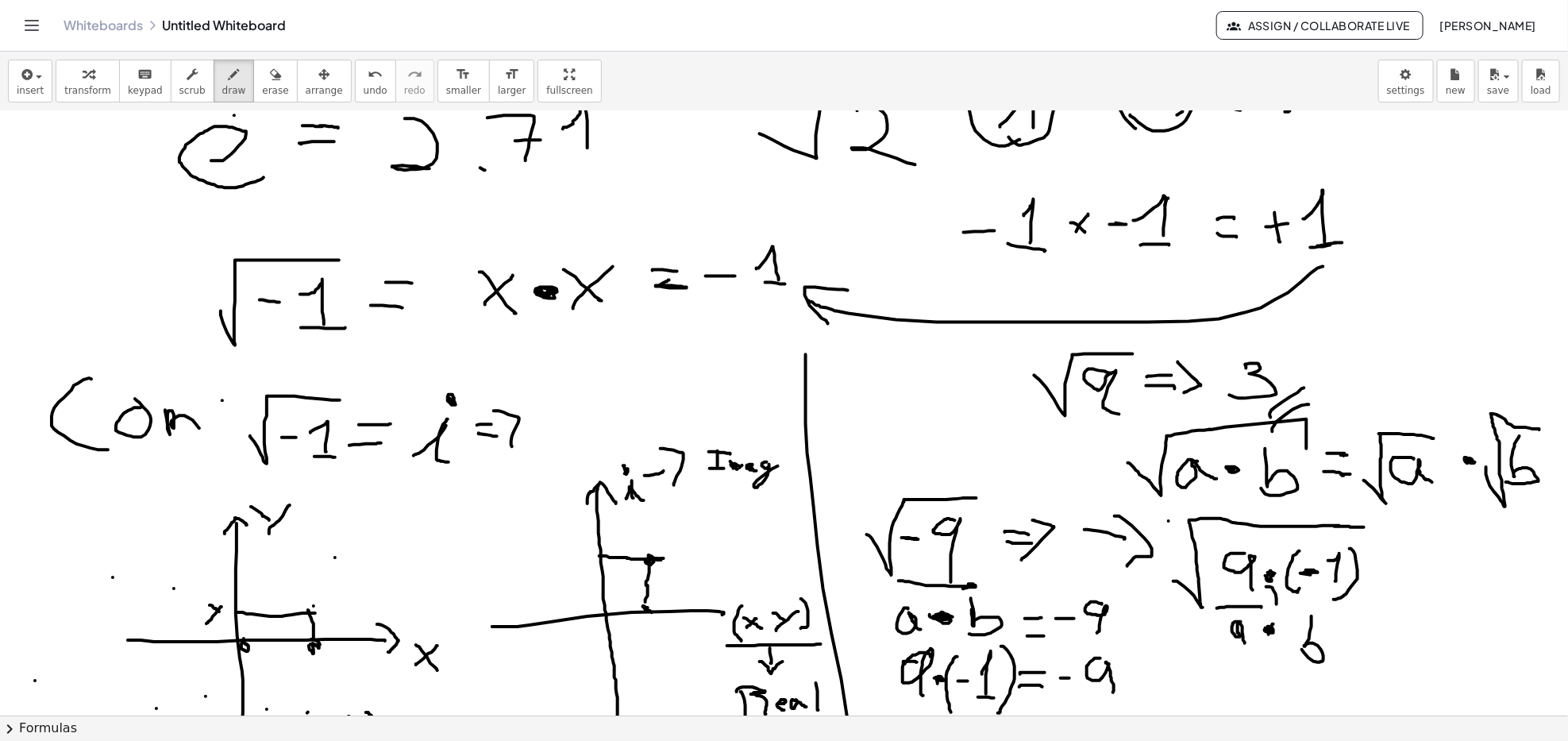
click at [1303, 572] on div at bounding box center [784, 579] width 1568 height 2417
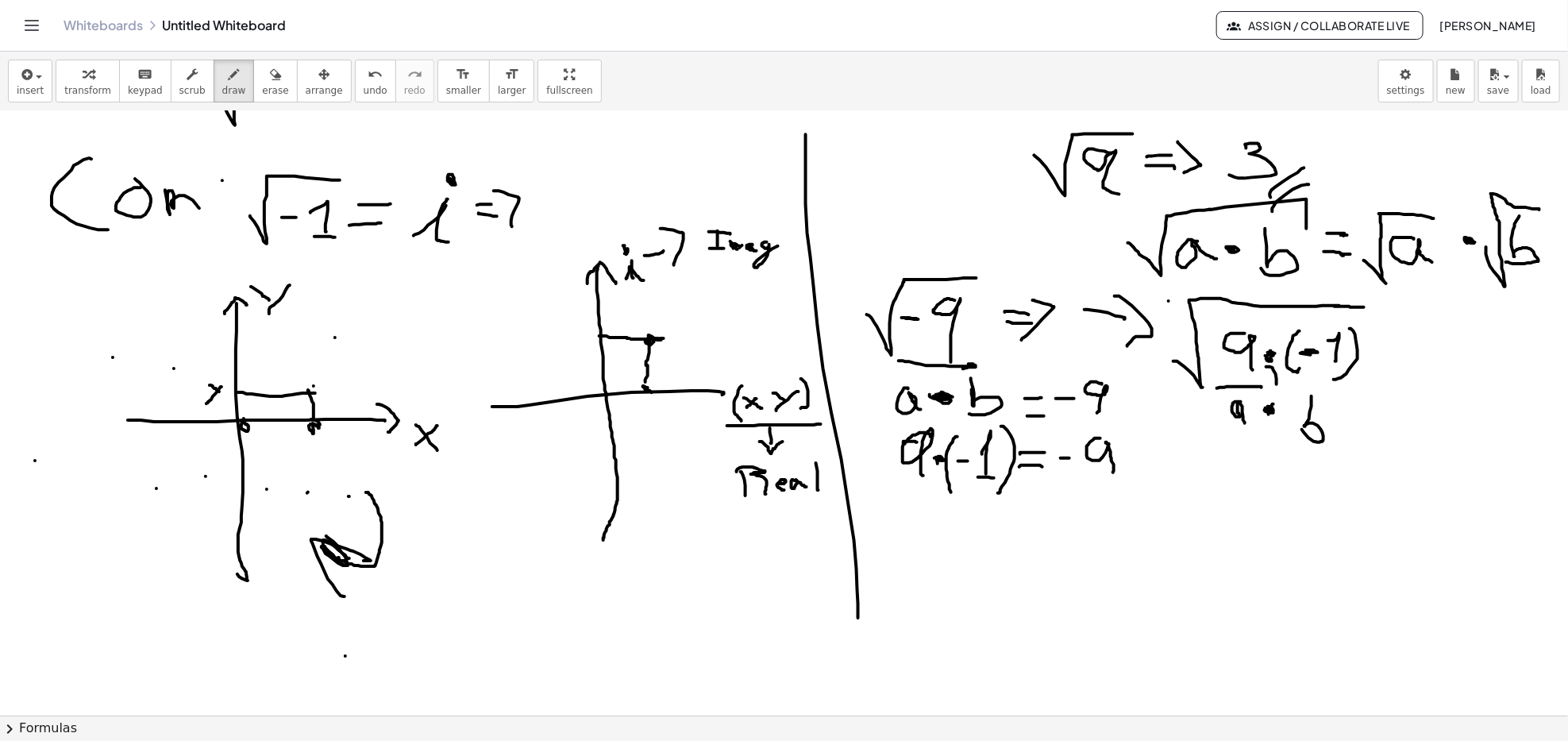
scroll to position [846, 0]
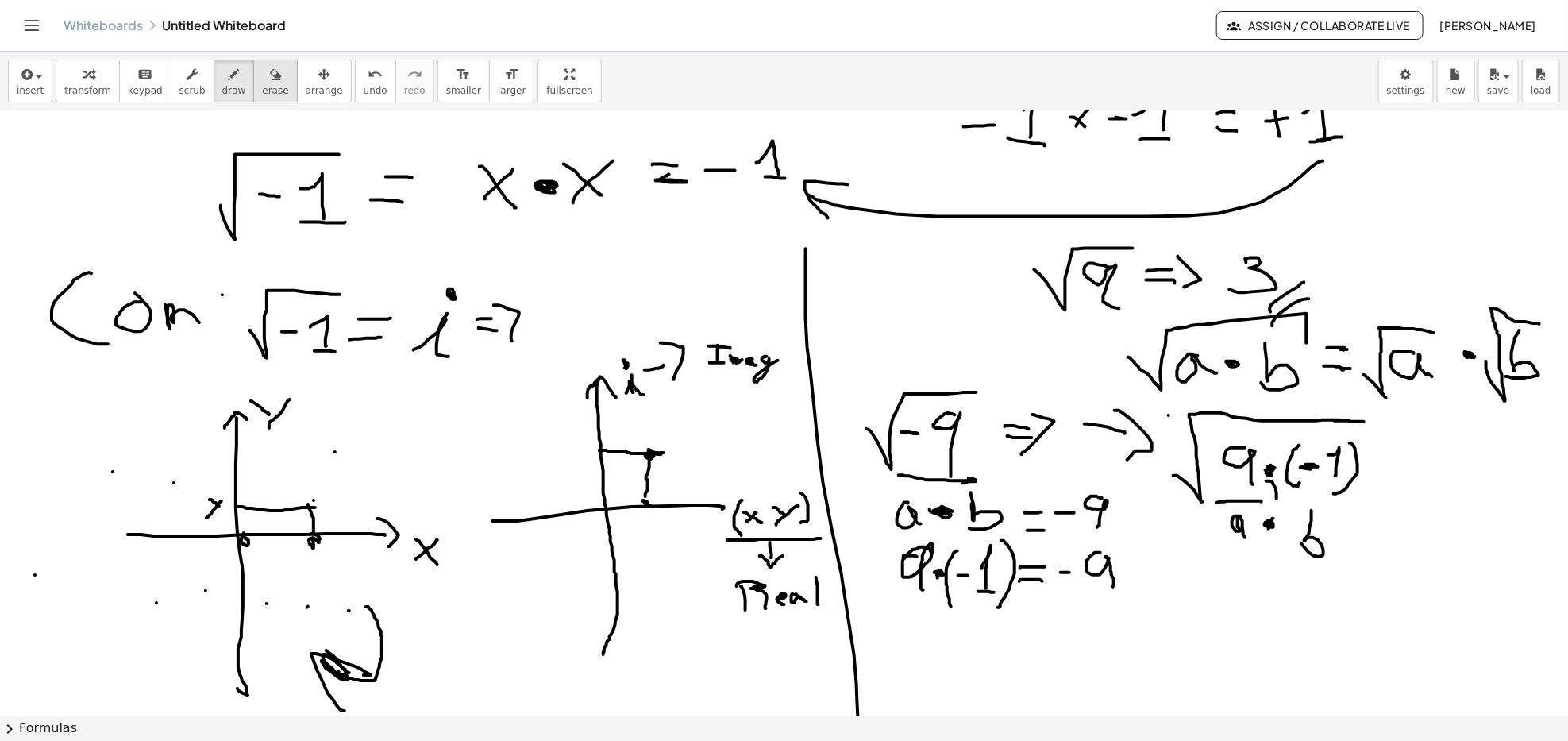
click at [262, 85] on span "erase" at bounding box center [275, 90] width 26 height 11
drag, startPoint x: 1236, startPoint y: 547, endPoint x: 1306, endPoint y: 544, distance: 70.1
click at [1306, 544] on div at bounding box center [784, 473] width 1568 height 2417
drag, startPoint x: 1276, startPoint y: 519, endPoint x: 1279, endPoint y: 535, distance: 16.3
click at [1279, 535] on div at bounding box center [784, 473] width 1568 height 2417
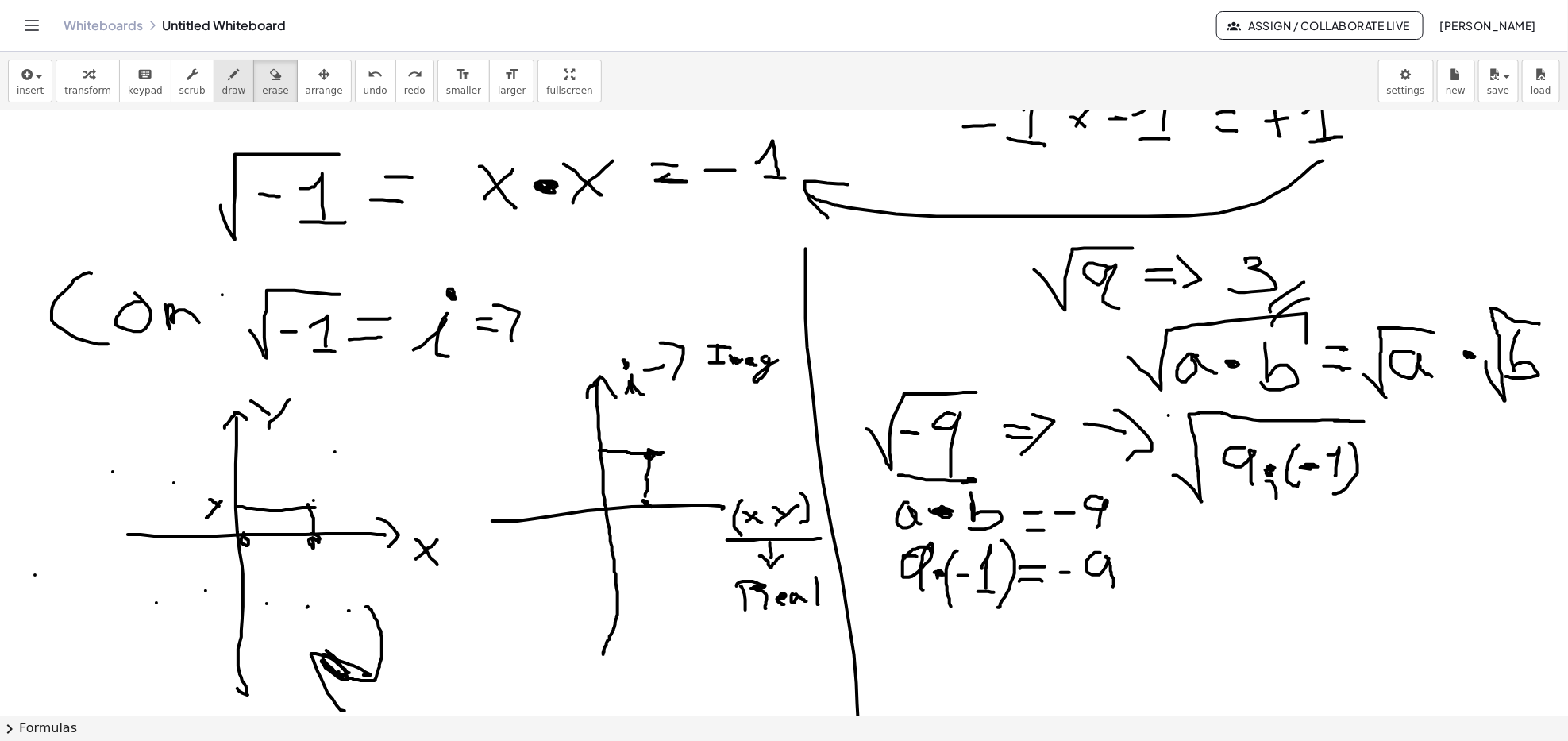
click at [229, 83] on icon "button" at bounding box center [234, 75] width 11 height 19
drag, startPoint x: 1273, startPoint y: 496, endPoint x: 1264, endPoint y: 512, distance: 18.4
click at [1281, 505] on div at bounding box center [784, 473] width 1568 height 2417
drag, startPoint x: 1281, startPoint y: 507, endPoint x: 1294, endPoint y: 506, distance: 13.0
click at [1294, 506] on div at bounding box center [784, 473] width 1568 height 2417
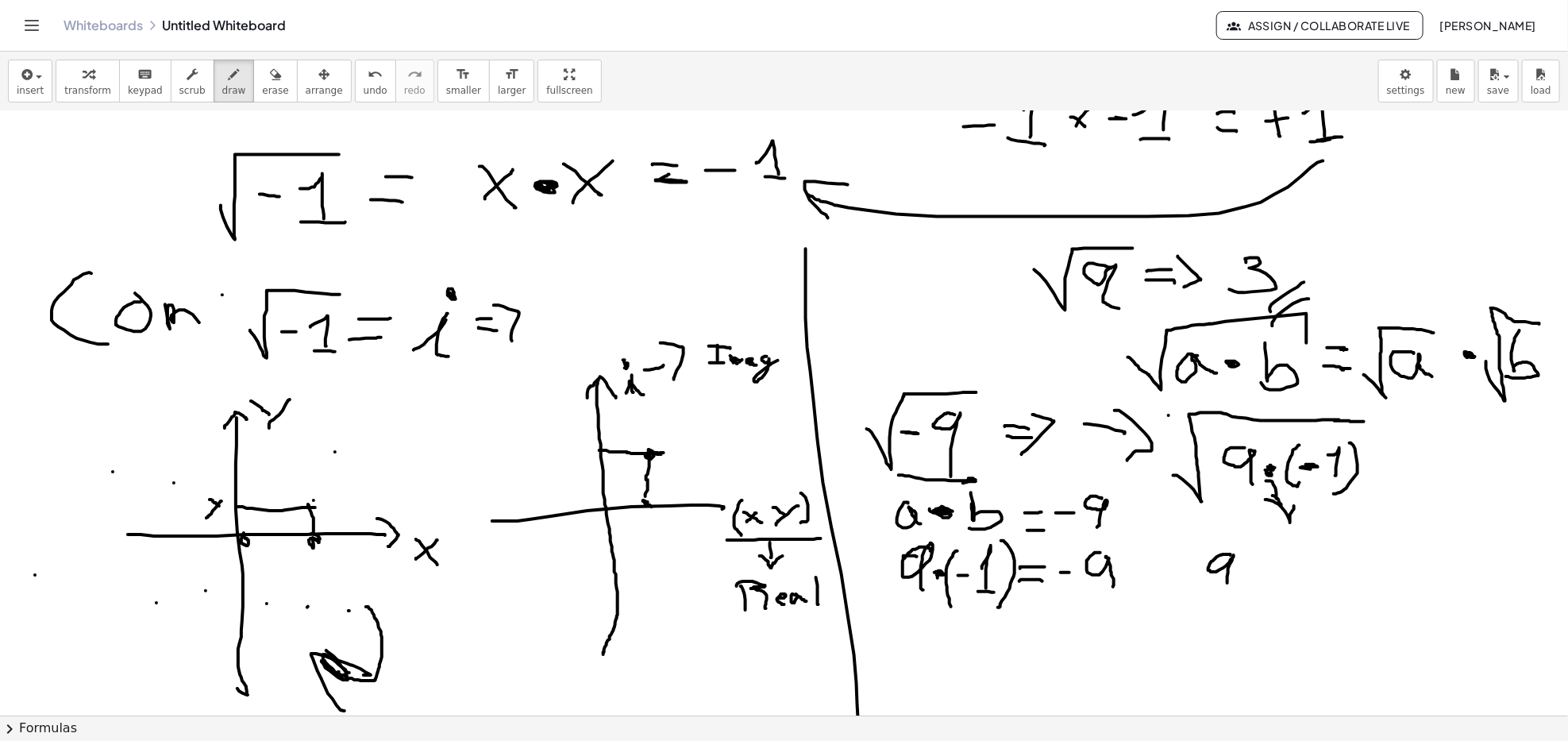
drag, startPoint x: 1228, startPoint y: 554, endPoint x: 1228, endPoint y: 584, distance: 30.0
click at [1228, 584] on div at bounding box center [784, 473] width 1568 height 2417
drag, startPoint x: 1170, startPoint y: 578, endPoint x: 1253, endPoint y: 540, distance: 91.3
click at [1253, 540] on div at bounding box center [784, 473] width 1568 height 2417
drag, startPoint x: 1275, startPoint y: 575, endPoint x: 1300, endPoint y: 582, distance: 26.0
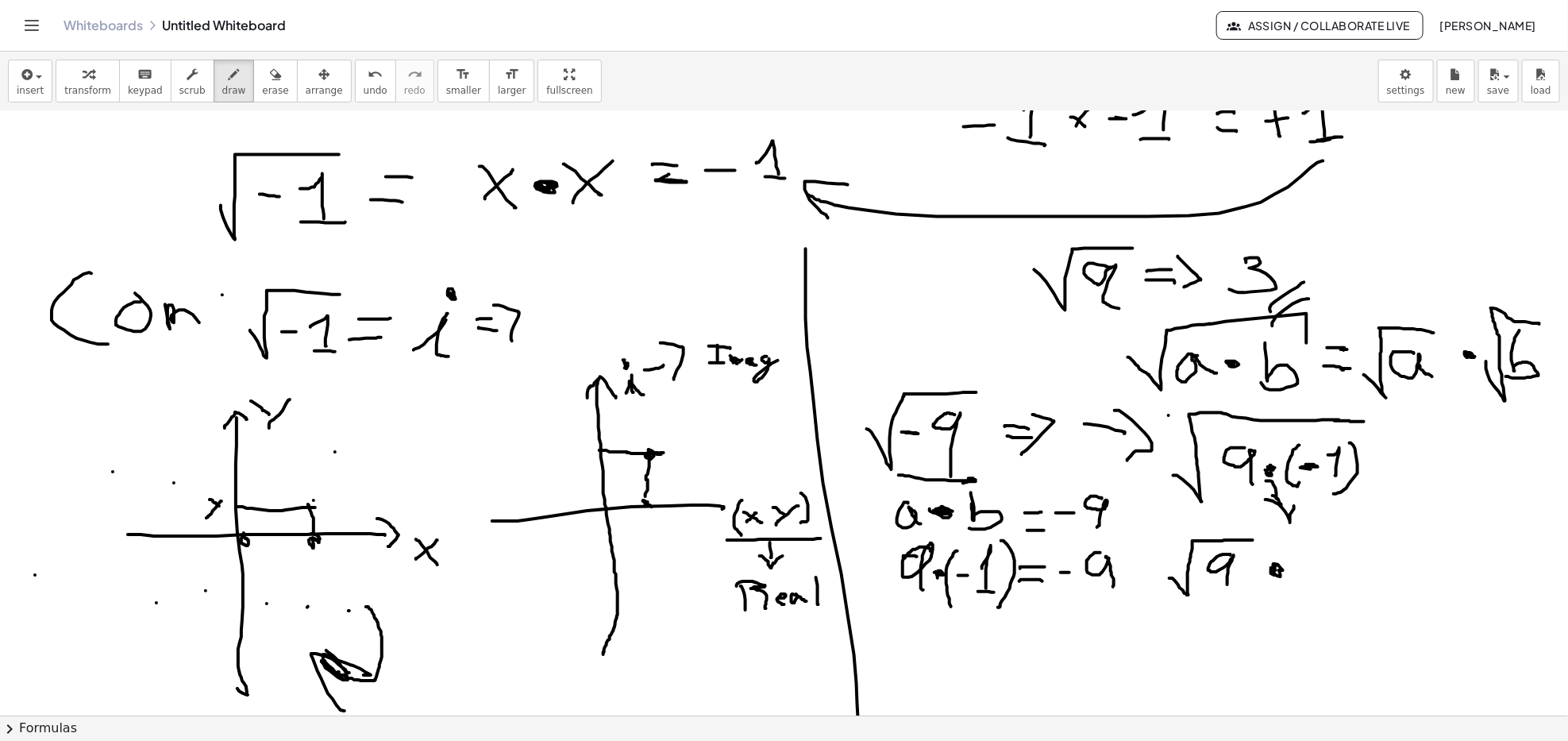
click at [1281, 567] on div at bounding box center [784, 473] width 1568 height 2417
drag, startPoint x: 1304, startPoint y: 575, endPoint x: 1373, endPoint y: 542, distance: 76.5
click at [1380, 535] on div at bounding box center [784, 473] width 1568 height 2417
click at [1340, 564] on div at bounding box center [784, 473] width 1568 height 2417
drag, startPoint x: 1356, startPoint y: 564, endPoint x: 1366, endPoint y: 586, distance: 24.2
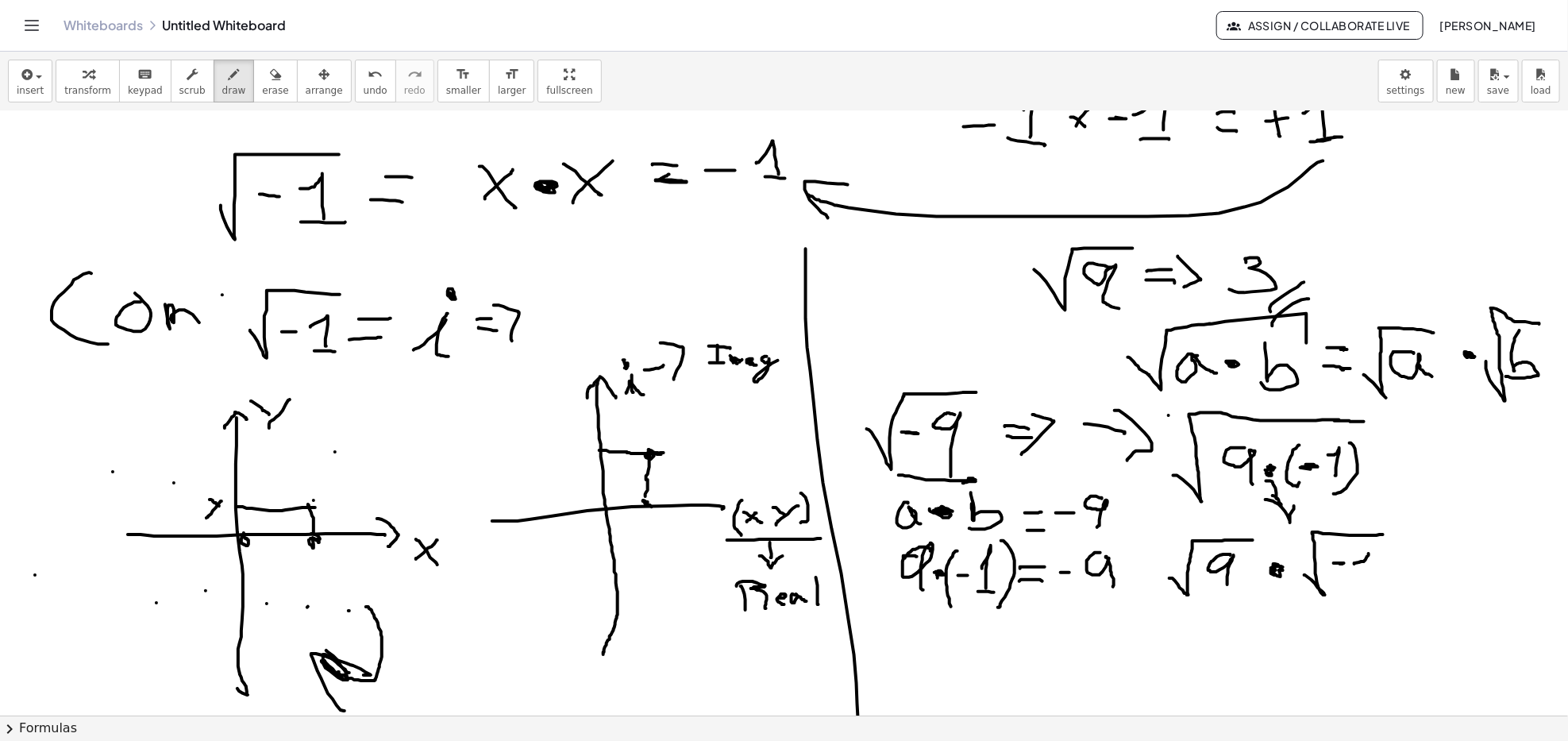
click at [1366, 586] on div at bounding box center [784, 473] width 1568 height 2417
drag, startPoint x: 1356, startPoint y: 593, endPoint x: 1373, endPoint y: 592, distance: 17.0
click at [1373, 592] on div at bounding box center [784, 473] width 1568 height 2417
drag, startPoint x: 1314, startPoint y: 606, endPoint x: 1265, endPoint y: 512, distance: 106.0
click at [1234, 562] on div at bounding box center [784, 473] width 1568 height 2417
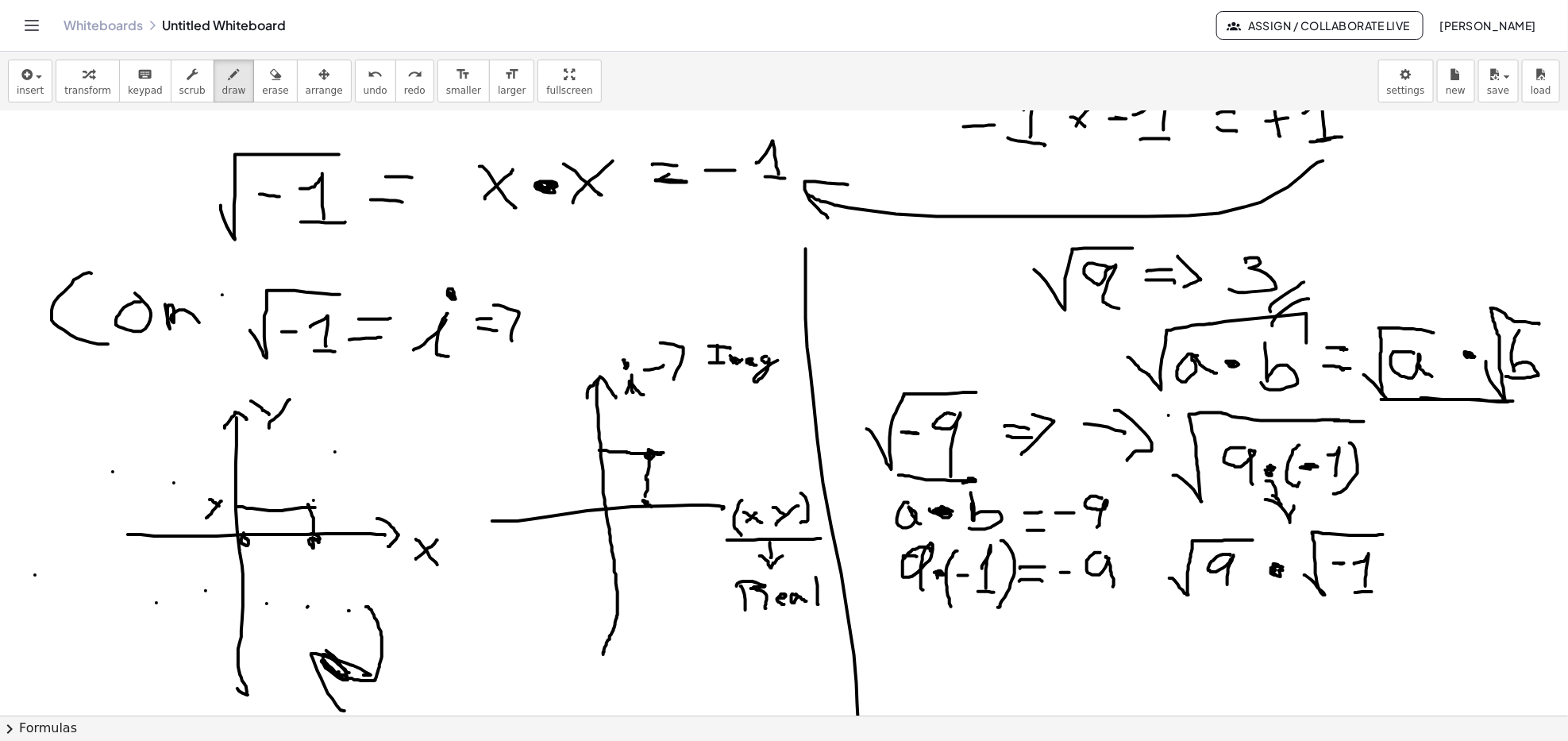
drag, startPoint x: 1385, startPoint y: 399, endPoint x: 1465, endPoint y: 398, distance: 80.0
click at [1465, 398] on div at bounding box center [784, 473] width 1568 height 2417
drag, startPoint x: 1208, startPoint y: 589, endPoint x: 1216, endPoint y: 599, distance: 12.8
click at [1216, 599] on div at bounding box center [784, 473] width 1568 height 2417
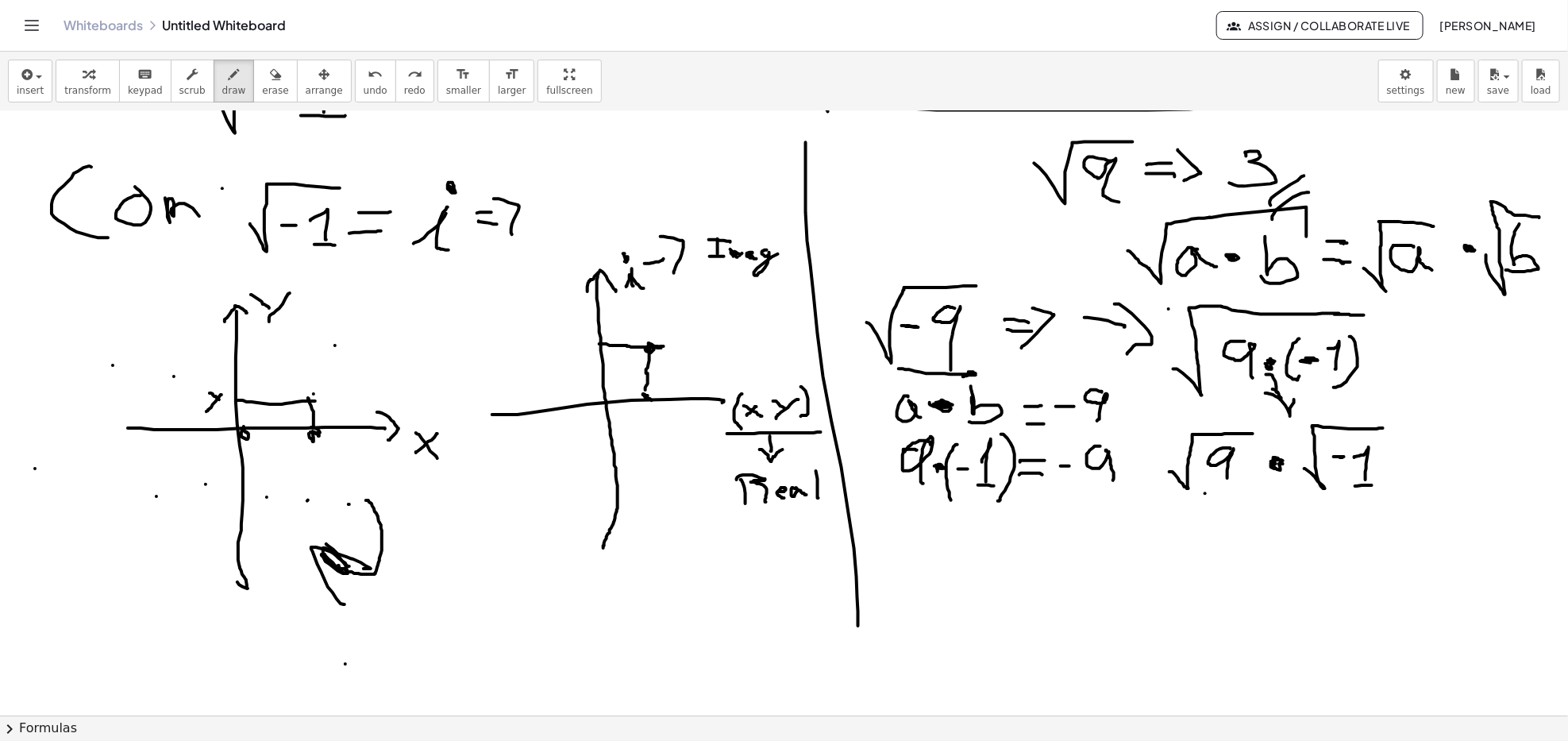
drag, startPoint x: 1206, startPoint y: 494, endPoint x: 1216, endPoint y: 513, distance: 21.5
click at [1216, 513] on div at bounding box center [784, 367] width 1568 height 2417
drag, startPoint x: 1239, startPoint y: 491, endPoint x: 1241, endPoint y: 511, distance: 20.1
click at [1241, 511] on div at bounding box center [784, 367] width 1568 height 2417
drag, startPoint x: 1203, startPoint y: 511, endPoint x: 1247, endPoint y: 512, distance: 44.0
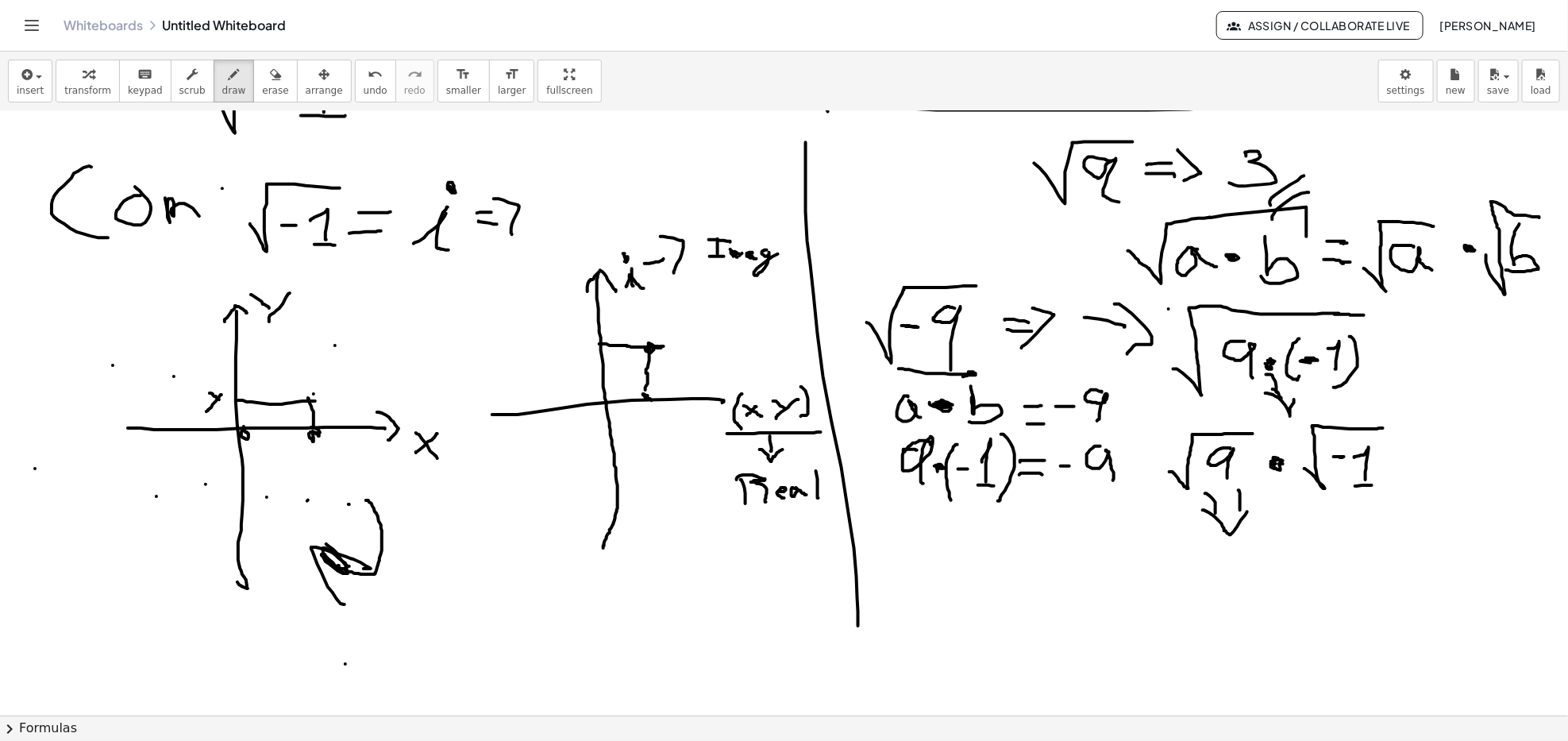
click at [1247, 512] on div at bounding box center [784, 367] width 1568 height 2417
drag, startPoint x: 1218, startPoint y: 559, endPoint x: 1218, endPoint y: 576, distance: 17.0
click at [1218, 576] on div at bounding box center [784, 367] width 1568 height 2417
drag, startPoint x: 1307, startPoint y: 582, endPoint x: 1347, endPoint y: 577, distance: 40.3
click at [1347, 577] on div at bounding box center [784, 367] width 1568 height 2417
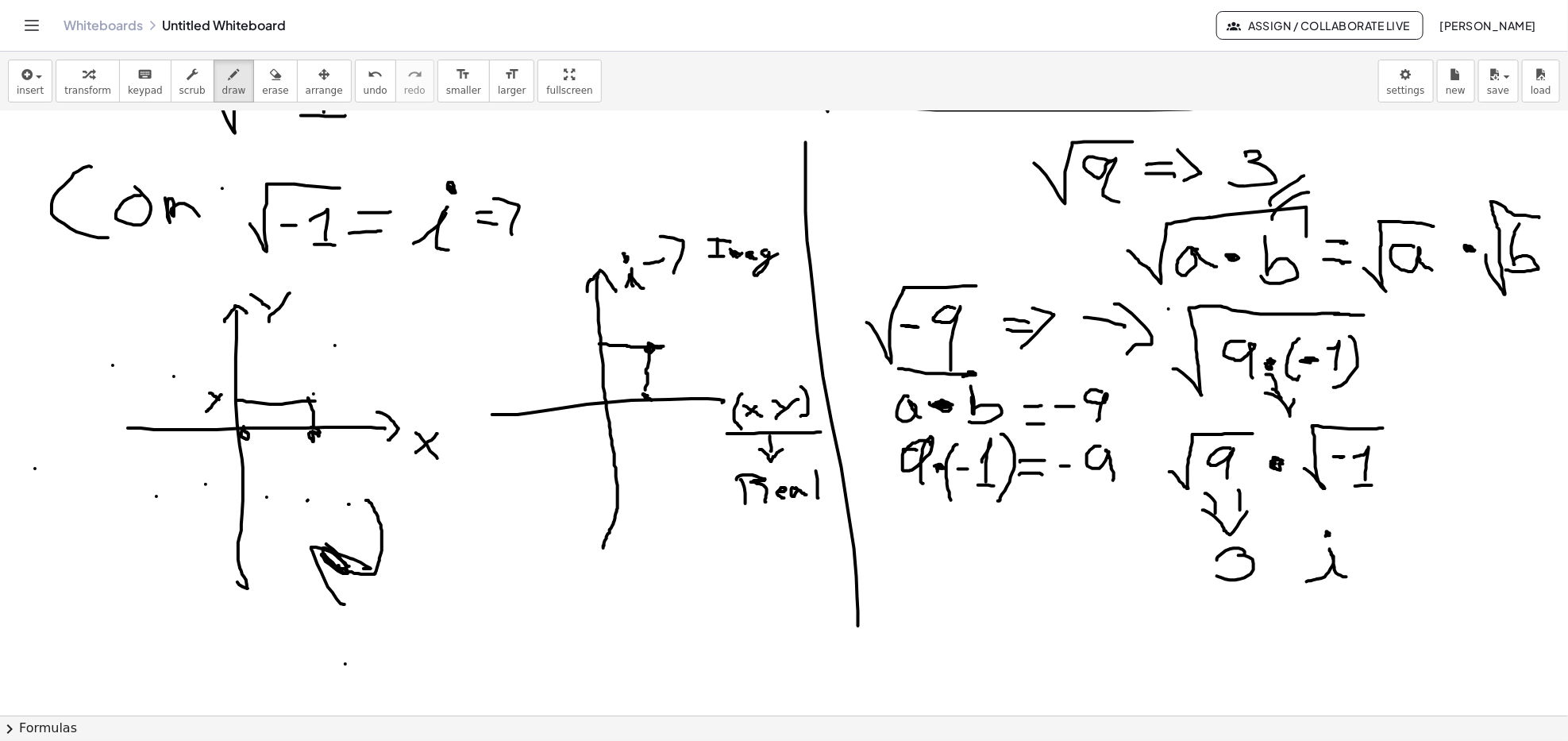
click at [1328, 535] on div at bounding box center [784, 367] width 1568 height 2417
drag, startPoint x: 1298, startPoint y: 564, endPoint x: 1284, endPoint y: 561, distance: 14.3
click at [1286, 560] on div at bounding box center [784, 367] width 1568 height 2417
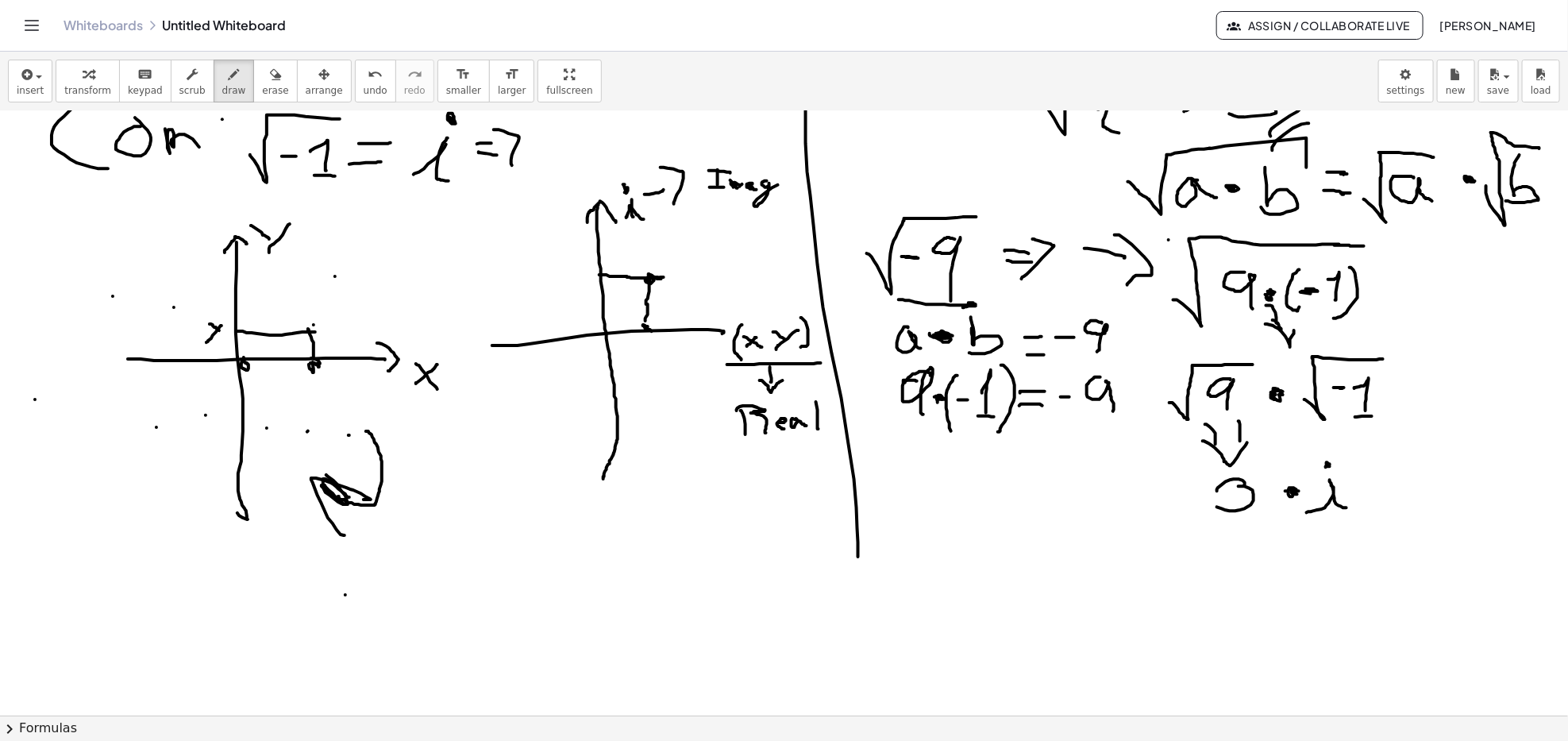
scroll to position [1058, 0]
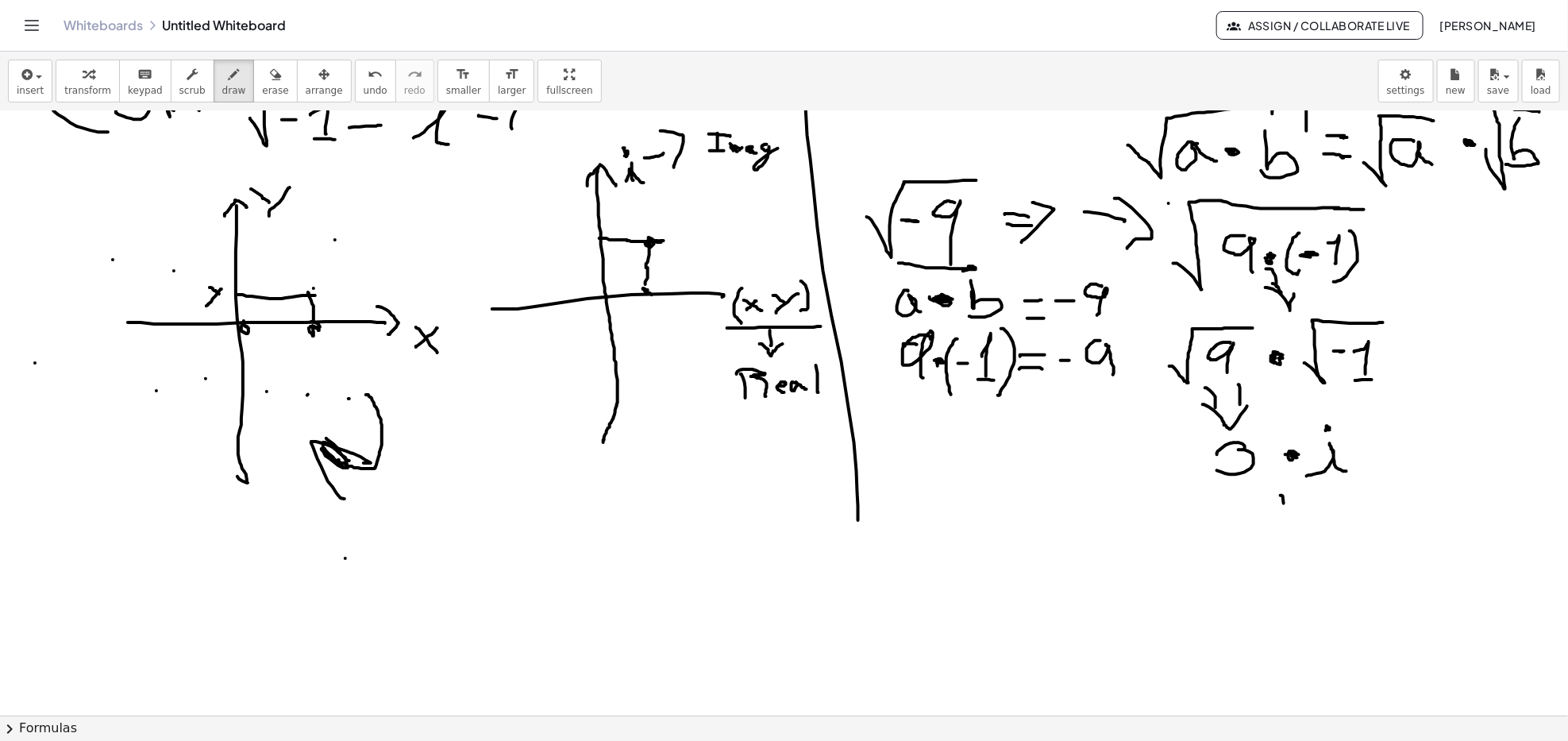
drag, startPoint x: 1281, startPoint y: 496, endPoint x: 1286, endPoint y: 519, distance: 23.5
click at [1286, 519] on div at bounding box center [784, 261] width 1568 height 2417
drag, startPoint x: 1276, startPoint y: 521, endPoint x: 1294, endPoint y: 515, distance: 19.0
click at [1294, 515] on div at bounding box center [784, 261] width 1568 height 2417
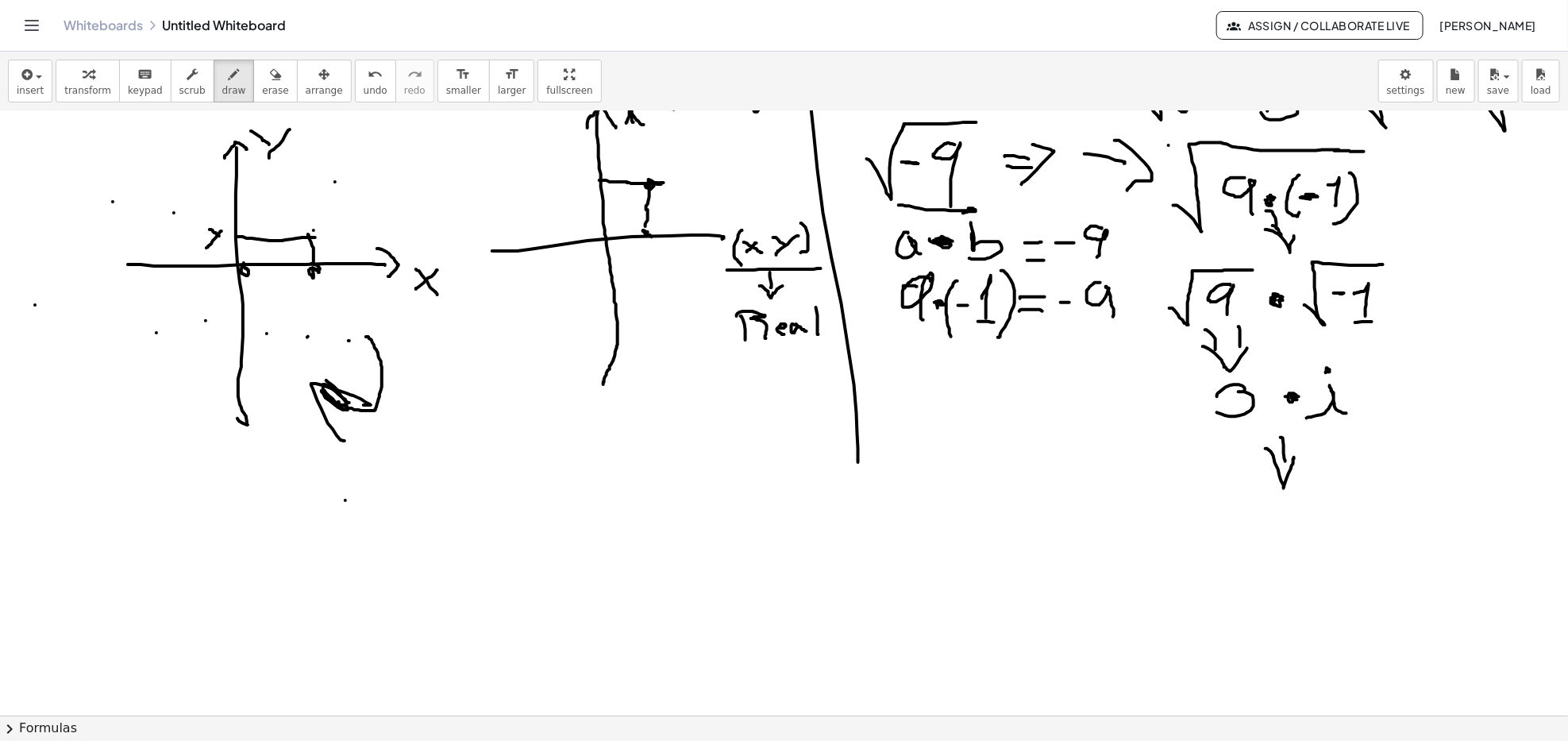
scroll to position [1164, 0]
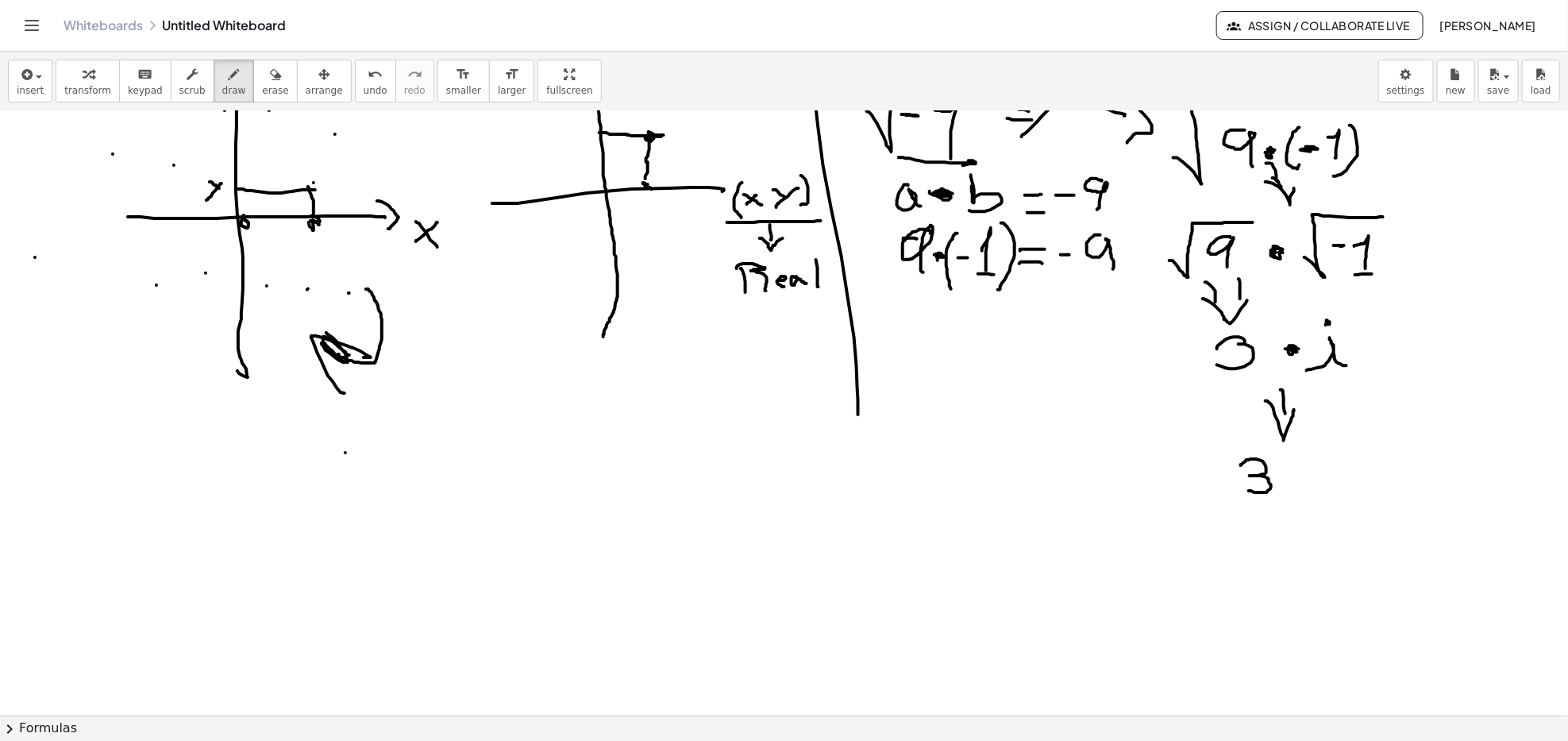
drag, startPoint x: 1241, startPoint y: 466, endPoint x: 1238, endPoint y: 485, distance: 19.2
click at [1238, 485] on div at bounding box center [784, 156] width 1568 height 2417
drag, startPoint x: 1277, startPoint y: 493, endPoint x: 1299, endPoint y: 480, distance: 25.6
click at [1303, 488] on div at bounding box center [784, 156] width 1568 height 2417
click at [1289, 462] on div at bounding box center [784, 156] width 1568 height 2417
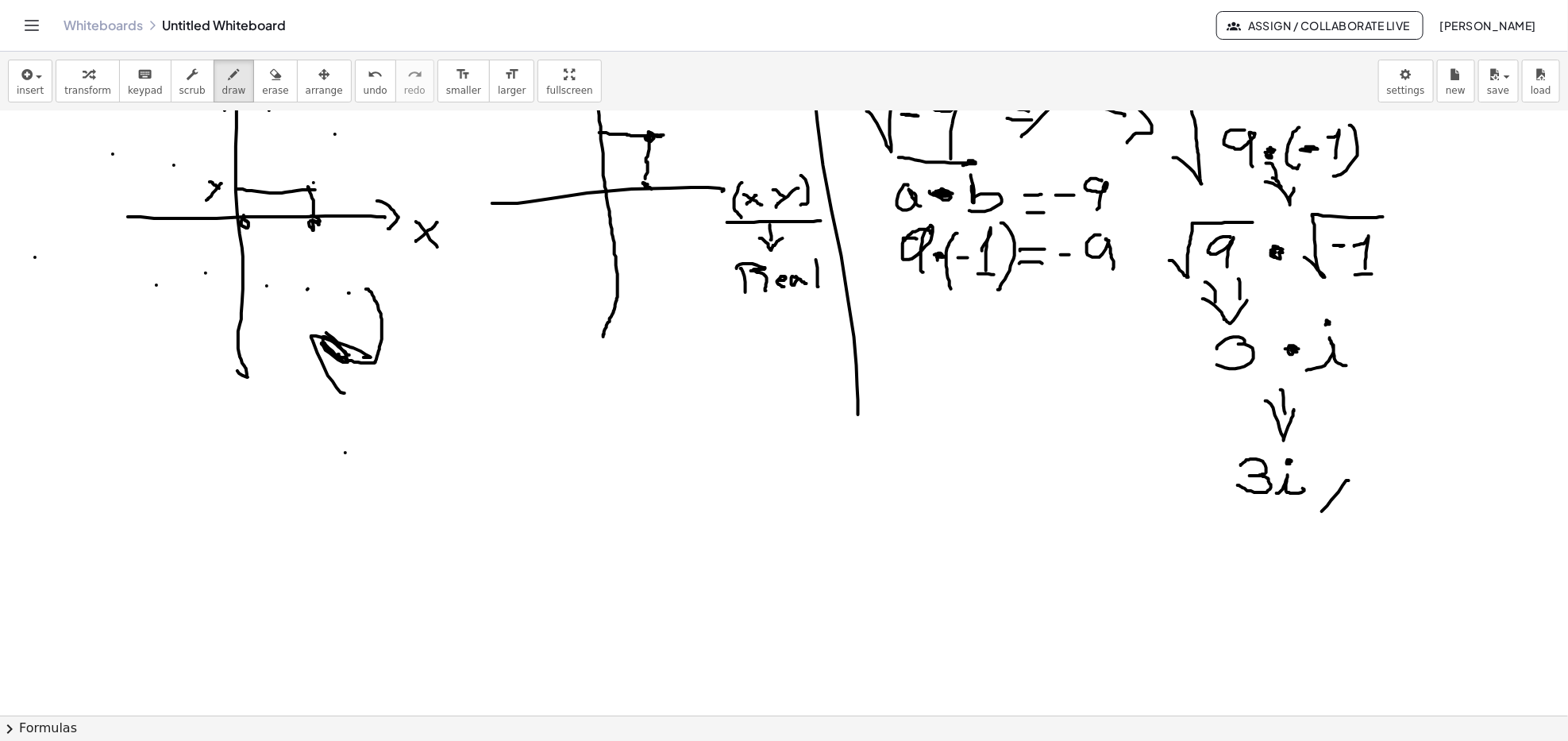
drag, startPoint x: 1350, startPoint y: 480, endPoint x: 1312, endPoint y: 524, distance: 58.1
click at [1312, 524] on div at bounding box center [784, 156] width 1568 height 2417
drag, startPoint x: 1337, startPoint y: 507, endPoint x: 1315, endPoint y: 535, distance: 35.6
click at [1315, 535] on div at bounding box center [784, 156] width 1568 height 2417
drag, startPoint x: 424, startPoint y: 513, endPoint x: 518, endPoint y: 461, distance: 107.4
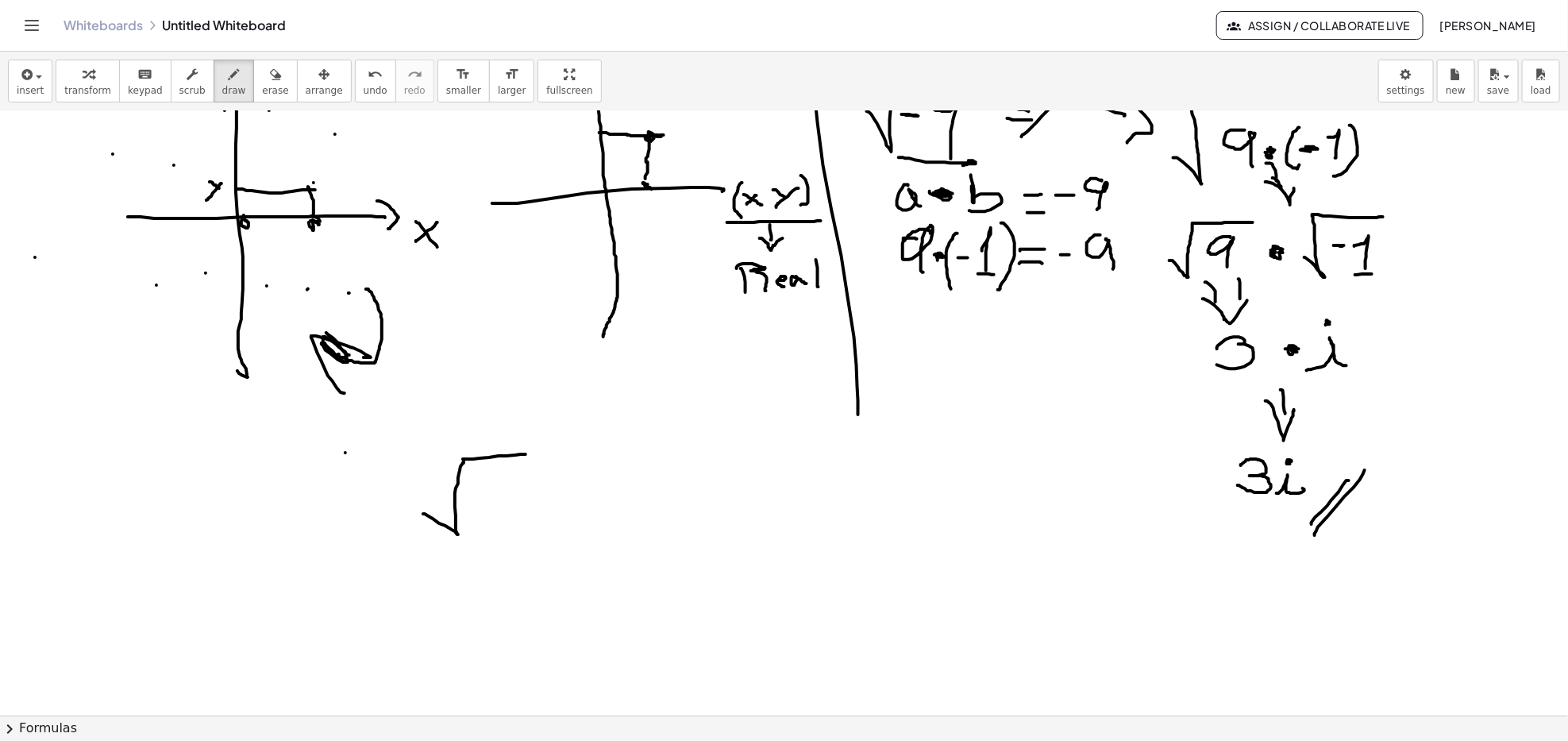
click at [521, 458] on div at bounding box center [784, 156] width 1568 height 2417
drag, startPoint x: 485, startPoint y: 488, endPoint x: 492, endPoint y: 490, distance: 7.3
click at [492, 490] on div at bounding box center [784, 156] width 1568 height 2417
click at [498, 481] on div at bounding box center [784, 156] width 1568 height 2417
drag, startPoint x: 500, startPoint y: 478, endPoint x: 513, endPoint y: 484, distance: 14.3
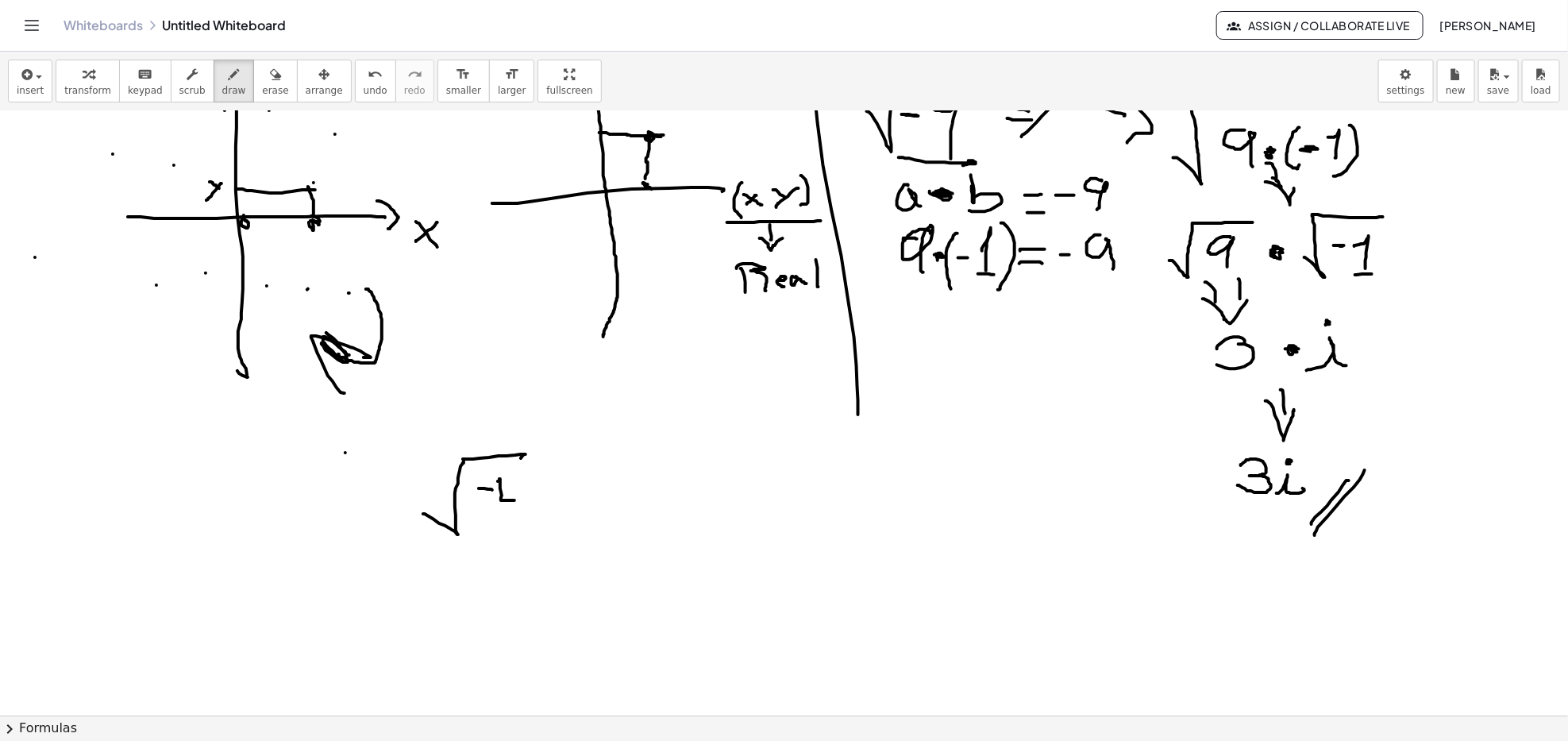
click at [513, 499] on div at bounding box center [784, 156] width 1568 height 2417
drag, startPoint x: 513, startPoint y: 484, endPoint x: 513, endPoint y: 529, distance: 45.0
click at [513, 529] on div at bounding box center [784, 156] width 1568 height 2417
drag, startPoint x: 521, startPoint y: 454, endPoint x: 536, endPoint y: 471, distance: 22.7
click at [536, 471] on div at bounding box center [784, 156] width 1568 height 2417
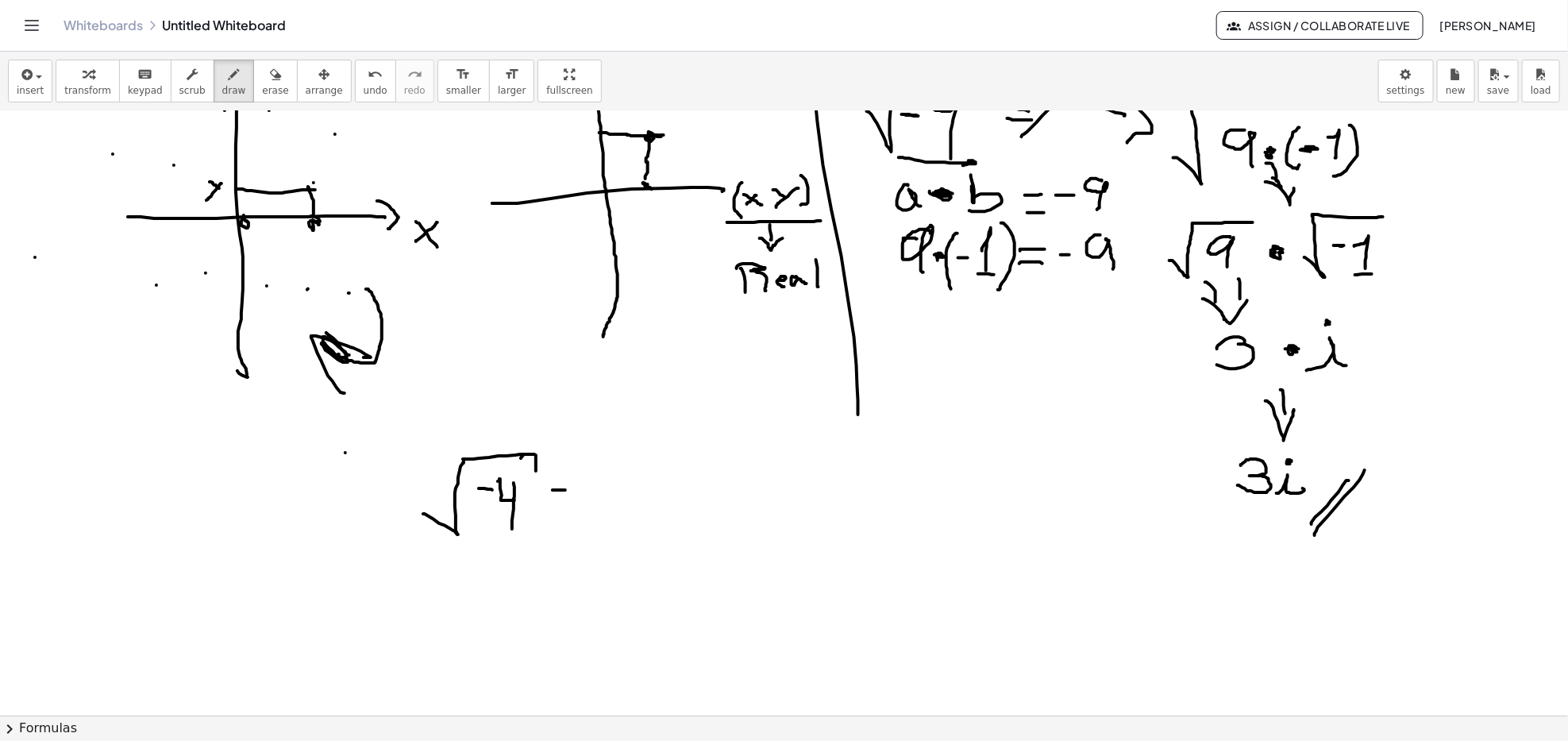
drag, startPoint x: 553, startPoint y: 490, endPoint x: 571, endPoint y: 490, distance: 18.0
click at [571, 490] on div at bounding box center [784, 156] width 1568 height 2417
drag, startPoint x: 557, startPoint y: 498, endPoint x: 572, endPoint y: 499, distance: 15.0
click at [572, 499] on div at bounding box center [784, 156] width 1568 height 2417
drag, startPoint x: 571, startPoint y: 474, endPoint x: 568, endPoint y: 518, distance: 44.1
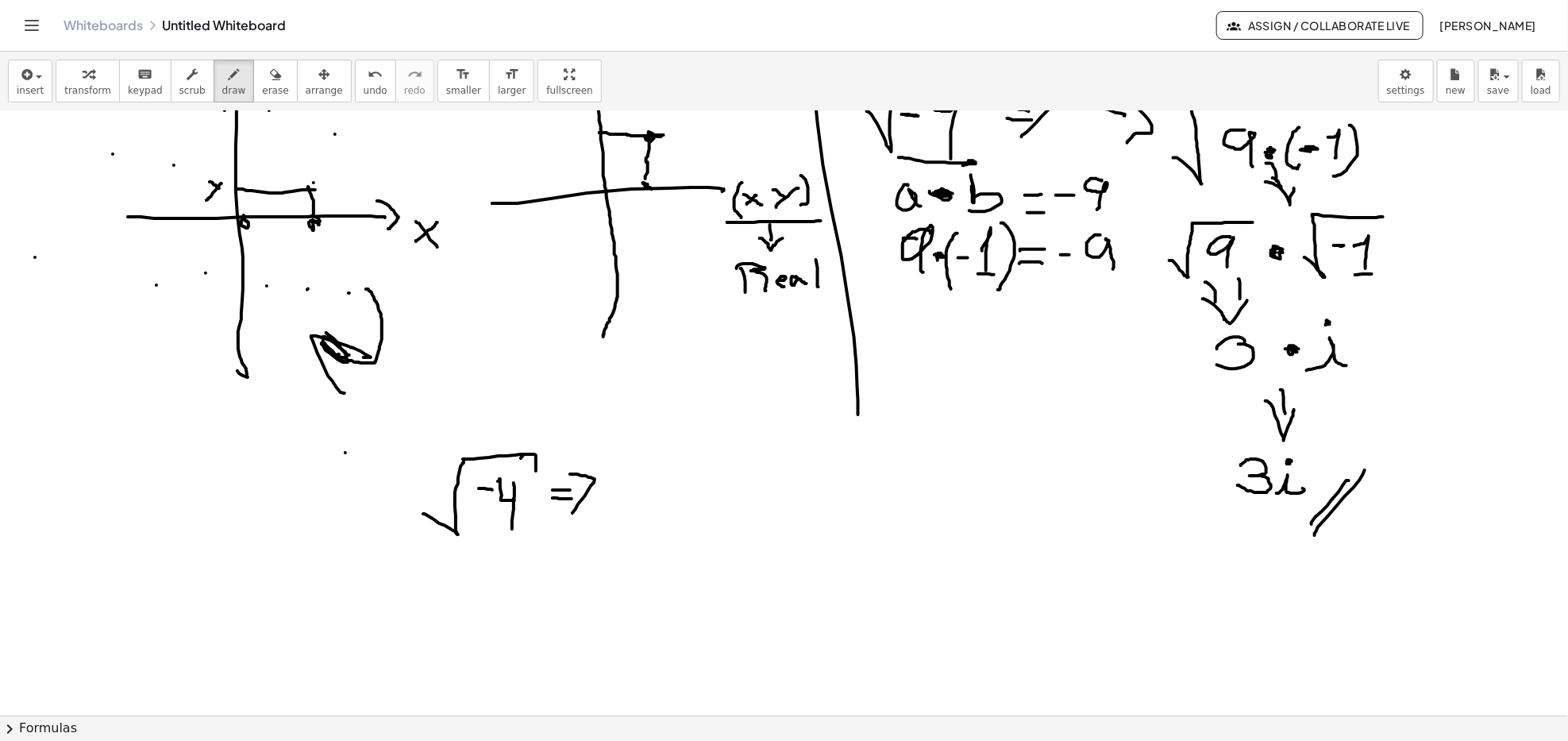
click at [568, 518] on div at bounding box center [784, 156] width 1568 height 2417
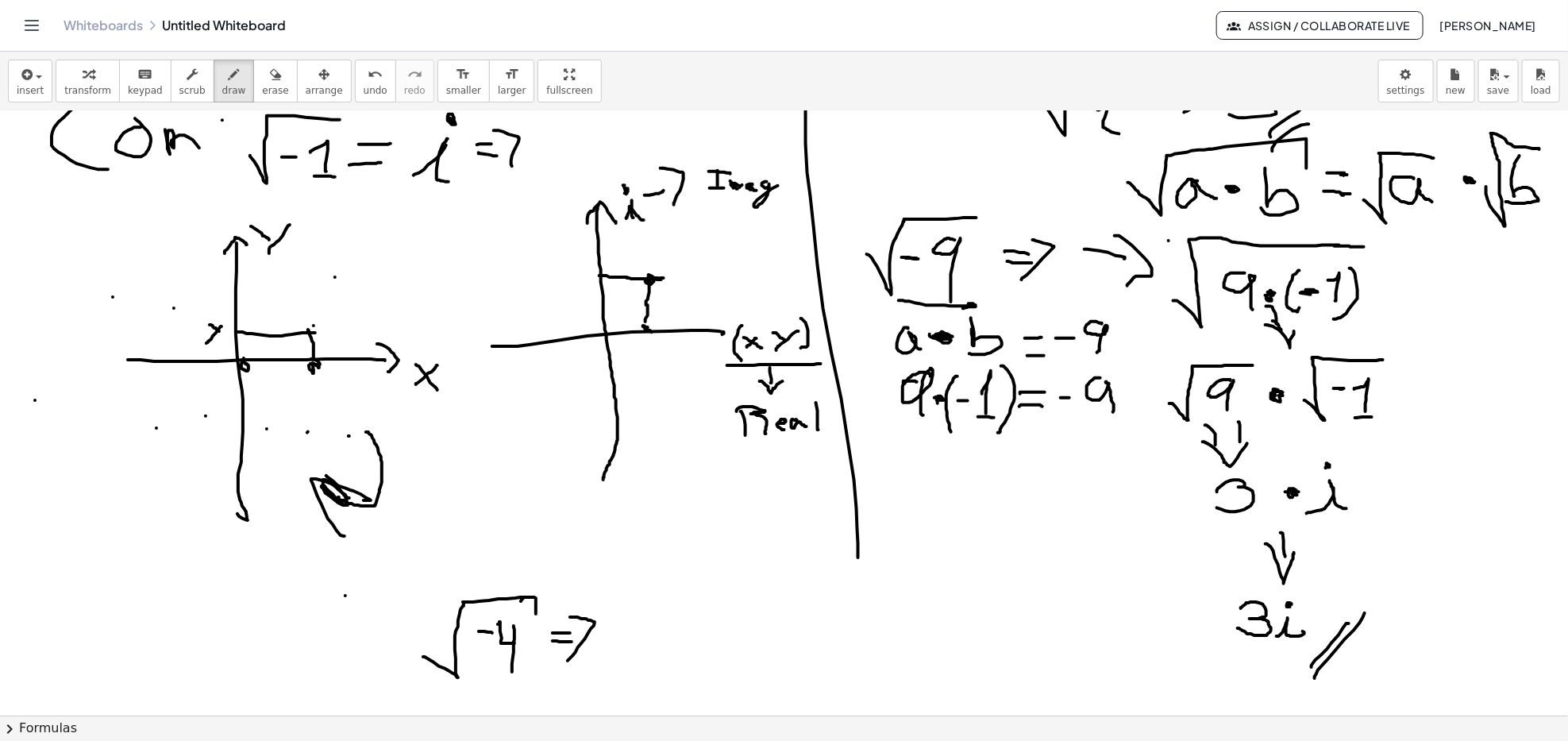
scroll to position [1058, 0]
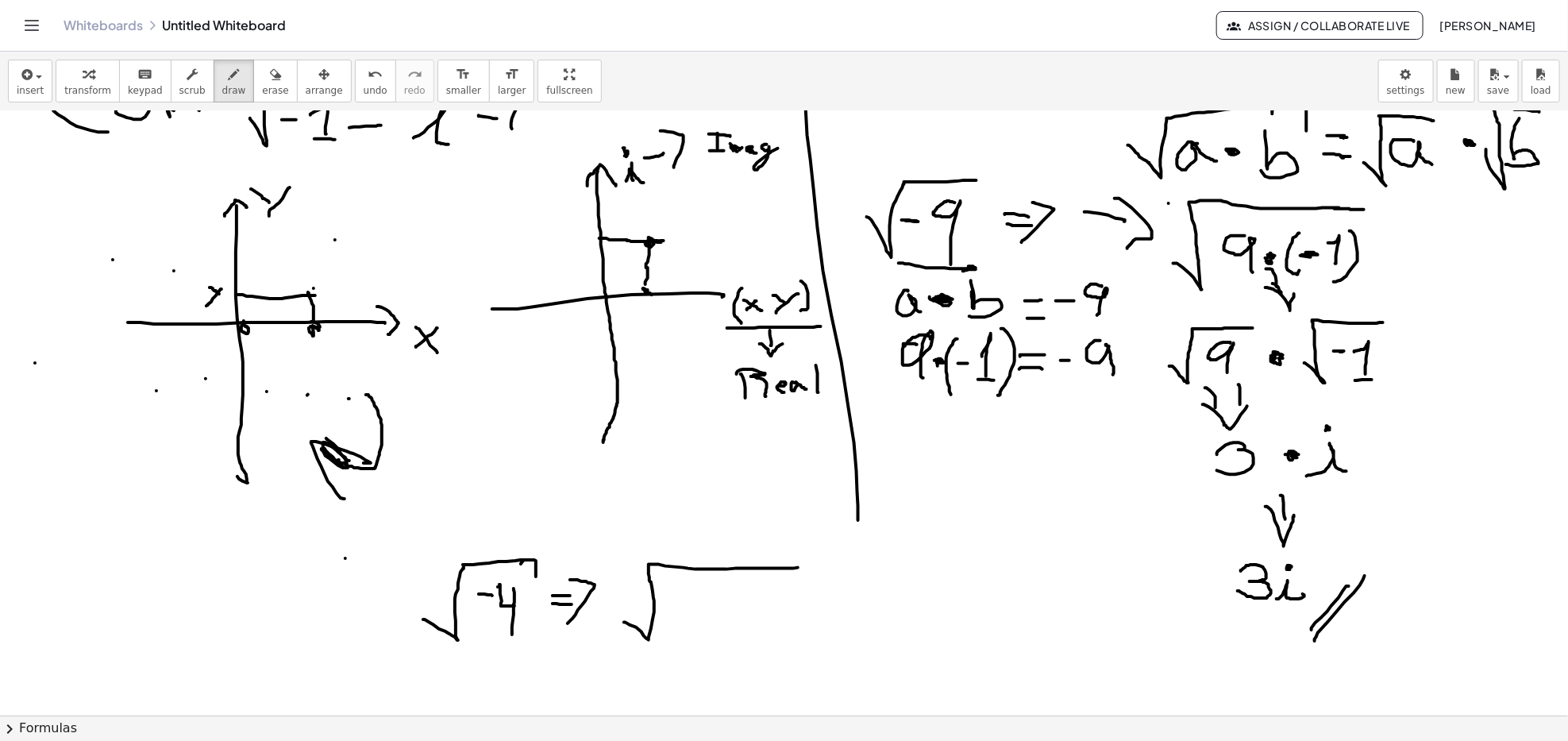
drag, startPoint x: 630, startPoint y: 625, endPoint x: 768, endPoint y: 576, distance: 146.4
click at [785, 570] on div at bounding box center [784, 261] width 1568 height 2417
drag, startPoint x: 677, startPoint y: 585, endPoint x: 686, endPoint y: 602, distance: 19.2
click at [685, 602] on div at bounding box center [784, 261] width 1568 height 2417
drag, startPoint x: 690, startPoint y: 594, endPoint x: 685, endPoint y: 618, distance: 24.5
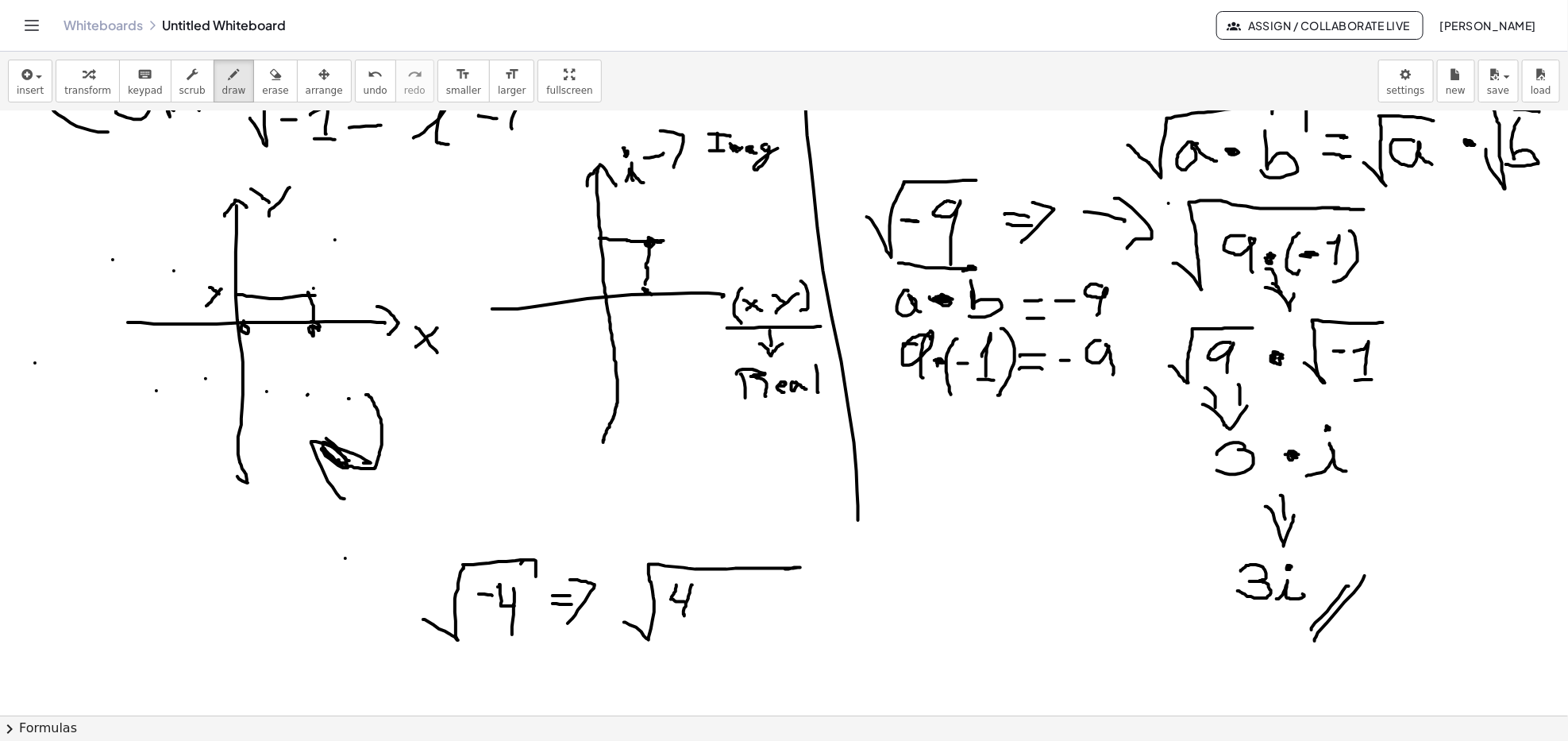
click at [685, 618] on div at bounding box center [784, 261] width 1568 height 2417
click at [709, 608] on div at bounding box center [784, 261] width 1568 height 2417
drag, startPoint x: 736, startPoint y: 593, endPoint x: 755, endPoint y: 614, distance: 28.3
click at [754, 629] on div at bounding box center [784, 261] width 1568 height 2417
click at [748, 606] on div at bounding box center [784, 261] width 1568 height 2417
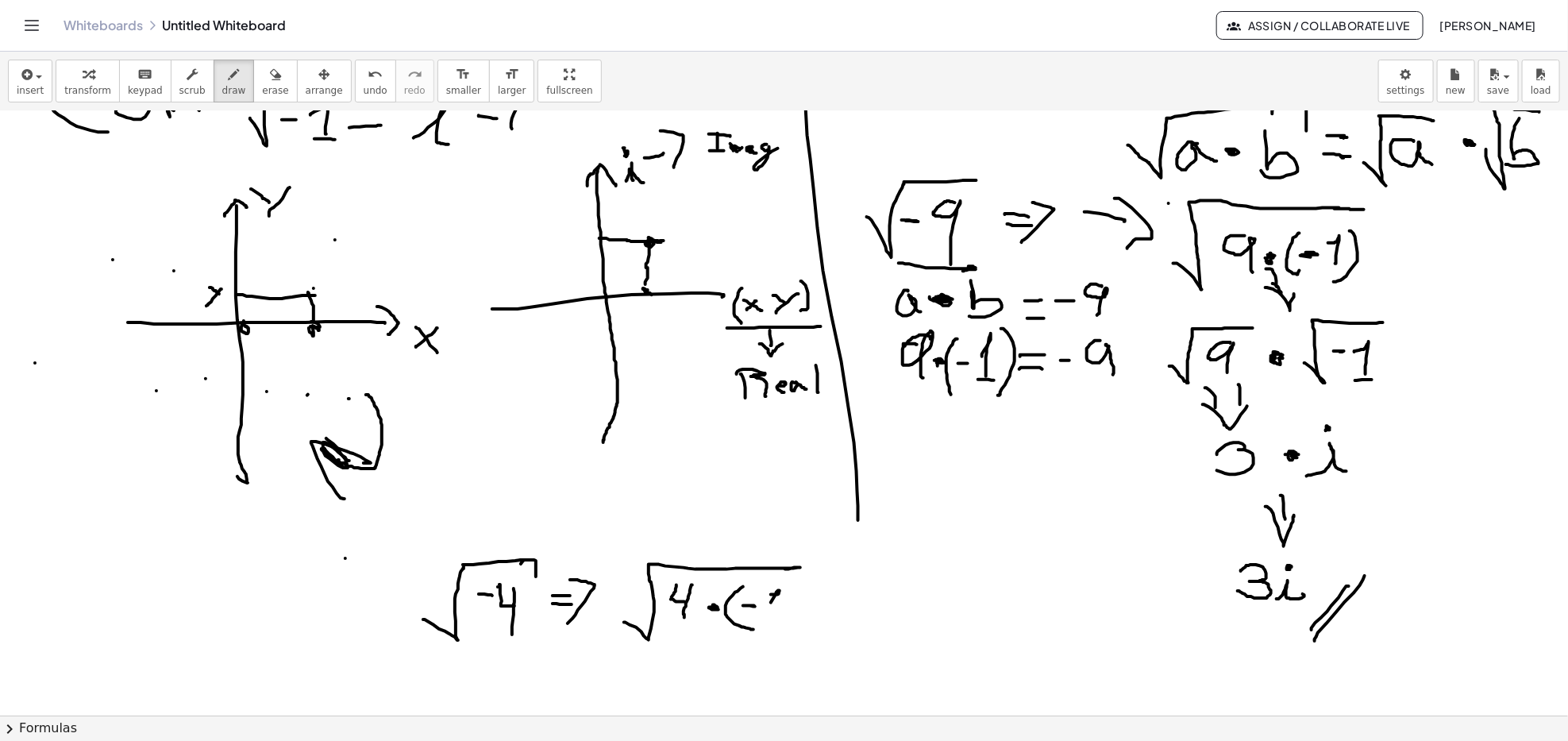
drag, startPoint x: 772, startPoint y: 594, endPoint x: 765, endPoint y: 612, distance: 19.3
click at [768, 610] on div at bounding box center [784, 261] width 1568 height 2417
drag, startPoint x: 760, startPoint y: 612, endPoint x: 799, endPoint y: 589, distance: 45.3
click at [777, 615] on div at bounding box center [784, 261] width 1568 height 2417
drag, startPoint x: 793, startPoint y: 582, endPoint x: 781, endPoint y: 622, distance: 41.8
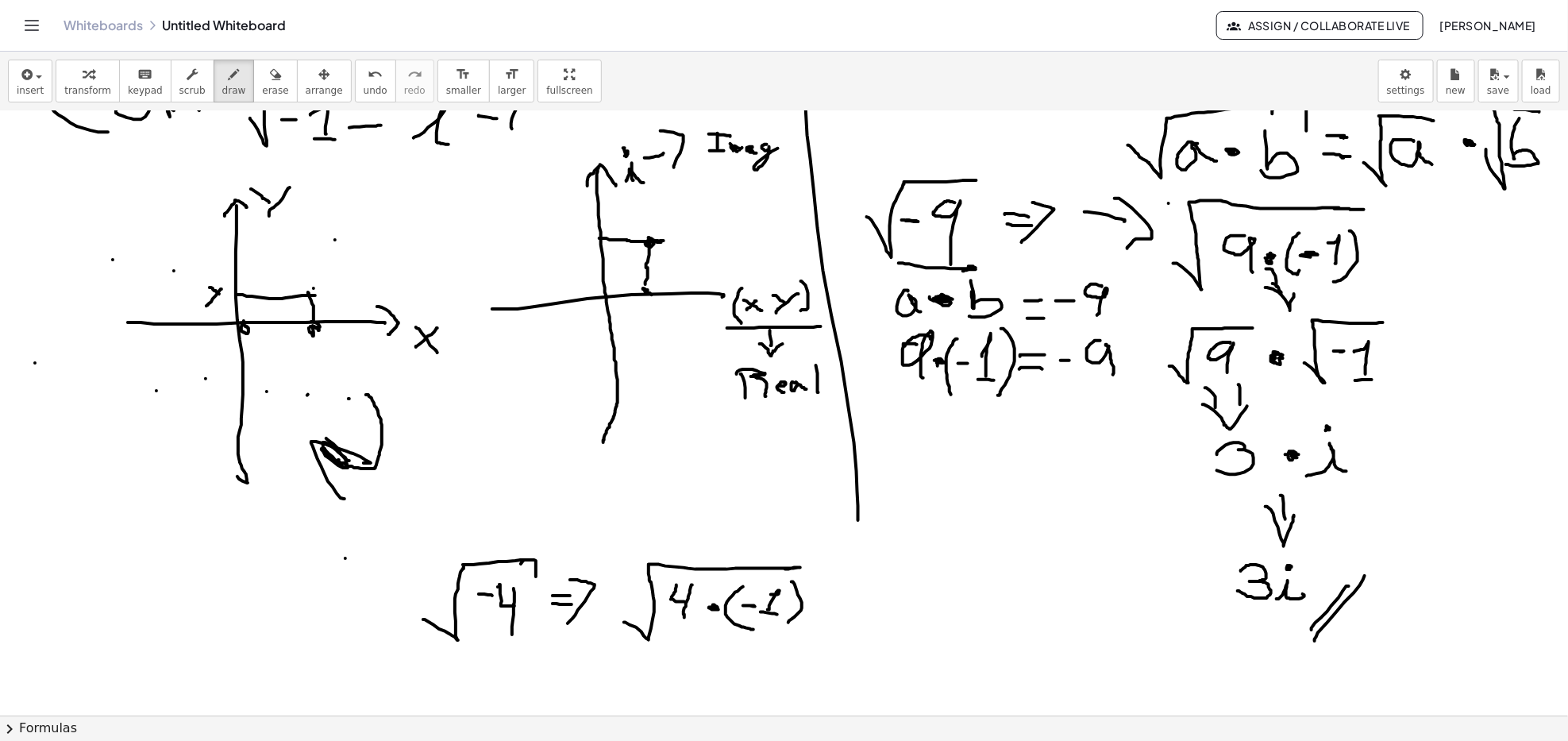
click at [782, 622] on div at bounding box center [784, 261] width 1568 height 2417
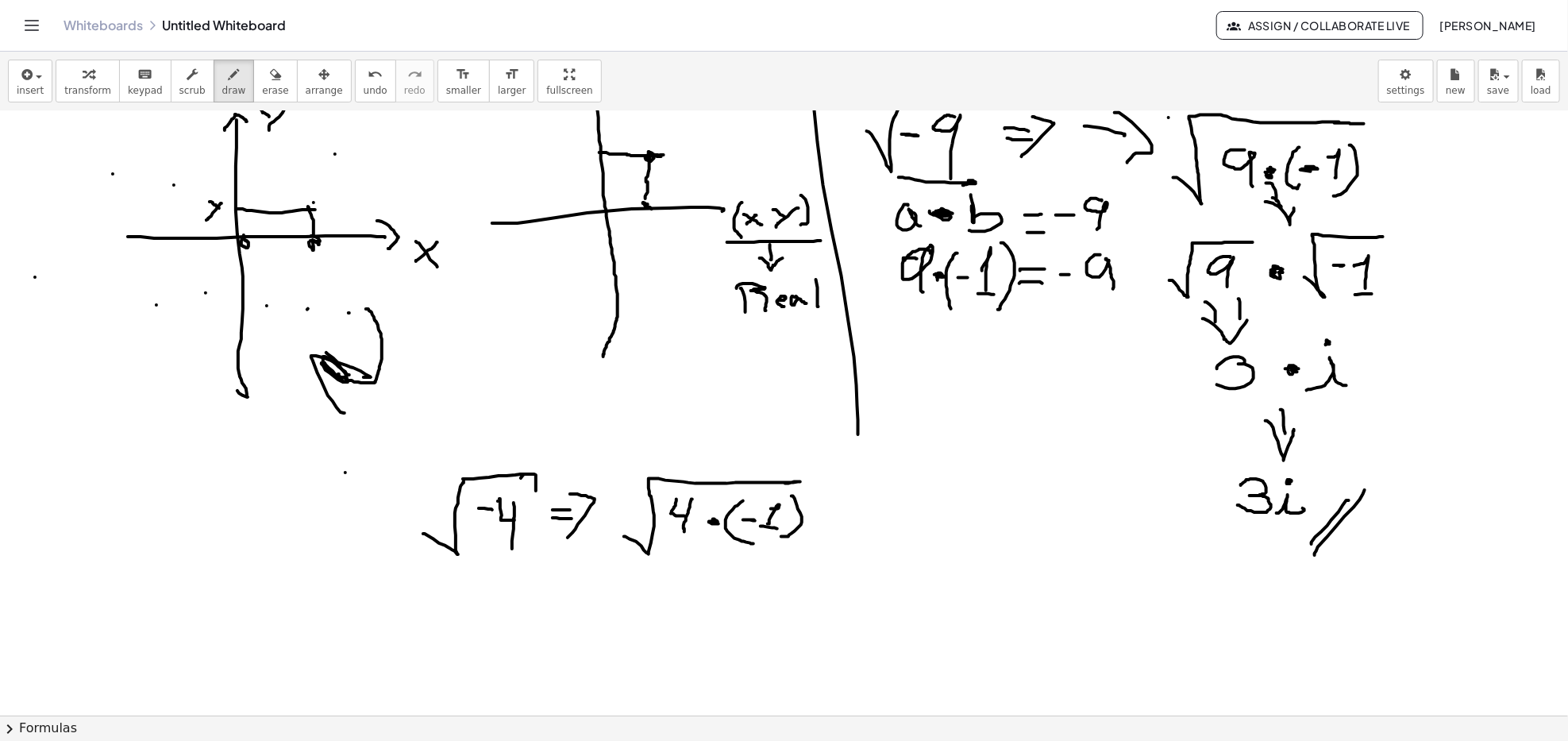
scroll to position [1164, 0]
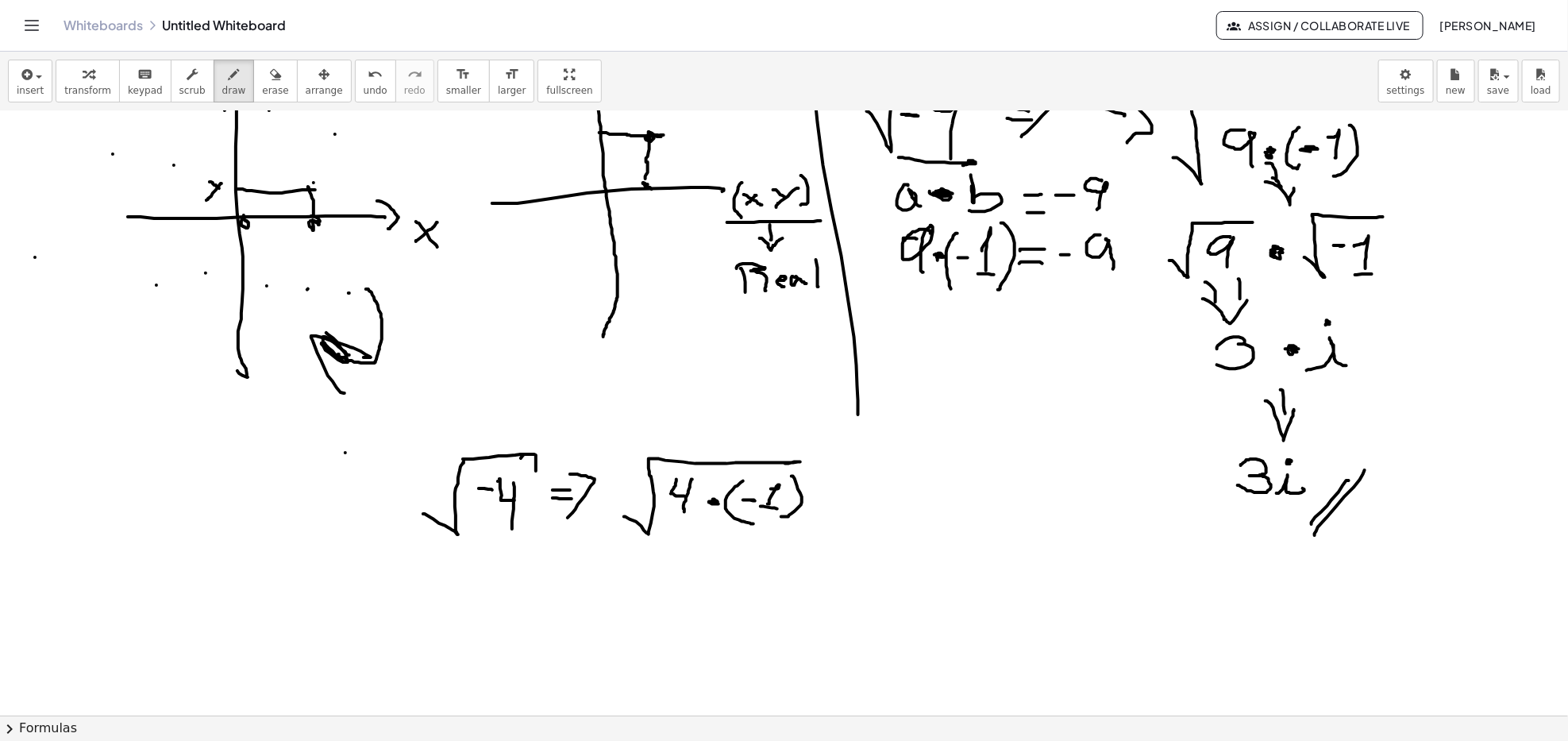
drag, startPoint x: 830, startPoint y: 488, endPoint x: 844, endPoint y: 489, distance: 14.0
click at [846, 489] on div at bounding box center [784, 156] width 1568 height 2417
drag, startPoint x: 824, startPoint y: 499, endPoint x: 840, endPoint y: 500, distance: 16.0
click at [840, 500] on div at bounding box center [784, 156] width 1568 height 2417
drag, startPoint x: 857, startPoint y: 474, endPoint x: 859, endPoint y: 513, distance: 39.1
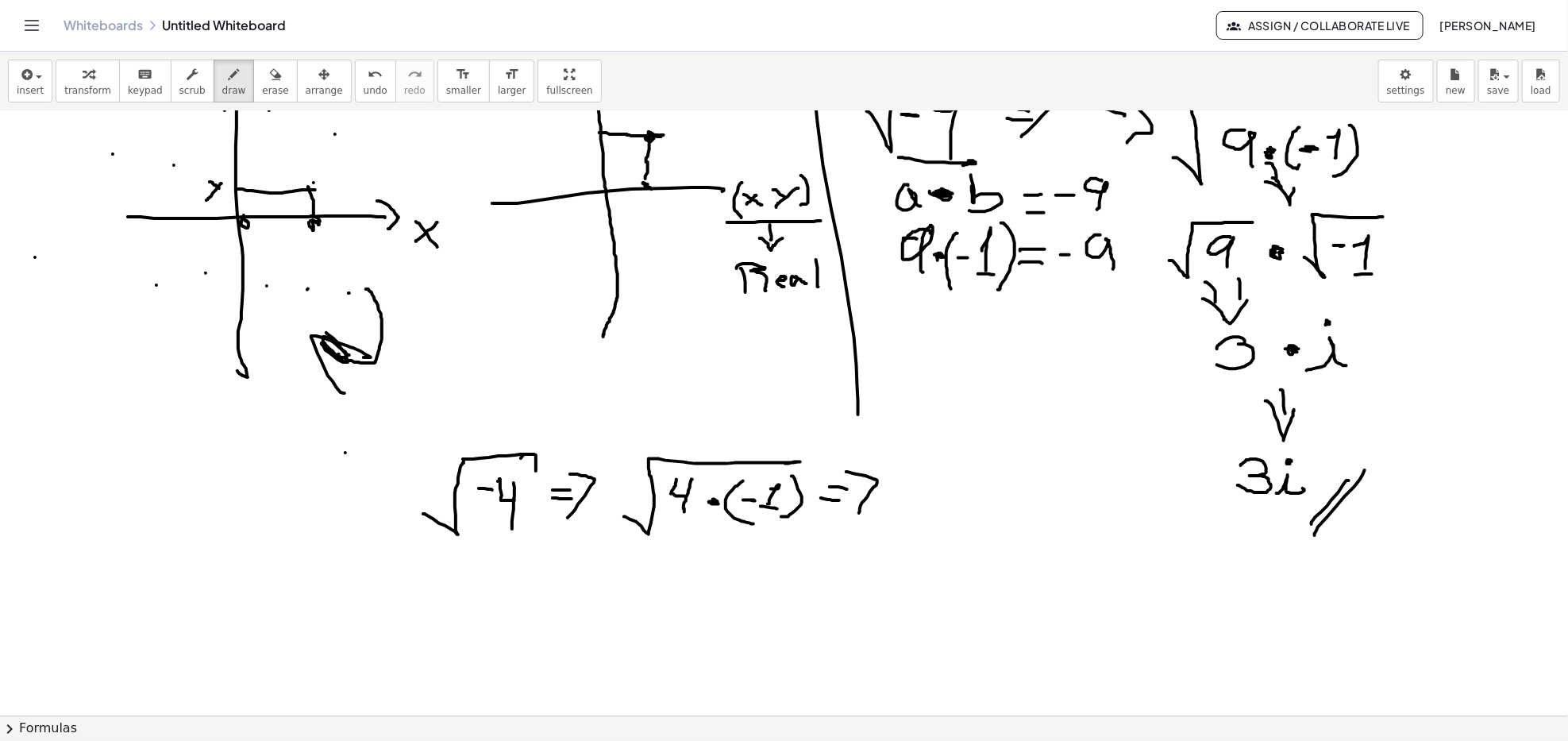
click at [859, 513] on div at bounding box center [784, 156] width 1568 height 2417
drag, startPoint x: 894, startPoint y: 505, endPoint x: 925, endPoint y: 478, distance: 41.1
click at [936, 463] on div at bounding box center [784, 156] width 1568 height 2417
drag, startPoint x: 920, startPoint y: 477, endPoint x: 929, endPoint y: 501, distance: 25.6
click at [929, 501] on div at bounding box center [784, 156] width 1568 height 2417
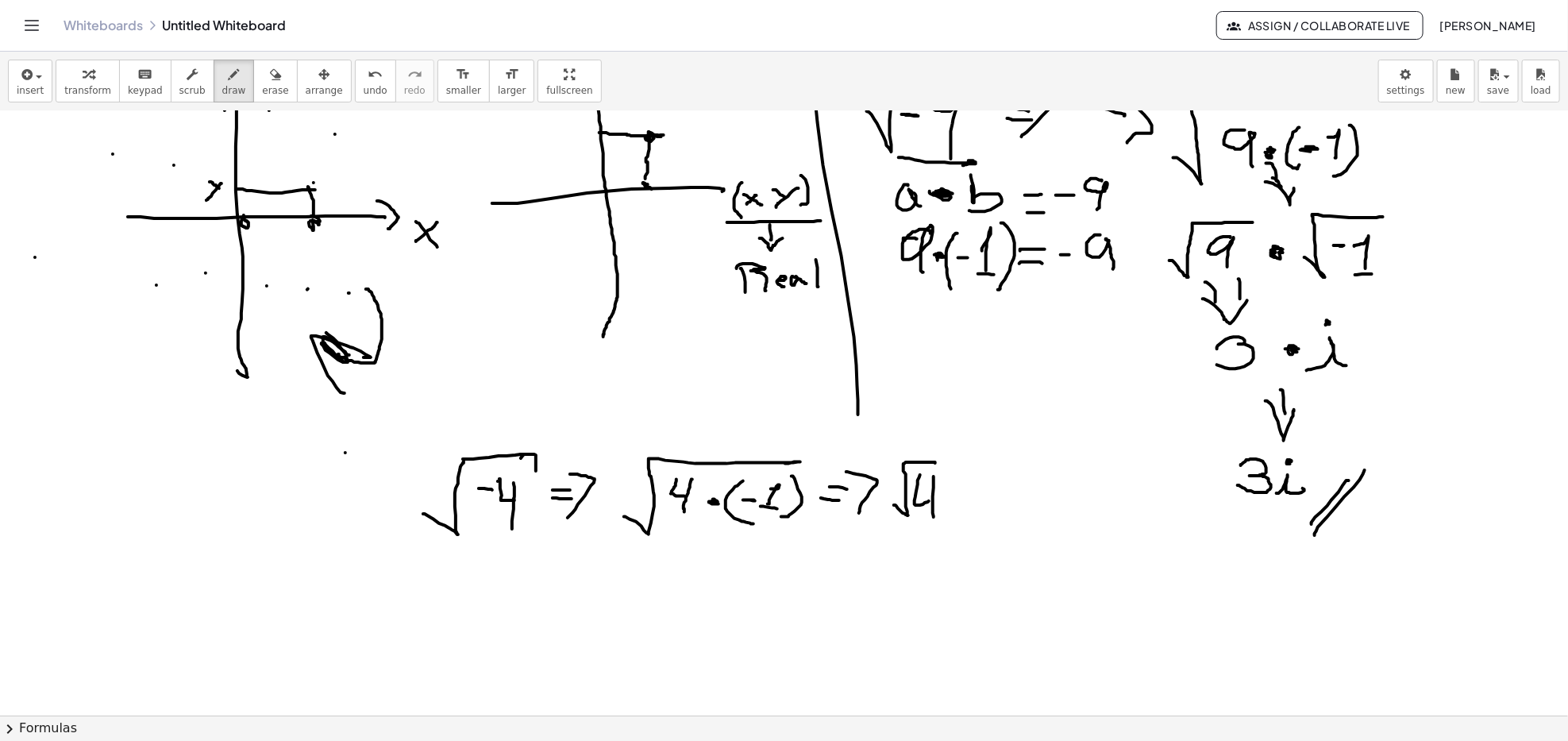
drag, startPoint x: 934, startPoint y: 476, endPoint x: 960, endPoint y: 500, distance: 35.4
click at [934, 518] on div at bounding box center [784, 156] width 1568 height 2417
click at [960, 494] on div at bounding box center [784, 156] width 1568 height 2417
drag, startPoint x: 996, startPoint y: 494, endPoint x: 1055, endPoint y: 457, distance: 69.6
click at [1055, 457] on div at bounding box center [784, 156] width 1568 height 2417
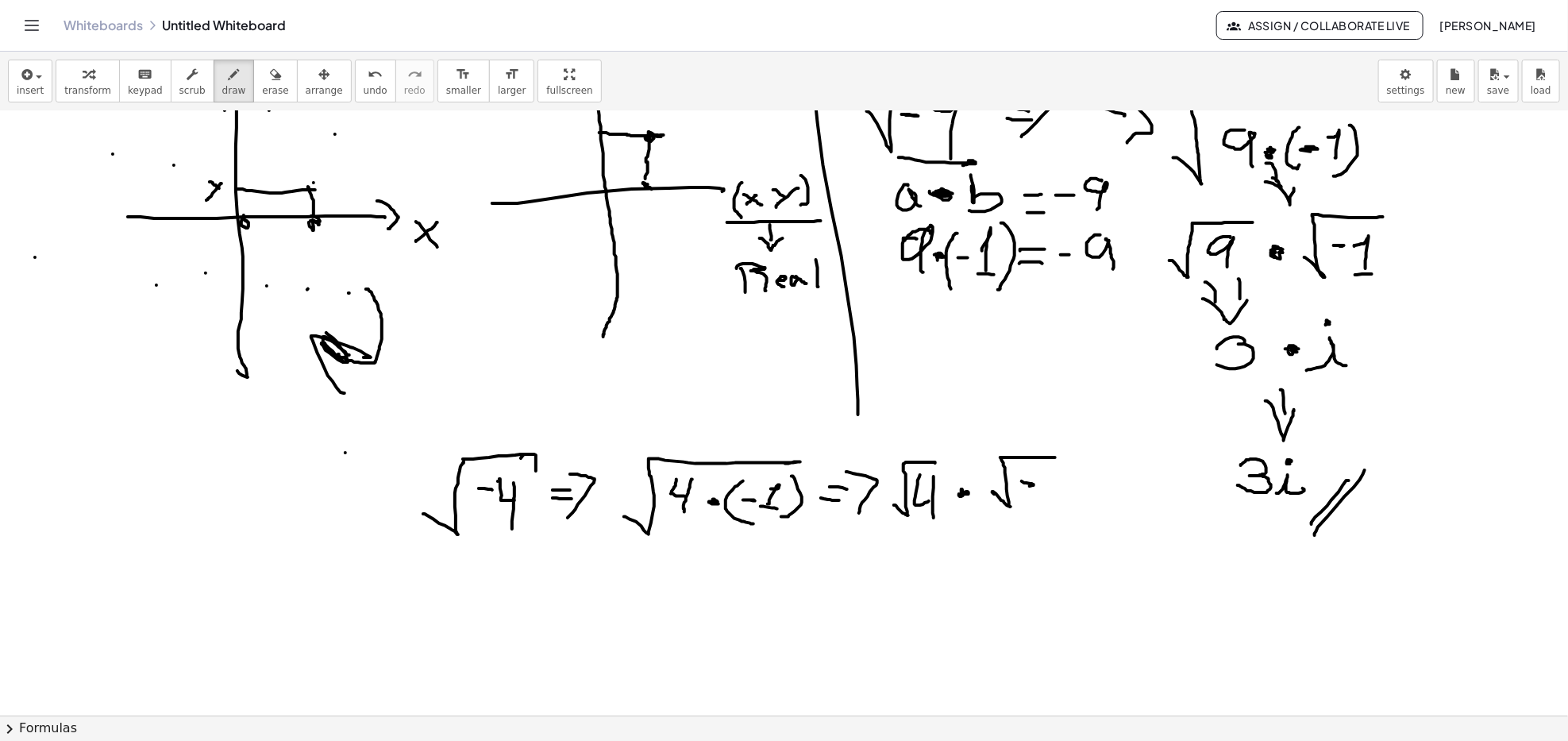
click at [1023, 487] on div at bounding box center [784, 156] width 1568 height 2417
drag, startPoint x: 1053, startPoint y: 478, endPoint x: 1052, endPoint y: 493, distance: 15.0
click at [1052, 493] on div at bounding box center [784, 156] width 1568 height 2417
drag, startPoint x: 1043, startPoint y: 500, endPoint x: 1063, endPoint y: 500, distance: 20.0
click at [1063, 500] on div at bounding box center [784, 156] width 1568 height 2417
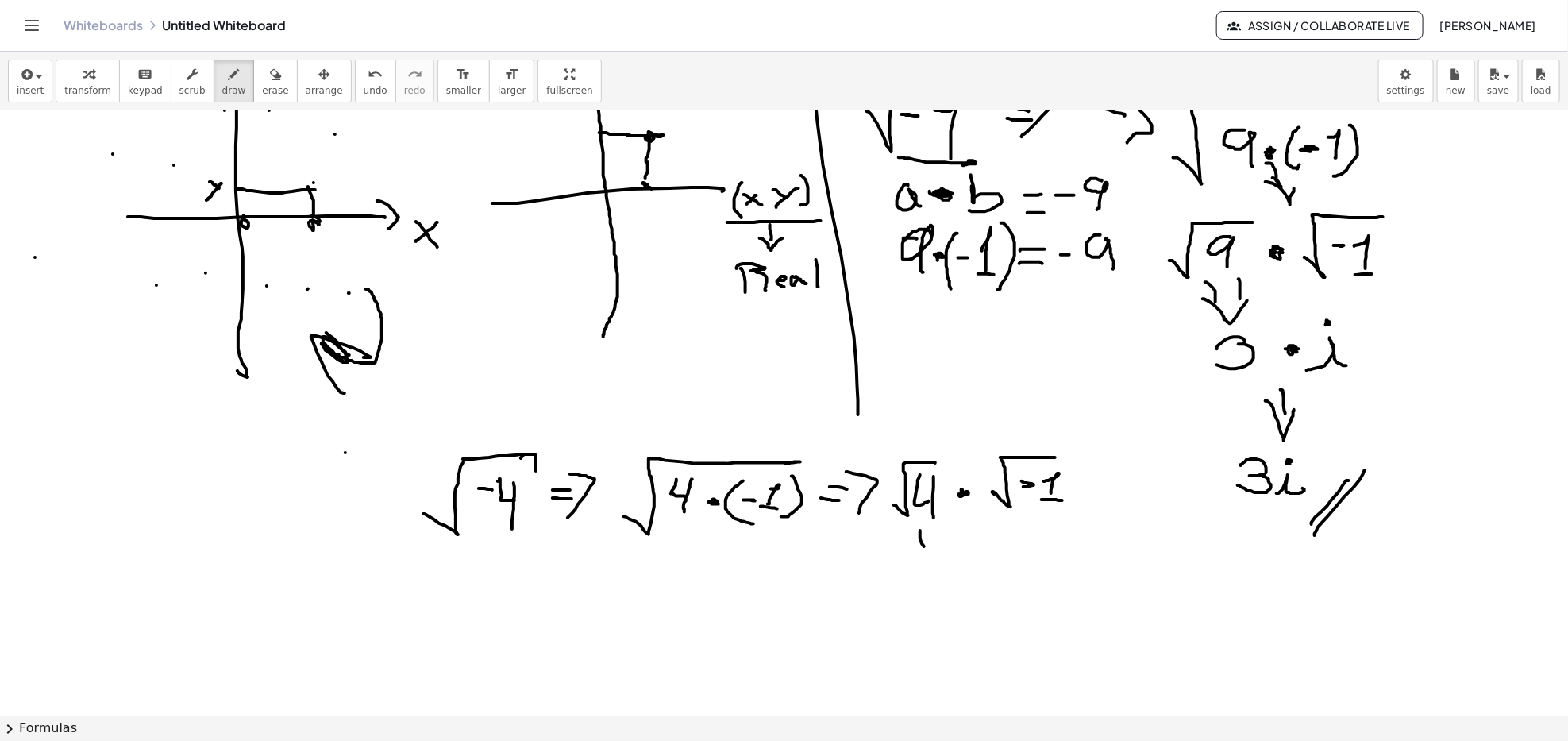
drag, startPoint x: 920, startPoint y: 530, endPoint x: 929, endPoint y: 551, distance: 22.8
click at [929, 551] on div at bounding box center [784, 156] width 1568 height 2417
drag, startPoint x: 916, startPoint y: 548, endPoint x: 946, endPoint y: 539, distance: 31.3
click at [946, 539] on div at bounding box center [784, 156] width 1568 height 2417
drag, startPoint x: 916, startPoint y: 585, endPoint x: 957, endPoint y: 618, distance: 52.6
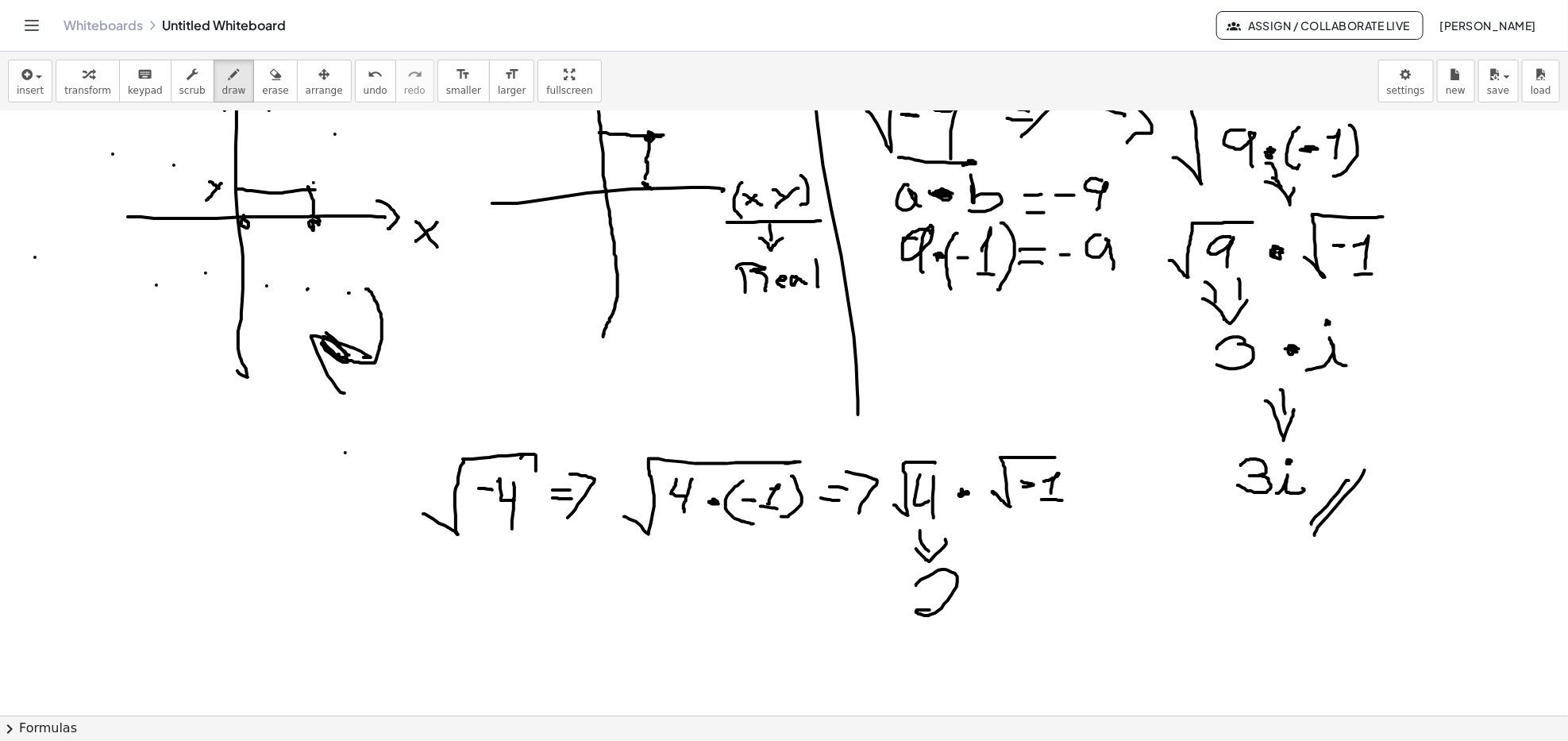
click at [950, 618] on div at bounding box center [784, 156] width 1568 height 2417
drag, startPoint x: 1027, startPoint y: 523, endPoint x: 1034, endPoint y: 549, distance: 26.9
click at [1034, 542] on div at bounding box center [784, 156] width 1568 height 2417
drag, startPoint x: 1024, startPoint y: 539, endPoint x: 1035, endPoint y: 540, distance: 11.0
click at [1037, 537] on div at bounding box center [784, 156] width 1568 height 2417
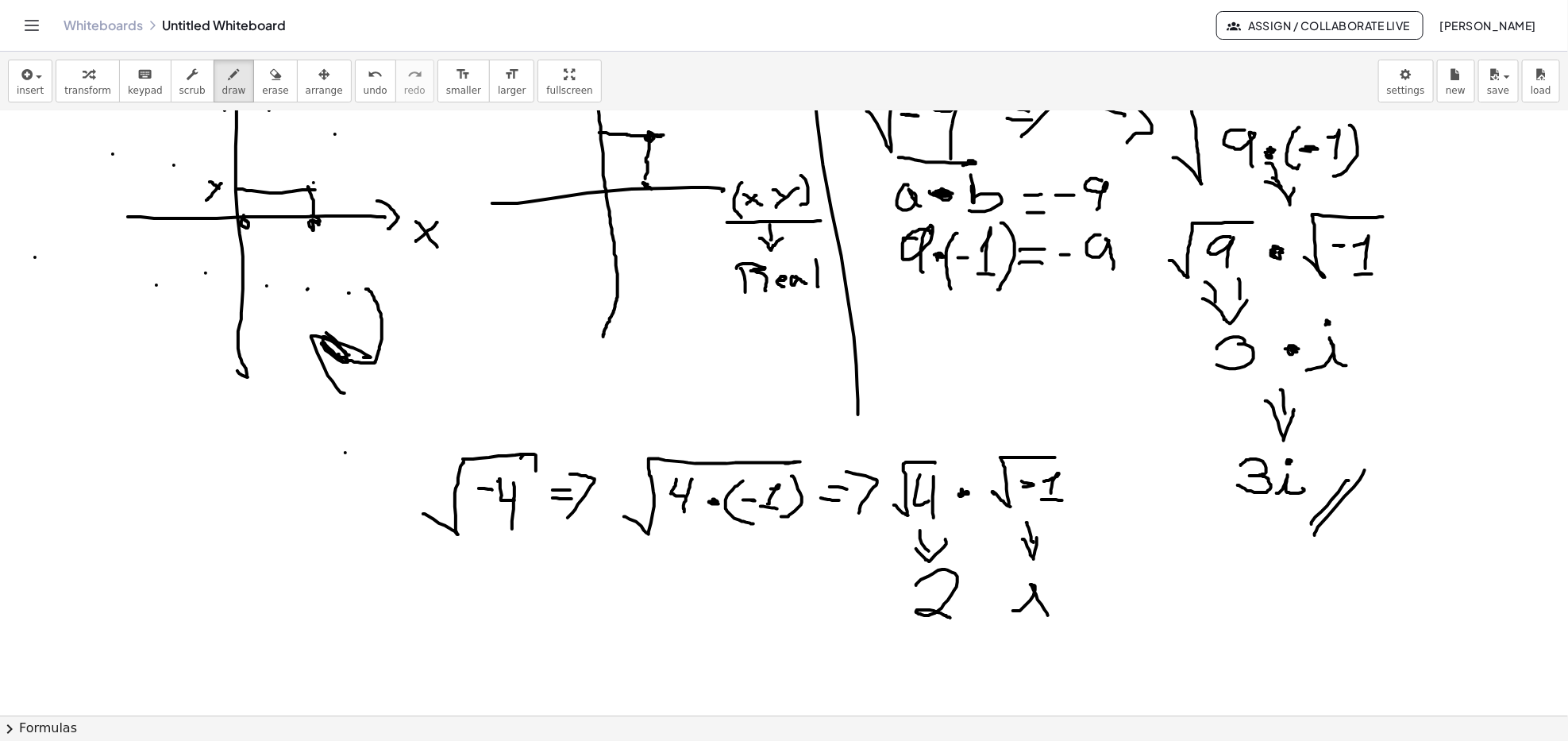
drag, startPoint x: 1014, startPoint y: 610, endPoint x: 1040, endPoint y: 585, distance: 36.1
click at [1048, 611] on div at bounding box center [784, 156] width 1568 height 2417
click at [1035, 575] on div at bounding box center [784, 156] width 1568 height 2417
drag, startPoint x: 1078, startPoint y: 585, endPoint x: 1103, endPoint y: 576, distance: 26.6
click at [1105, 577] on div at bounding box center [784, 156] width 1568 height 2417
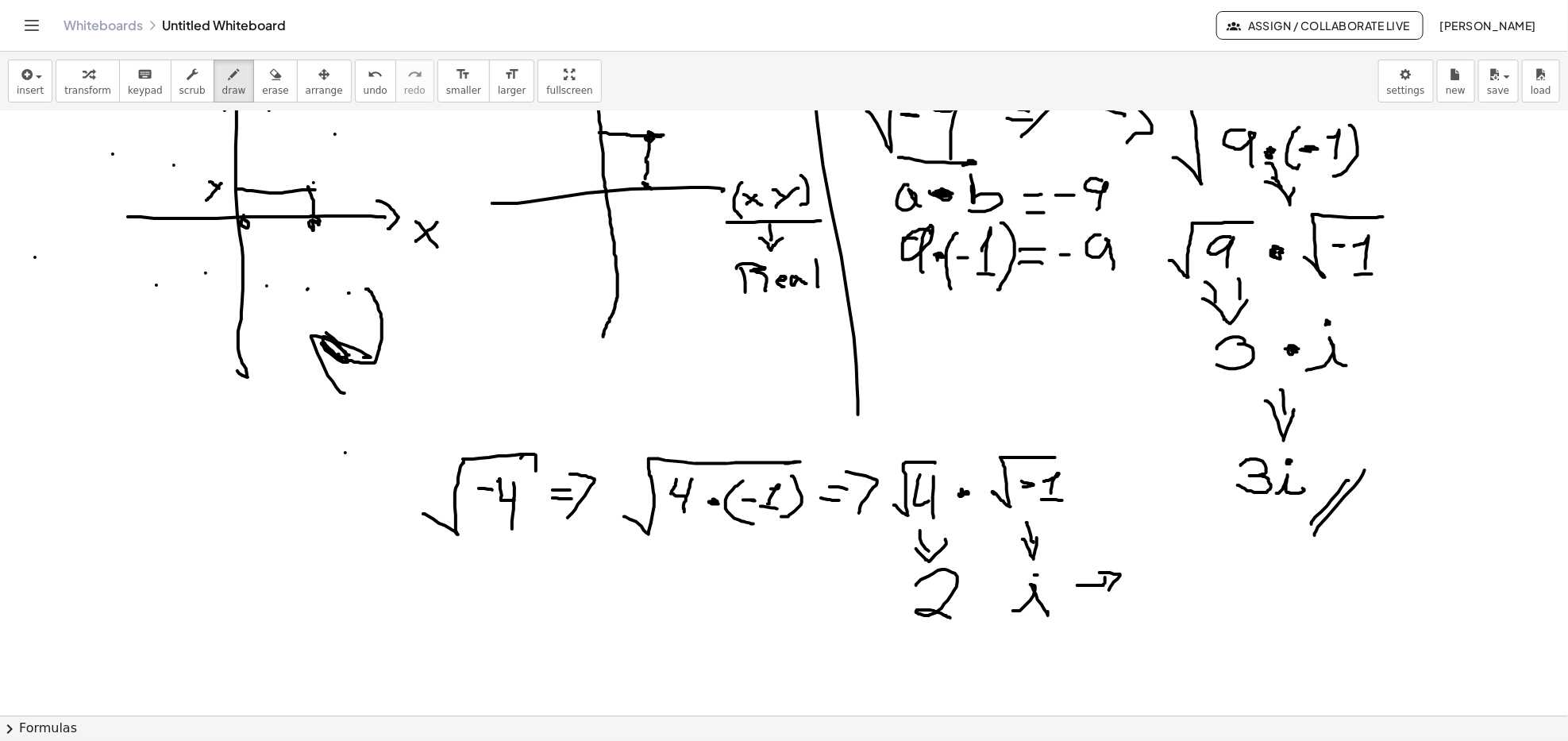
drag, startPoint x: 1100, startPoint y: 572, endPoint x: 1098, endPoint y: 610, distance: 38.1
click at [1107, 601] on div at bounding box center [784, 156] width 1568 height 2417
drag, startPoint x: 1184, startPoint y: 563, endPoint x: 1232, endPoint y: 598, distance: 59.4
click at [1221, 601] on div at bounding box center [784, 156] width 1568 height 2417
drag, startPoint x: 1225, startPoint y: 599, endPoint x: 1234, endPoint y: 589, distance: 13.5
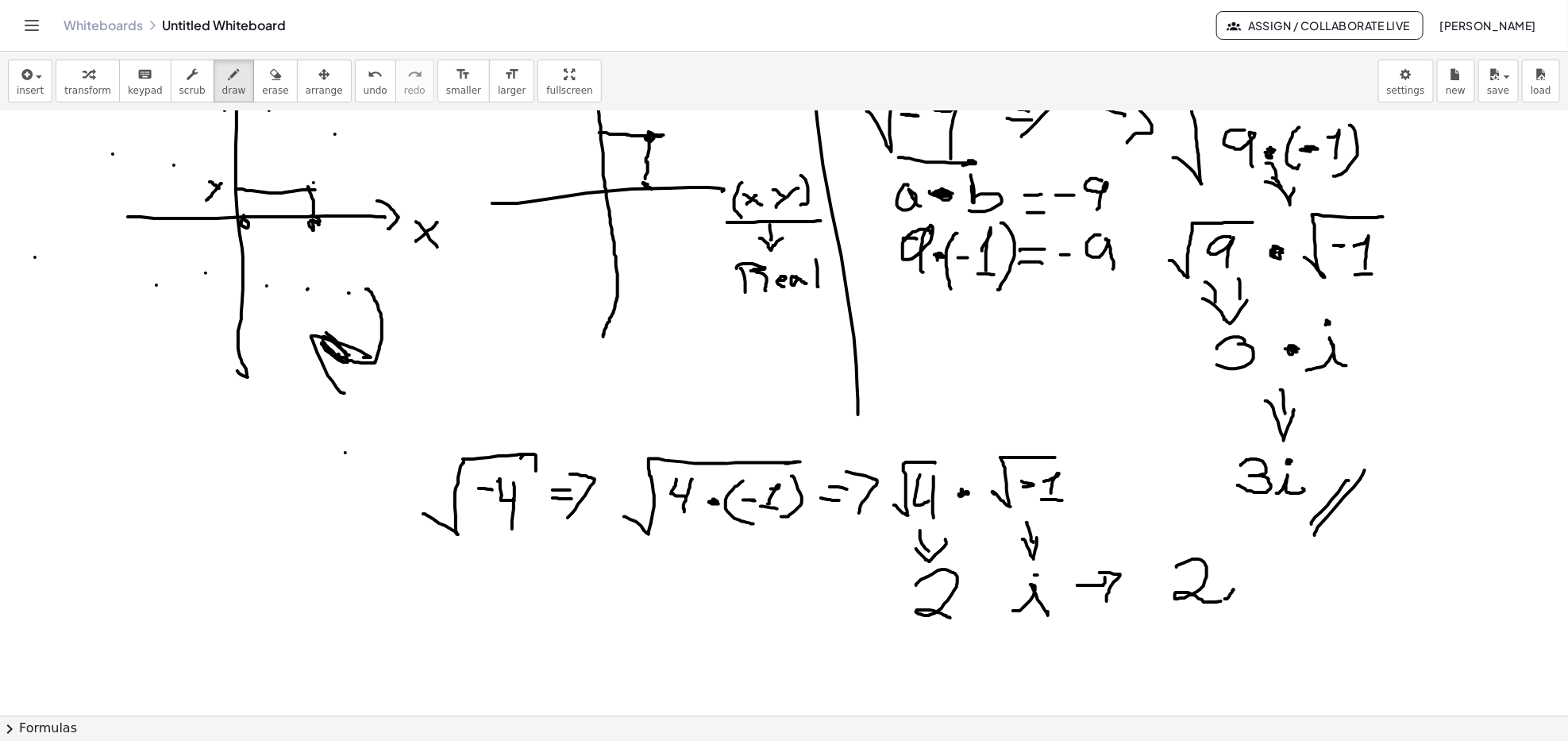
click at [1234, 589] on div at bounding box center [784, 156] width 1568 height 2417
drag, startPoint x: 1228, startPoint y: 595, endPoint x: 1255, endPoint y: 589, distance: 27.7
click at [1258, 604] on div at bounding box center [784, 156] width 1568 height 2417
click at [1245, 566] on div at bounding box center [784, 156] width 1568 height 2417
drag, startPoint x: 1292, startPoint y: 589, endPoint x: 1270, endPoint y: 611, distance: 31.1
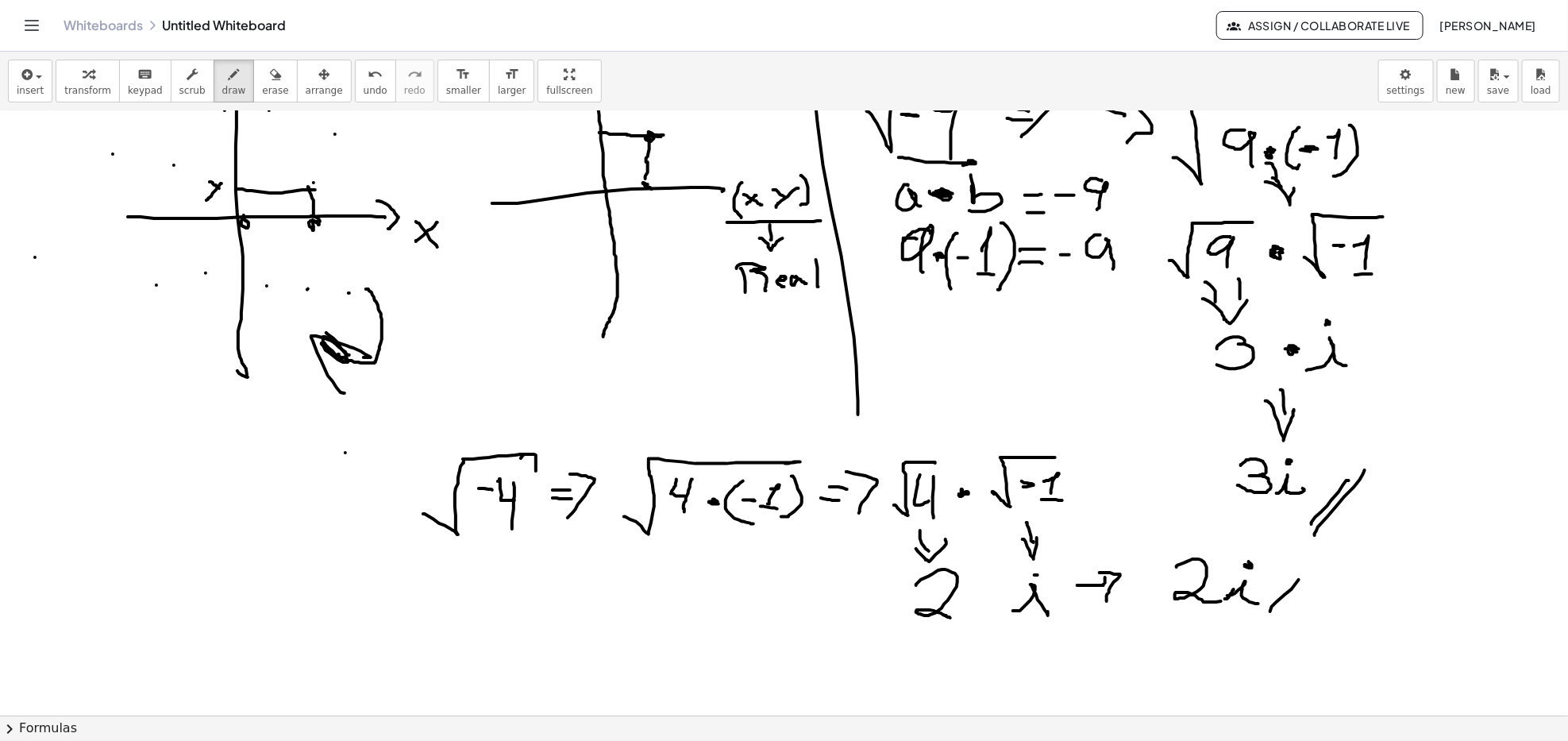
click at [1270, 611] on div at bounding box center [784, 156] width 1568 height 2417
drag, startPoint x: 1316, startPoint y: 586, endPoint x: 1287, endPoint y: 617, distance: 42.4
click at [1287, 615] on div at bounding box center [784, 156] width 1568 height 2417
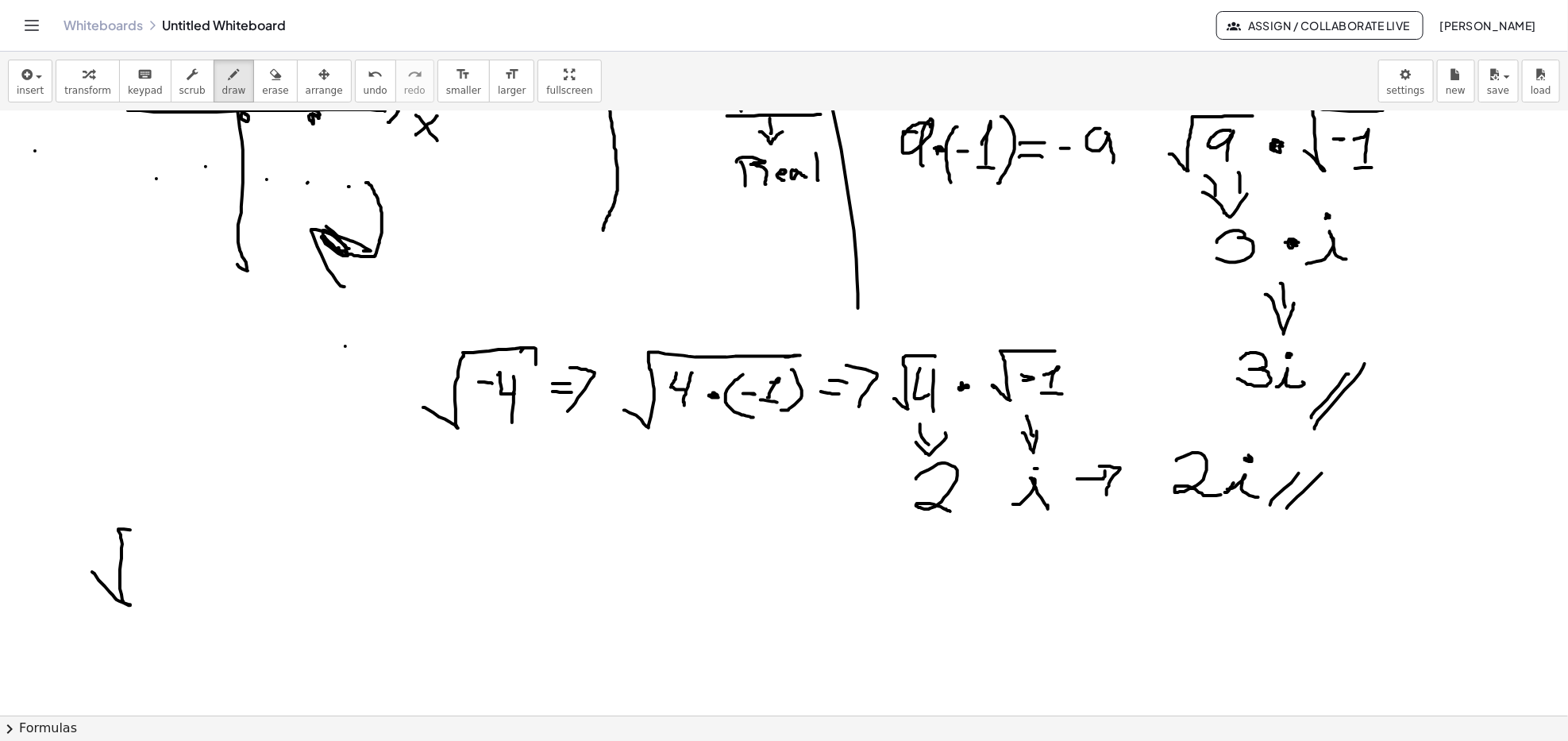
drag, startPoint x: 92, startPoint y: 572, endPoint x: 202, endPoint y: 540, distance: 114.6
click at [206, 536] on div at bounding box center [784, 49] width 1568 height 2417
click at [146, 576] on div at bounding box center [784, 49] width 1568 height 2417
drag, startPoint x: 186, startPoint y: 562, endPoint x: 198, endPoint y: 595, distance: 35.1
click at [195, 595] on div at bounding box center [784, 49] width 1568 height 2417
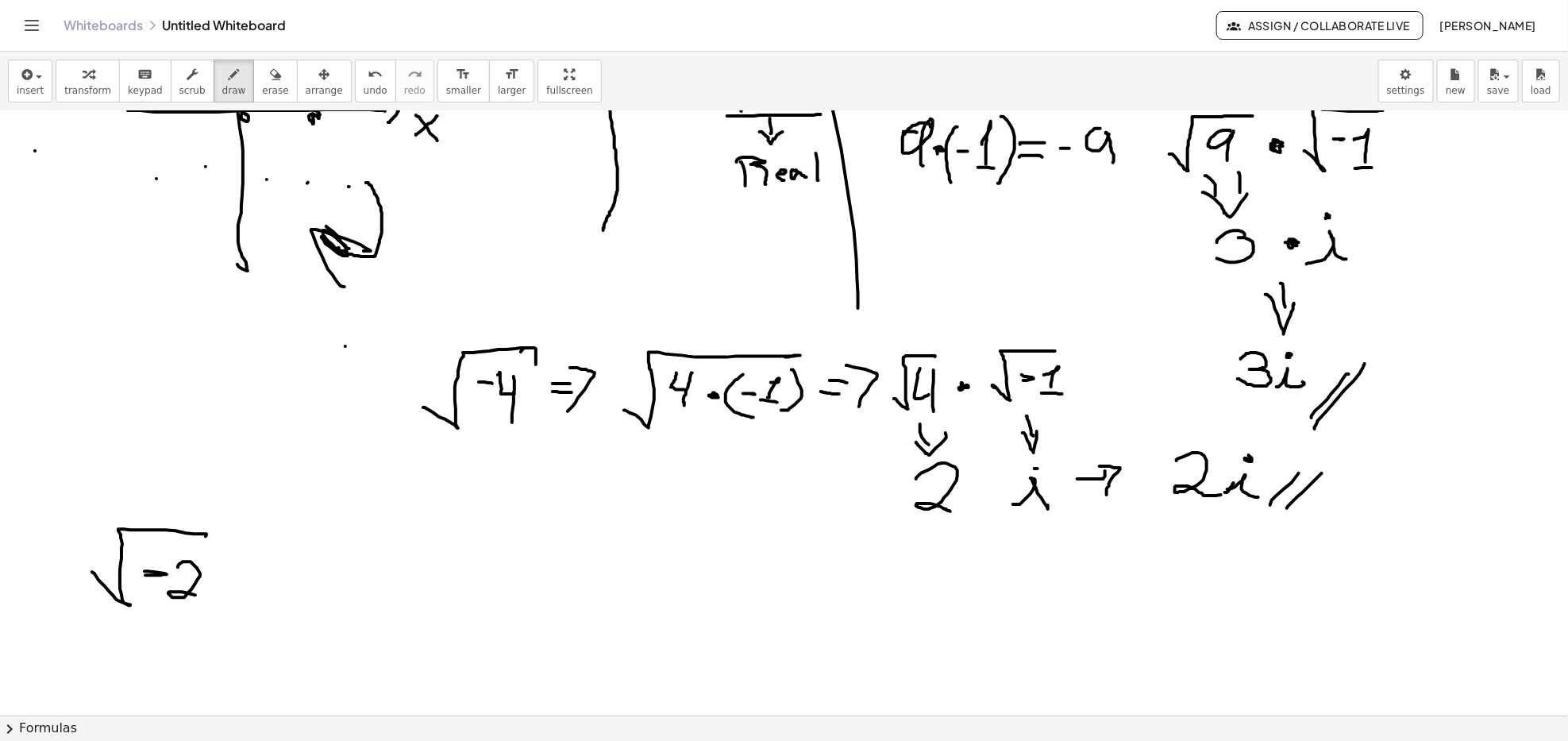
drag, startPoint x: 216, startPoint y: 560, endPoint x: 235, endPoint y: 561, distance: 19.0
click at [235, 561] on div at bounding box center [784, 49] width 1568 height 2417
drag, startPoint x: 218, startPoint y: 559, endPoint x: 213, endPoint y: 595, distance: 36.3
click at [214, 595] on div at bounding box center [784, 49] width 1568 height 2417
drag, startPoint x: 198, startPoint y: 536, endPoint x: 262, endPoint y: 557, distance: 67.4
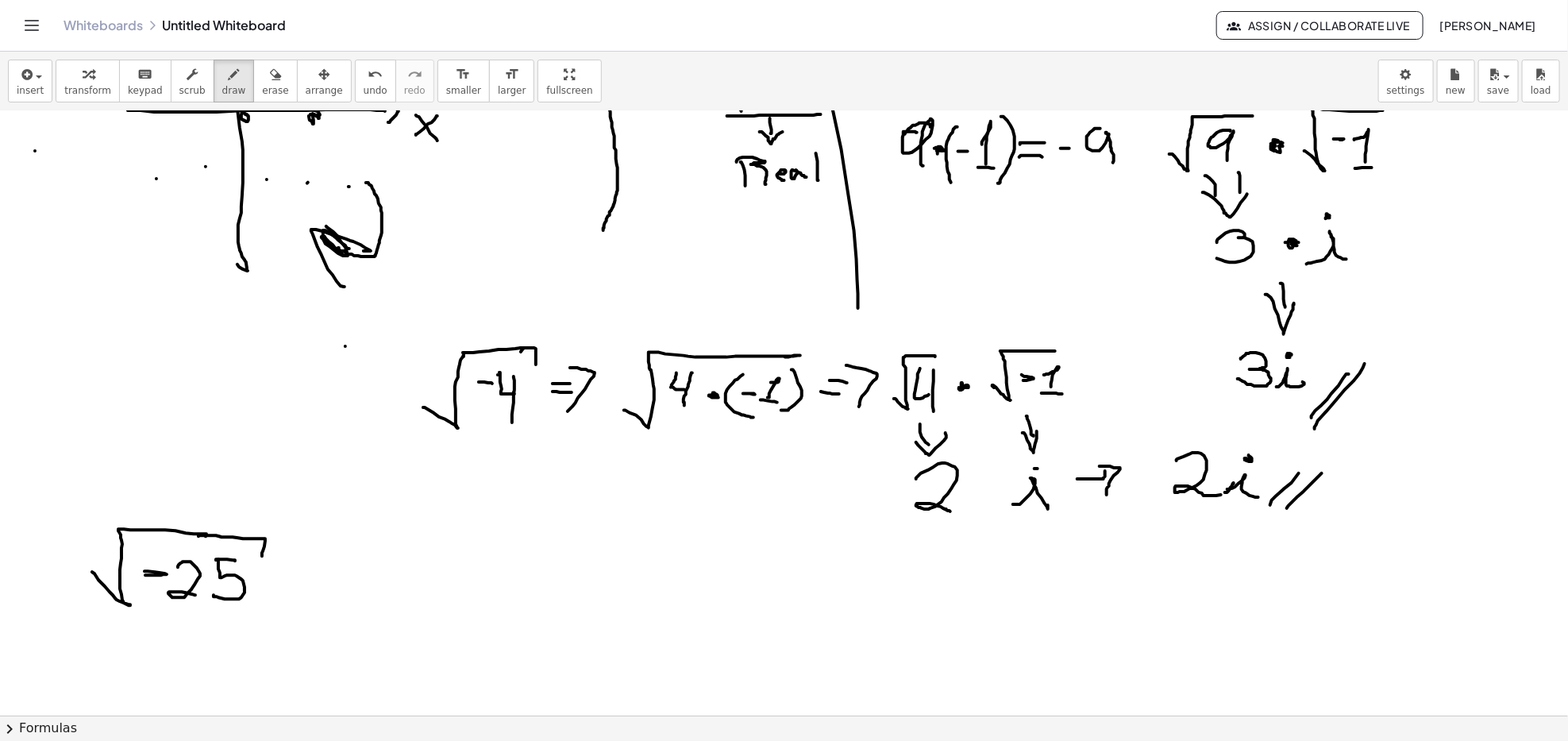
click at [262, 557] on div at bounding box center [784, 49] width 1568 height 2417
drag, startPoint x: 295, startPoint y: 559, endPoint x: 316, endPoint y: 560, distance: 21.0
click at [316, 560] on div at bounding box center [784, 49] width 1568 height 2417
drag, startPoint x: 294, startPoint y: 576, endPoint x: 327, endPoint y: 577, distance: 33.0
click at [327, 577] on div at bounding box center [784, 49] width 1568 height 2417
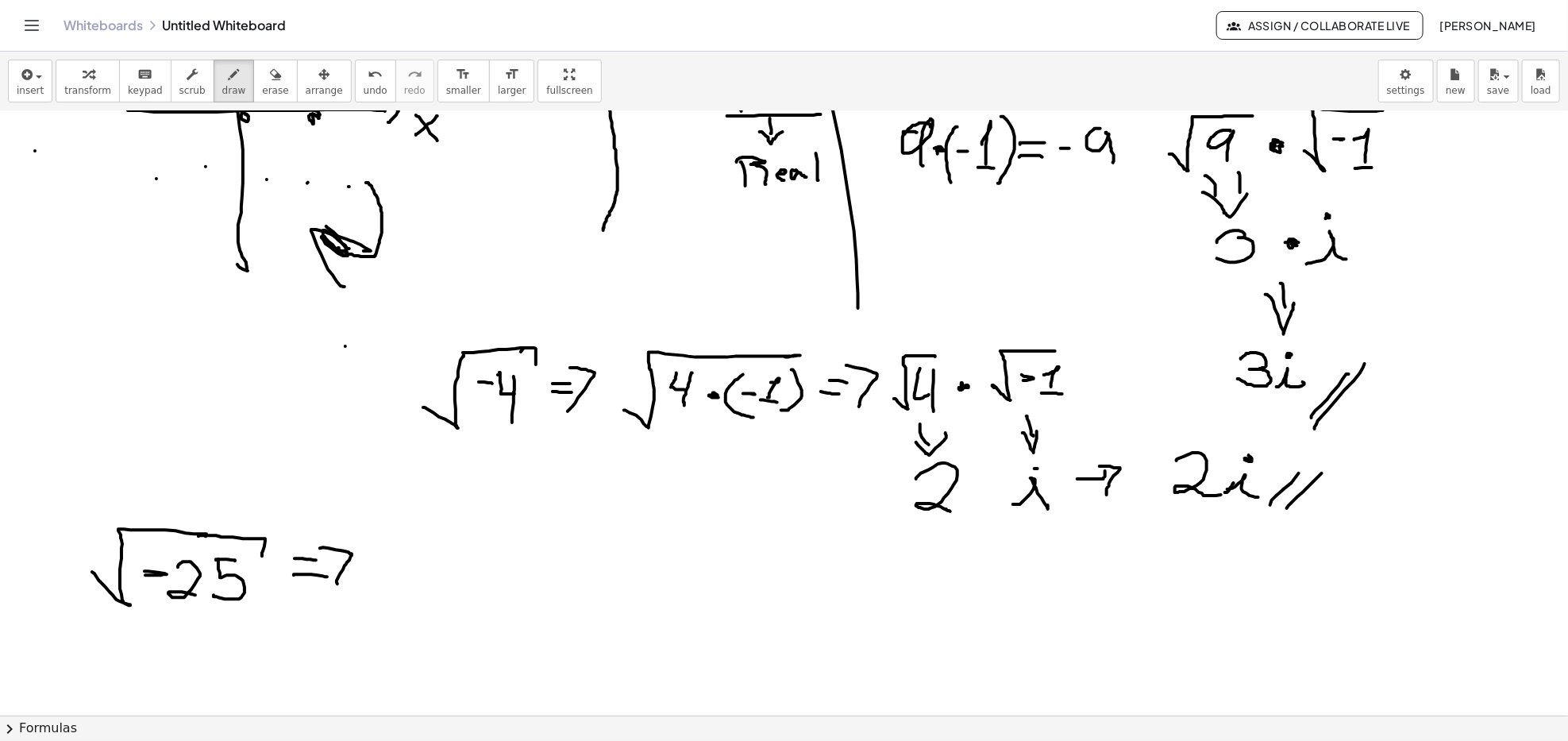
drag, startPoint x: 320, startPoint y: 548, endPoint x: 337, endPoint y: 584, distance: 39.8
click at [337, 584] on div at bounding box center [784, 49] width 1568 height 2417
drag, startPoint x: 417, startPoint y: 547, endPoint x: 428, endPoint y: 547, distance: 11.0
click at [438, 547] on div at bounding box center [784, 49] width 1568 height 2417
click at [420, 547] on div at bounding box center [784, 49] width 1568 height 2417
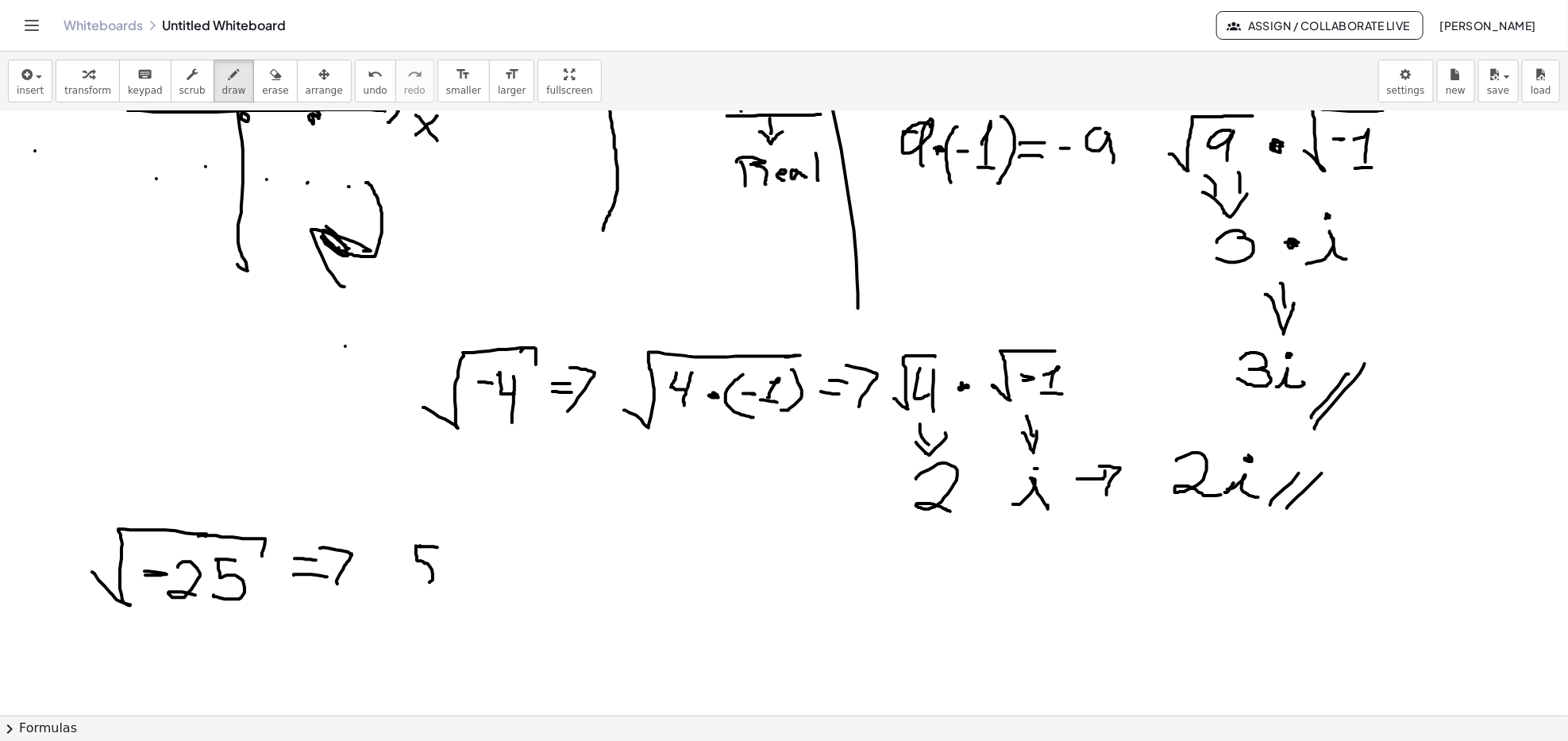
drag, startPoint x: 416, startPoint y: 547, endPoint x: 405, endPoint y: 578, distance: 32.9
click at [405, 578] on div at bounding box center [784, 49] width 1568 height 2417
drag, startPoint x: 438, startPoint y: 589, endPoint x: 459, endPoint y: 589, distance: 21.0
click at [459, 589] on div at bounding box center [784, 49] width 1568 height 2417
drag, startPoint x: 443, startPoint y: 562, endPoint x: 440, endPoint y: 574, distance: 12.4
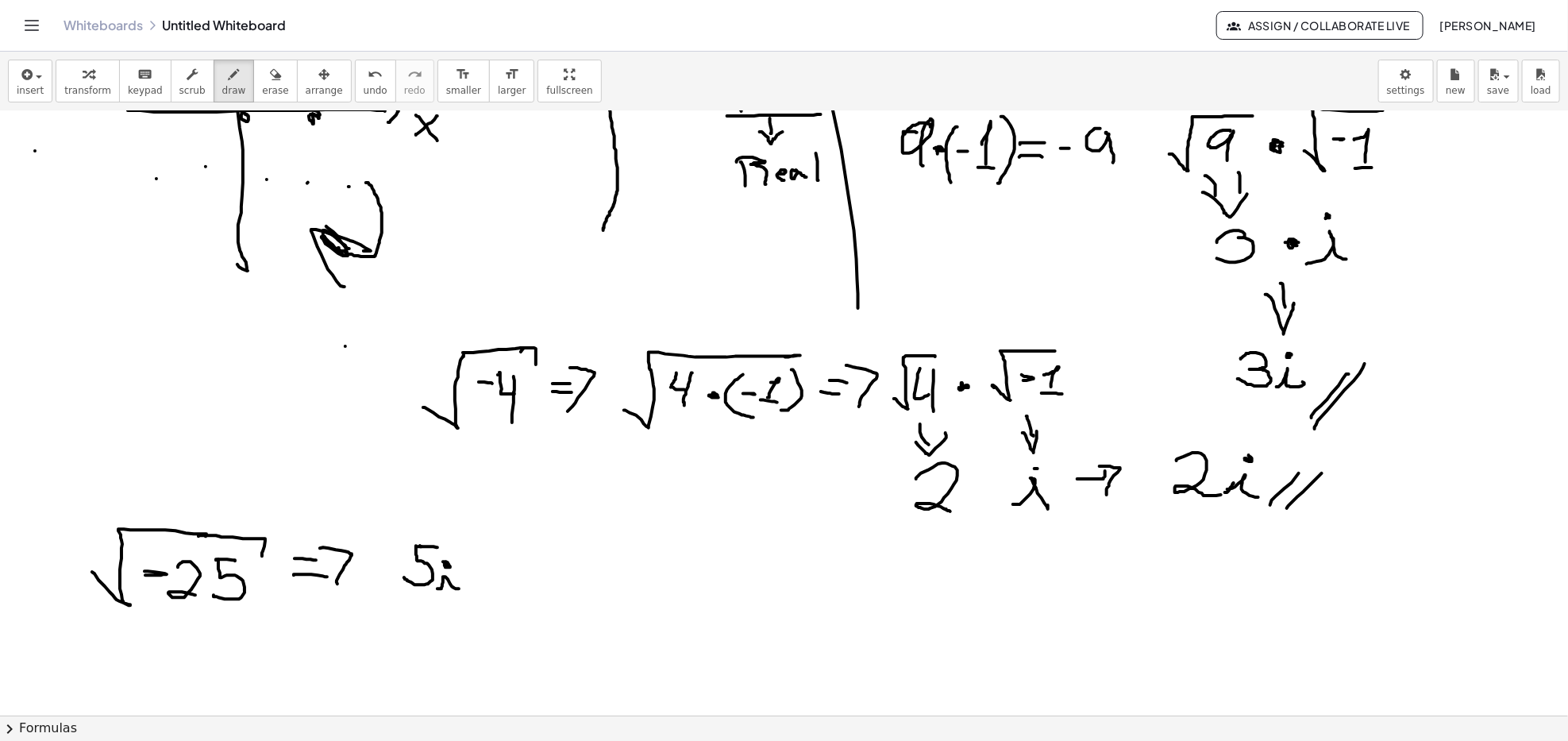
click at [445, 565] on div at bounding box center [784, 49] width 1568 height 2417
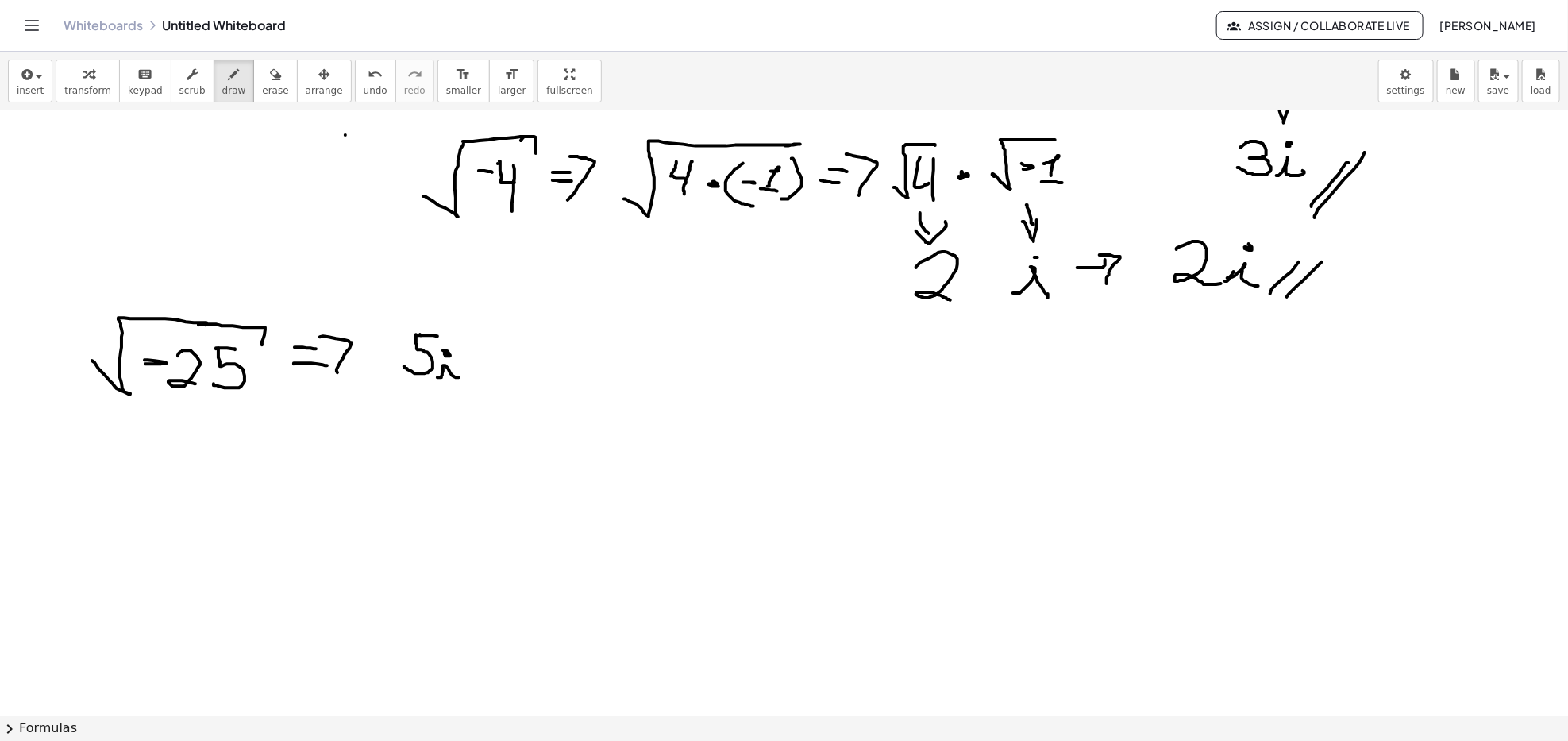
scroll to position [1376, 0]
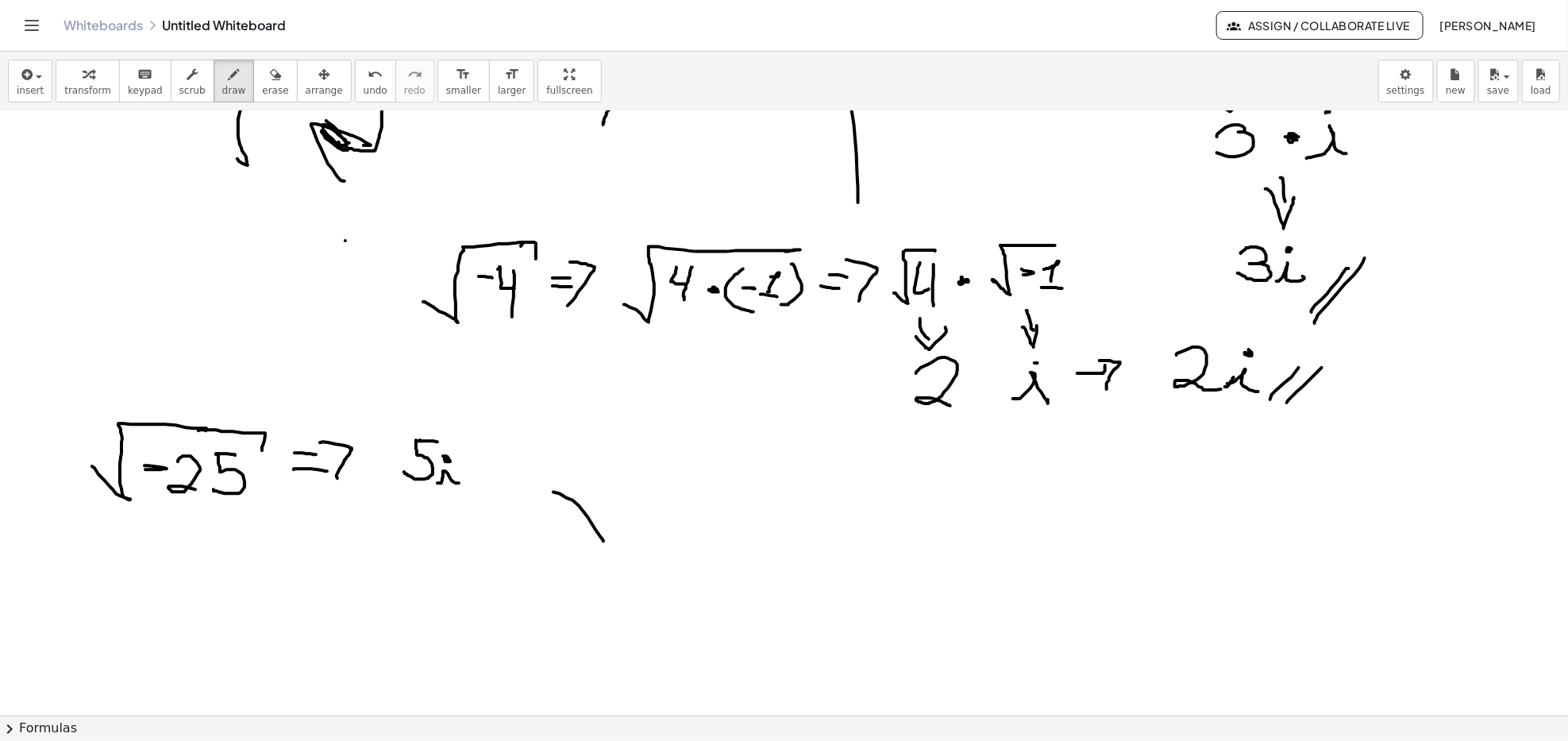
drag, startPoint x: 553, startPoint y: 492, endPoint x: 444, endPoint y: 436, distance: 122.5
drag, startPoint x: 598, startPoint y: 540, endPoint x: 709, endPoint y: 444, distance: 146.8
drag, startPoint x: 621, startPoint y: 489, endPoint x: 643, endPoint y: 492, distance: 22.2
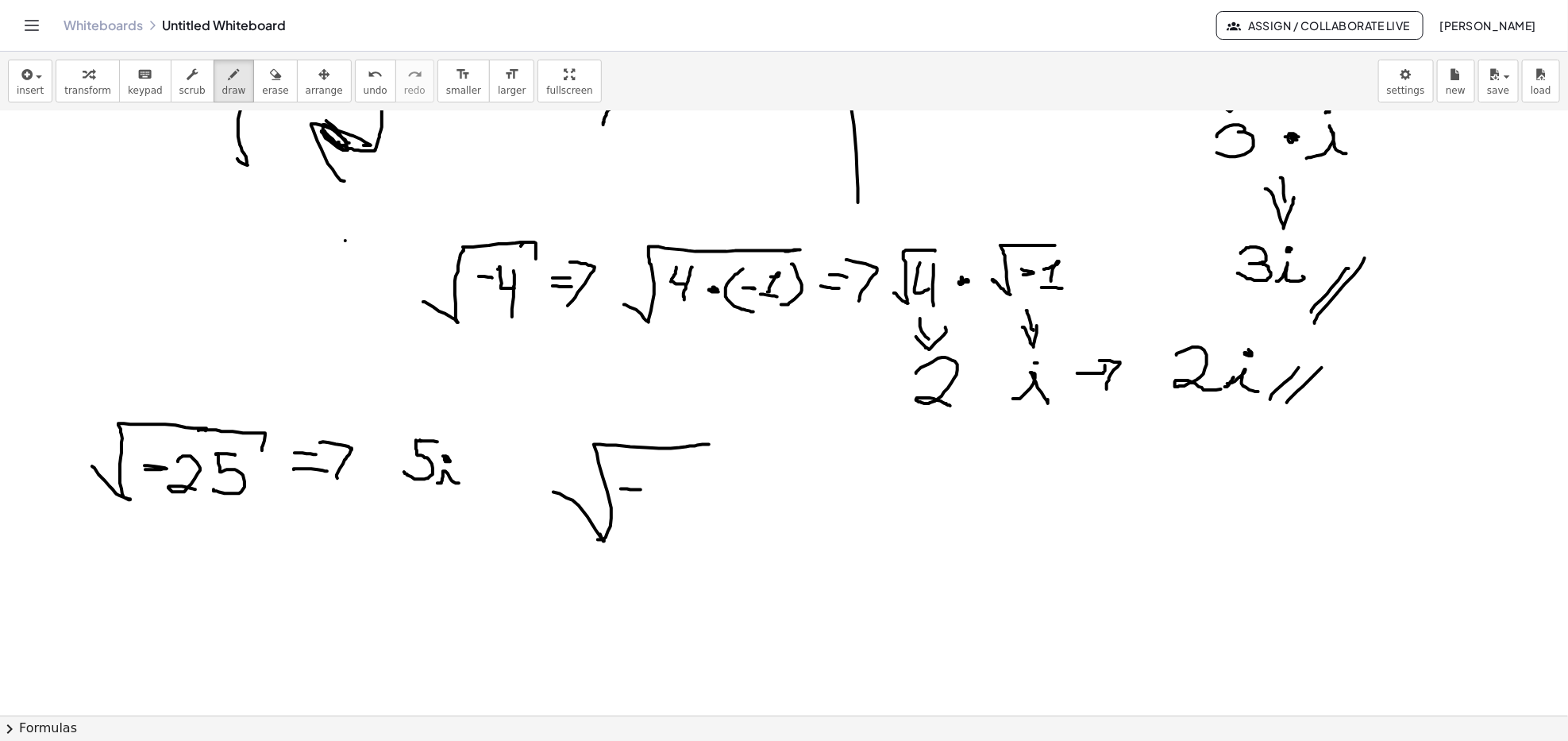
drag, startPoint x: 668, startPoint y: 483, endPoint x: 678, endPoint y: 517, distance: 35.4
drag, startPoint x: 701, startPoint y: 467, endPoint x: 702, endPoint y: 523, distance: 56.0
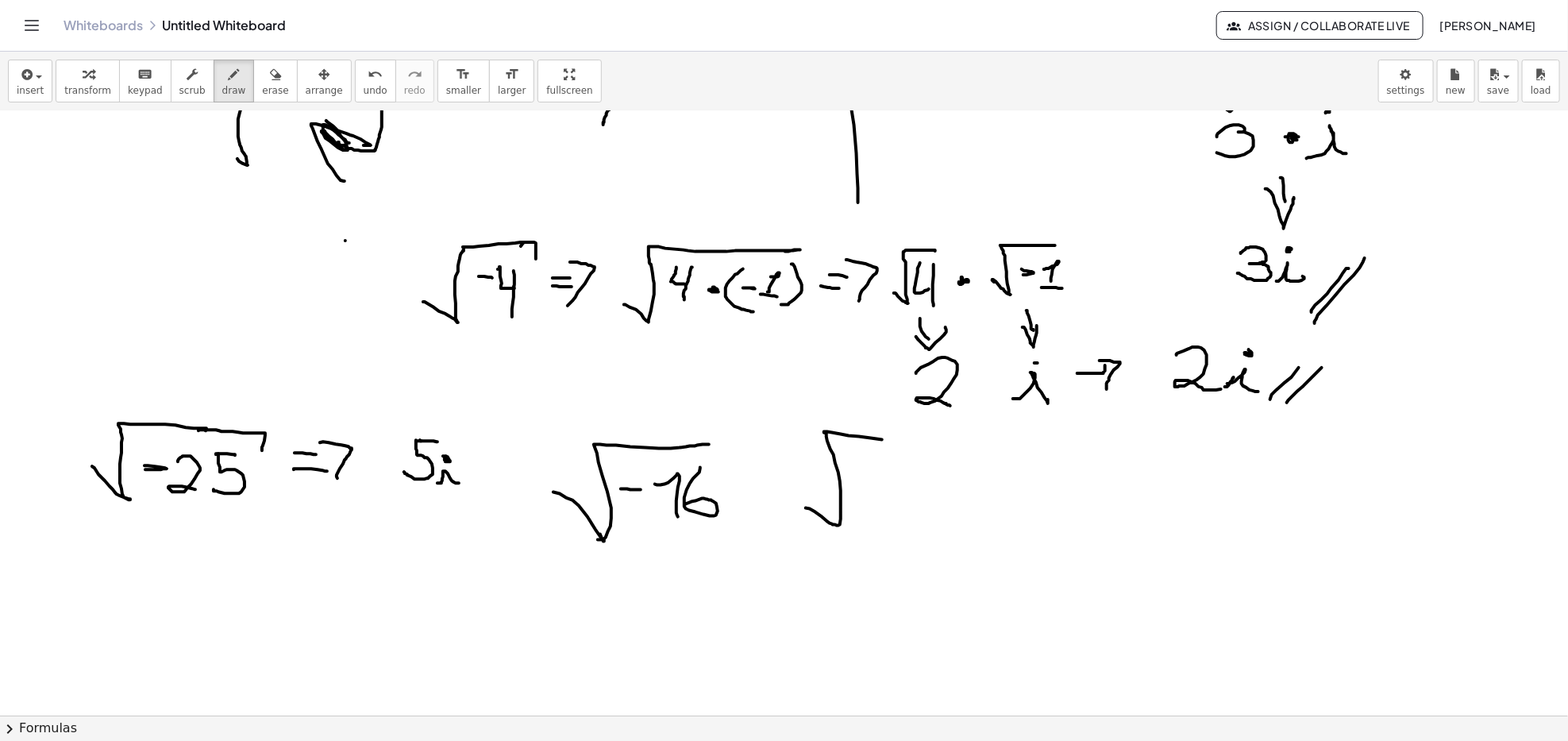
drag, startPoint x: 806, startPoint y: 509, endPoint x: 926, endPoint y: 441, distance: 137.9
drag, startPoint x: 890, startPoint y: 464, endPoint x: 897, endPoint y: 488, distance: 25.0
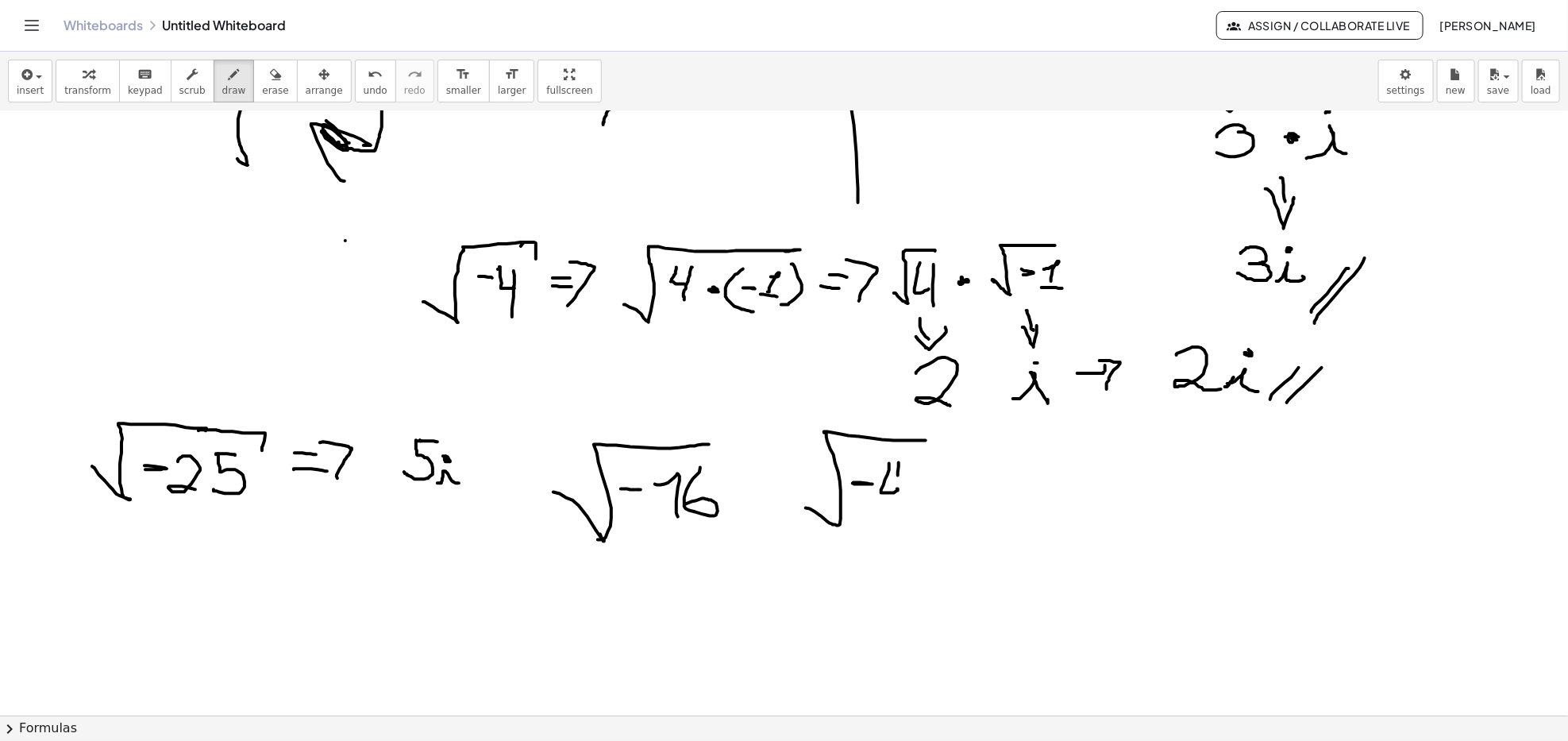
drag, startPoint x: 899, startPoint y: 463, endPoint x: 895, endPoint y: 517, distance: 54.1
drag, startPoint x: 923, startPoint y: 462, endPoint x: 925, endPoint y: 519, distance: 57.0
drag, startPoint x: 643, startPoint y: 547, endPoint x: 643, endPoint y: 575, distance: 28.0
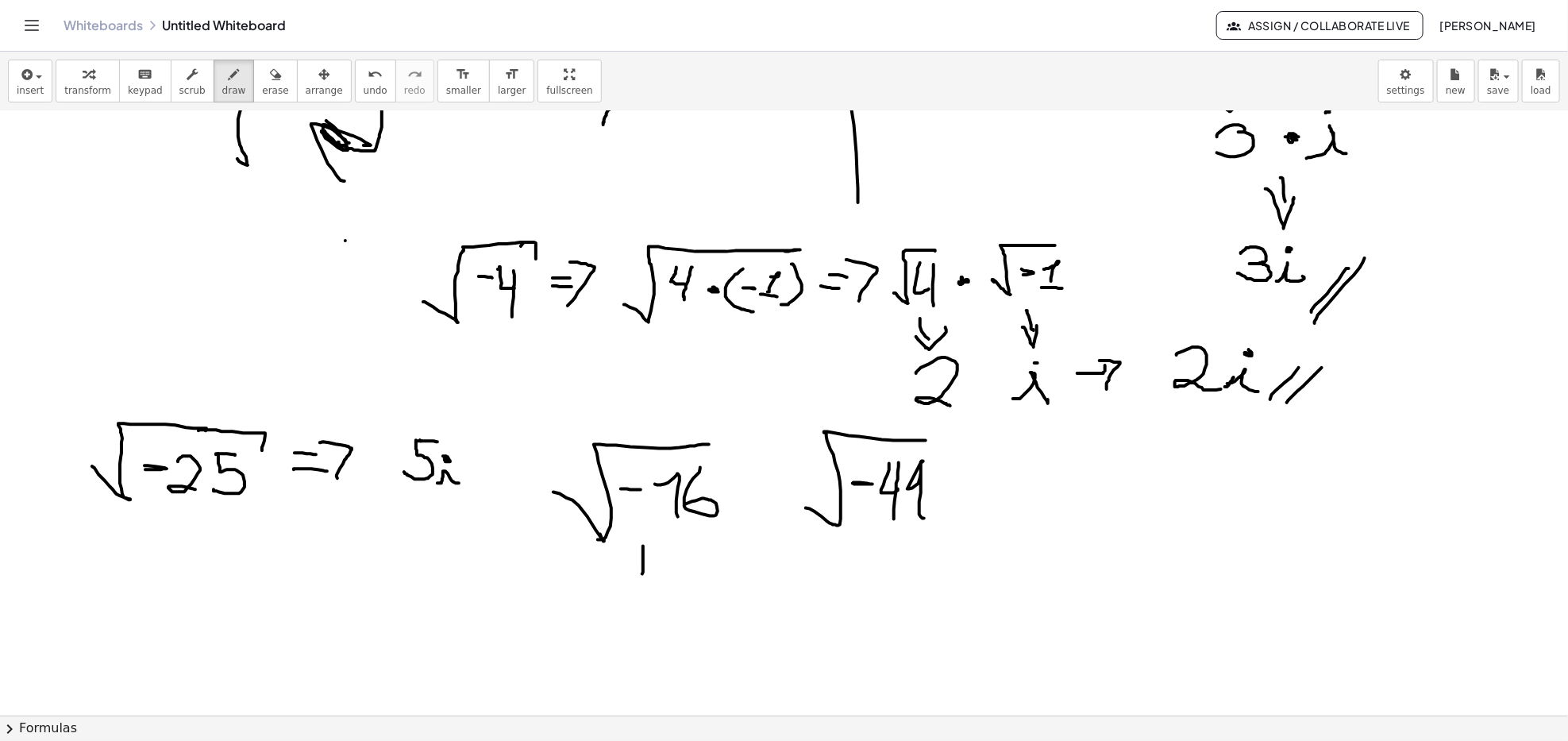
drag, startPoint x: 665, startPoint y: 549, endPoint x: 654, endPoint y: 586, distance: 38.6
drag, startPoint x: 630, startPoint y: 565, endPoint x: 679, endPoint y: 560, distance: 49.3
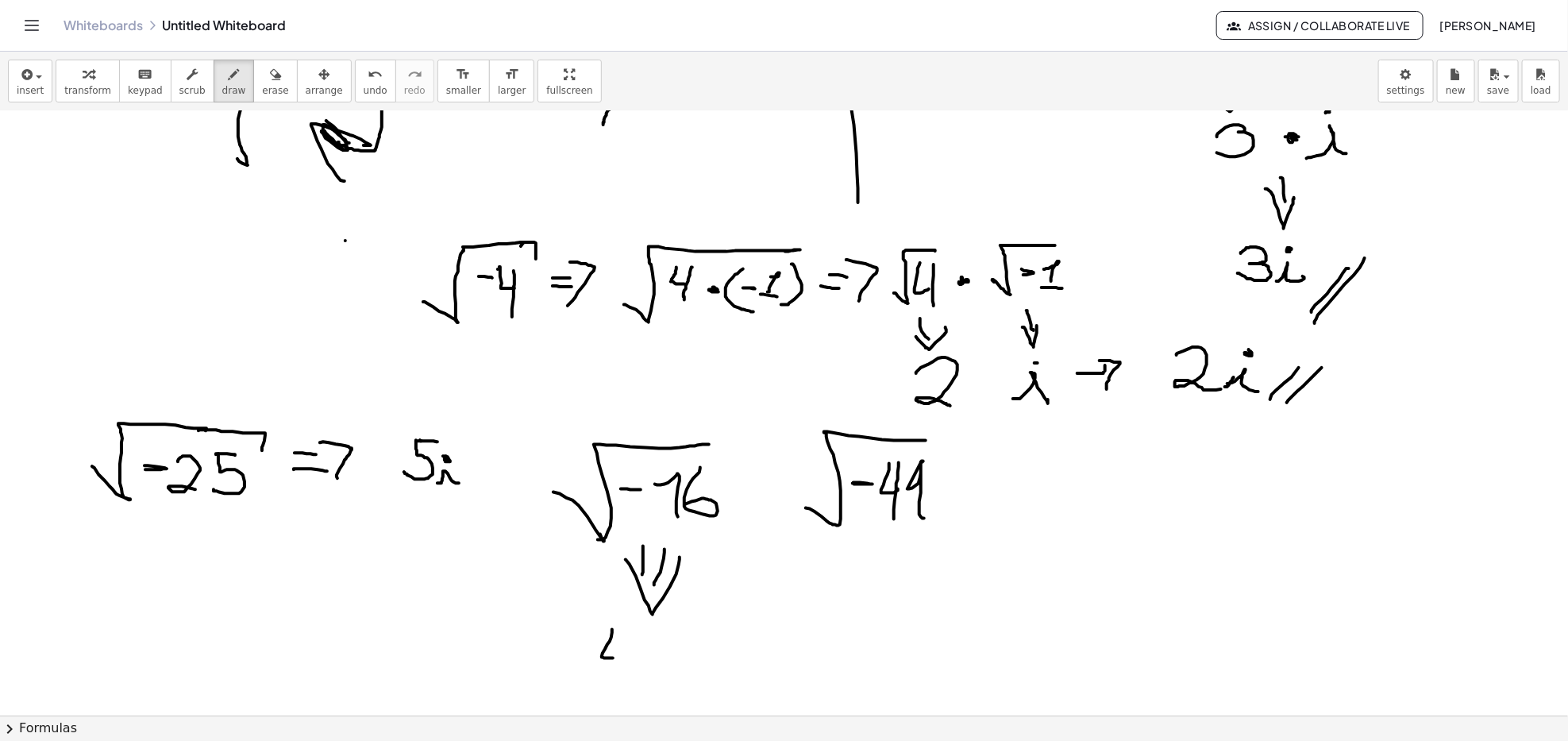
drag, startPoint x: 612, startPoint y: 629, endPoint x: 631, endPoint y: 631, distance: 19.1
drag, startPoint x: 631, startPoint y: 631, endPoint x: 626, endPoint y: 668, distance: 37.3
drag, startPoint x: 648, startPoint y: 652, endPoint x: 678, endPoint y: 649, distance: 30.1
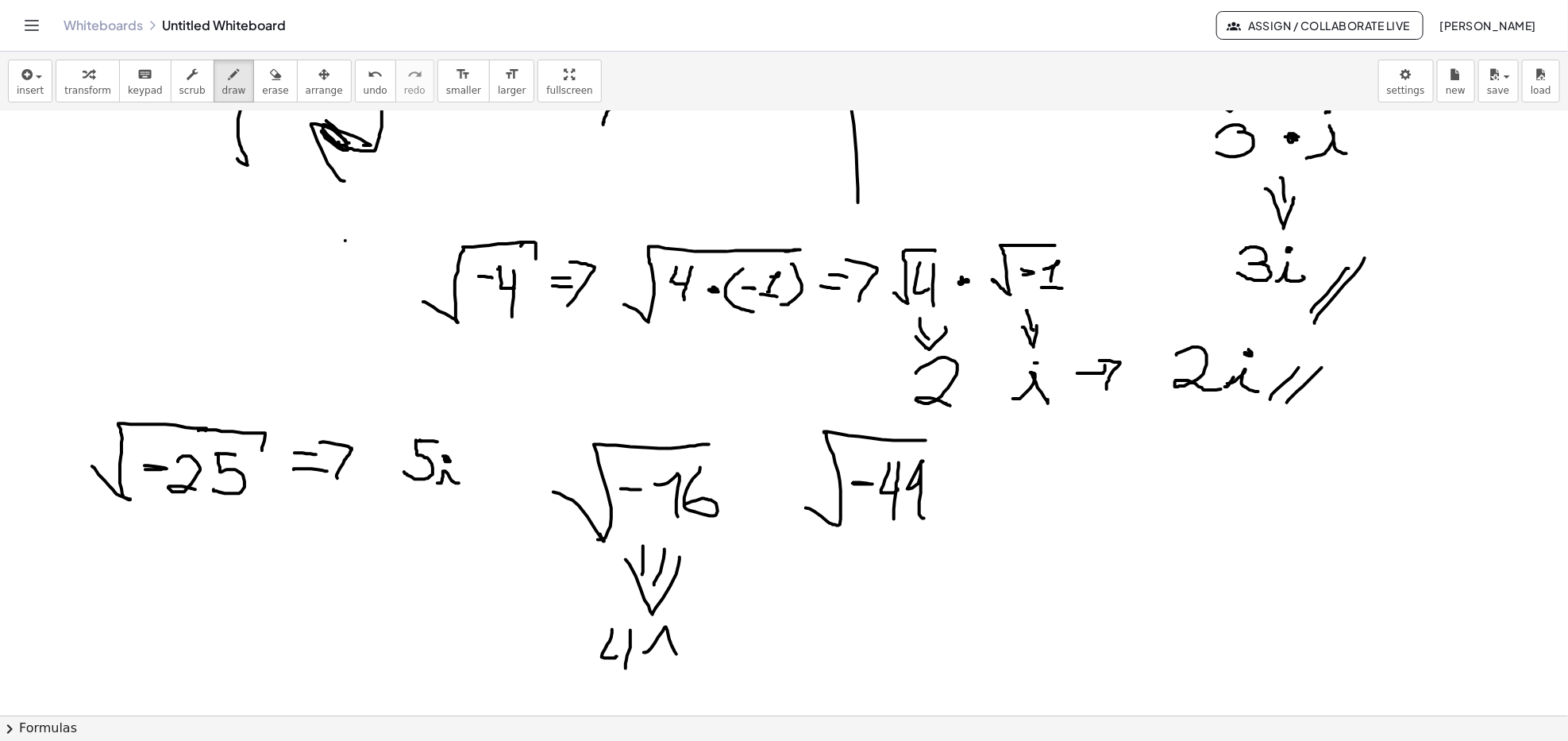
drag, startPoint x: 873, startPoint y: 547, endPoint x: 875, endPoint y: 588, distance: 41.0
drag, startPoint x: 855, startPoint y: 580, endPoint x: 906, endPoint y: 571, distance: 51.8
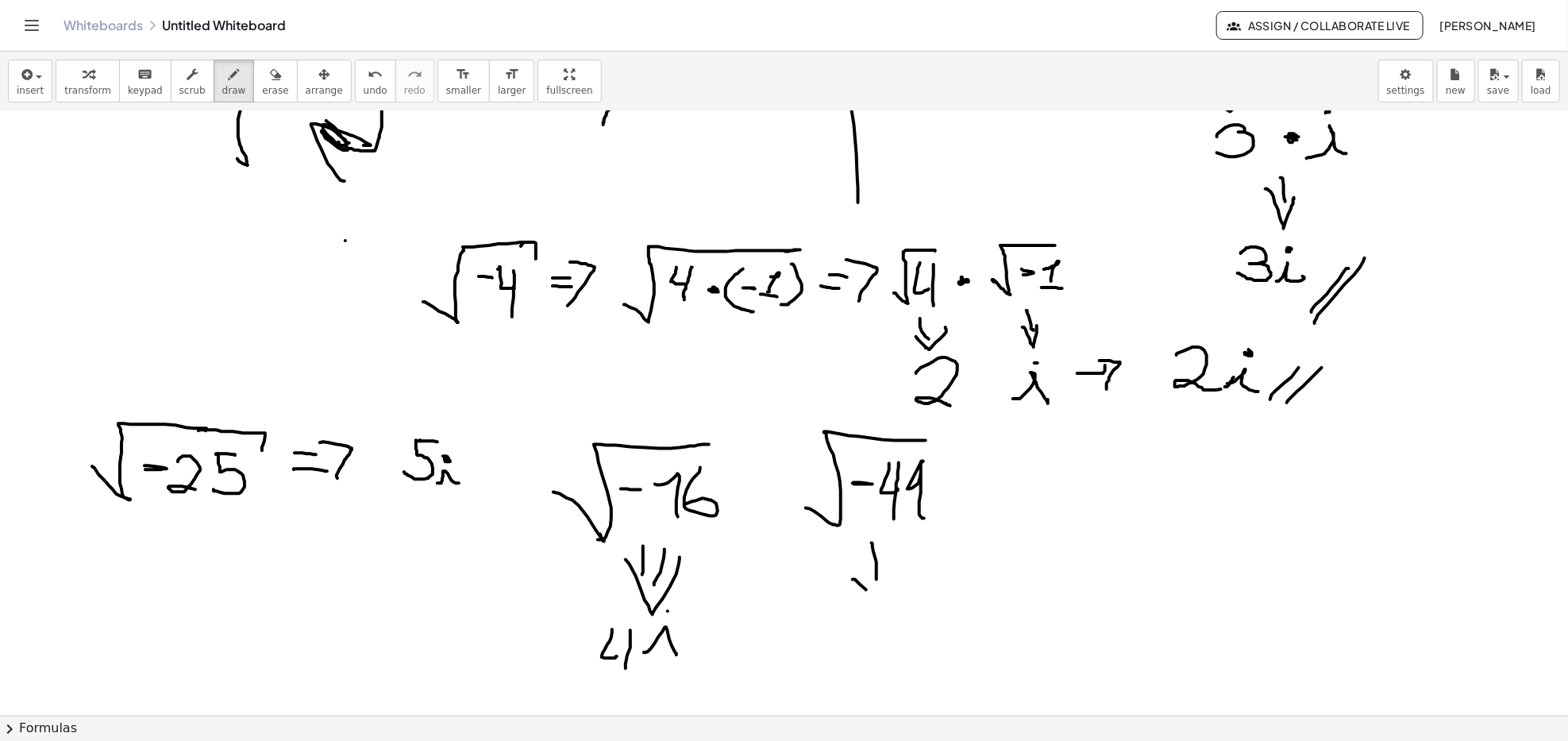
drag, startPoint x: 870, startPoint y: 618, endPoint x: 860, endPoint y: 653, distance: 36.4
drag, startPoint x: 856, startPoint y: 640, endPoint x: 882, endPoint y: 645, distance: 26.5
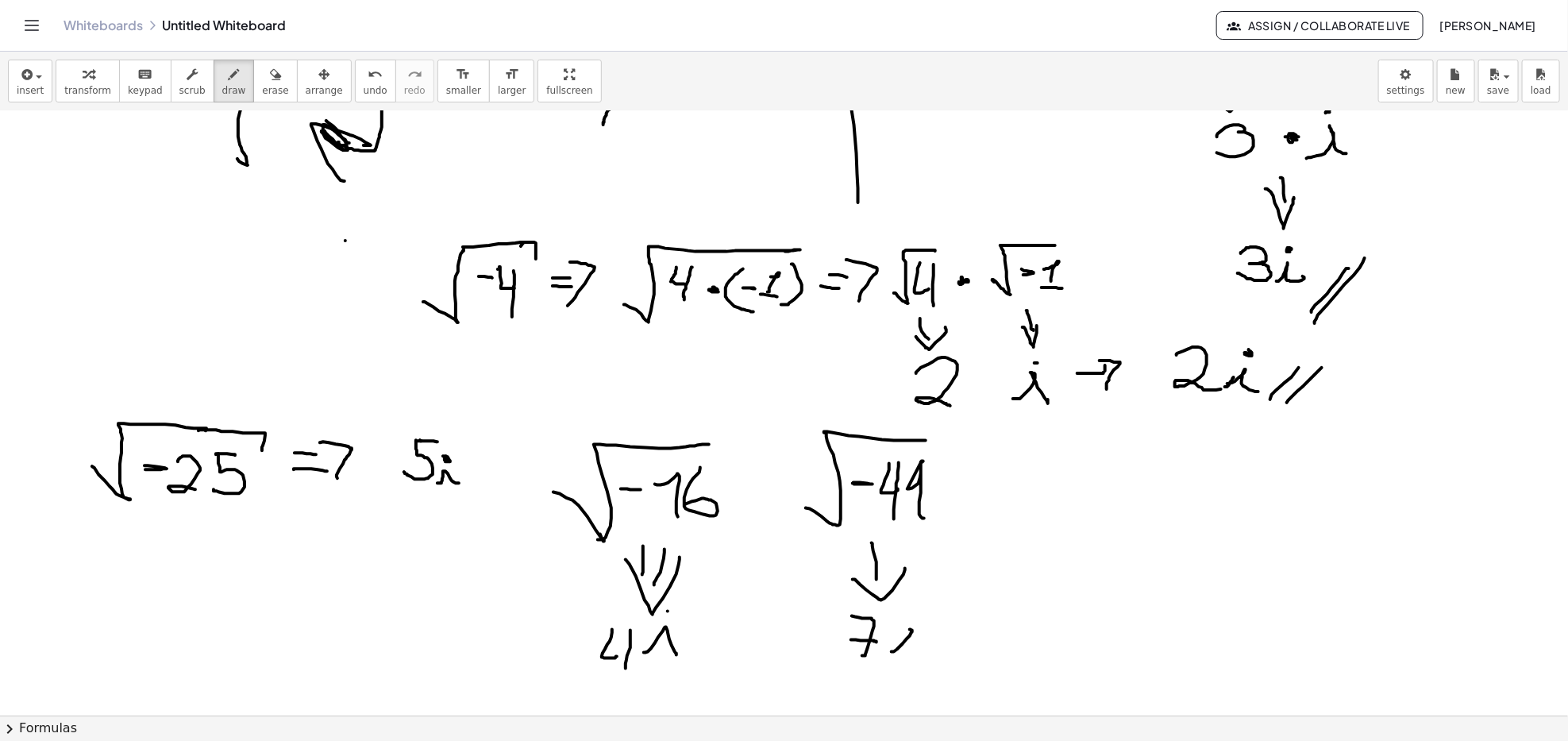
drag, startPoint x: 891, startPoint y: 652, endPoint x: 921, endPoint y: 655, distance: 30.1
drag, startPoint x: 1064, startPoint y: 539, endPoint x: 1121, endPoint y: 507, distance: 65.4
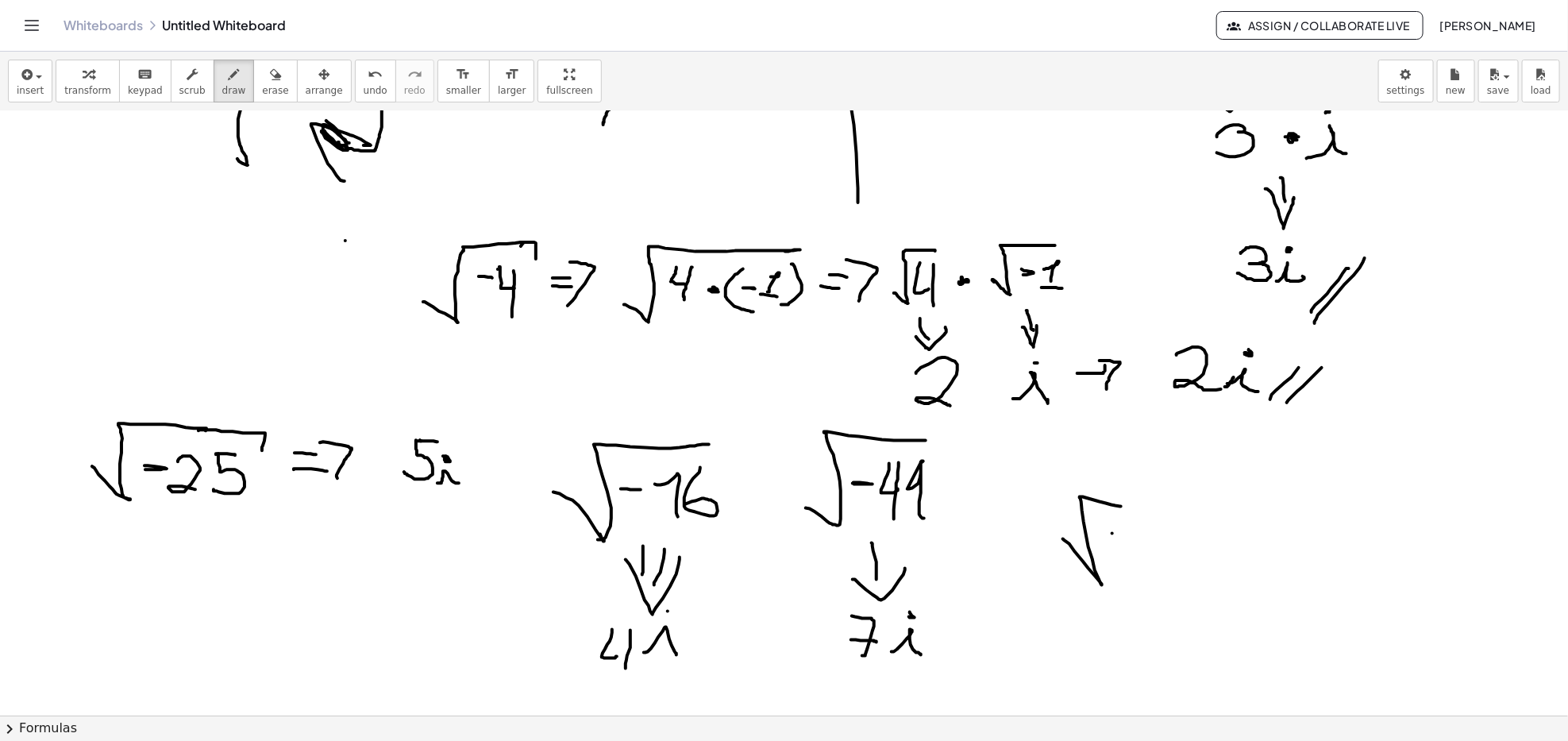
drag, startPoint x: 1113, startPoint y: 535, endPoint x: 1135, endPoint y: 565, distance: 37.2
drag, startPoint x: 1132, startPoint y: 543, endPoint x: 1138, endPoint y: 535, distance: 10.0
drag, startPoint x: 1115, startPoint y: 509, endPoint x: 1148, endPoint y: 522, distance: 35.5
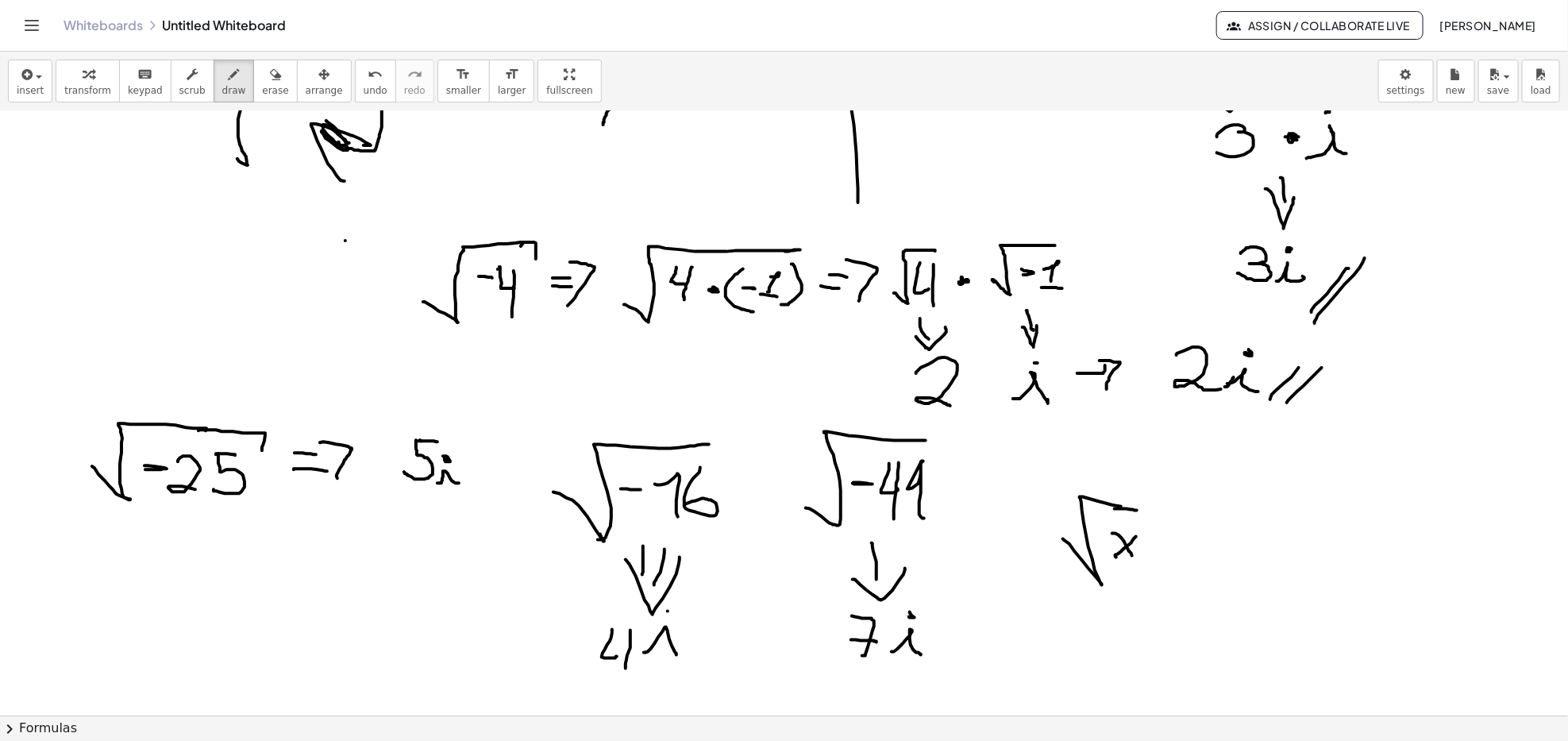
drag, startPoint x: 1161, startPoint y: 543, endPoint x: 1191, endPoint y: 539, distance: 30.3
drag, startPoint x: 1166, startPoint y: 556, endPoint x: 1186, endPoint y: 556, distance: 20.0
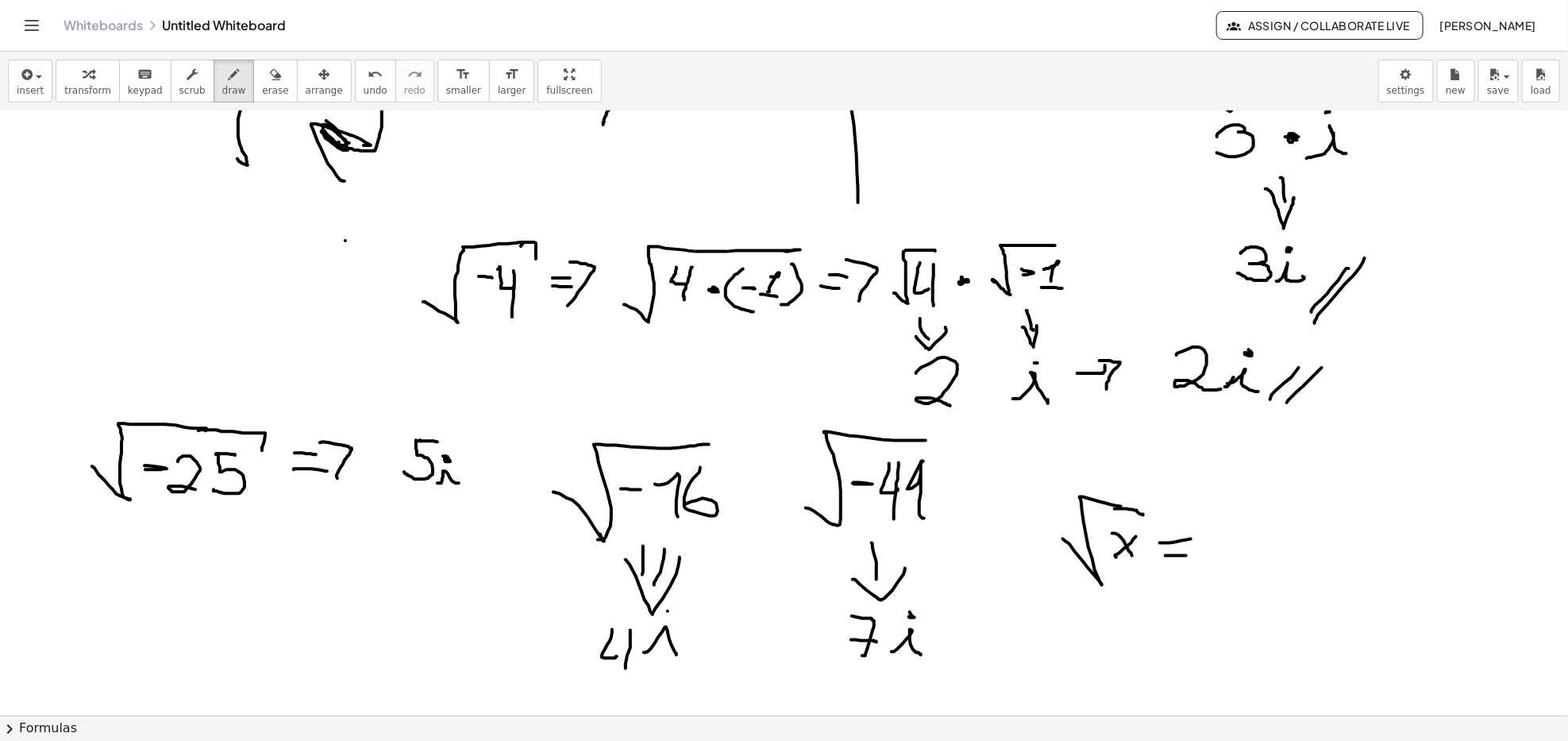
drag, startPoint x: 1224, startPoint y: 519, endPoint x: 1227, endPoint y: 531, distance: 12.4
drag, startPoint x: 1220, startPoint y: 528, endPoint x: 1236, endPoint y: 527, distance: 16.0
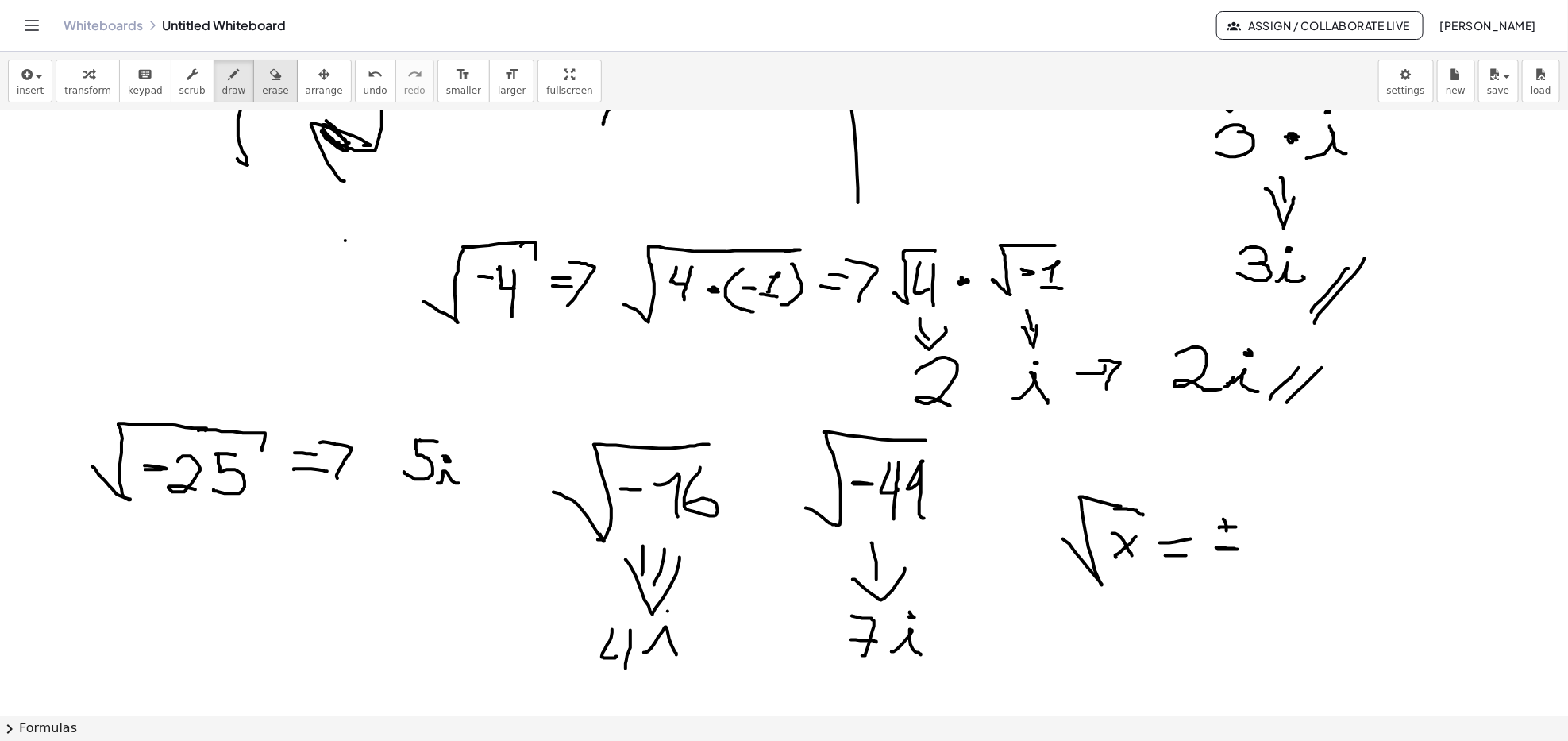
click at [270, 76] on icon "button" at bounding box center [276, 75] width 11 height 19
drag, startPoint x: 1151, startPoint y: 529, endPoint x: 1228, endPoint y: 539, distance: 77.6
click at [316, 31] on div "Whiteboards Untitled Whiteboard" at bounding box center [640, 25] width 1153 height 16
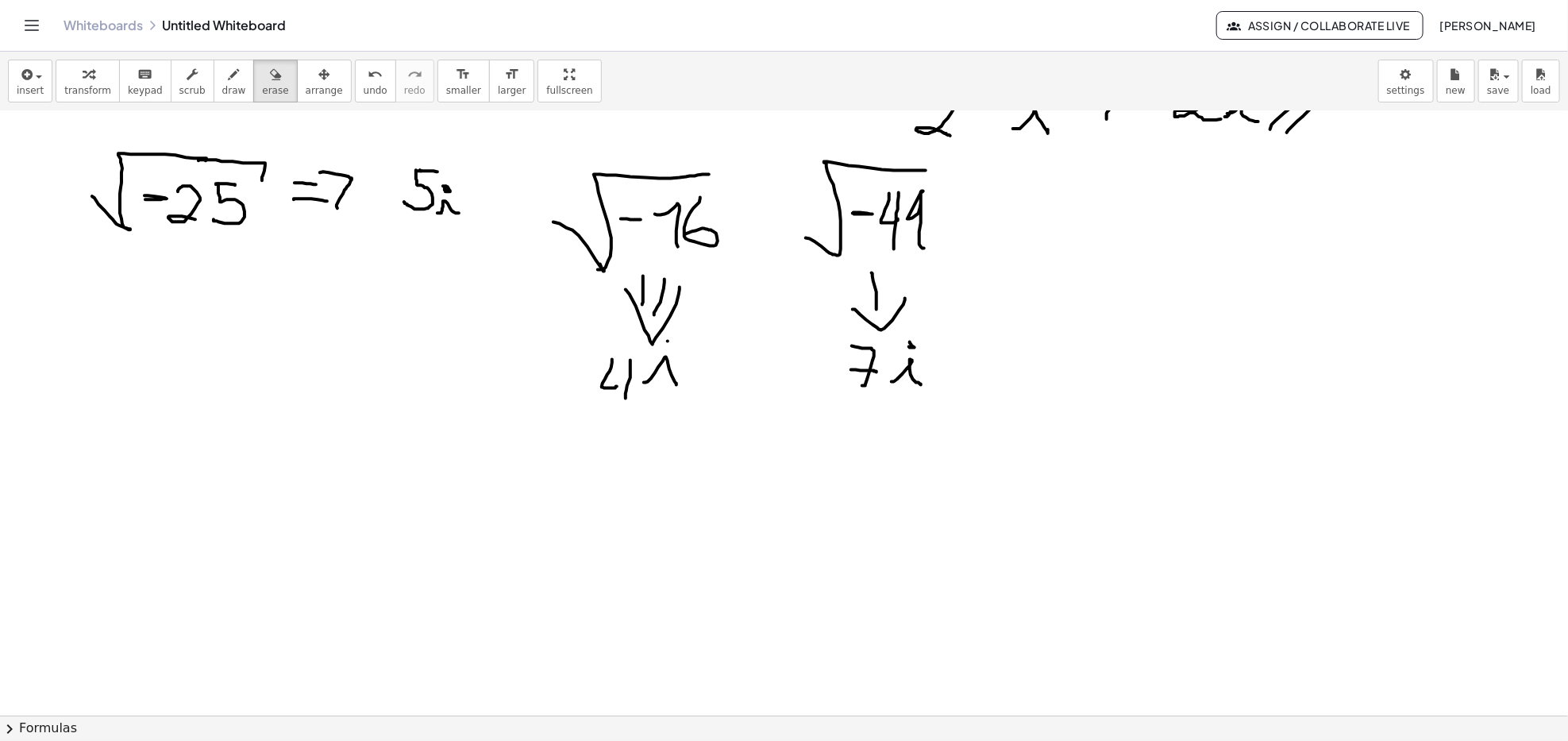
scroll to position [1694, 0]
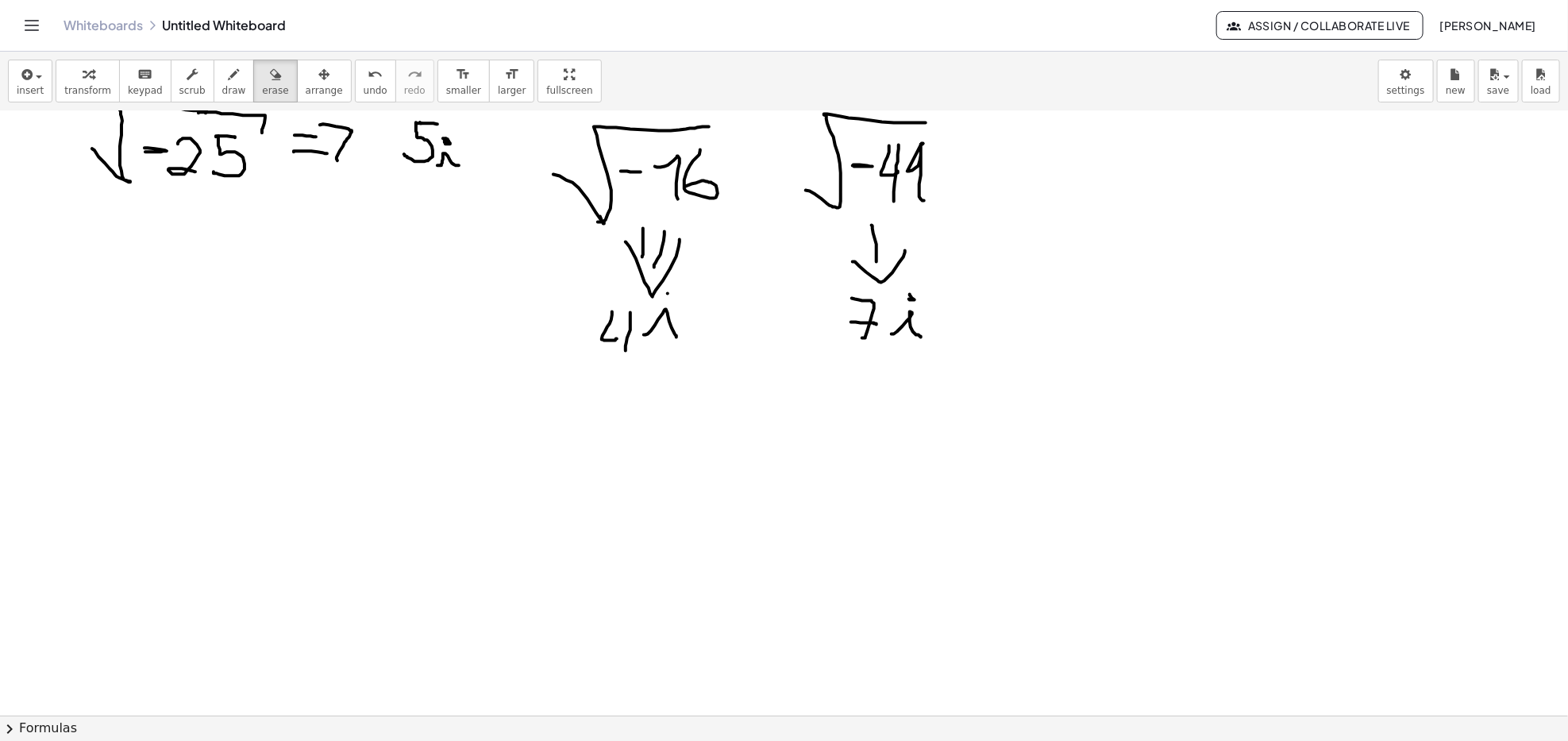
click at [348, 26] on div "Whiteboards Untitled Whiteboard" at bounding box center [640, 25] width 1153 height 16
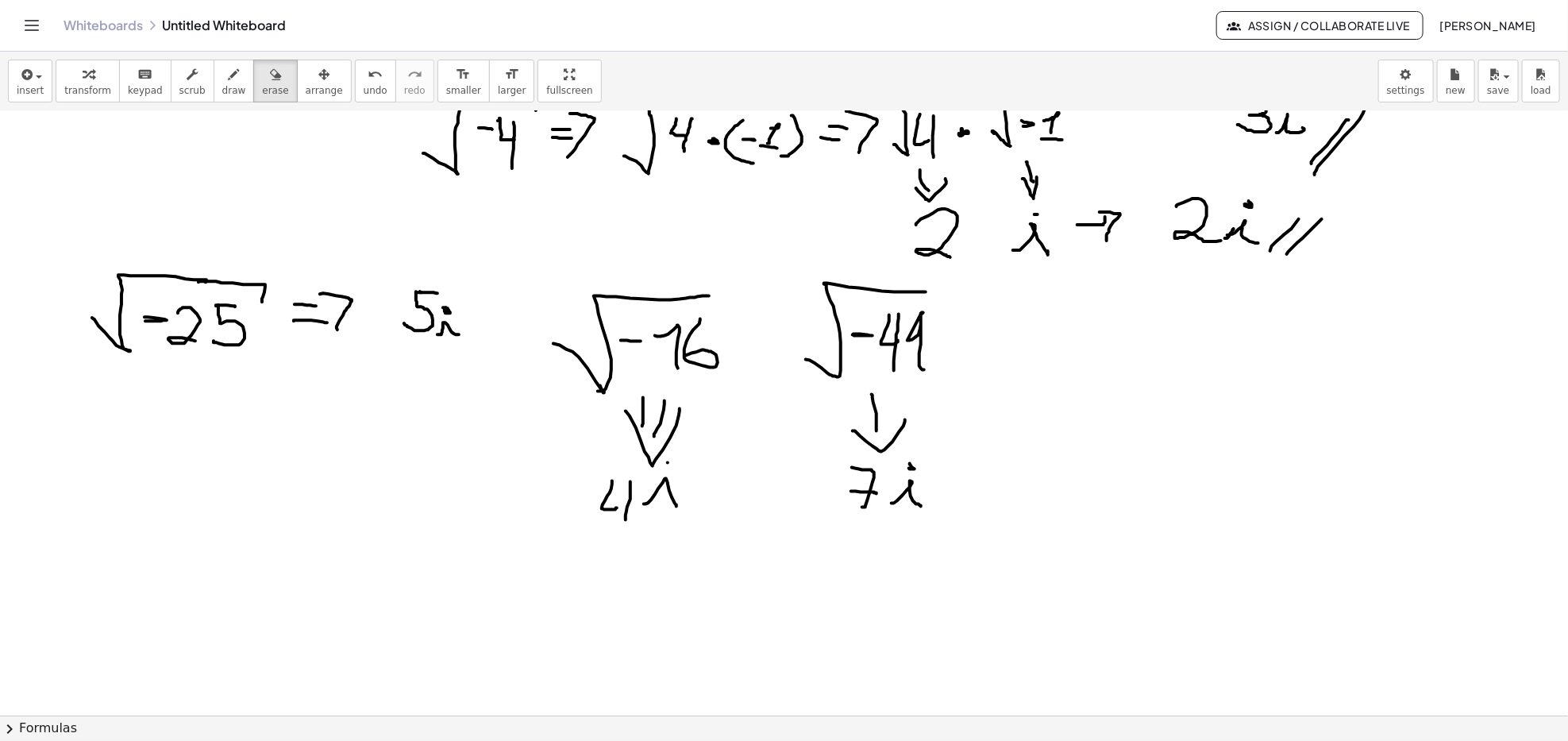
scroll to position [1482, 0]
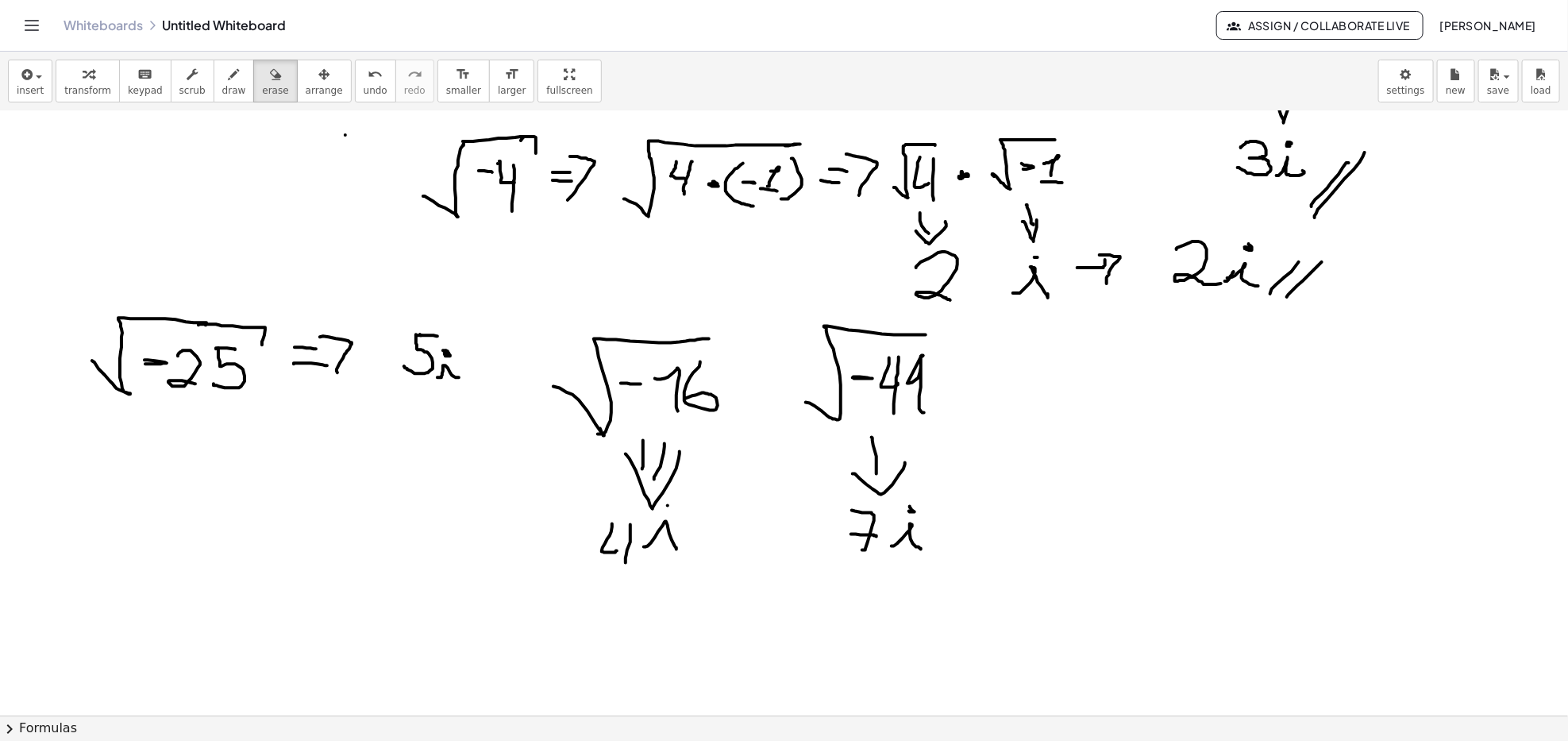
click at [324, 37] on div "Whiteboards Untitled Whiteboard Assign / Collaborate Live [PERSON_NAME]" at bounding box center [784, 25] width 1530 height 51
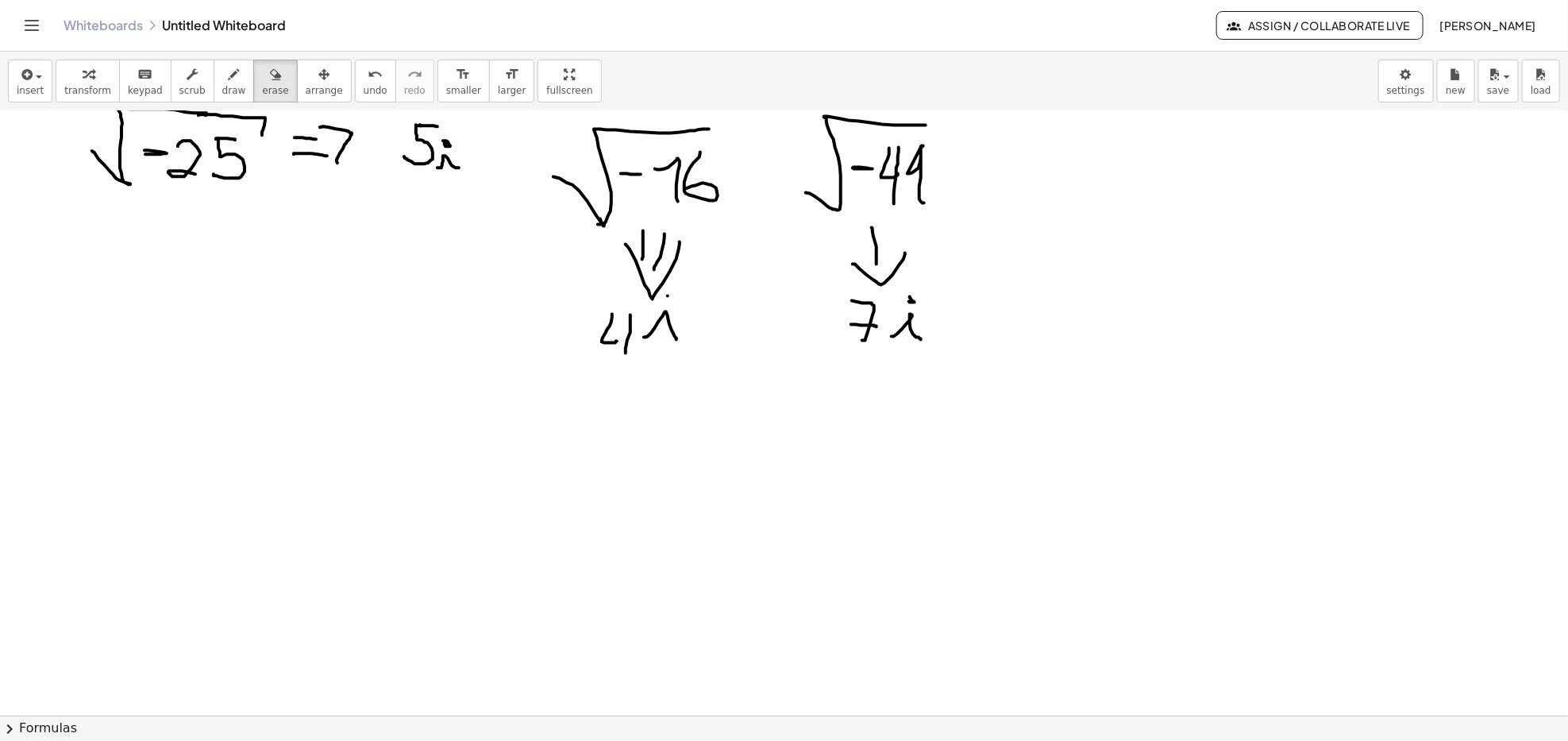
scroll to position [1694, 0]
drag, startPoint x: 200, startPoint y: 404, endPoint x: 1070, endPoint y: 393, distance: 870.1
click at [214, 89] on button "draw" at bounding box center [234, 81] width 41 height 43
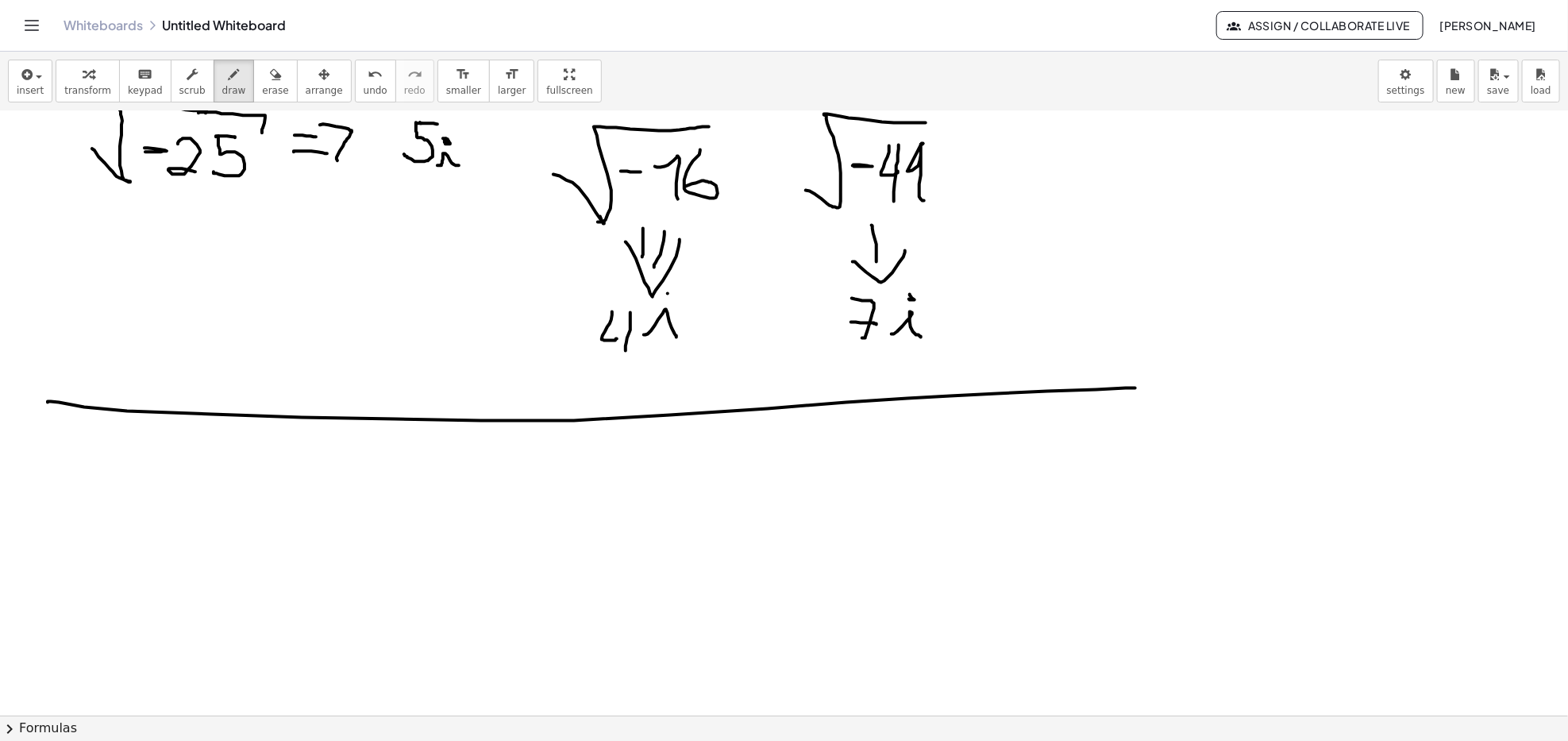
drag, startPoint x: 48, startPoint y: 402, endPoint x: 1136, endPoint y: 388, distance: 1088.1
drag, startPoint x: 116, startPoint y: 451, endPoint x: 77, endPoint y: 466, distance: 41.8
drag, startPoint x: 133, startPoint y: 461, endPoint x: 140, endPoint y: 499, distance: 38.6
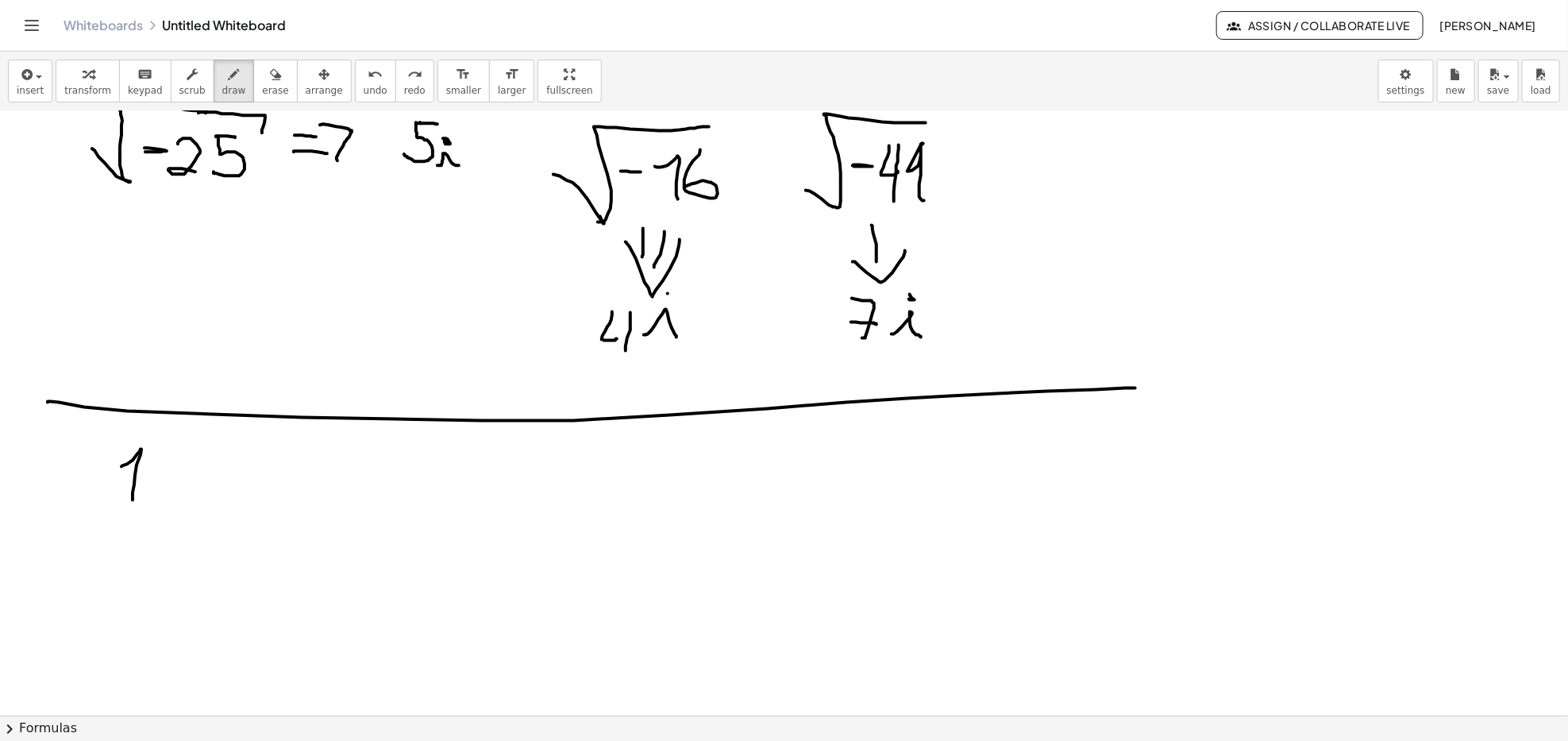
drag, startPoint x: 179, startPoint y: 451, endPoint x: 168, endPoint y: 453, distance: 11.2
drag, startPoint x: 217, startPoint y: 451, endPoint x: 253, endPoint y: 490, distance: 53.1
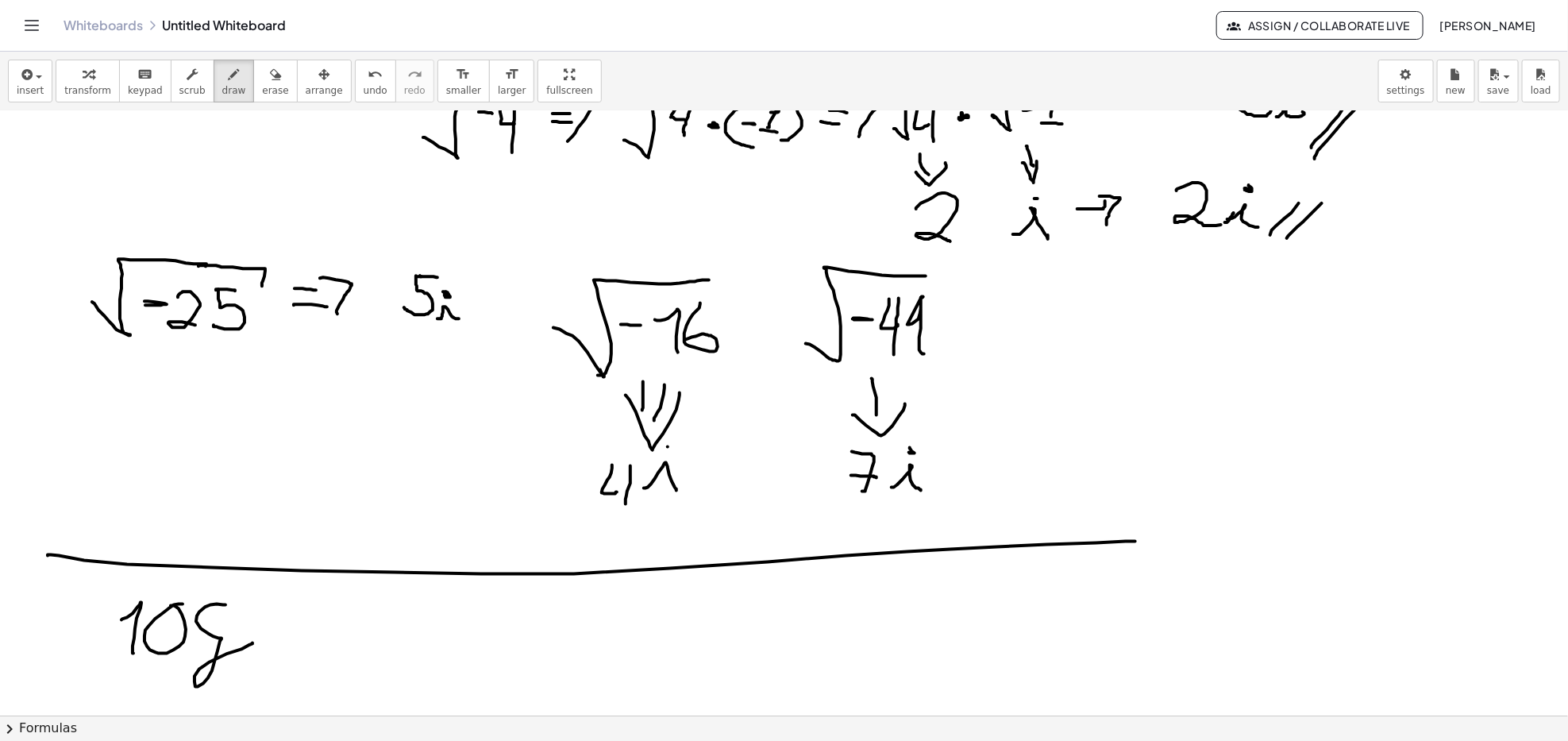
scroll to position [1588, 0]
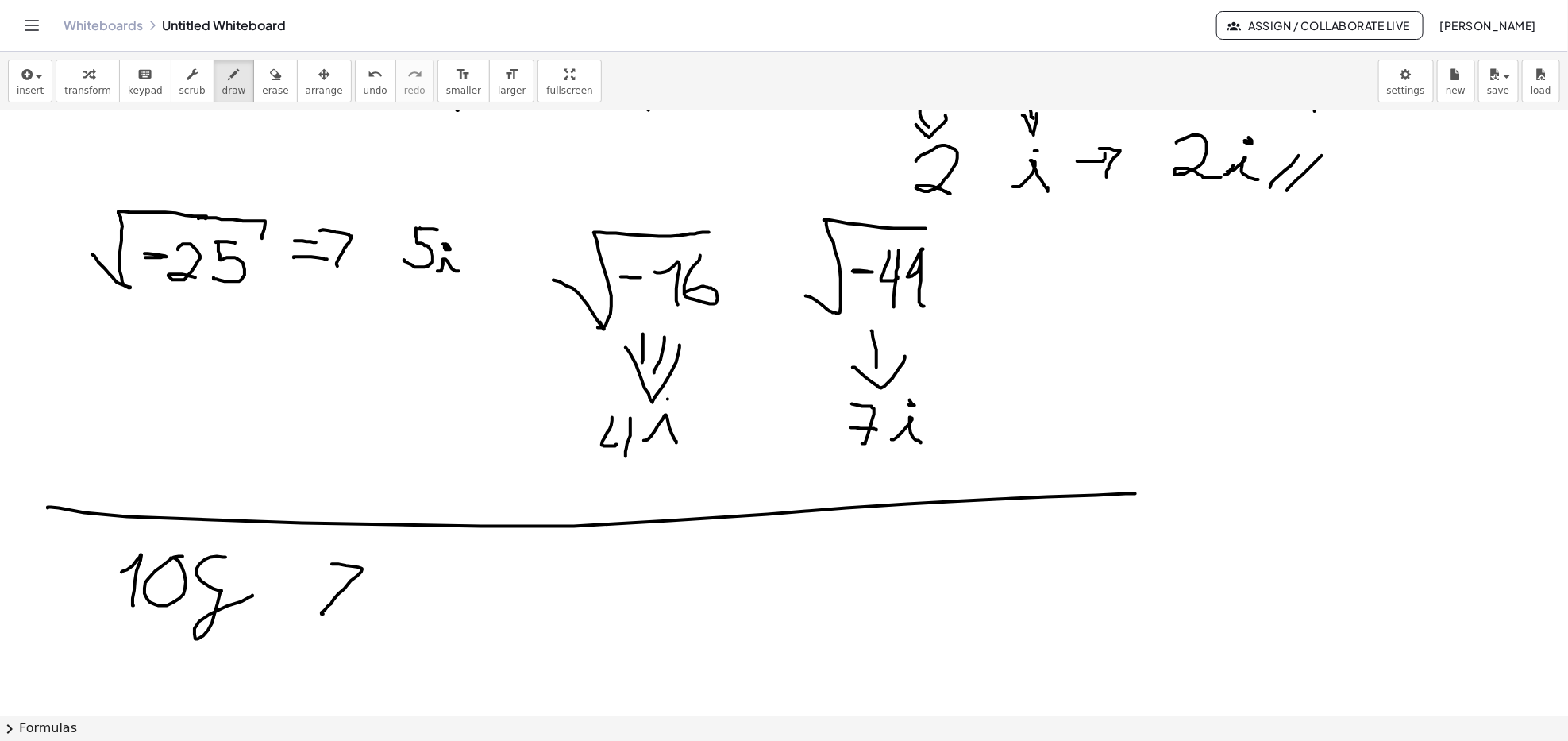
drag, startPoint x: 333, startPoint y: 565, endPoint x: 363, endPoint y: 615, distance: 58.3
drag, startPoint x: 328, startPoint y: 594, endPoint x: 351, endPoint y: 594, distance: 23.0
drag, startPoint x: 386, startPoint y: 582, endPoint x: 407, endPoint y: 582, distance: 21.0
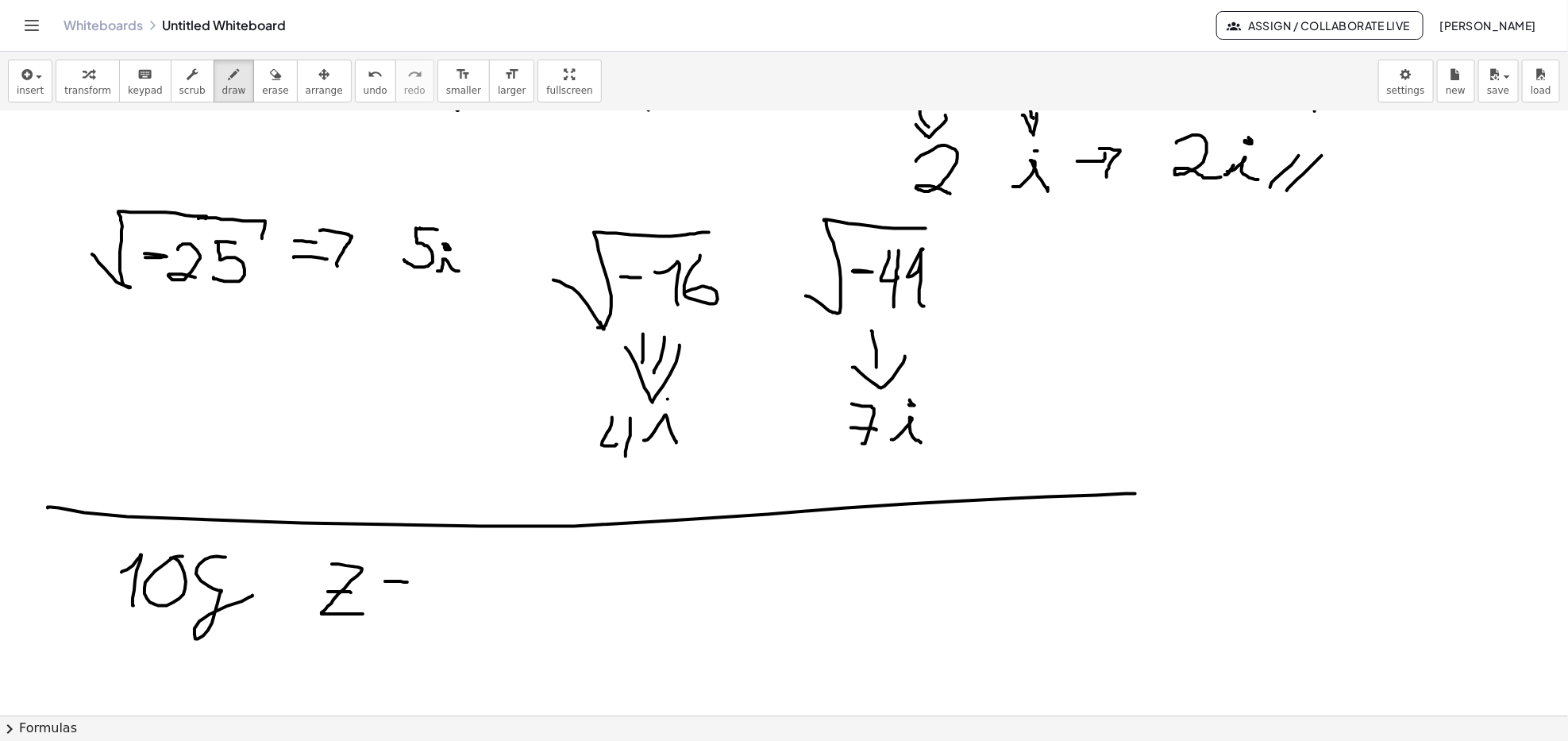
drag, startPoint x: 383, startPoint y: 594, endPoint x: 413, endPoint y: 595, distance: 30.0
drag, startPoint x: 470, startPoint y: 560, endPoint x: 454, endPoint y: 618, distance: 60.2
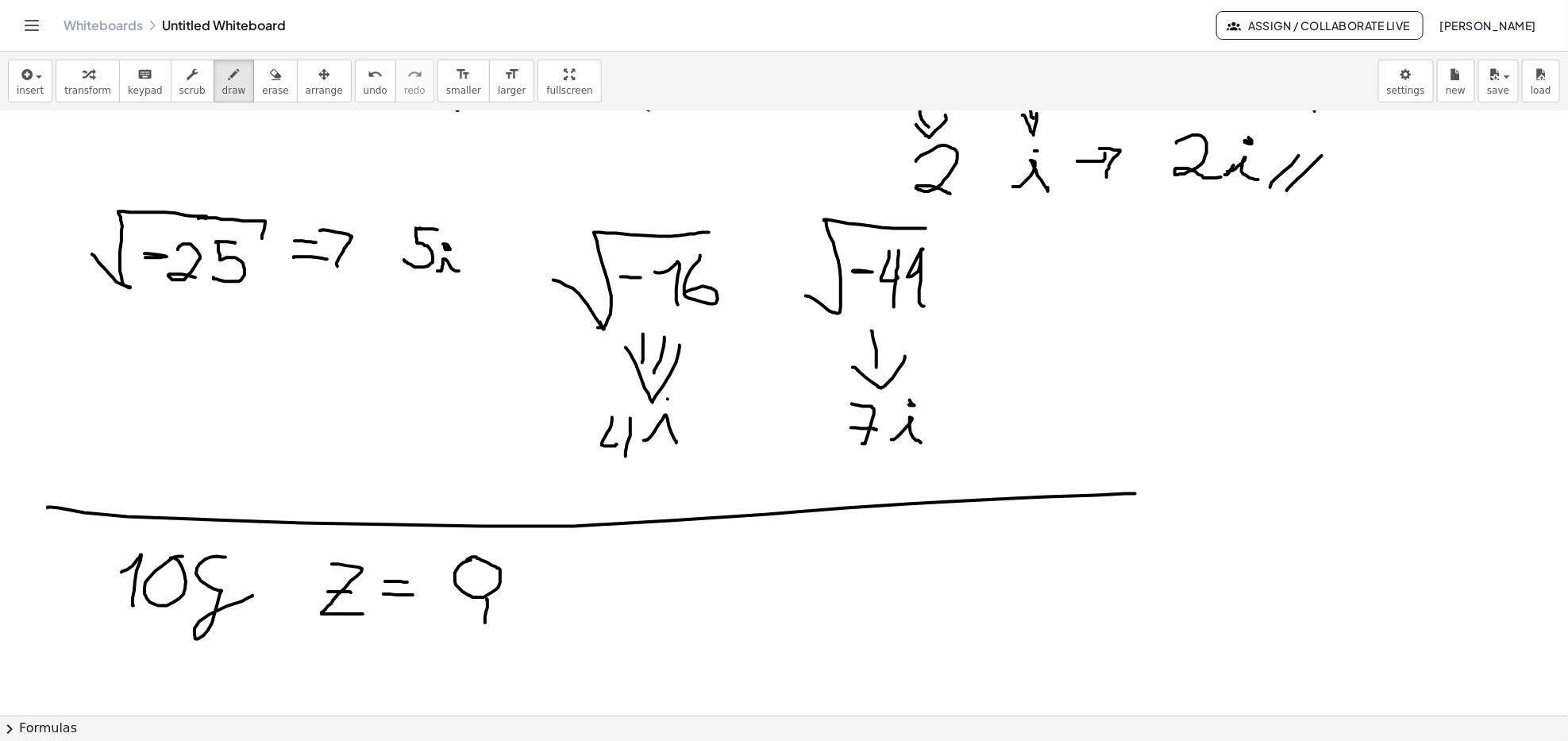
drag, startPoint x: 488, startPoint y: 604, endPoint x: 485, endPoint y: 624, distance: 20.2
drag, startPoint x: 496, startPoint y: 606, endPoint x: 489, endPoint y: 636, distance: 30.8
drag, startPoint x: 467, startPoint y: 629, endPoint x: 468, endPoint y: 649, distance: 20.0
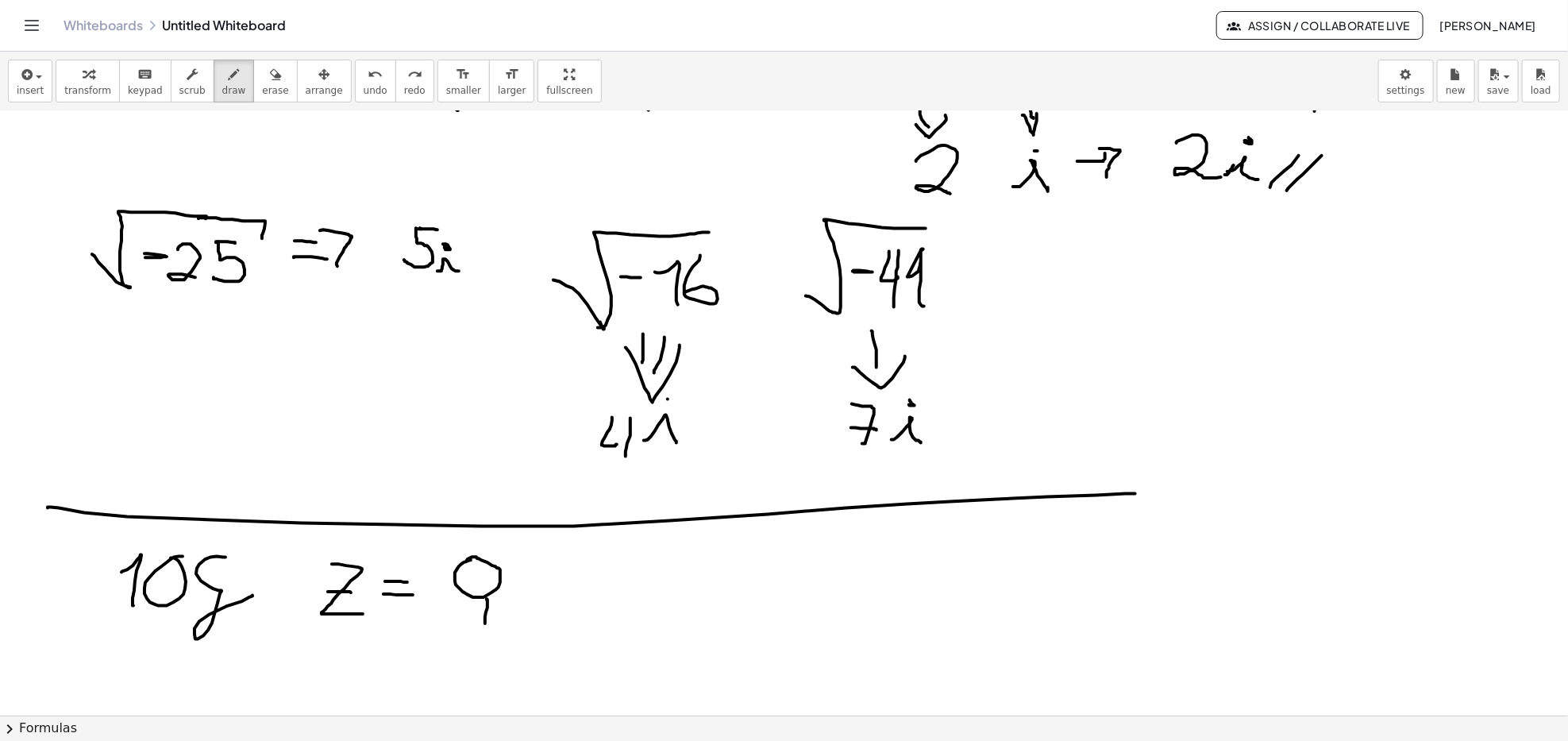
drag, startPoint x: 466, startPoint y: 633, endPoint x: 507, endPoint y: 655, distance: 46.5
drag, startPoint x: 528, startPoint y: 576, endPoint x: 539, endPoint y: 576, distance: 11.0
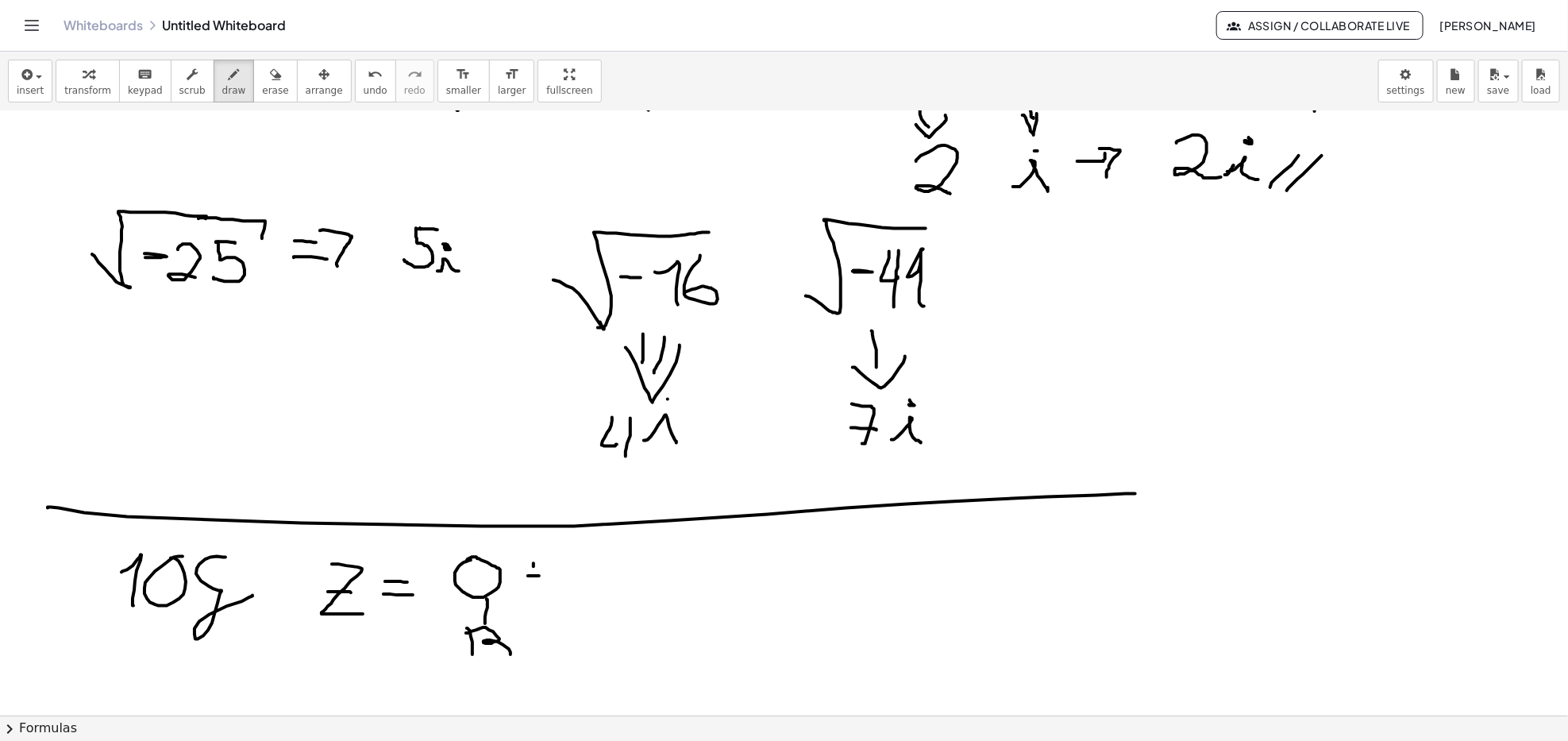
drag, startPoint x: 534, startPoint y: 567, endPoint x: 536, endPoint y: 579, distance: 12.2
drag, startPoint x: 575, startPoint y: 556, endPoint x: 554, endPoint y: 607, distance: 55.2
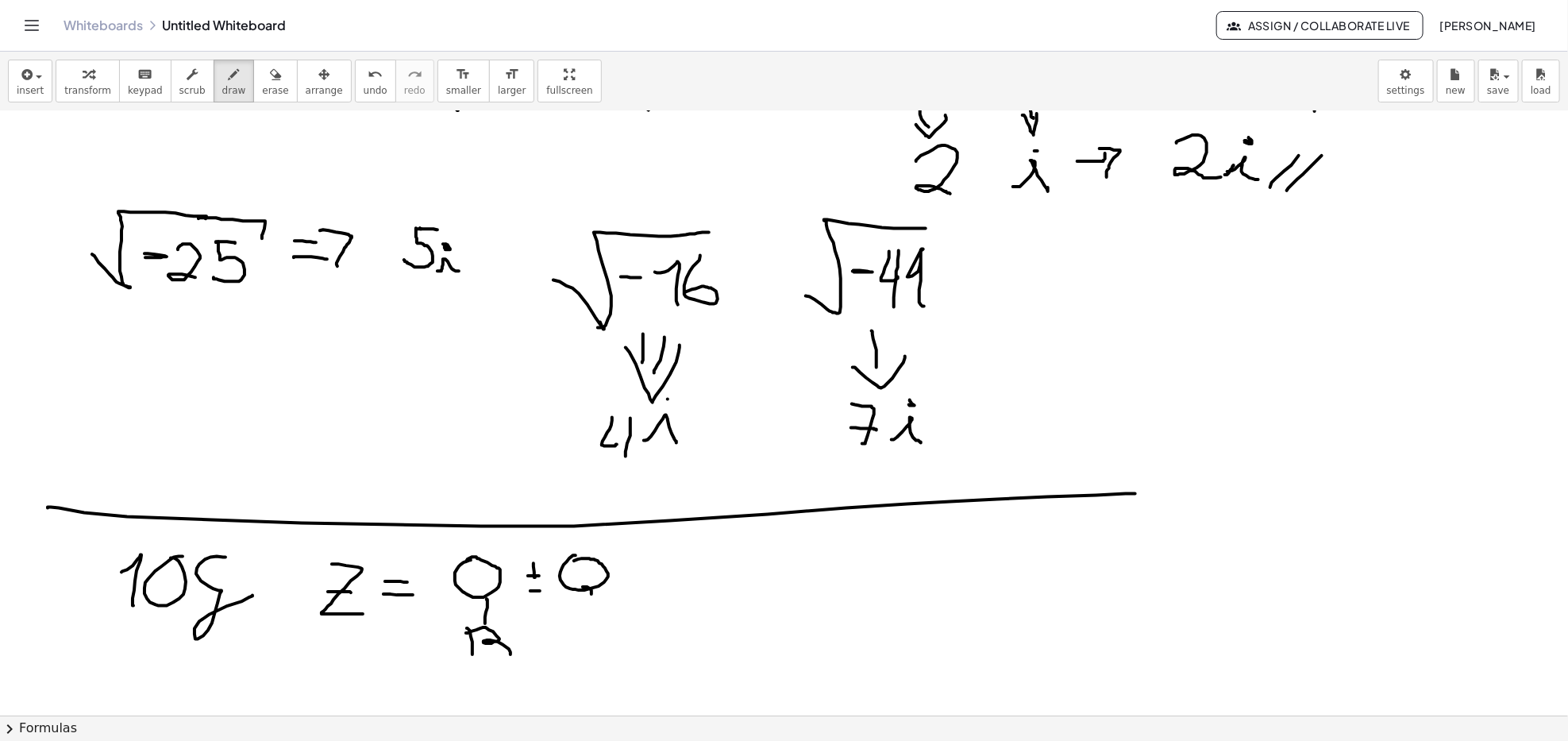
drag, startPoint x: 586, startPoint y: 588, endPoint x: 591, endPoint y: 628, distance: 40.3
drag, startPoint x: 579, startPoint y: 633, endPoint x: 580, endPoint y: 651, distance: 18.0
drag, startPoint x: 569, startPoint y: 651, endPoint x: 581, endPoint y: 640, distance: 16.3
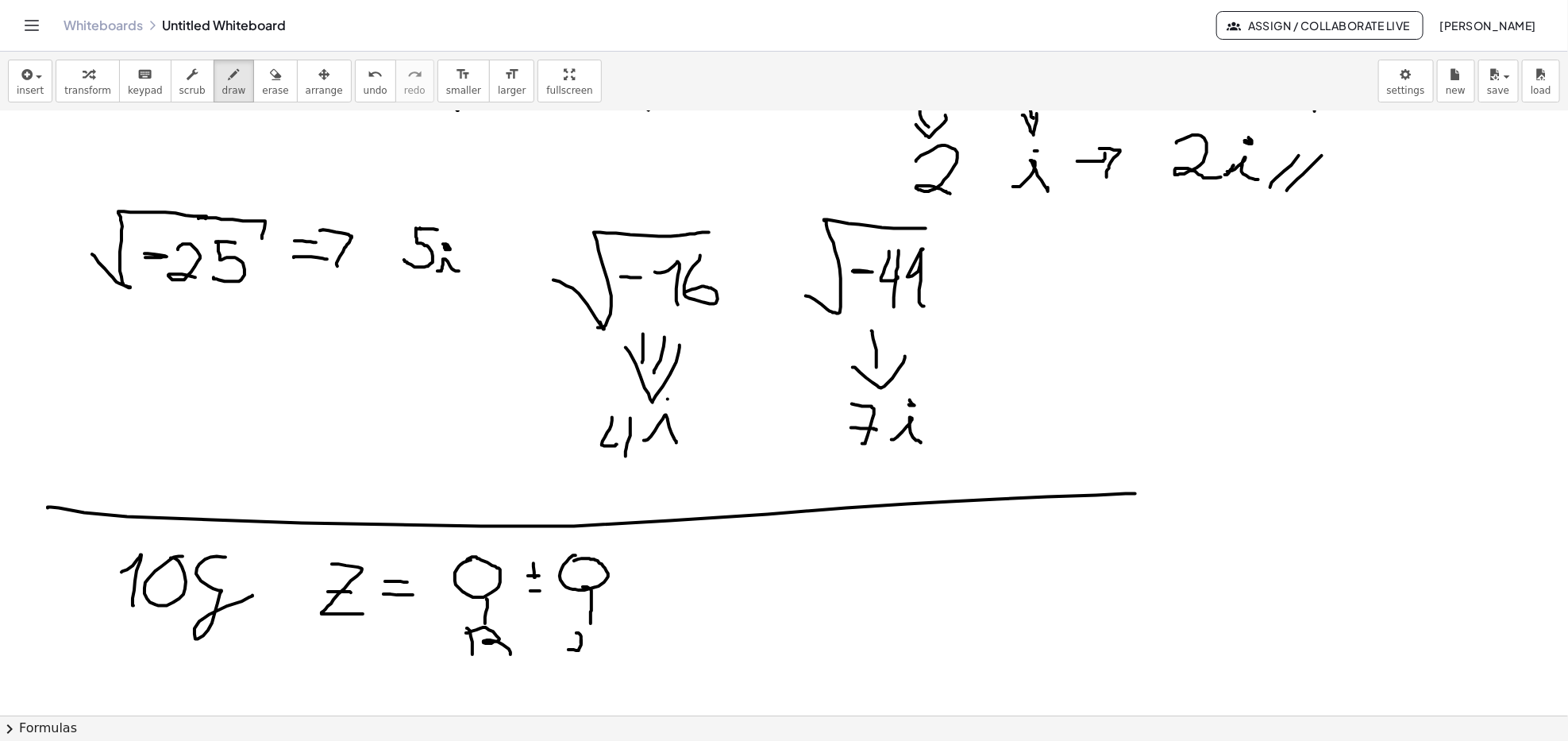
drag, startPoint x: 588, startPoint y: 633, endPoint x: 599, endPoint y: 636, distance: 11.4
drag, startPoint x: 568, startPoint y: 651, endPoint x: 594, endPoint y: 651, distance: 26.0
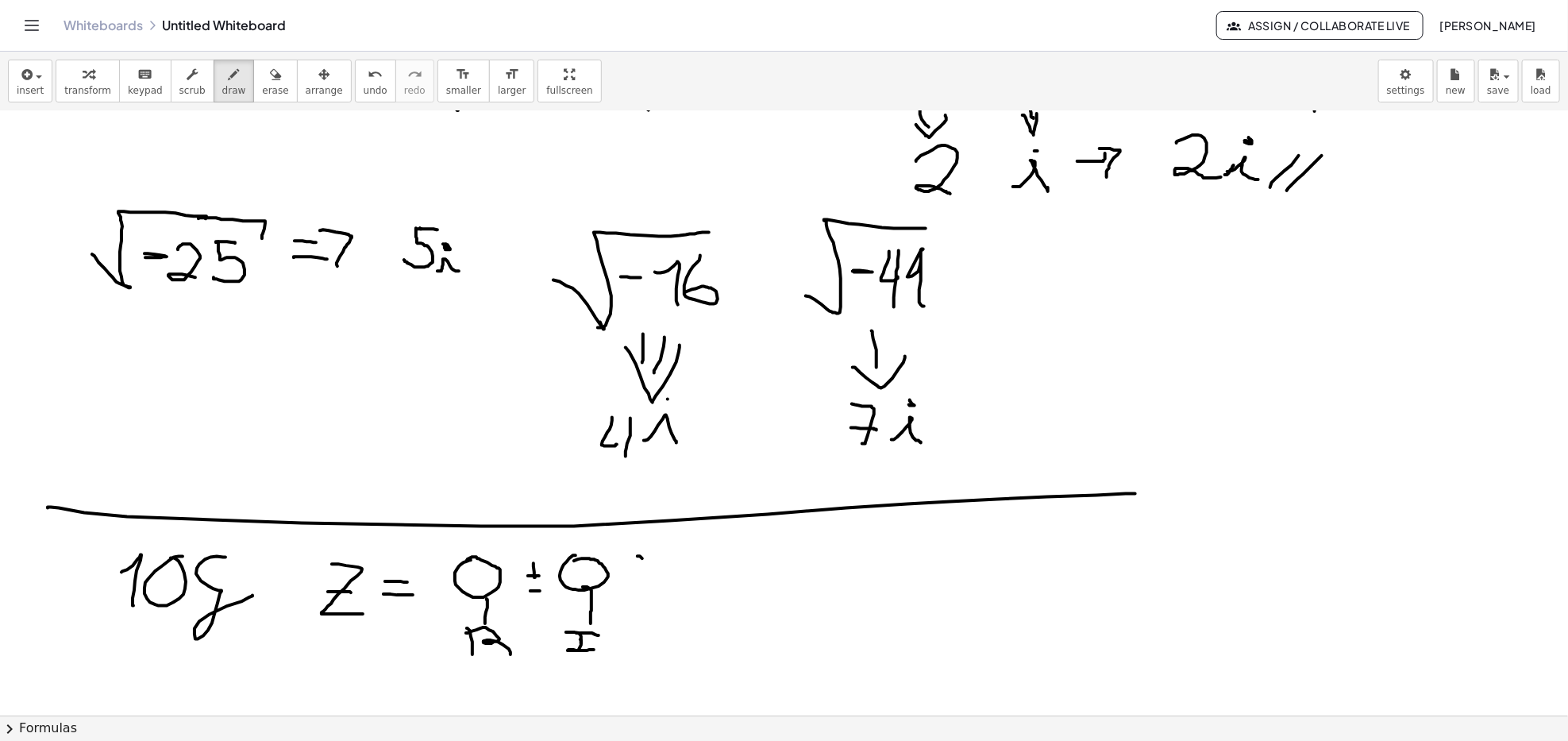
drag, startPoint x: 639, startPoint y: 557, endPoint x: 649, endPoint y: 571, distance: 17.2
drag, startPoint x: 648, startPoint y: 569, endPoint x: 656, endPoint y: 563, distance: 10.0
drag, startPoint x: 648, startPoint y: 559, endPoint x: 654, endPoint y: 579, distance: 20.9
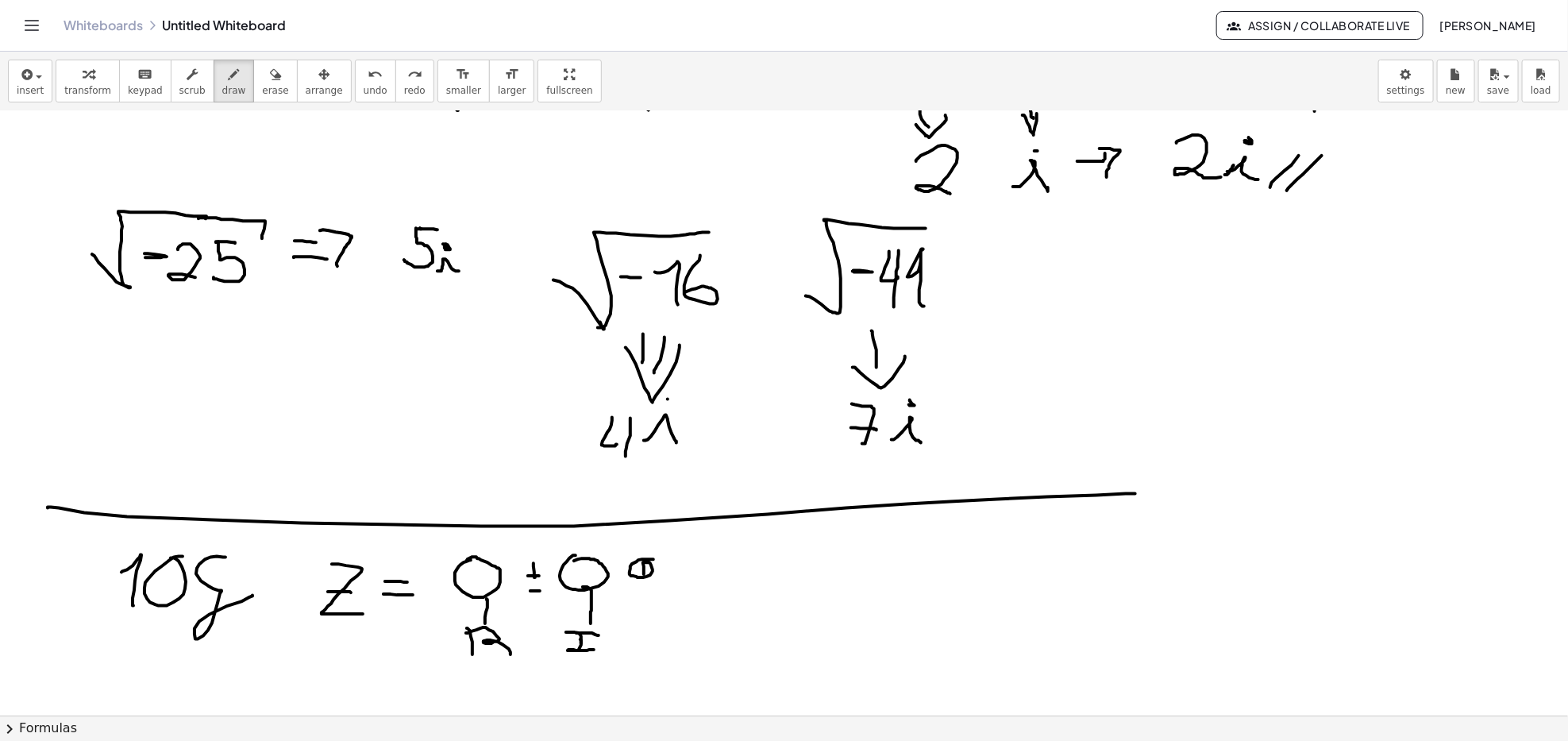
drag, startPoint x: 664, startPoint y: 581, endPoint x: 680, endPoint y: 581, distance: 16.0
drag, startPoint x: 667, startPoint y: 559, endPoint x: 606, endPoint y: 584, distance: 65.9
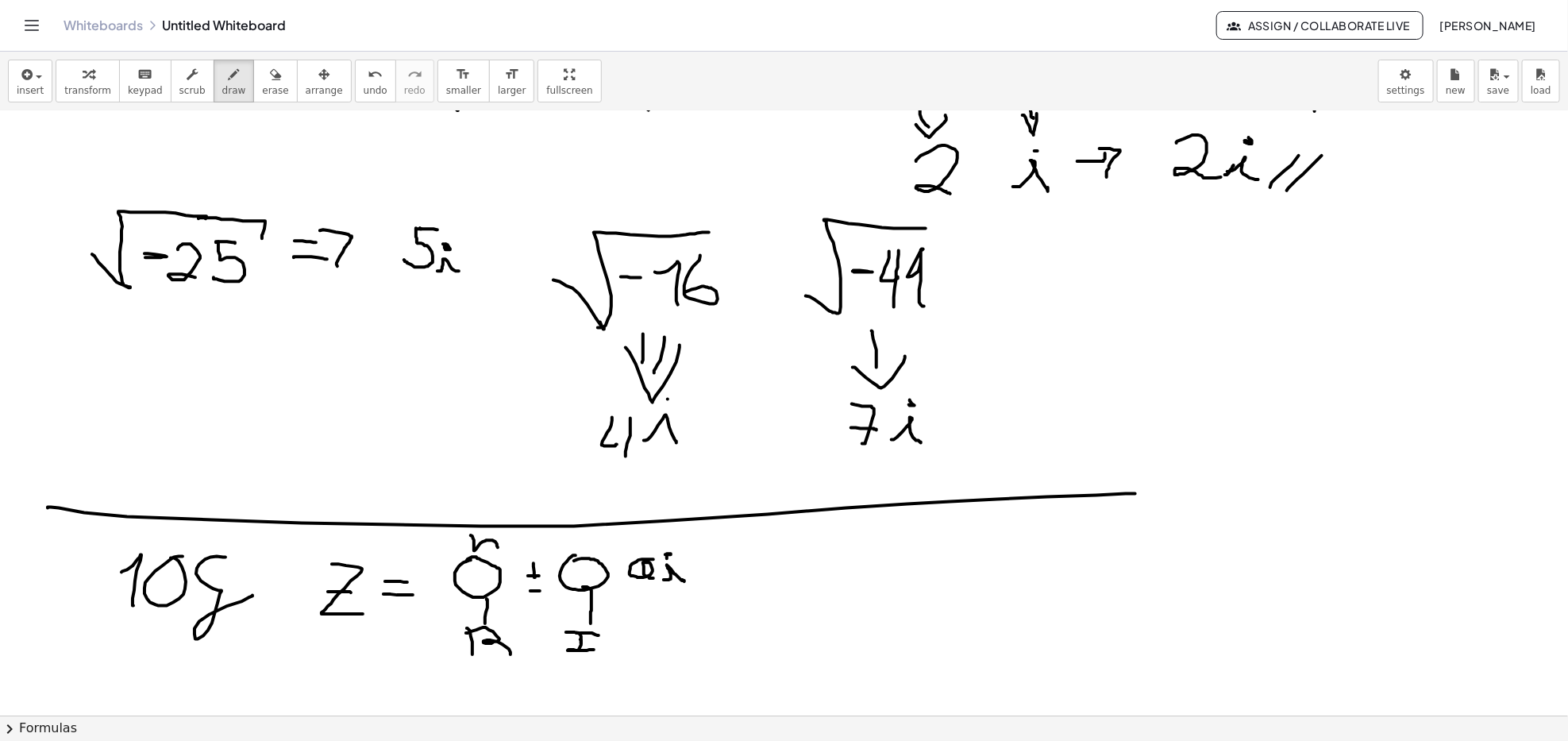
drag, startPoint x: 471, startPoint y: 536, endPoint x: 468, endPoint y: 547, distance: 11.4
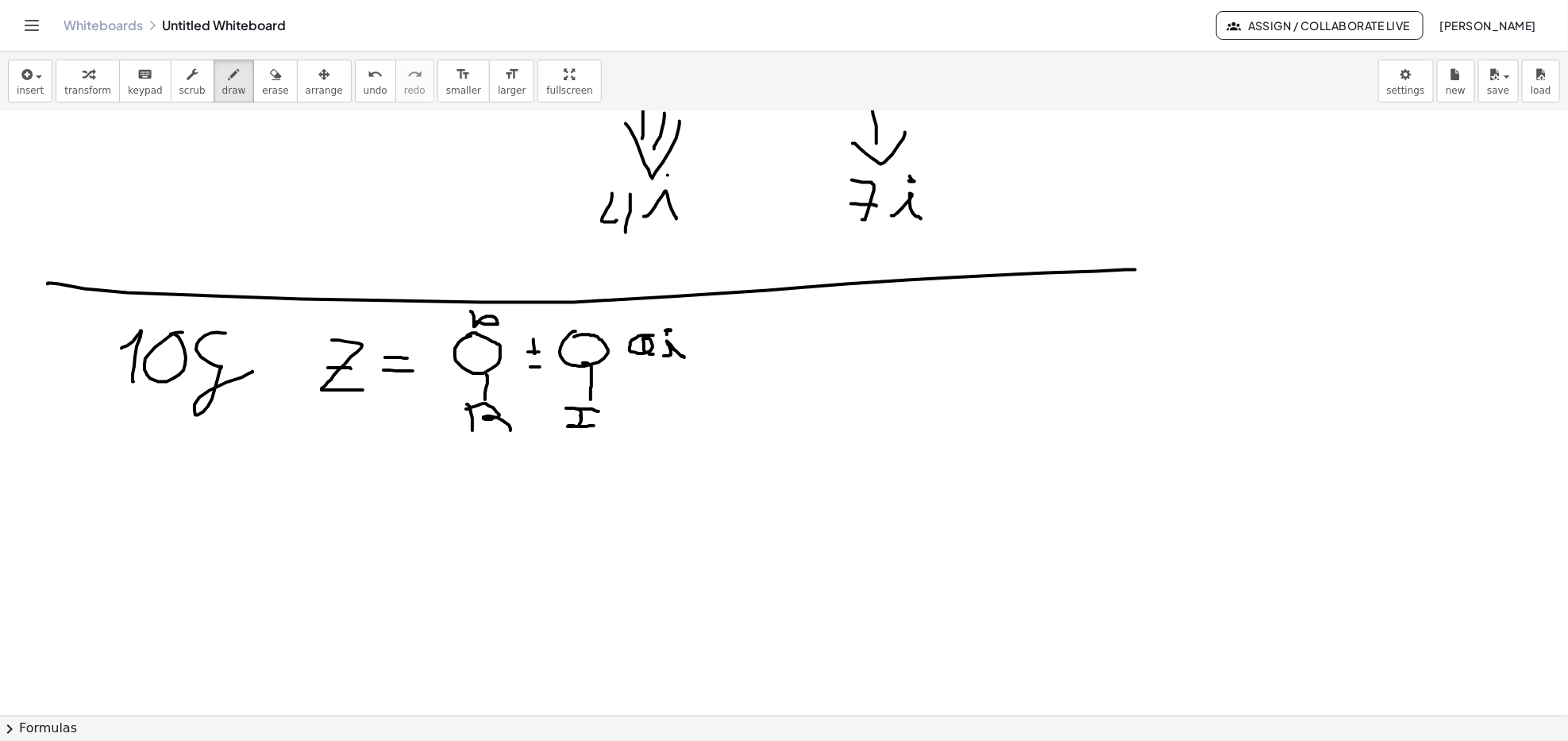
scroll to position [1829, 0]
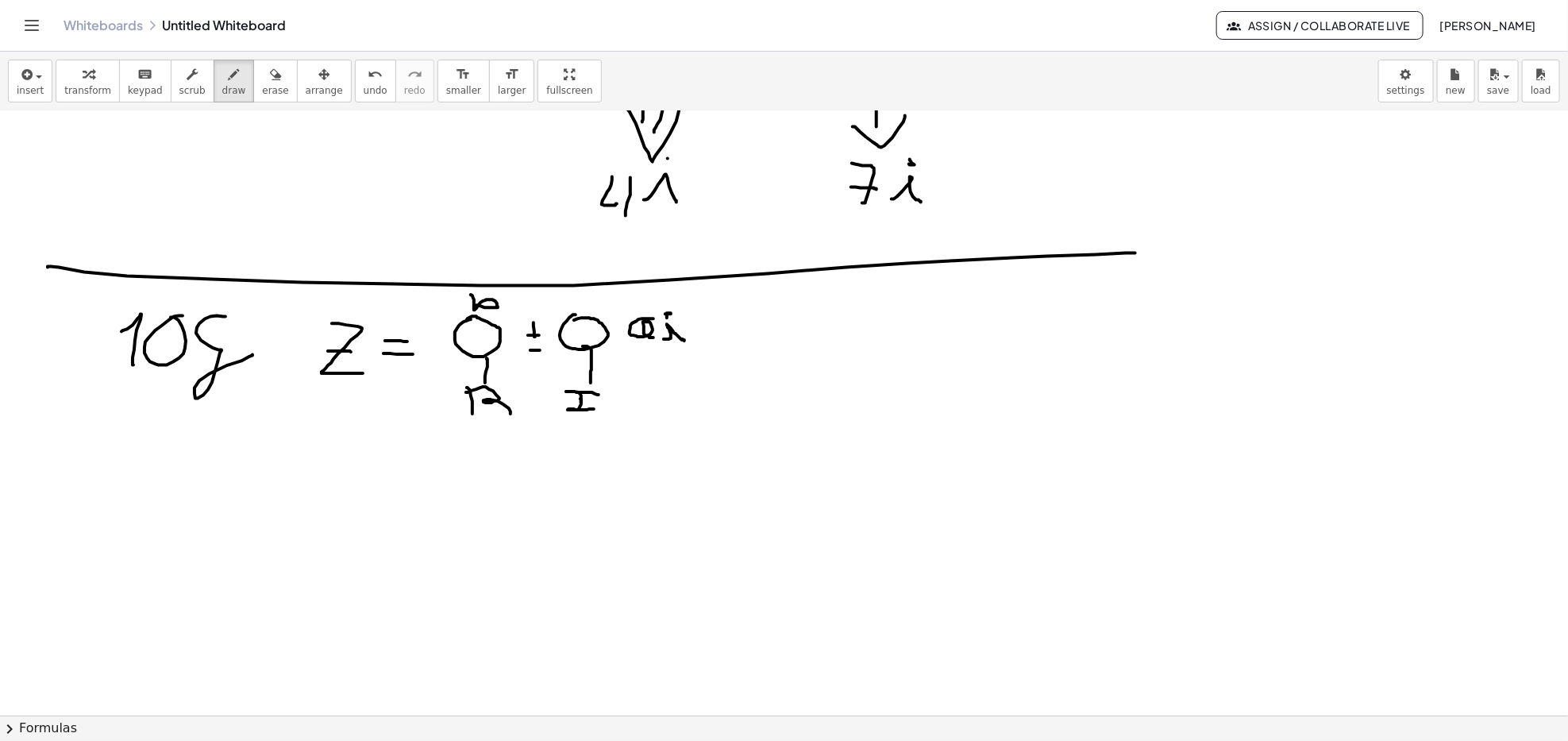
drag, startPoint x: 102, startPoint y: 466, endPoint x: 102, endPoint y: 500, distance: 34.0
drag, startPoint x: 109, startPoint y: 485, endPoint x: 124, endPoint y: 488, distance: 15.3
drag, startPoint x: 202, startPoint y: 465, endPoint x: 204, endPoint y: 483, distance: 18.1
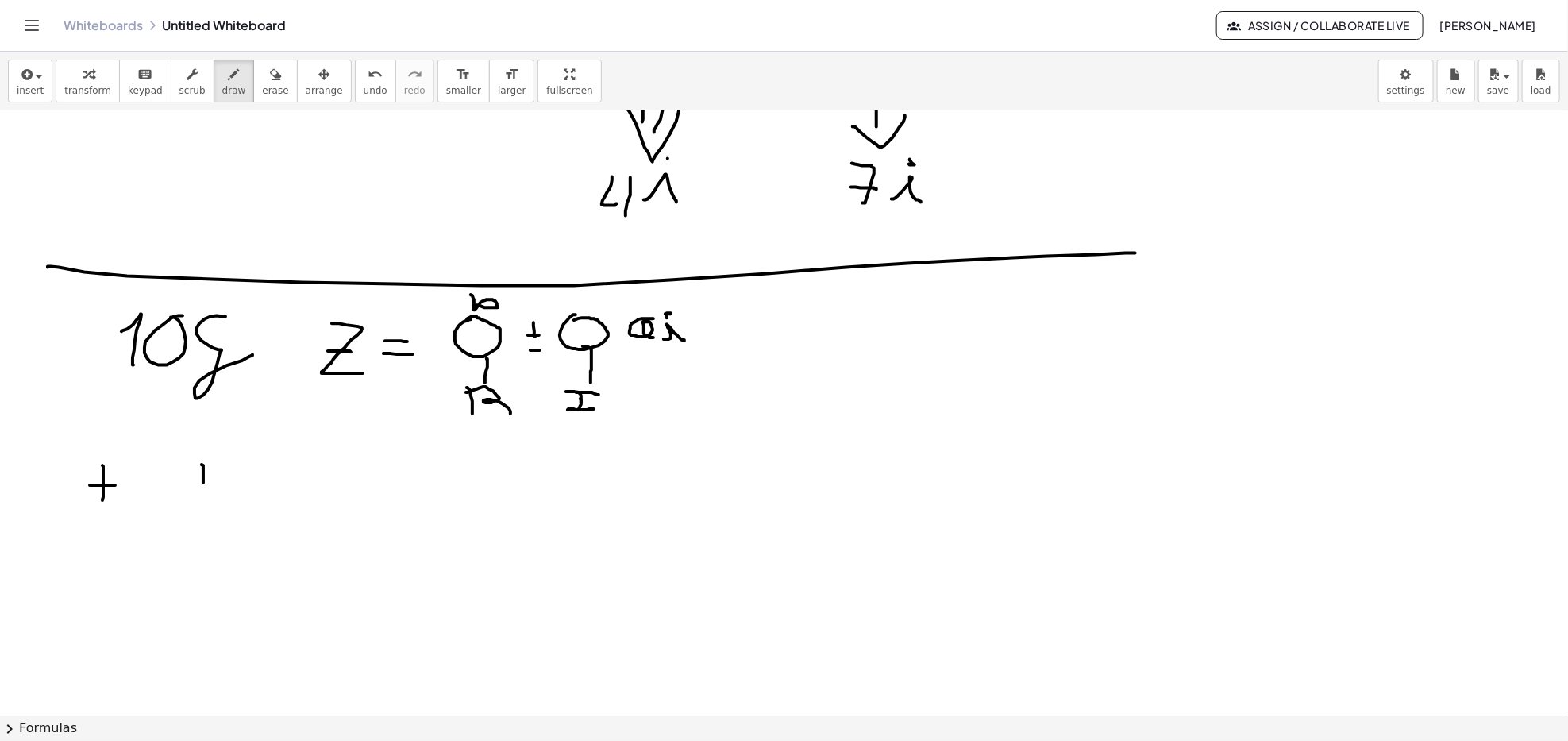
drag, startPoint x: 201, startPoint y: 478, endPoint x: 204, endPoint y: 490, distance: 12.4
drag, startPoint x: 194, startPoint y: 478, endPoint x: 216, endPoint y: 481, distance: 22.2
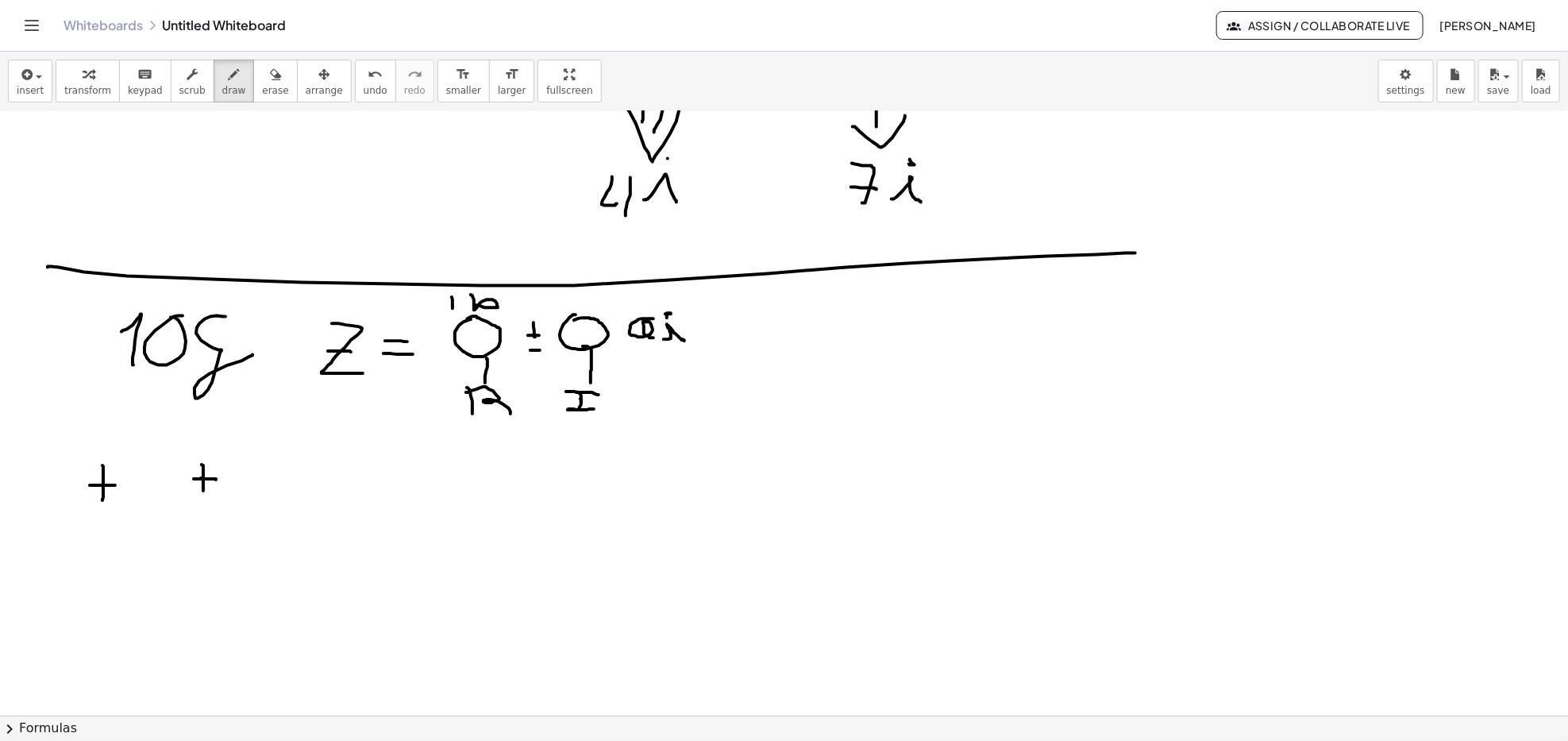
drag, startPoint x: 452, startPoint y: 297, endPoint x: 453, endPoint y: 308, distance: 11.0
drag, startPoint x: 447, startPoint y: 306, endPoint x: 467, endPoint y: 306, distance: 20.0
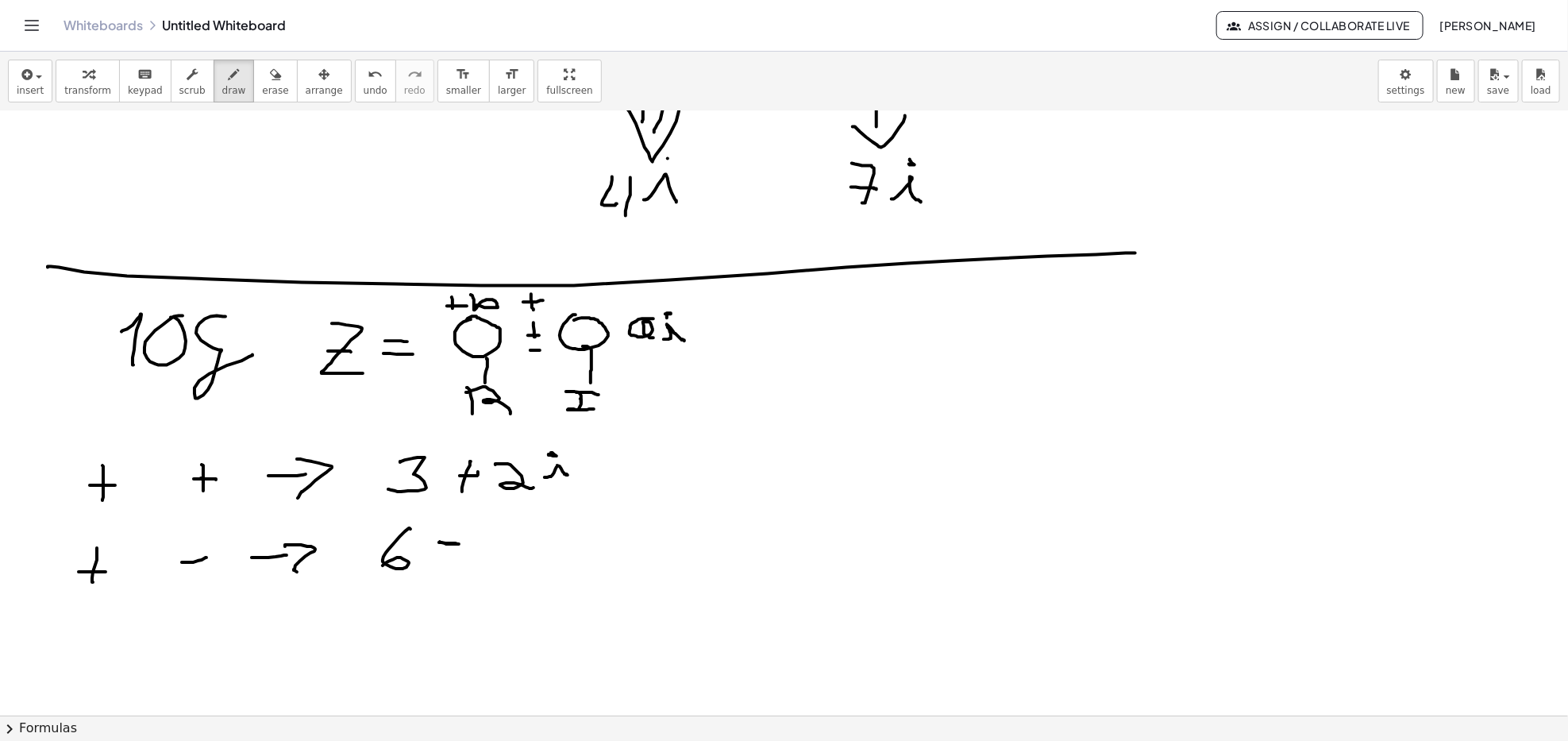
drag, startPoint x: 489, startPoint y: 534, endPoint x: 509, endPoint y: 573, distance: 43.8
drag, startPoint x: 504, startPoint y: 565, endPoint x: 536, endPoint y: 555, distance: 33.5
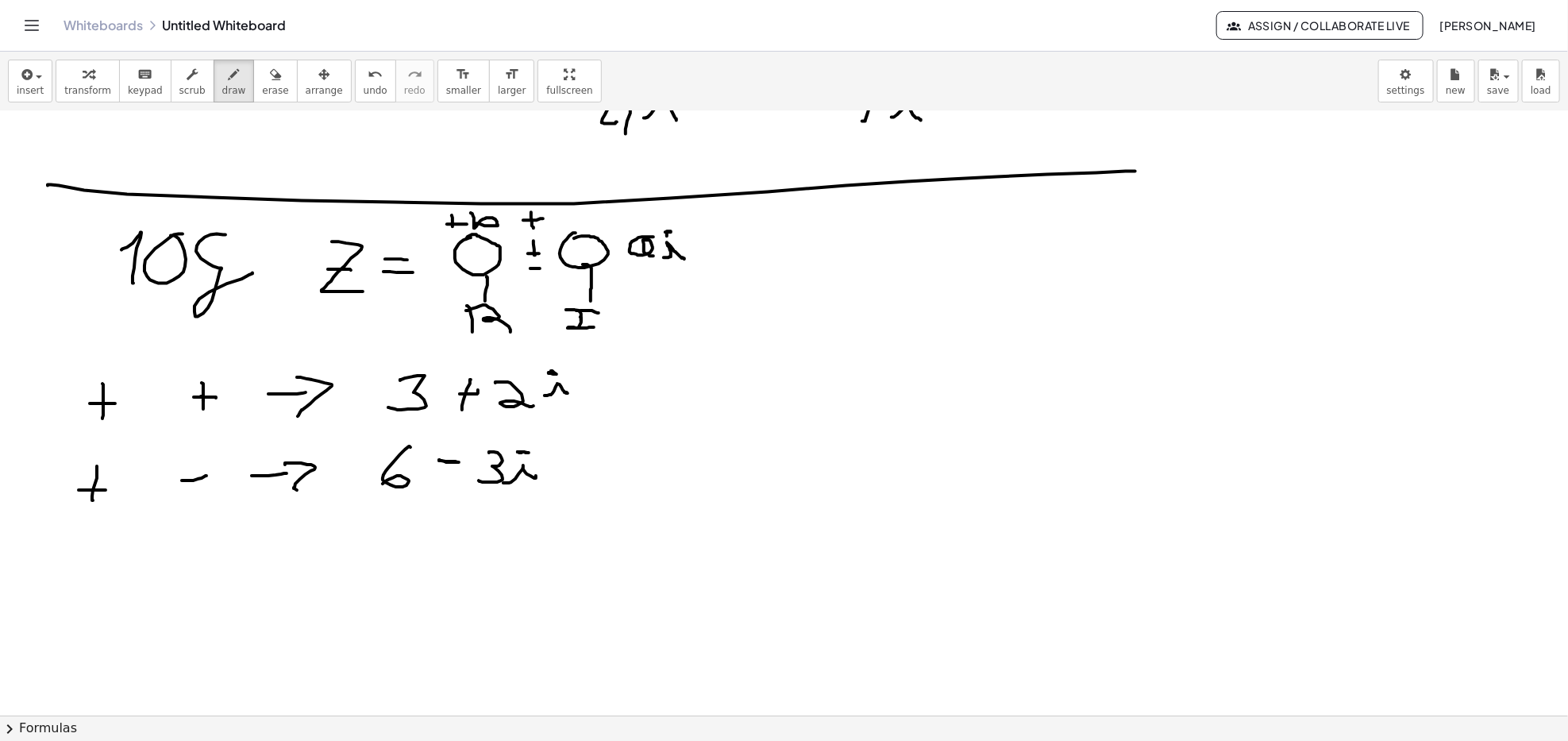
scroll to position [1935, 0]
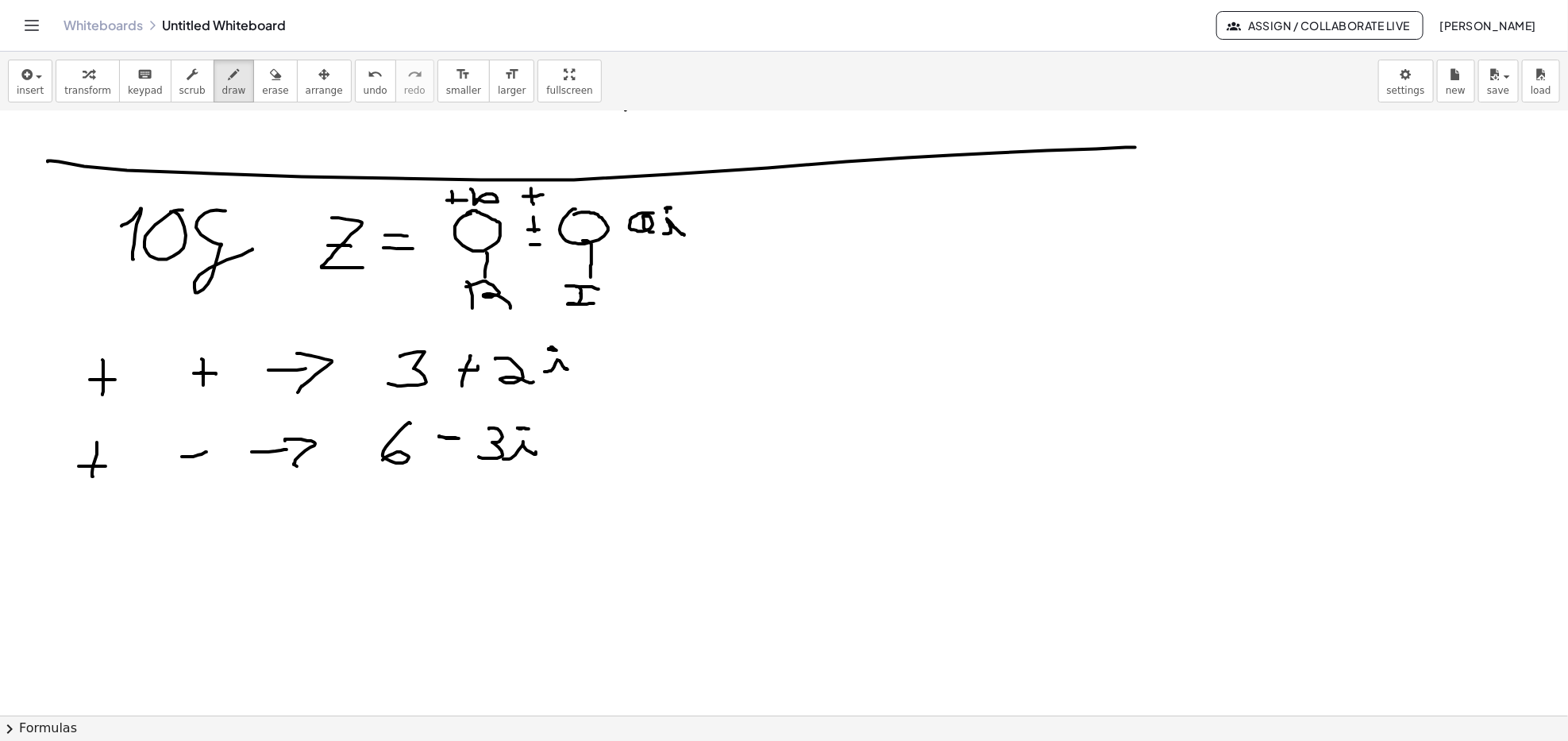
drag, startPoint x: 86, startPoint y: 535, endPoint x: 105, endPoint y: 541, distance: 19.9
drag, startPoint x: 160, startPoint y: 532, endPoint x: 178, endPoint y: 537, distance: 18.7
drag, startPoint x: 244, startPoint y: 516, endPoint x: 286, endPoint y: 524, distance: 42.8
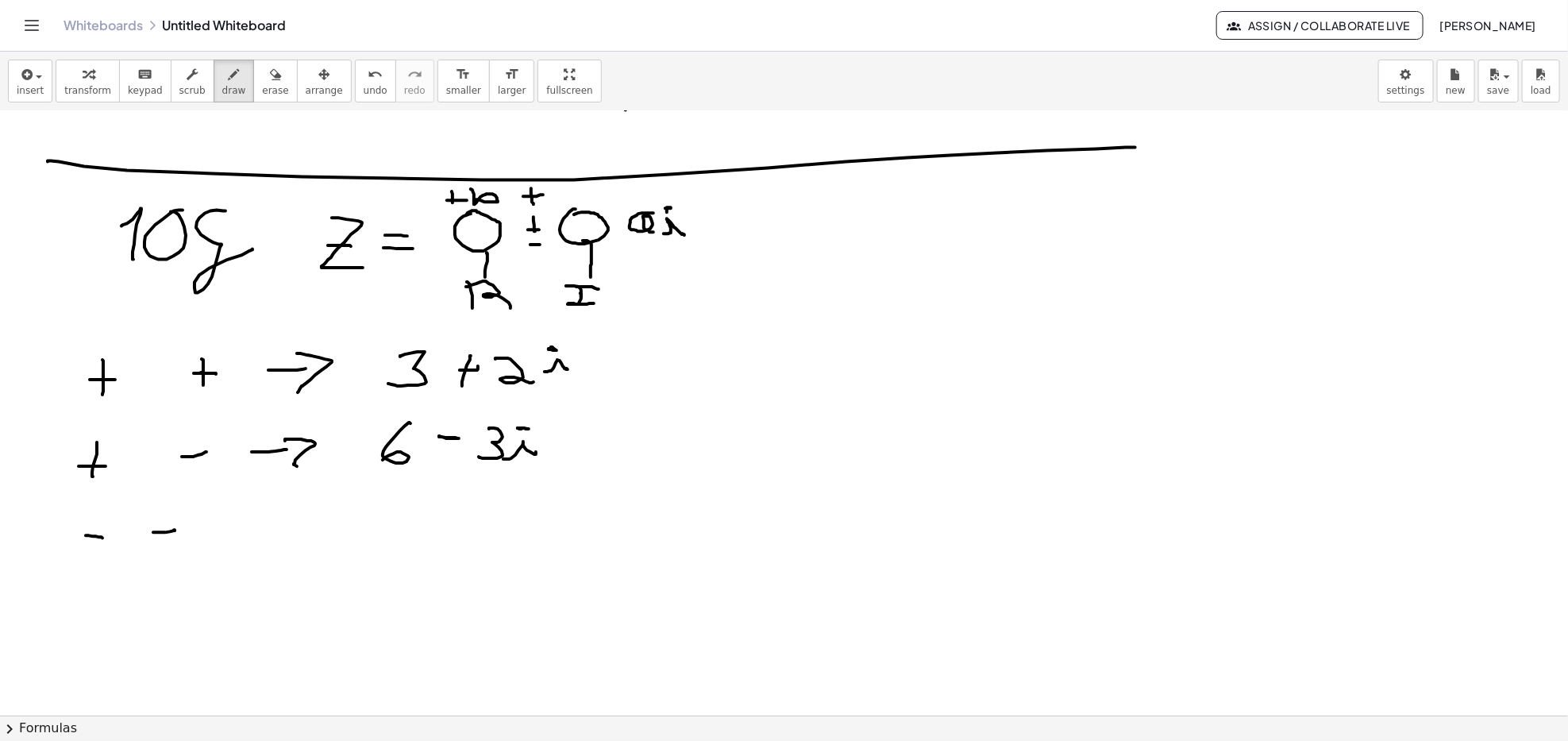
drag, startPoint x: 281, startPoint y: 509, endPoint x: 281, endPoint y: 542, distance: 33.0
drag, startPoint x: 364, startPoint y: 519, endPoint x: 371, endPoint y: 518, distance: 7.1
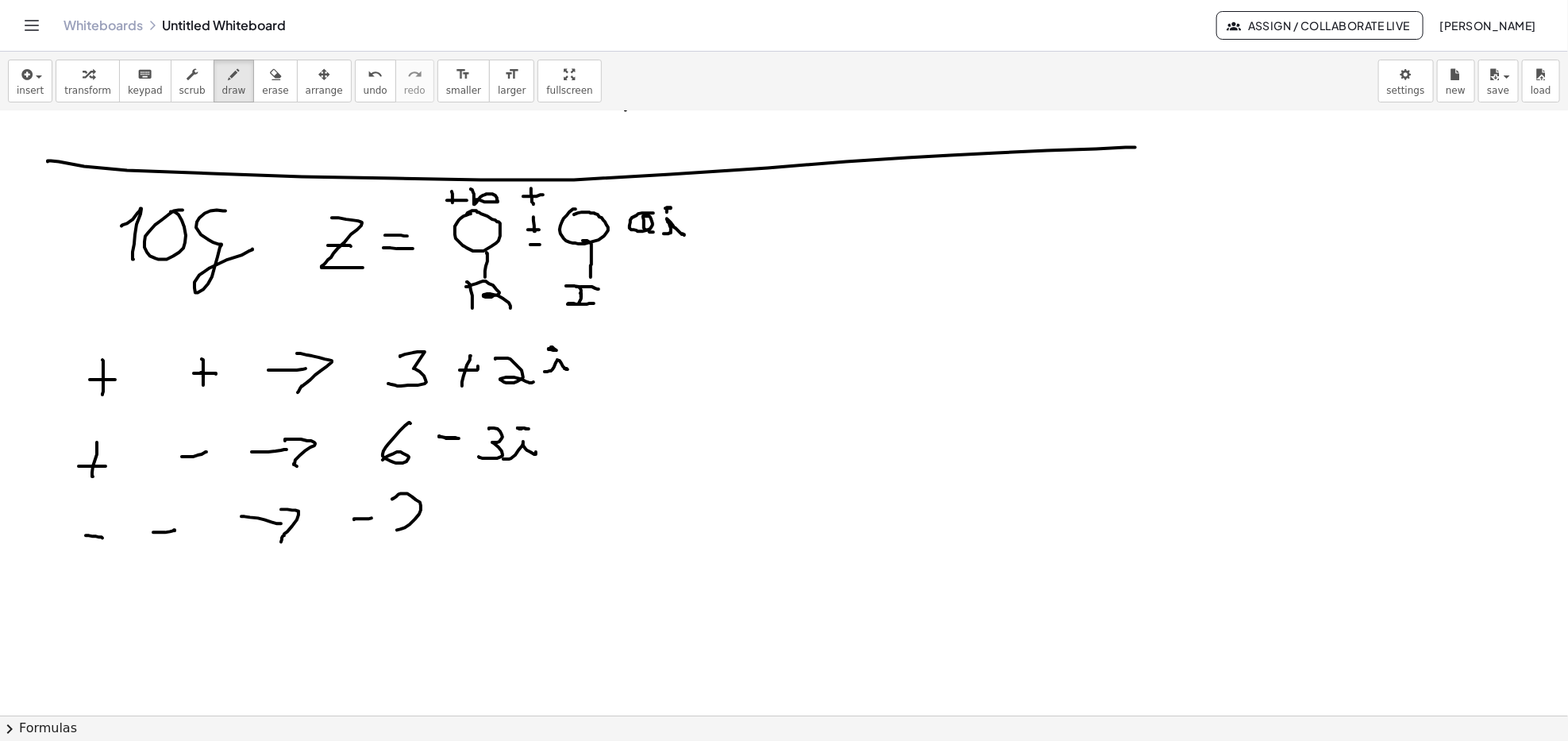
drag, startPoint x: 394, startPoint y: 498, endPoint x: 421, endPoint y: 536, distance: 46.6
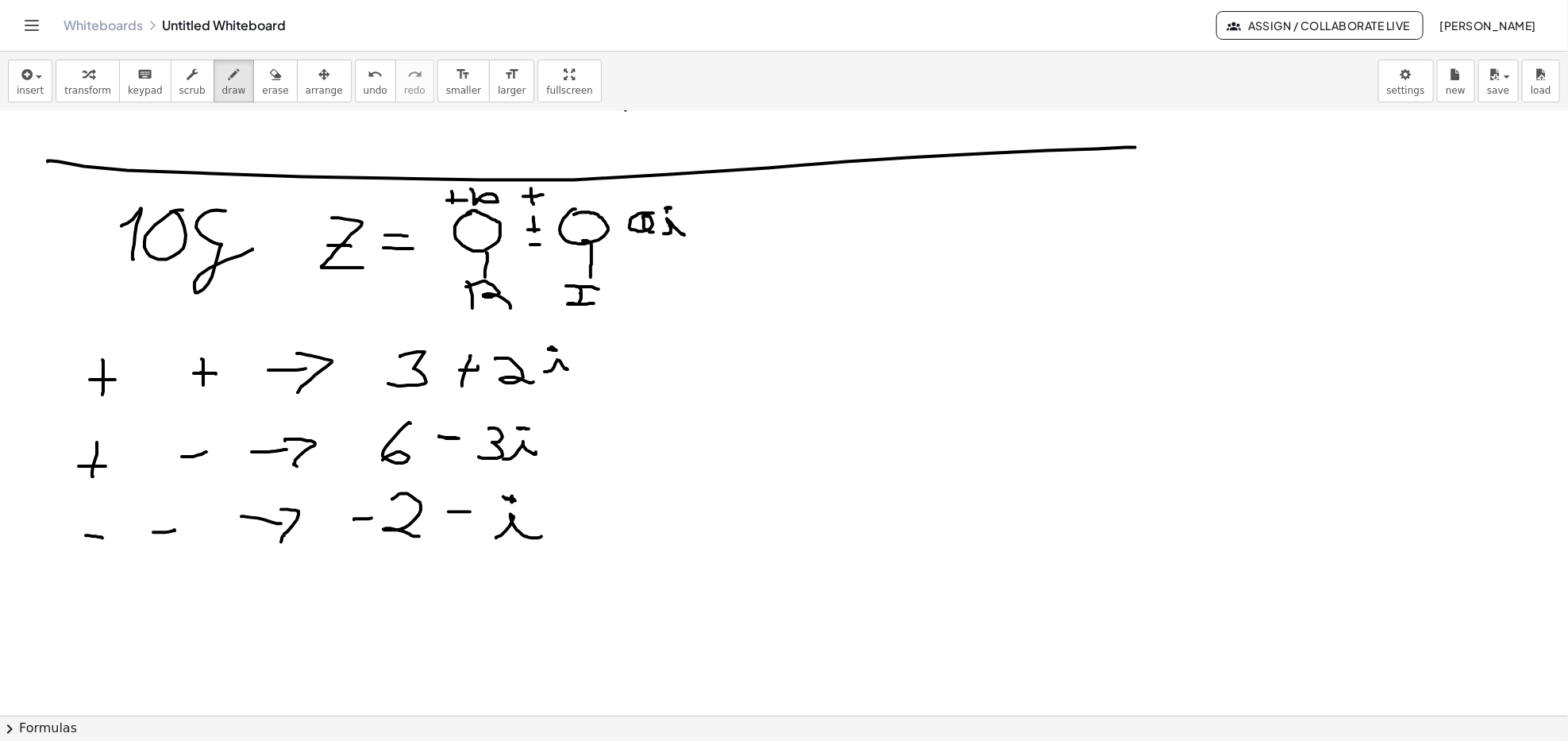
drag, startPoint x: 977, startPoint y: 380, endPoint x: 1001, endPoint y: 380, distance: 24.0
drag, startPoint x: 998, startPoint y: 352, endPoint x: 996, endPoint y: 411, distance: 59.0
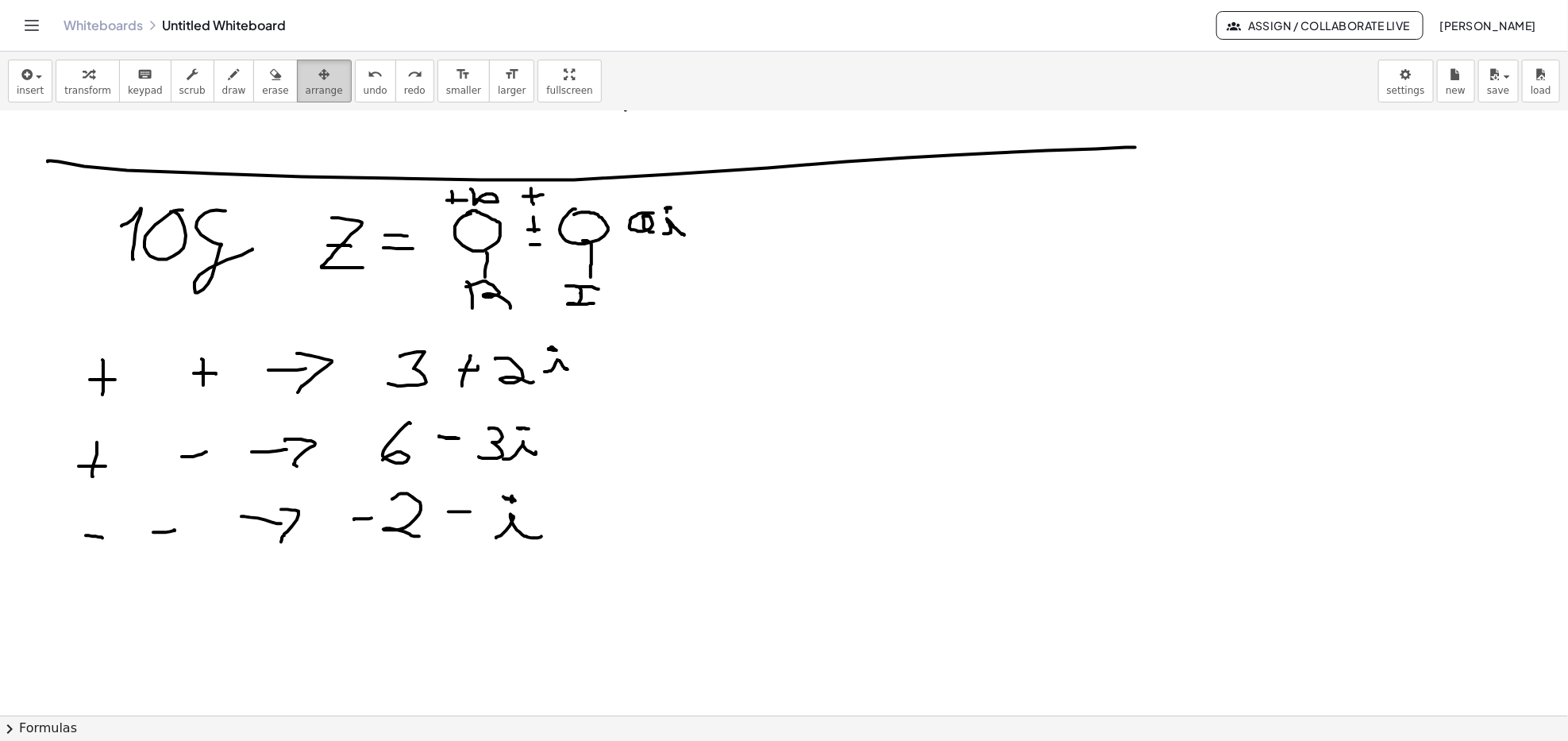
click at [297, 77] on button "arrange" at bounding box center [324, 81] width 54 height 43
click at [222, 86] on span "draw" at bounding box center [234, 90] width 24 height 11
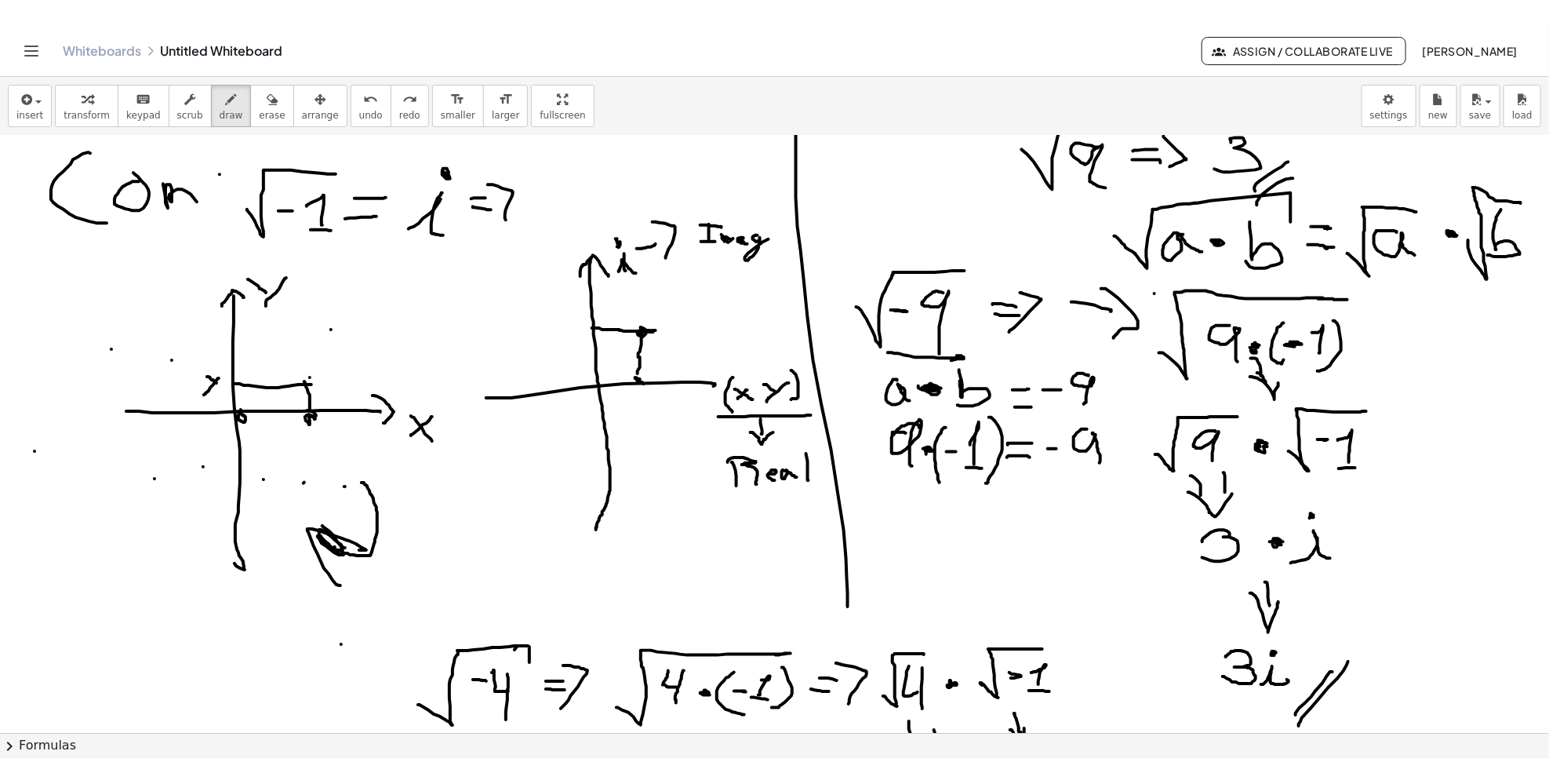
scroll to position [942, 0]
